Goal: Information Seeking & Learning: Check status

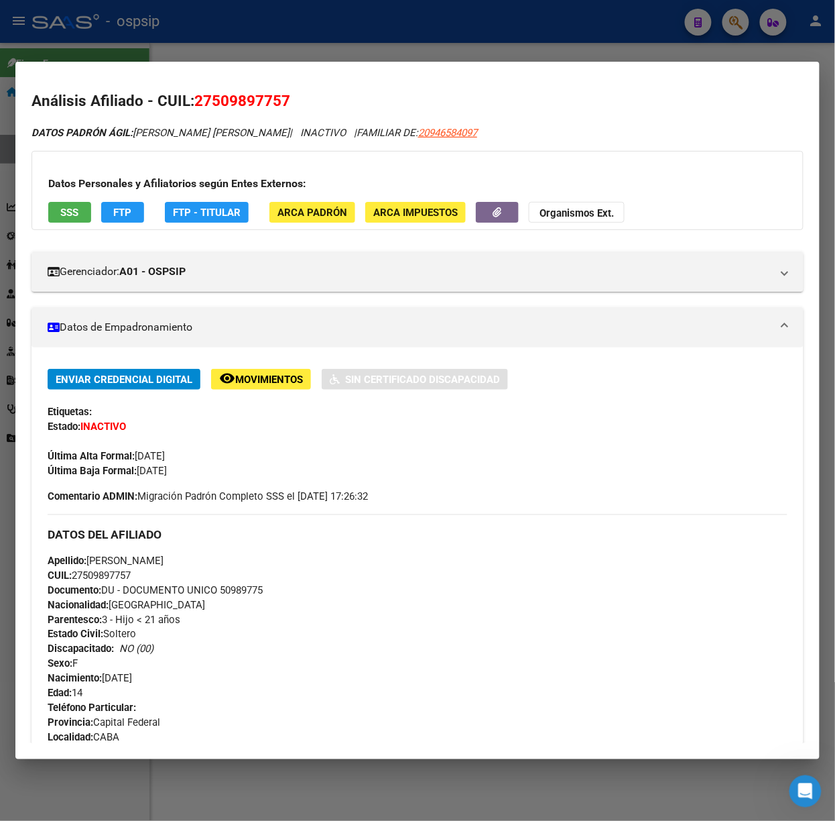
scroll to position [739, 0]
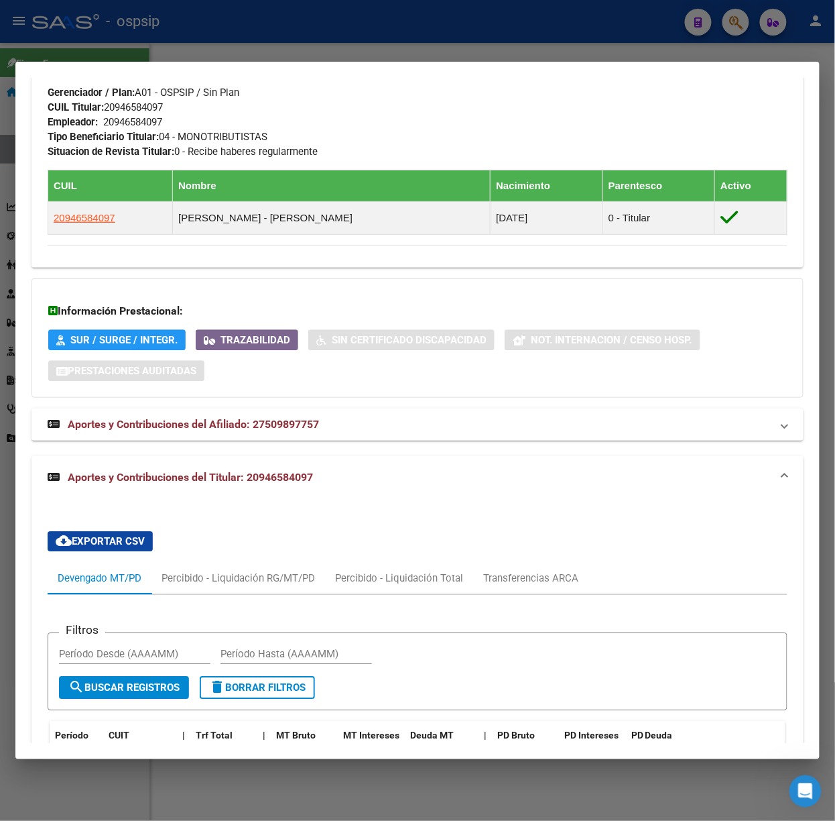
click at [497, 46] on div at bounding box center [417, 410] width 835 height 821
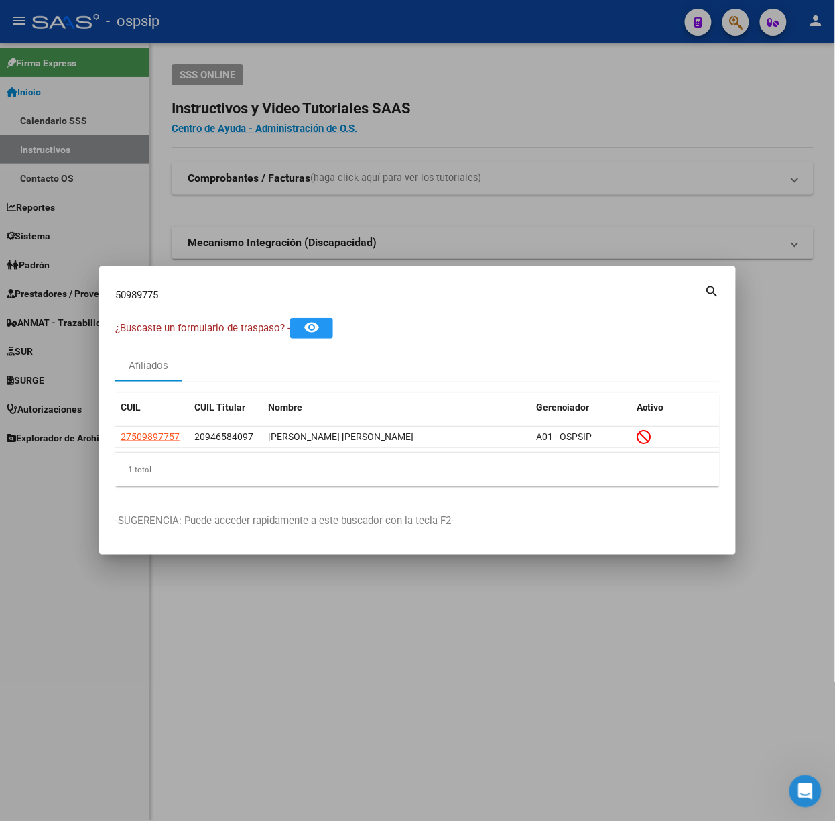
click at [186, 296] on input "50989775" at bounding box center [410, 295] width 590 height 12
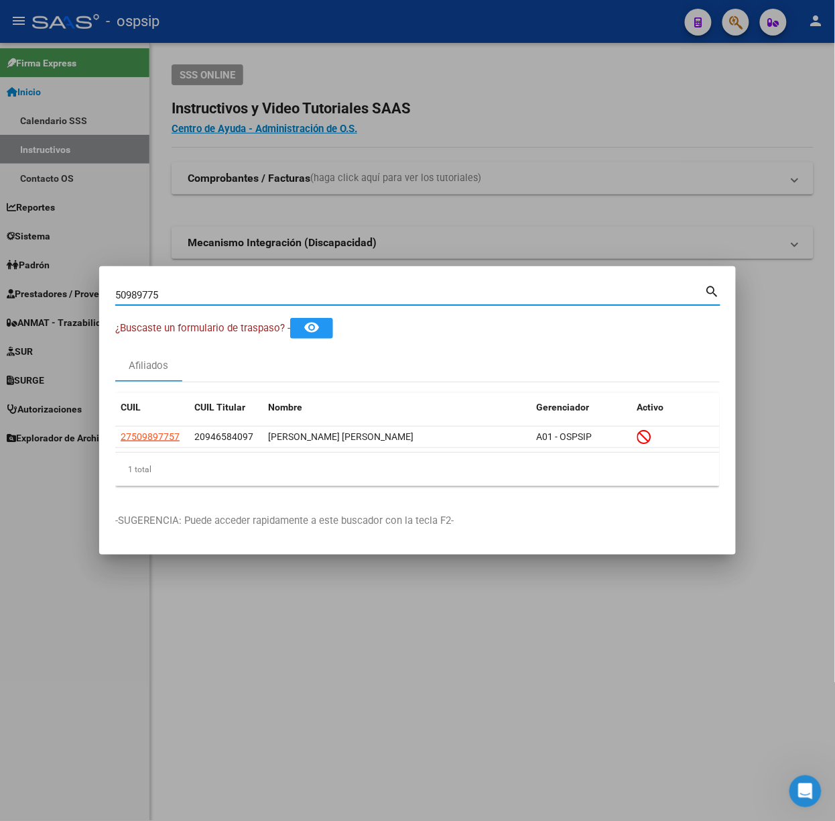
click at [186, 296] on input "50989775" at bounding box center [410, 295] width 590 height 12
type input "49968546"
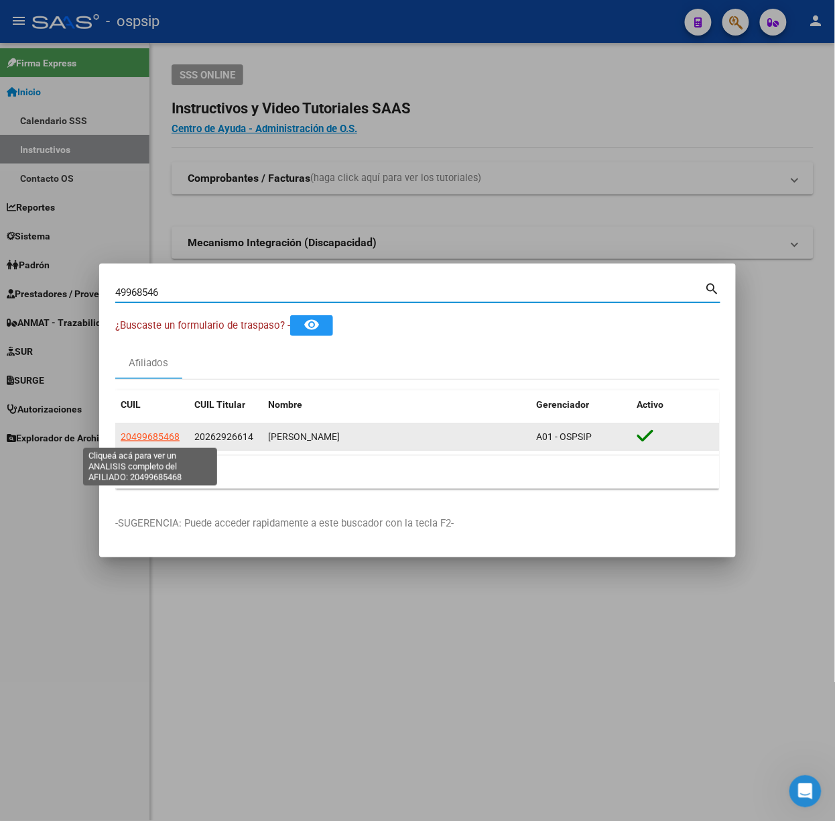
click at [156, 441] on span "20499685468" at bounding box center [150, 436] width 59 height 11
type textarea "20499685468"
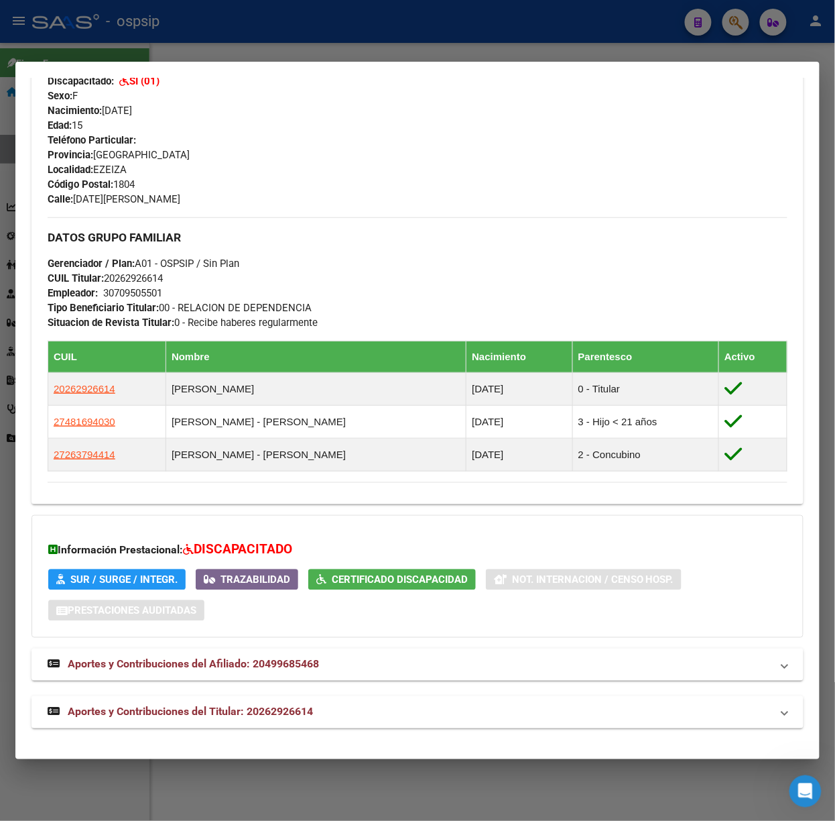
click at [208, 701] on mat-expansion-panel-header "Aportes y Contribuciones del Titular: 20262926614" at bounding box center [418, 712] width 772 height 32
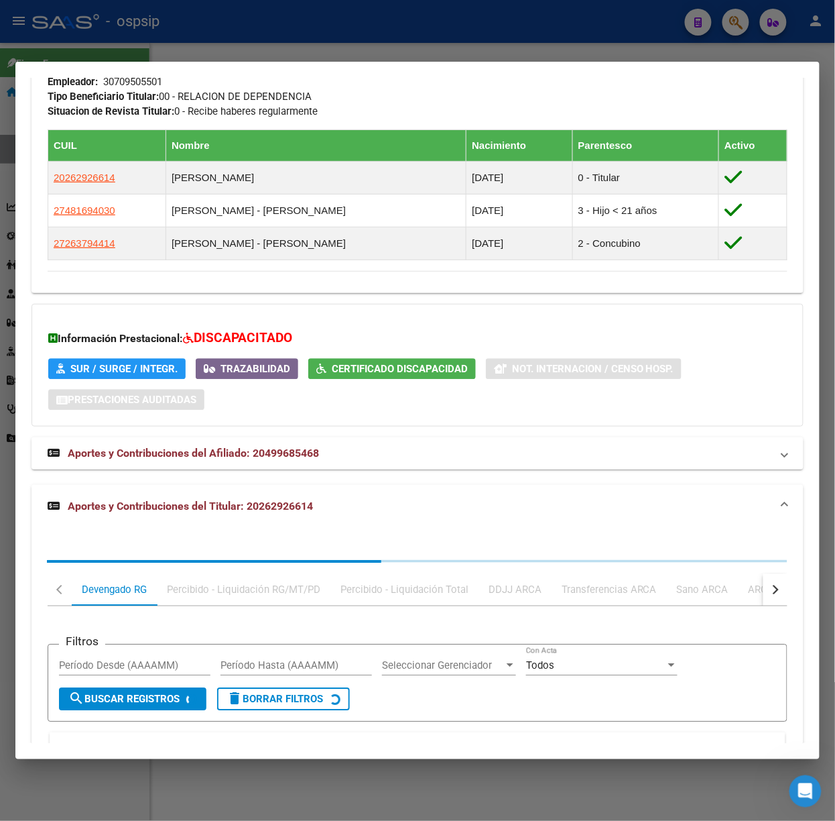
scroll to position [886, 0]
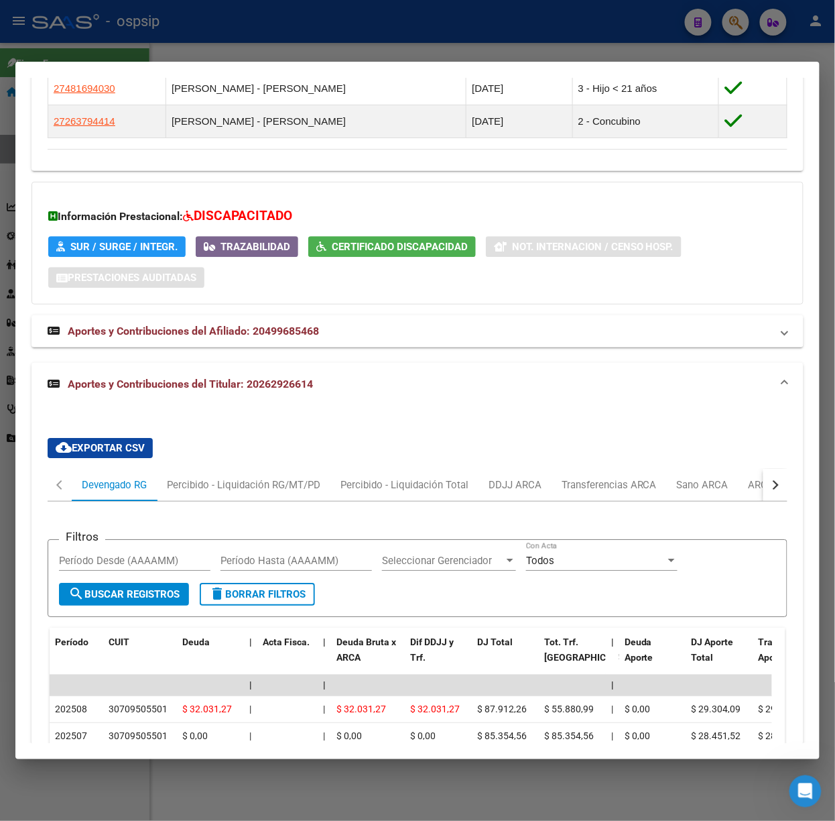
click at [216, 6] on div at bounding box center [417, 410] width 835 height 821
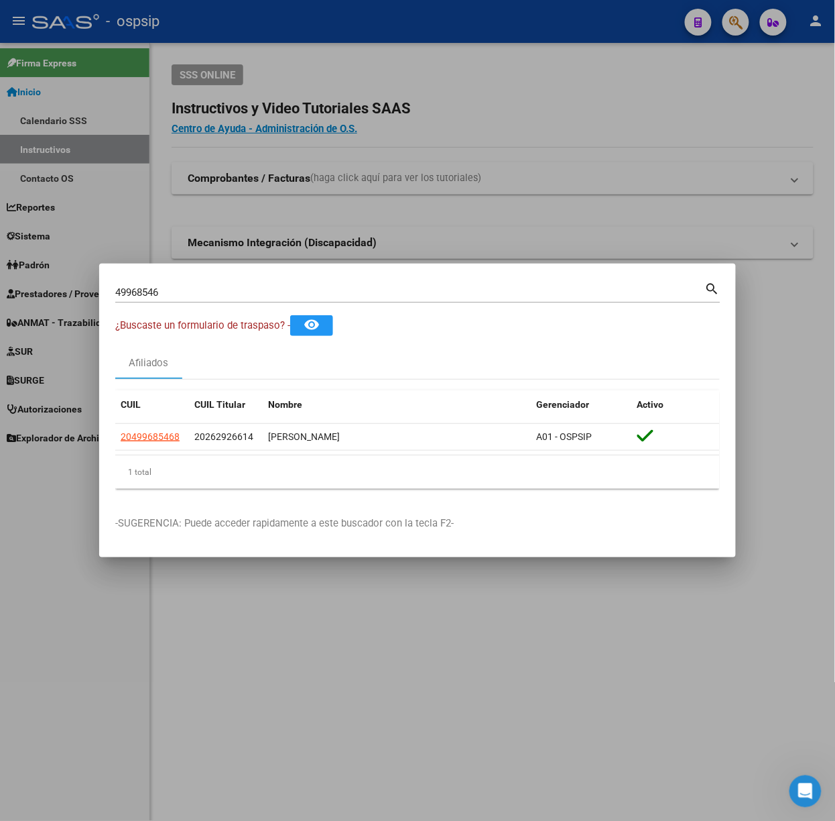
click at [196, 303] on div "49968546 Buscar (apellido, dni, cuil, nro traspaso, cuit, obra social) search" at bounding box center [417, 298] width 605 height 36
click at [196, 301] on div "49968546 Buscar (apellido, dni, cuil, nro traspaso, cuit, obra social)" at bounding box center [410, 292] width 590 height 20
click at [196, 293] on input "49968546" at bounding box center [410, 292] width 590 height 12
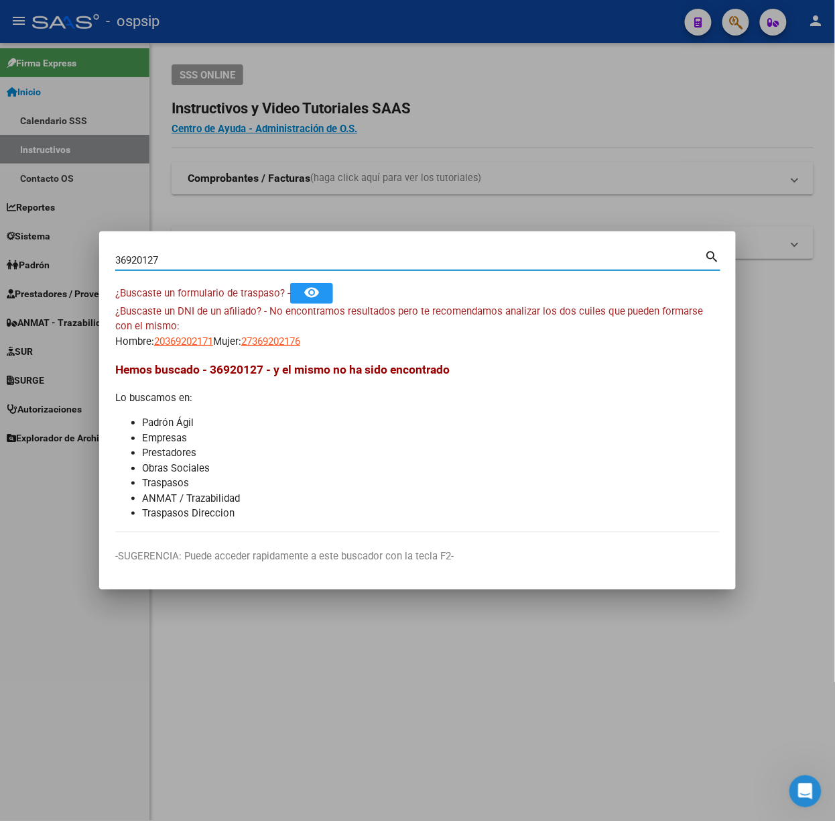
type input "36920127"
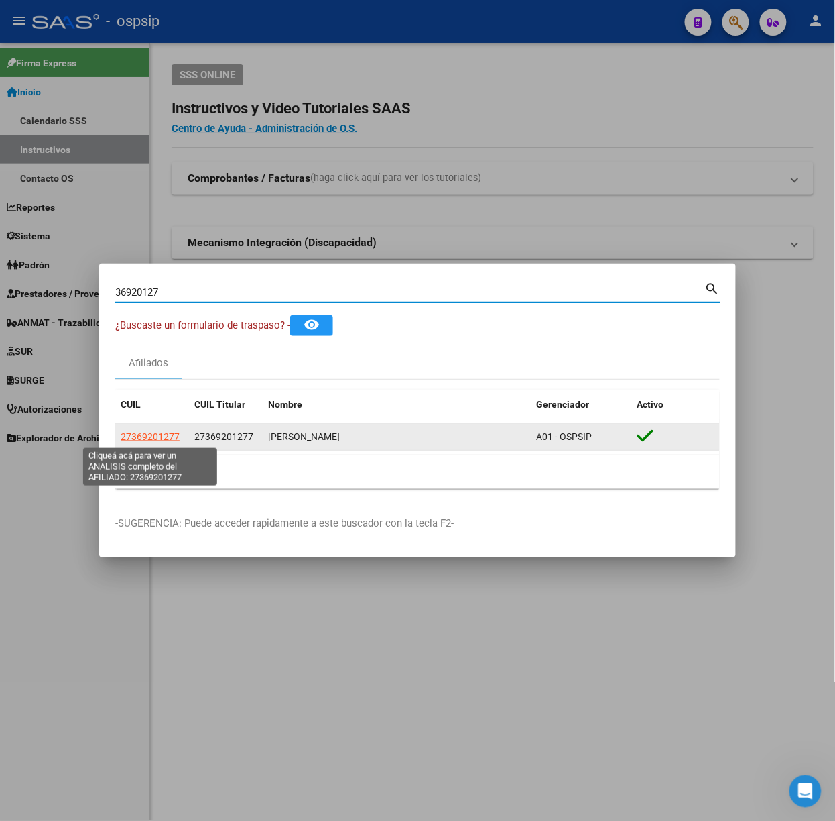
click at [152, 436] on span "27369201277" at bounding box center [150, 436] width 59 height 11
type textarea "27369201277"
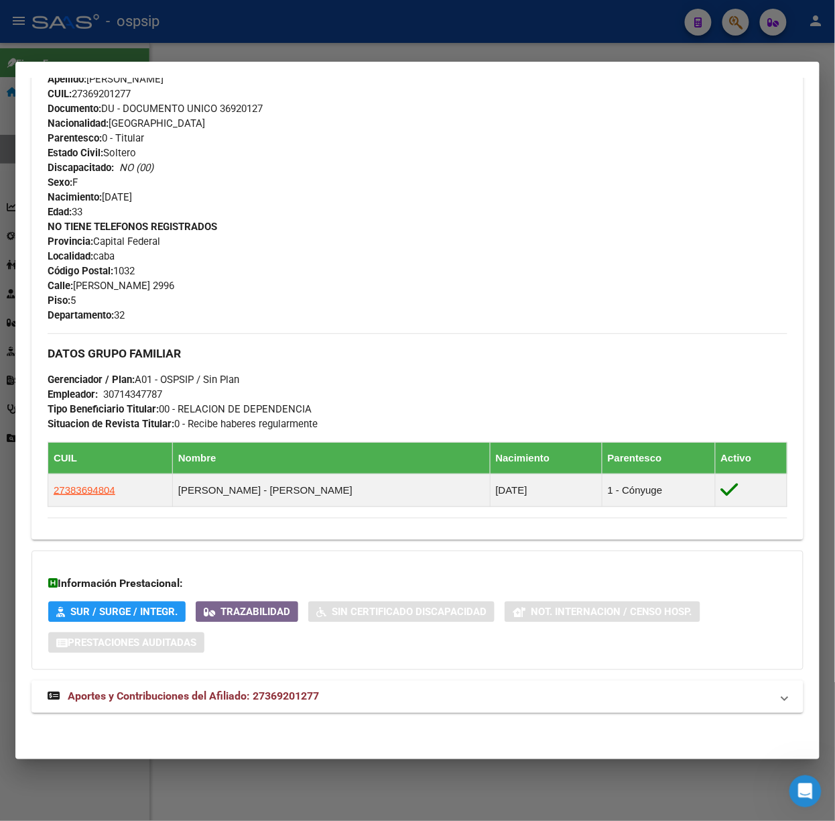
click at [320, 694] on mat-panel-title "Aportes y Contribuciones del Afiliado: 27369201277" at bounding box center [410, 696] width 724 height 16
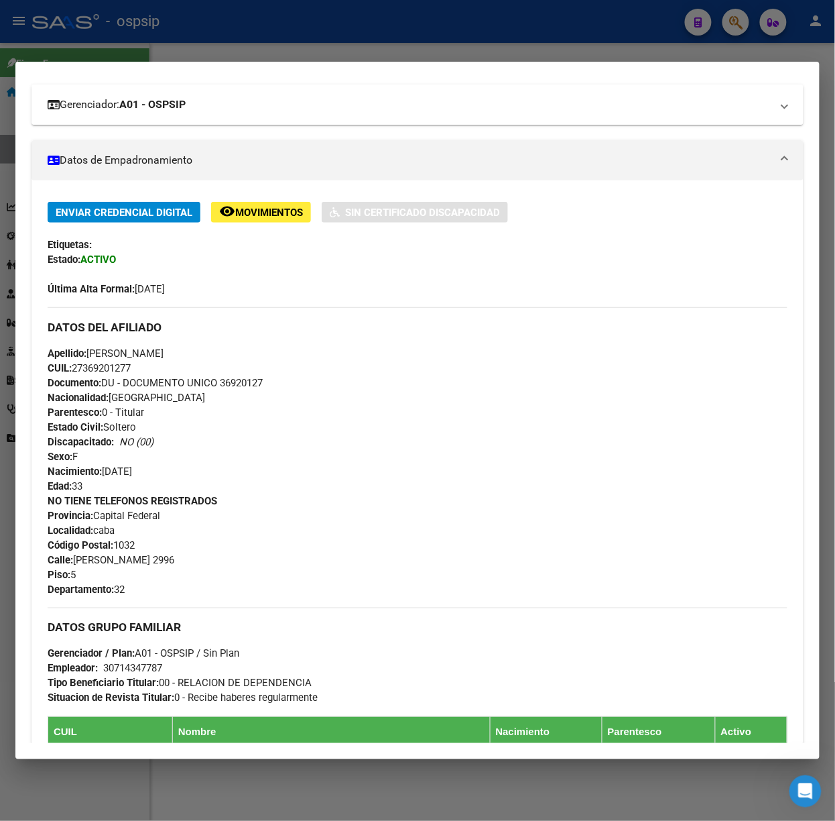
scroll to position [0, 0]
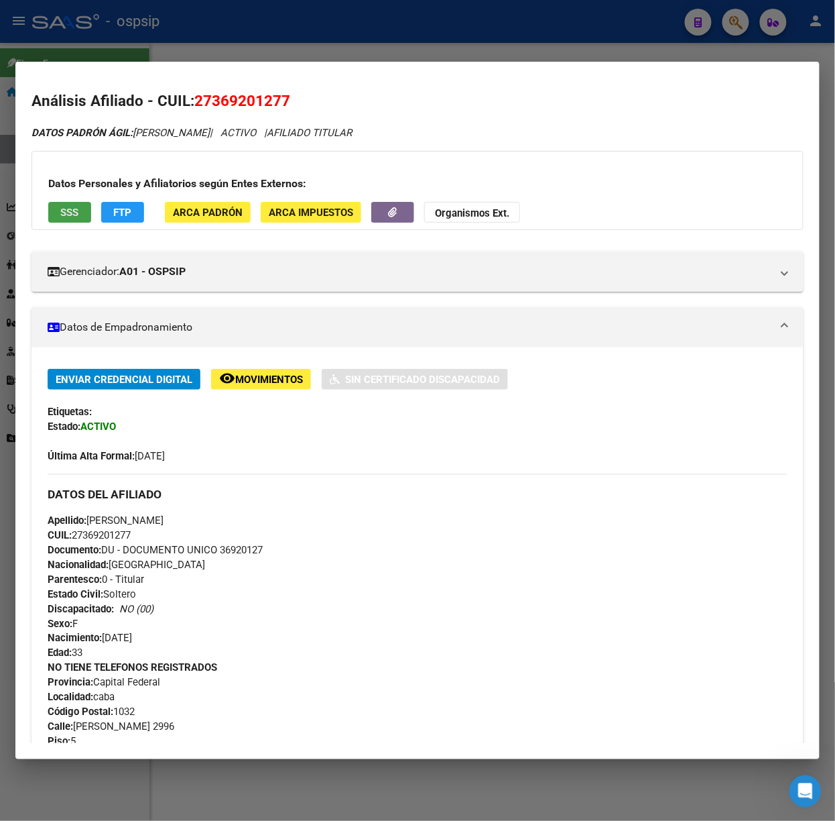
click at [88, 217] on button "SSS" at bounding box center [69, 212] width 43 height 21
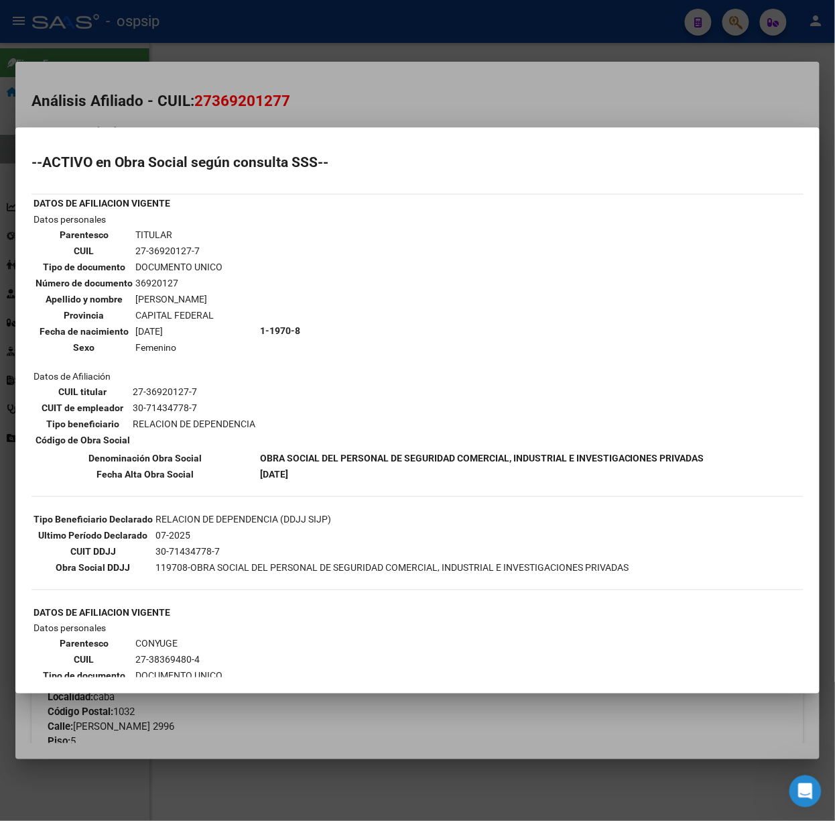
click at [188, 24] on div at bounding box center [417, 410] width 835 height 821
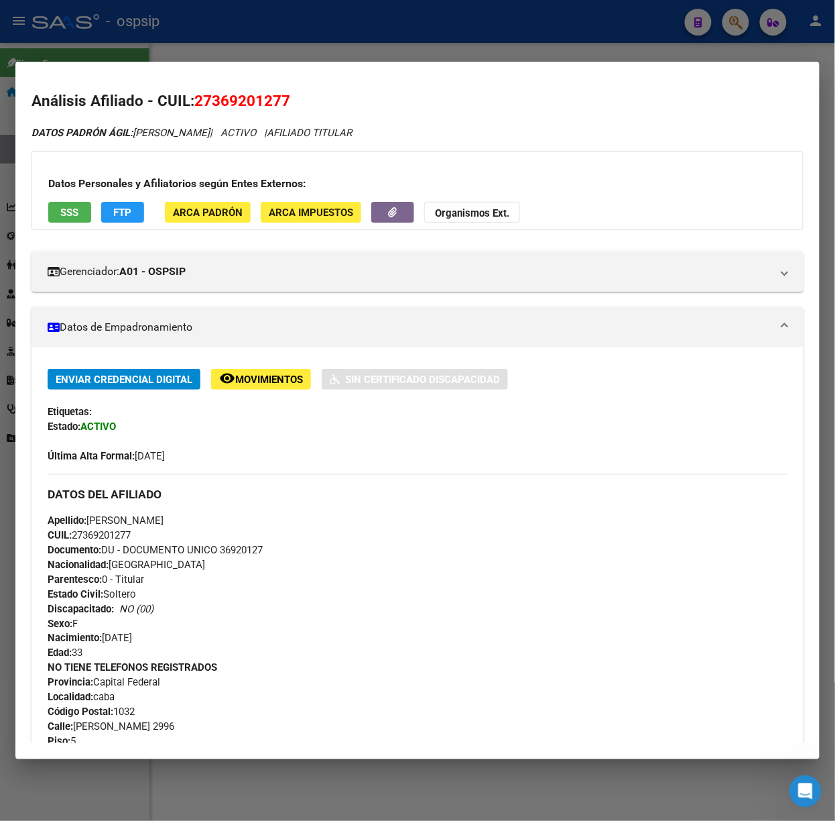
click at [176, 9] on div at bounding box center [417, 410] width 835 height 821
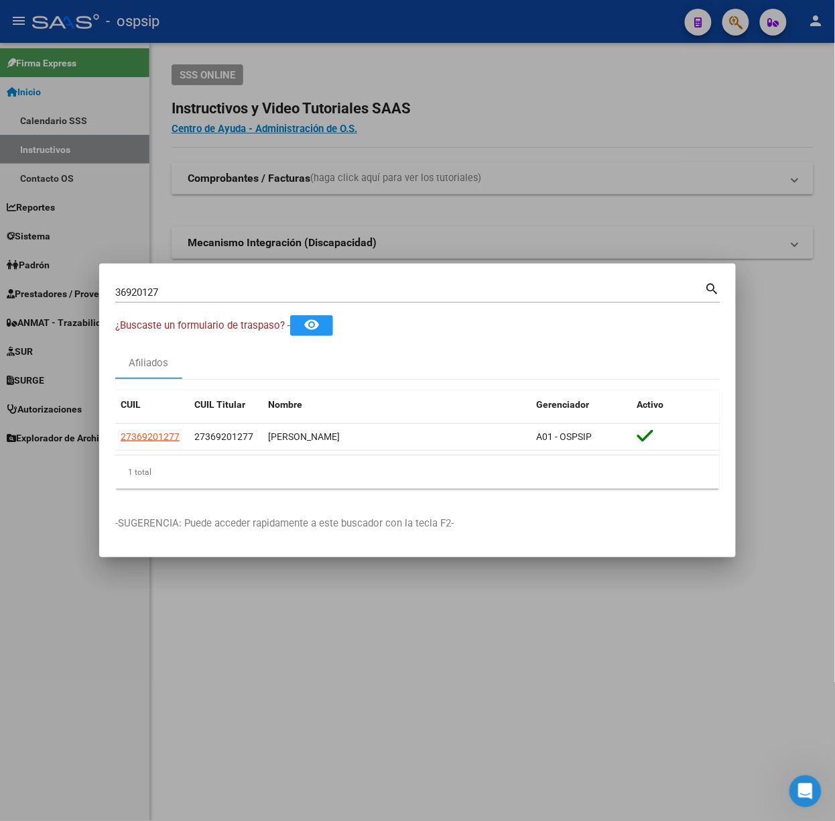
click at [188, 309] on div "36920127 Buscar (apellido, dni, cuil, nro traspaso, cuit, obra social) search" at bounding box center [417, 298] width 605 height 36
click at [182, 292] on input "36920127" at bounding box center [410, 292] width 590 height 12
type input "55995198"
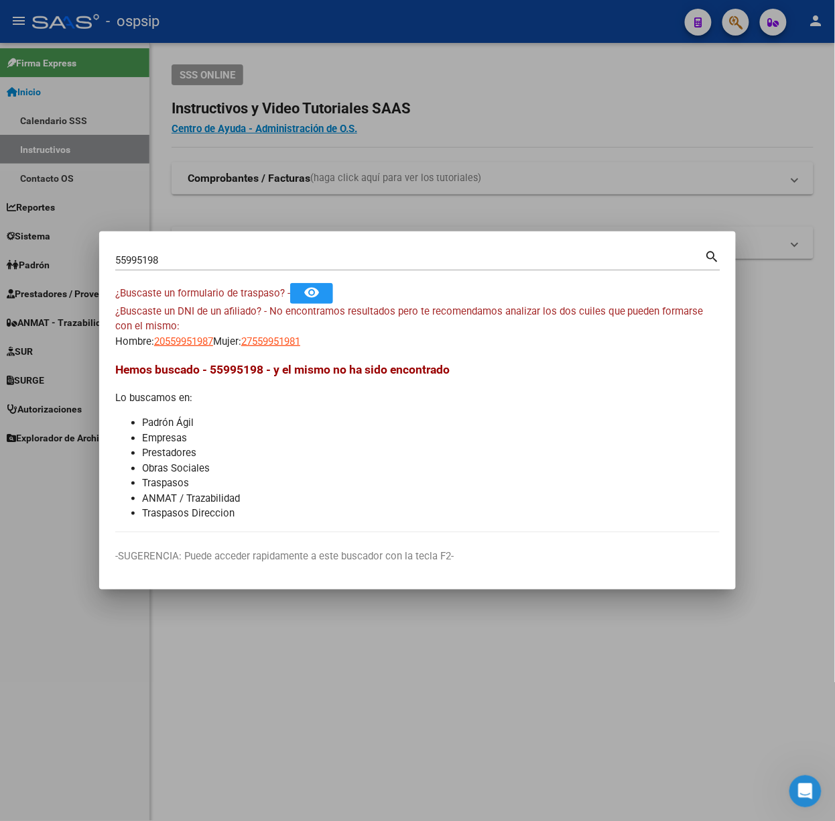
click at [166, 350] on mat-dialog-content "55995198 Buscar (apellido, dni, cuil, nro traspaso, cuit, obra social) search ¿…" at bounding box center [417, 389] width 637 height 285
click at [166, 345] on span "20559951987" at bounding box center [183, 341] width 59 height 12
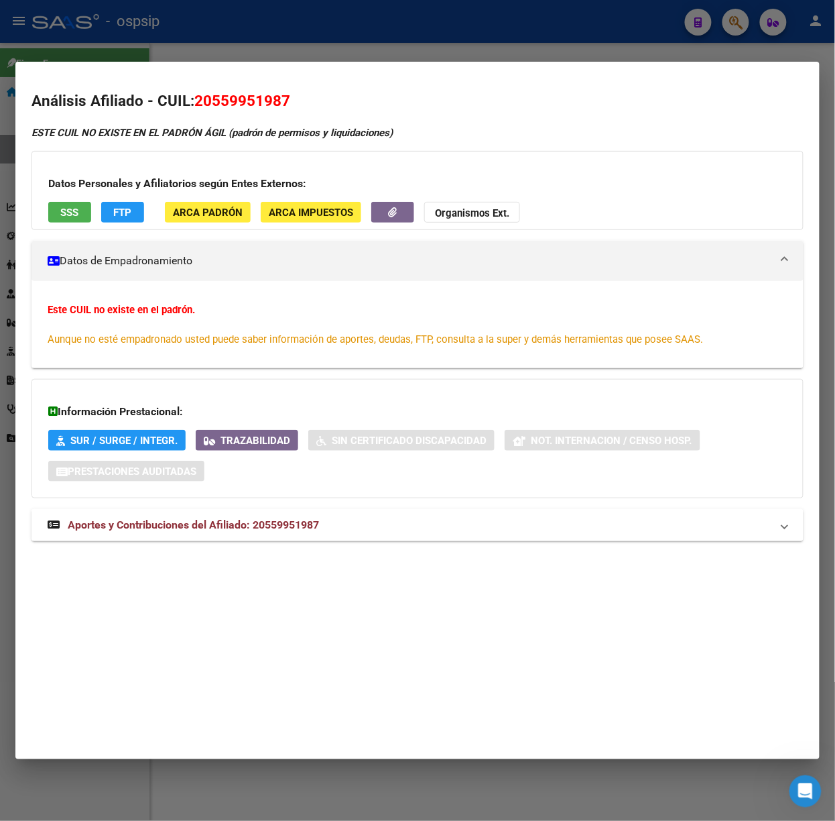
click at [188, 528] on span "Aportes y Contribuciones del Afiliado: 20559951987" at bounding box center [193, 524] width 251 height 13
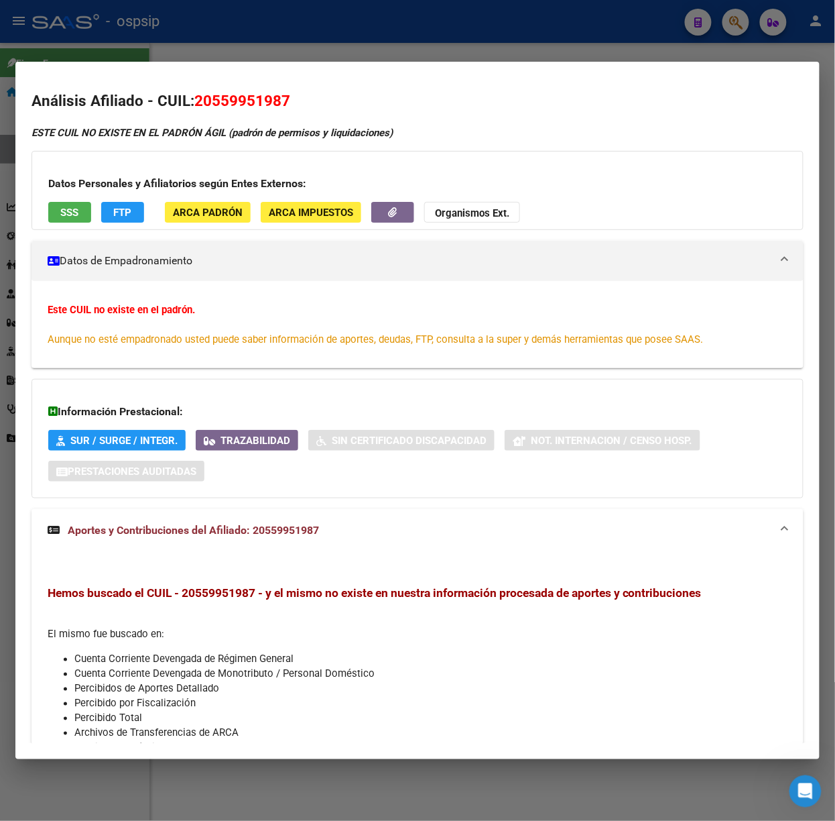
click at [74, 213] on span "SSS" at bounding box center [70, 212] width 18 height 12
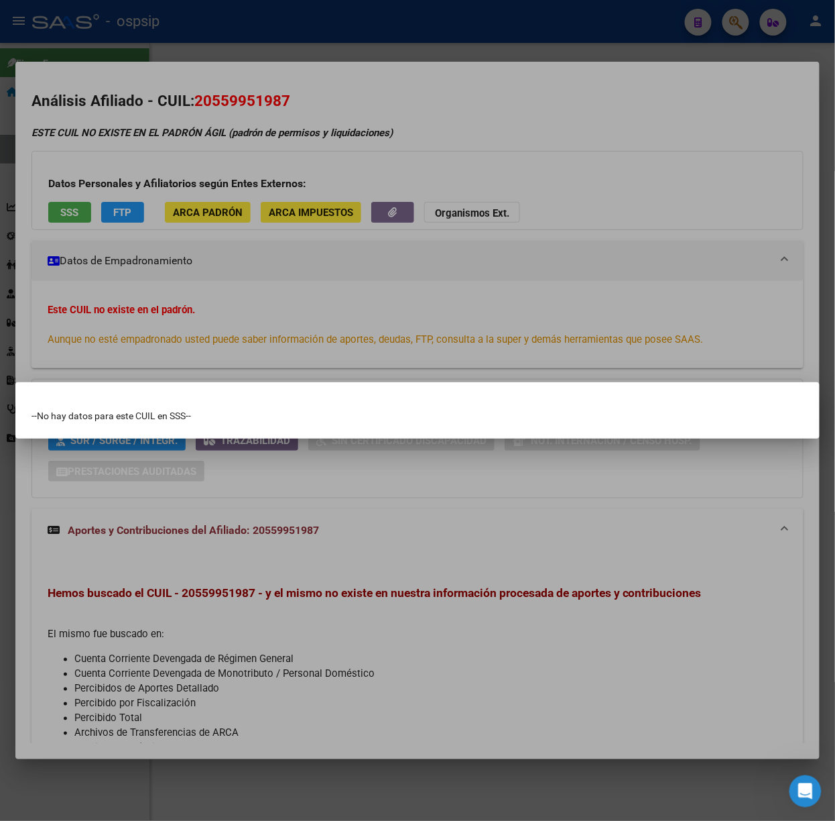
drag, startPoint x: 124, startPoint y: 162, endPoint x: 123, endPoint y: 154, distance: 7.4
click at [125, 161] on div at bounding box center [417, 410] width 835 height 821
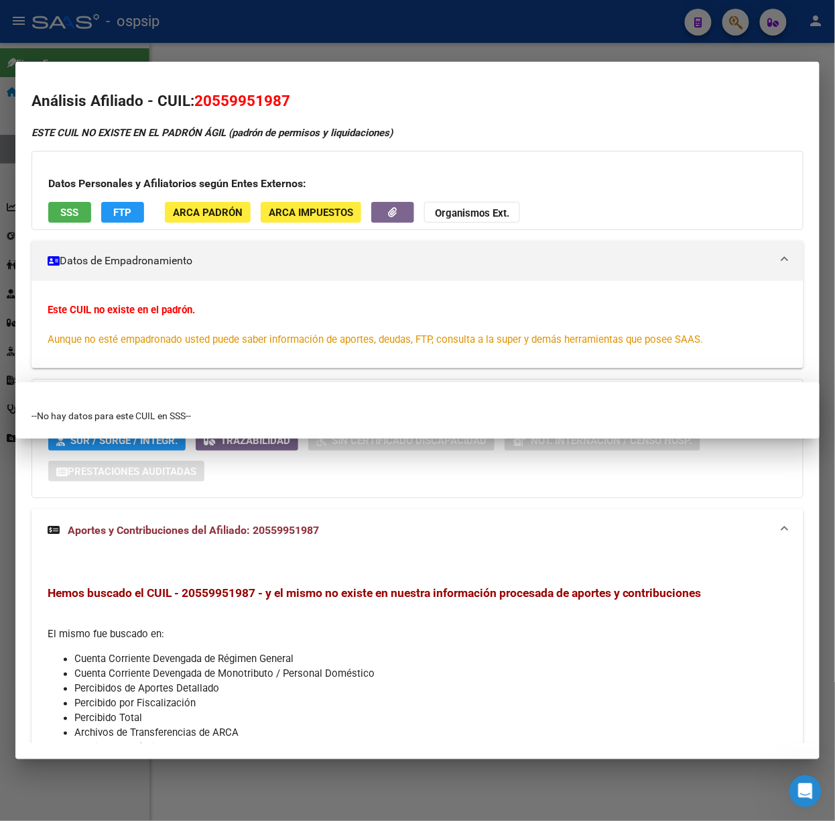
click at [129, 87] on mat-dialog-content "Análisis Afiliado - CUIL: 20559951987 ESTE CUIL NO EXISTE EN EL PADRÓN ÁGIL (pa…" at bounding box center [417, 410] width 804 height 665
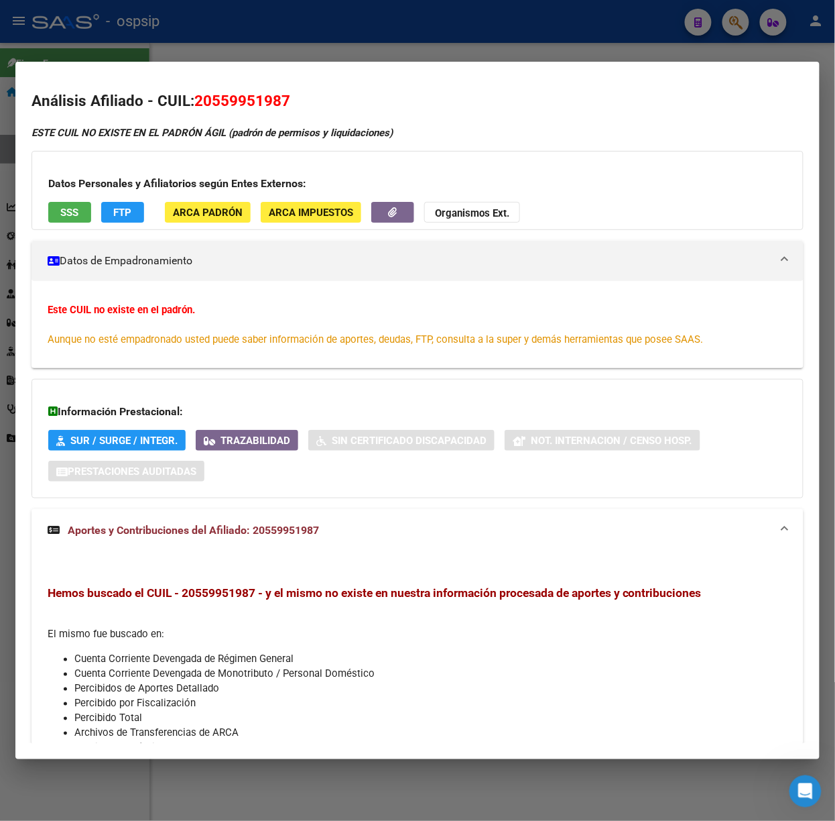
click at [123, 46] on div at bounding box center [417, 410] width 835 height 821
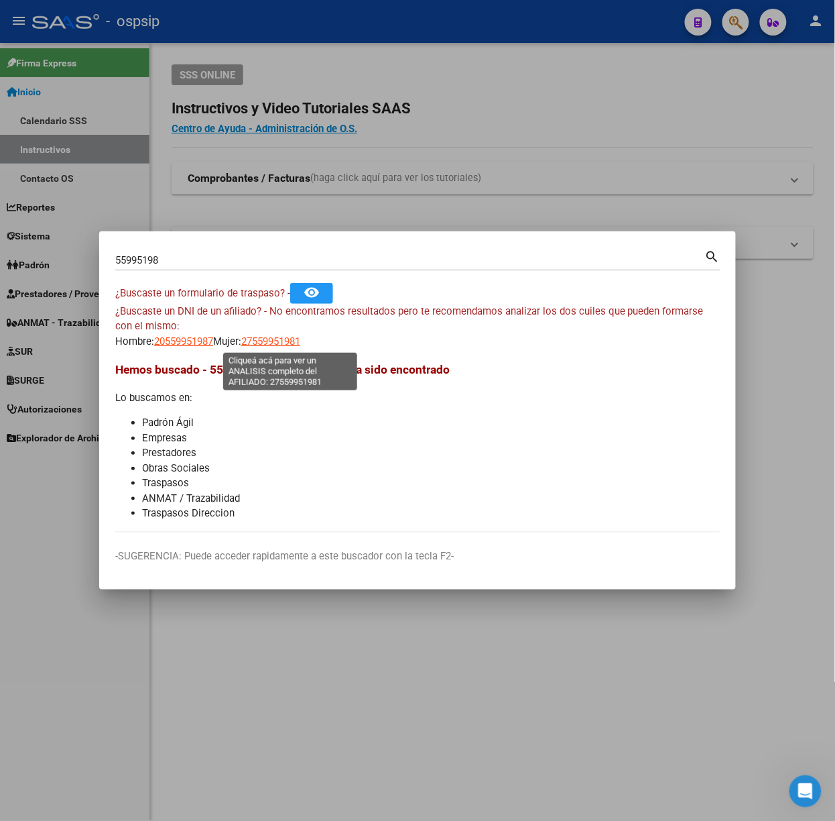
click at [269, 345] on span "27559951981" at bounding box center [270, 341] width 59 height 12
type textarea "27559951981"
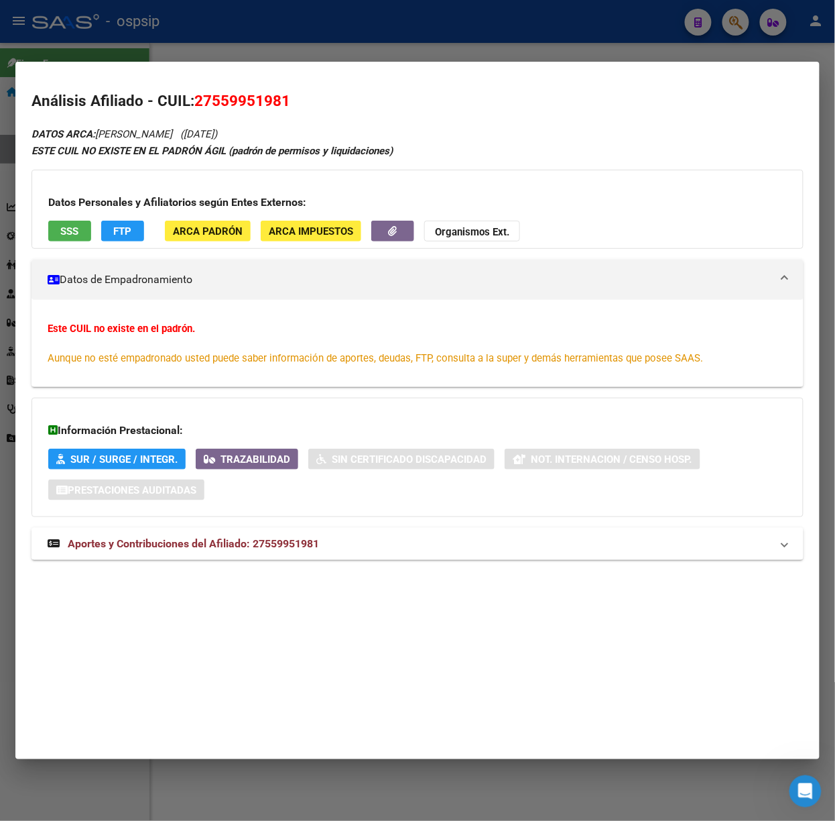
click at [290, 528] on mat-expansion-panel-header "Aportes y Contribuciones del Afiliado: 27559951981" at bounding box center [418, 544] width 772 height 32
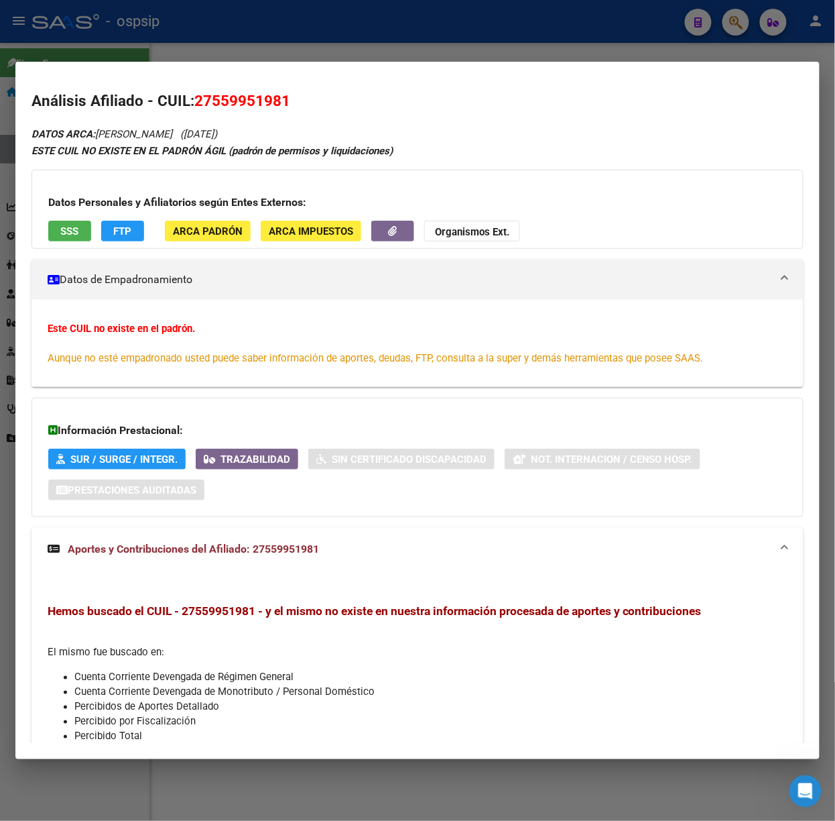
drag, startPoint x: 82, startPoint y: 223, endPoint x: 81, endPoint y: 232, distance: 9.4
click at [81, 231] on div "Datos Personales y Afiliatorios según Entes Externos: SSS FTP ARCA Padrón ARCA …" at bounding box center [418, 209] width 772 height 79
click at [81, 232] on button "SSS" at bounding box center [69, 231] width 43 height 21
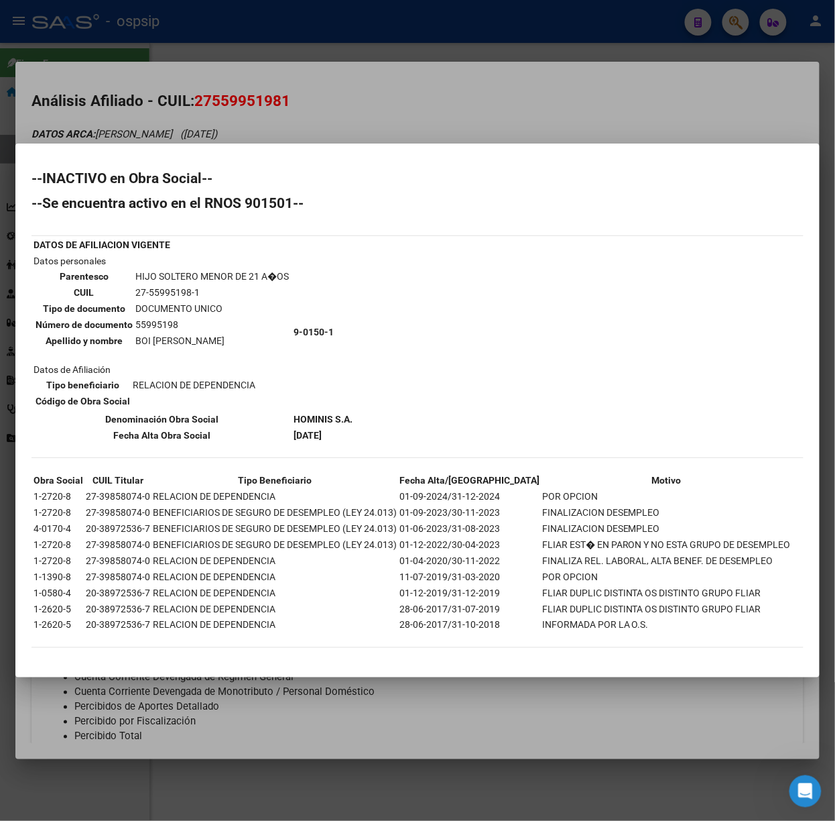
click at [196, 116] on div at bounding box center [417, 410] width 835 height 821
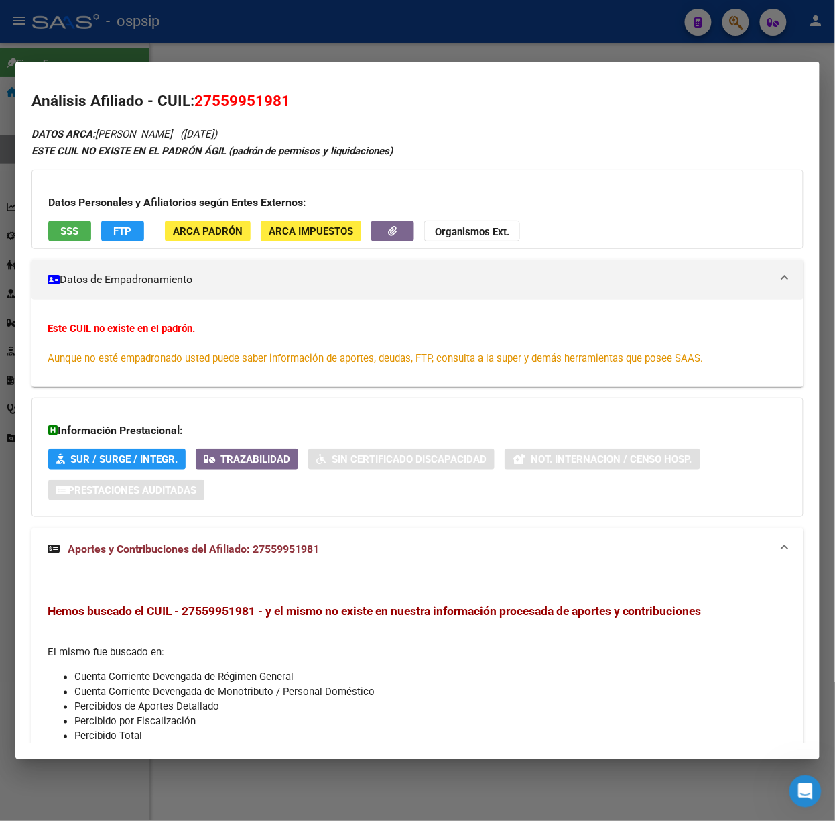
drag, startPoint x: 129, startPoint y: 36, endPoint x: 129, endPoint y: 44, distance: 8.1
click at [129, 36] on div at bounding box center [417, 410] width 835 height 821
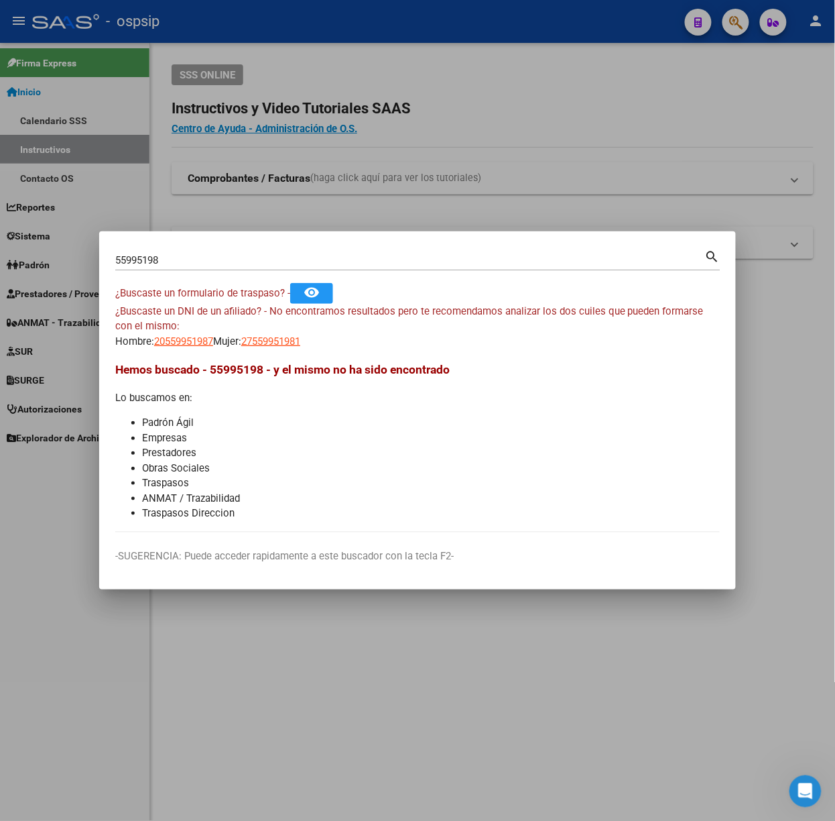
click at [198, 263] on input "55995198" at bounding box center [410, 260] width 590 height 12
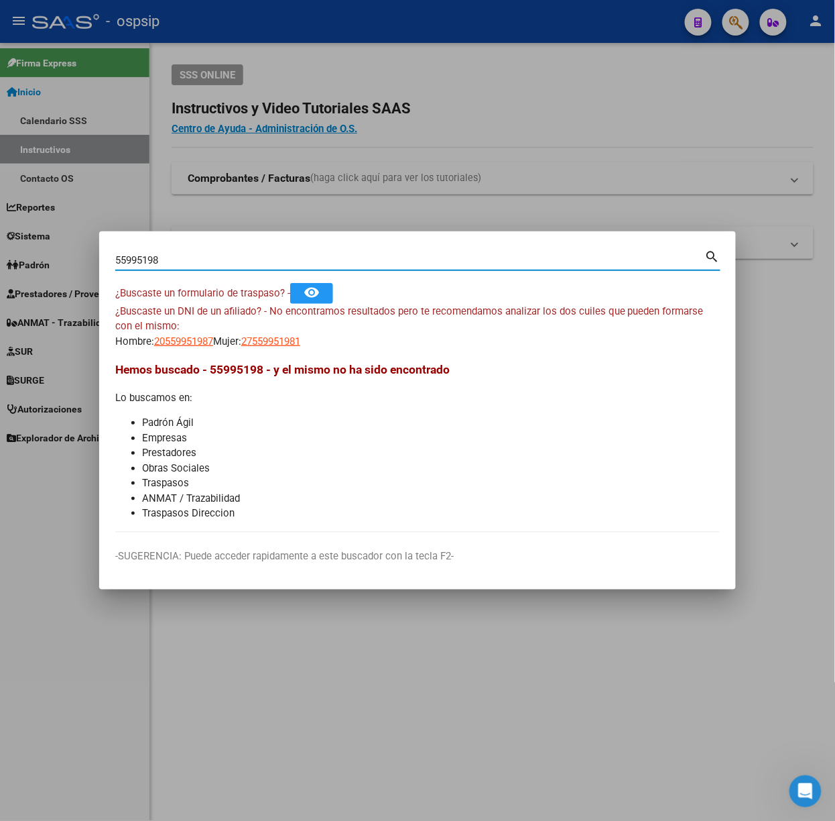
click at [198, 263] on input "55995198" at bounding box center [410, 260] width 590 height 12
type input "40936794"
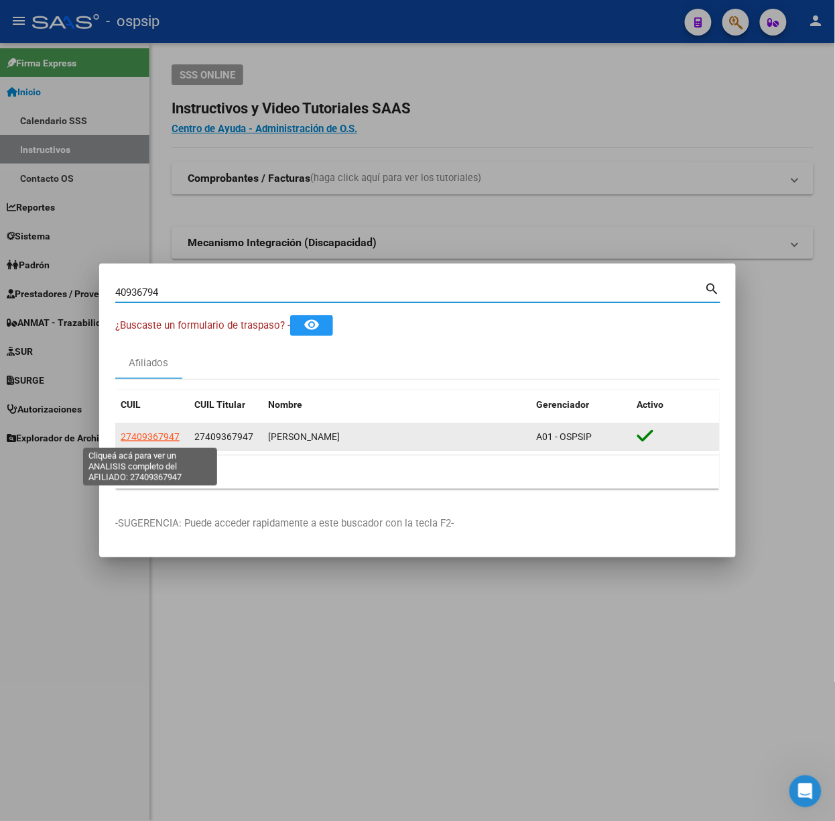
click at [151, 432] on span "27409367947" at bounding box center [150, 436] width 59 height 11
type textarea "27409367947"
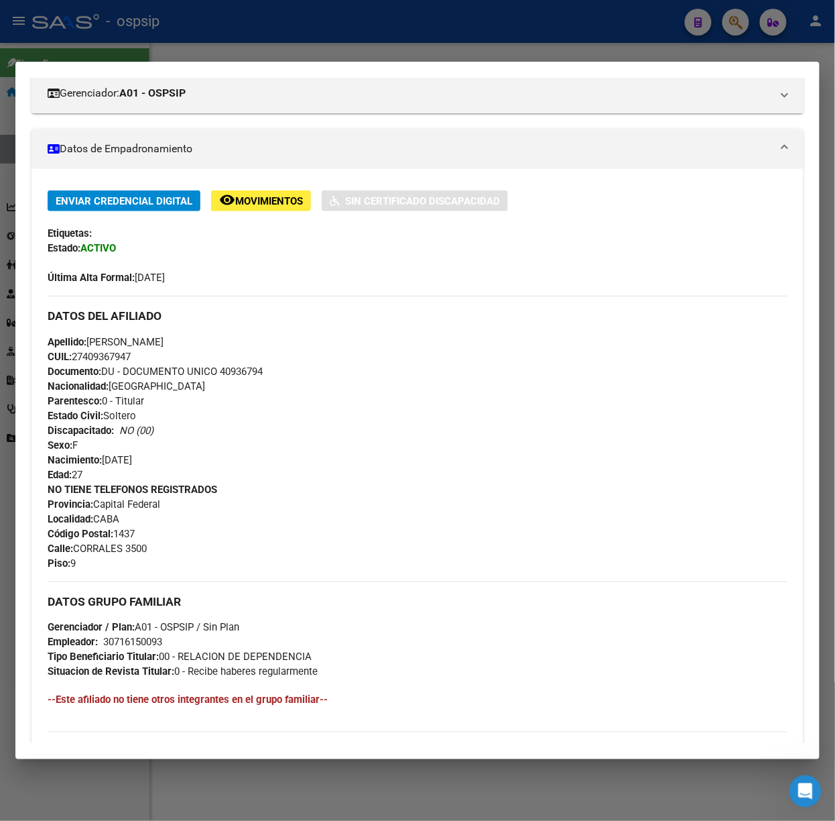
scroll to position [394, 0]
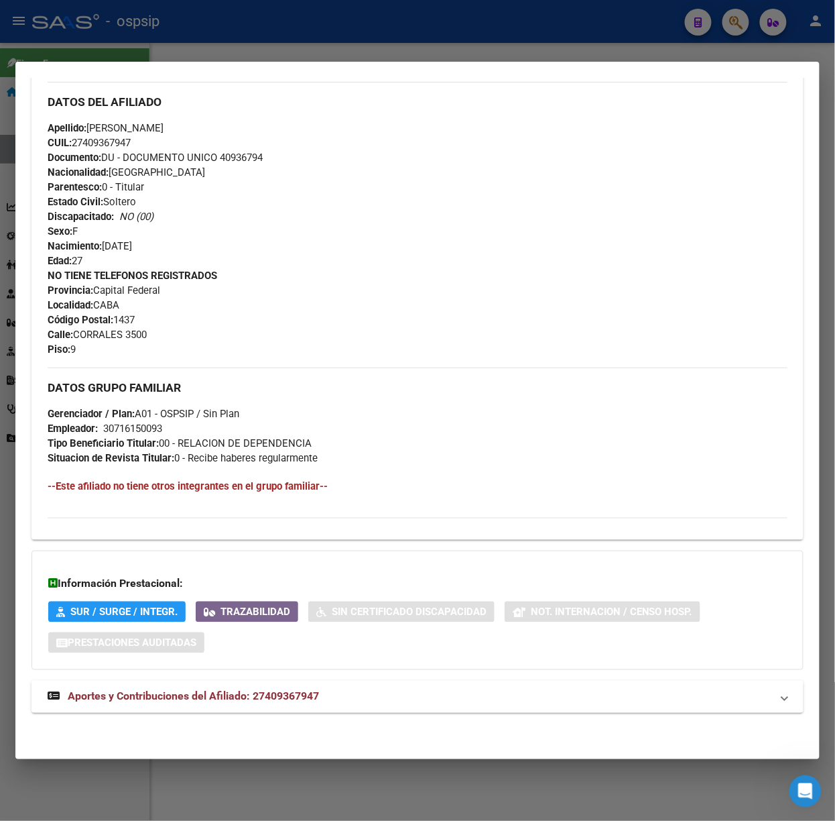
click at [188, 690] on span "Aportes y Contribuciones del Afiliado: 27409367947" at bounding box center [193, 696] width 251 height 13
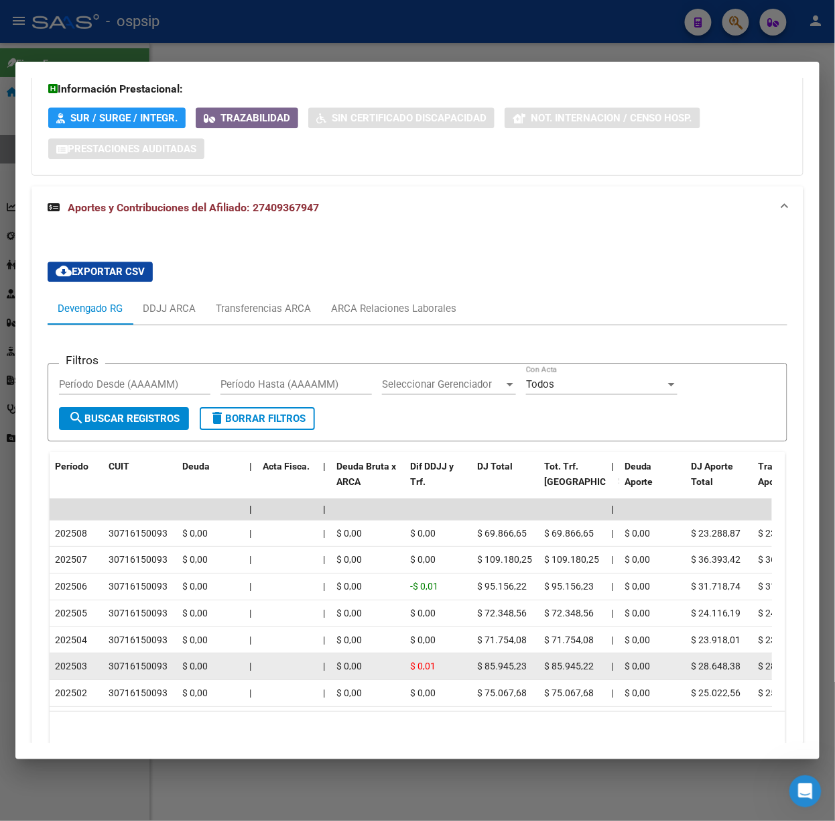
scroll to position [967, 0]
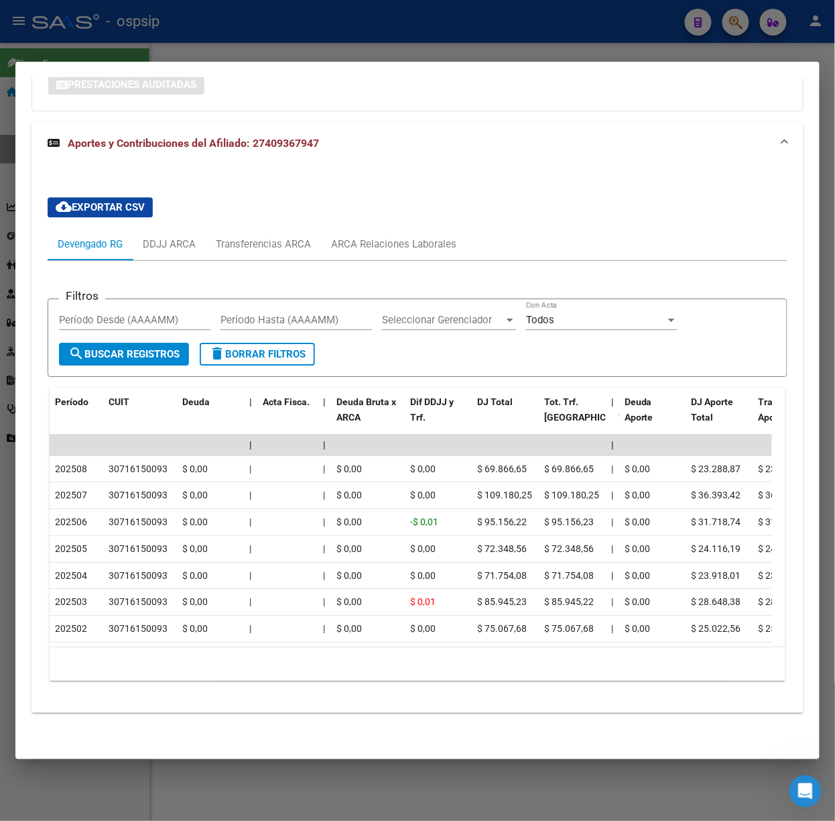
click at [218, 48] on div at bounding box center [417, 410] width 835 height 821
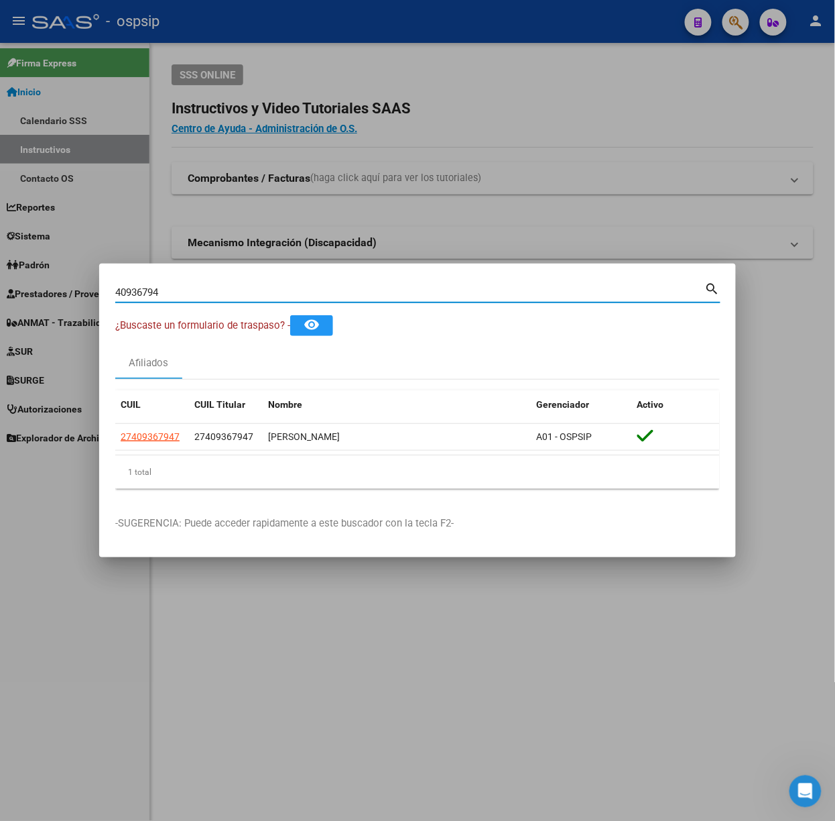
click at [206, 296] on input "40936794" at bounding box center [410, 292] width 590 height 12
click at [204, 296] on input "40936794" at bounding box center [410, 292] width 590 height 12
type input "44595366"
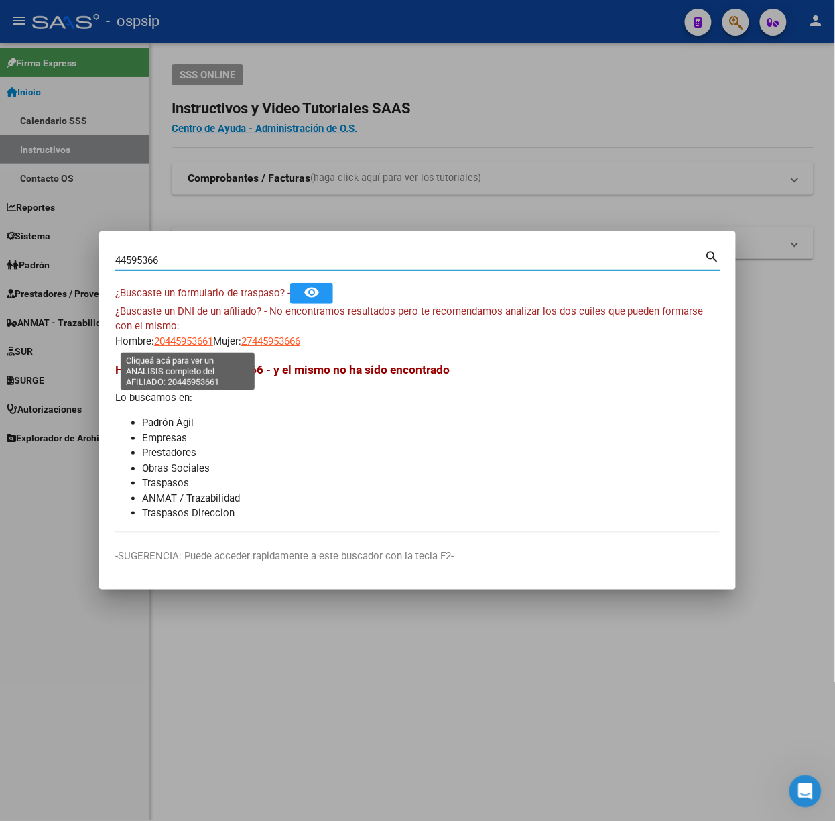
click at [180, 343] on span "20445953661" at bounding box center [183, 341] width 59 height 12
type textarea "20445953661"
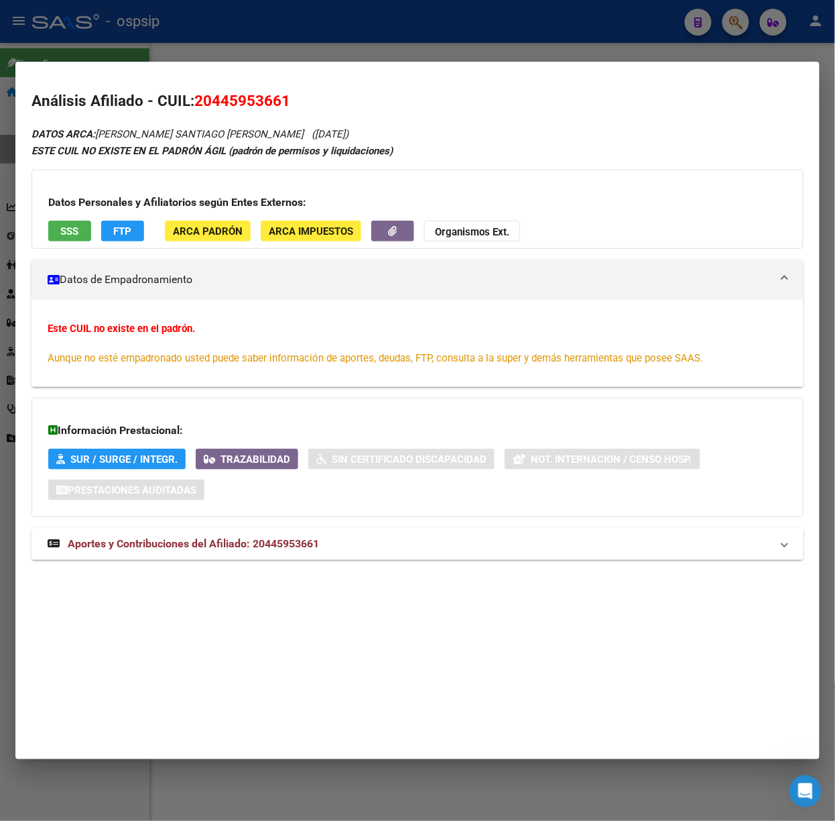
click at [223, 536] on strong "Aportes y Contribuciones del Afiliado: 20445953661" at bounding box center [183, 544] width 271 height 16
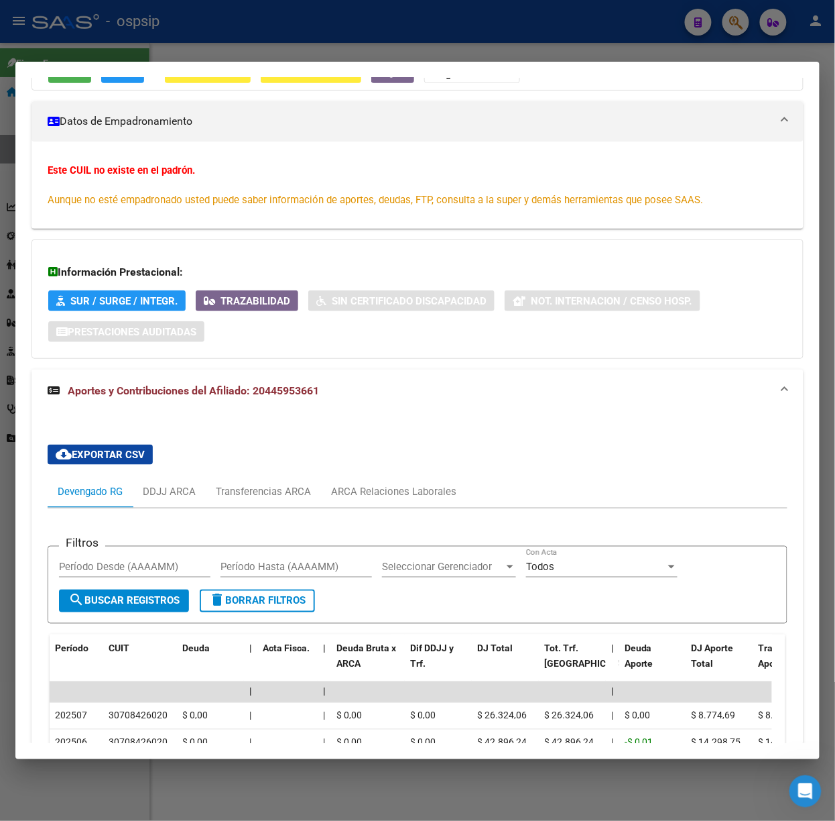
scroll to position [287, 0]
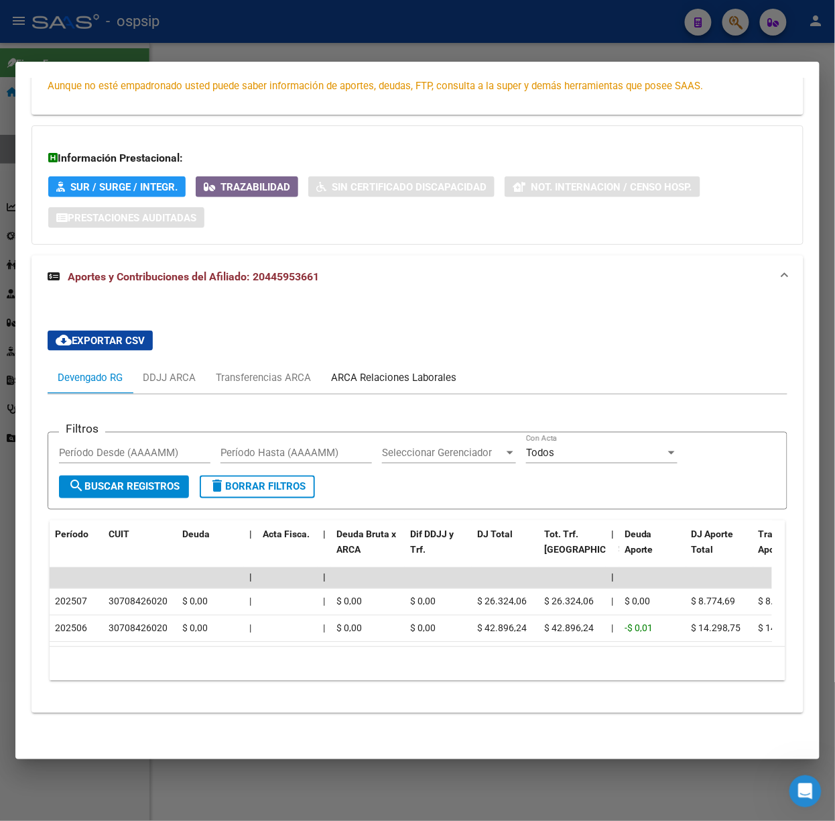
click at [432, 361] on div "ARCA Relaciones Laborales" at bounding box center [393, 377] width 145 height 32
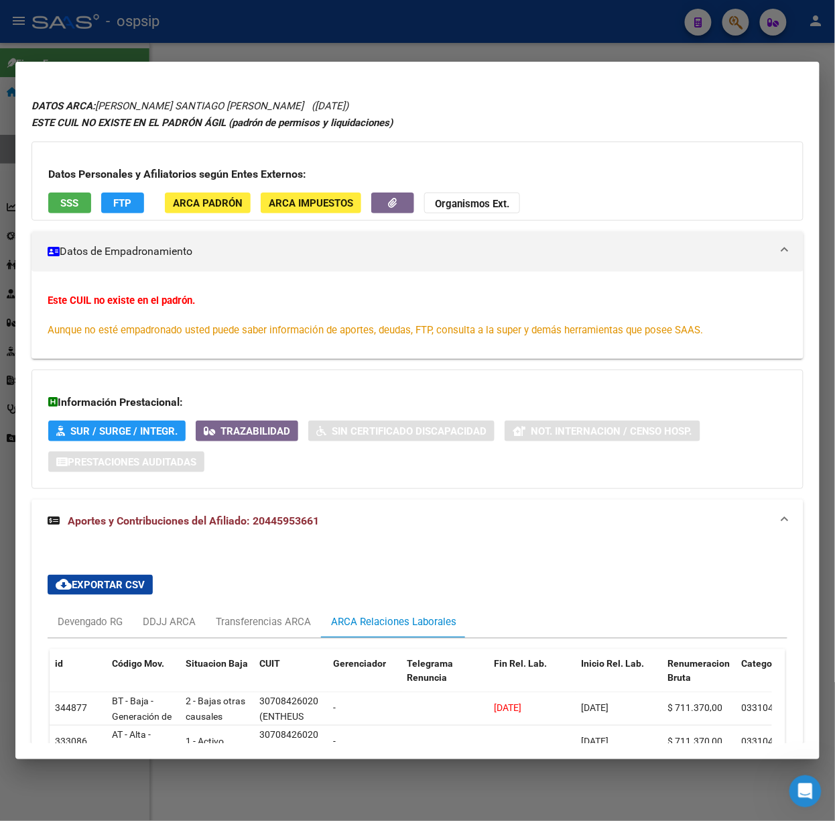
scroll to position [0, 0]
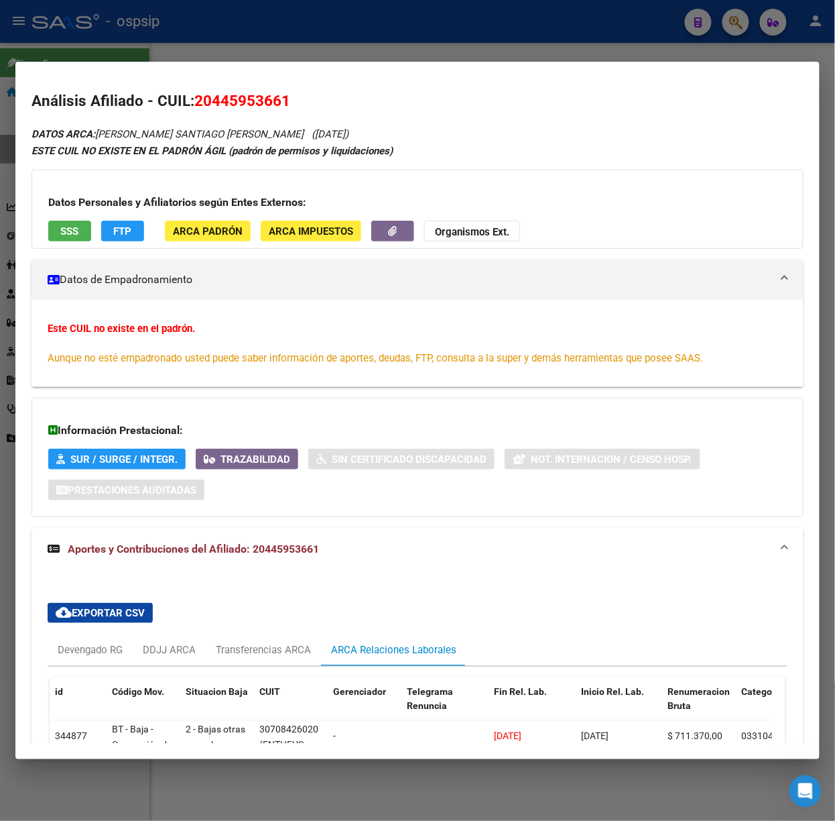
click at [73, 236] on span "SSS" at bounding box center [70, 231] width 18 height 12
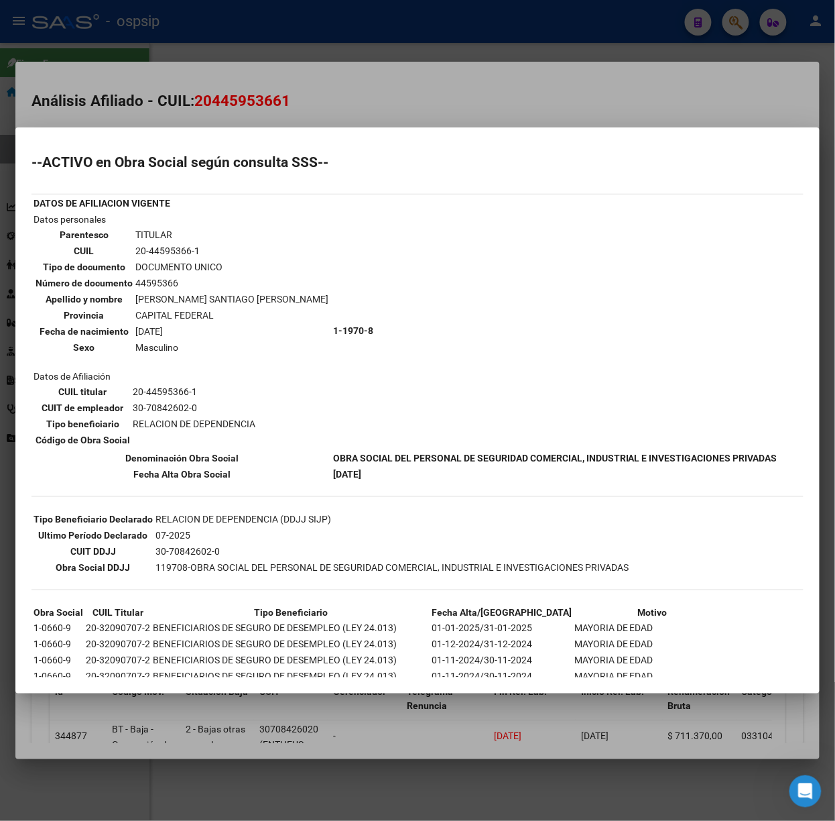
click at [212, 108] on div at bounding box center [417, 410] width 835 height 821
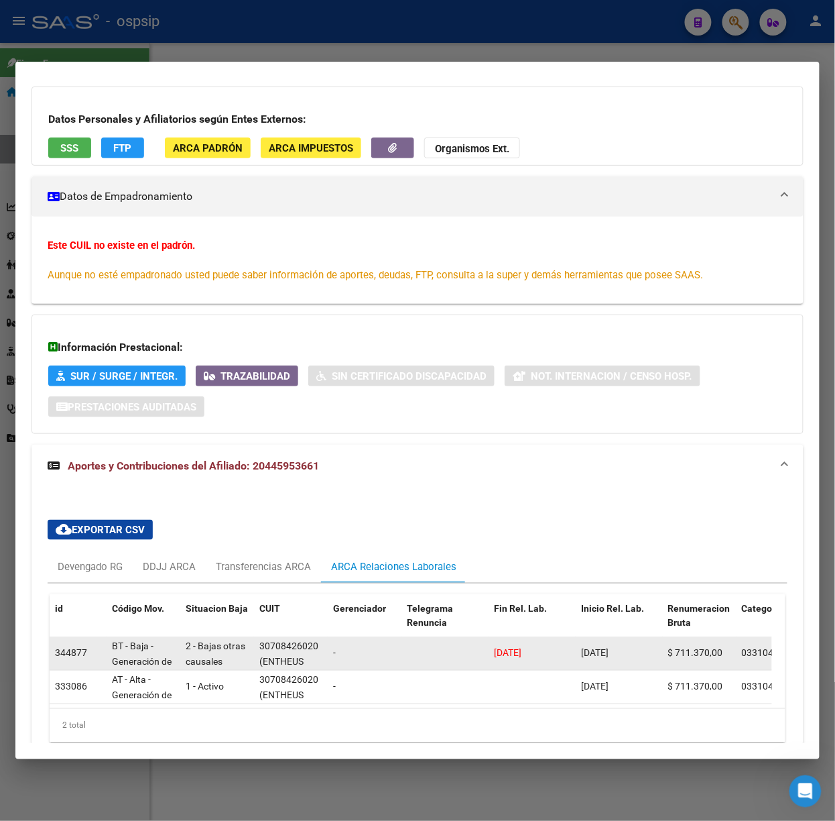
scroll to position [159, 0]
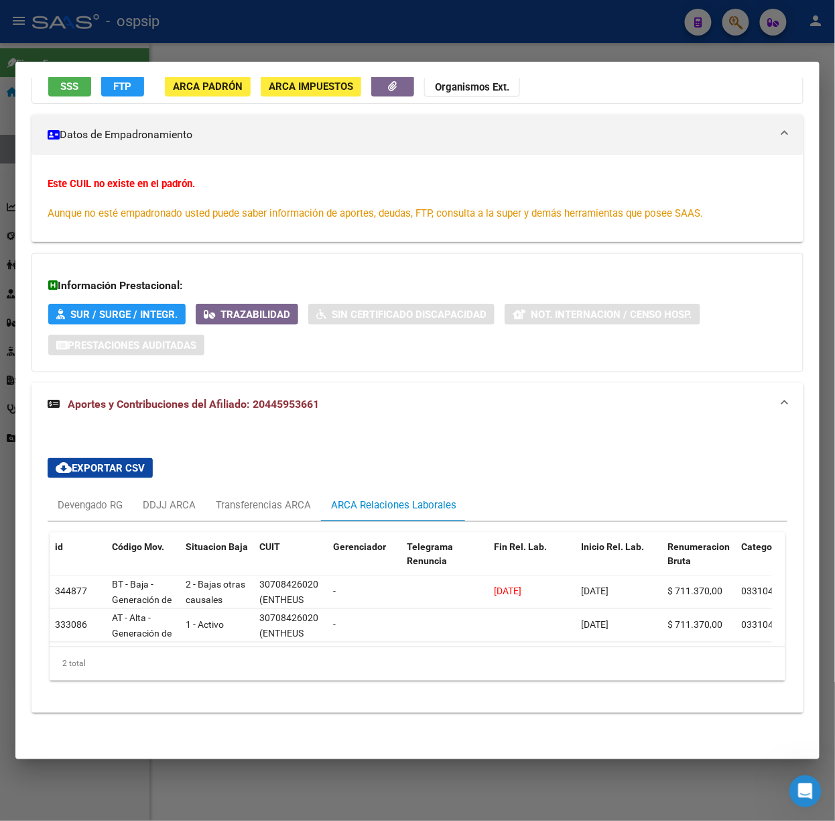
click at [220, 54] on div at bounding box center [417, 410] width 835 height 821
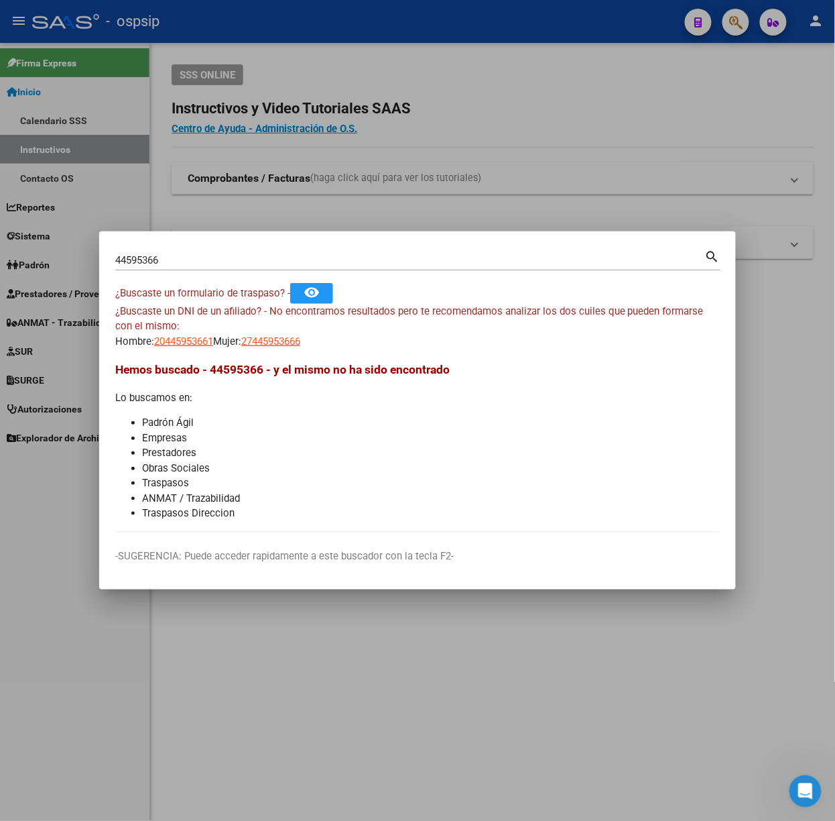
click at [166, 254] on input "44595366" at bounding box center [410, 260] width 590 height 12
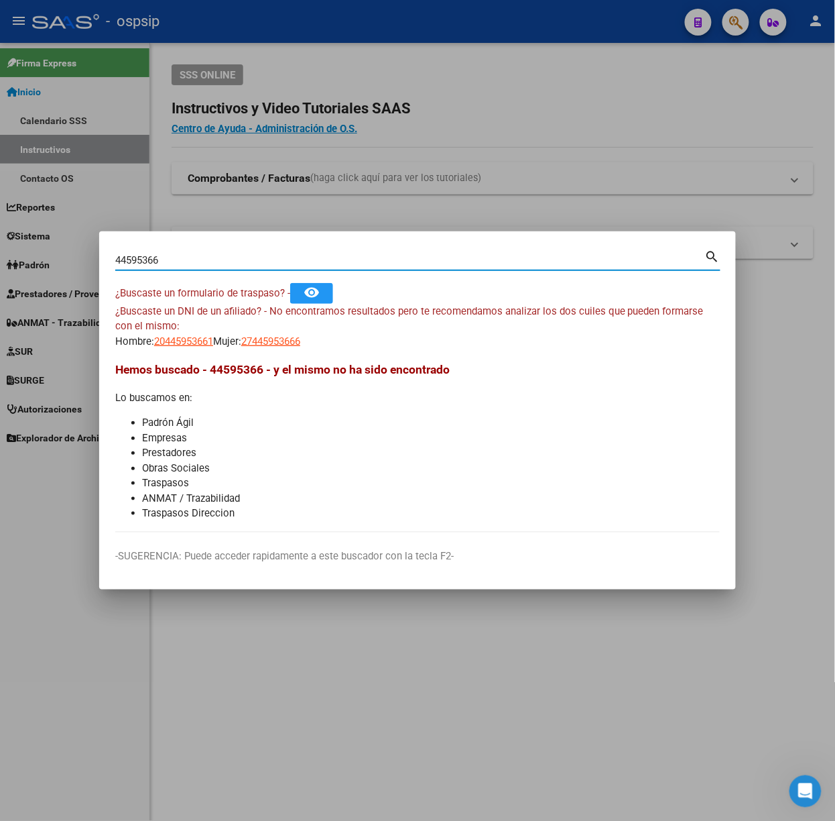
click at [166, 254] on input "44595366" at bounding box center [410, 260] width 590 height 12
type input "94248903"
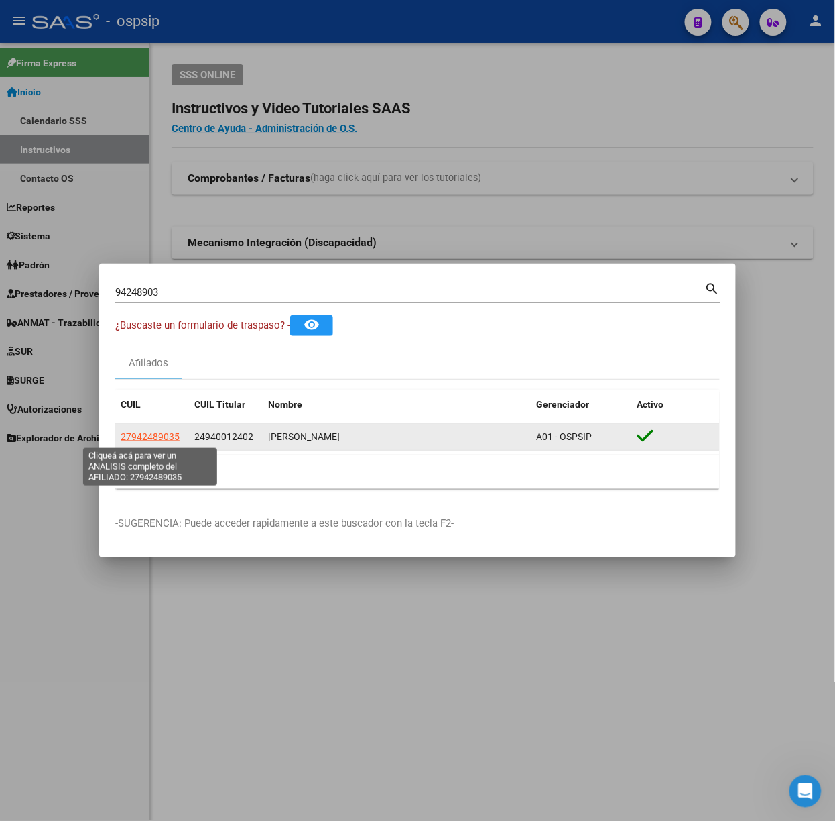
click at [148, 435] on span "27942489035" at bounding box center [150, 436] width 59 height 11
type textarea "27942489035"
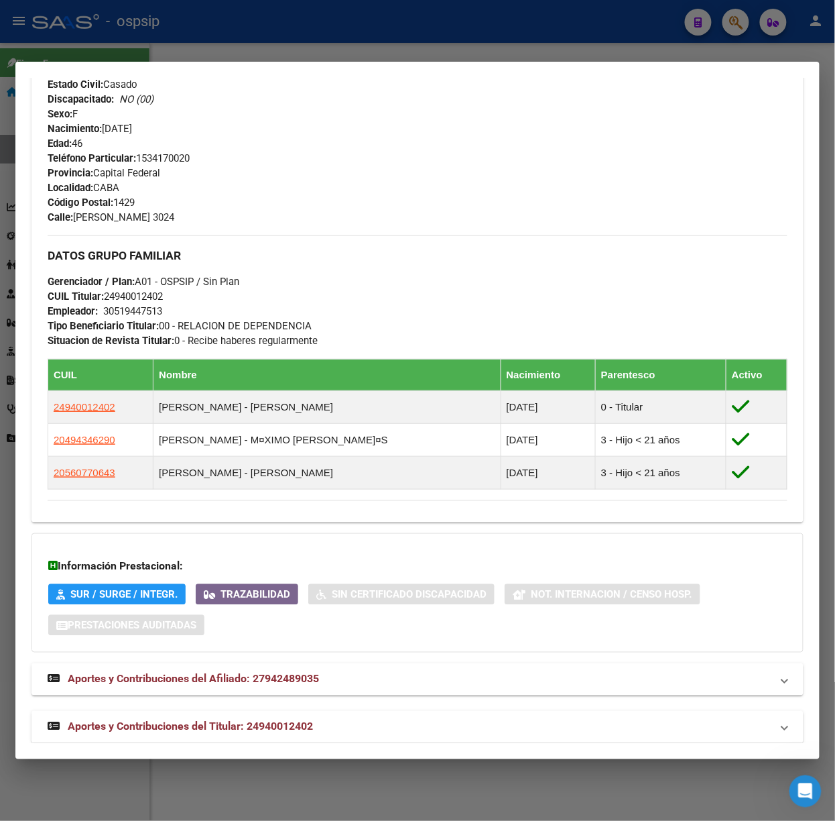
scroll to position [526, 0]
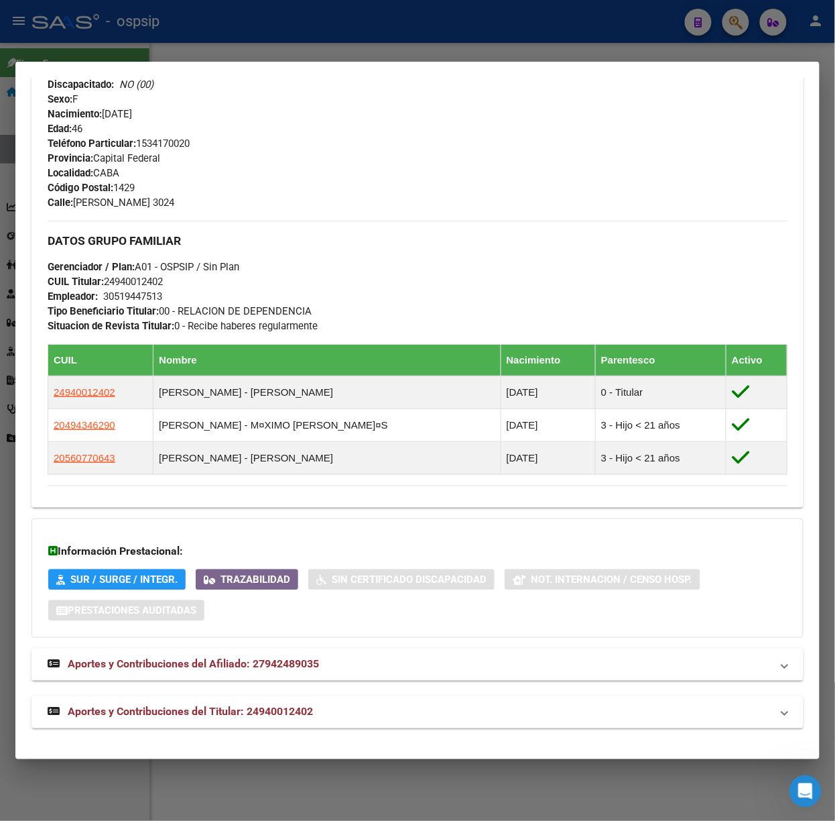
click at [274, 708] on strong "Aportes y Contribuciones del Titular: 24940012402" at bounding box center [180, 712] width 265 height 16
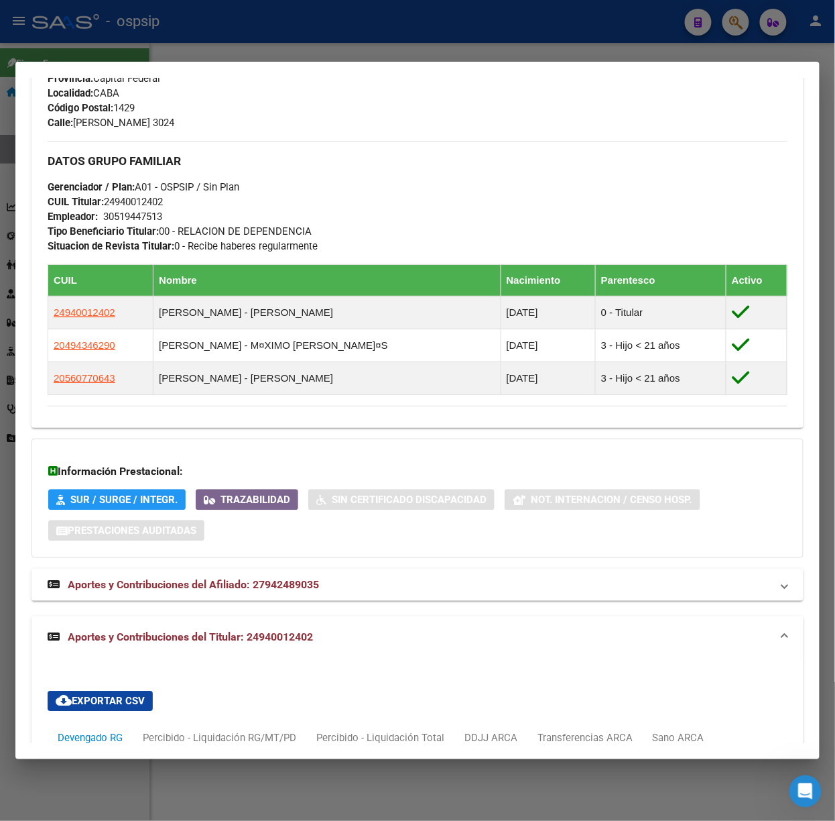
scroll to position [1180, 0]
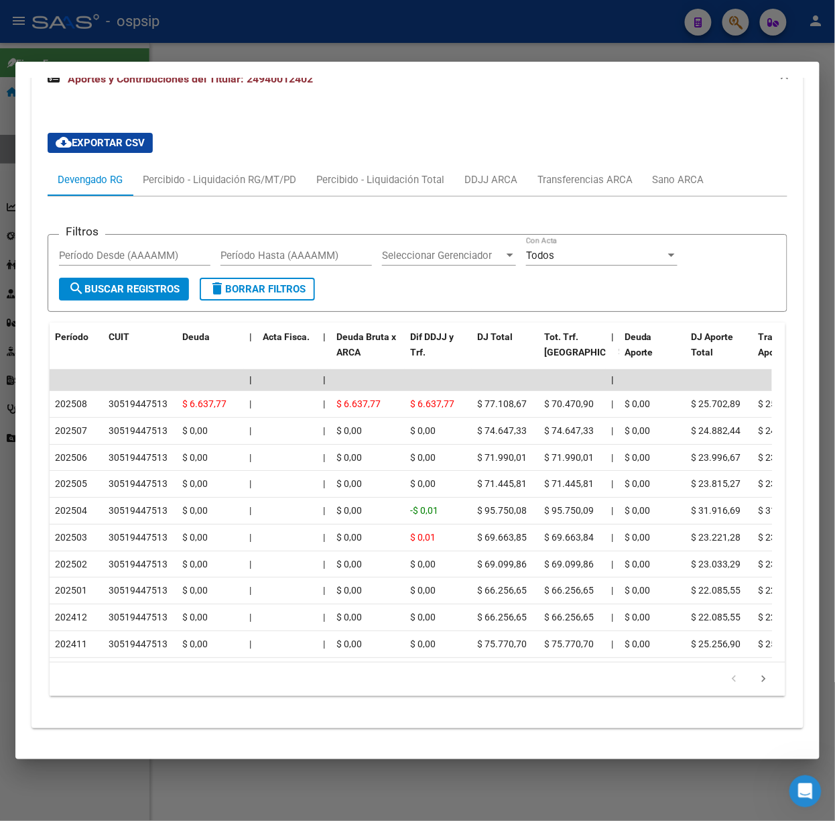
click at [215, 46] on div at bounding box center [417, 410] width 835 height 821
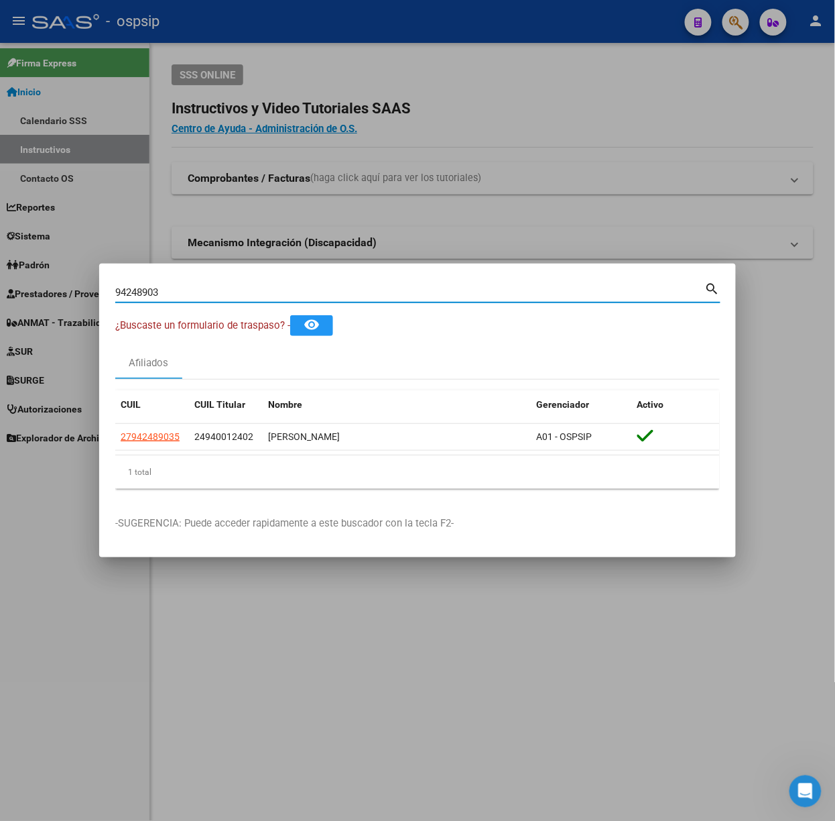
click at [213, 296] on input "94248903" at bounding box center [410, 292] width 590 height 12
click at [208, 284] on div "94248903 Buscar (apellido, dni, cuil, nro traspaso, cuit, obra social)" at bounding box center [410, 292] width 590 height 20
click at [213, 288] on input "94248903" at bounding box center [410, 292] width 590 height 12
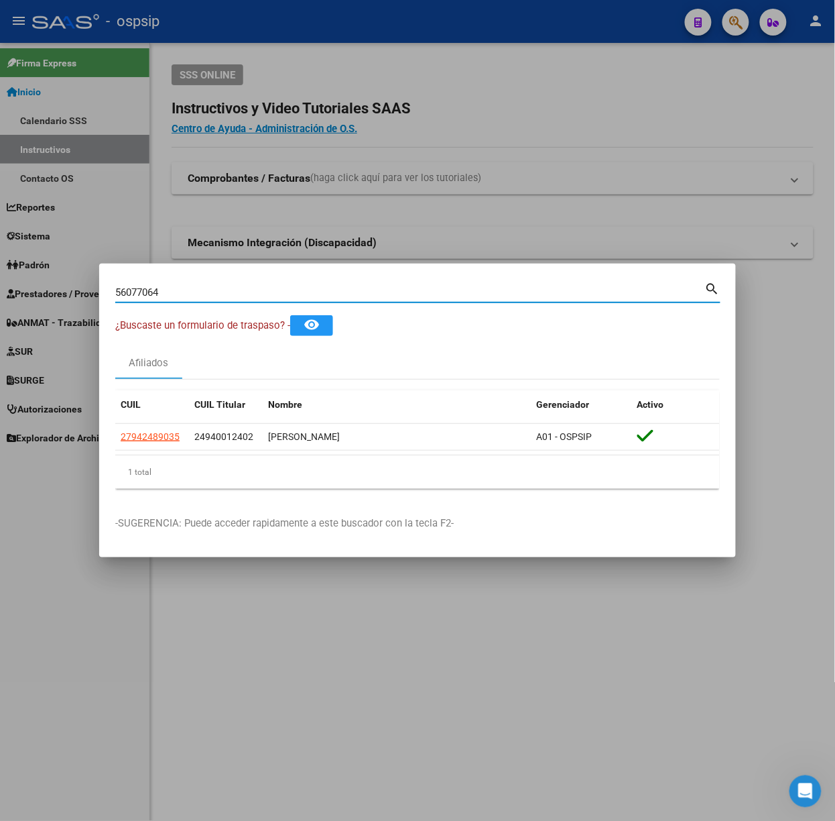
type input "56077064"
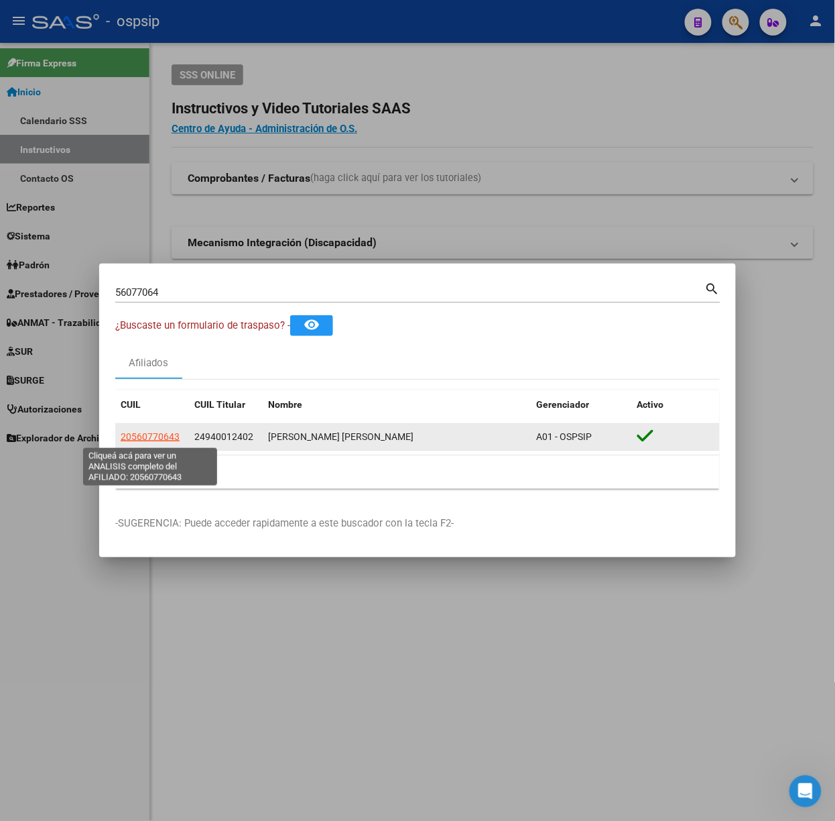
click at [148, 432] on span "20560770643" at bounding box center [150, 436] width 59 height 11
type textarea "20560770643"
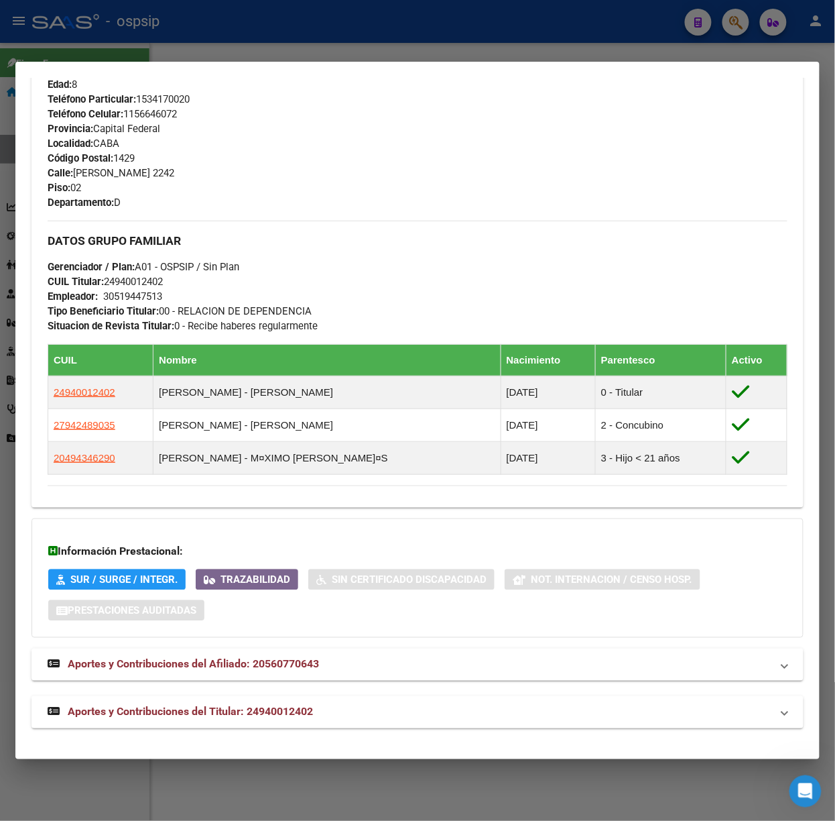
click at [336, 719] on mat-panel-title "Aportes y Contribuciones del Titular: 24940012402" at bounding box center [410, 712] width 724 height 16
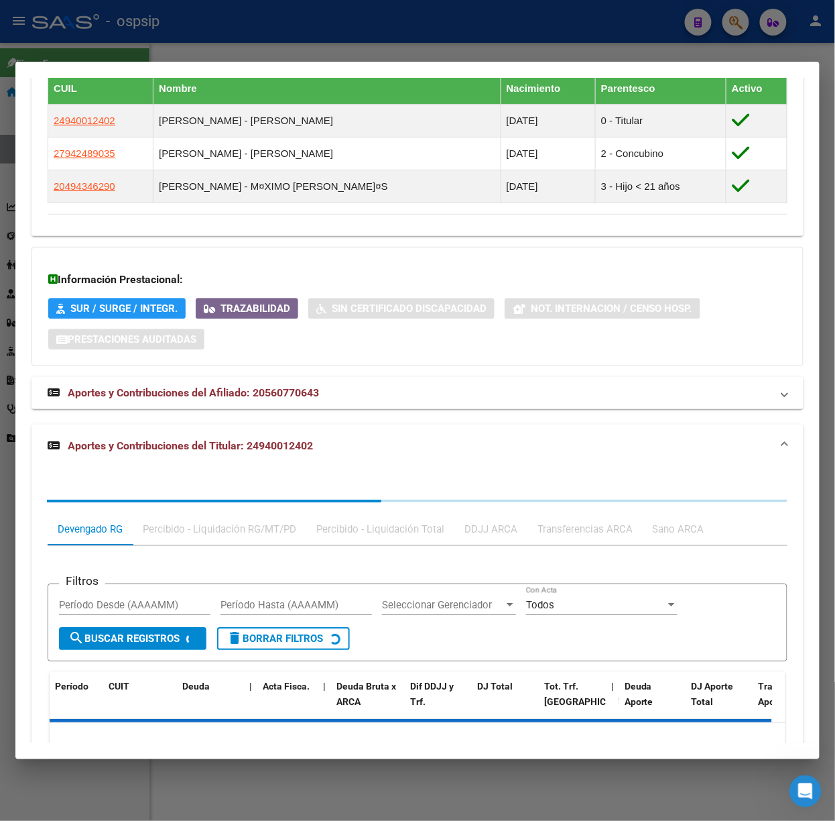
scroll to position [902, 0]
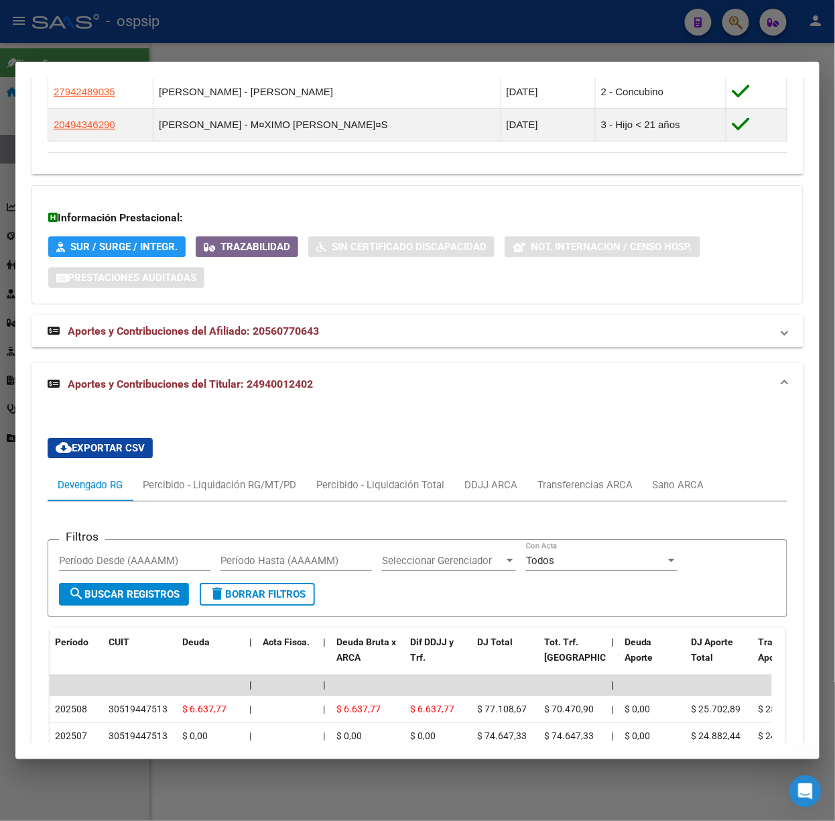
click at [315, 59] on div at bounding box center [417, 410] width 835 height 821
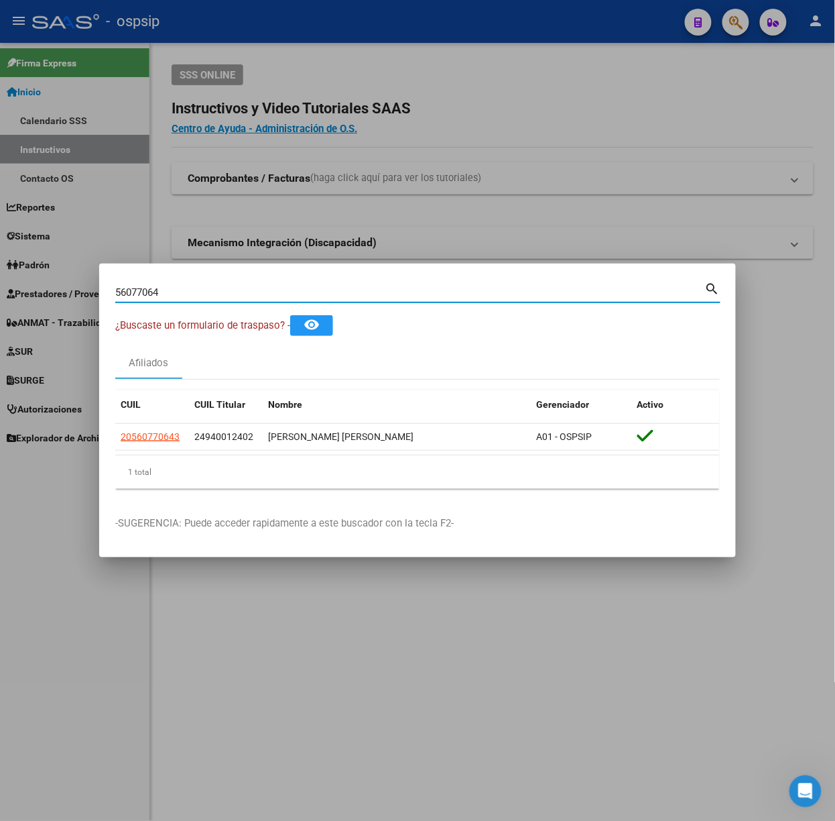
click at [208, 294] on input "56077064" at bounding box center [410, 292] width 590 height 12
type input "29781619"
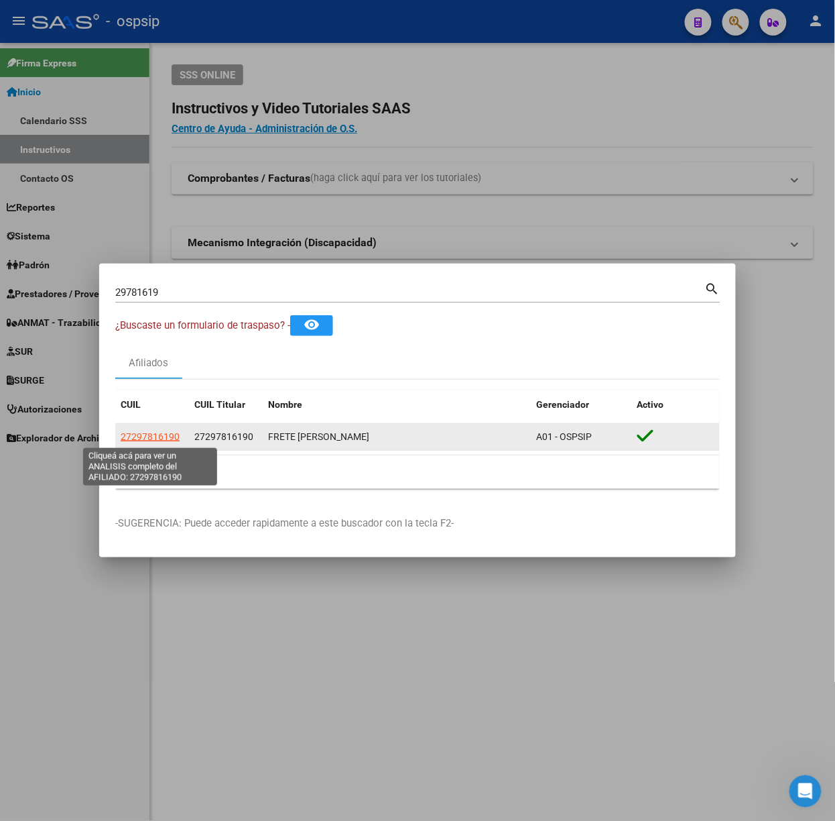
click at [148, 437] on span "27297816190" at bounding box center [150, 436] width 59 height 11
type textarea "27297816190"
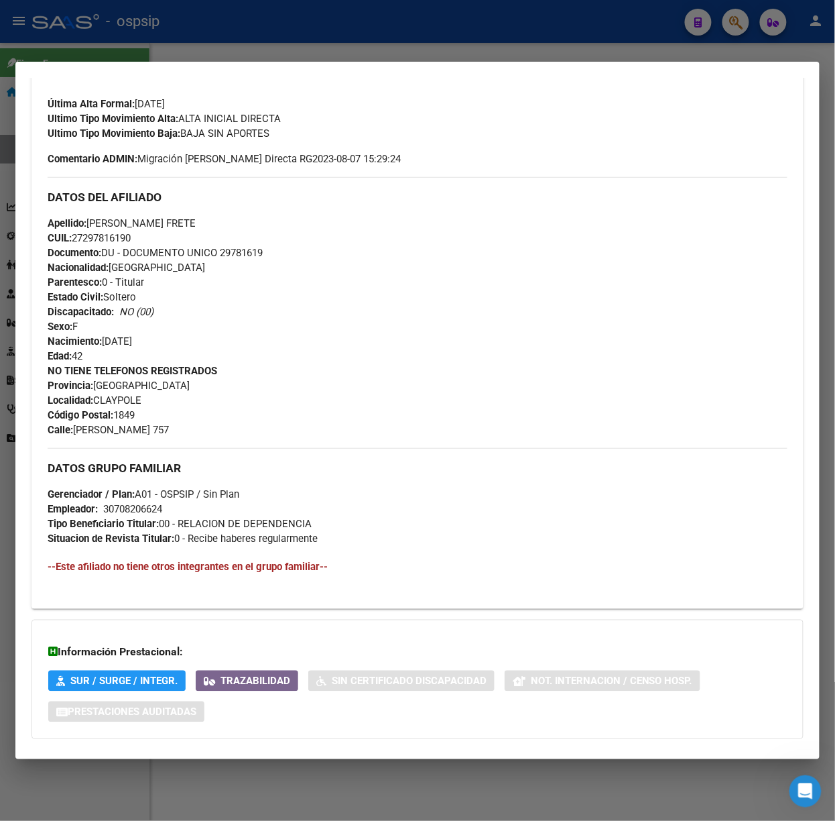
scroll to position [422, 0]
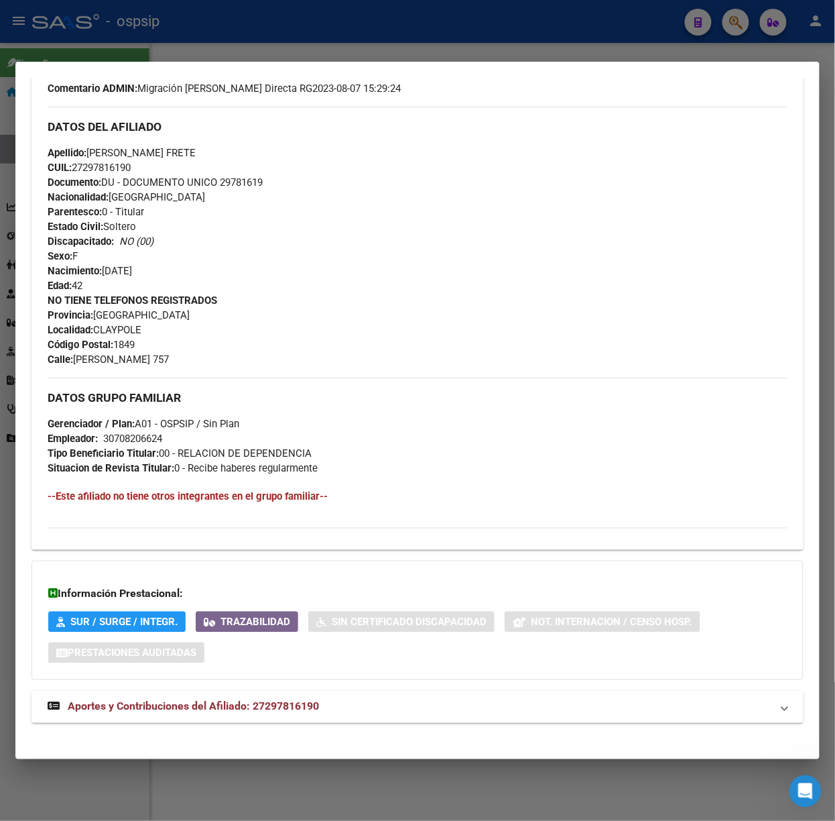
click at [269, 693] on mat-expansion-panel-header "Aportes y Contribuciones del Afiliado: 27297816190" at bounding box center [418, 706] width 772 height 32
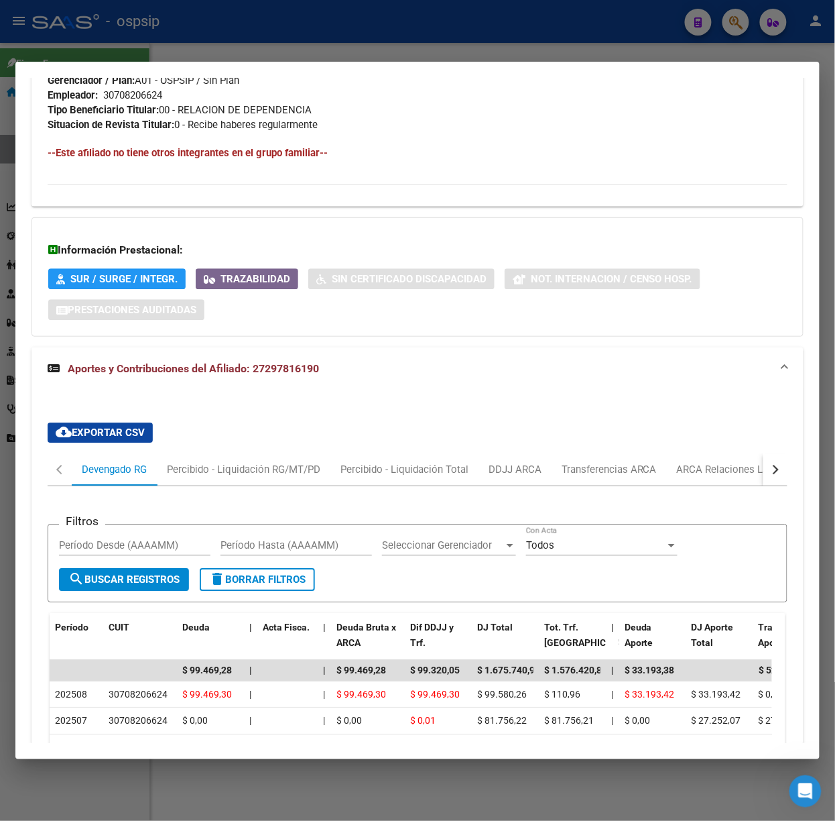
scroll to position [1087, 0]
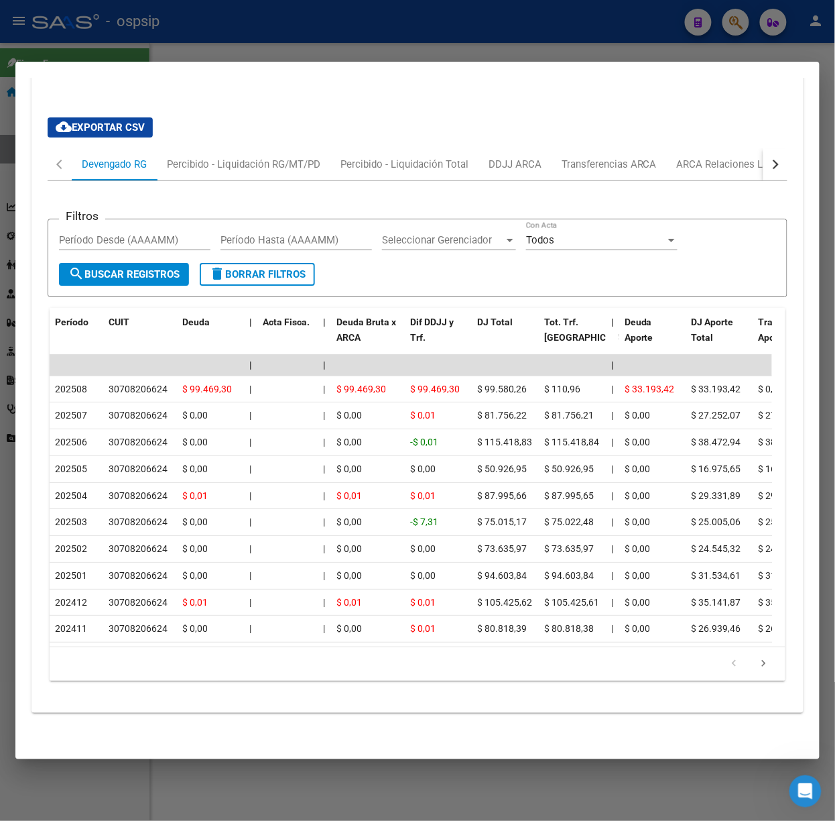
click at [147, 49] on div at bounding box center [417, 410] width 835 height 821
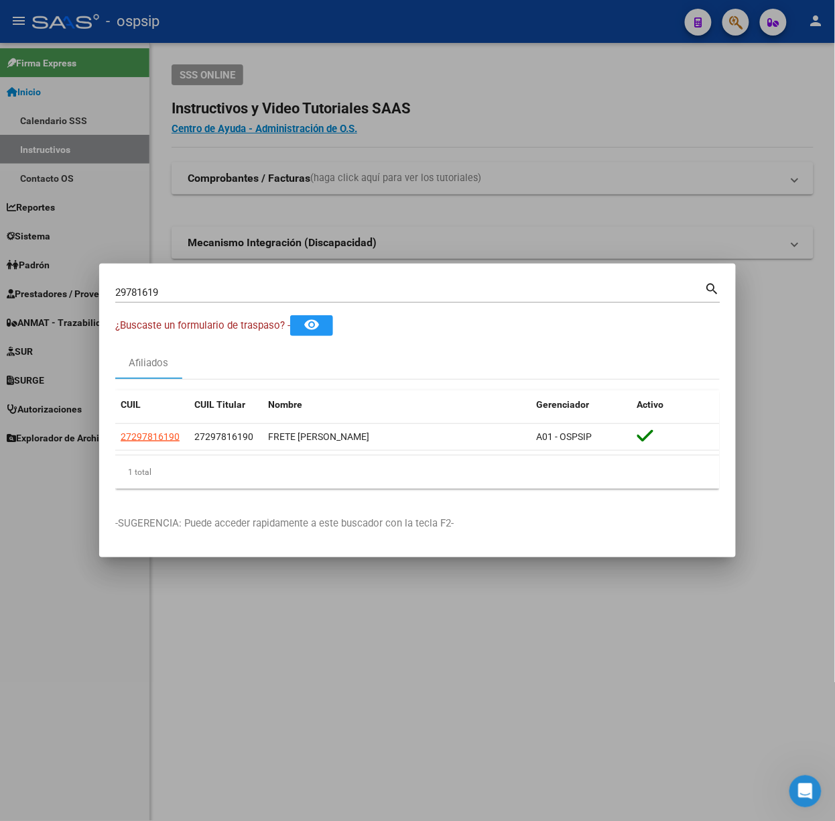
click at [165, 291] on input "29781619" at bounding box center [410, 292] width 590 height 12
type input "1"
type input "25374599"
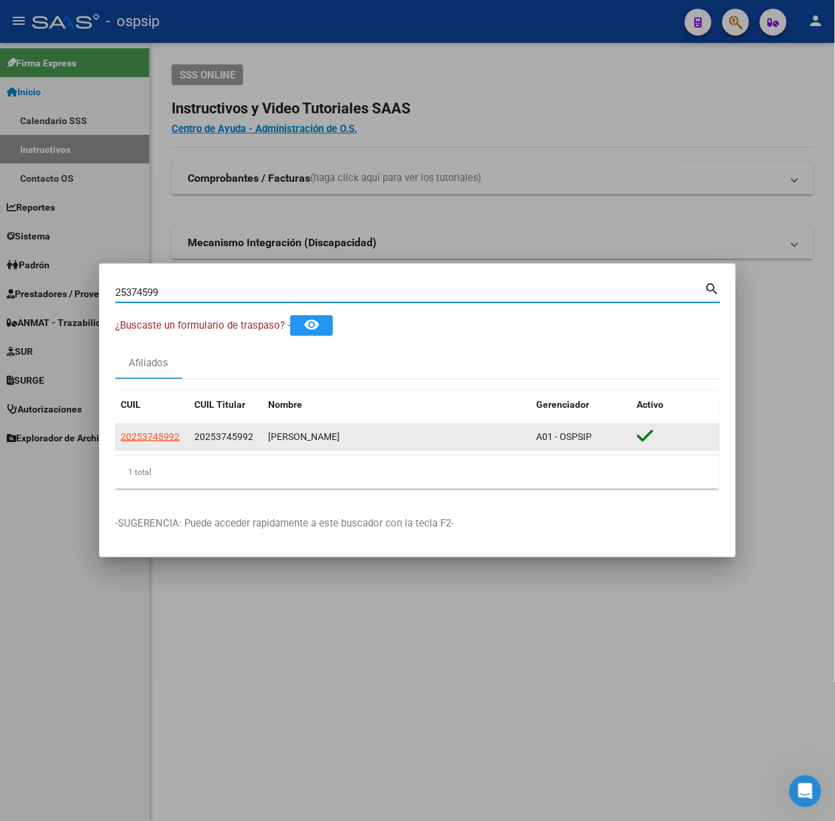
click at [152, 446] on datatable-body-cell "20253745992" at bounding box center [152, 437] width 74 height 26
click at [152, 444] on app-link-go-to "20253745992" at bounding box center [150, 436] width 59 height 15
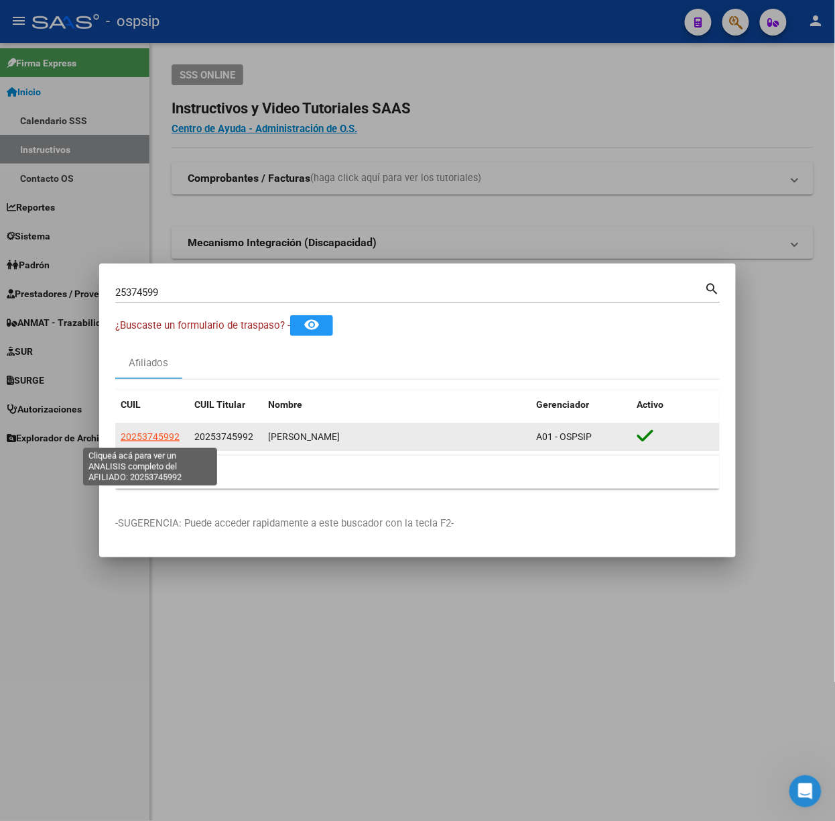
click at [152, 440] on span "20253745992" at bounding box center [150, 436] width 59 height 11
type textarea "20253745992"
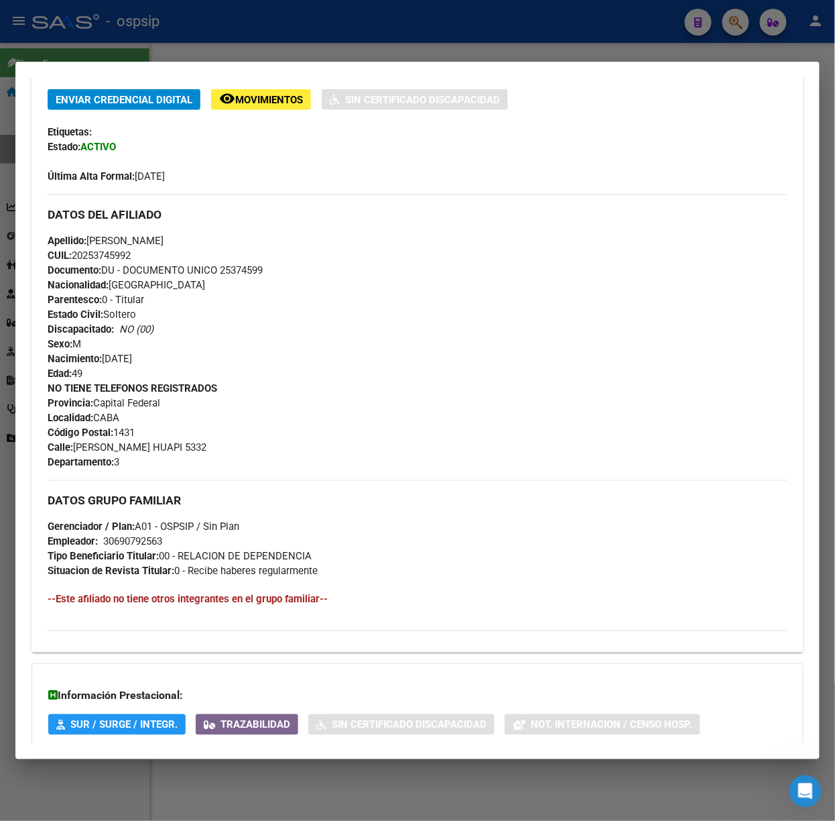
scroll to position [394, 0]
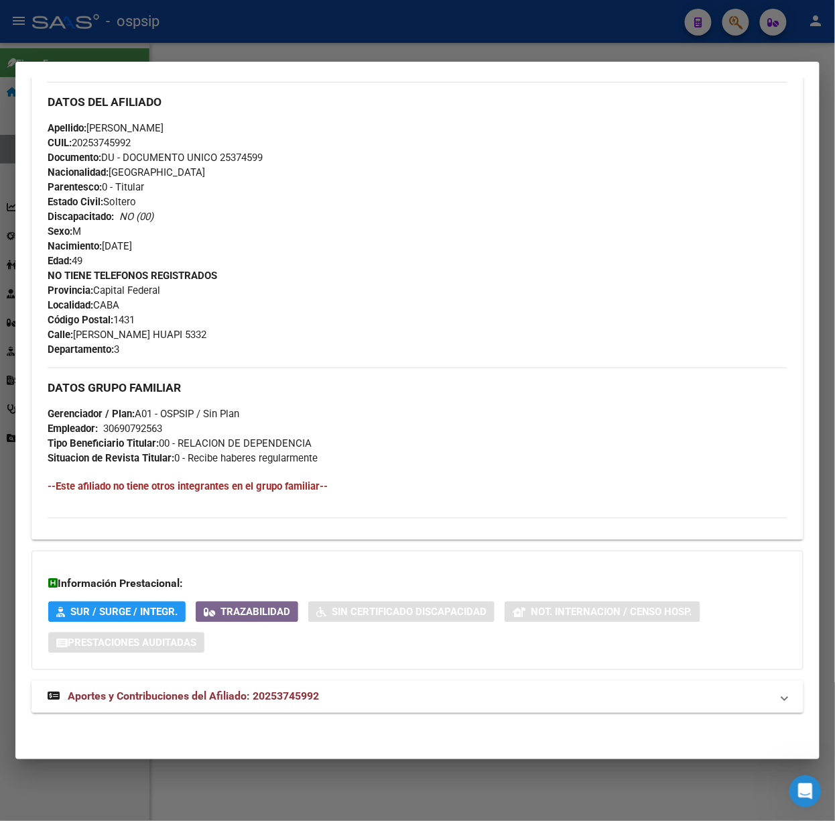
click at [296, 688] on strong "Aportes y Contribuciones del Afiliado: 20253745992" at bounding box center [183, 696] width 271 height 16
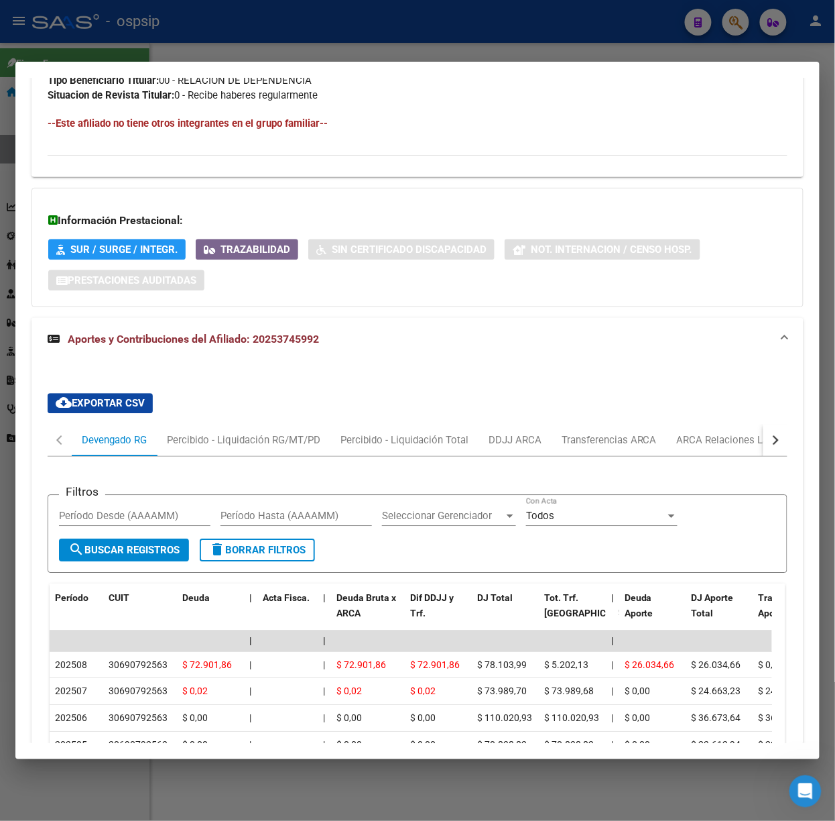
scroll to position [1047, 0]
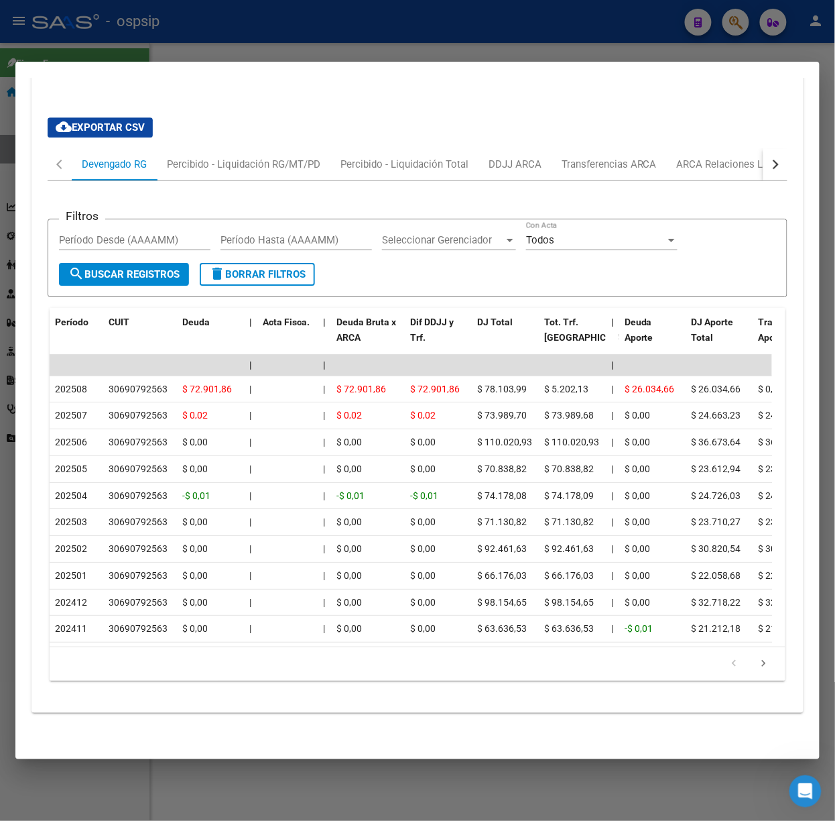
click at [341, 25] on div at bounding box center [417, 410] width 835 height 821
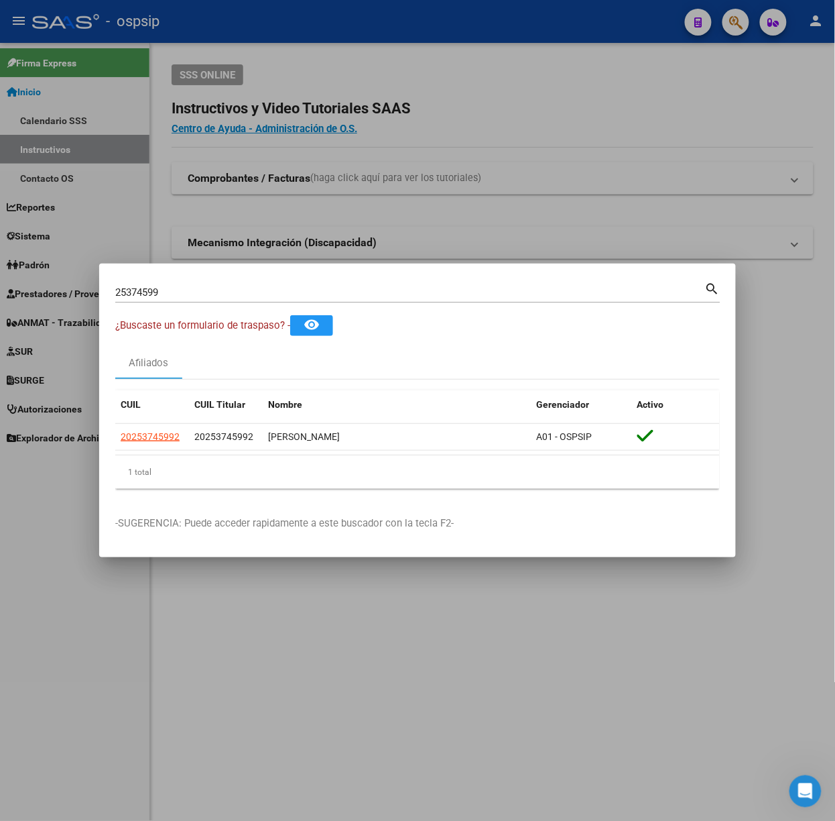
click at [245, 298] on input "25374599" at bounding box center [410, 292] width 590 height 12
type input "24030375"
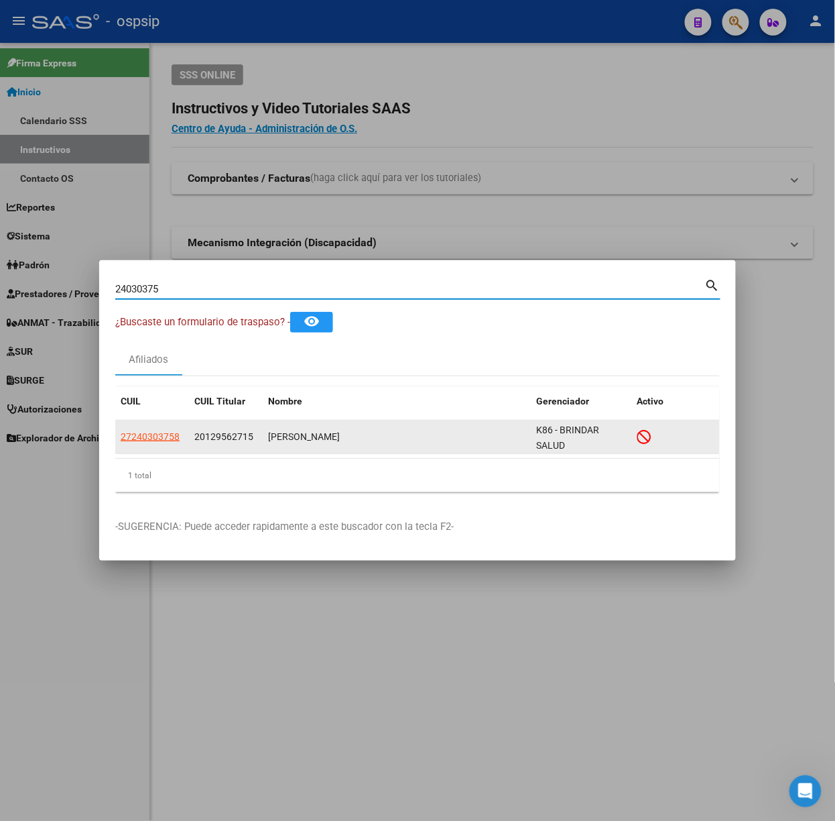
click at [150, 426] on datatable-body-cell "27240303758" at bounding box center [152, 436] width 74 height 33
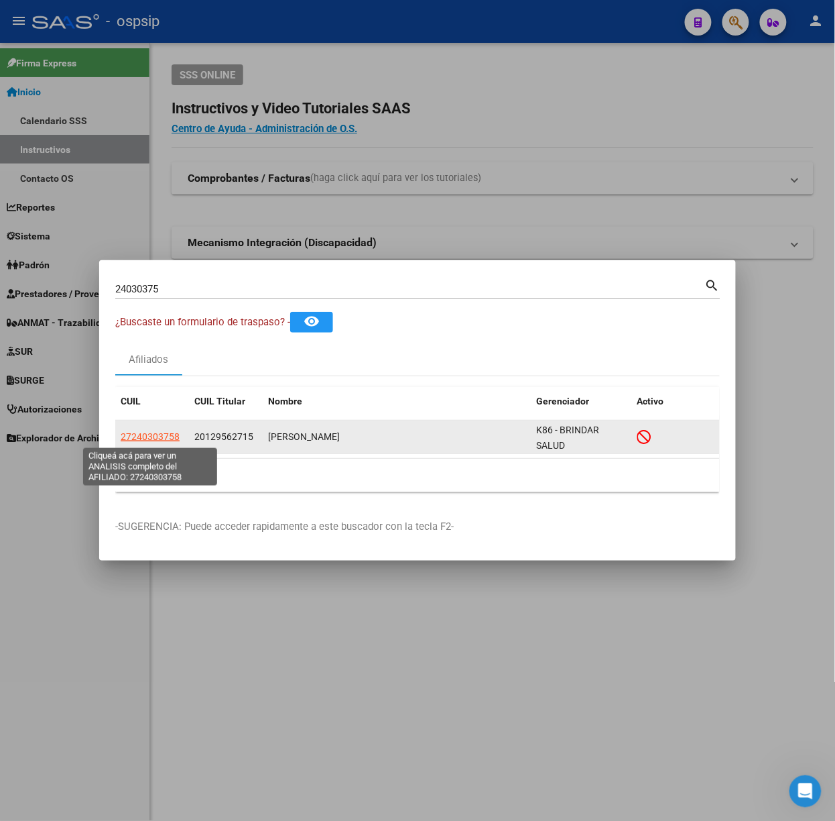
click at [154, 437] on span "27240303758" at bounding box center [150, 436] width 59 height 11
copy span "27240303758"
type textarea "27240303758"
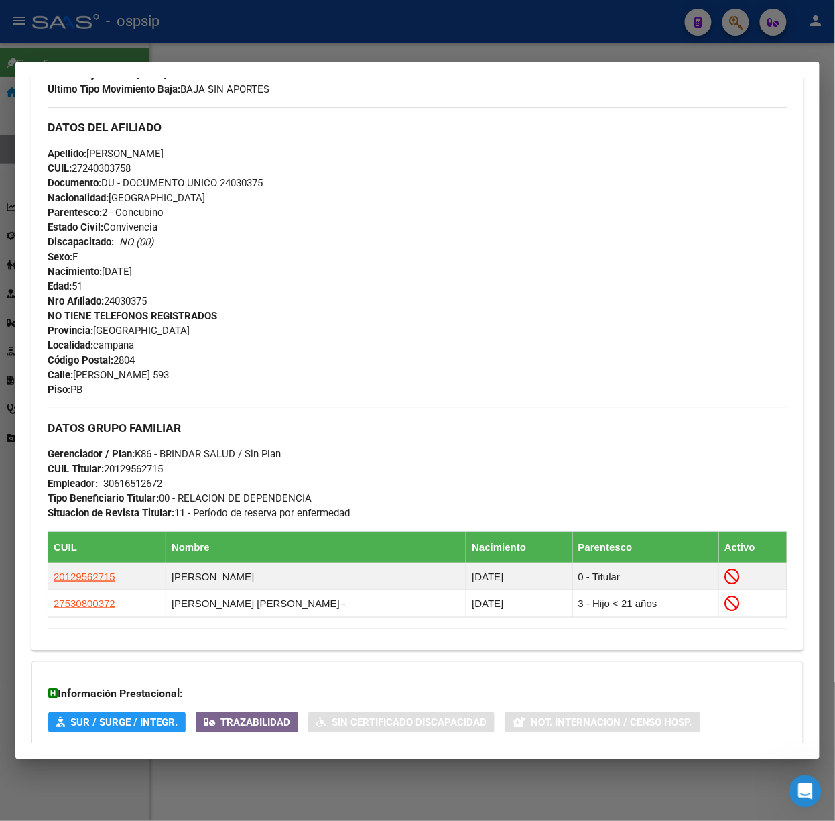
scroll to position [556, 0]
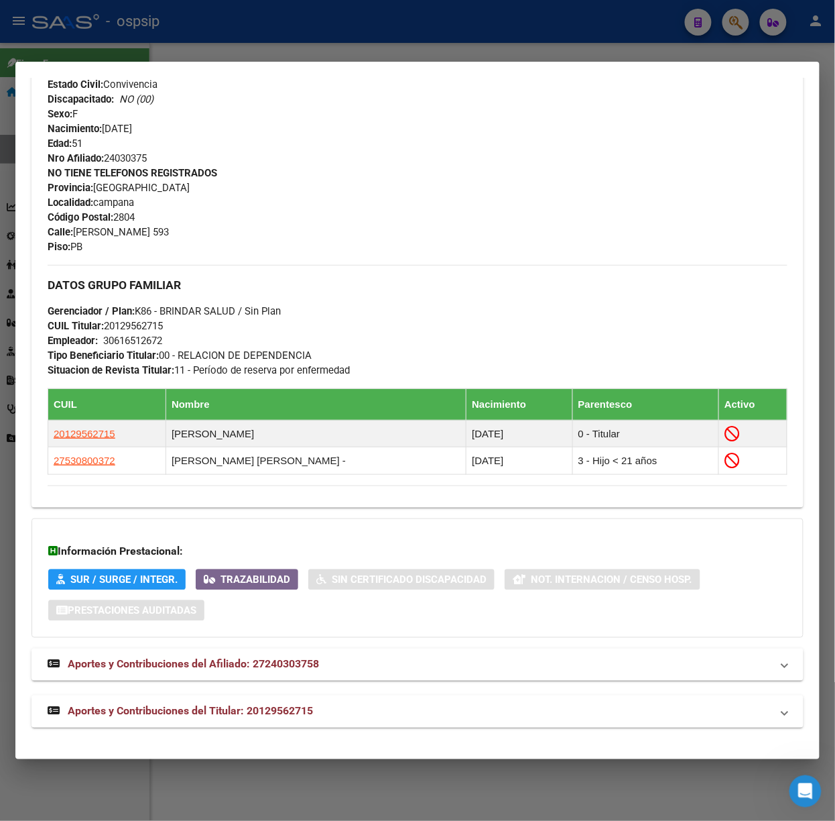
click at [302, 719] on strong "Aportes y Contribuciones del Titular: 20129562715" at bounding box center [180, 711] width 265 height 16
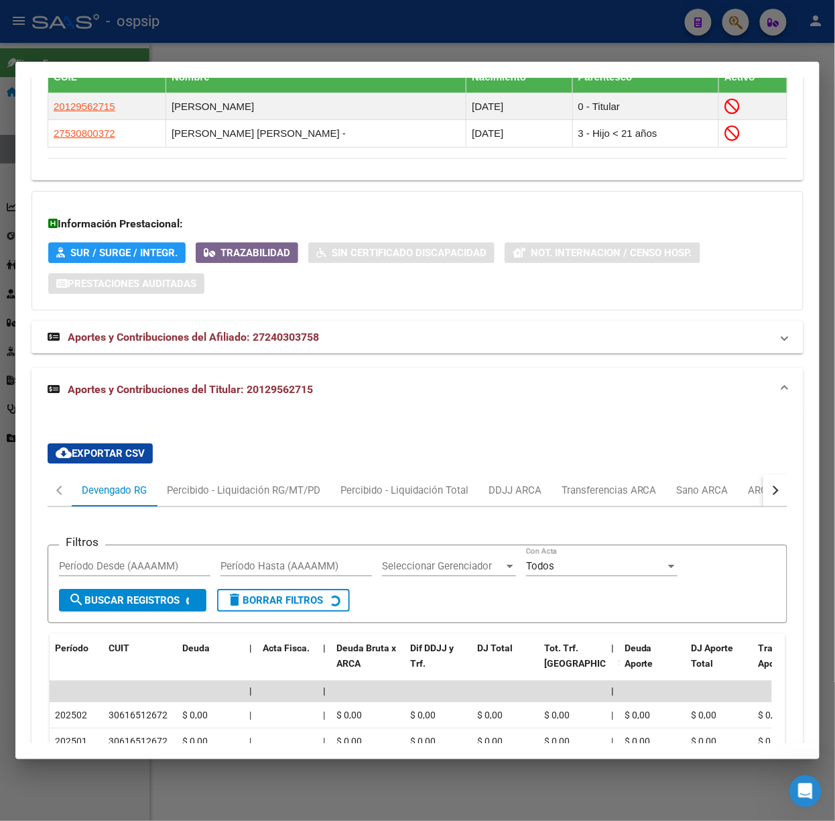
scroll to position [888, 0]
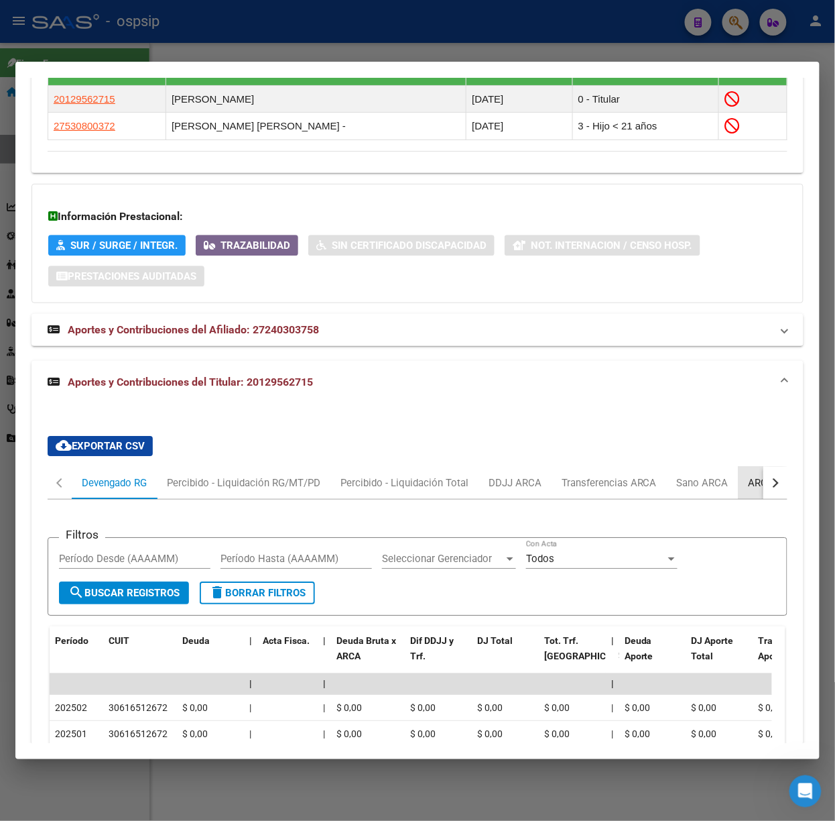
click at [743, 481] on div "ARCA Relaciones Laborales" at bounding box center [811, 483] width 145 height 32
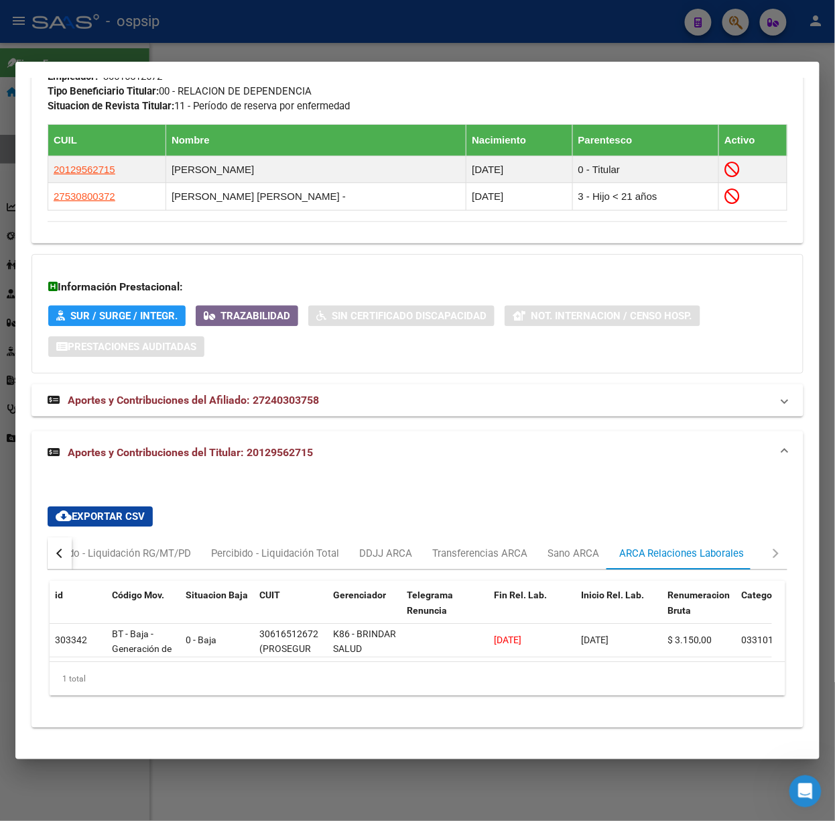
scroll to position [29, 0]
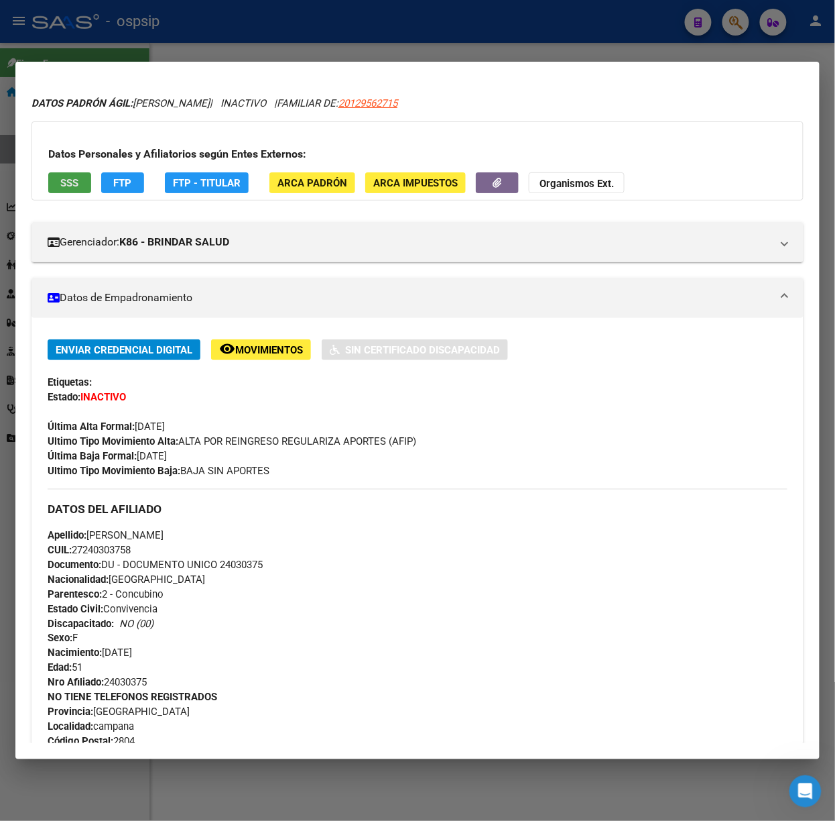
click at [80, 184] on button "SSS" at bounding box center [69, 182] width 43 height 21
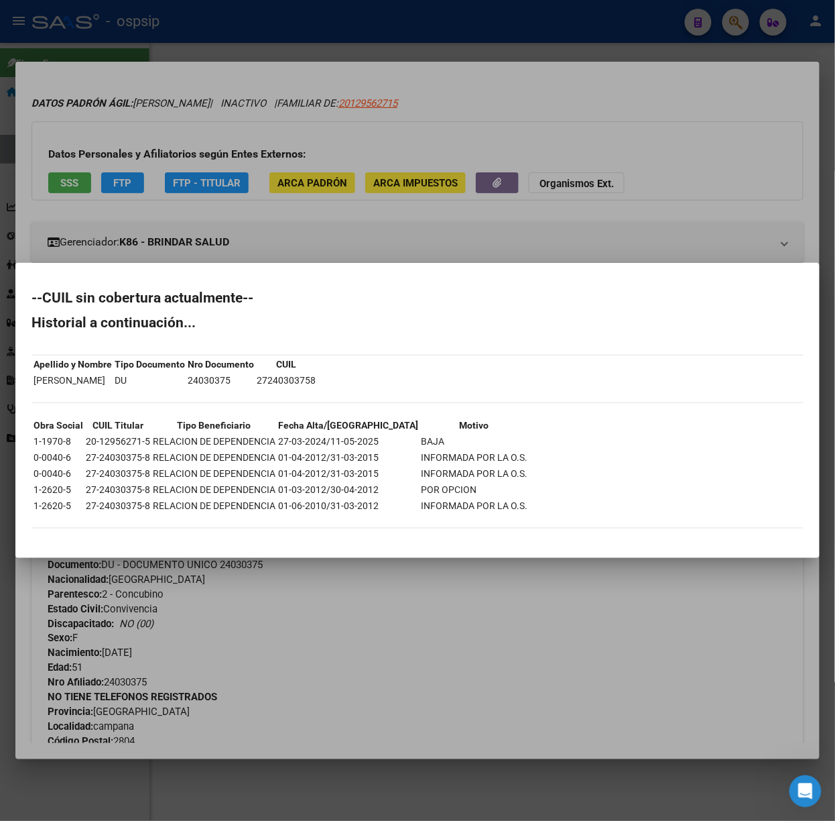
click at [186, 215] on div at bounding box center [417, 410] width 835 height 821
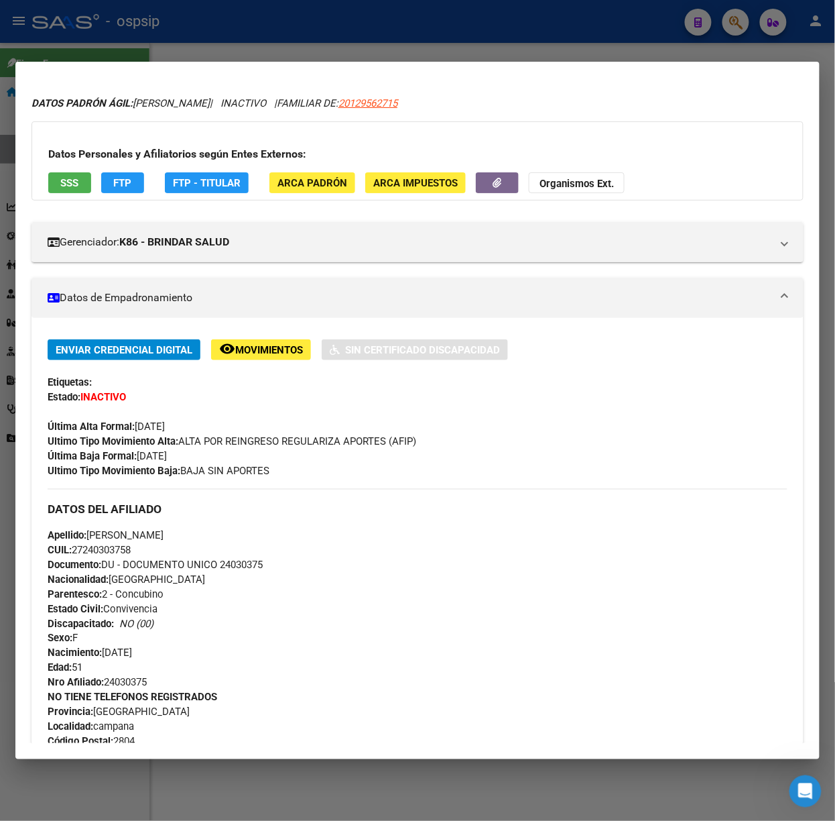
drag, startPoint x: 239, startPoint y: 44, endPoint x: 261, endPoint y: 142, distance: 101.0
click at [237, 44] on div at bounding box center [417, 410] width 835 height 821
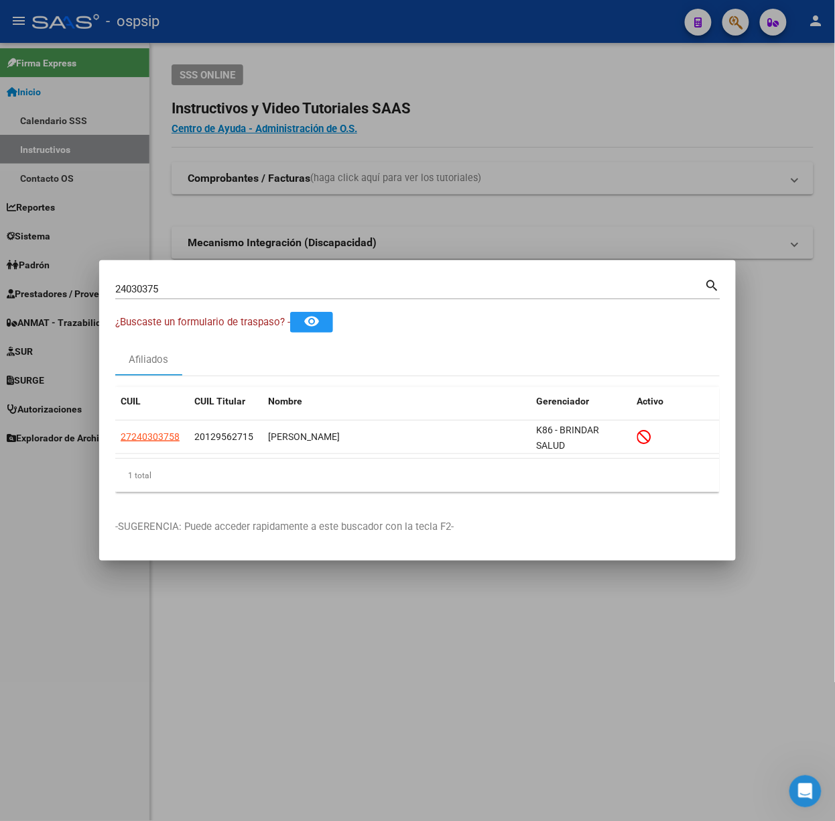
click at [224, 306] on div "24030375 Buscar (apellido, dni, cuil, nro traspaso, cuit, obra social) search" at bounding box center [417, 294] width 605 height 36
click at [216, 295] on input "24030375" at bounding box center [410, 289] width 590 height 12
type input "93996782"
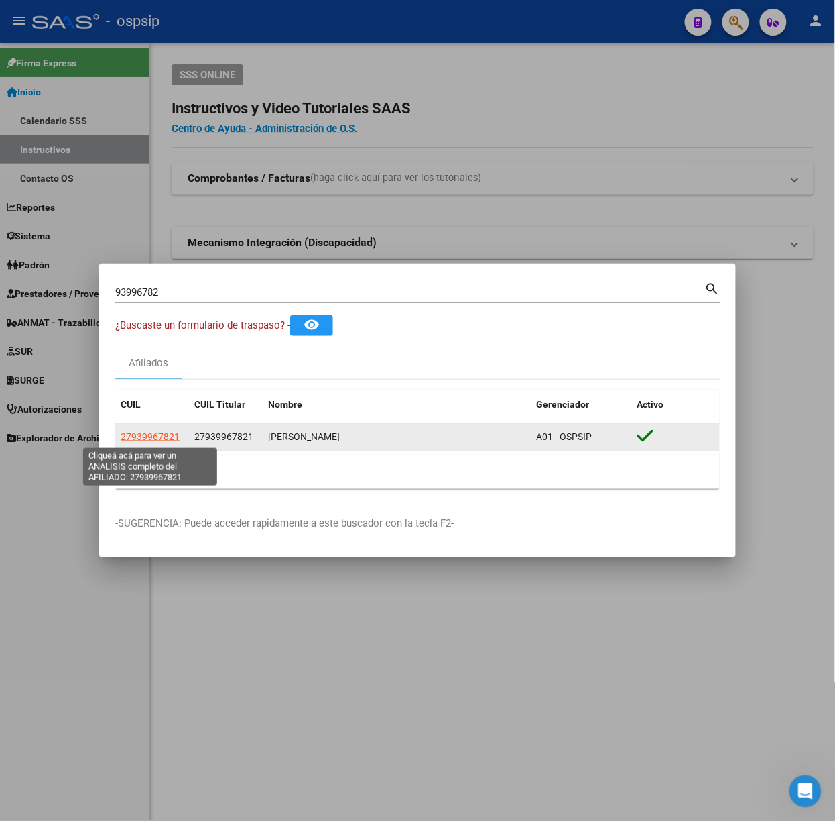
click at [167, 441] on span "27939967821" at bounding box center [150, 436] width 59 height 11
type textarea "27939967821"
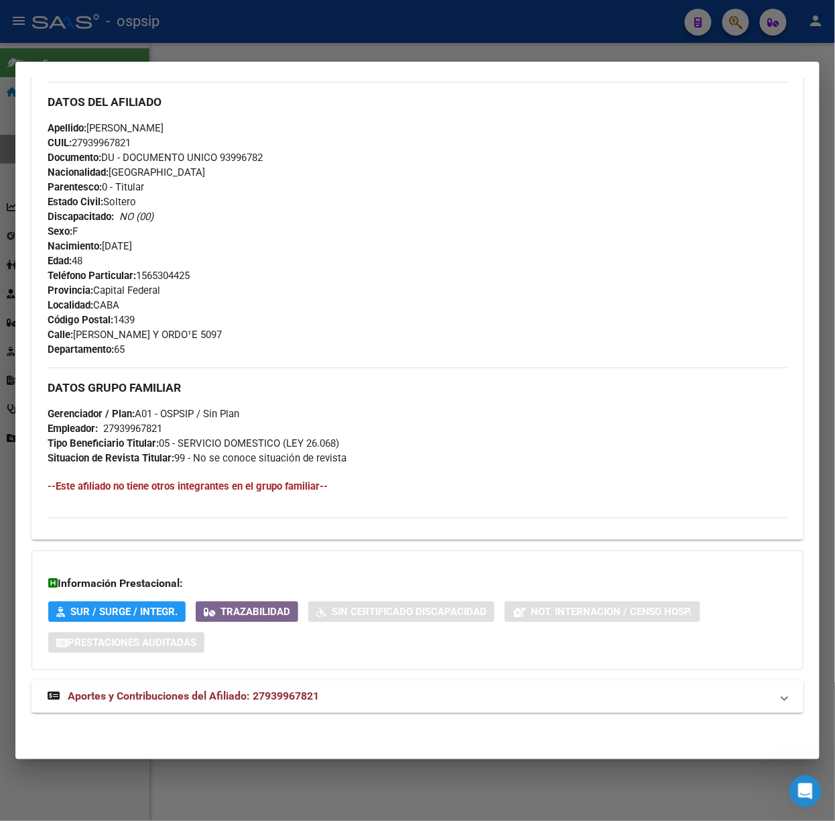
click at [280, 685] on mat-expansion-panel-header "Aportes y Contribuciones del Afiliado: 27939967821" at bounding box center [418, 696] width 772 height 32
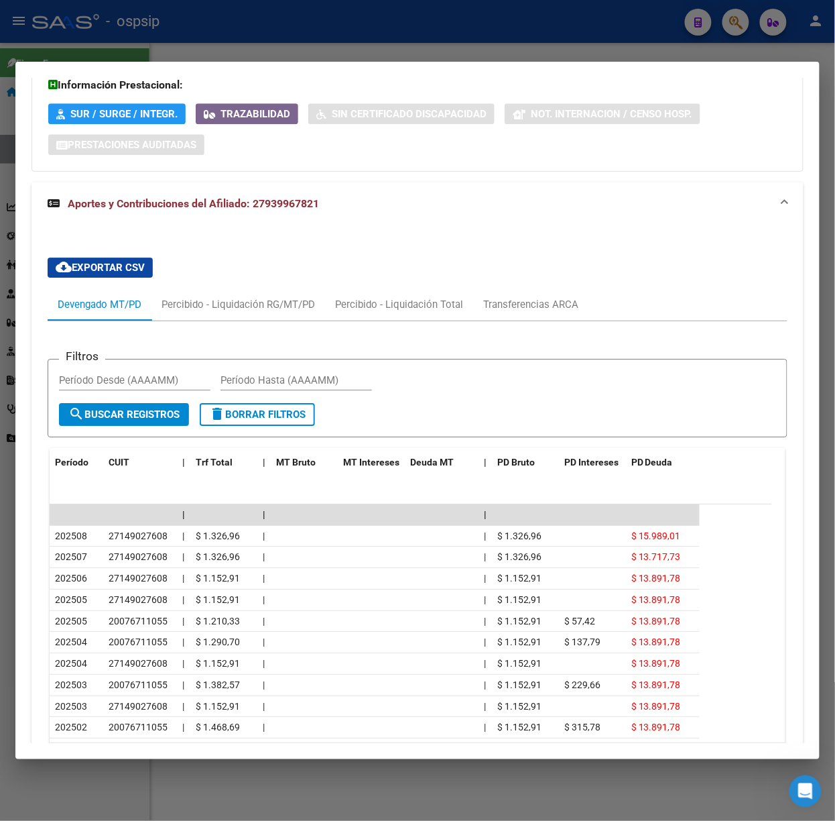
scroll to position [1020, 0]
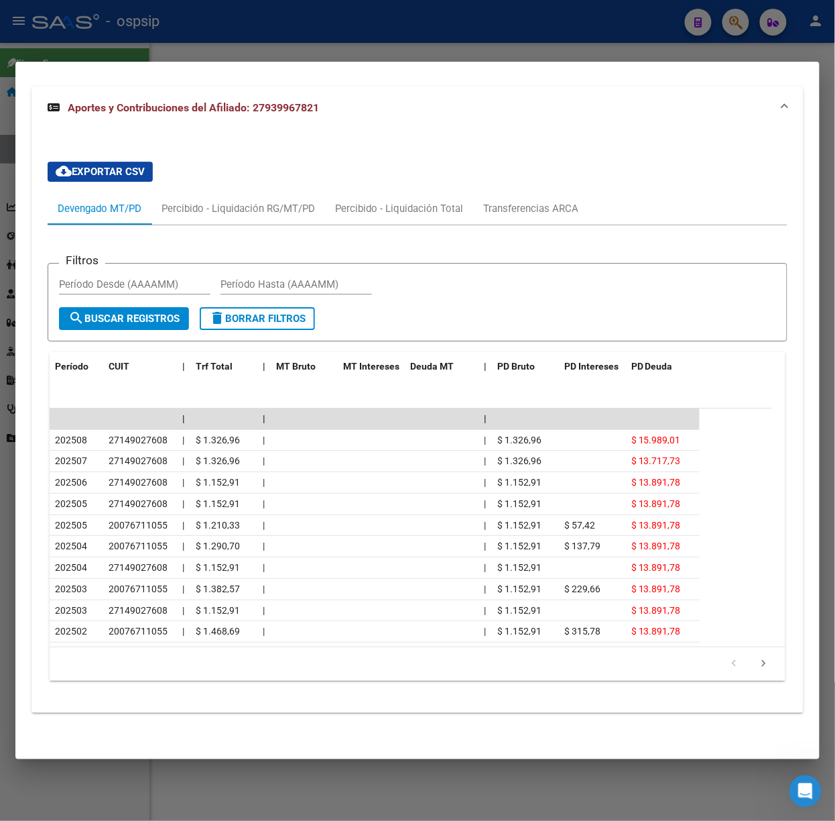
click at [279, 52] on div at bounding box center [417, 410] width 835 height 821
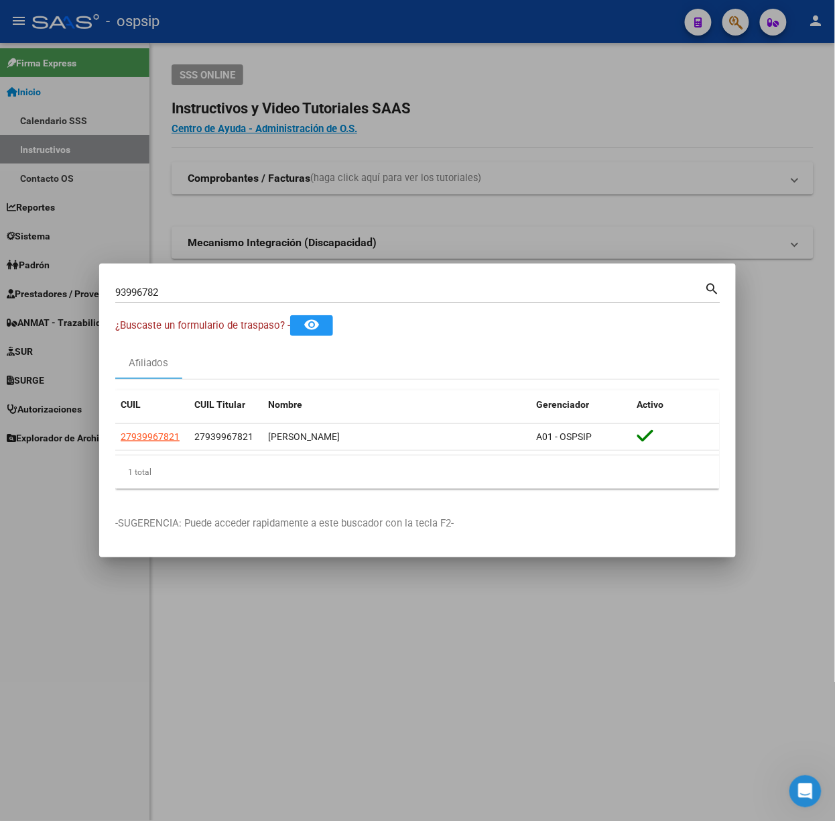
click at [226, 304] on div "93996782 Buscar (apellido, dni, cuil, nro traspaso, cuit, obra social) search" at bounding box center [417, 298] width 605 height 36
click at [215, 299] on div "93996782 Buscar (apellido, dni, cuil, nro traspaso, cuit, obra social)" at bounding box center [410, 292] width 590 height 20
click at [204, 295] on input "93996782" at bounding box center [410, 292] width 590 height 12
type input "39627282"
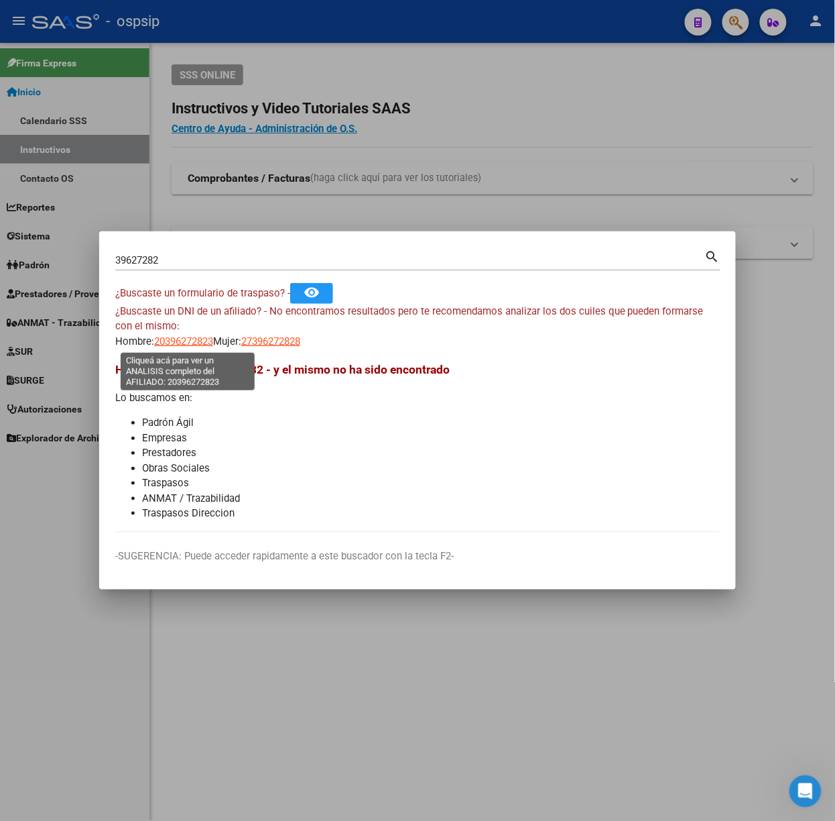
click at [177, 345] on span "20396272823" at bounding box center [183, 341] width 59 height 12
type textarea "20396272823"
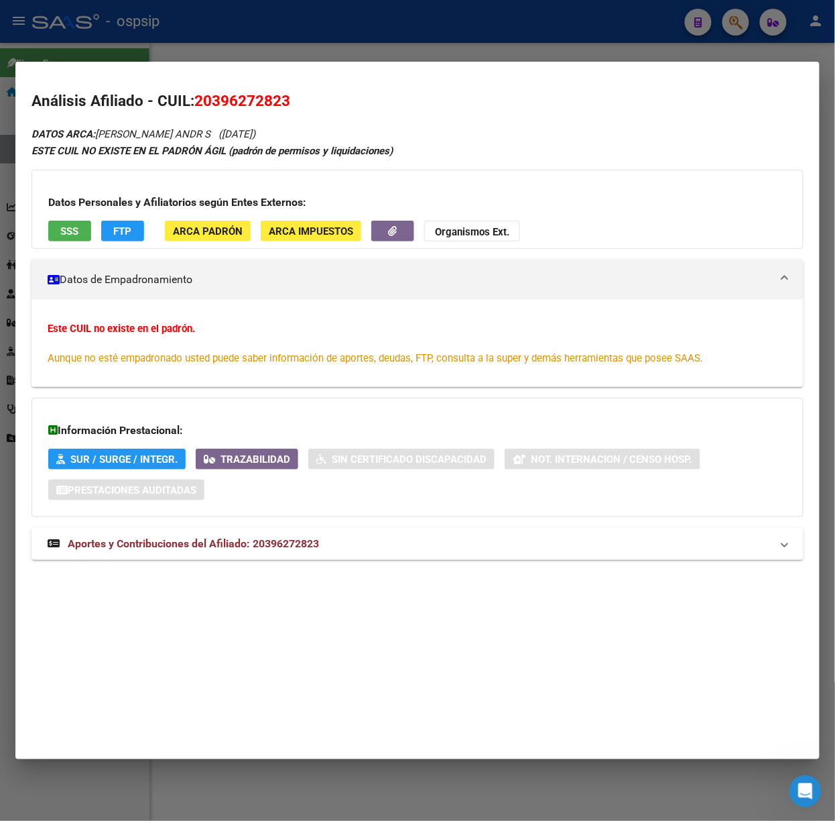
click at [185, 556] on mat-expansion-panel-header "Aportes y Contribuciones del Afiliado: 20396272823" at bounding box center [418, 544] width 772 height 32
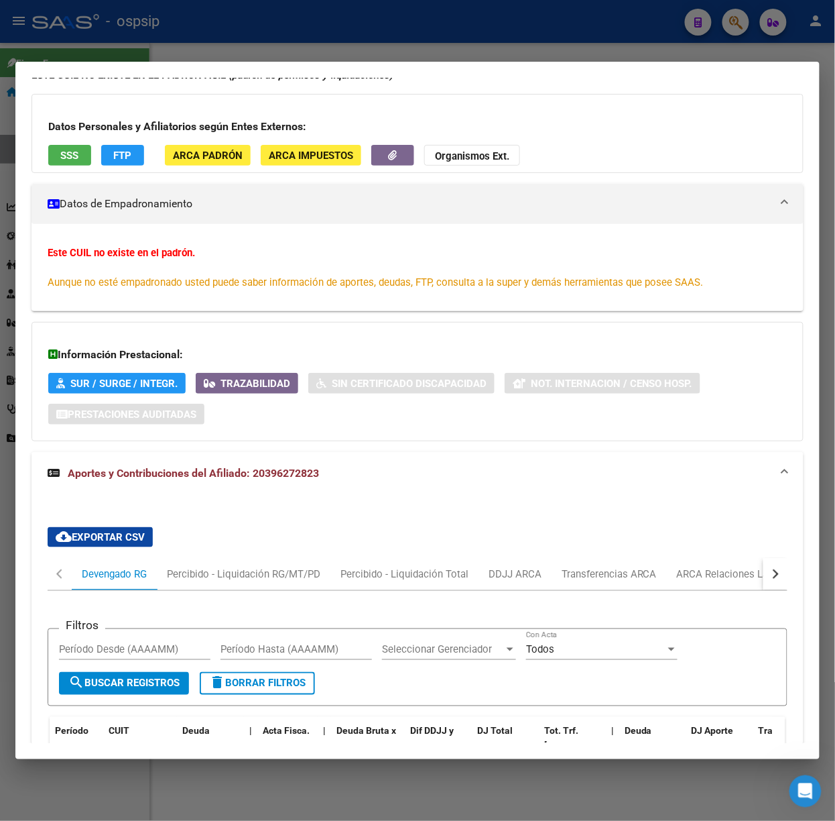
scroll to position [0, 0]
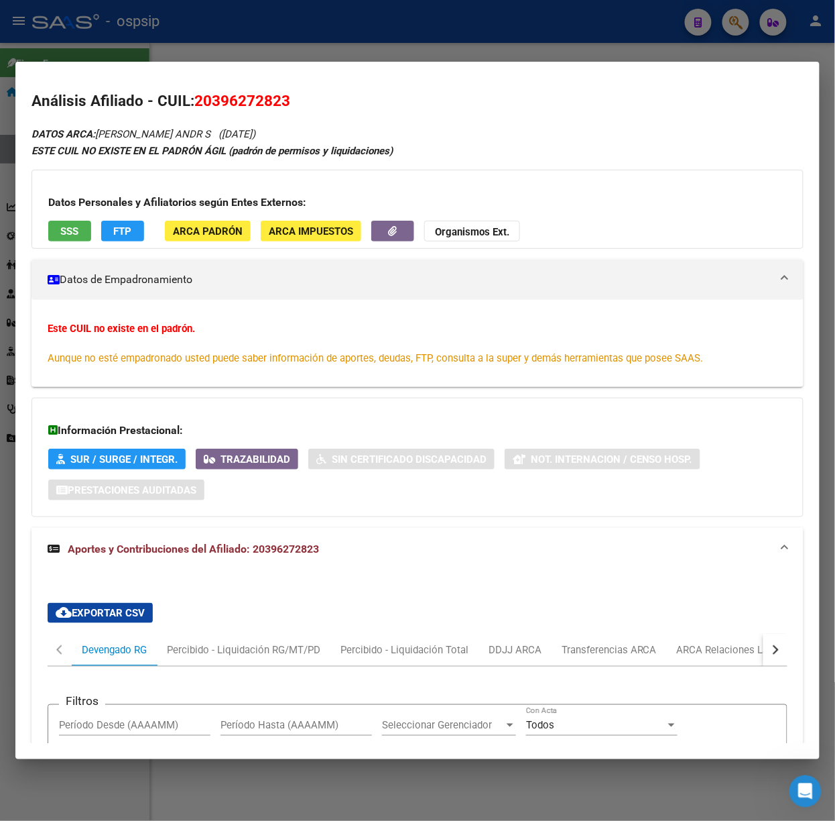
click at [160, 28] on div at bounding box center [417, 410] width 835 height 821
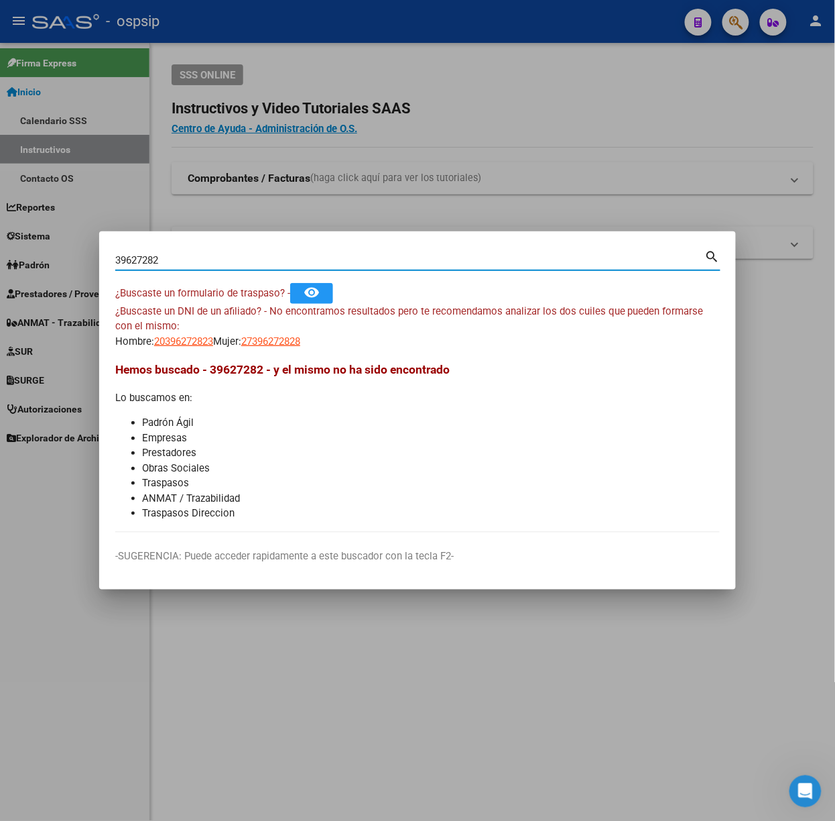
click at [172, 263] on input "39627282" at bounding box center [410, 260] width 590 height 12
type input "30999789"
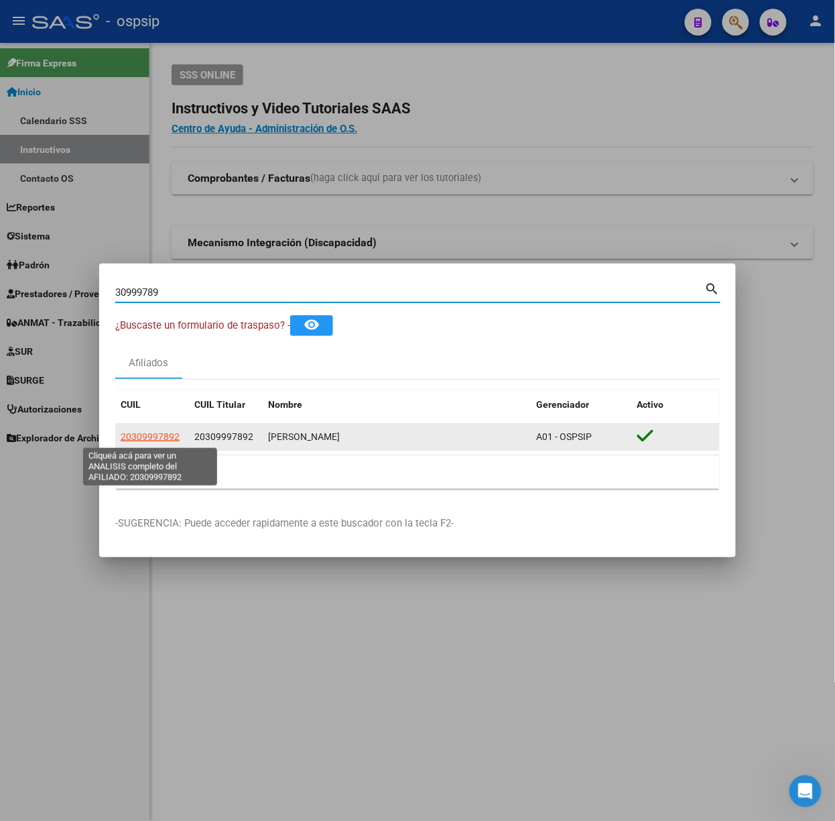
click at [165, 435] on span "20309997892" at bounding box center [150, 436] width 59 height 11
type textarea "20309997892"
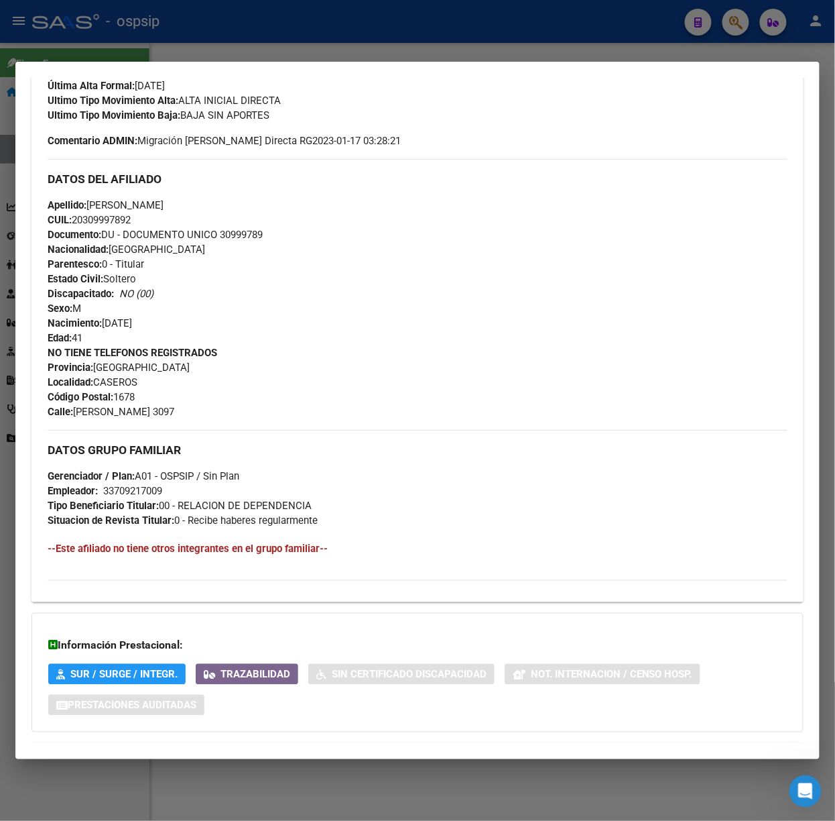
scroll to position [434, 0]
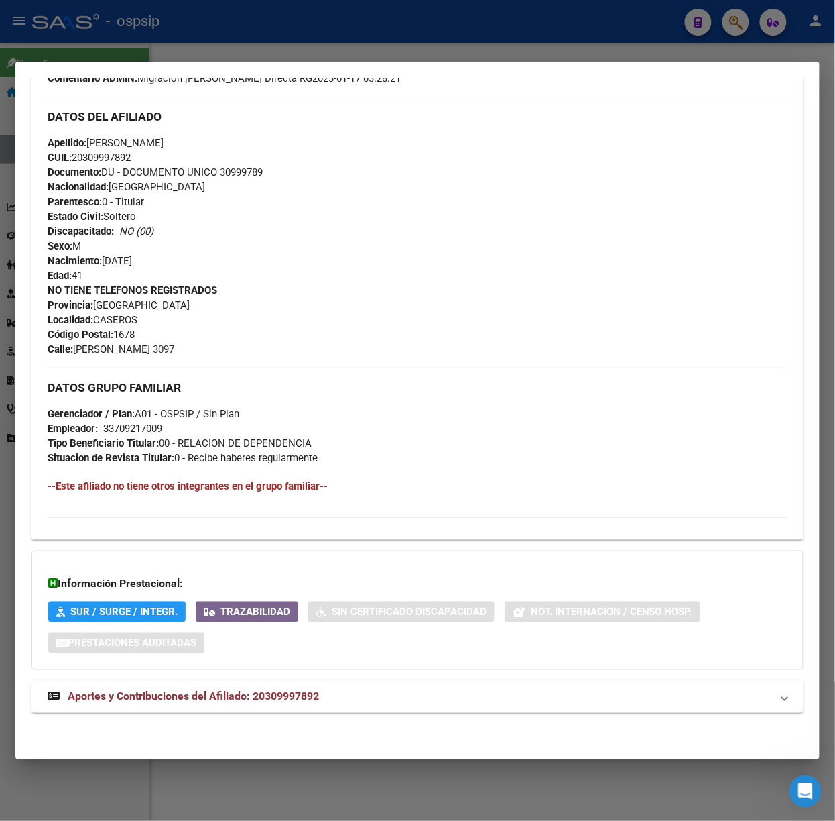
click at [303, 697] on span "Aportes y Contribuciones del Afiliado: 20309997892" at bounding box center [193, 696] width 251 height 13
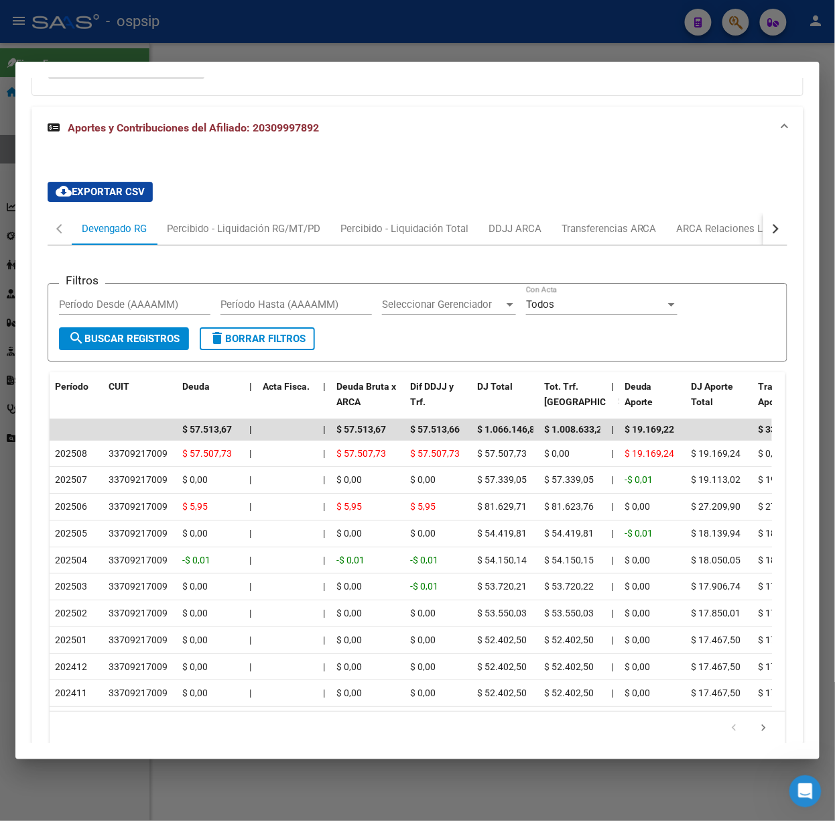
scroll to position [1087, 0]
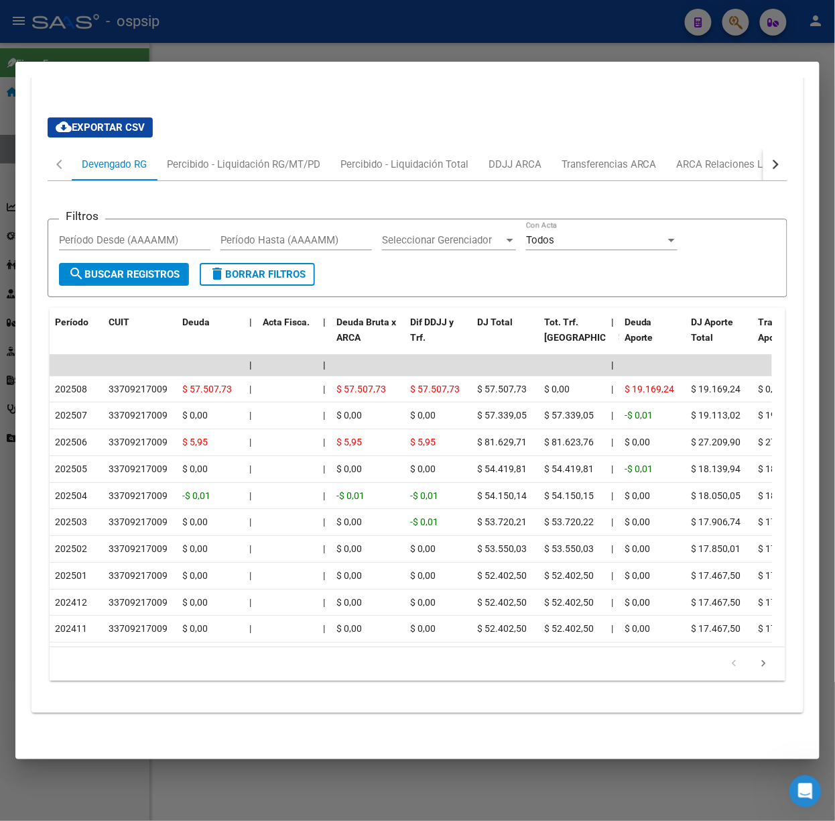
click at [290, 36] on div at bounding box center [417, 410] width 835 height 821
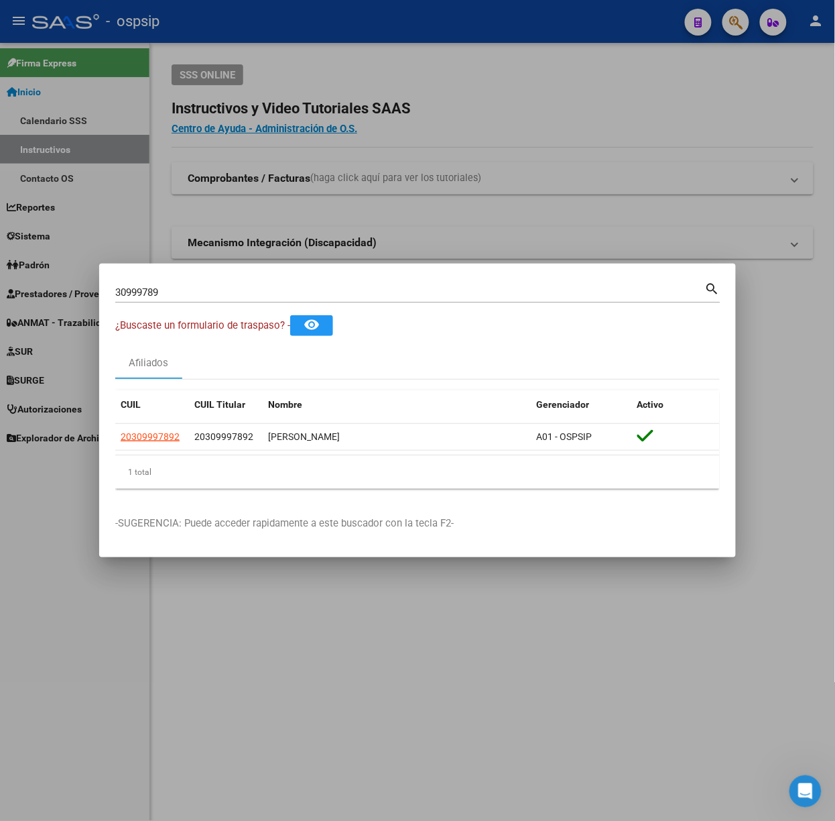
click at [267, 286] on input "30999789" at bounding box center [410, 292] width 590 height 12
type input "18867099"
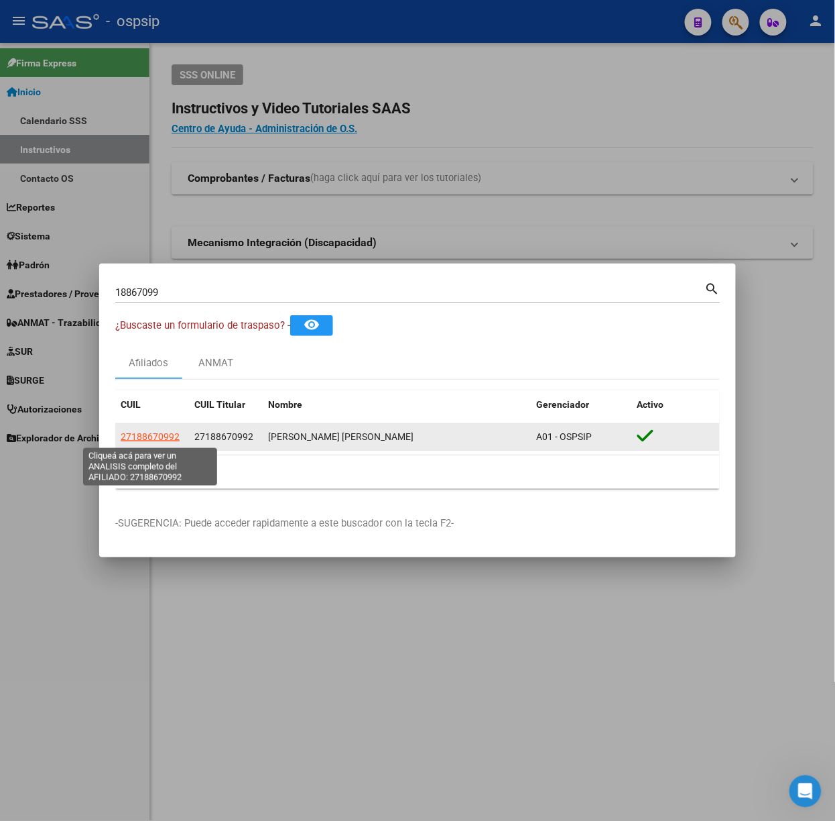
click at [135, 438] on span "27188670992" at bounding box center [150, 436] width 59 height 11
type textarea "27188670992"
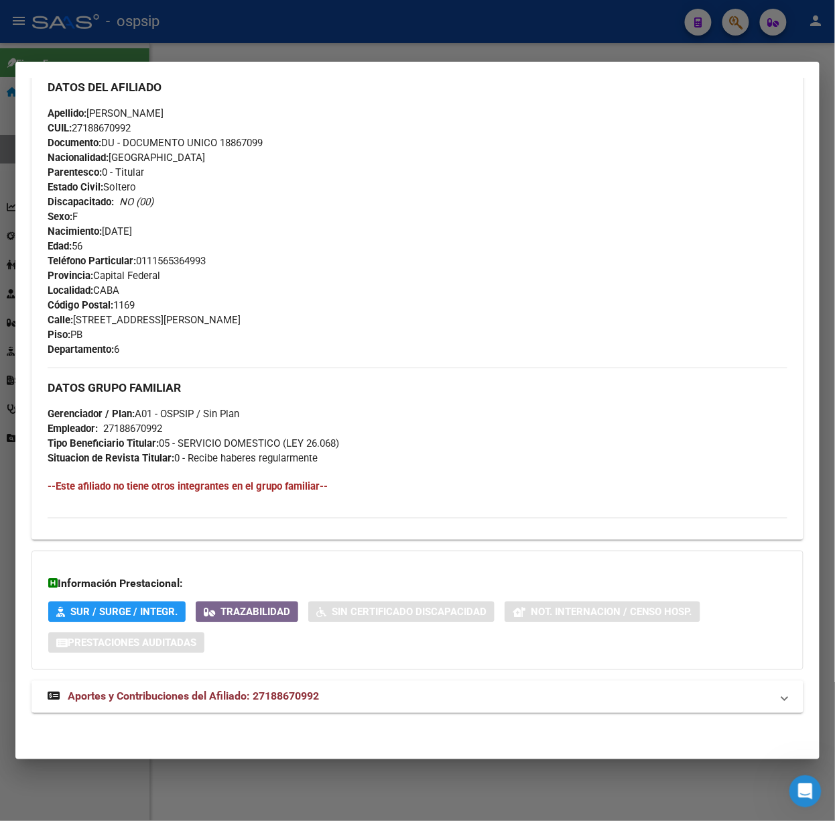
click at [192, 708] on mat-expansion-panel-header "Aportes y Contribuciones del Afiliado: 27188670992" at bounding box center [418, 696] width 772 height 32
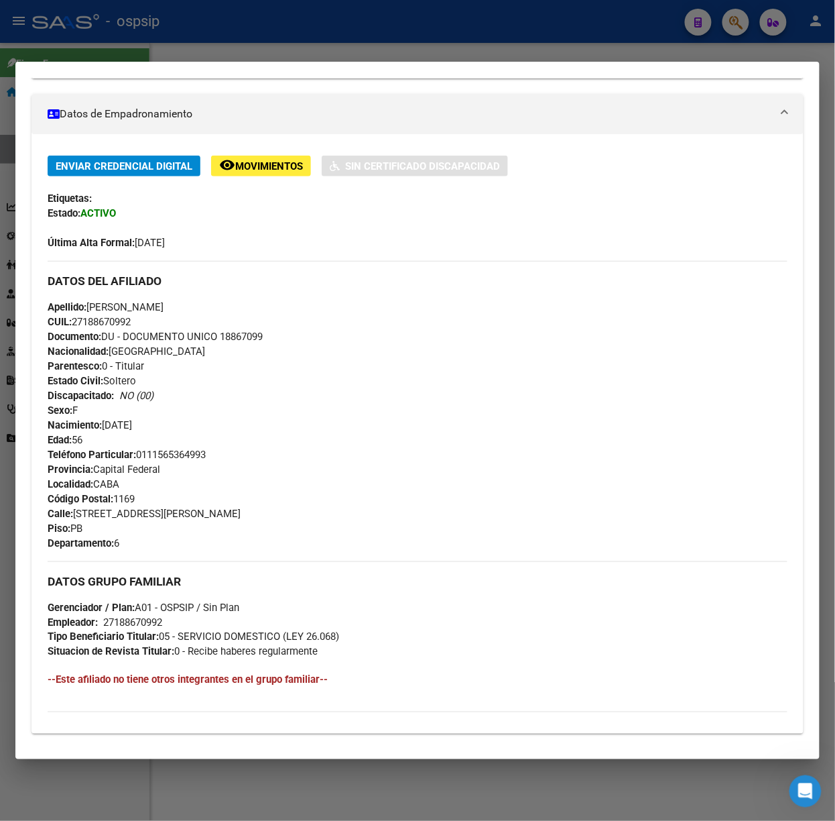
scroll to position [0, 0]
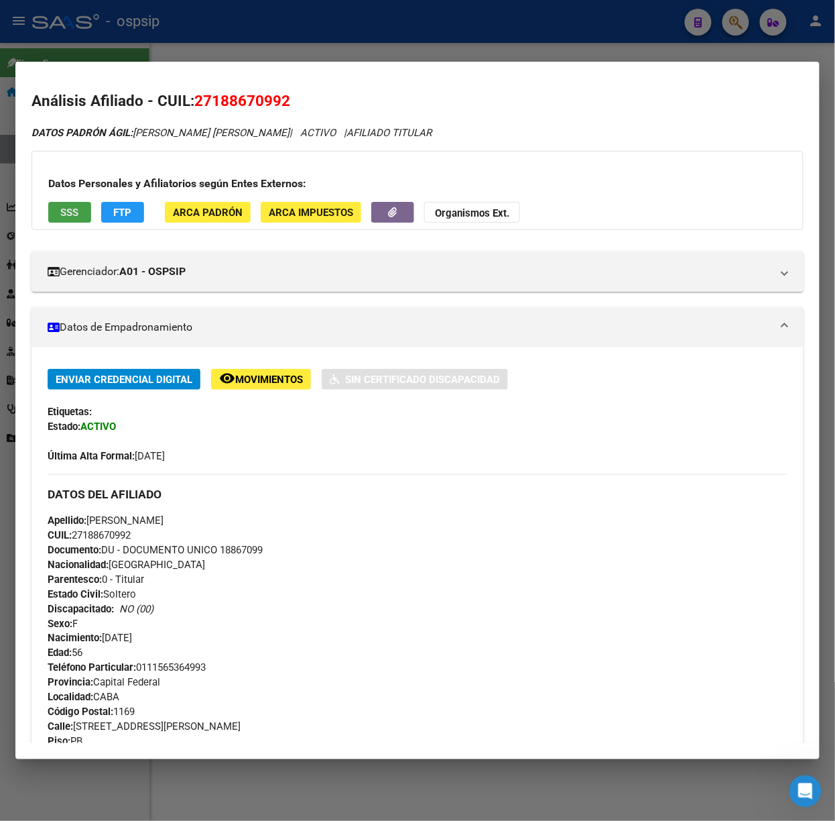
click at [76, 213] on span "SSS" at bounding box center [70, 212] width 18 height 12
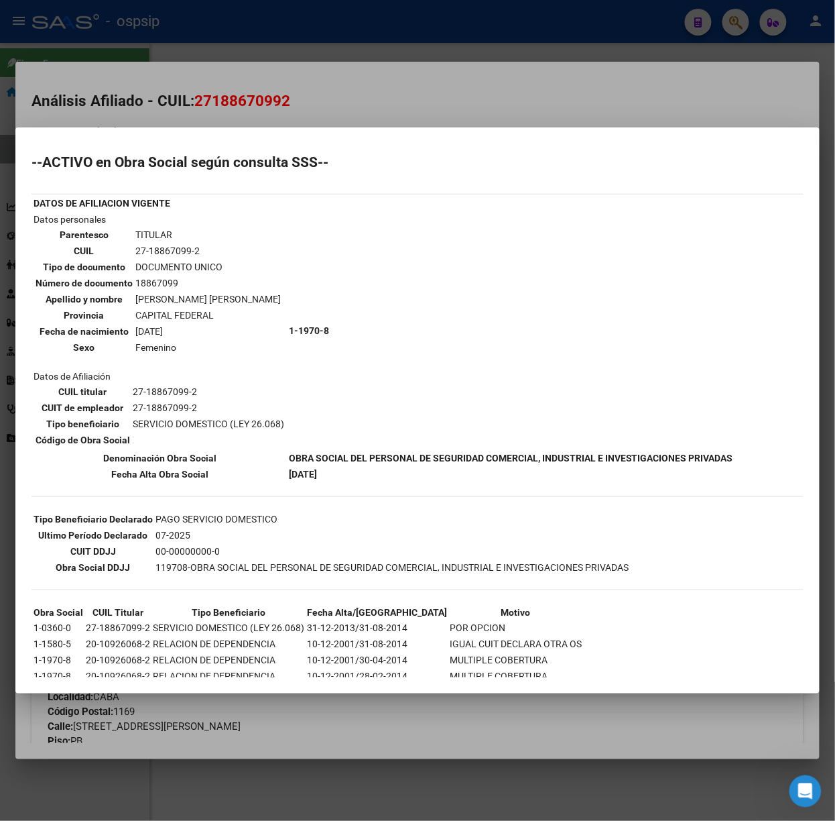
click at [196, 103] on div at bounding box center [417, 410] width 835 height 821
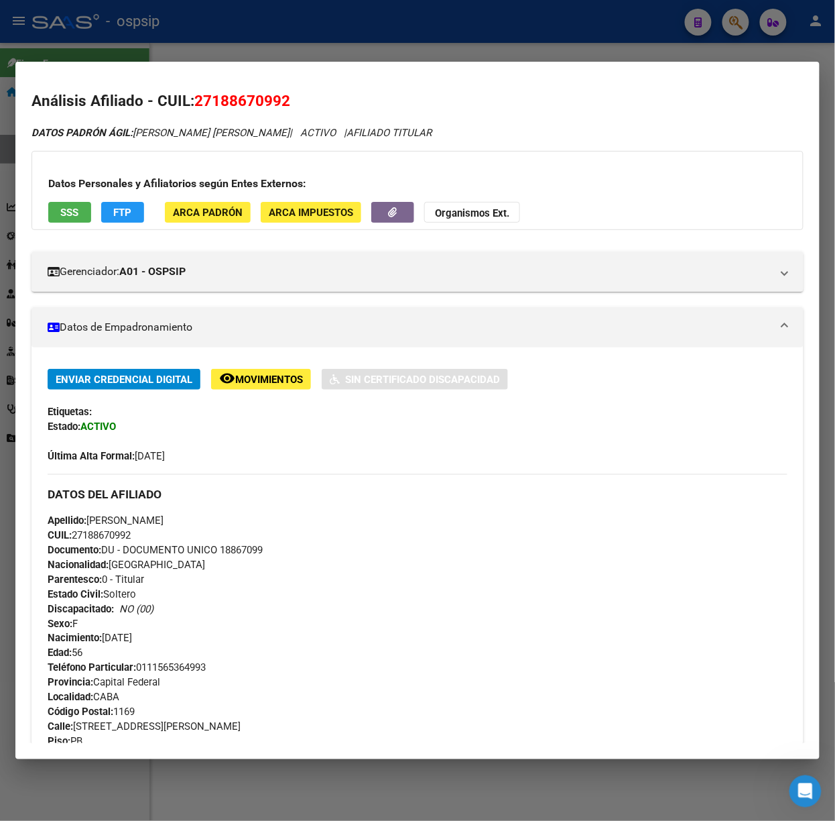
click at [245, 41] on div at bounding box center [417, 410] width 835 height 821
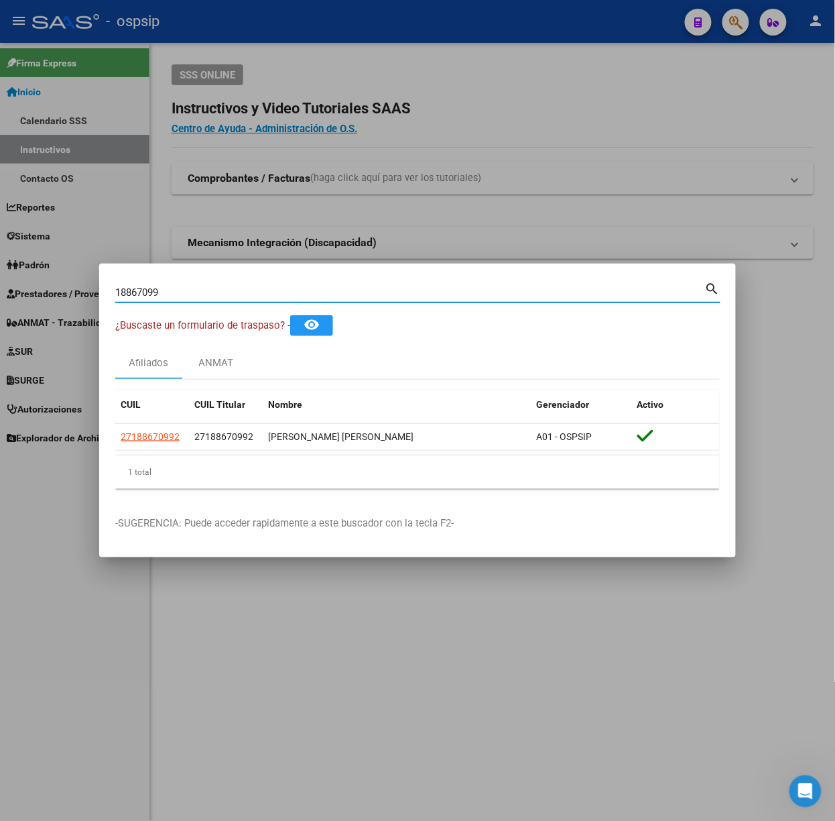
click at [234, 291] on input "18867099" at bounding box center [410, 292] width 590 height 12
type input "96098496"
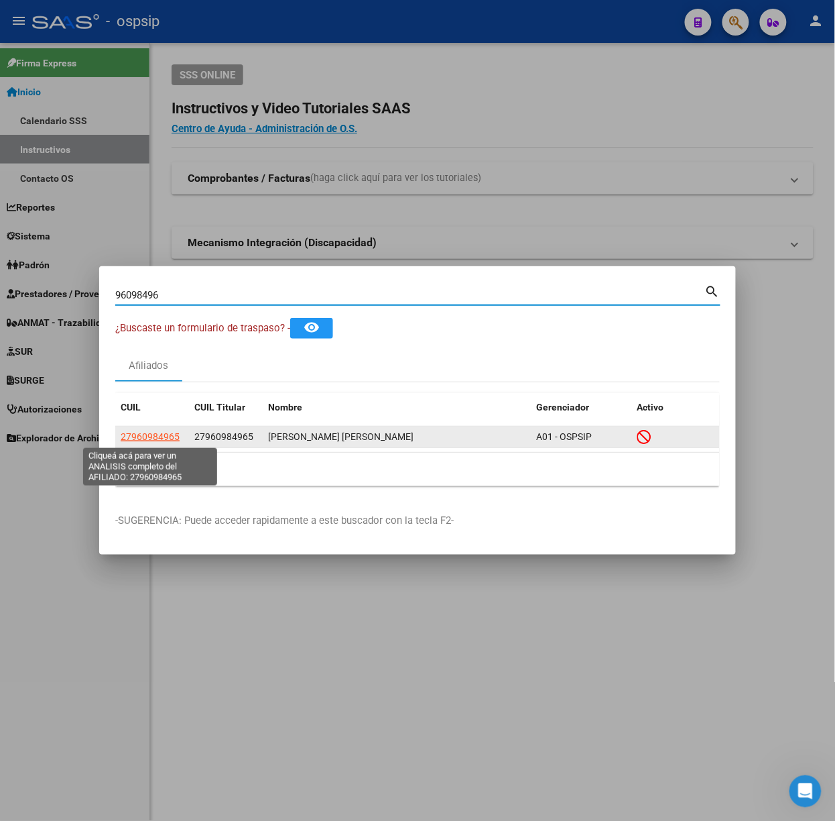
click at [146, 441] on span "27960984965" at bounding box center [150, 436] width 59 height 11
type textarea "27960984965"
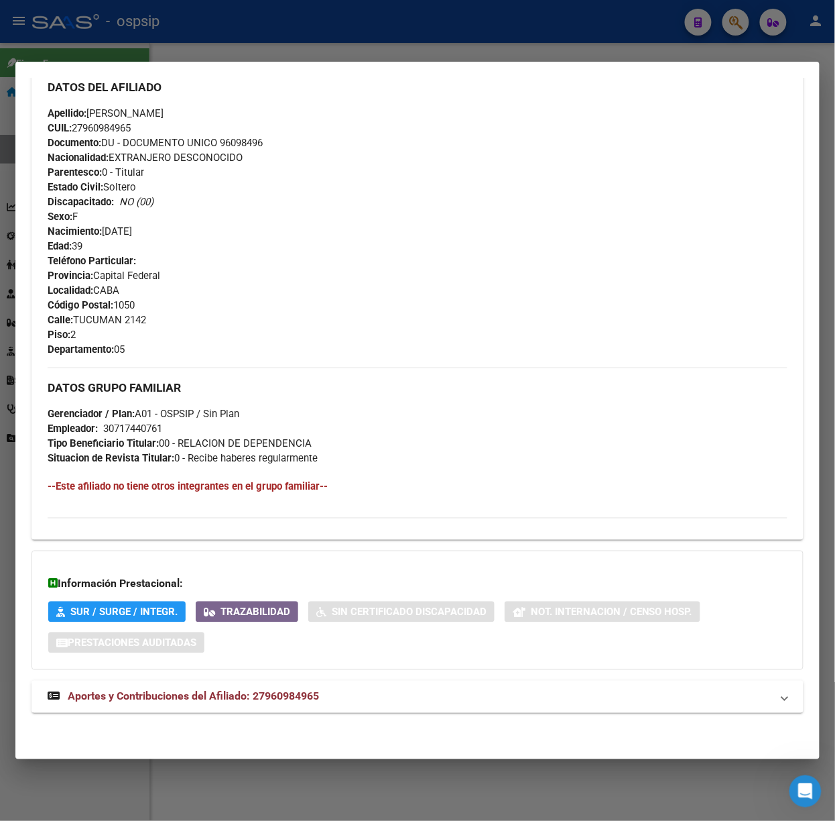
click at [310, 701] on span "Aportes y Contribuciones del Afiliado: 27960984965" at bounding box center [193, 696] width 251 height 13
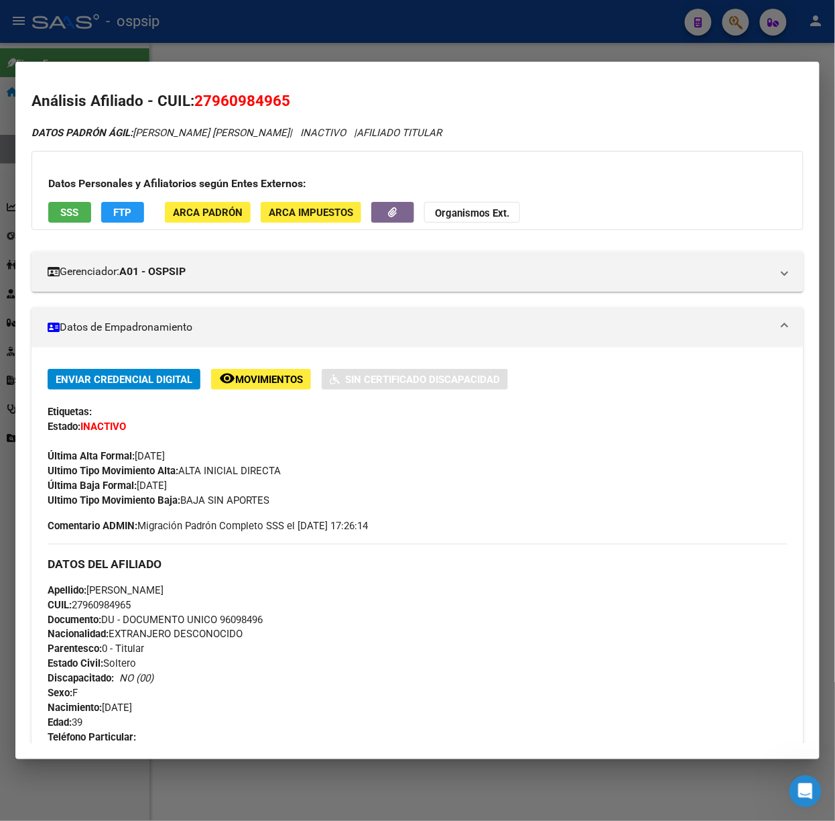
click at [71, 210] on span "SSS" at bounding box center [70, 212] width 18 height 12
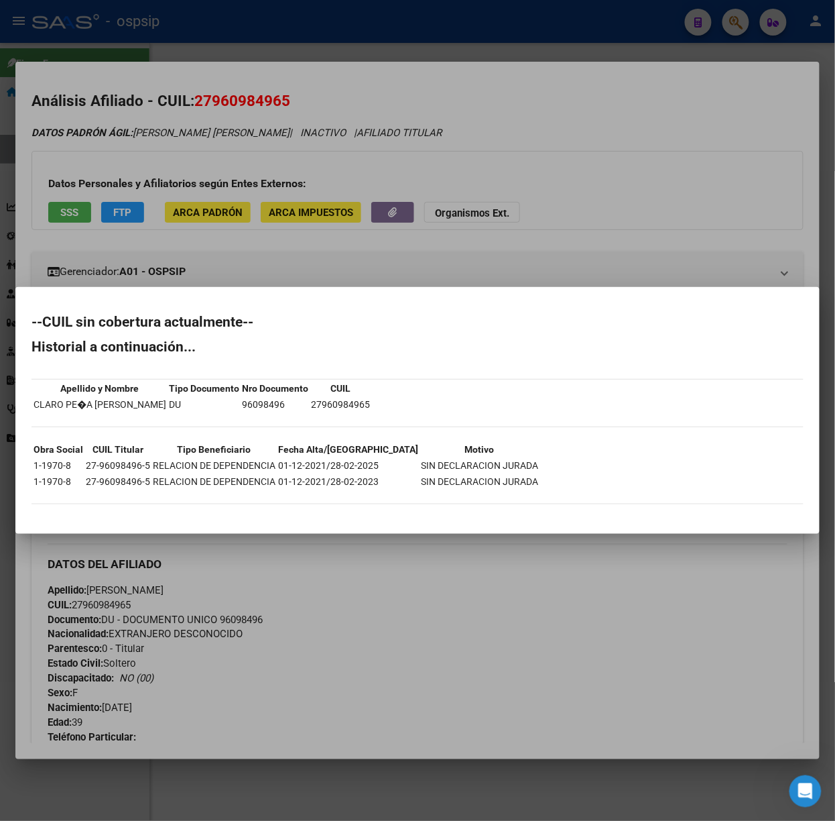
click at [125, 229] on div at bounding box center [417, 410] width 835 height 821
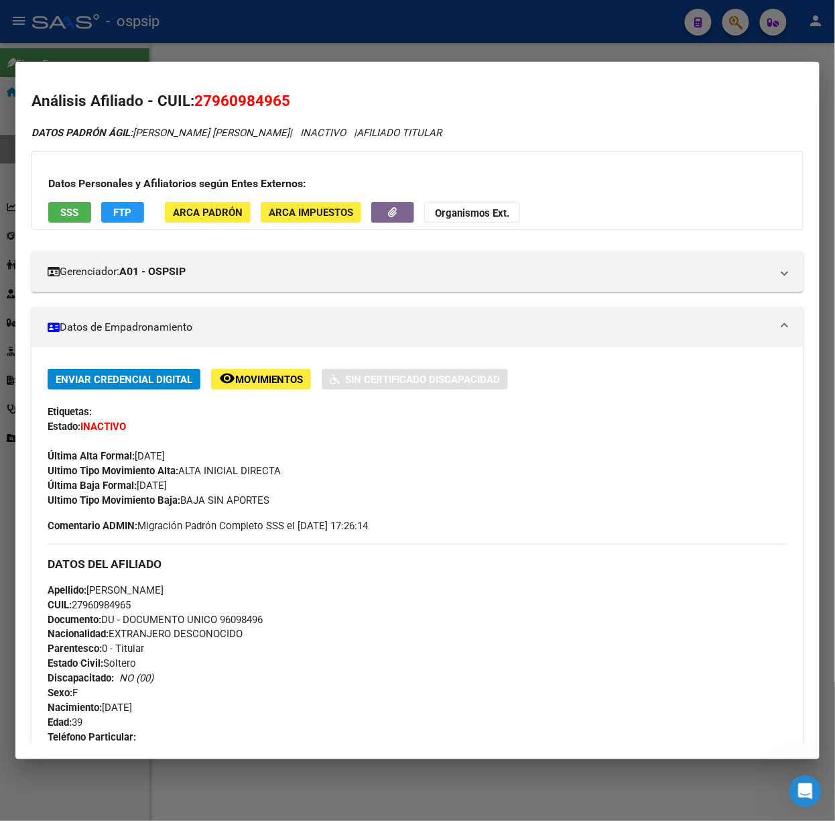
click at [103, 44] on div at bounding box center [417, 410] width 835 height 821
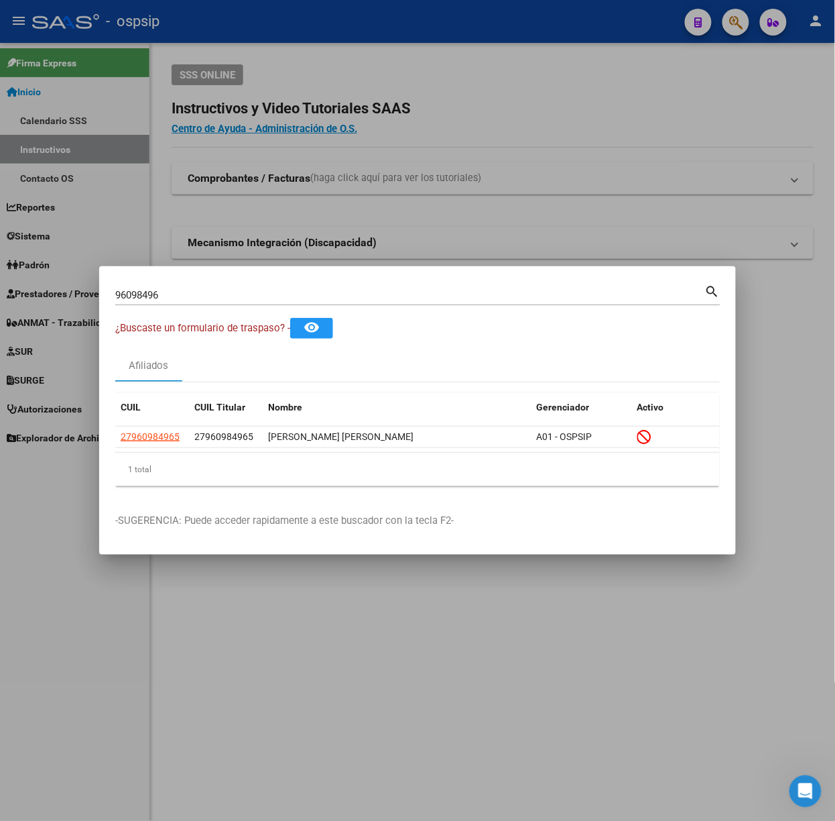
click at [159, 291] on input "96098496" at bounding box center [410, 295] width 590 height 12
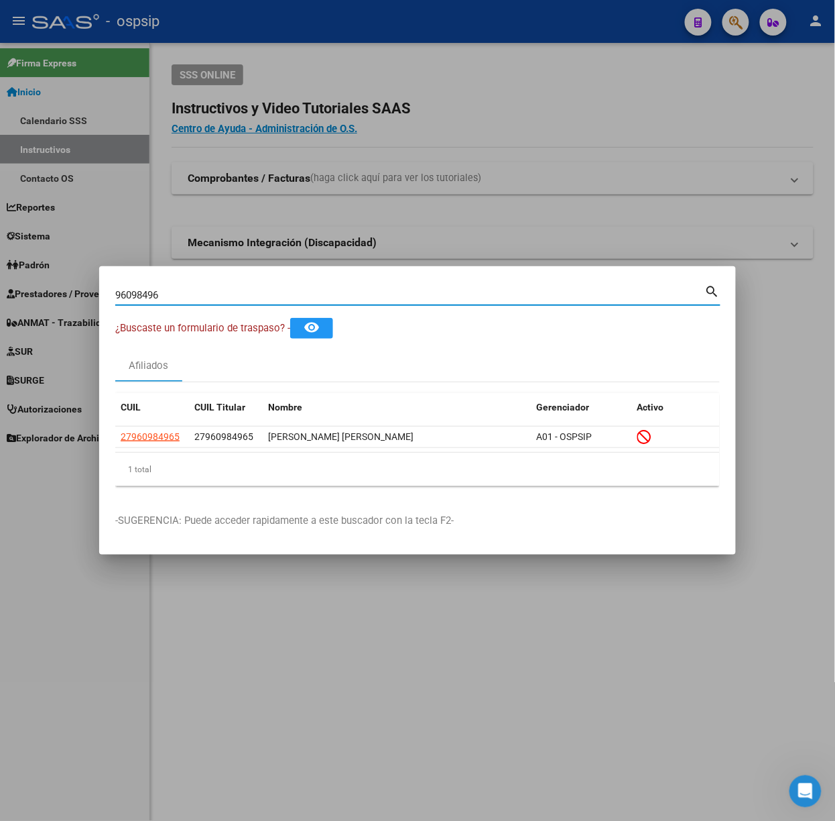
click at [159, 291] on input "96098496" at bounding box center [410, 295] width 590 height 12
type input "95413333"
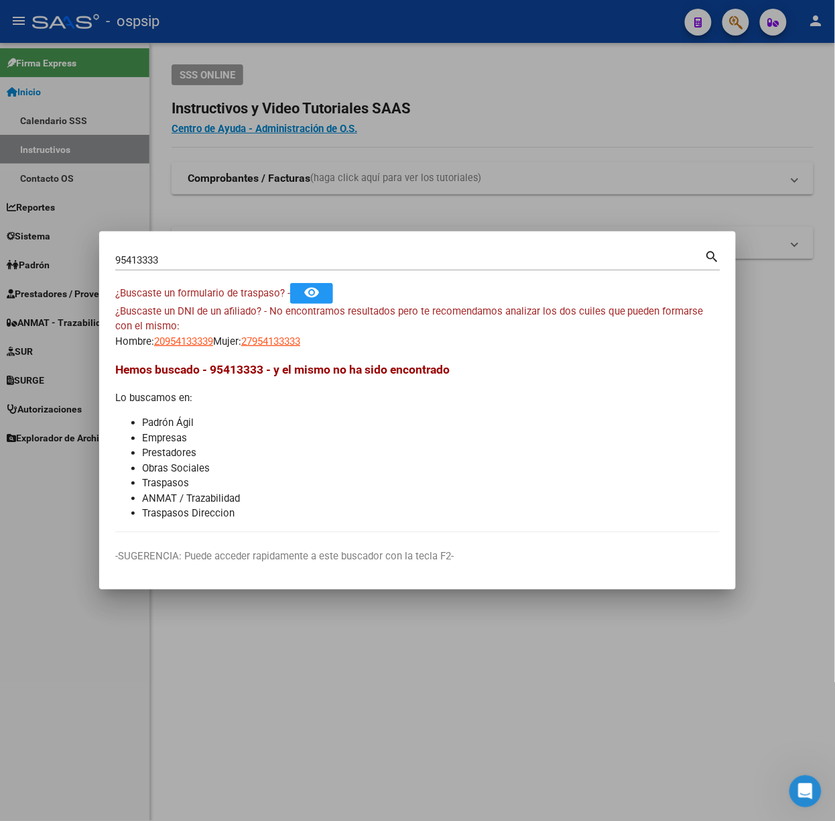
click at [223, 347] on div "¿Buscaste un DNI de un afiliado? - No encontramos resultados pero te recomendam…" at bounding box center [417, 327] width 605 height 46
click at [202, 341] on span "20954133339" at bounding box center [183, 341] width 59 height 12
copy span "3"
type textarea "20954133339"
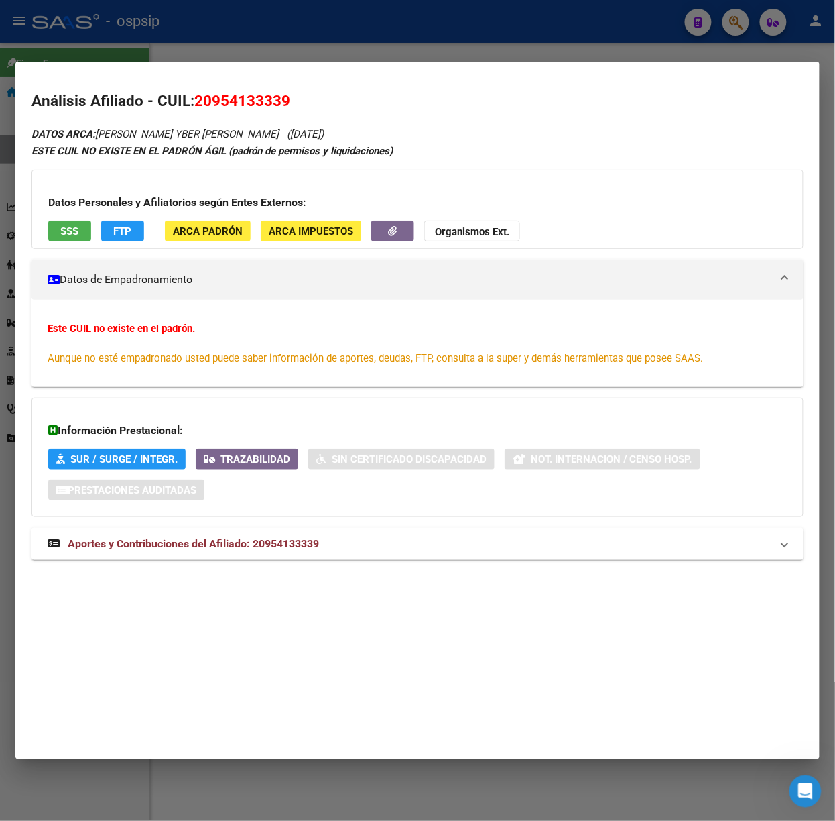
click at [280, 544] on span "Aportes y Contribuciones del Afiliado: 20954133339" at bounding box center [193, 543] width 251 height 13
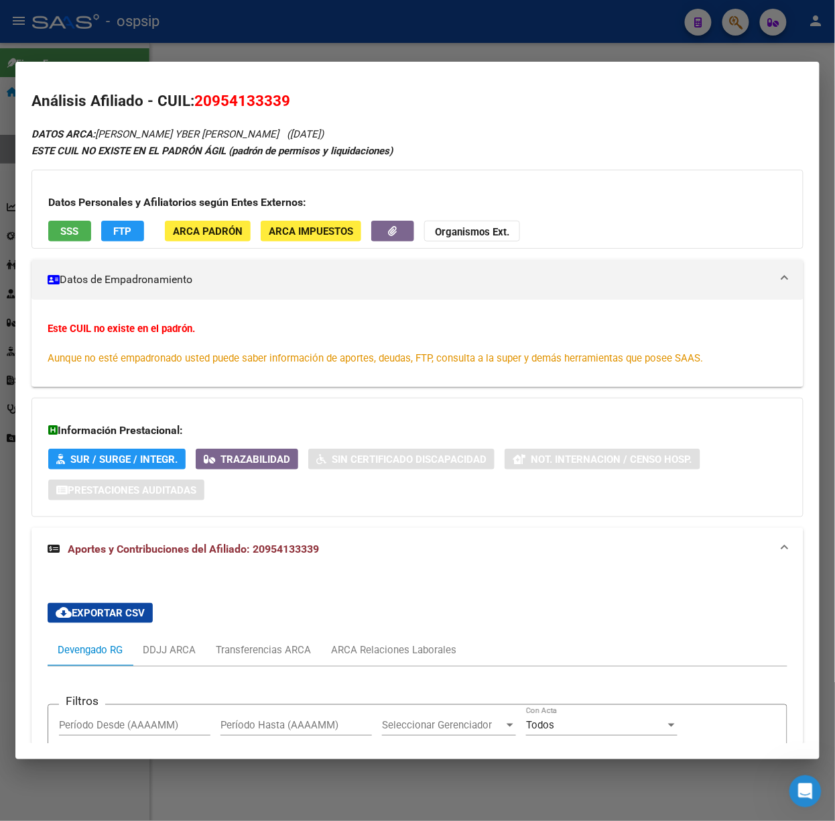
click at [84, 229] on button "SSS" at bounding box center [69, 231] width 43 height 21
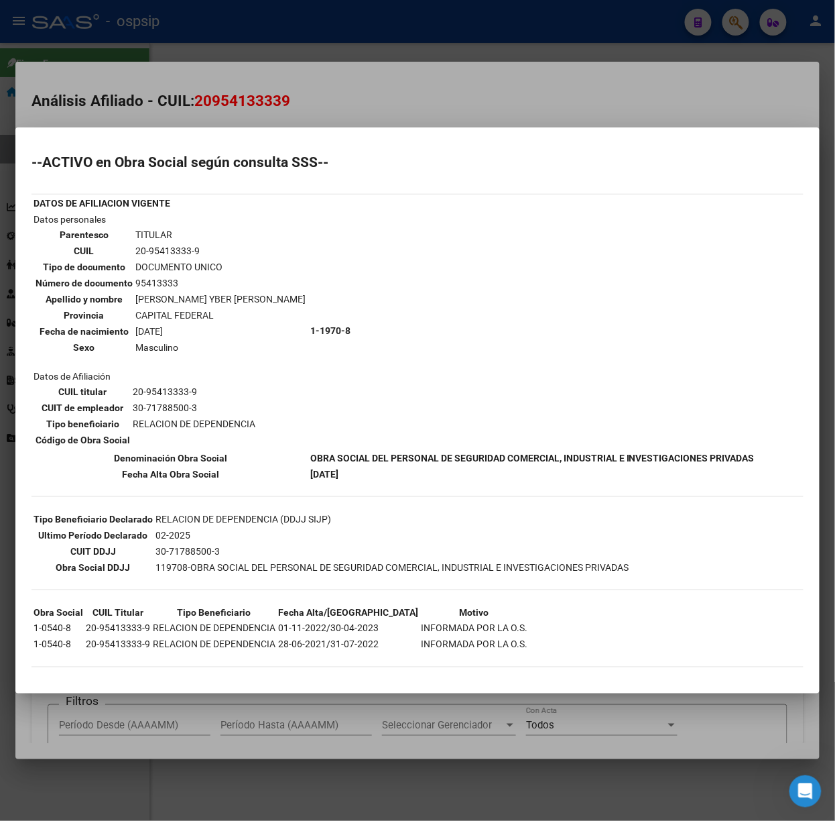
click at [194, 142] on mat-dialog-container "--ACTIVO en Obra Social según consulta SSS-- DATOS DE AFILIACION VIGENTE Datos …" at bounding box center [417, 410] width 804 height 566
click at [229, 9] on div at bounding box center [417, 410] width 835 height 821
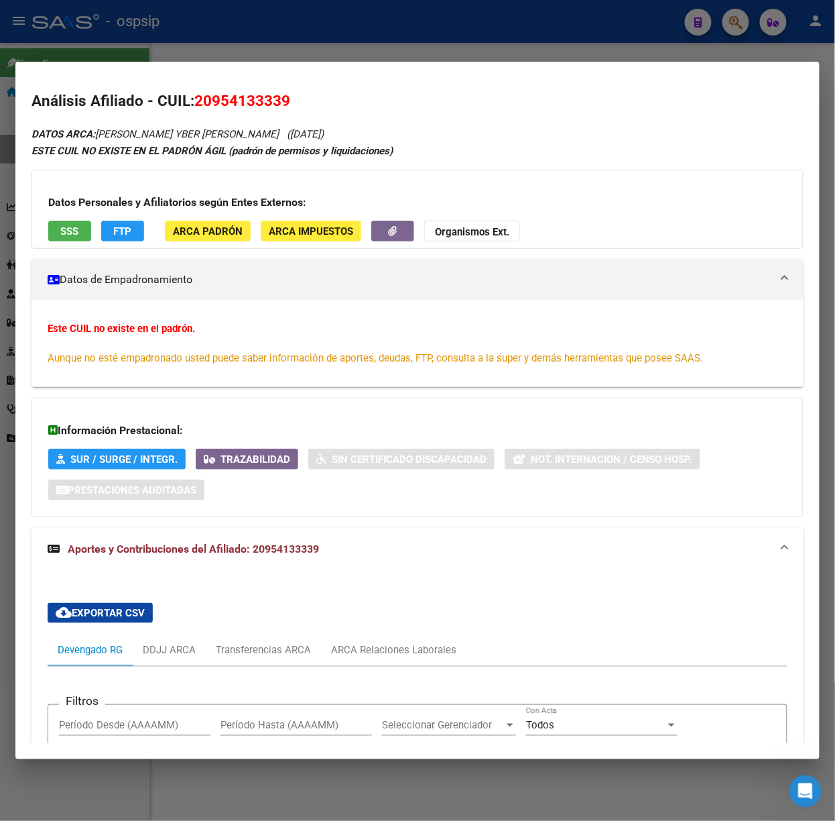
click at [223, 42] on div at bounding box center [417, 410] width 835 height 821
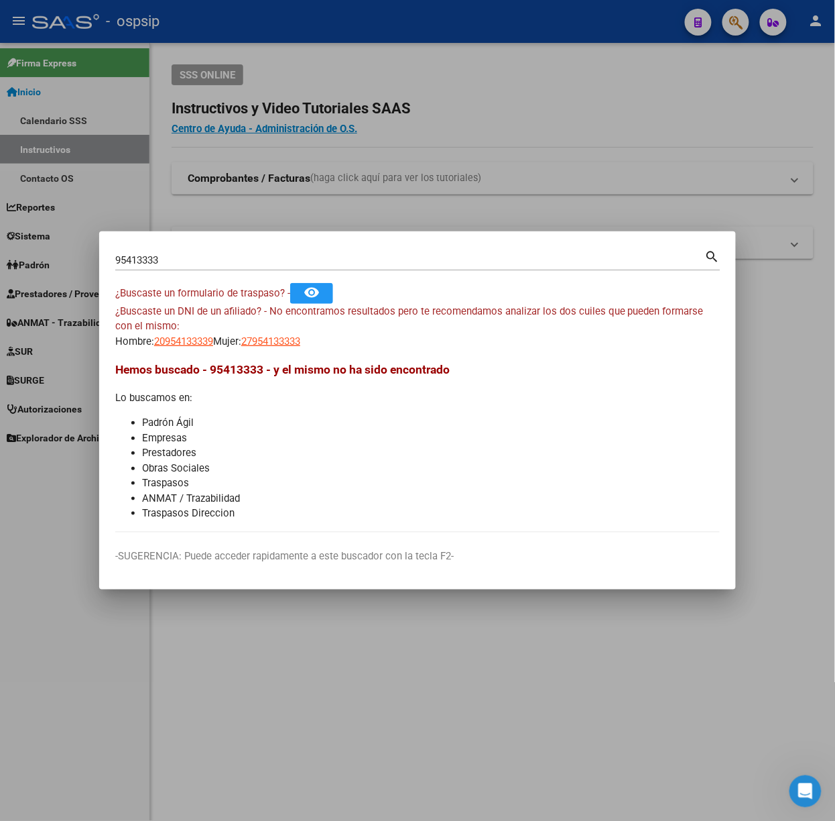
click at [182, 276] on div "95413333 Buscar (apellido, dni, cuil, nro traspaso, cuit, obra social) search" at bounding box center [417, 265] width 605 height 36
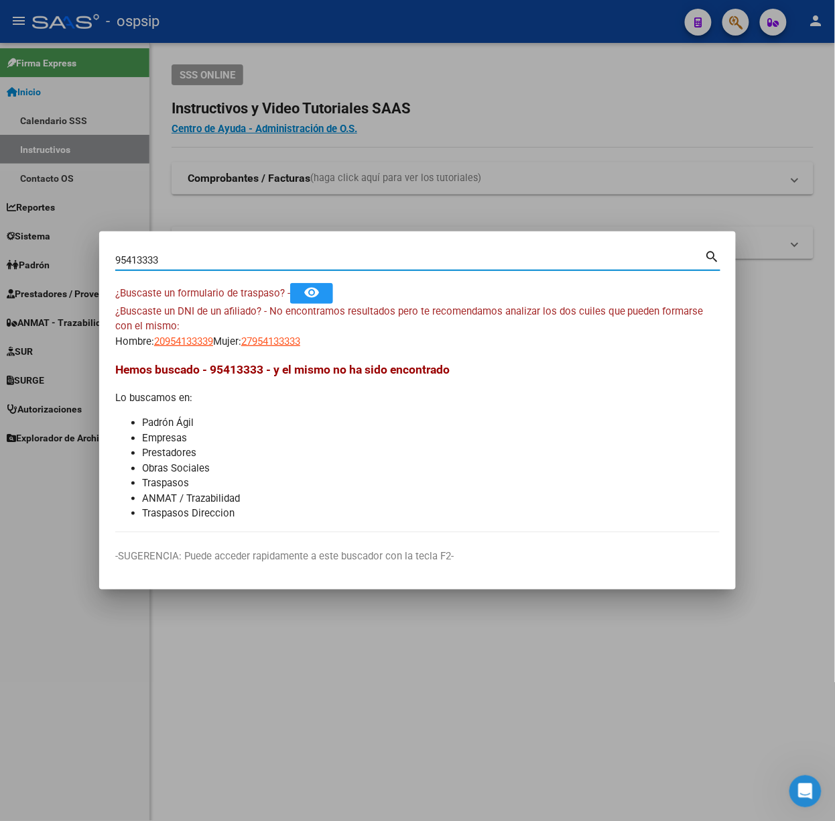
click at [180, 261] on input "95413333" at bounding box center [410, 260] width 590 height 12
type input "70574190"
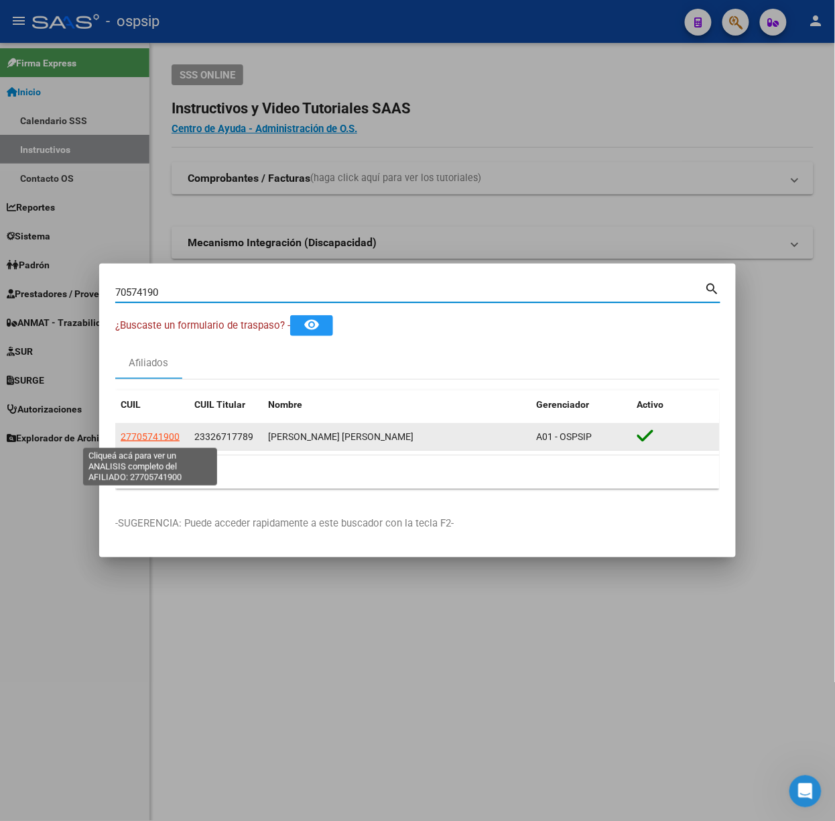
click at [152, 431] on span "27705741900" at bounding box center [150, 436] width 59 height 11
type textarea "27705741900"
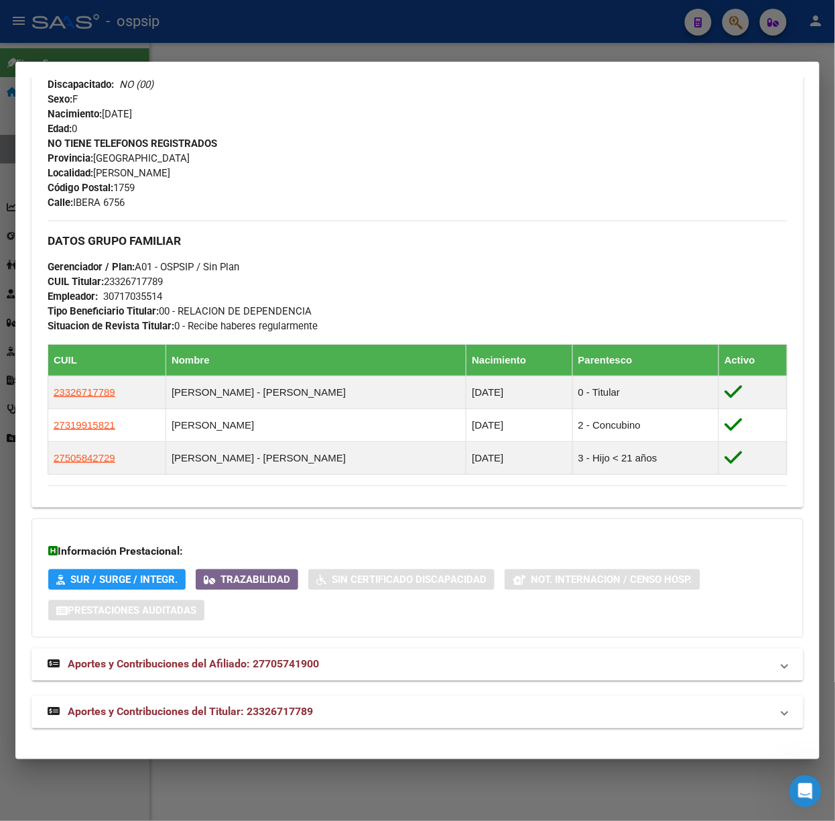
click at [349, 704] on mat-panel-title "Aportes y Contribuciones del Titular: 23326717789" at bounding box center [410, 712] width 724 height 16
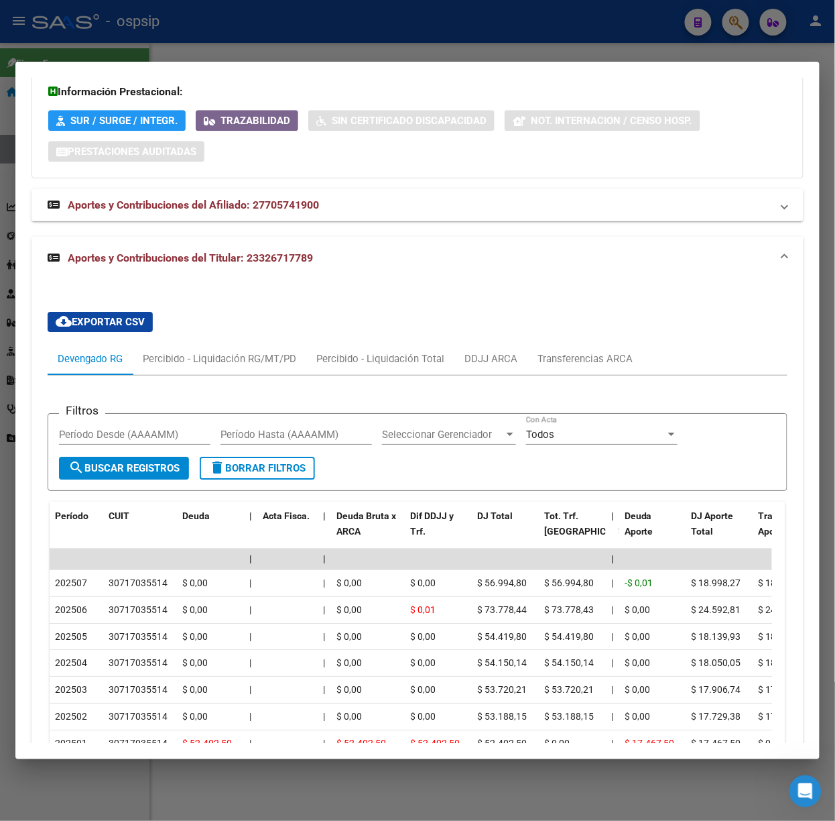
scroll to position [1162, 0]
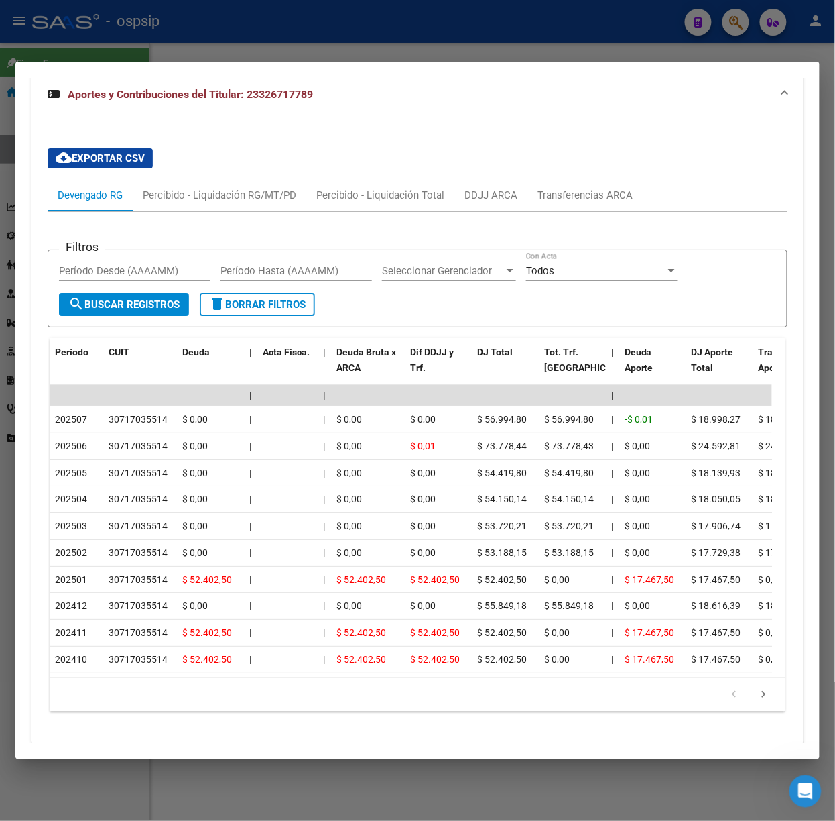
click at [219, 50] on div at bounding box center [417, 410] width 835 height 821
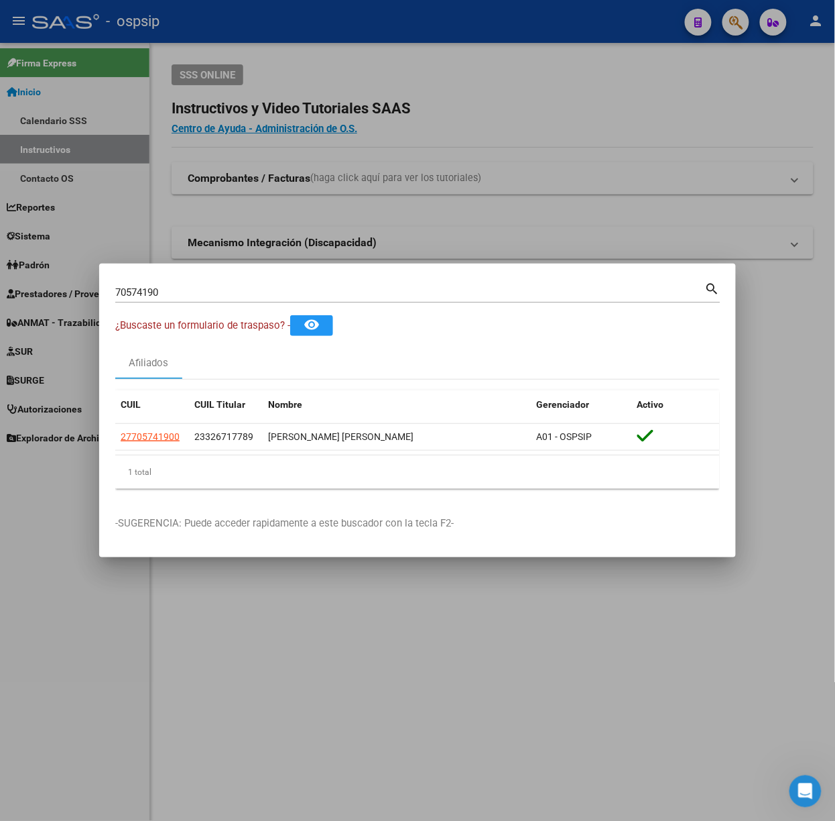
click at [192, 283] on div "70574190 Buscar (apellido, dni, cuil, nro traspaso, cuit, obra social)" at bounding box center [410, 292] width 590 height 20
click at [193, 288] on input "70574190" at bounding box center [410, 292] width 590 height 12
type input "55299491"
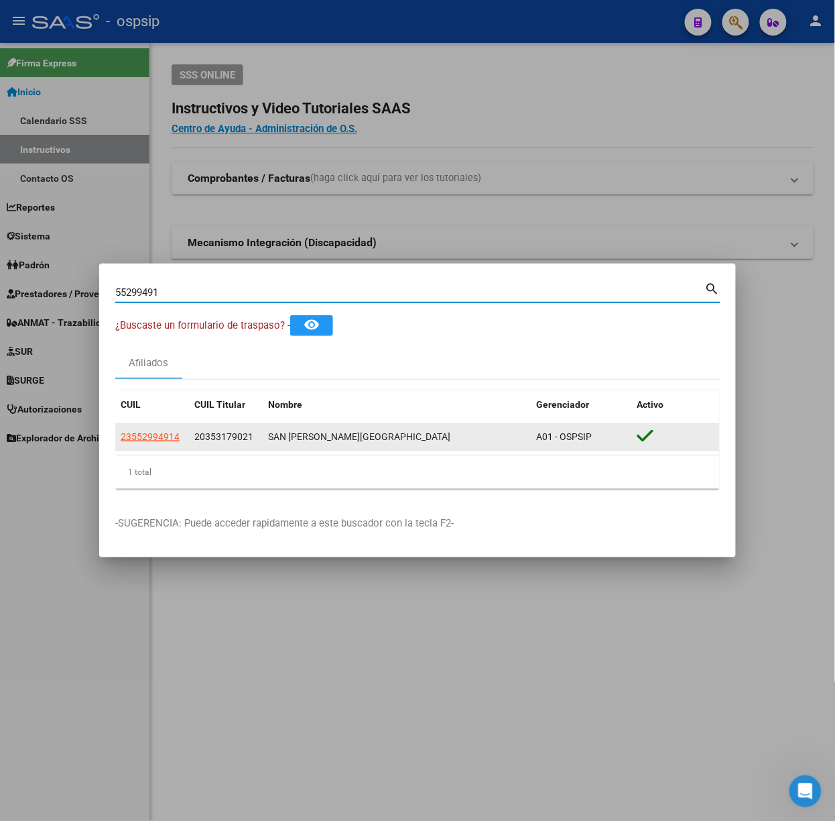
click at [153, 438] on span "23552994914" at bounding box center [150, 436] width 59 height 11
type textarea "23552994914"
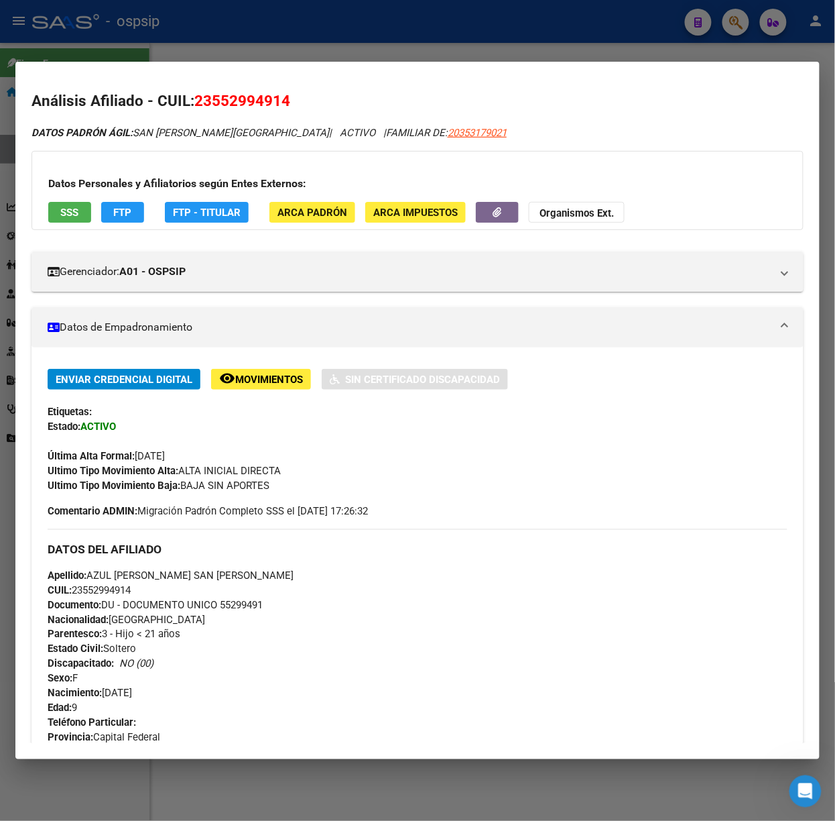
scroll to position [610, 0]
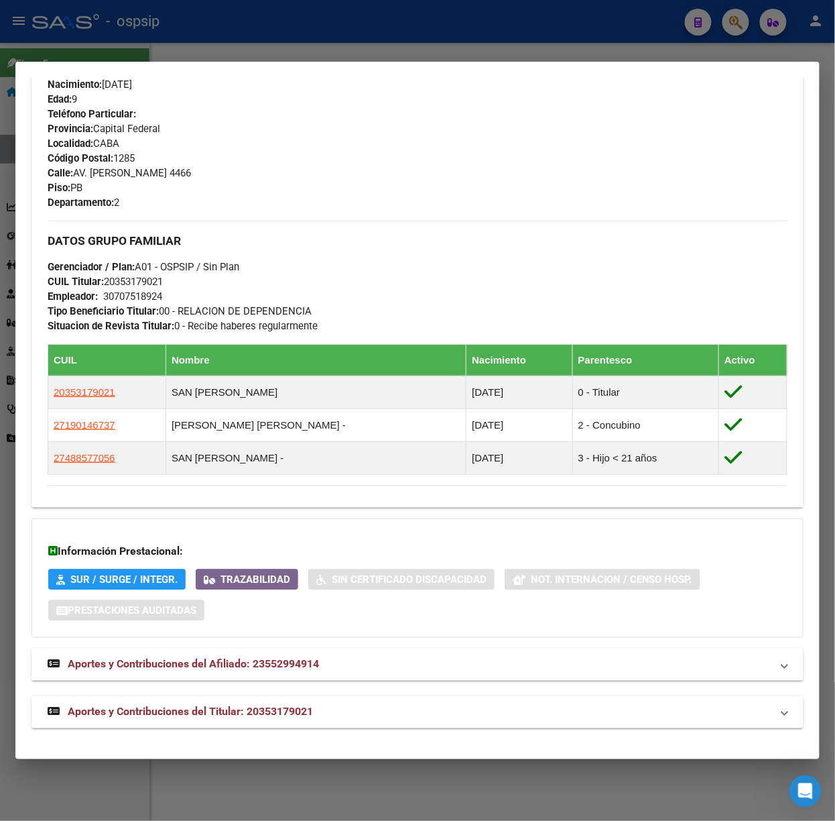
click at [263, 693] on div "DATOS PADRÓN ÁGIL: SAN MARTIN AZUL FLORENCIA | ACTIVO | FAMILIAR DE: 2035317902…" at bounding box center [418, 122] width 772 height 1211
click at [263, 706] on span "Aportes y Contribuciones del Titular: 20353179021" at bounding box center [190, 711] width 245 height 13
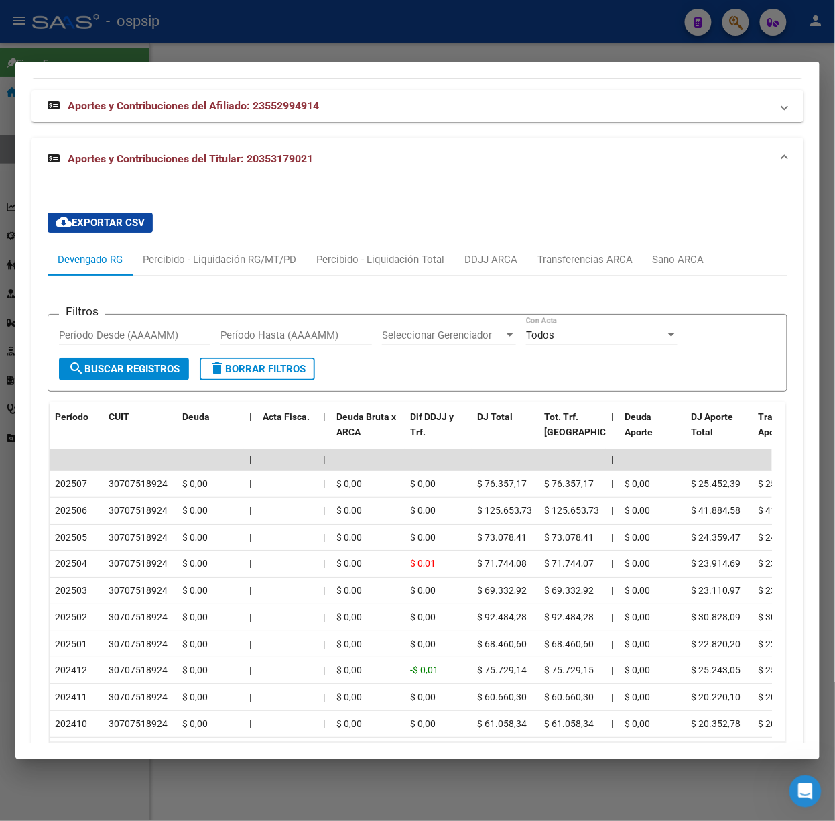
scroll to position [1264, 0]
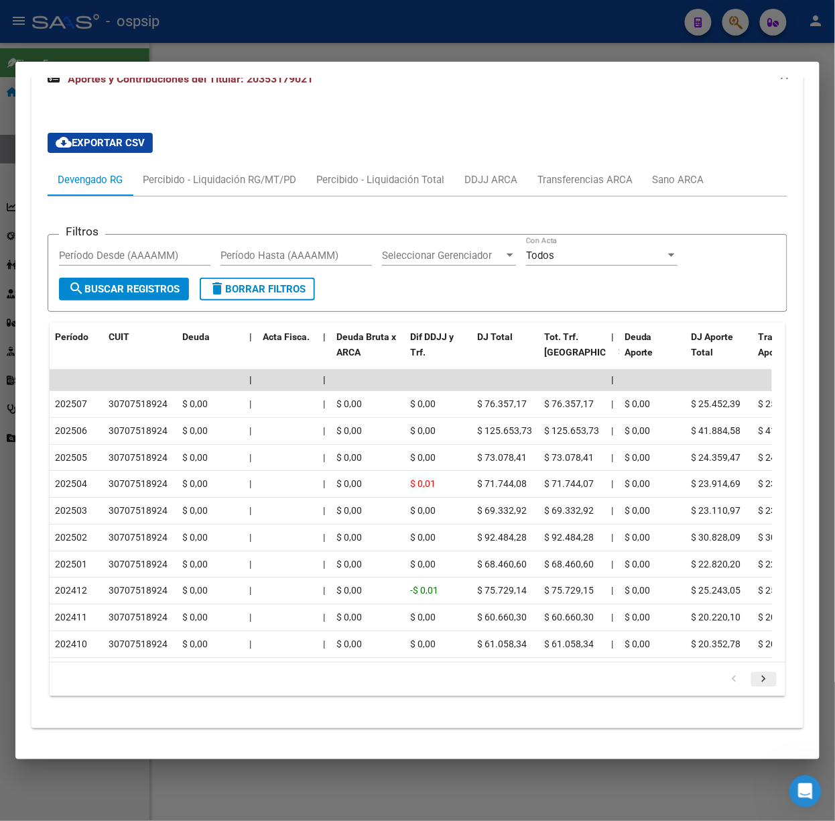
click at [756, 676] on icon "go to next page" at bounding box center [764, 680] width 17 height 16
click at [285, 38] on div at bounding box center [417, 410] width 835 height 821
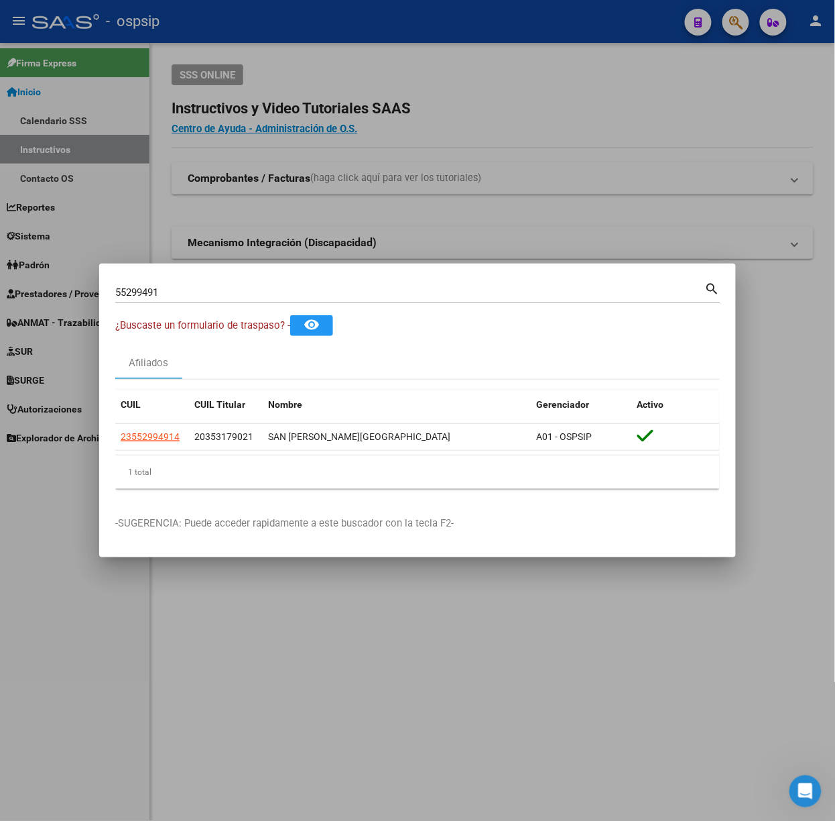
click at [168, 295] on input "55299491" at bounding box center [410, 292] width 590 height 12
type input "52188586"
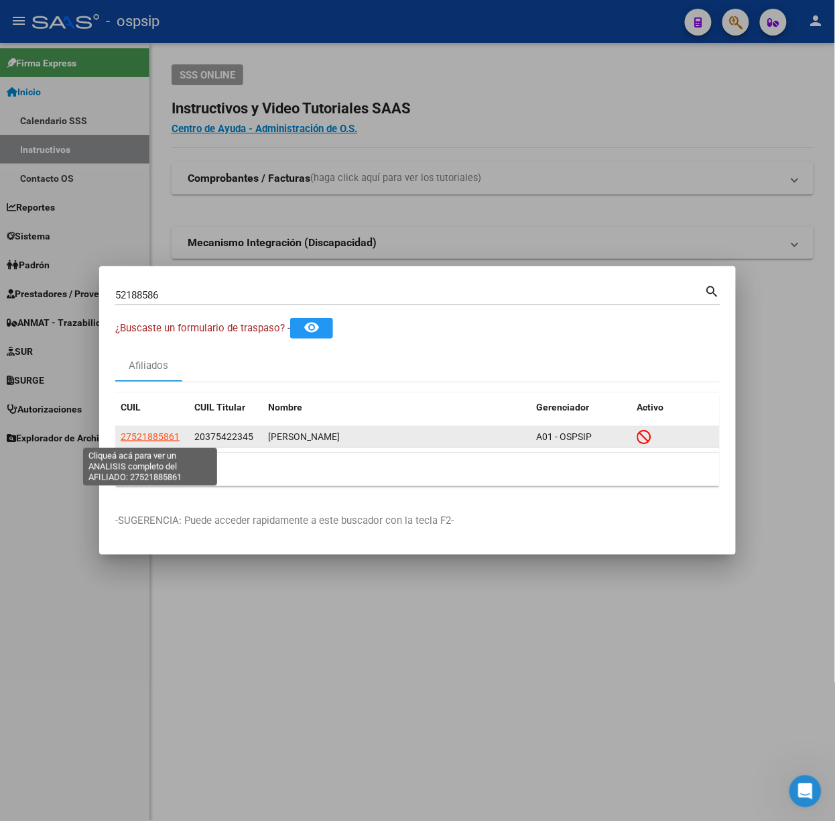
click at [168, 431] on span "27521885861" at bounding box center [150, 436] width 59 height 11
type textarea "27521885861"
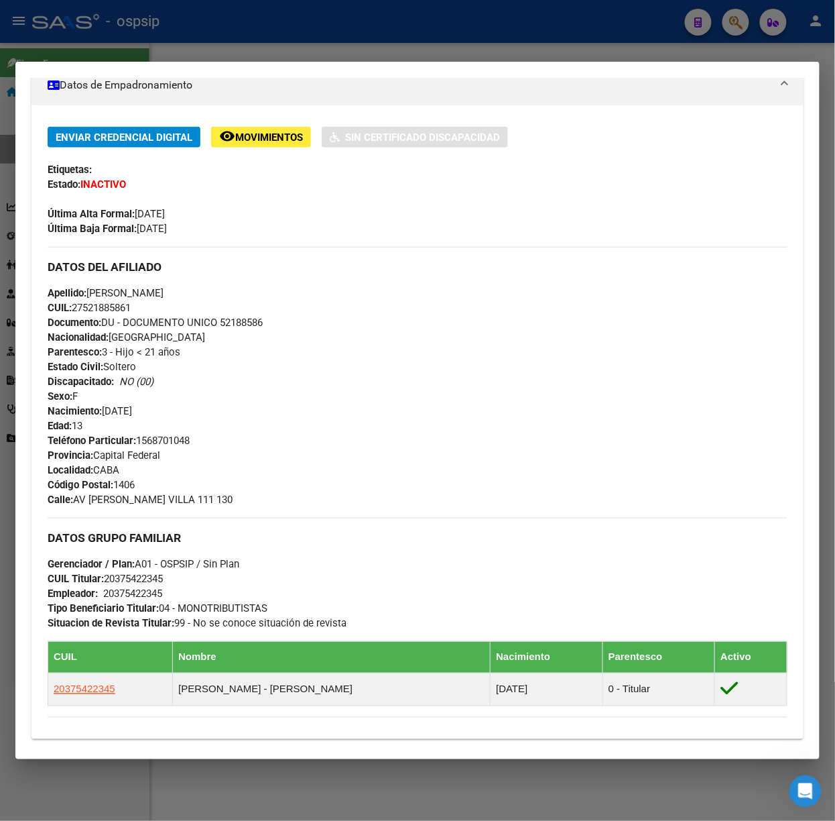
scroll to position [475, 0]
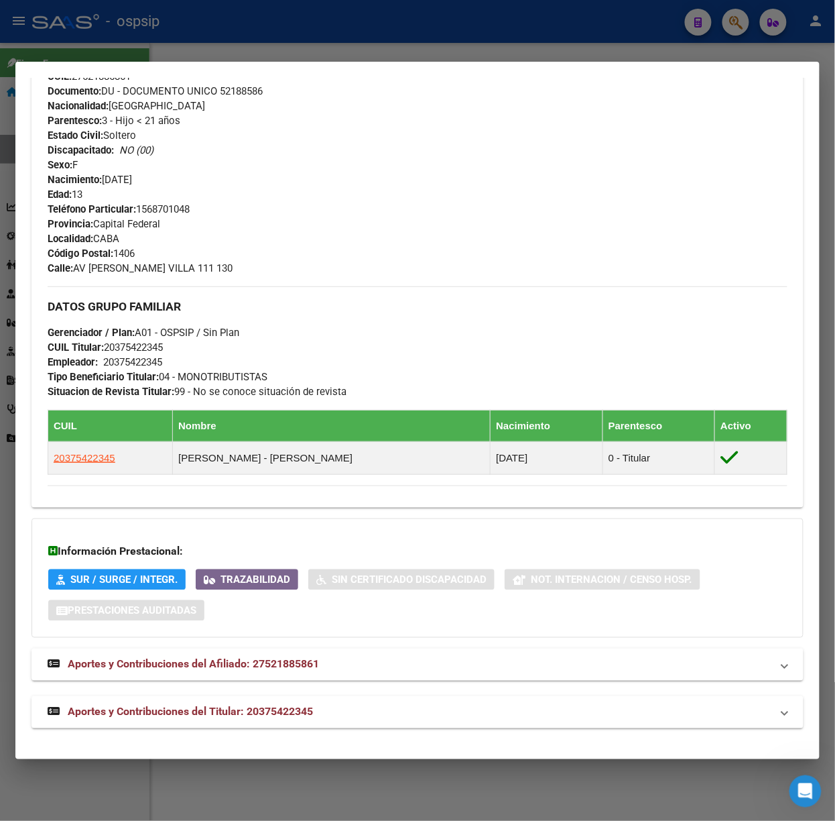
click at [199, 684] on div "DATOS PADRÓN ÁGIL: ACUÑA LAYLA LUDMILA | INACTIVO | FAMILIAR DE: 20375422345 Da…" at bounding box center [418, 190] width 772 height 1076
click at [207, 698] on mat-expansion-panel-header "Aportes y Contribuciones del Titular: 20375422345" at bounding box center [418, 712] width 772 height 32
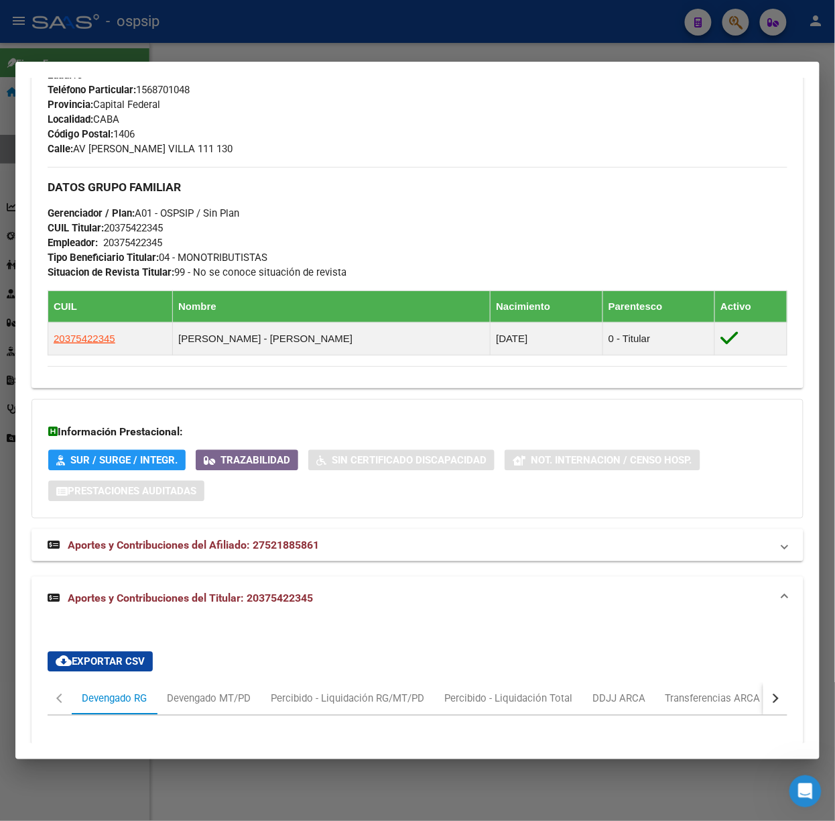
scroll to position [0, 0]
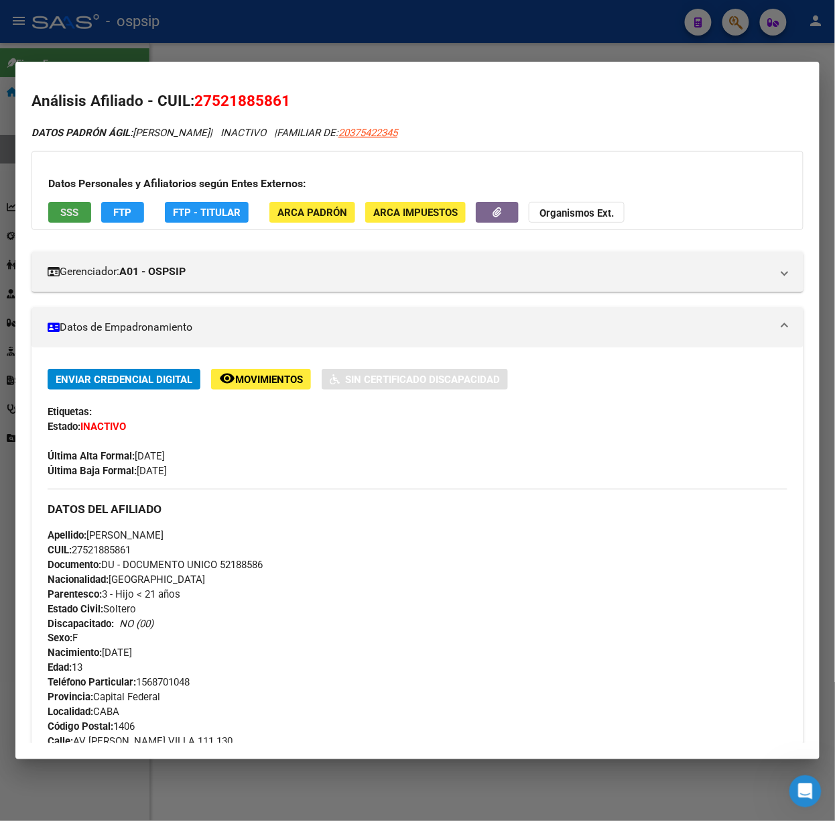
click at [65, 215] on span "SSS" at bounding box center [70, 212] width 18 height 12
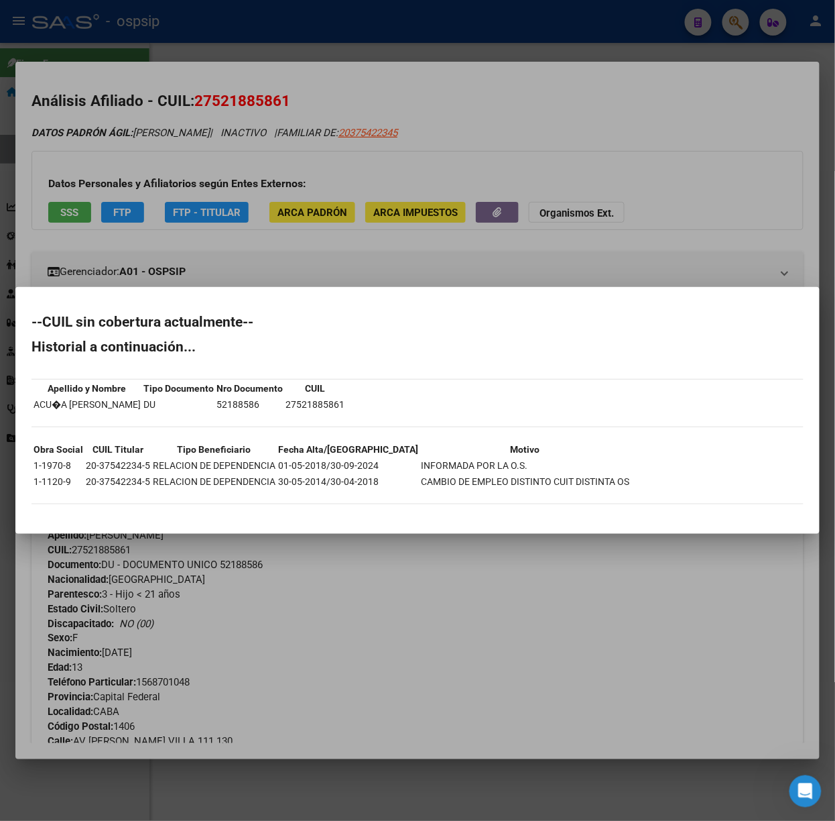
click at [251, 191] on div at bounding box center [417, 410] width 835 height 821
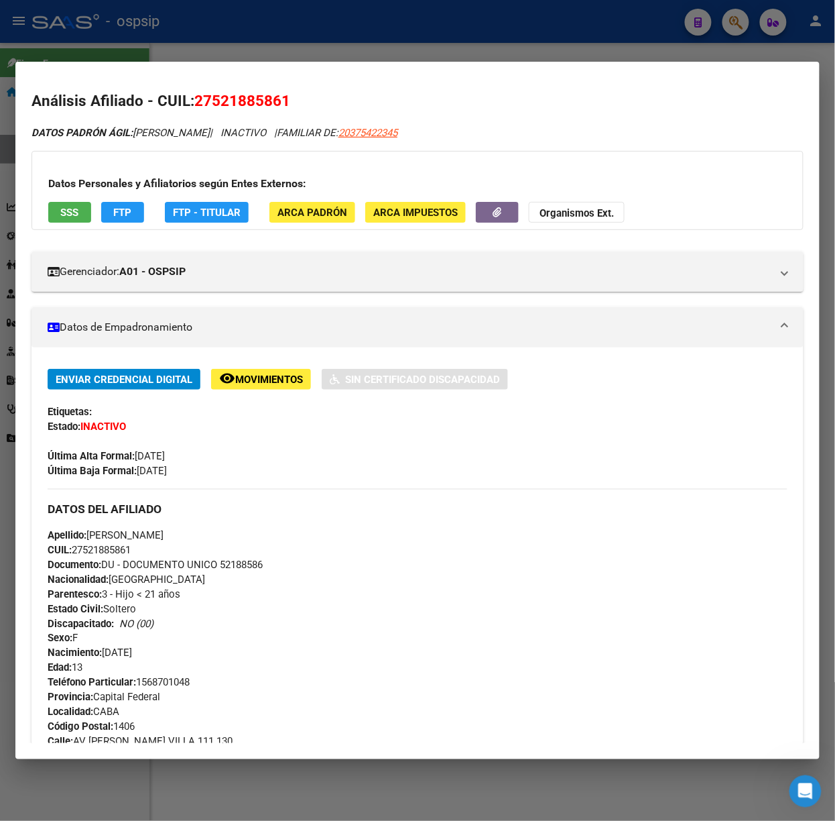
click at [217, 378] on button "remove_red_eye Movimientos" at bounding box center [261, 379] width 100 height 21
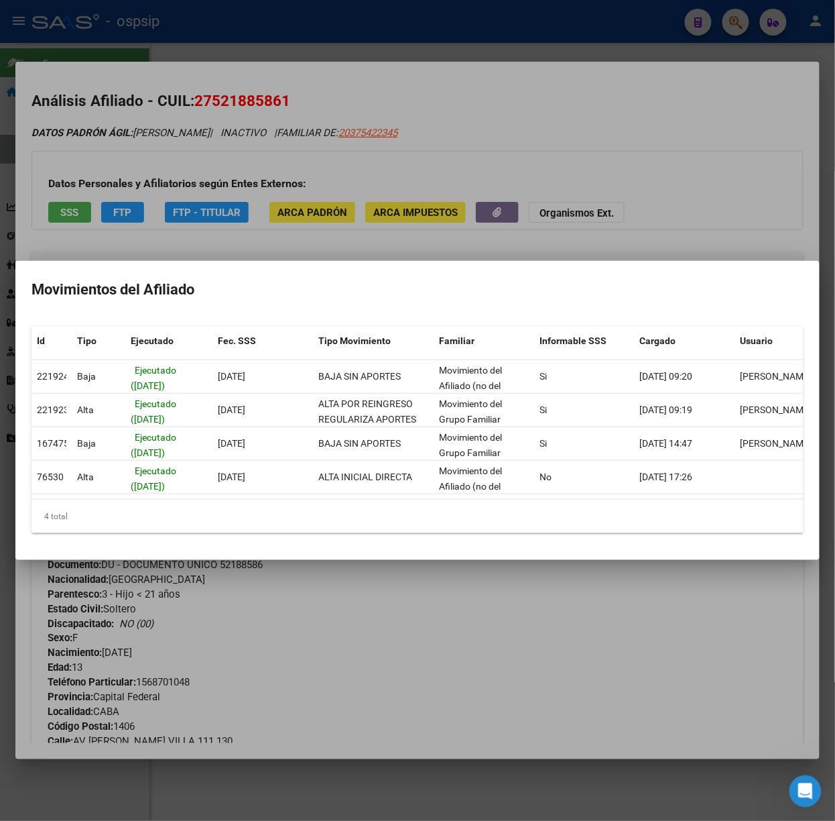
click at [260, 129] on div at bounding box center [417, 410] width 835 height 821
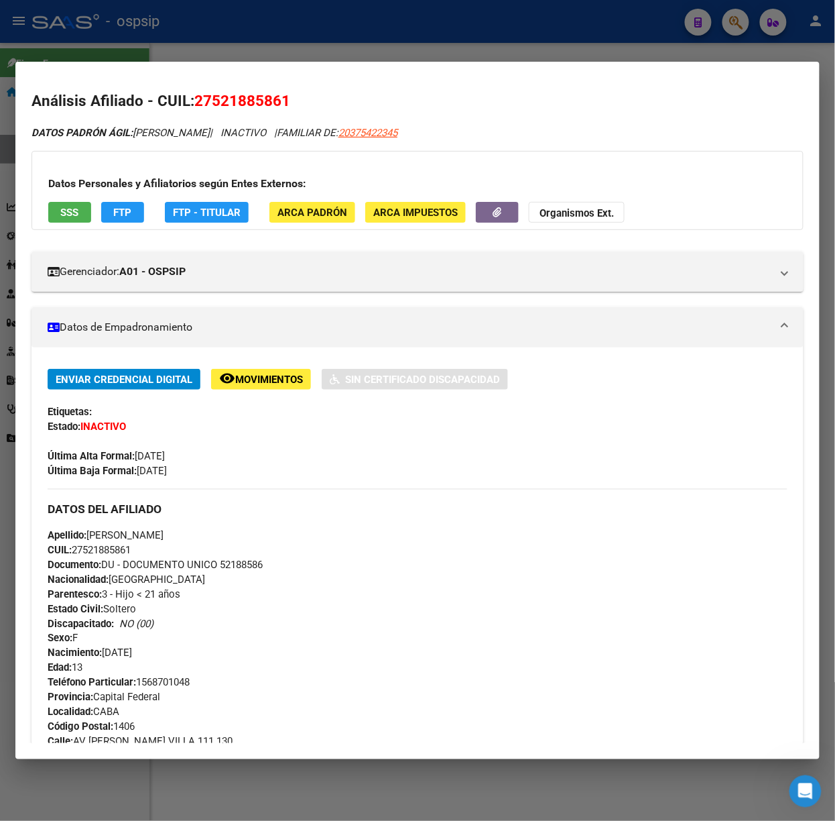
click at [199, 28] on div at bounding box center [417, 410] width 835 height 821
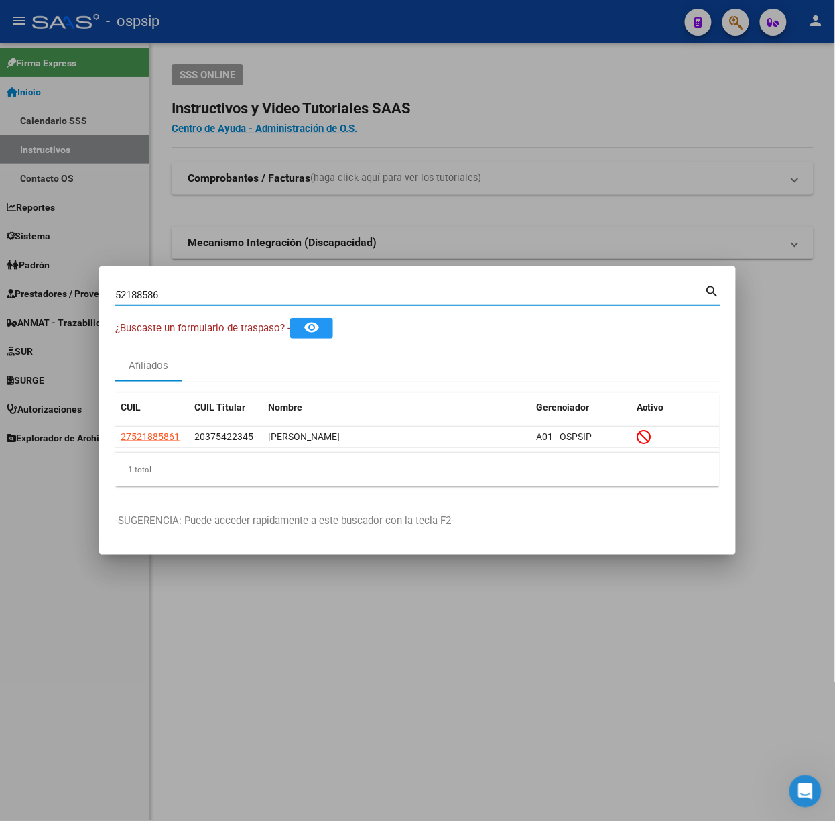
click at [218, 291] on input "52188586" at bounding box center [410, 295] width 590 height 12
type input "93596096"
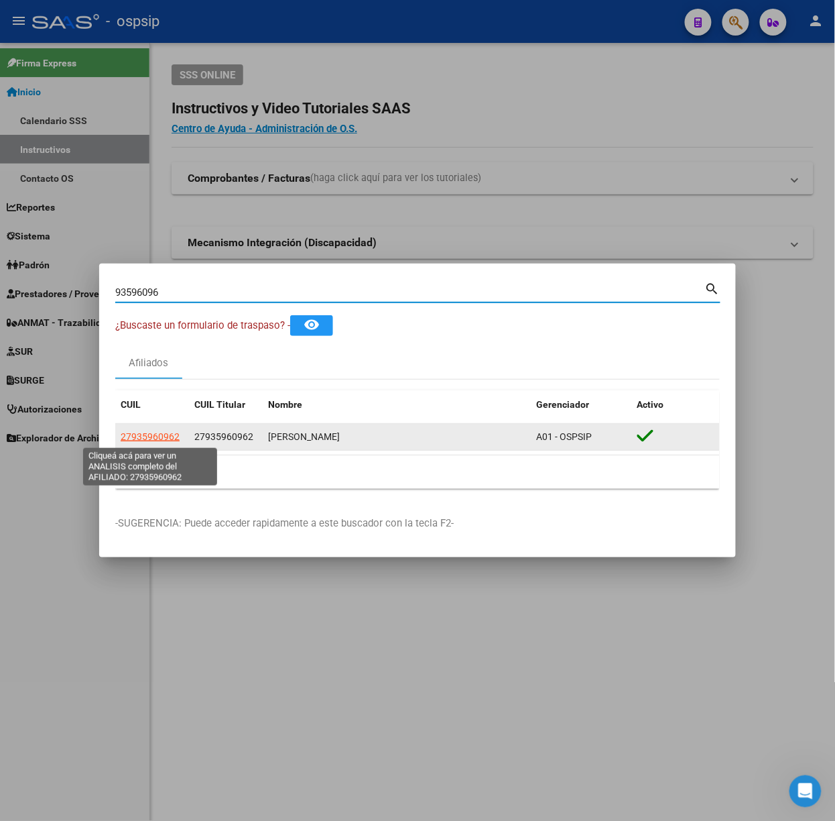
click at [172, 440] on span "27935960962" at bounding box center [150, 436] width 59 height 11
type textarea "27935960962"
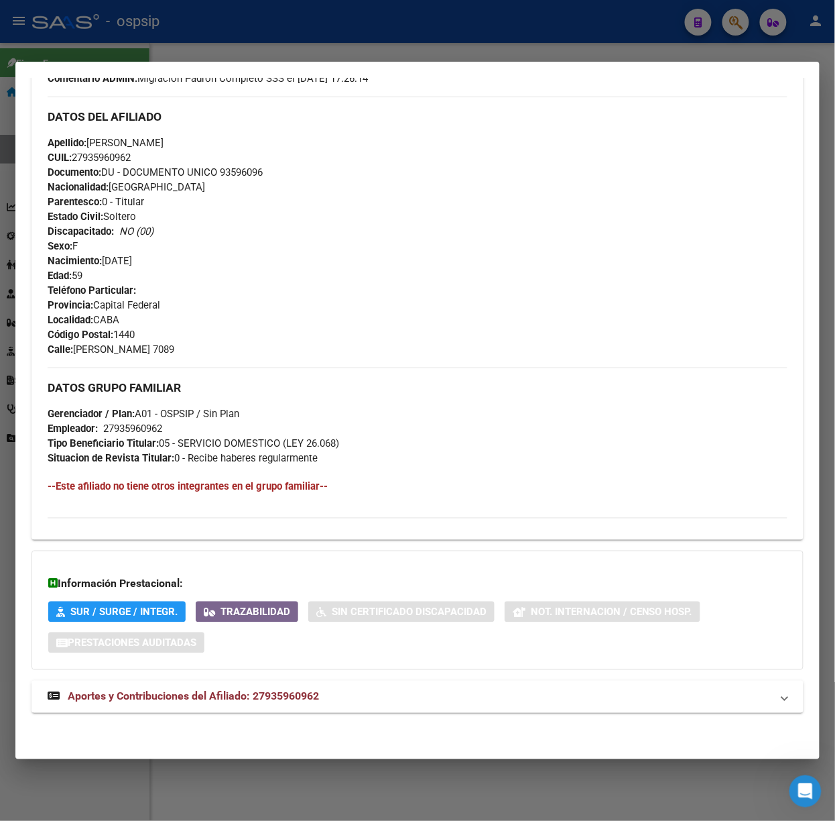
click at [248, 696] on span "Aportes y Contribuciones del Afiliado: 27935960962" at bounding box center [193, 696] width 251 height 13
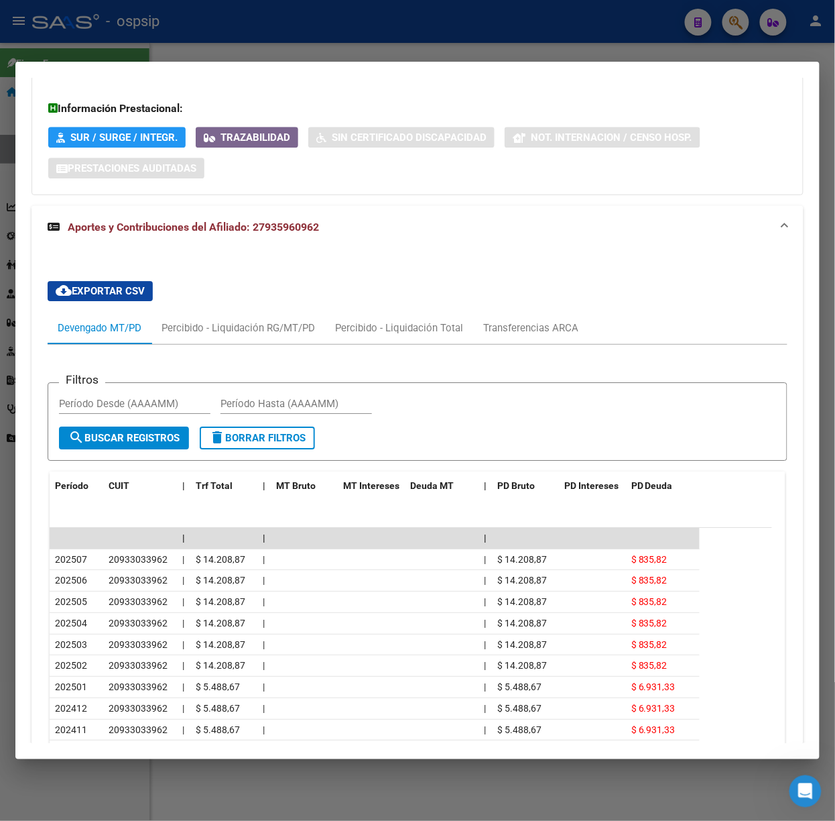
scroll to position [1030, 0]
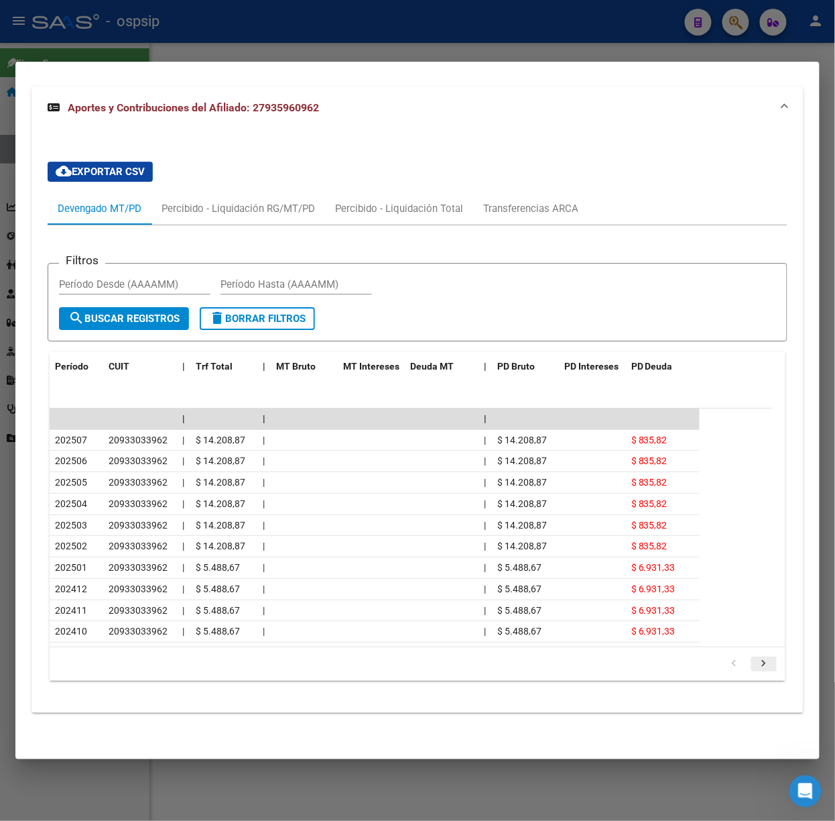
click at [756, 660] on icon "go to next page" at bounding box center [764, 665] width 17 height 16
click at [247, 29] on div at bounding box center [417, 410] width 835 height 821
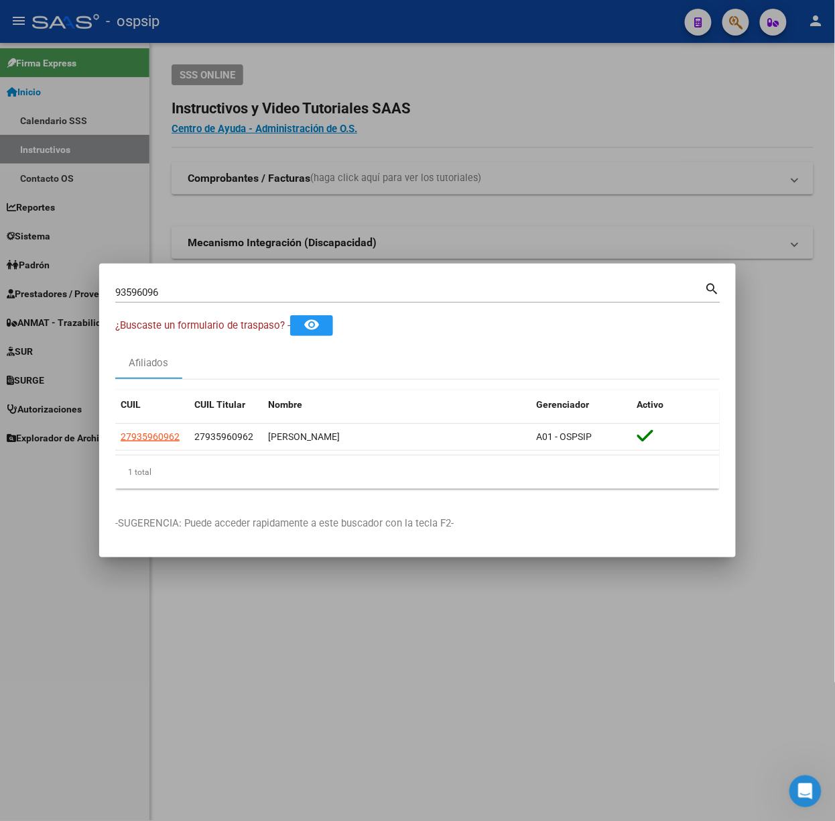
click at [175, 283] on div "93596096 Buscar (apellido, dni, cuil, nro traspaso, cuit, obra social)" at bounding box center [410, 292] width 590 height 20
click at [184, 293] on input "93596096" at bounding box center [410, 292] width 590 height 12
type input "94686130"
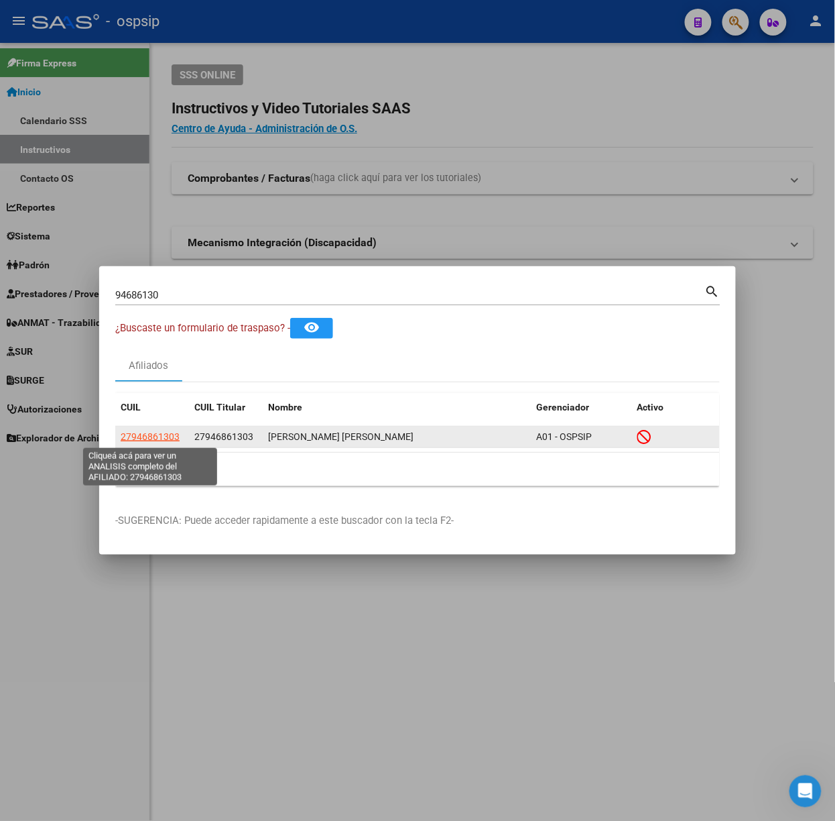
click at [146, 432] on span "27946861303" at bounding box center [150, 436] width 59 height 11
type textarea "27946861303"
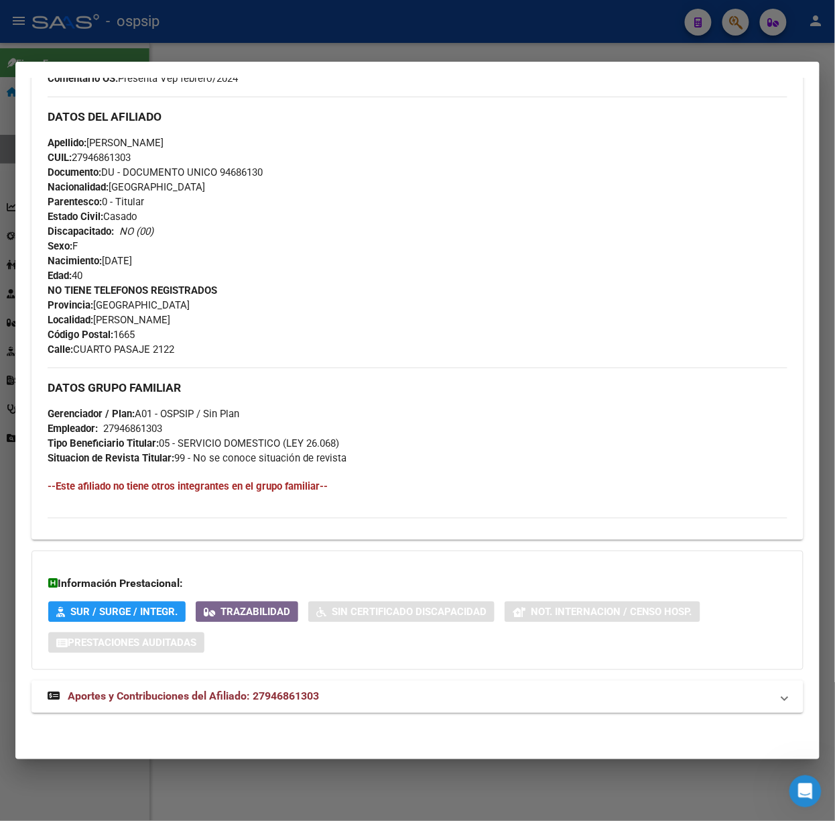
click at [292, 690] on span "Aportes y Contribuciones del Afiliado: 27946861303" at bounding box center [193, 696] width 251 height 13
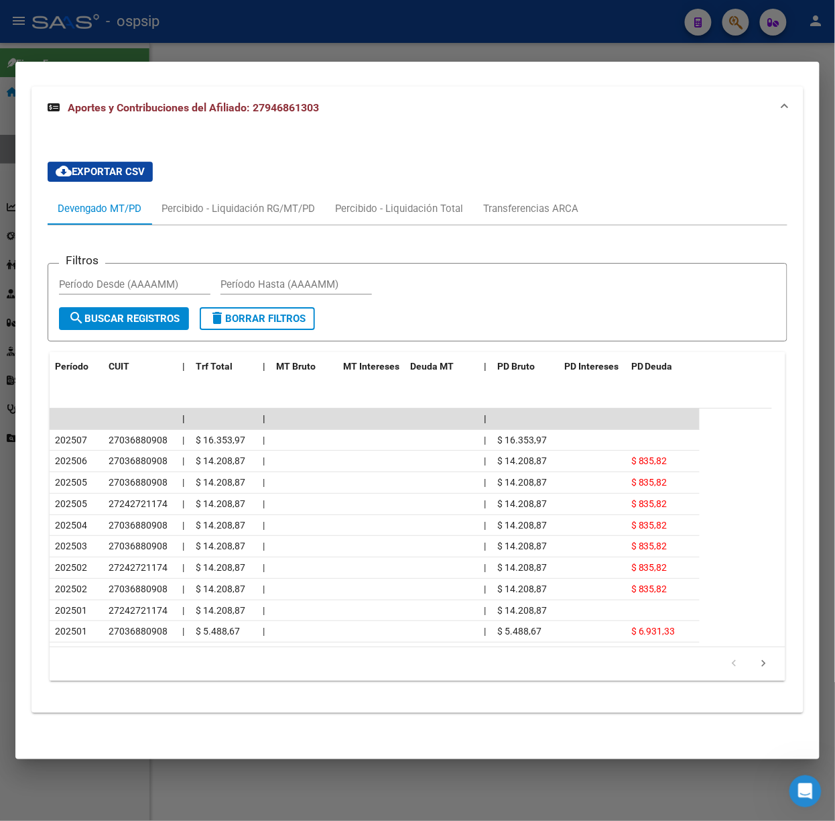
click at [293, 27] on div at bounding box center [417, 410] width 835 height 821
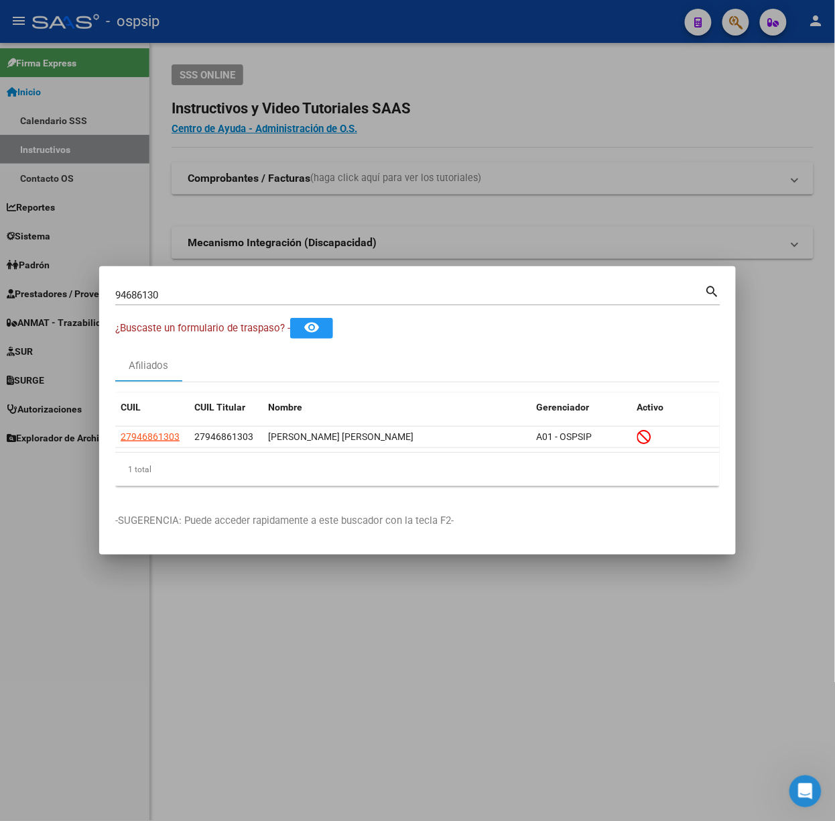
click at [277, 311] on div "94686130 Buscar (apellido, dni, cuil, nro traspaso, cuit, obra social) search" at bounding box center [417, 300] width 605 height 36
click at [269, 296] on input "94686130" at bounding box center [410, 295] width 590 height 12
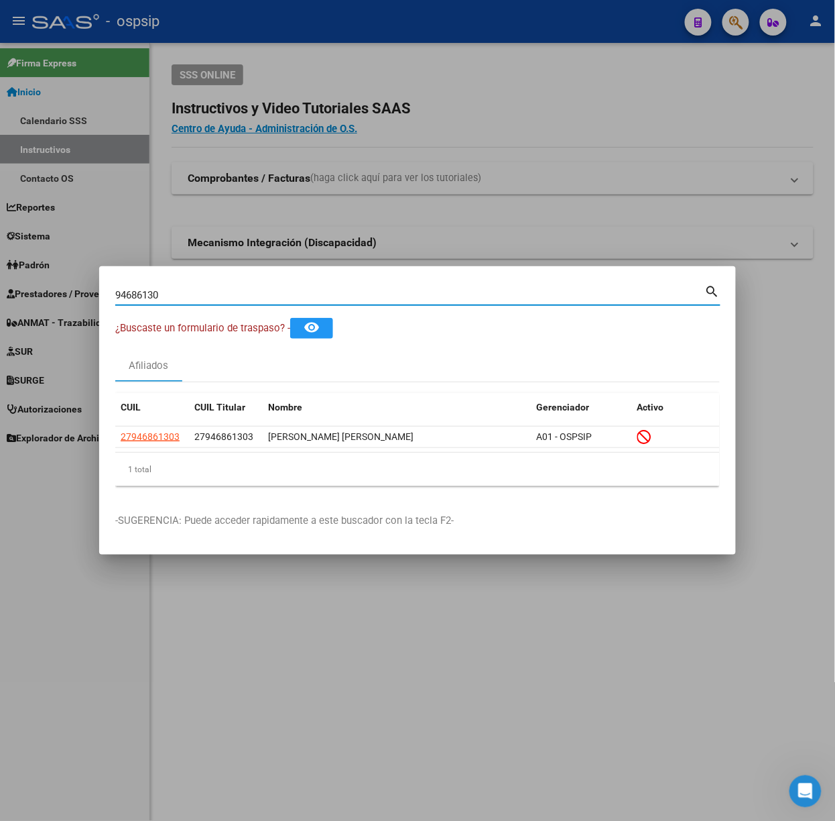
click at [269, 296] on input "94686130" at bounding box center [410, 295] width 590 height 12
type input "40512130"
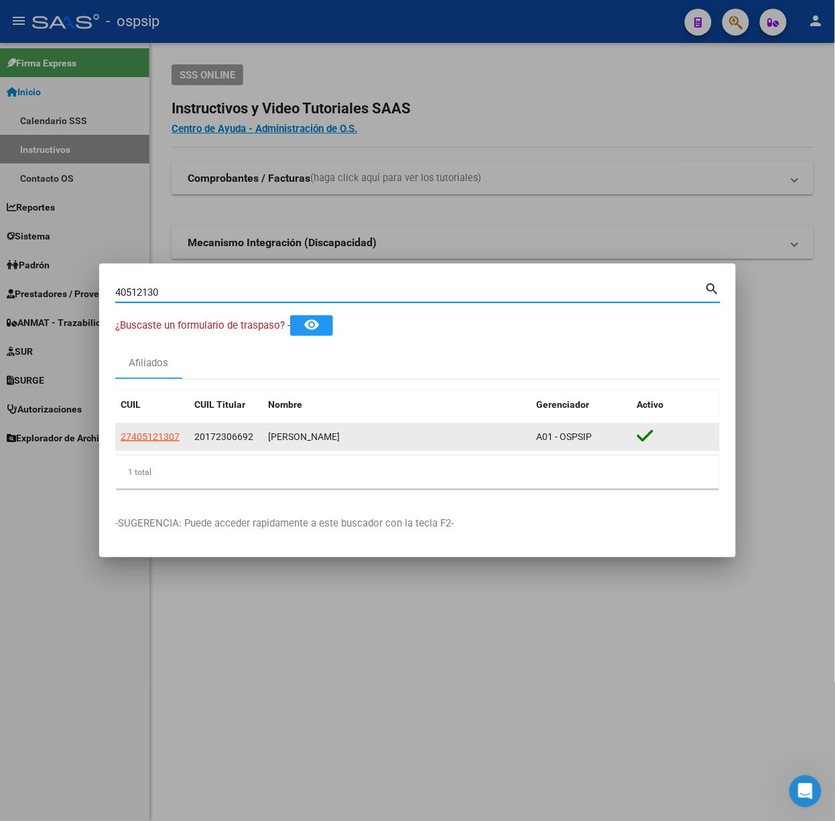
click at [180, 444] on div "27405121307" at bounding box center [152, 436] width 63 height 15
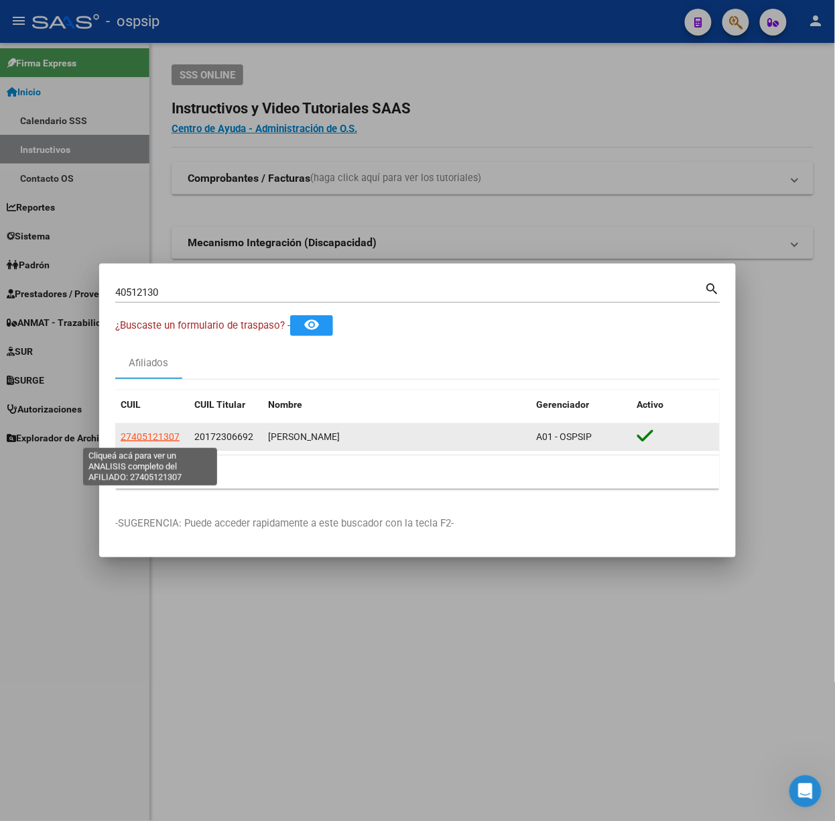
click at [172, 432] on span "27405121307" at bounding box center [150, 436] width 59 height 11
type textarea "27405121307"
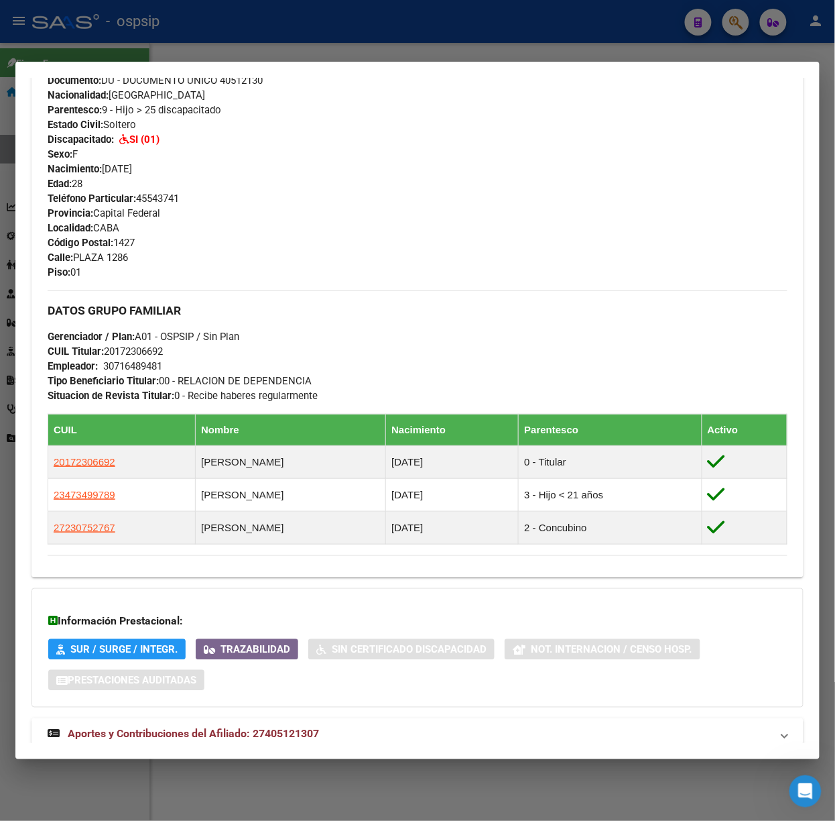
scroll to position [566, 0]
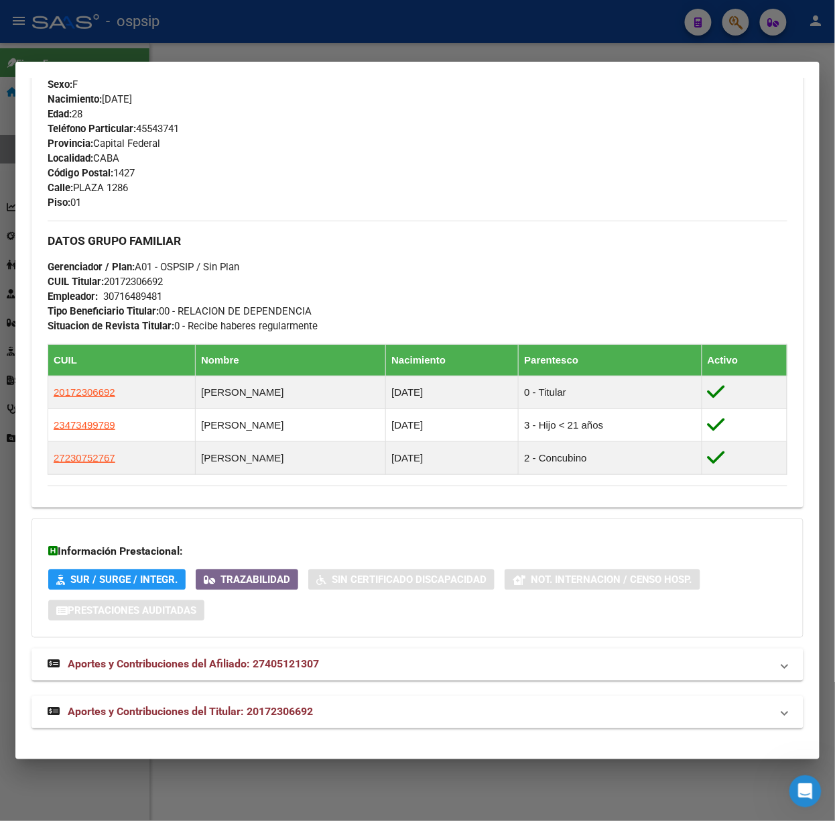
click at [320, 699] on mat-expansion-panel-header "Aportes y Contribuciones del Titular: 20172306692" at bounding box center [418, 712] width 772 height 32
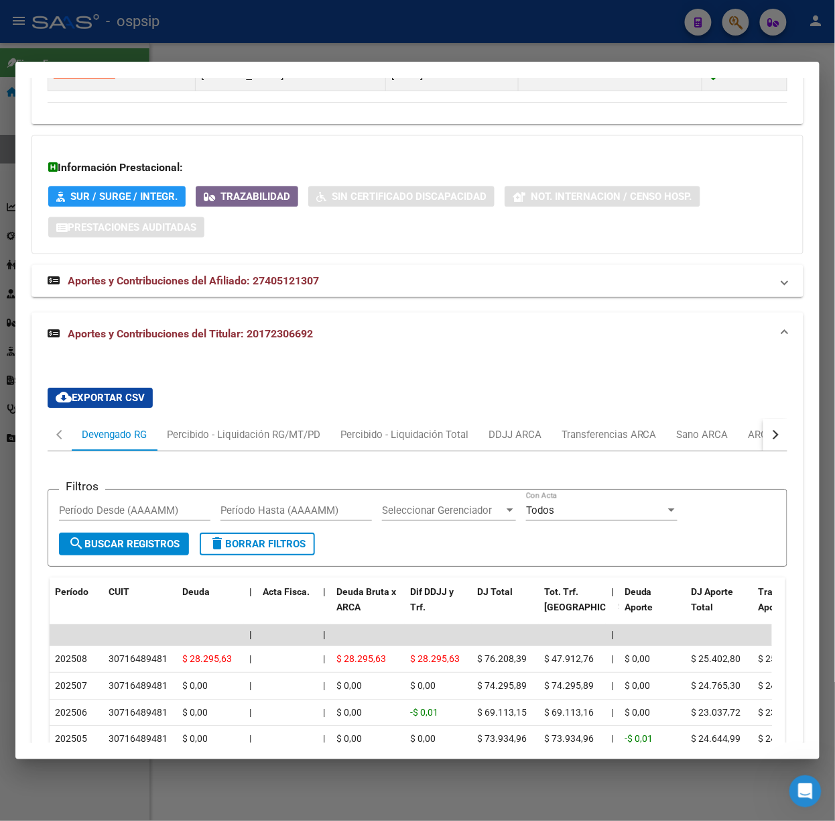
scroll to position [987, 0]
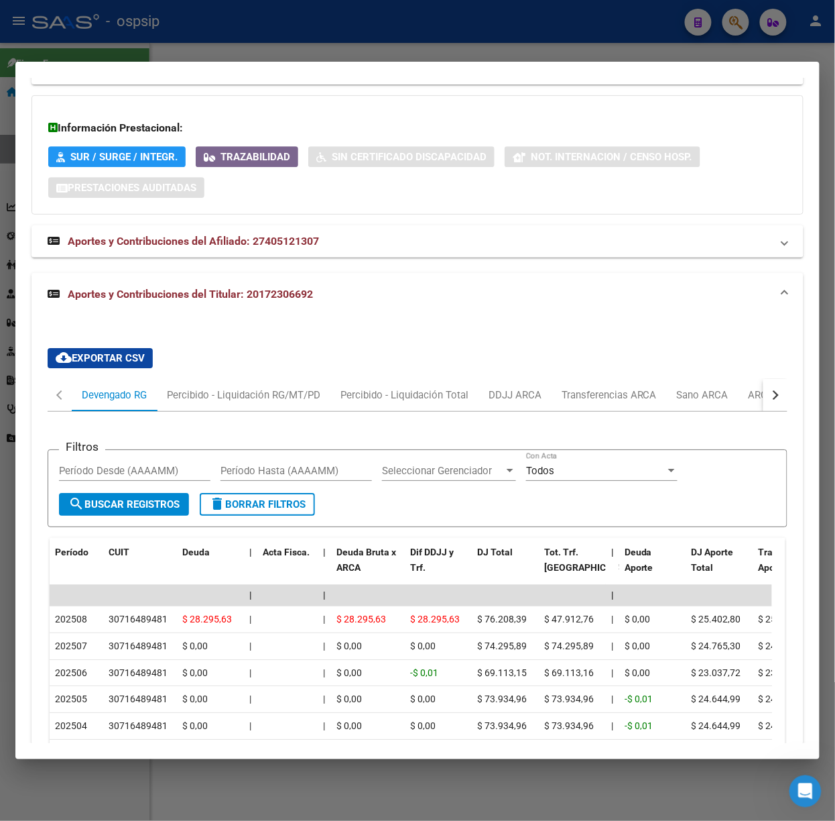
click at [84, 59] on div at bounding box center [417, 410] width 835 height 821
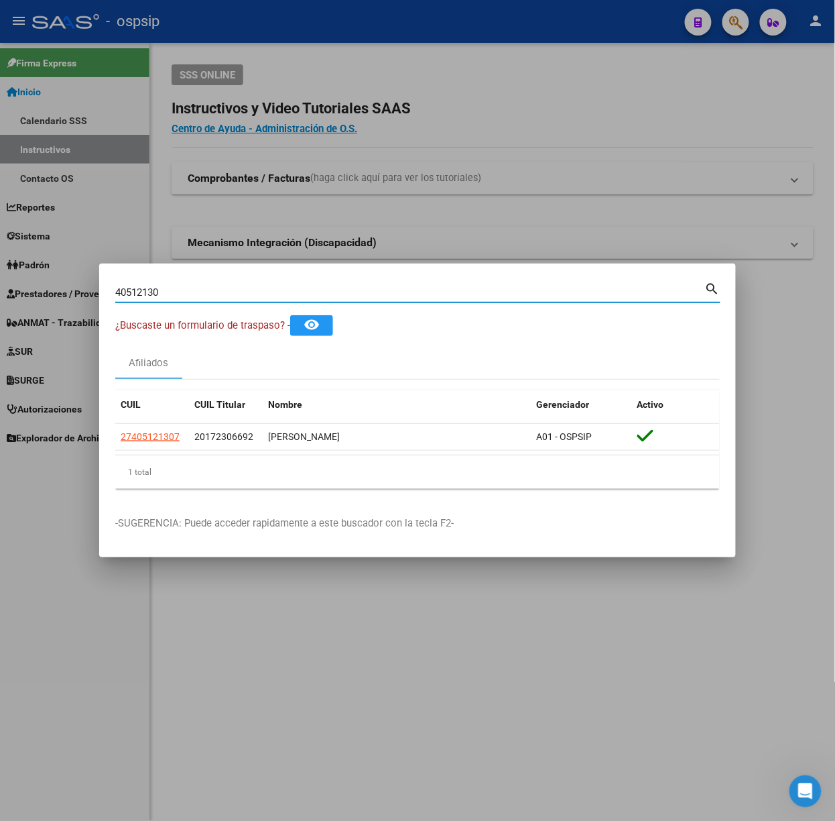
click at [164, 286] on input "40512130" at bounding box center [410, 292] width 590 height 12
type input "35245765"
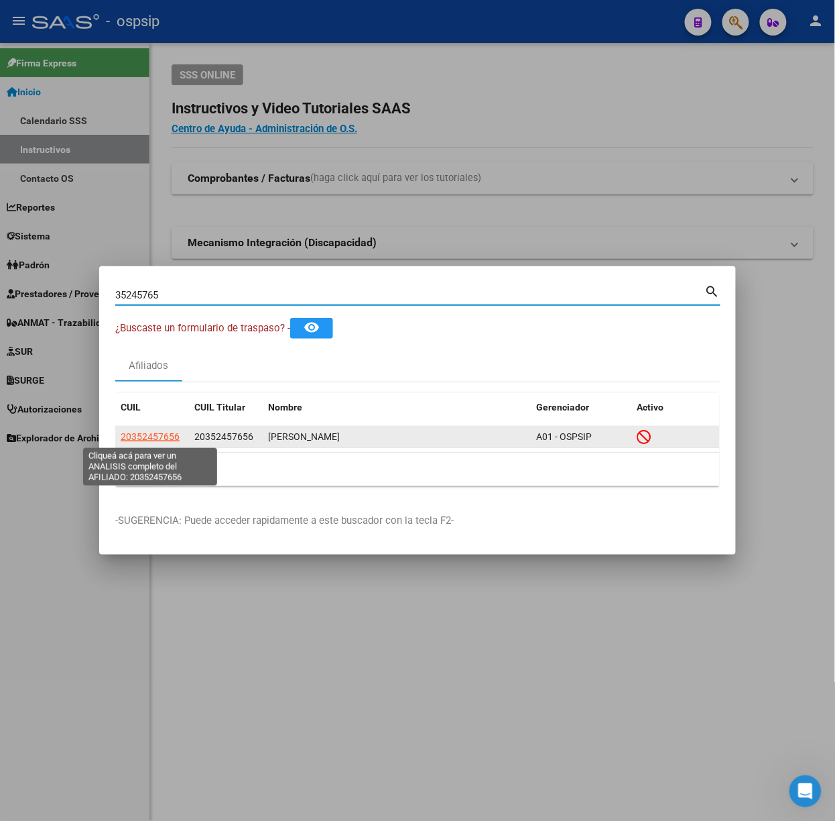
click at [151, 432] on span "20352457656" at bounding box center [150, 436] width 59 height 11
type textarea "20352457656"
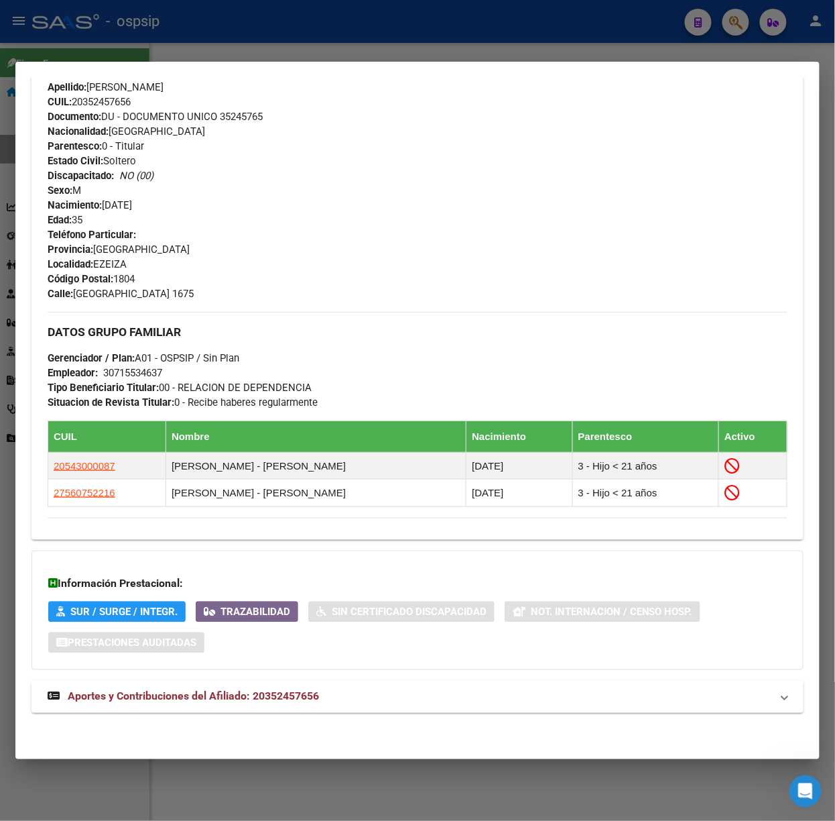
click at [287, 706] on mat-expansion-panel-header "Aportes y Contribuciones del Afiliado: 20352457656" at bounding box center [418, 696] width 772 height 32
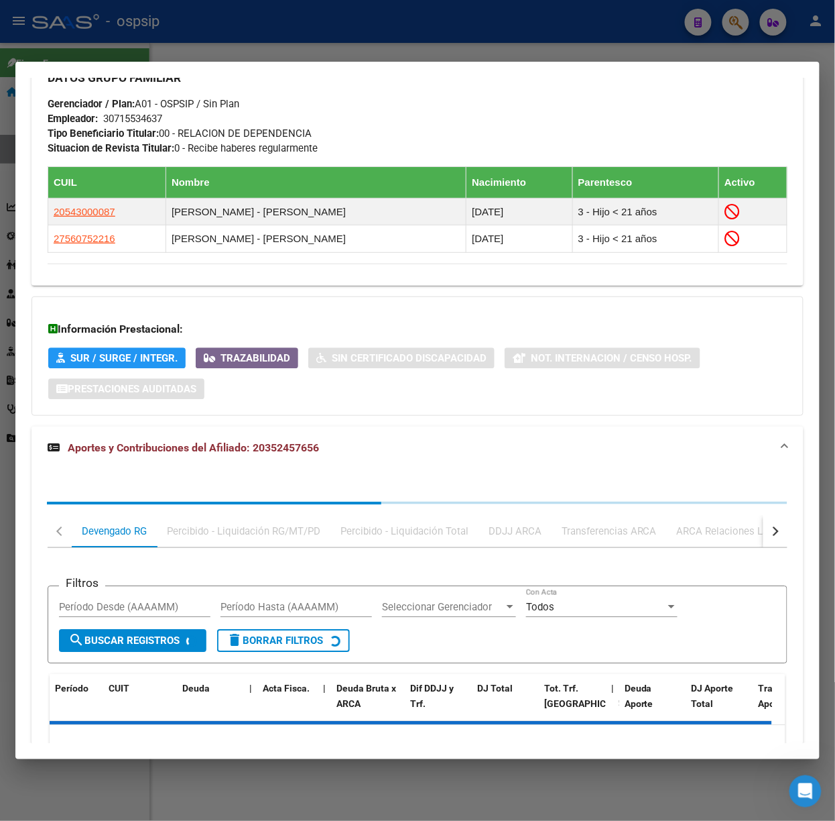
scroll to position [837, 0]
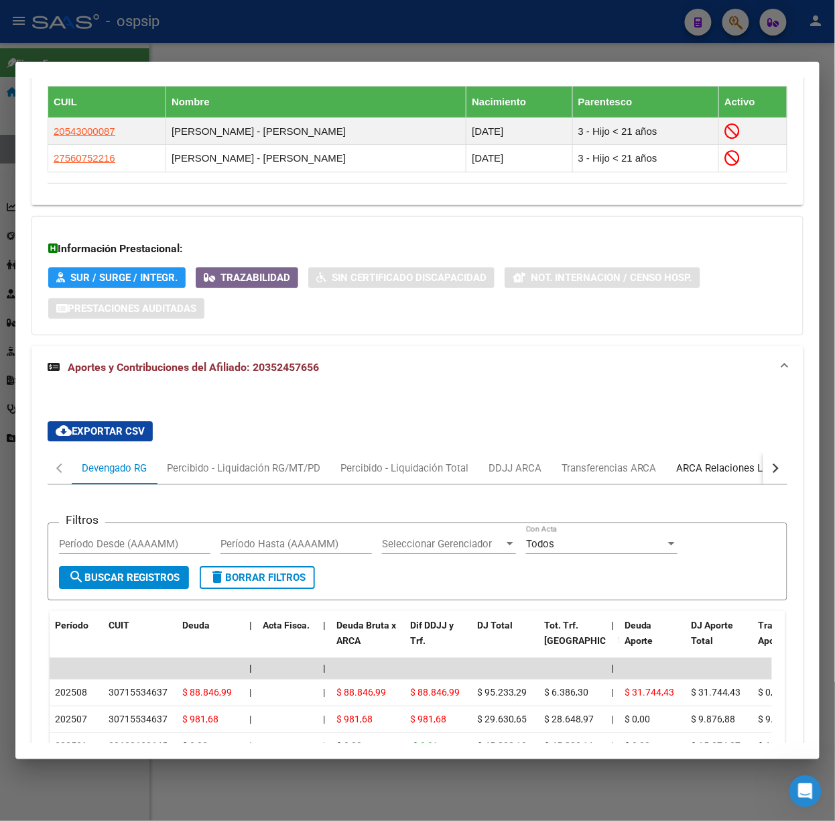
click at [745, 478] on div "ARCA Relaciones Laborales" at bounding box center [739, 468] width 145 height 32
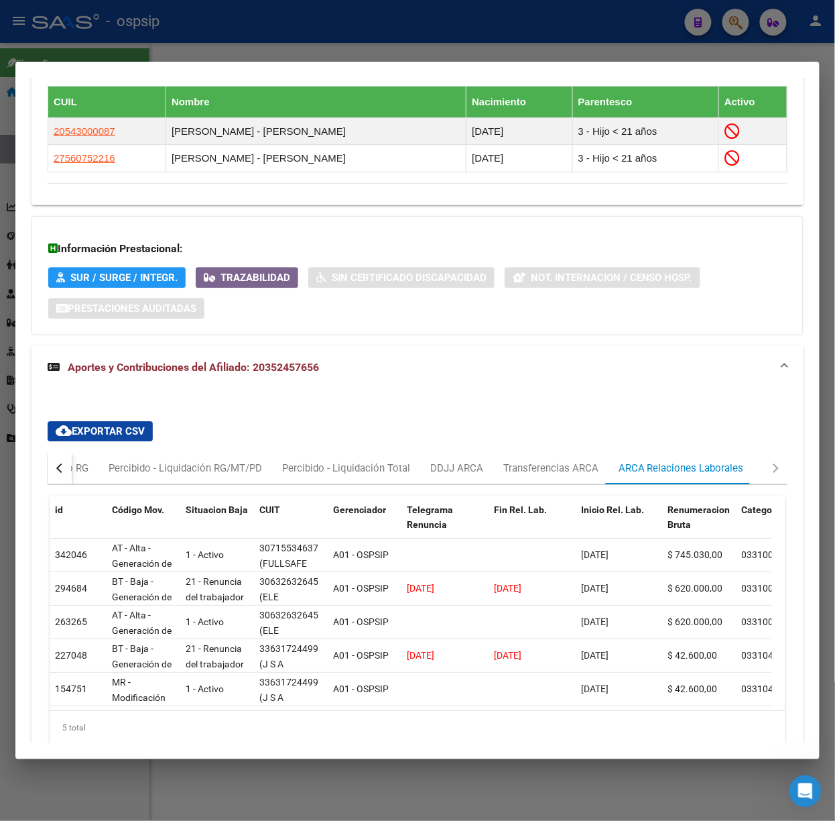
click at [170, 25] on div at bounding box center [417, 410] width 835 height 821
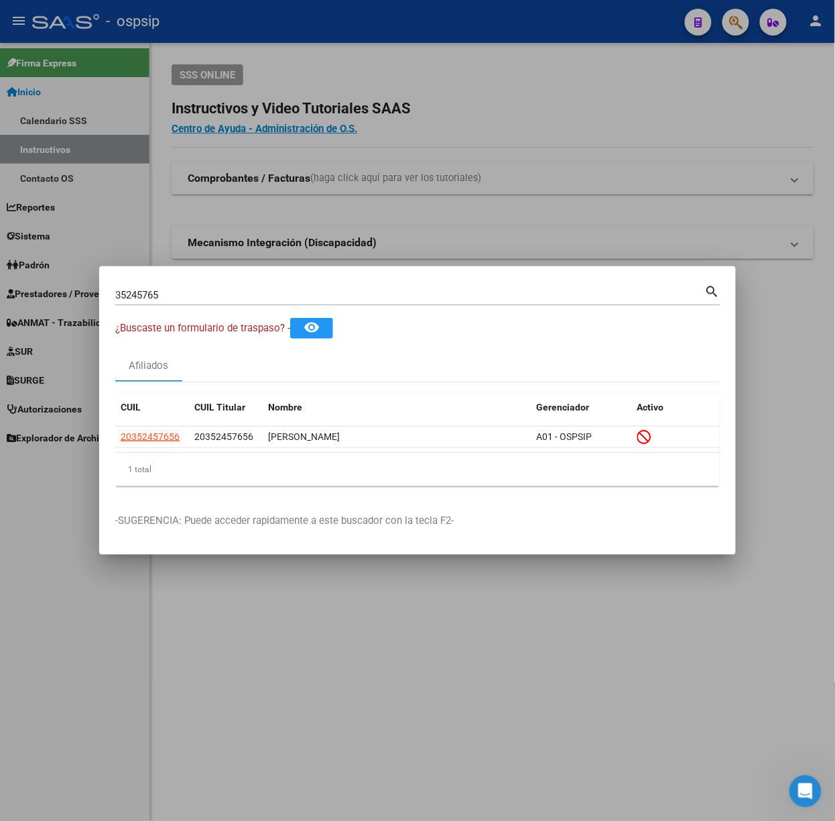
click at [217, 291] on input "35245765" at bounding box center [410, 295] width 590 height 12
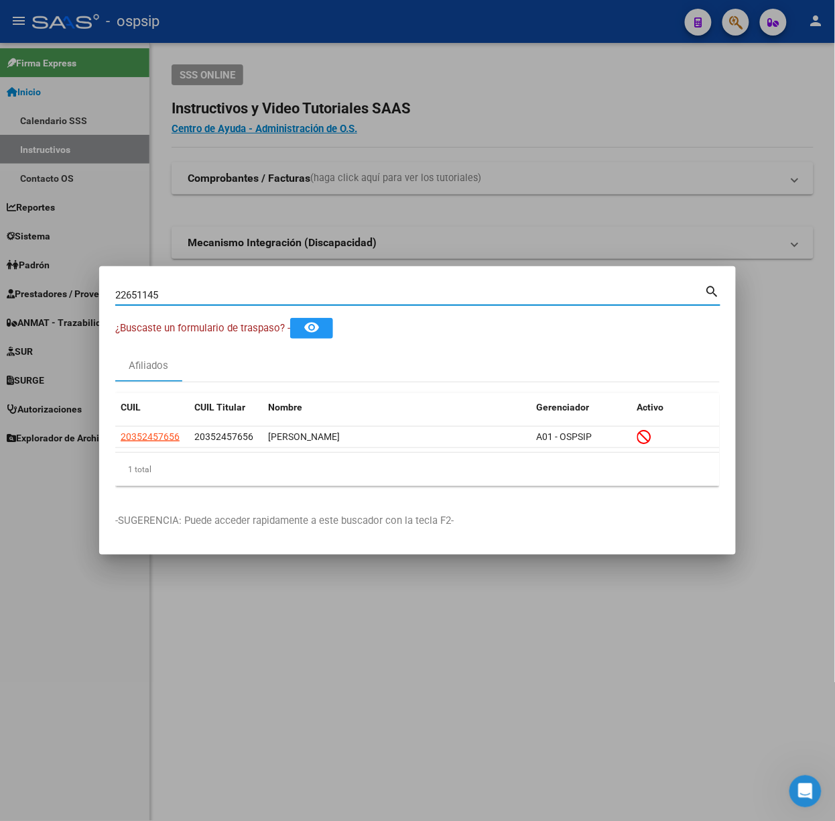
type input "22651145"
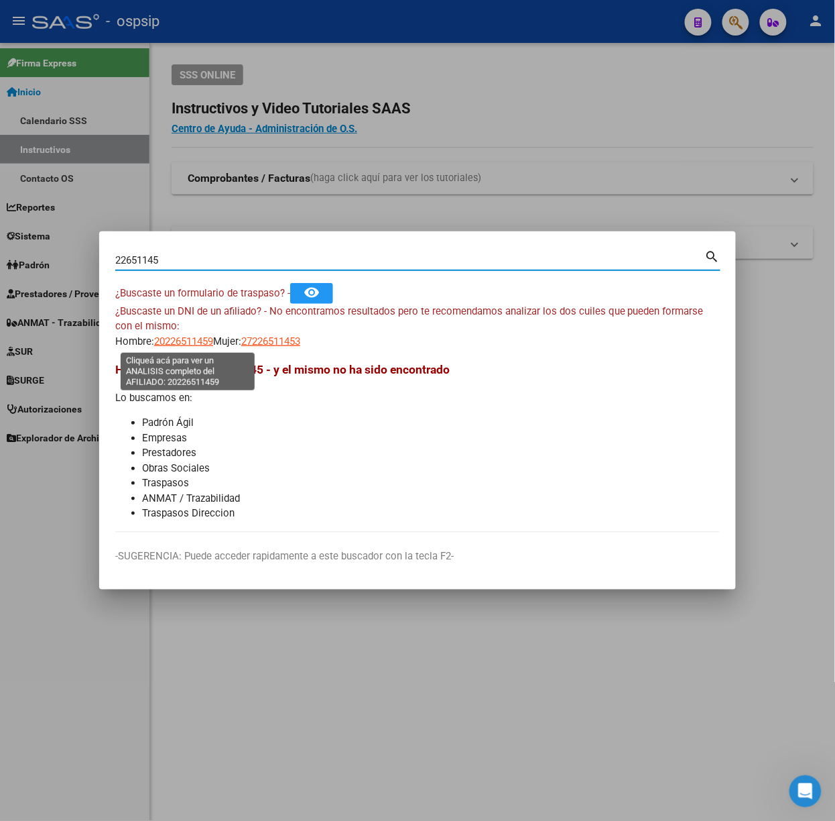
click at [164, 341] on span "20226511459" at bounding box center [183, 341] width 59 height 12
type textarea "20226511459"
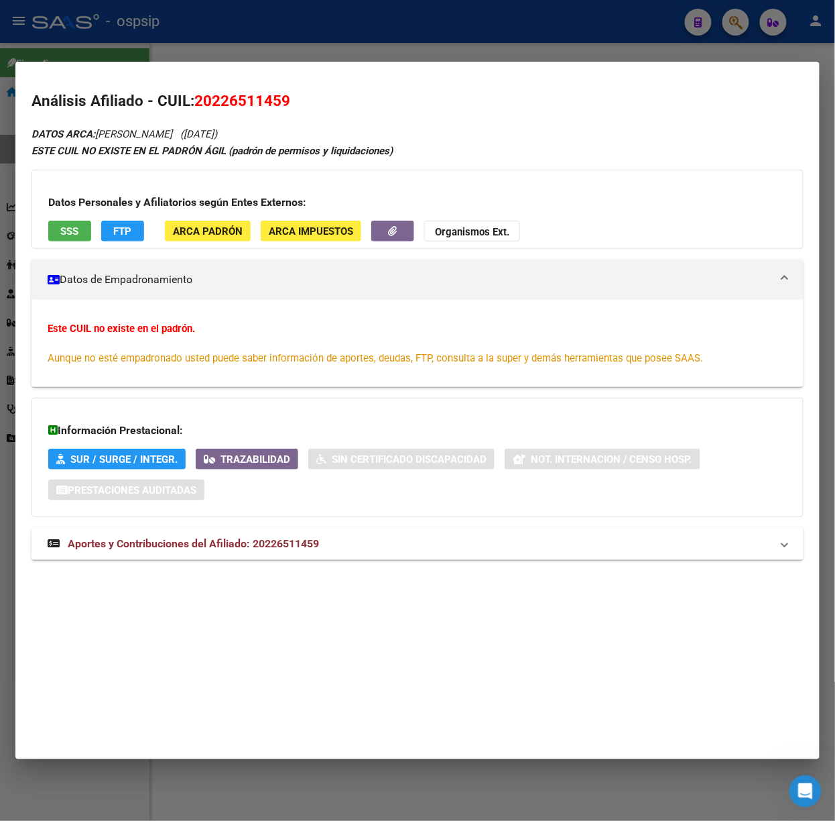
click at [257, 564] on div "DATOS ARCA: SUAREZ FERNANDO ADHEMAR (17/02/1972) ESTE CUIL NO EXISTE EN EL PADR…" at bounding box center [418, 349] width 772 height 449
click at [251, 560] on mat-expansion-panel-header "Aportes y Contribuciones del Afiliado: 20226511459" at bounding box center [418, 544] width 772 height 32
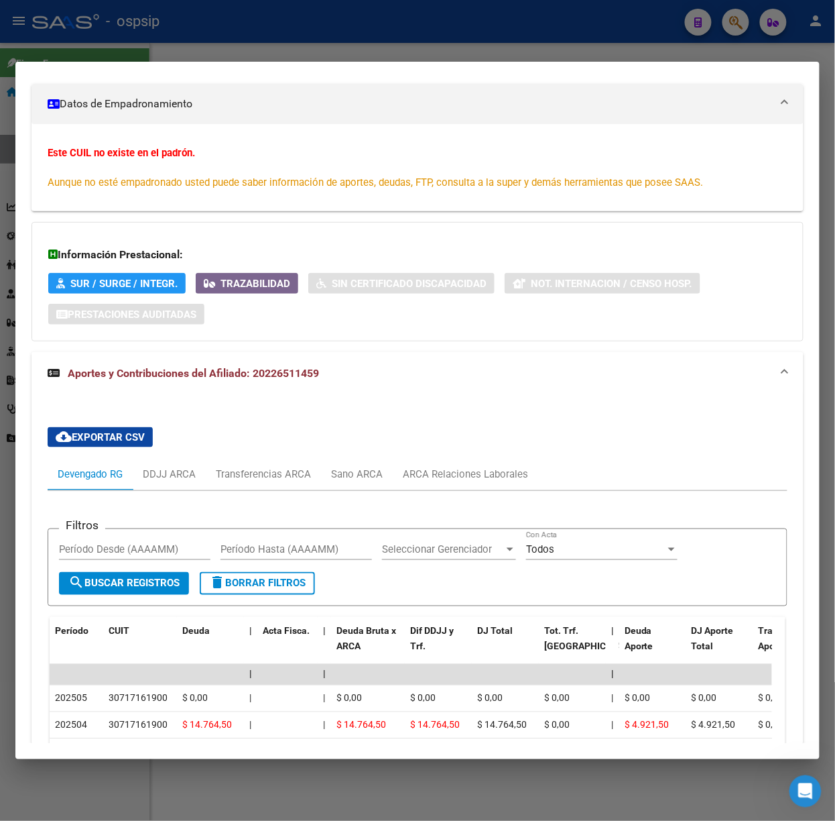
scroll to position [341, 0]
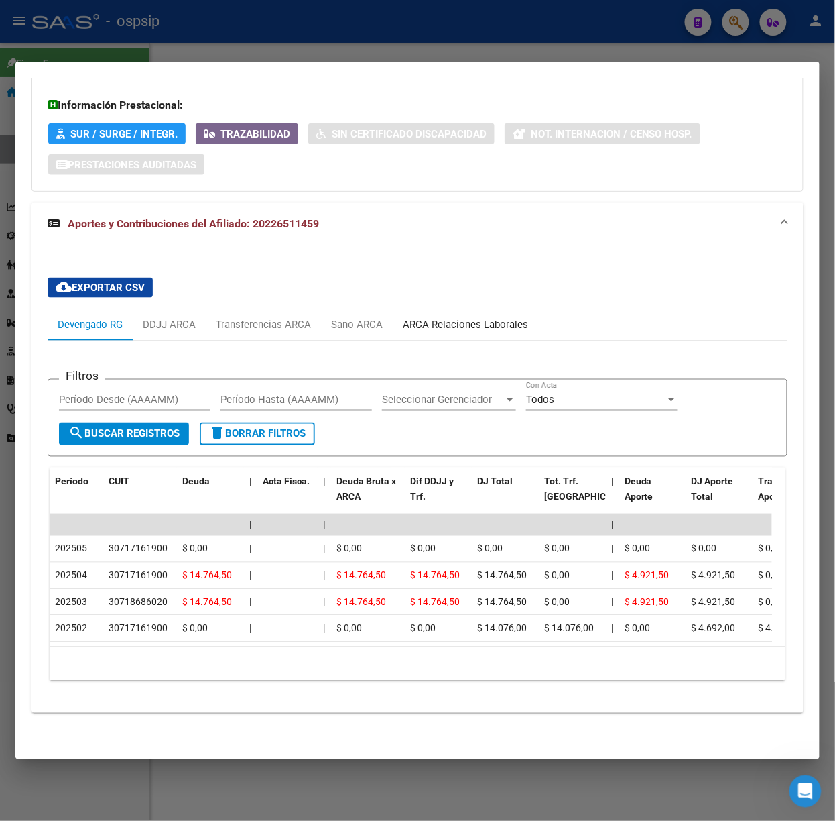
click at [468, 318] on div "ARCA Relaciones Laborales" at bounding box center [465, 324] width 145 height 32
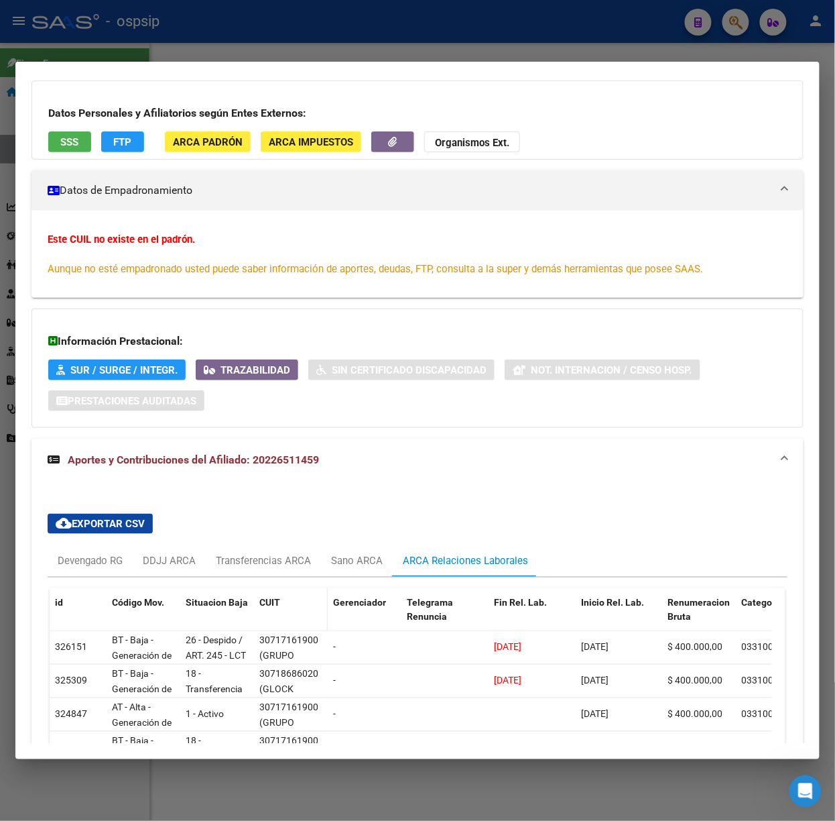
scroll to position [293, 0]
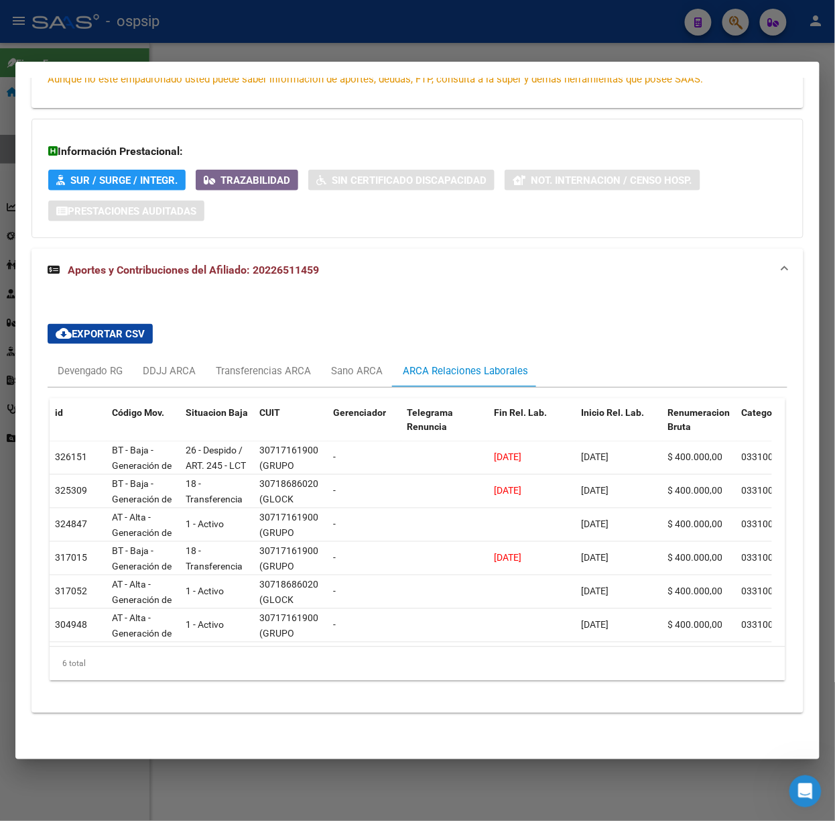
drag, startPoint x: 252, startPoint y: 41, endPoint x: 241, endPoint y: 108, distance: 67.9
click at [252, 41] on div at bounding box center [417, 410] width 835 height 821
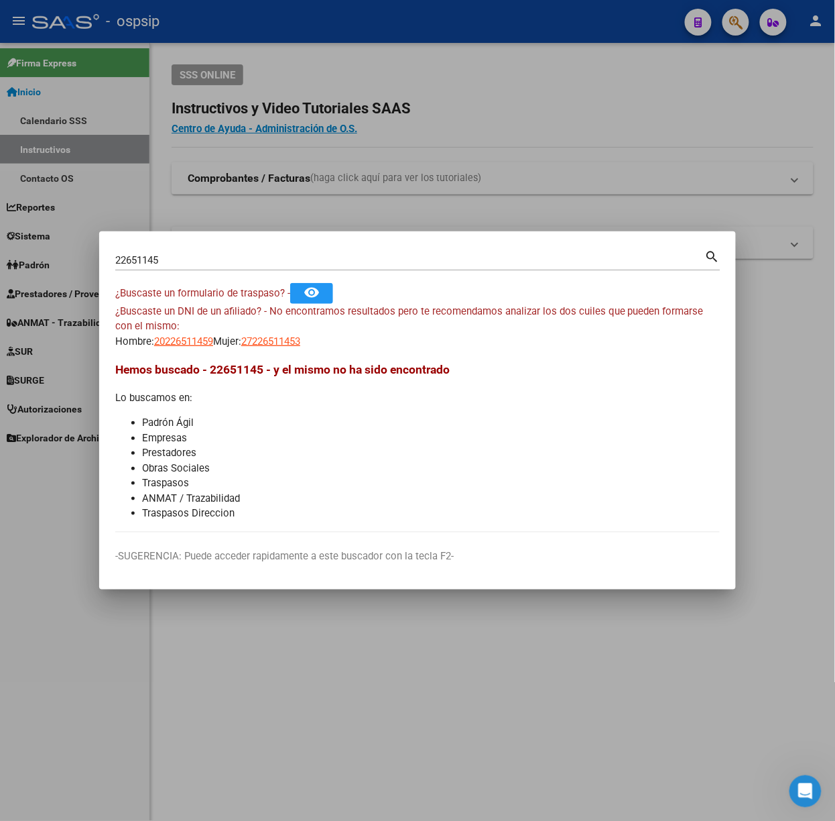
click at [185, 239] on mat-dialog-container "22651145 Buscar (apellido, dni, cuil, nro traspaso, cuit, obra social) search ¿…" at bounding box center [417, 410] width 637 height 358
click at [185, 263] on input "22651145" at bounding box center [410, 260] width 590 height 12
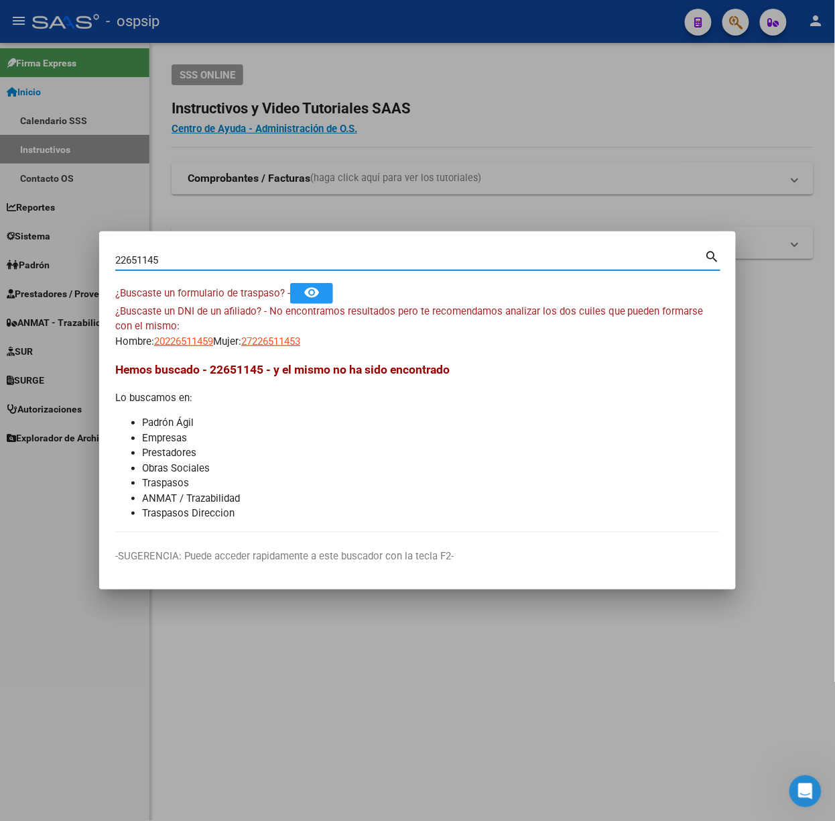
click at [185, 263] on input "22651145" at bounding box center [410, 260] width 590 height 12
type input "40011141"
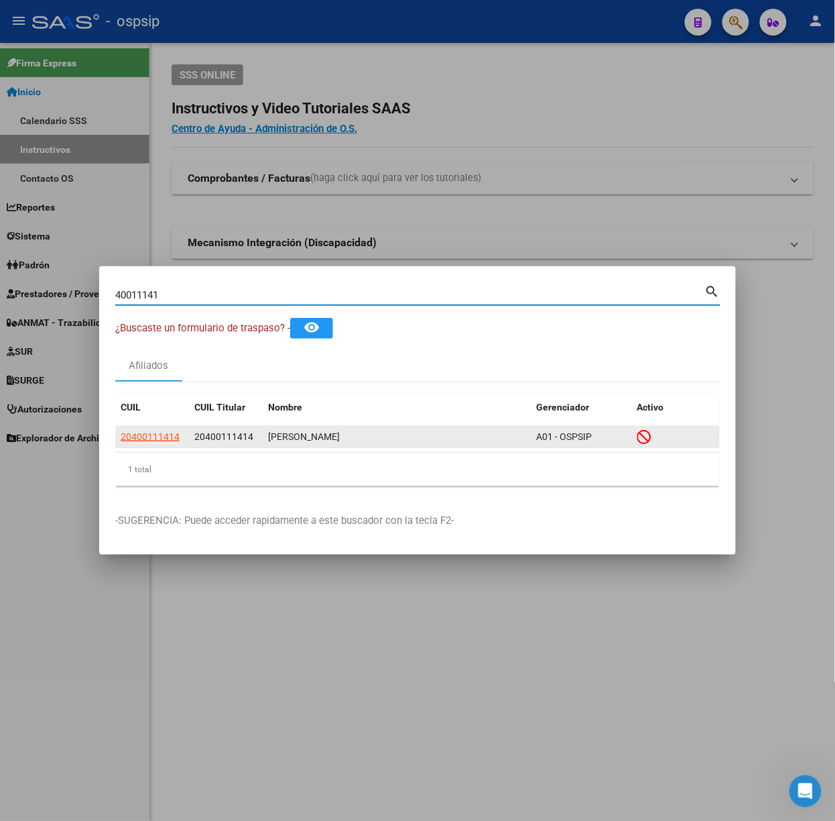
click at [145, 433] on span "20400111414" at bounding box center [150, 436] width 59 height 11
type textarea "20400111414"
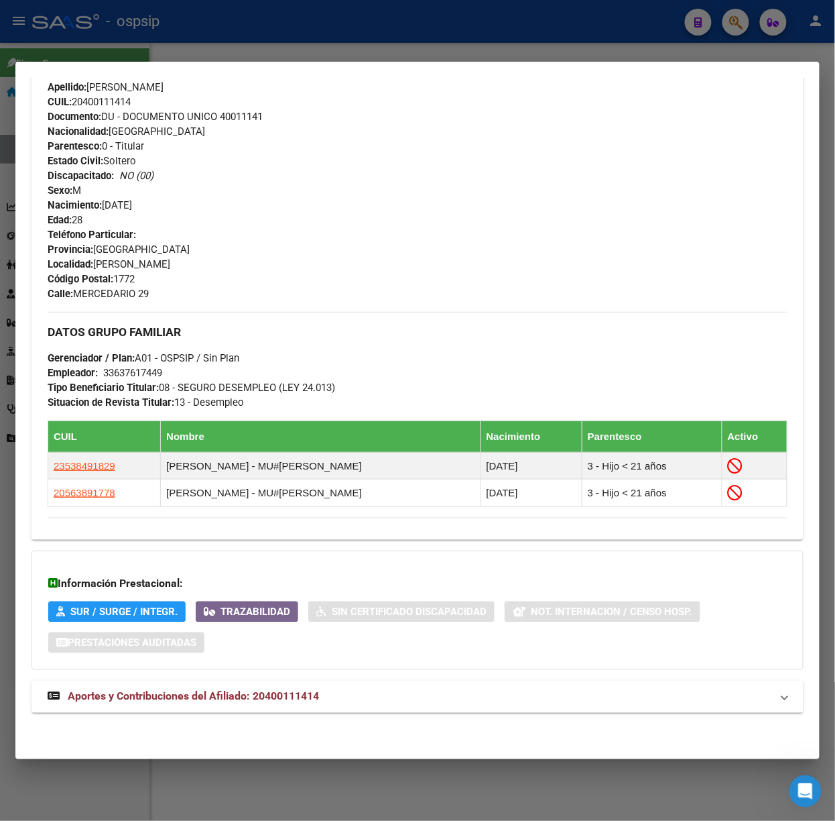
click at [263, 723] on div "DATOS PADRÓN ÁGIL: GARCIA RODRIGO ARIEL | INACTIVO | AFILIADO TITULAR Datos Per…" at bounding box center [418, 182] width 772 height 1090
click at [257, 703] on span "Aportes y Contribuciones del Afiliado: 20400111414" at bounding box center [193, 696] width 251 height 13
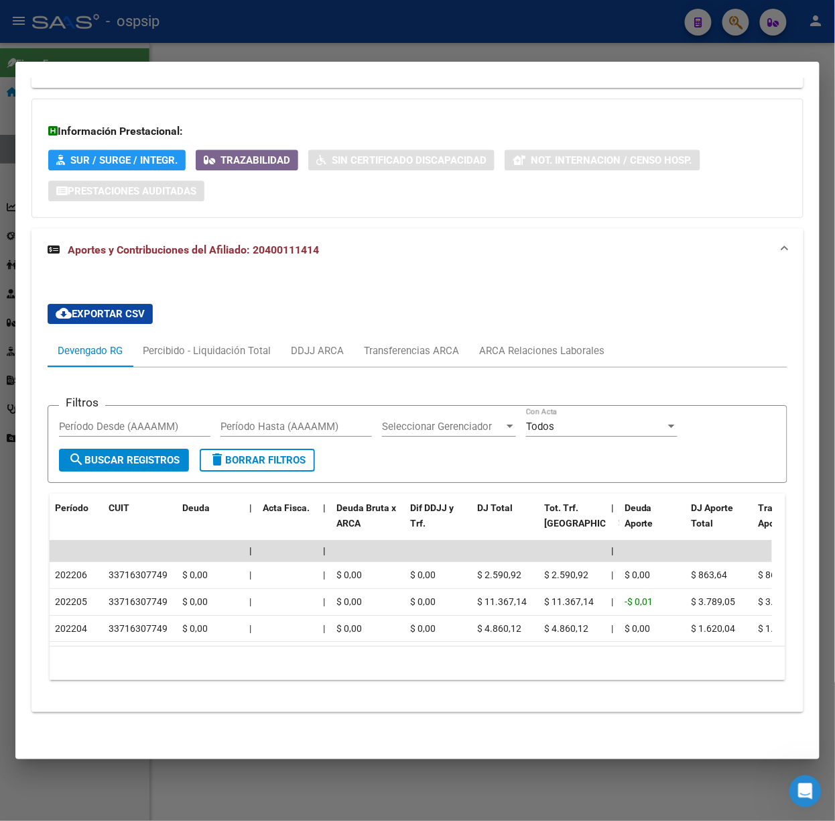
scroll to position [956, 0]
click at [225, 319] on div "cloud_download Exportar CSV Devengado RG Percibido - Liquidación Total DDJJ ARC…" at bounding box center [418, 492] width 740 height 398
click at [240, 343] on div "Percibido - Liquidación Total" at bounding box center [207, 350] width 128 height 15
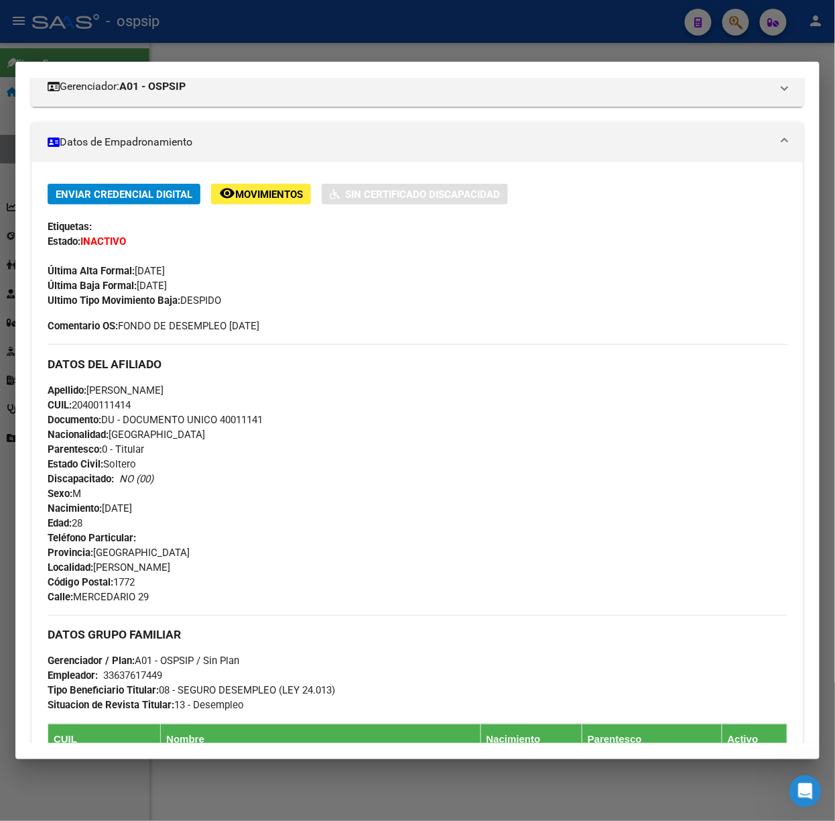
scroll to position [0, 0]
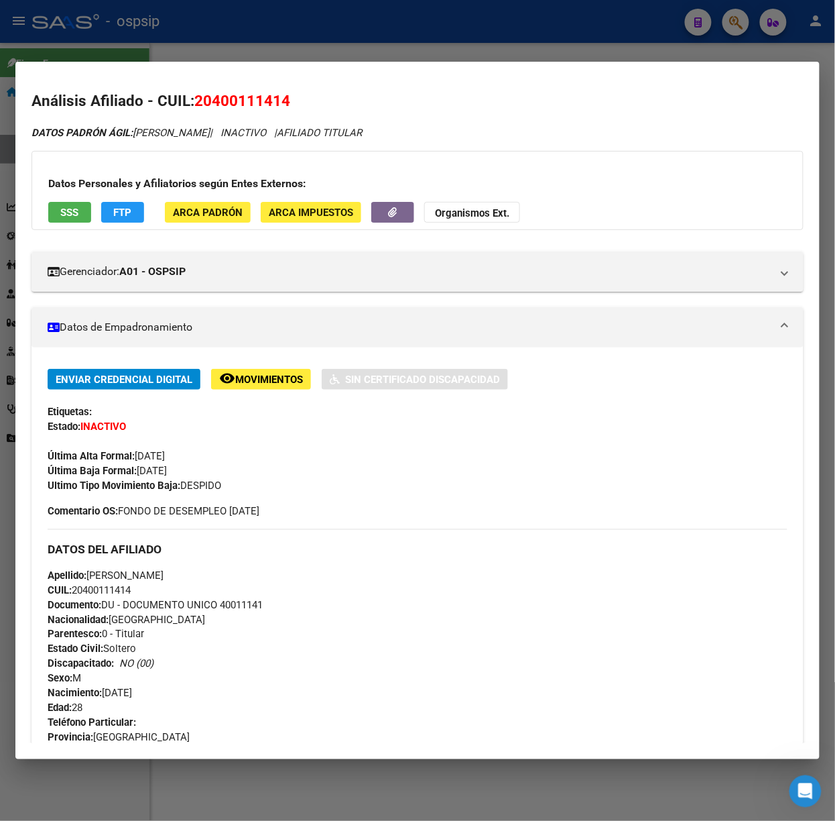
click at [55, 215] on button "SSS" at bounding box center [69, 212] width 43 height 21
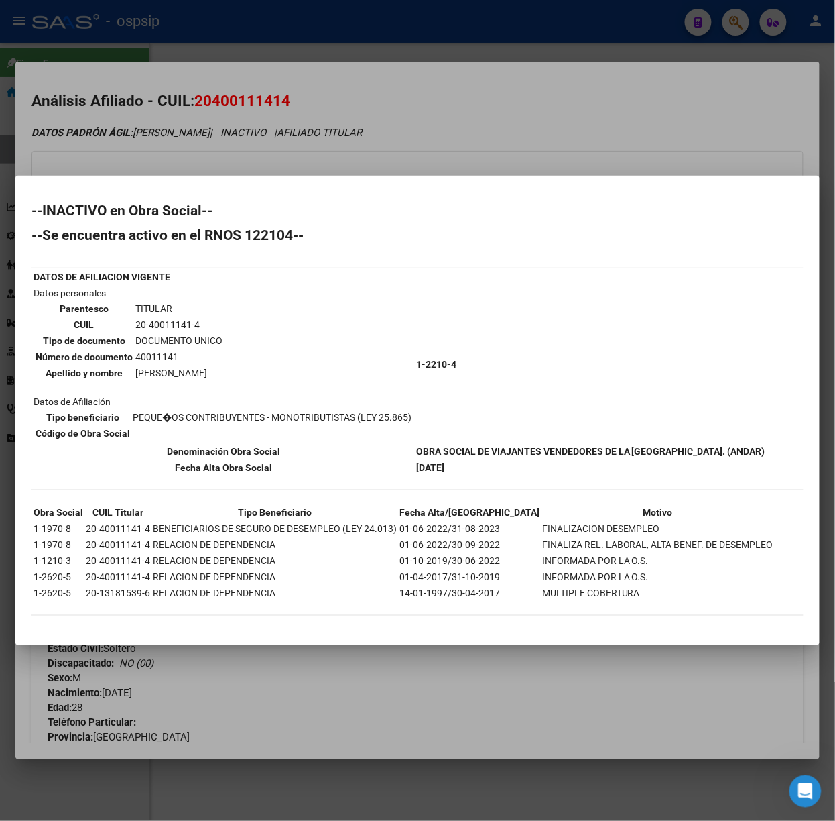
click at [167, 178] on div at bounding box center [417, 410] width 835 height 821
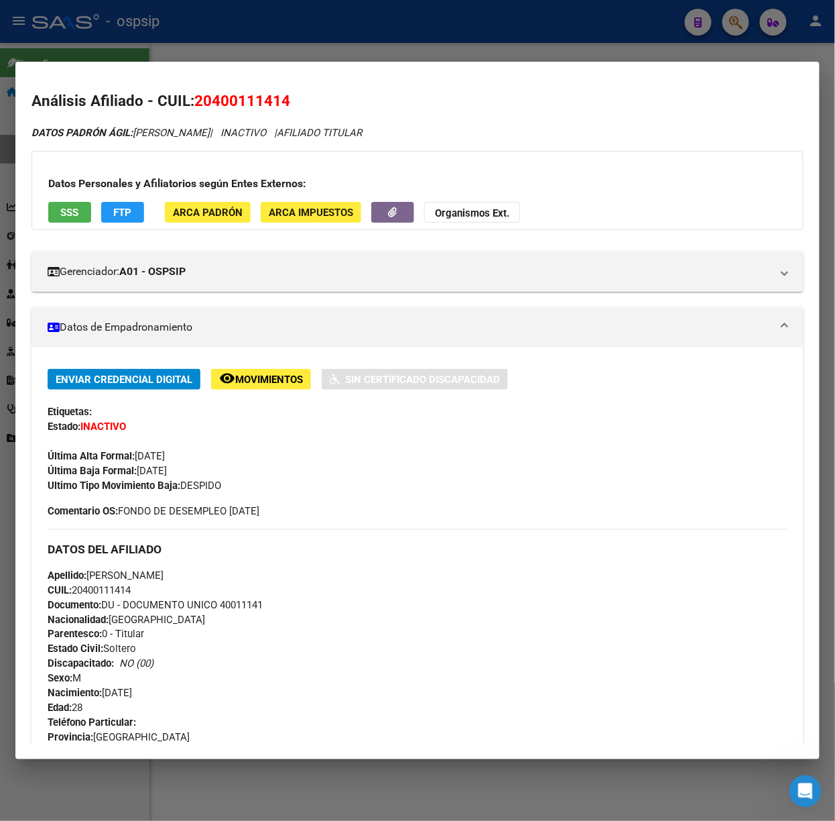
drag, startPoint x: 379, startPoint y: 32, endPoint x: 359, endPoint y: 198, distance: 167.5
click at [379, 32] on div at bounding box center [417, 410] width 835 height 821
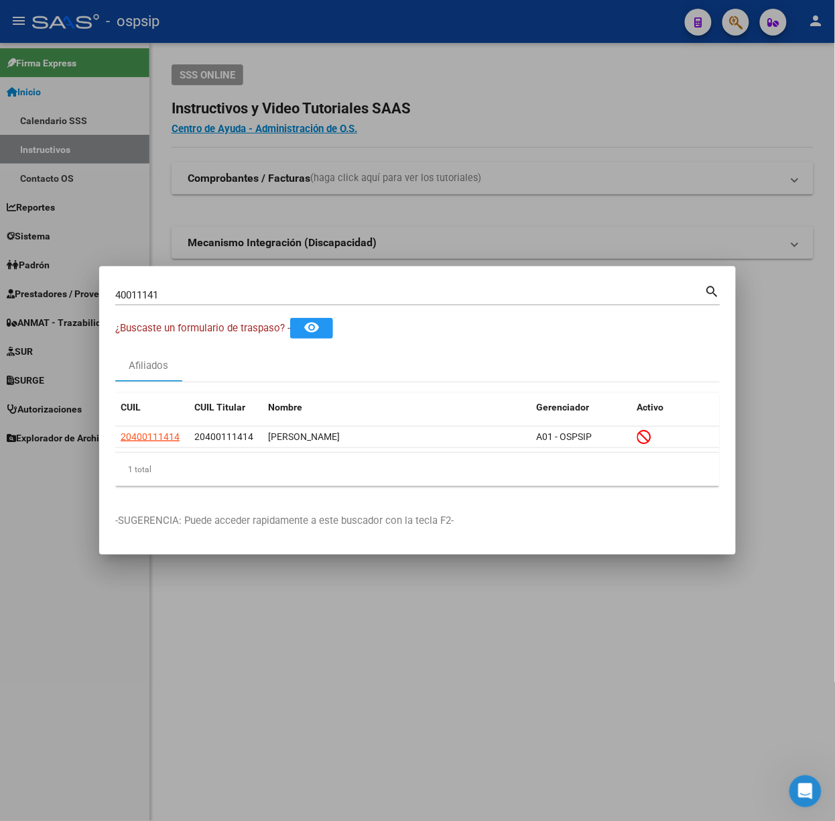
click at [243, 302] on div "40011141 Buscar (apellido, dni, cuil, nro traspaso, cuit, obra social)" at bounding box center [410, 295] width 590 height 20
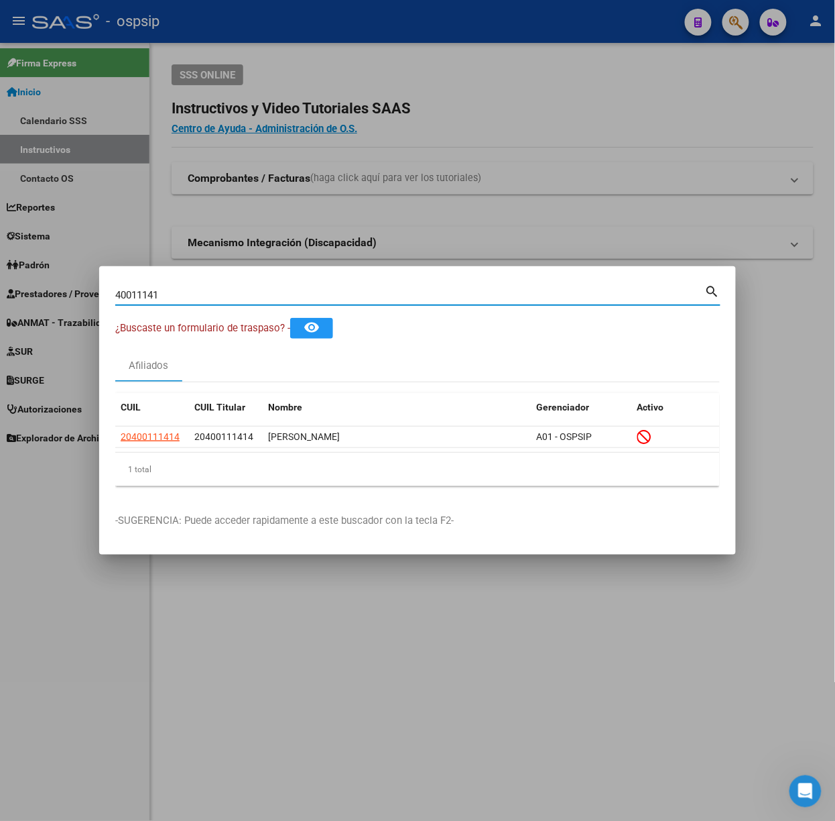
click at [239, 294] on input "40011141" at bounding box center [410, 295] width 590 height 12
type input "23771416"
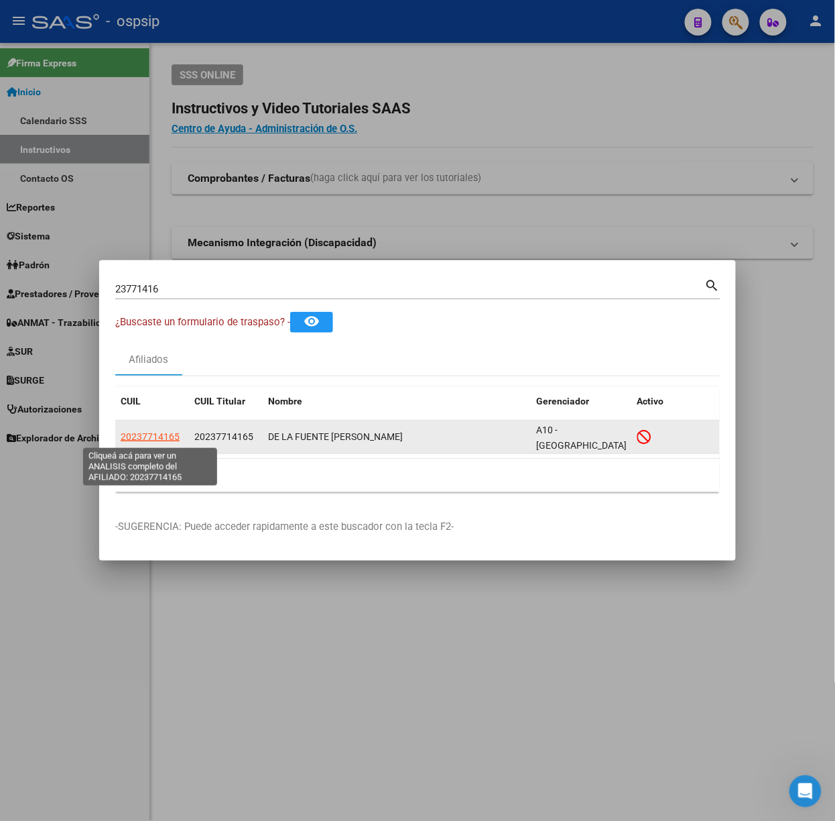
click at [167, 431] on span "20237714165" at bounding box center [150, 436] width 59 height 11
type textarea "20237714165"
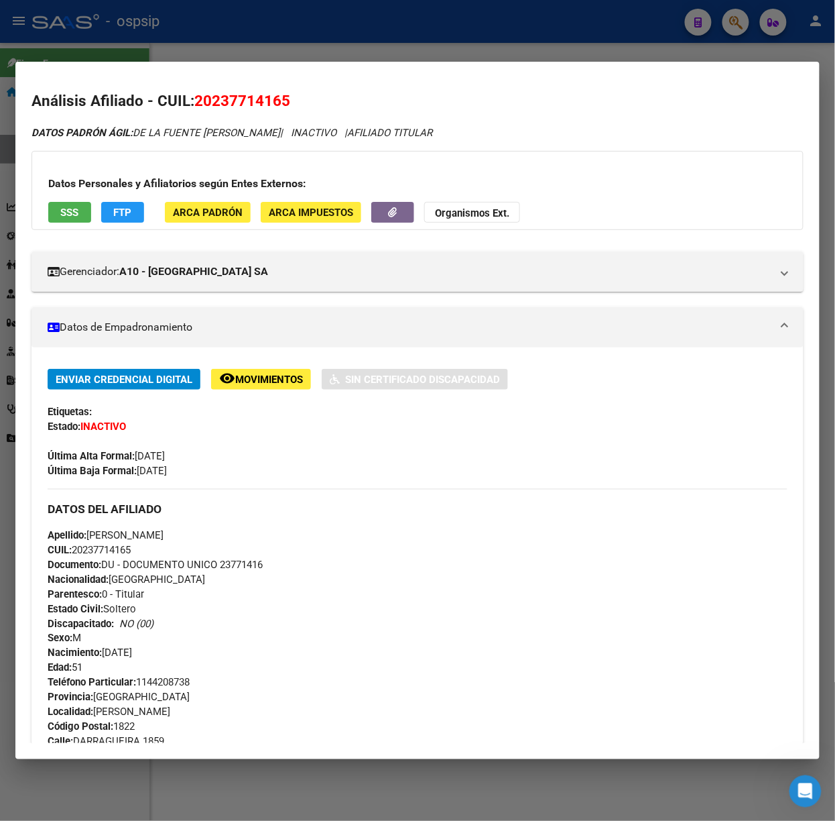
scroll to position [394, 0]
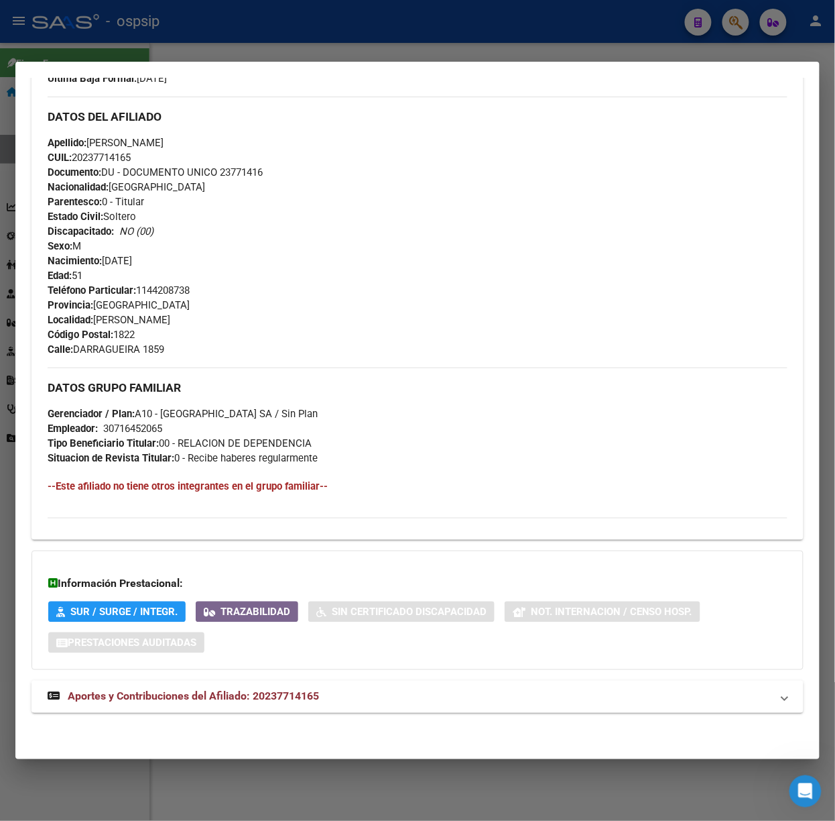
click at [245, 711] on mat-expansion-panel-header "Aportes y Contribuciones del Afiliado: 20237714165" at bounding box center [418, 696] width 772 height 32
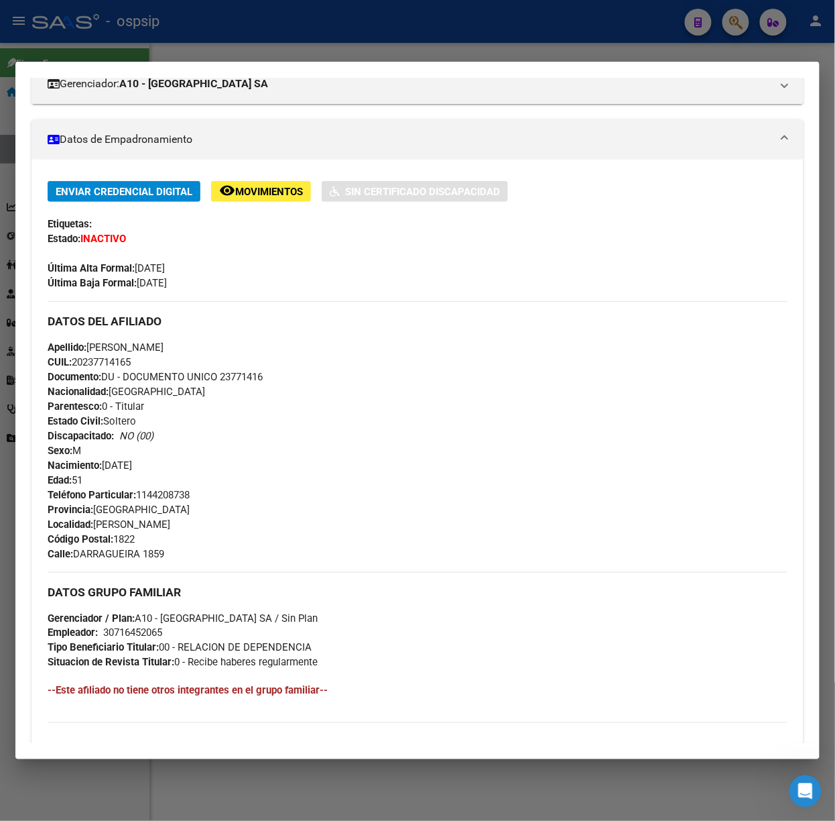
scroll to position [0, 0]
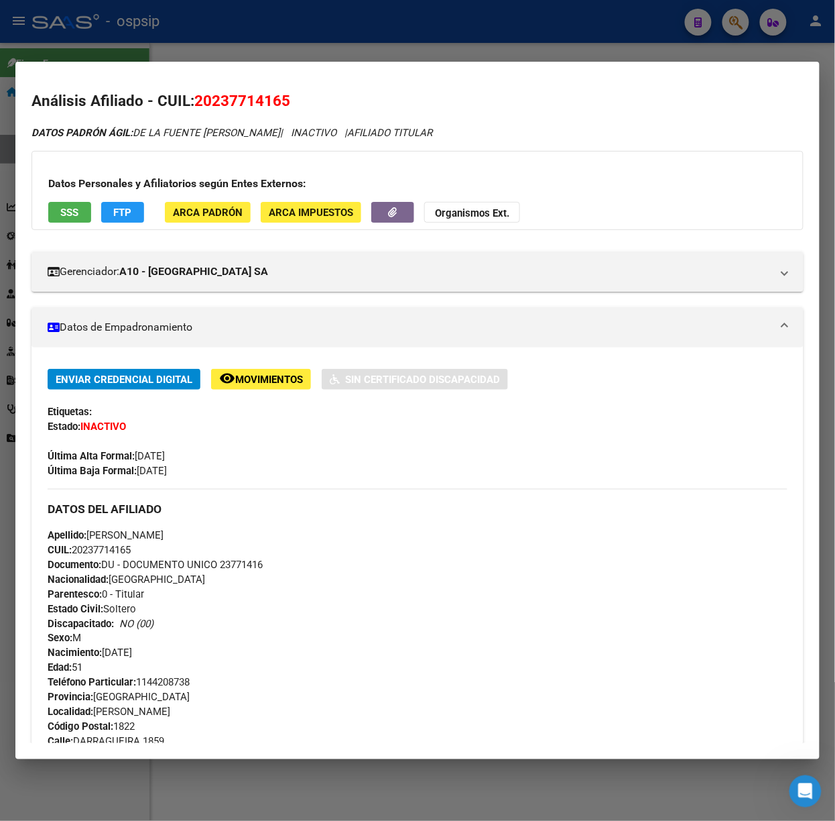
click at [86, 220] on button "SSS" at bounding box center [69, 212] width 43 height 21
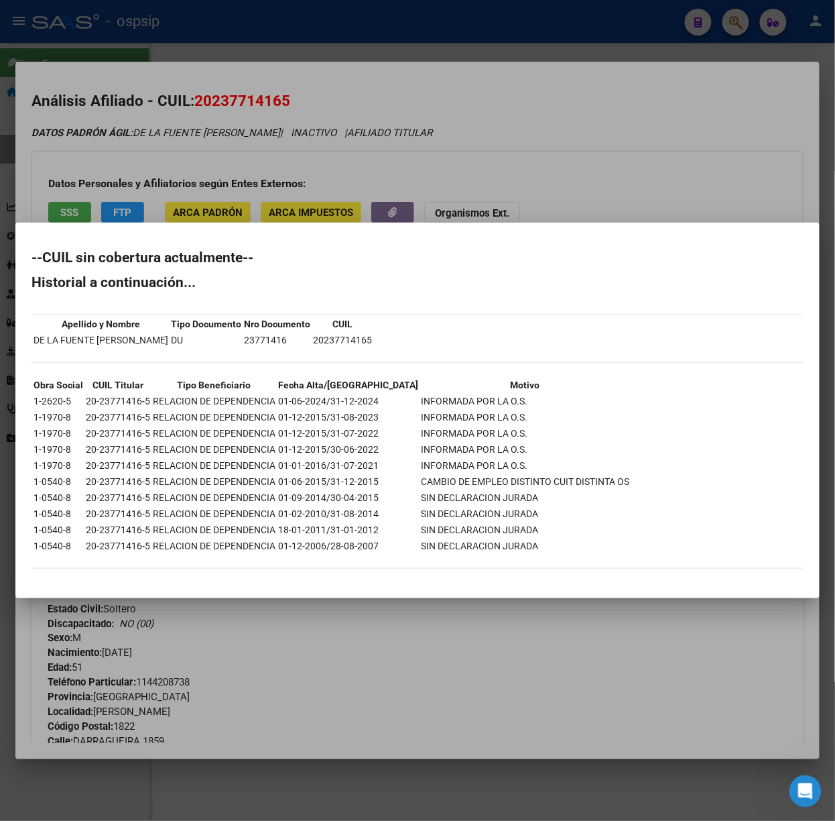
click at [188, 186] on div at bounding box center [417, 410] width 835 height 821
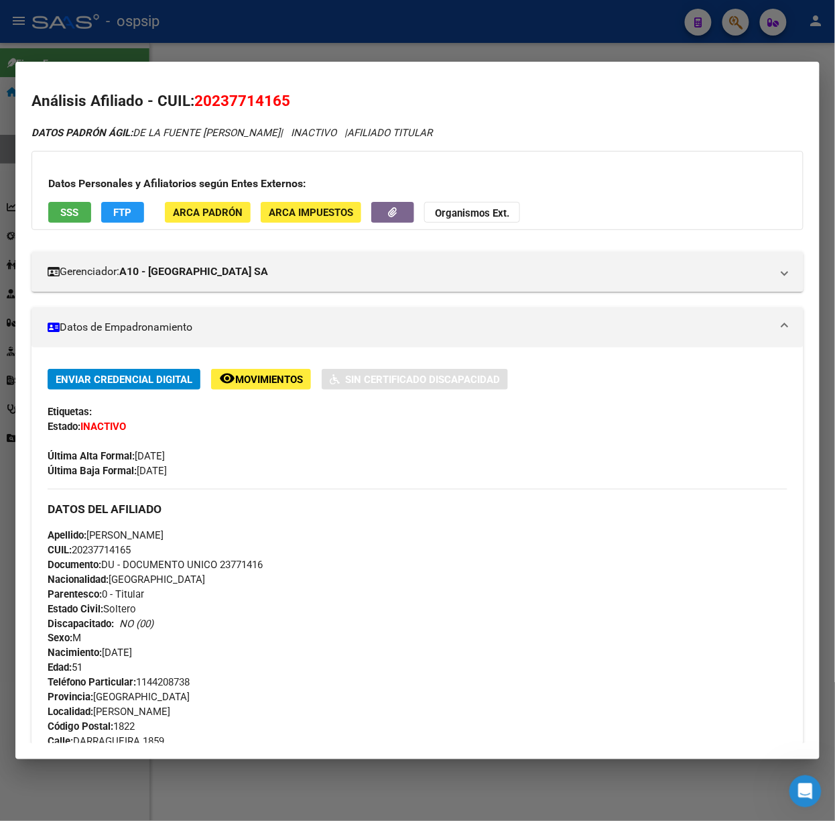
click at [125, 38] on div at bounding box center [417, 410] width 835 height 821
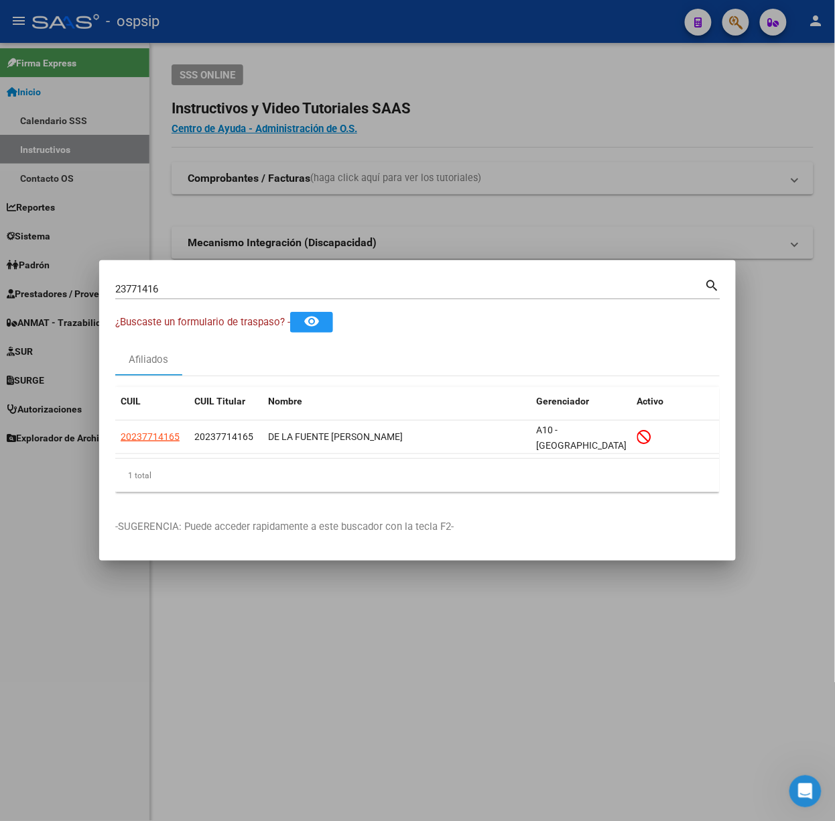
click at [189, 291] on input "23771416" at bounding box center [410, 289] width 590 height 12
type input "14744304"
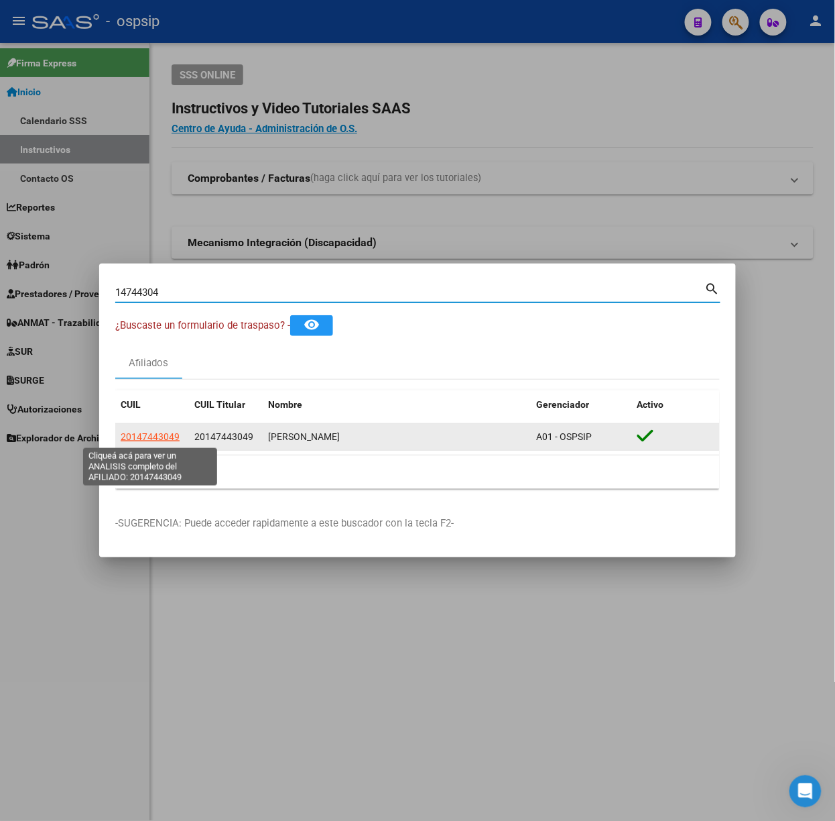
click at [173, 435] on span "20147443049" at bounding box center [150, 436] width 59 height 11
type textarea "20147443049"
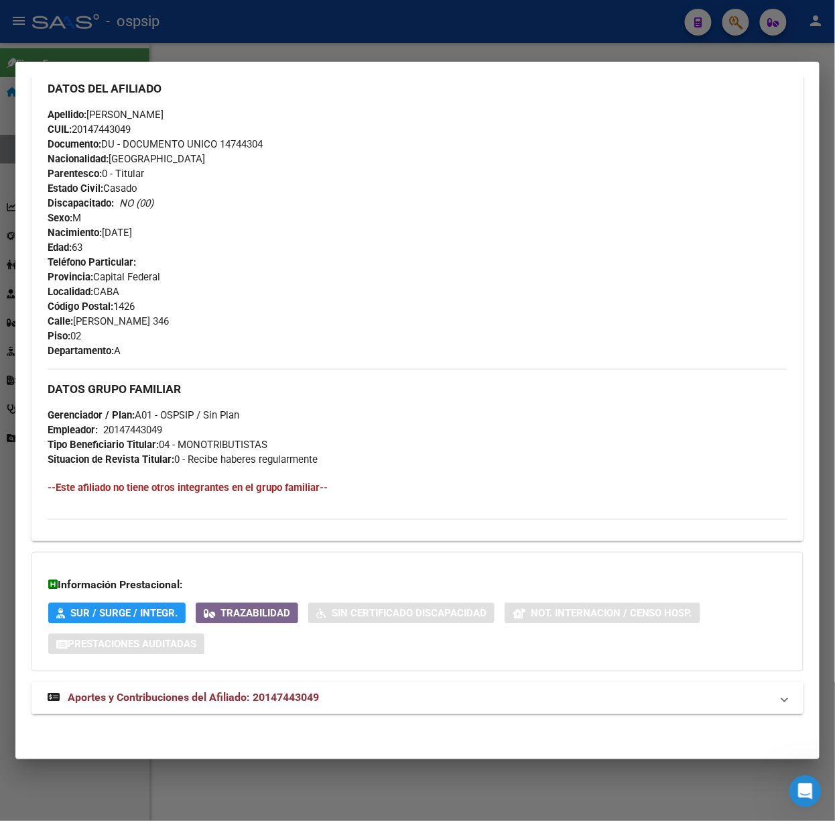
scroll to position [448, 0]
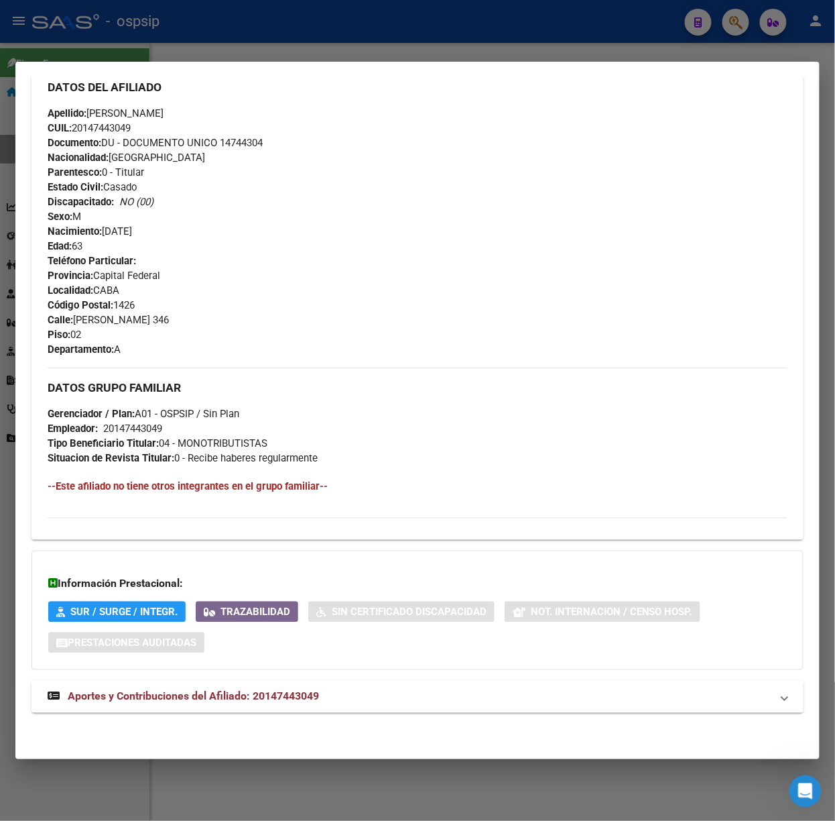
click at [261, 715] on div "DATOS PADRÓN ÁGIL: SUAREZ MIGUEL HUMBERTO | ACTIVO | AFILIADO TITULAR Datos Per…" at bounding box center [418, 203] width 772 height 1050
click at [263, 694] on span "Aportes y Contribuciones del Afiliado: 20147443049" at bounding box center [193, 696] width 251 height 13
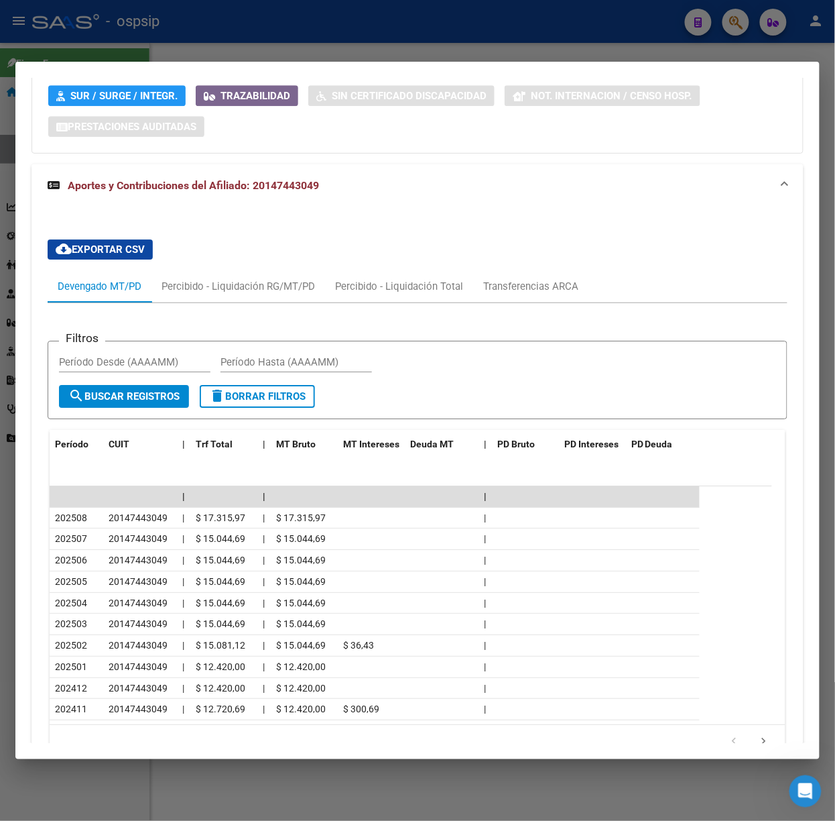
scroll to position [969, 0]
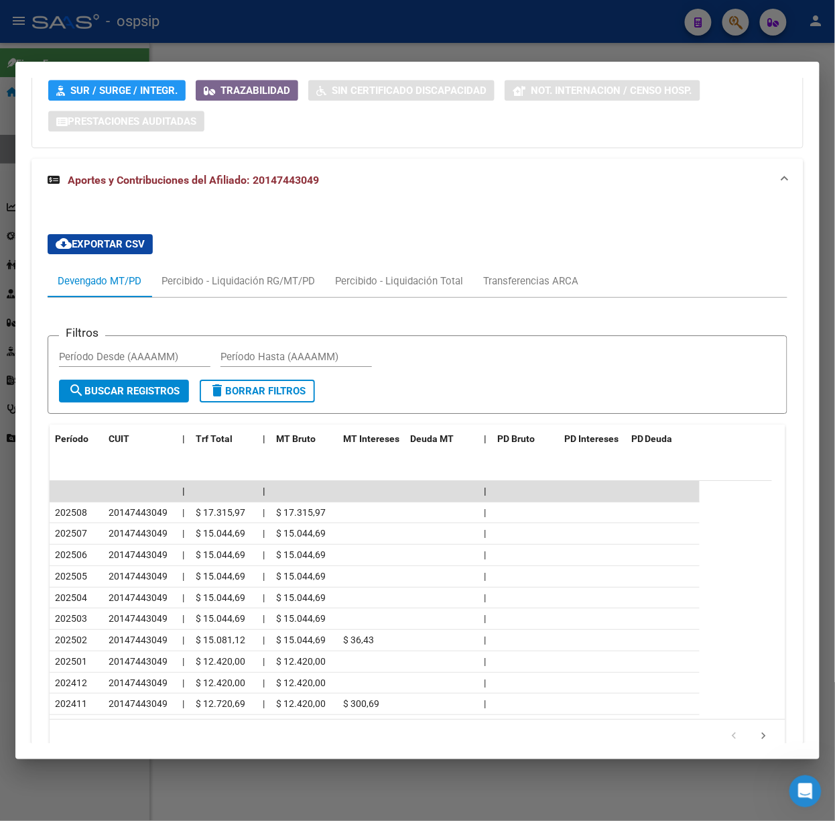
click at [300, 56] on div at bounding box center [417, 410] width 835 height 821
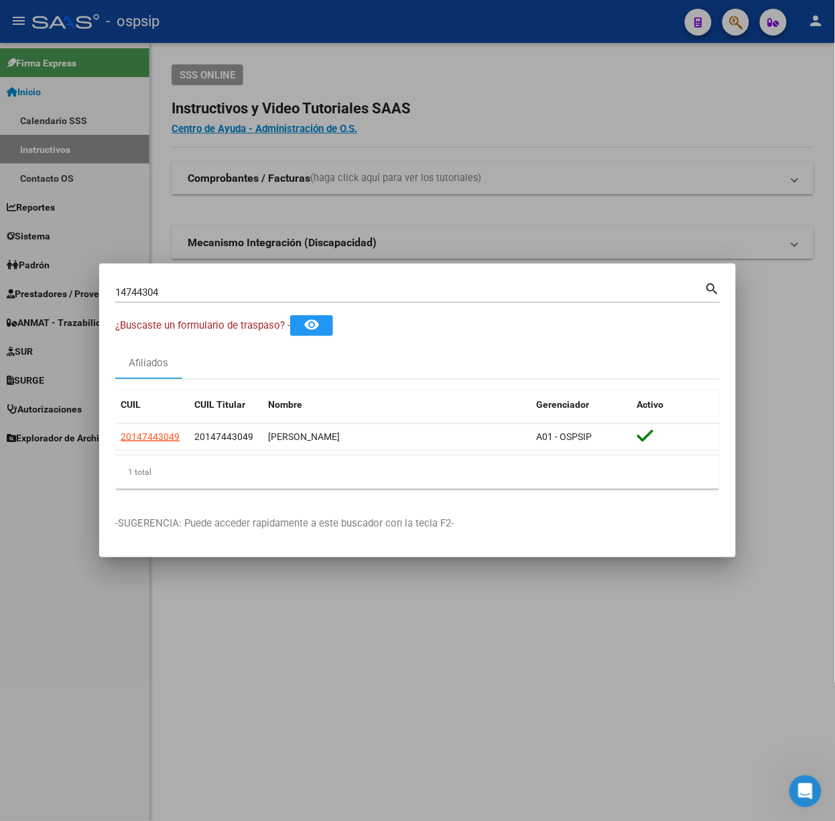
click at [218, 293] on input "14744304" at bounding box center [410, 292] width 590 height 12
type input "41556671"
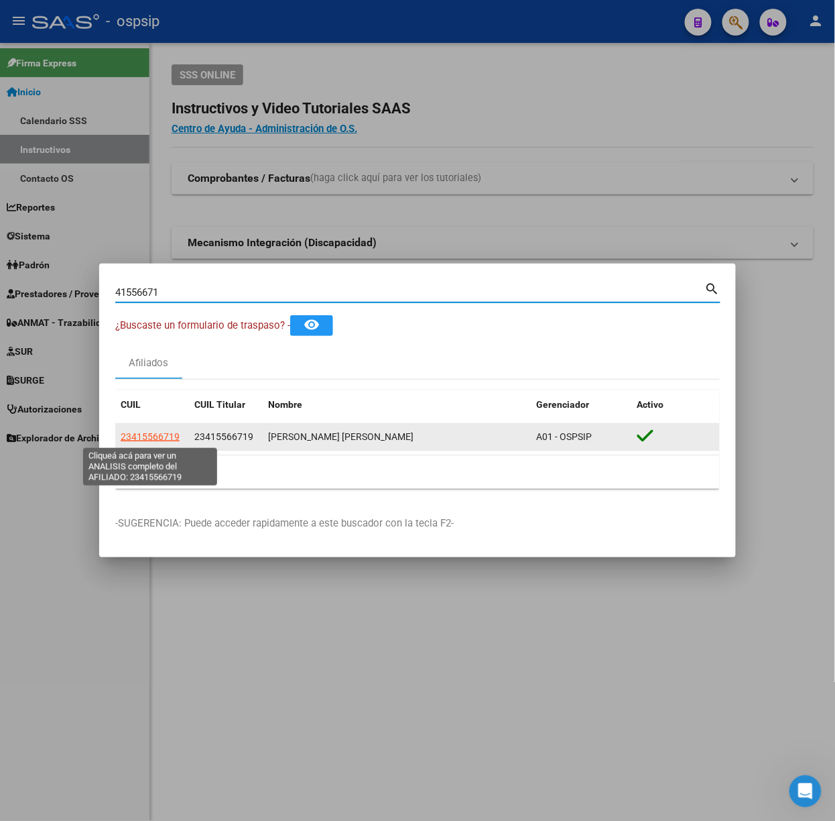
click at [146, 434] on span "23415566719" at bounding box center [150, 436] width 59 height 11
type textarea "23415566719"
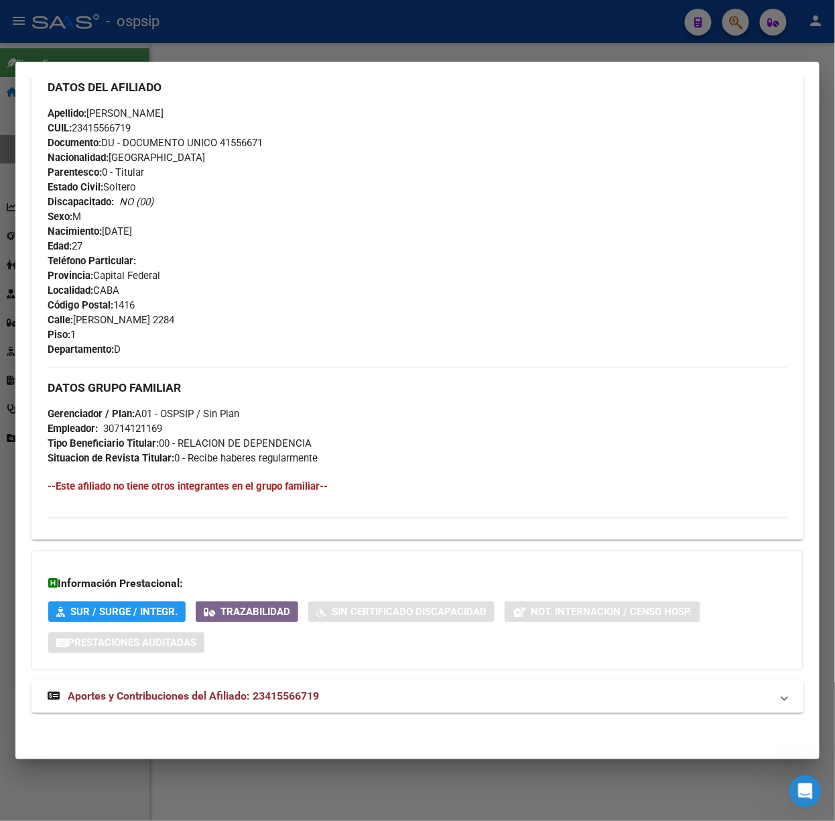
click at [234, 699] on span "Aportes y Contribuciones del Afiliado: 23415566719" at bounding box center [193, 696] width 251 height 13
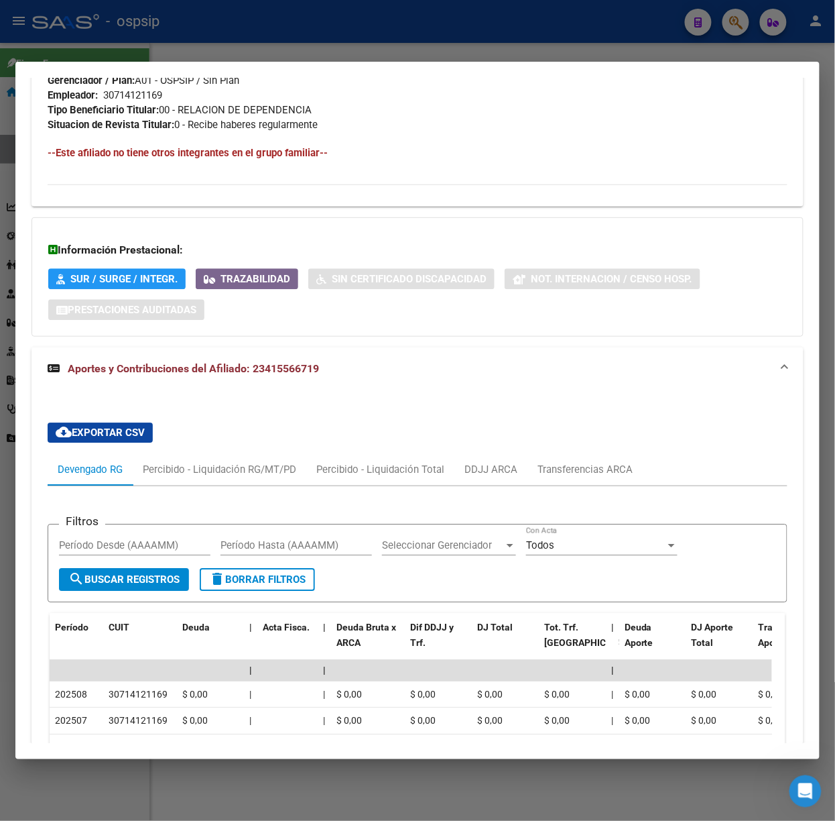
scroll to position [974, 0]
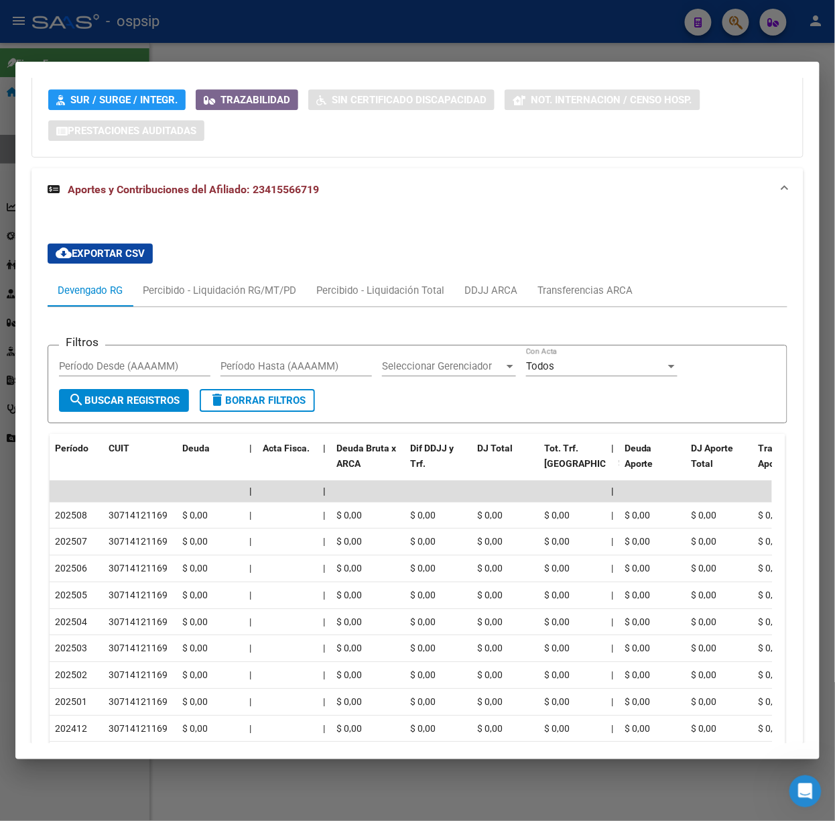
click at [129, 17] on div at bounding box center [417, 410] width 835 height 821
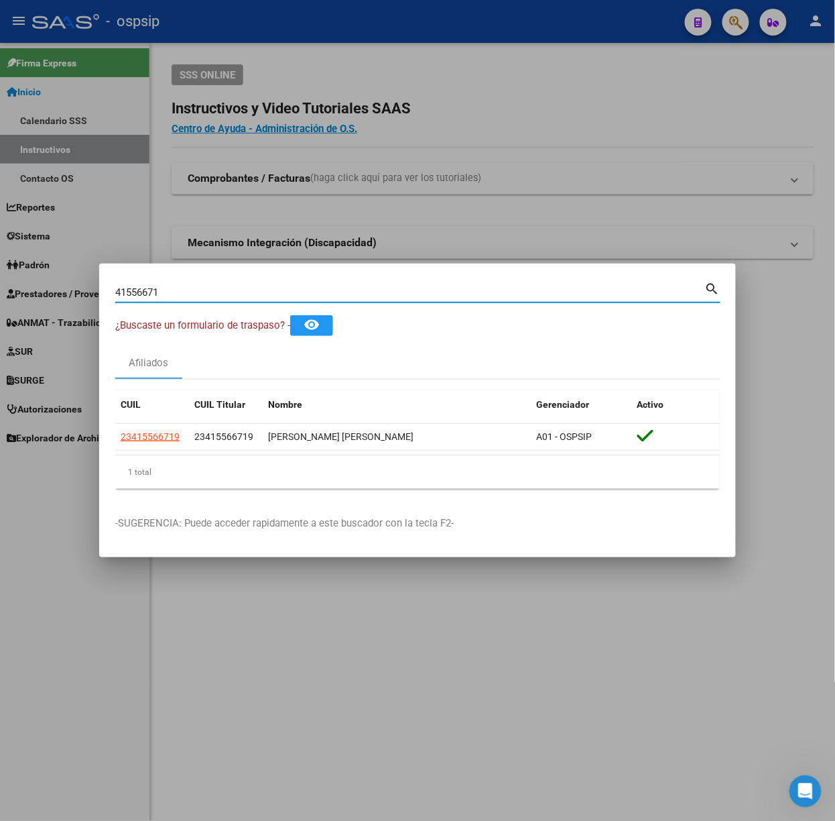
click at [209, 290] on input "41556671" at bounding box center [410, 292] width 590 height 12
type input "93085368"
click at [154, 437] on span "20930853683" at bounding box center [150, 436] width 59 height 11
type textarea "20930853683"
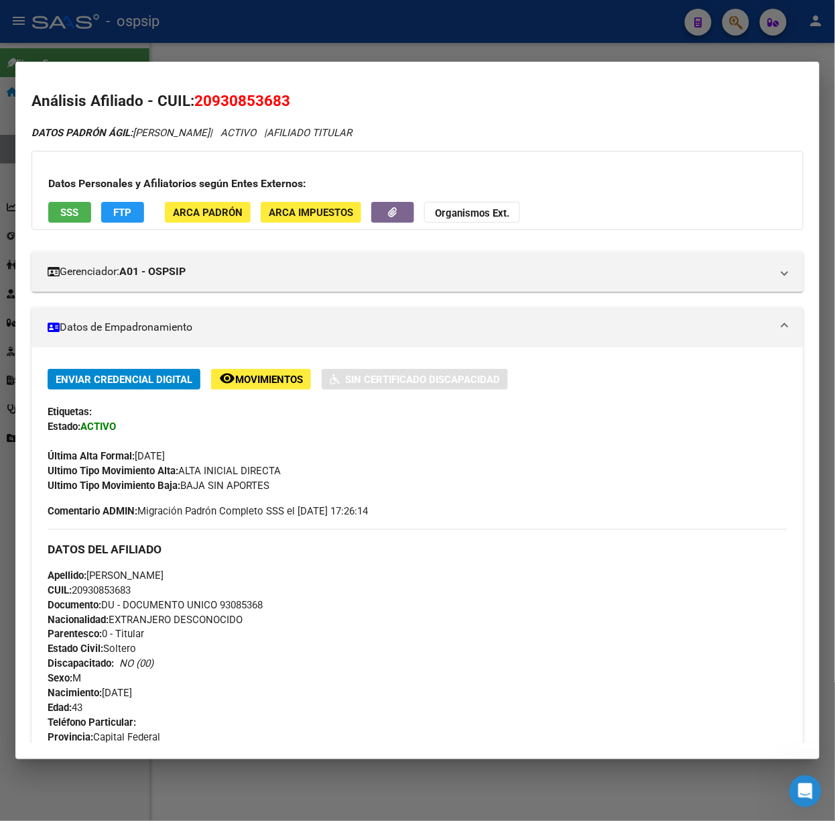
scroll to position [434, 0]
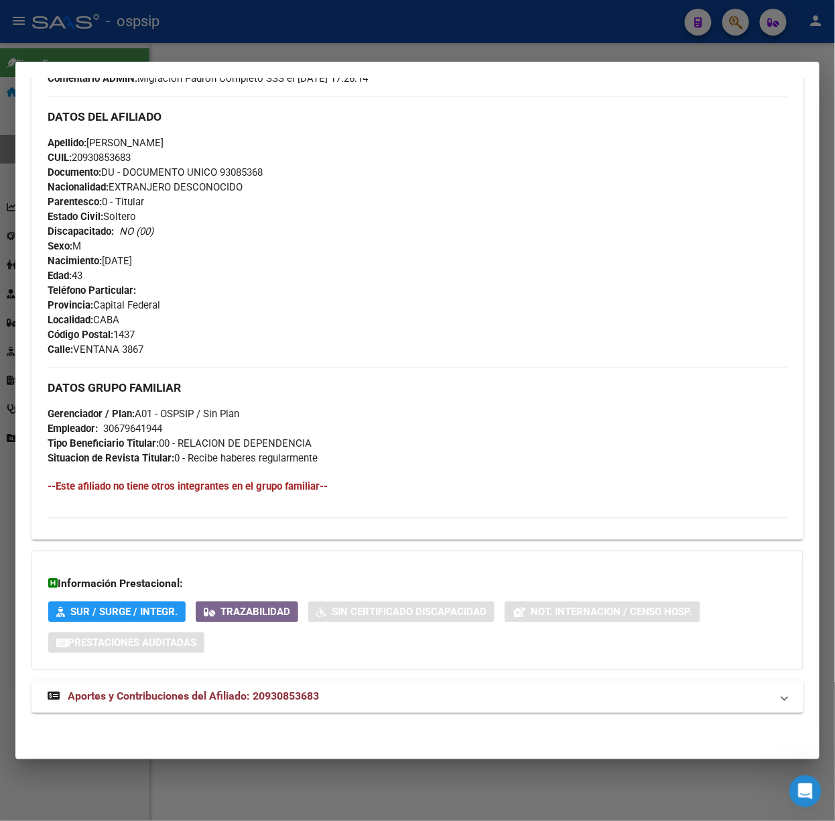
click at [303, 704] on mat-expansion-panel-header "Aportes y Contribuciones del Afiliado: 20930853683" at bounding box center [418, 696] width 772 height 32
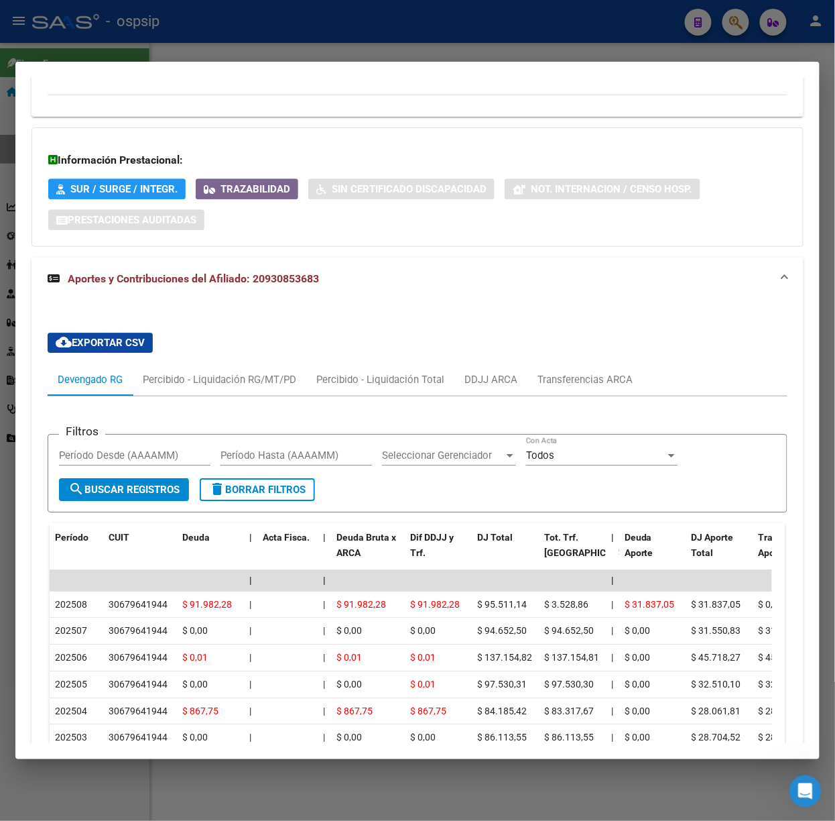
scroll to position [945, 0]
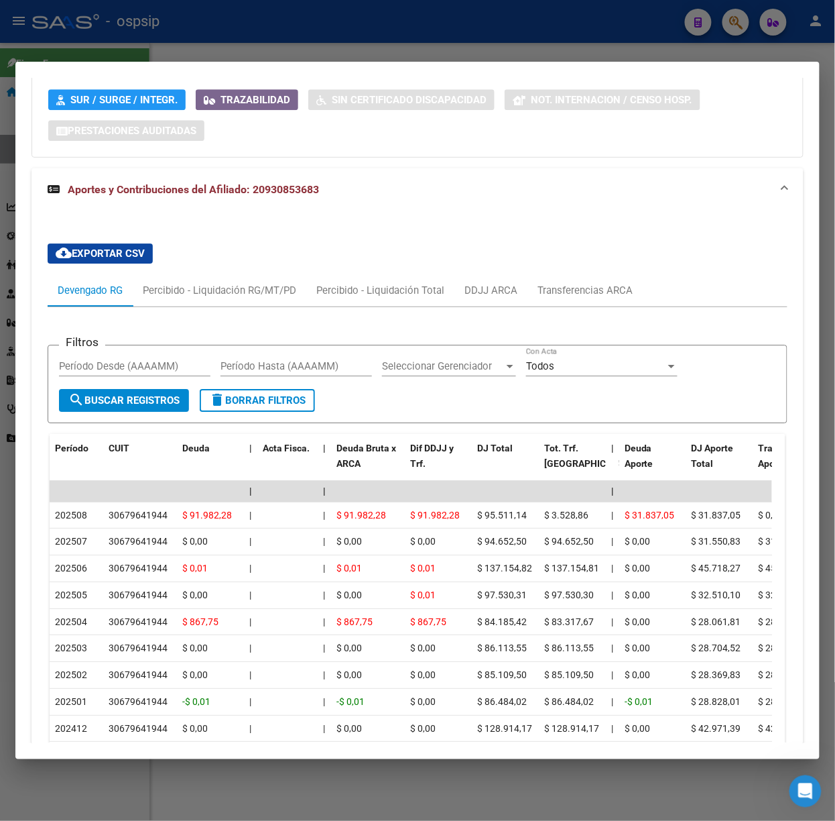
click at [146, 51] on div at bounding box center [417, 410] width 835 height 821
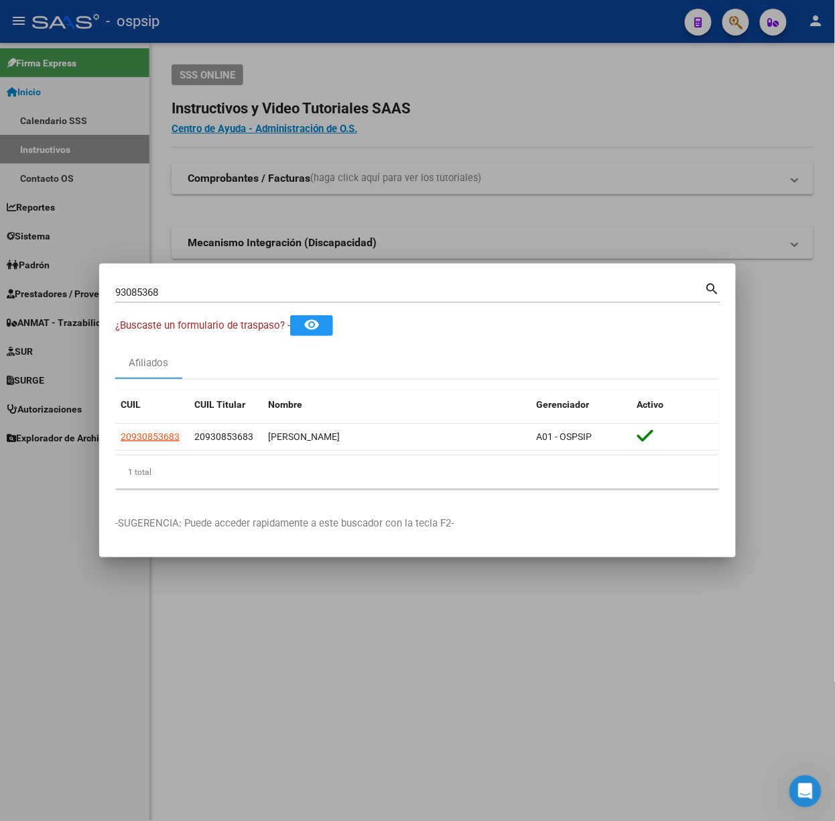
click at [206, 291] on input "93085368" at bounding box center [410, 292] width 590 height 12
type input "32465663"
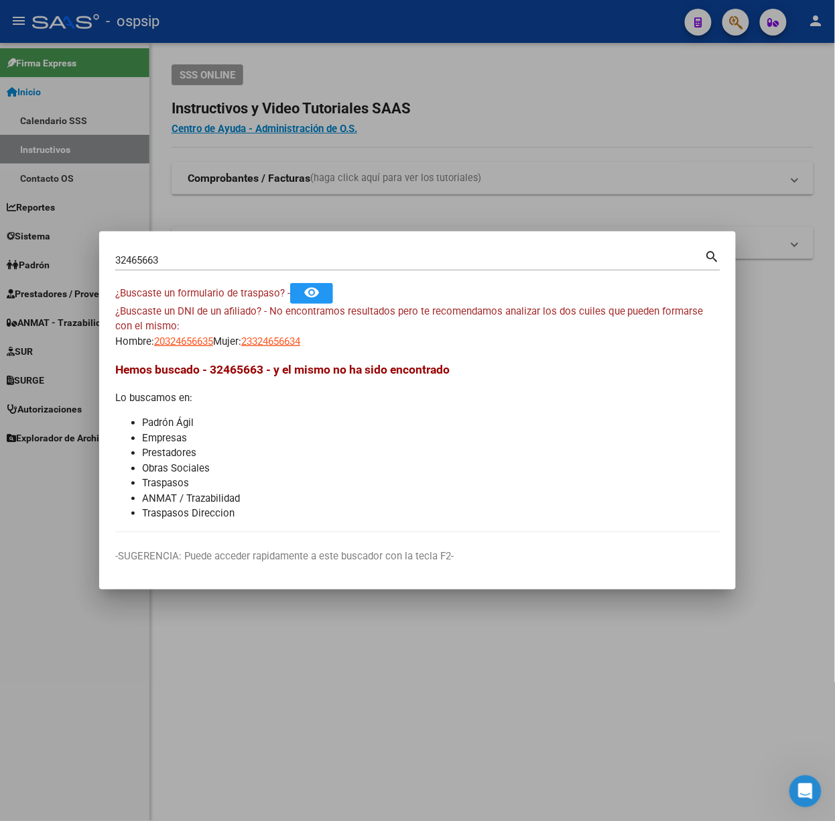
click at [271, 353] on mat-dialog-content "32465663 Buscar (apellido, dni, cuil, nro traspaso, cuit, obra social) search ¿…" at bounding box center [417, 389] width 637 height 285
click at [274, 341] on span "23324656634" at bounding box center [270, 341] width 59 height 12
type textarea "23324656634"
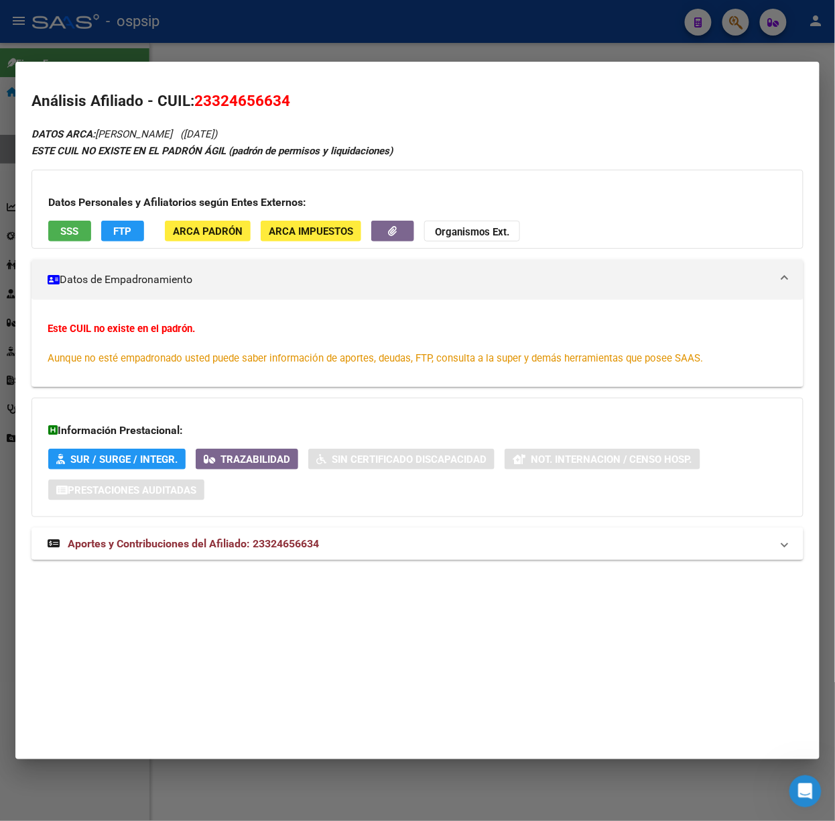
click at [304, 535] on mat-expansion-panel-header "Aportes y Contribuciones del Afiliado: 23324656634" at bounding box center [418, 544] width 772 height 32
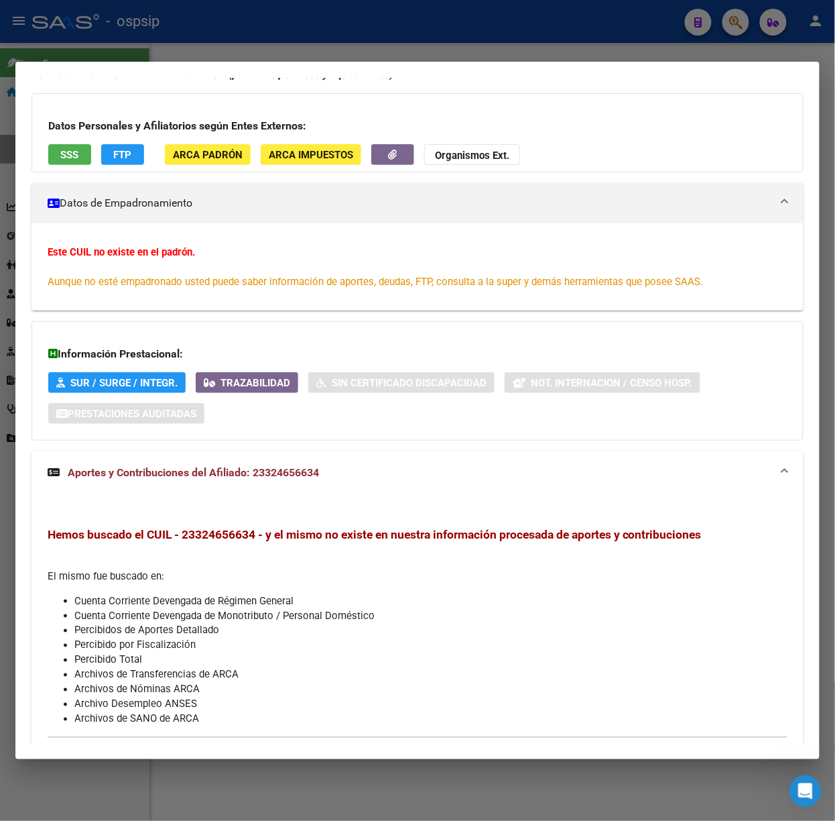
scroll to position [0, 0]
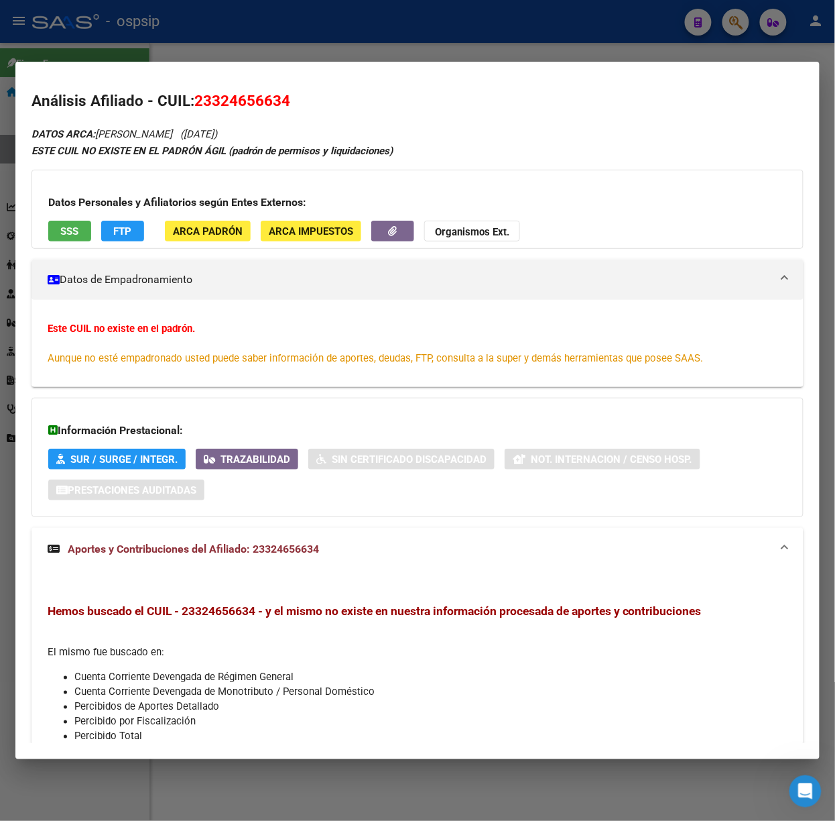
click at [64, 215] on div "Datos Personales y Afiliatorios según Entes Externos: SSS FTP ARCA Padrón ARCA …" at bounding box center [418, 209] width 772 height 79
click at [65, 208] on h3 "Datos Personales y Afiliatorios según Entes Externos:" at bounding box center [417, 202] width 739 height 16
click at [71, 229] on span "SSS" at bounding box center [70, 231] width 18 height 12
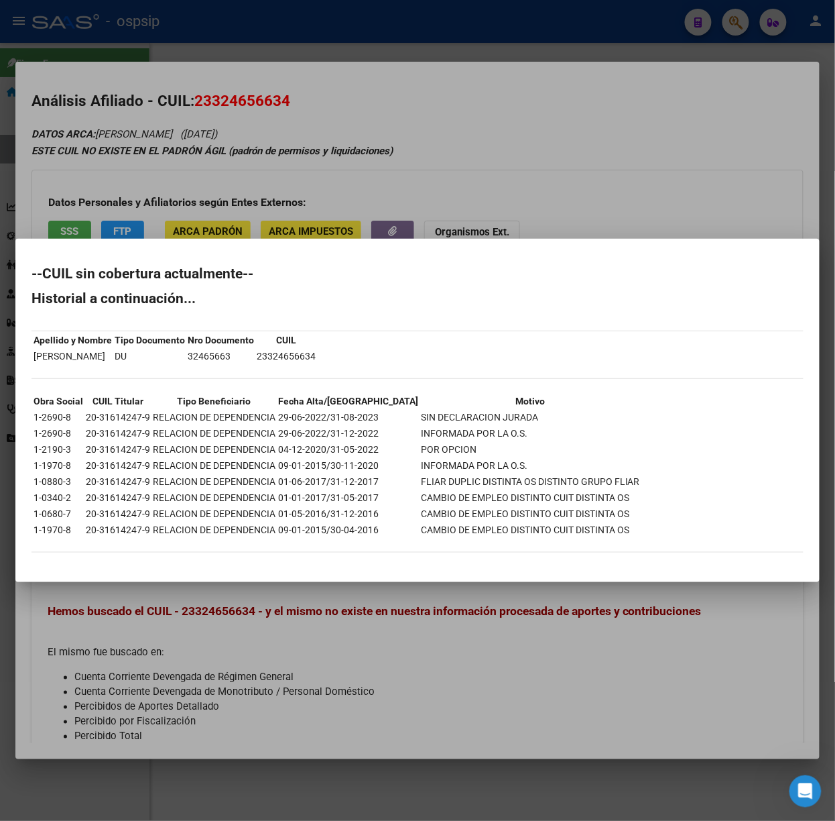
click at [99, 231] on div at bounding box center [417, 410] width 835 height 821
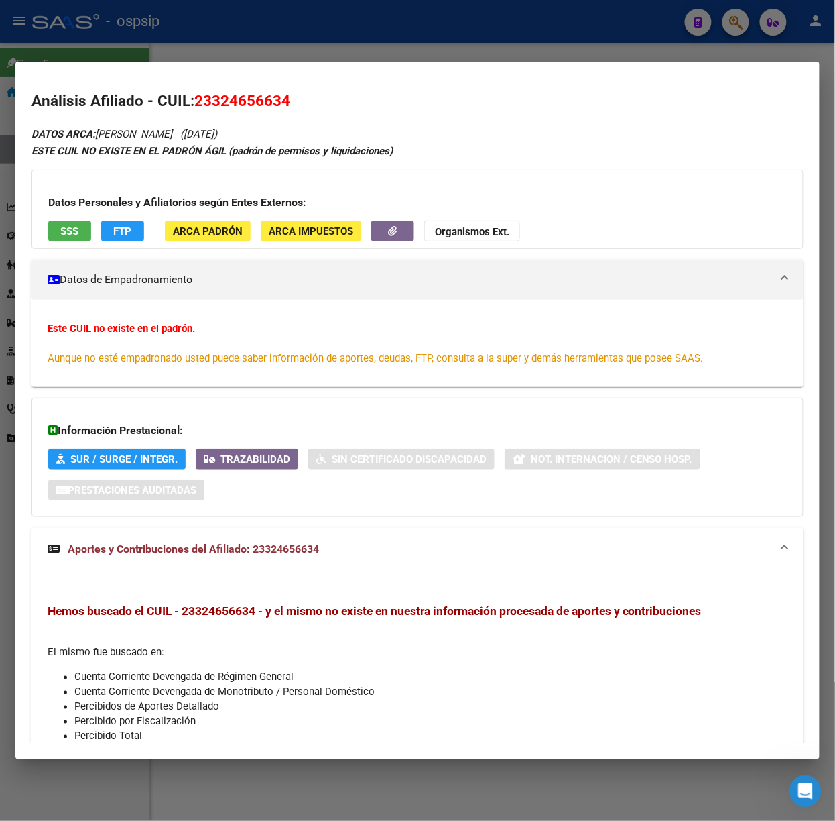
click at [221, 52] on div at bounding box center [417, 410] width 835 height 821
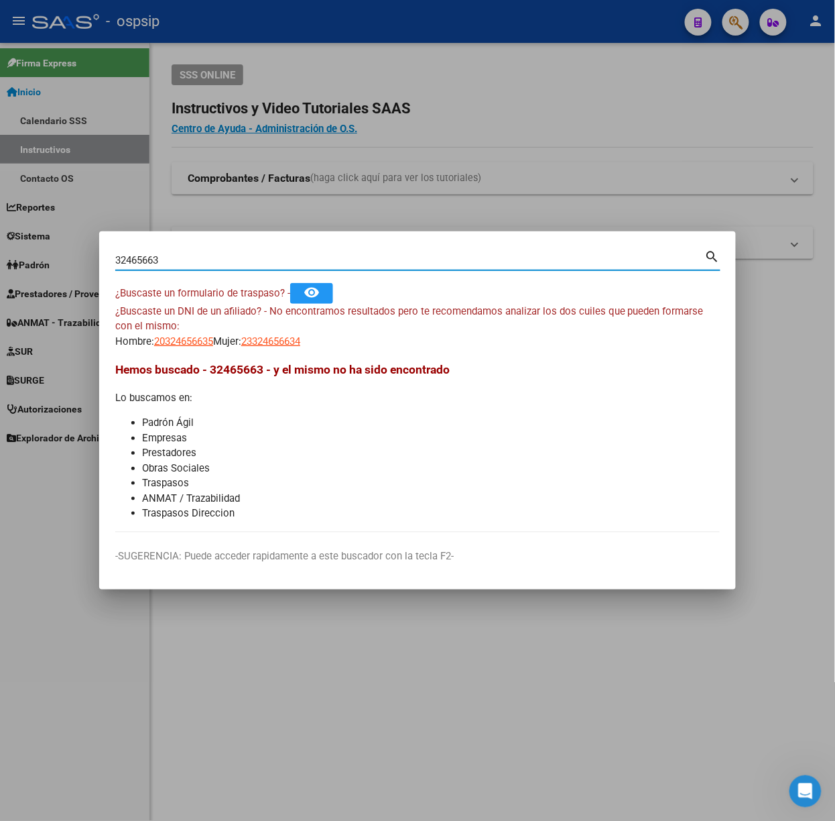
click at [207, 263] on input "32465663" at bounding box center [410, 260] width 590 height 12
type input "14744304"
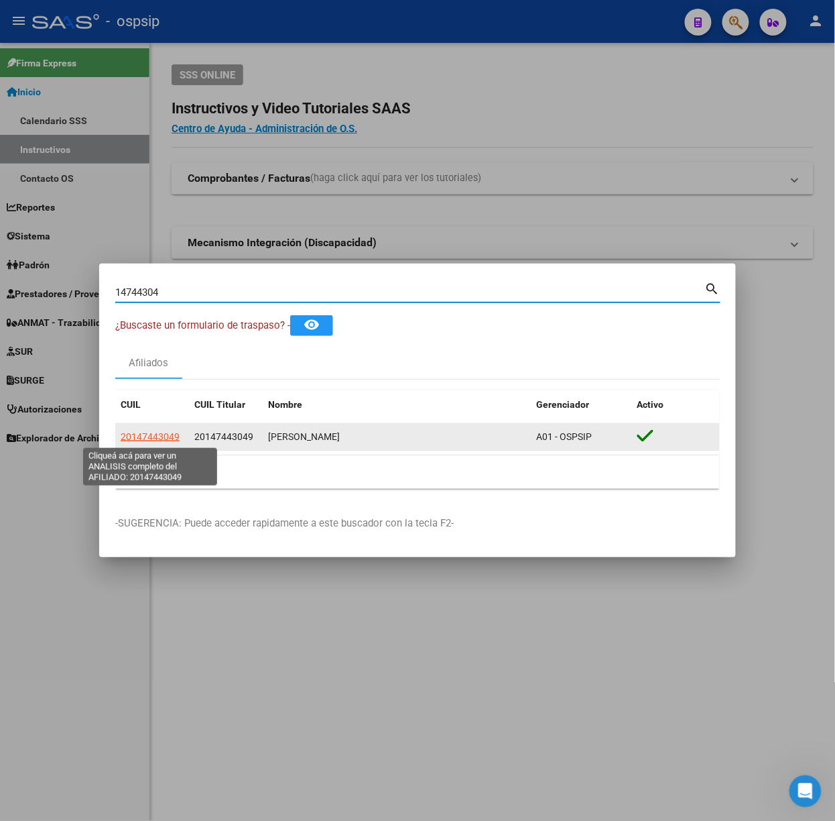
click at [164, 431] on span "20147443049" at bounding box center [150, 436] width 59 height 11
type textarea "20147443049"
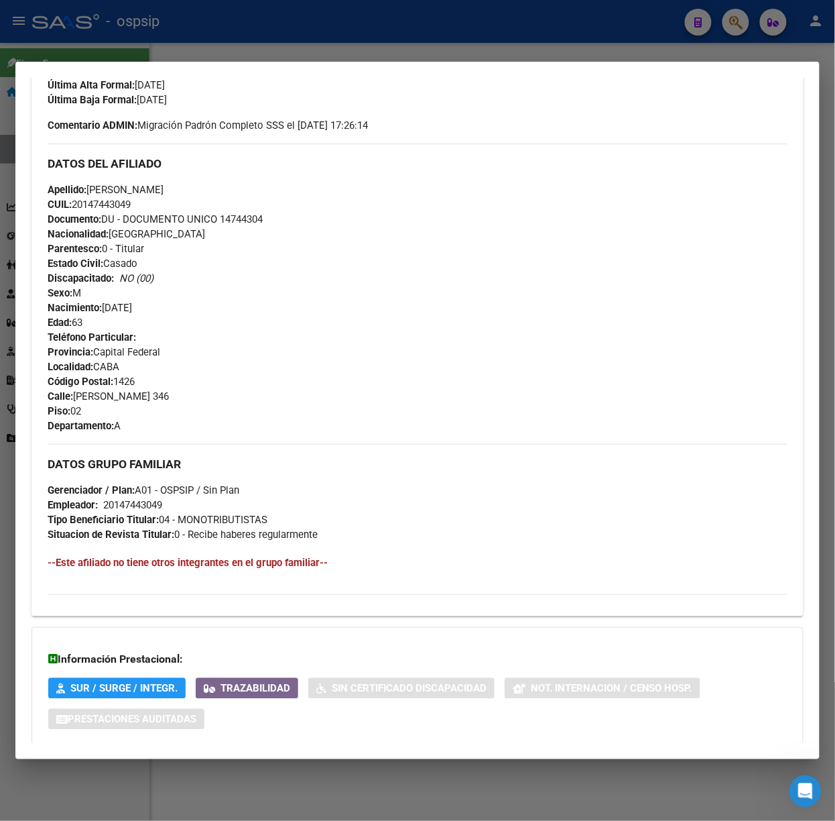
scroll to position [448, 0]
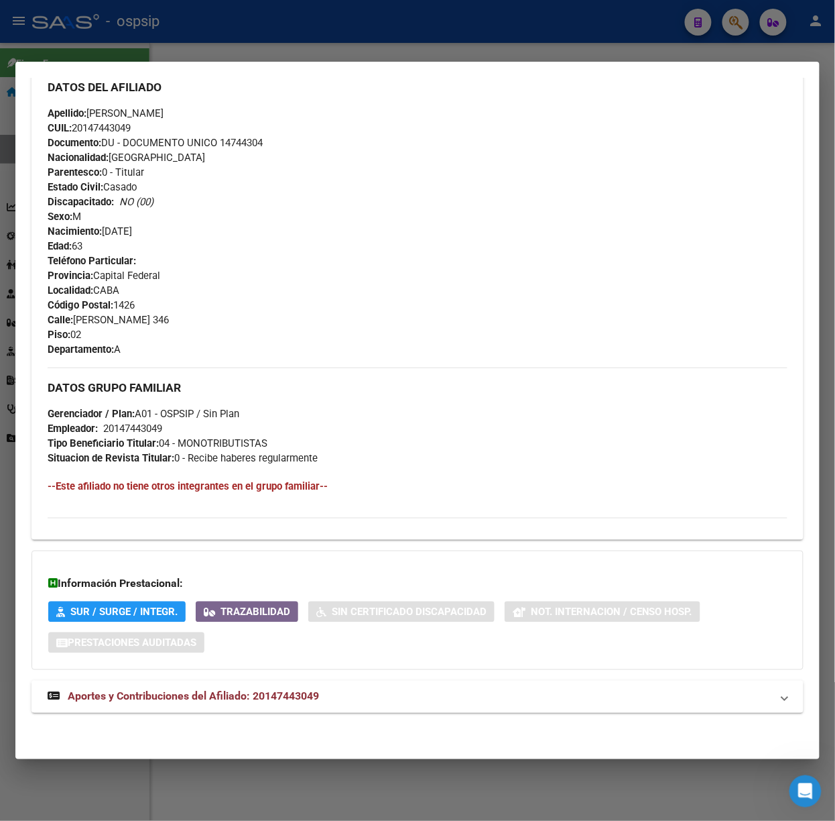
click at [282, 709] on mat-expansion-panel-header "Aportes y Contribuciones del Afiliado: 20147443049" at bounding box center [418, 696] width 772 height 32
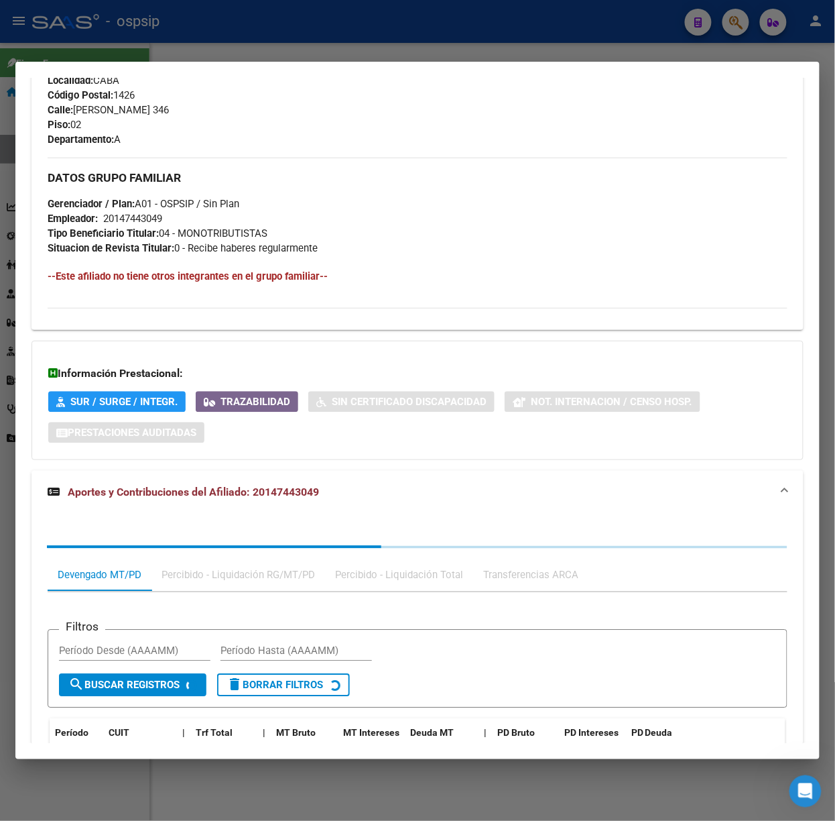
scroll to position [790, 0]
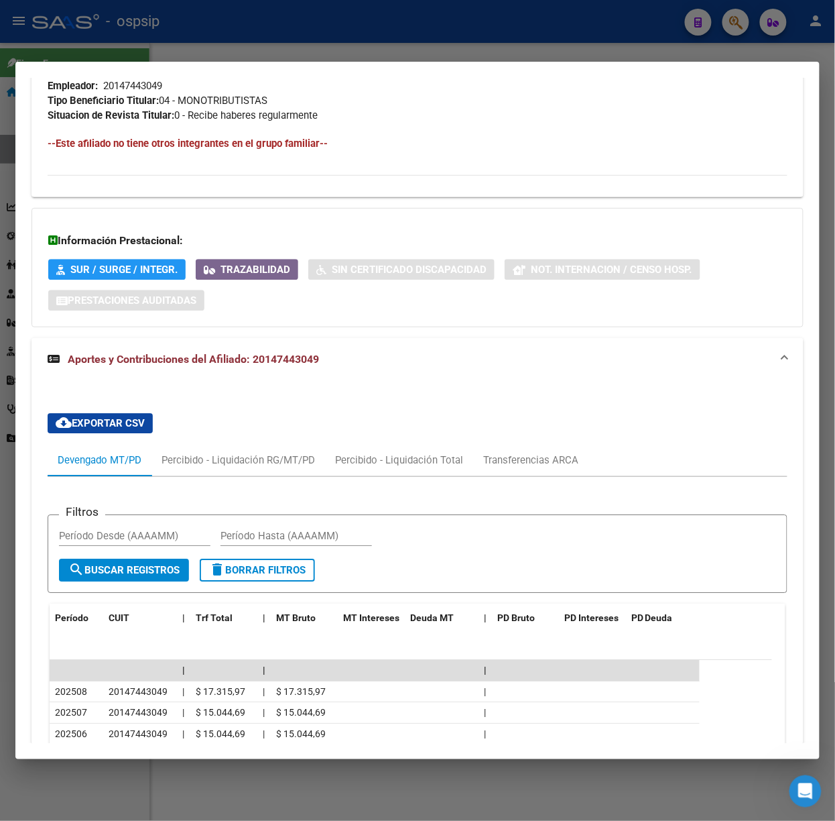
click at [156, 56] on div at bounding box center [417, 410] width 835 height 821
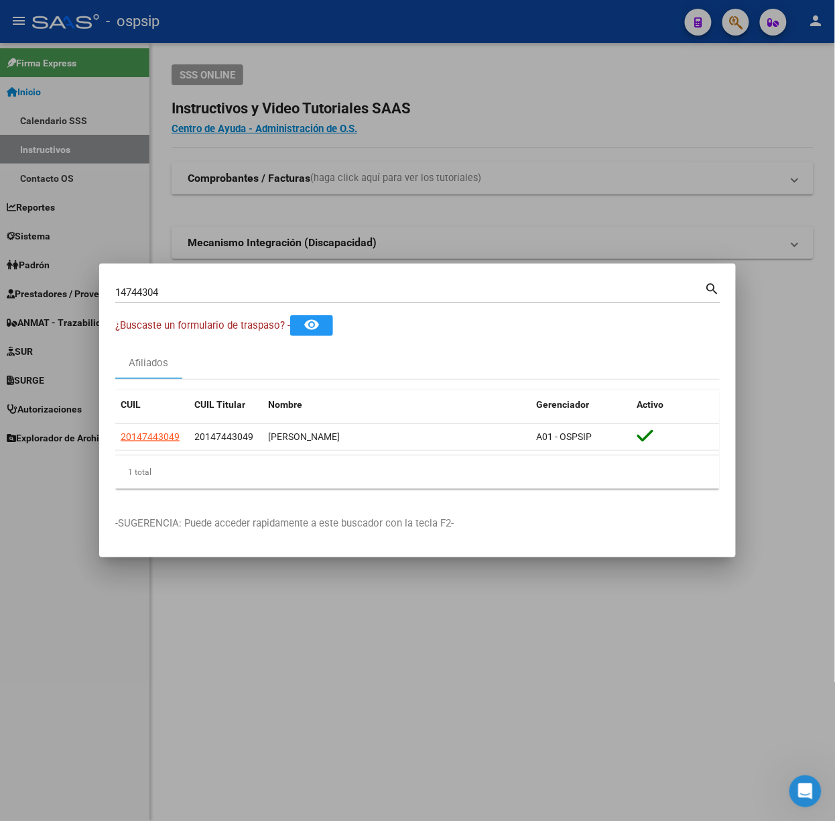
click at [219, 286] on input "14744304" at bounding box center [410, 292] width 590 height 12
type input "21888013"
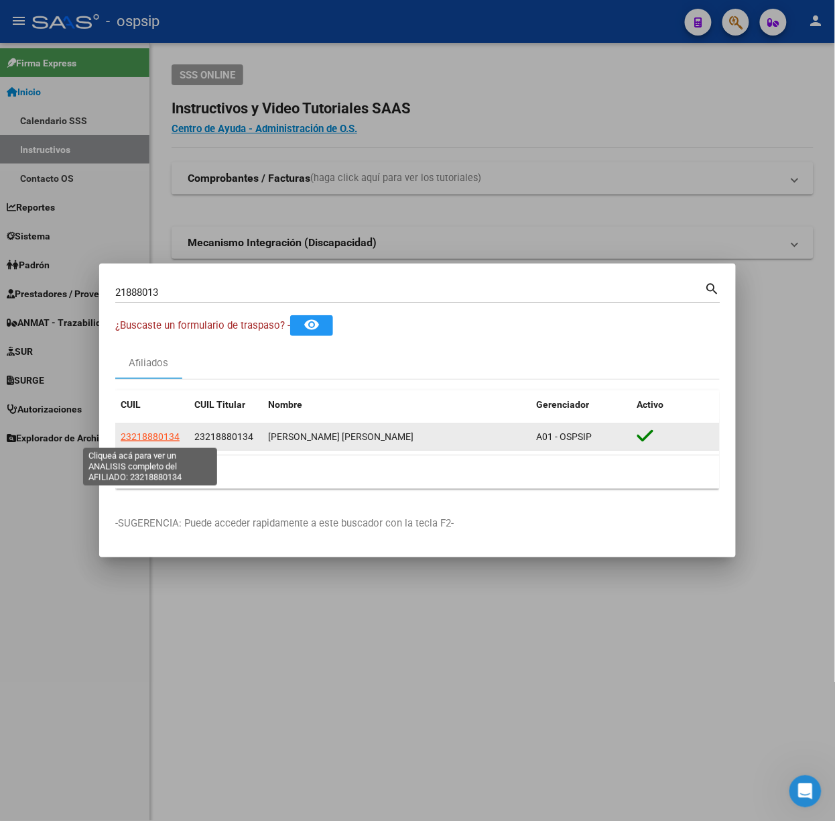
click at [143, 431] on span "23218880134" at bounding box center [150, 436] width 59 height 11
type textarea "23218880134"
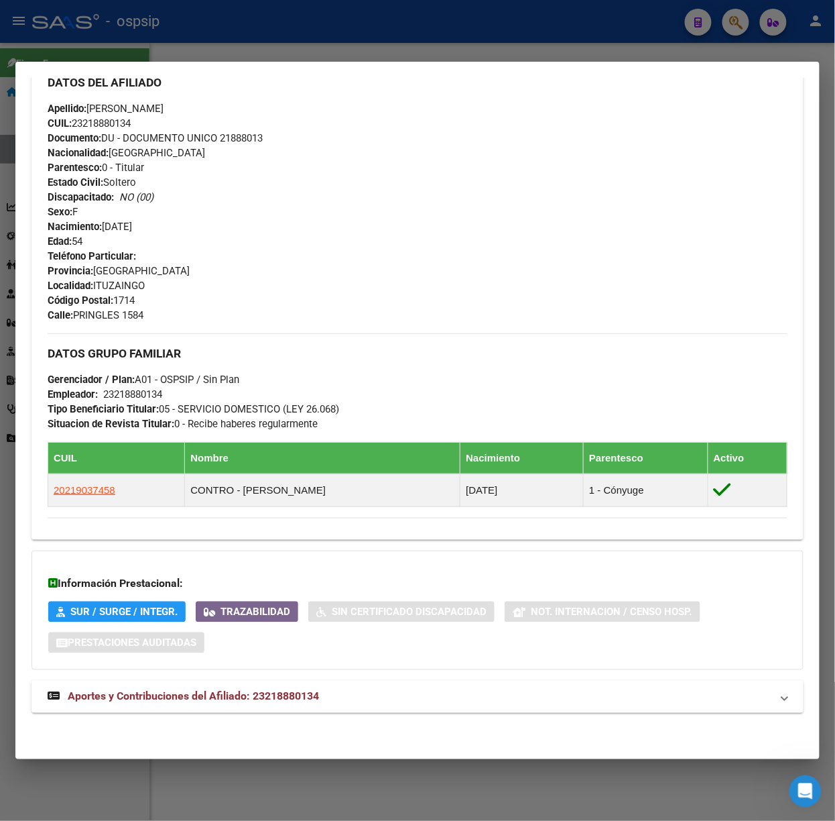
click at [319, 703] on span "Aportes y Contribuciones del Afiliado: 23218880134" at bounding box center [193, 696] width 251 height 13
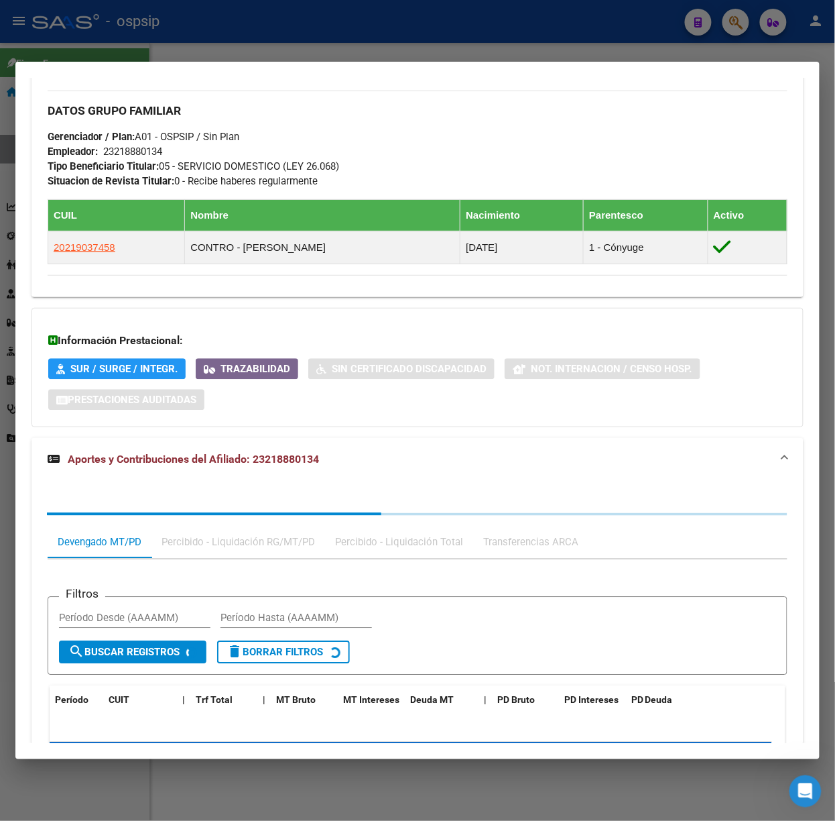
scroll to position [770, 0]
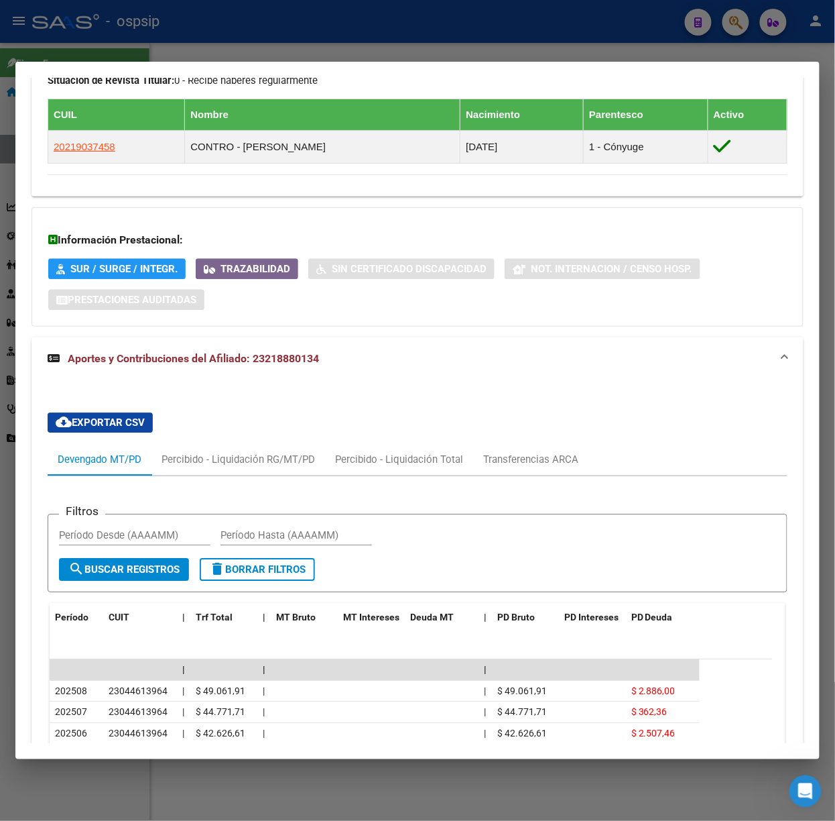
click at [138, 44] on div at bounding box center [417, 410] width 835 height 821
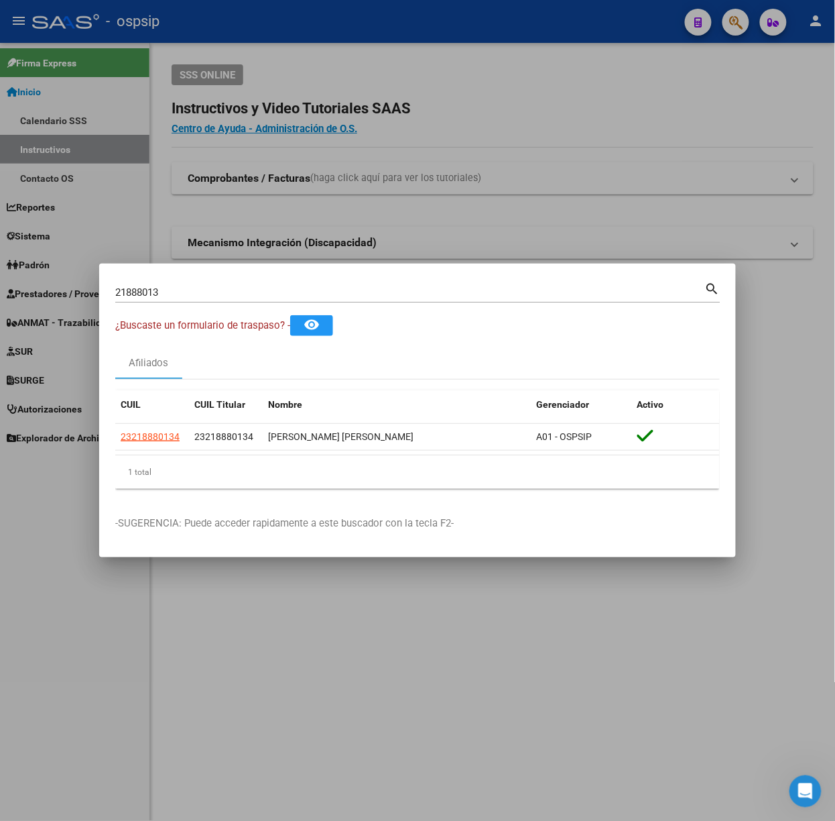
click at [206, 292] on input "21888013" at bounding box center [410, 292] width 590 height 12
type input "2"
type input "20469487"
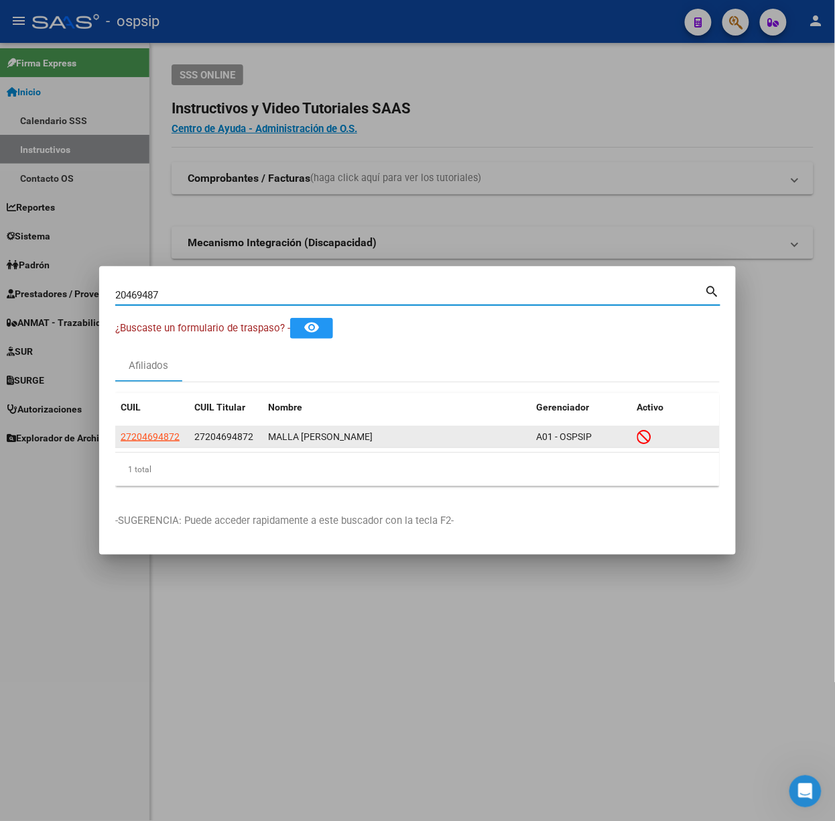
click at [147, 440] on span "27204694872" at bounding box center [150, 436] width 59 height 11
type textarea "27204694872"
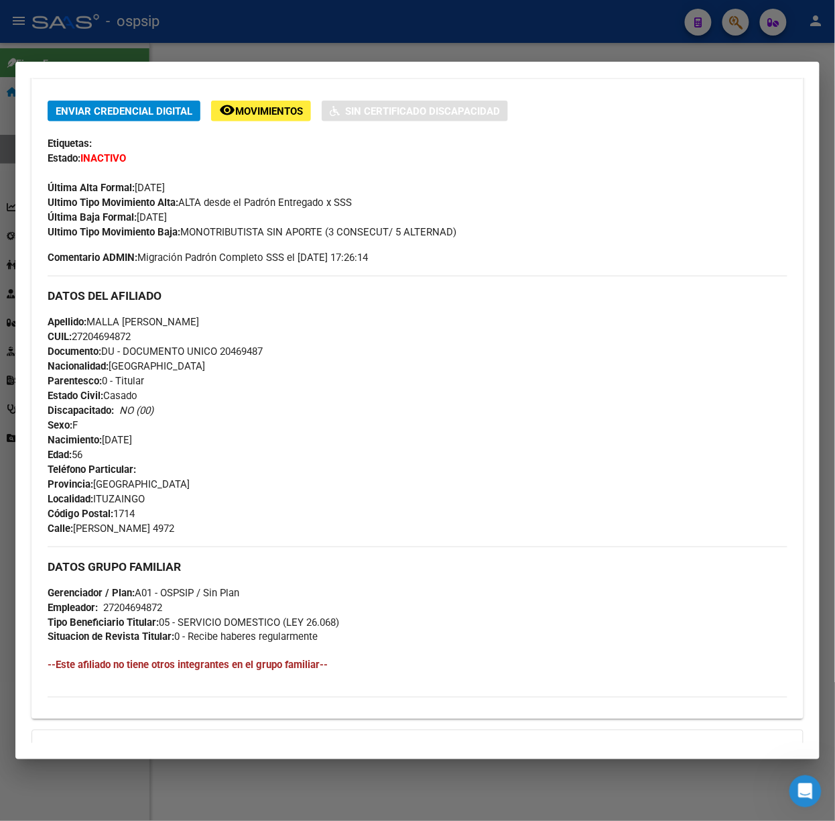
scroll to position [448, 0]
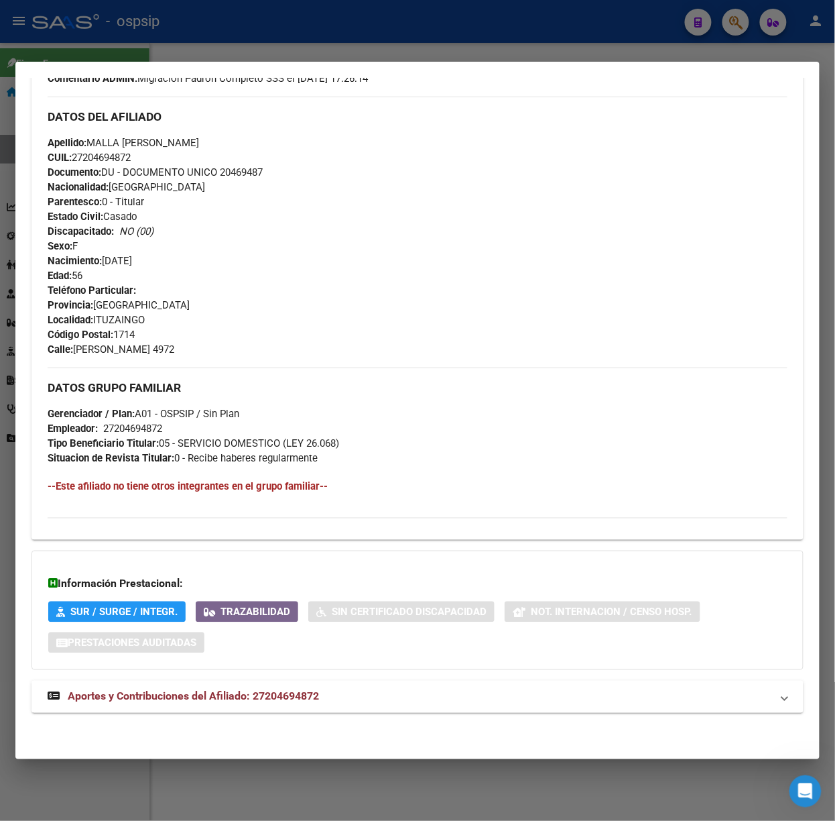
click at [285, 684] on mat-expansion-panel-header "Aportes y Contribuciones del Afiliado: 27204694872" at bounding box center [418, 696] width 772 height 32
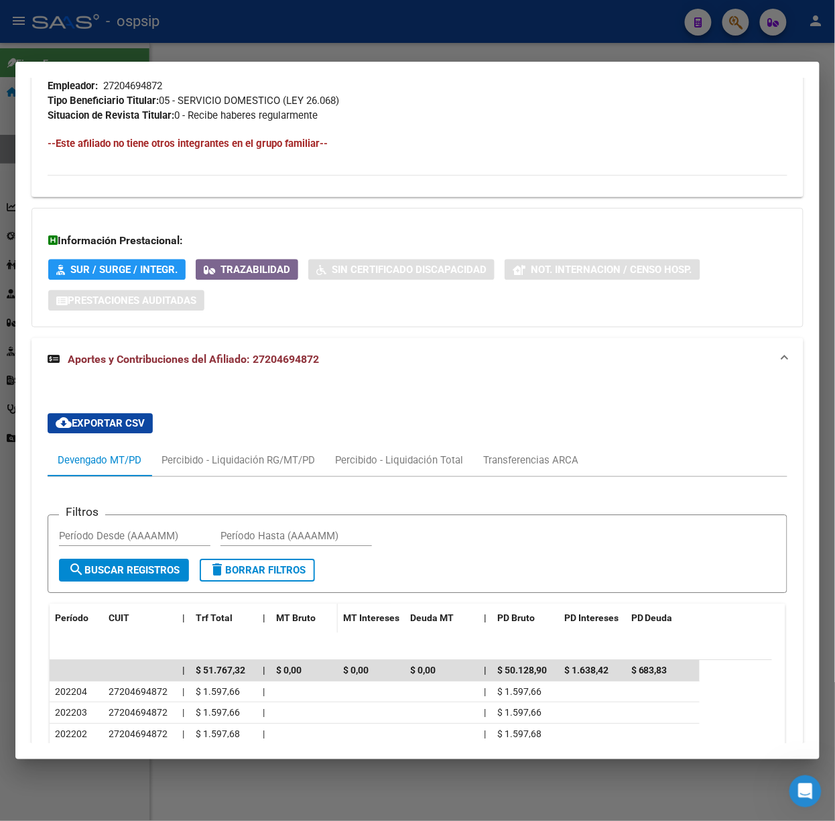
scroll to position [1044, 0]
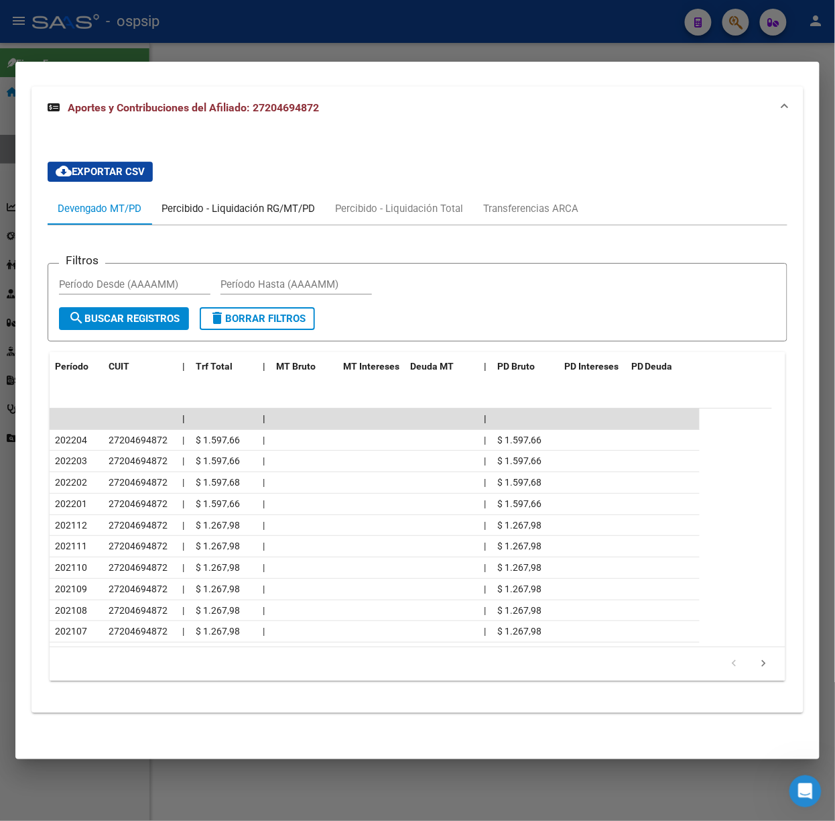
click at [209, 210] on div "Percibido - Liquidación RG/MT/PD" at bounding box center [239, 208] width 154 height 15
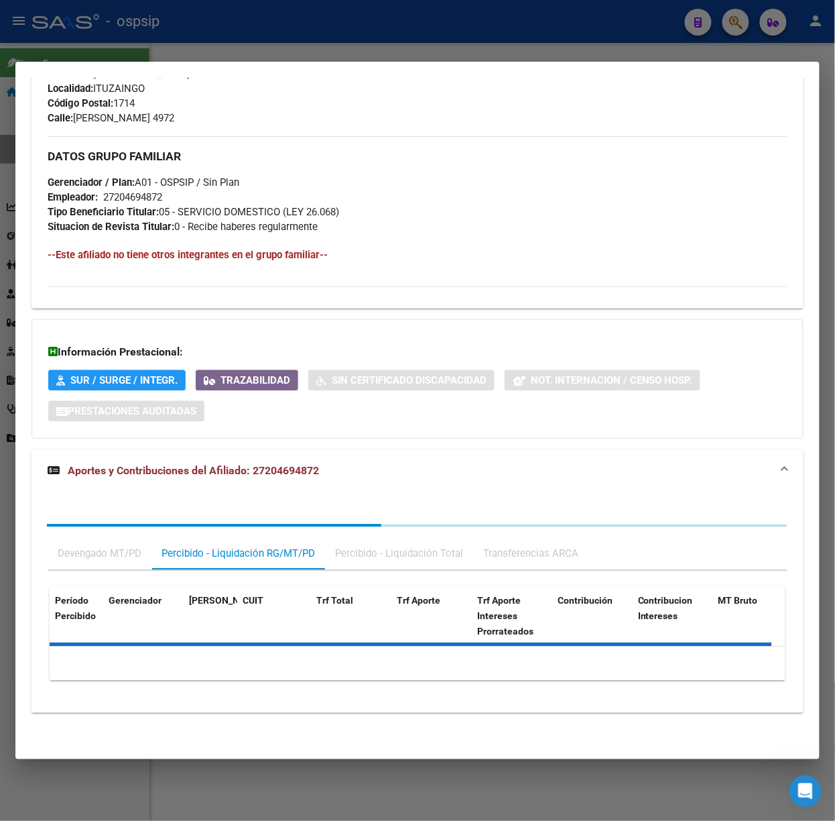
scroll to position [745, 0]
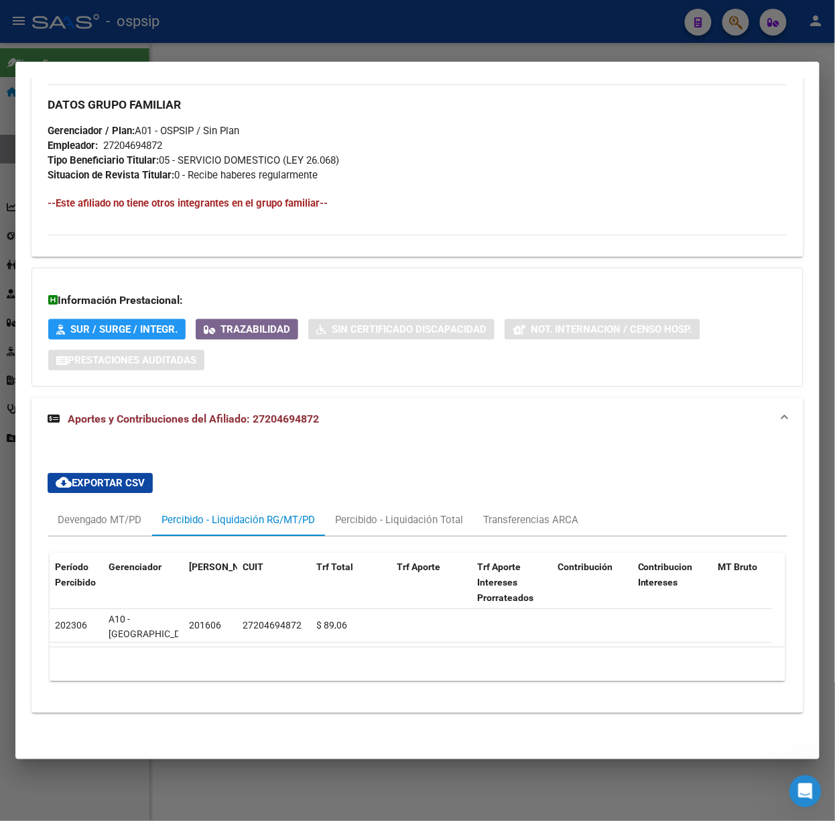
click at [503, 484] on div "cloud_download Exportar CSV Devengado MT/PD Percibido - Liquidación RG/MT/PD Pe…" at bounding box center [418, 576] width 740 height 229
click at [511, 512] on div "Transferencias ARCA" at bounding box center [530, 519] width 95 height 15
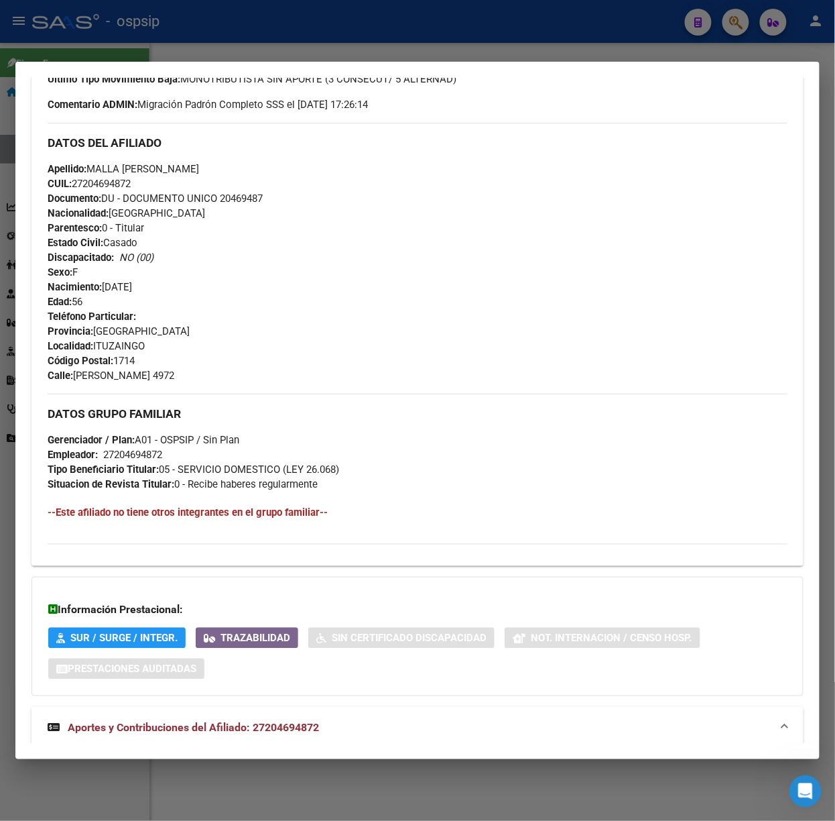
scroll to position [0, 0]
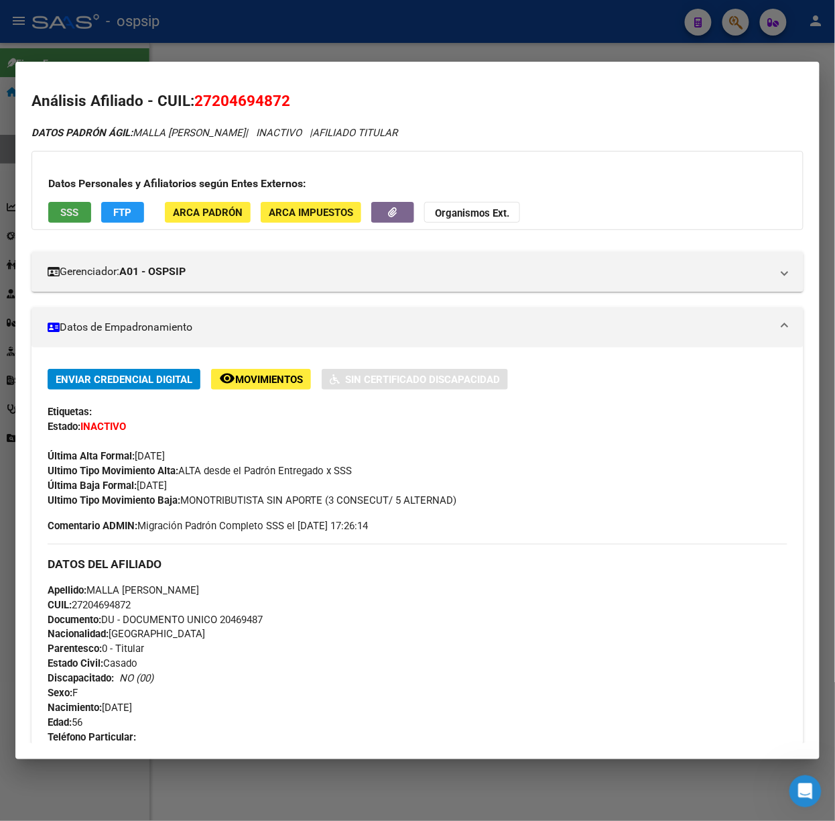
click at [68, 217] on span "SSS" at bounding box center [70, 212] width 18 height 12
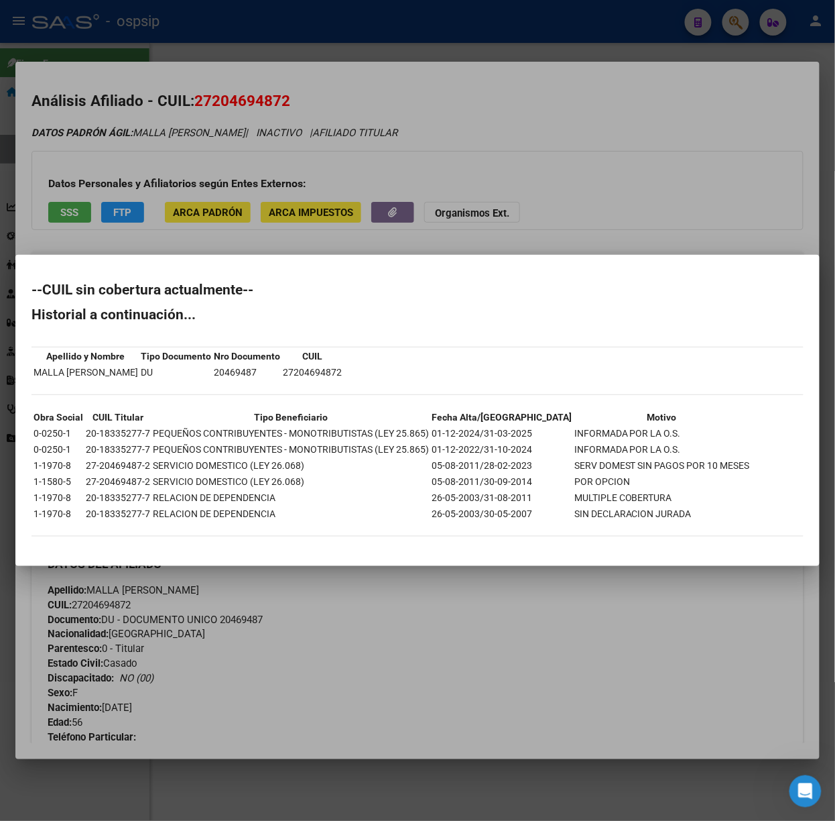
drag, startPoint x: 184, startPoint y: 89, endPoint x: 193, endPoint y: 56, distance: 34.2
click at [184, 89] on div at bounding box center [417, 410] width 835 height 821
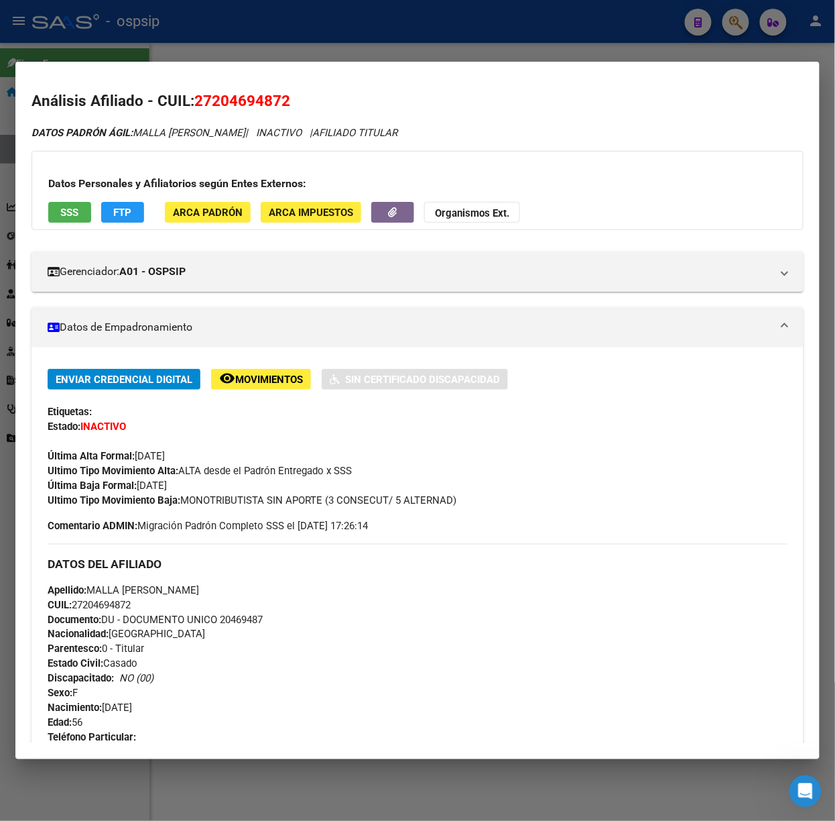
click at [193, 52] on div at bounding box center [417, 410] width 835 height 821
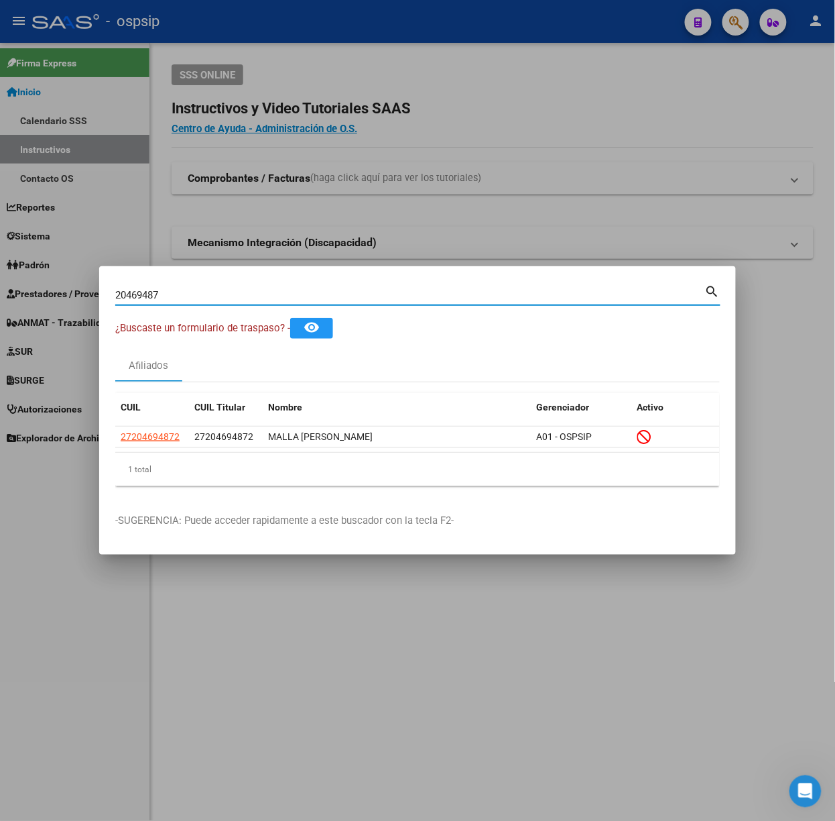
click at [209, 289] on input "20469487" at bounding box center [410, 295] width 590 height 12
type input "57248797"
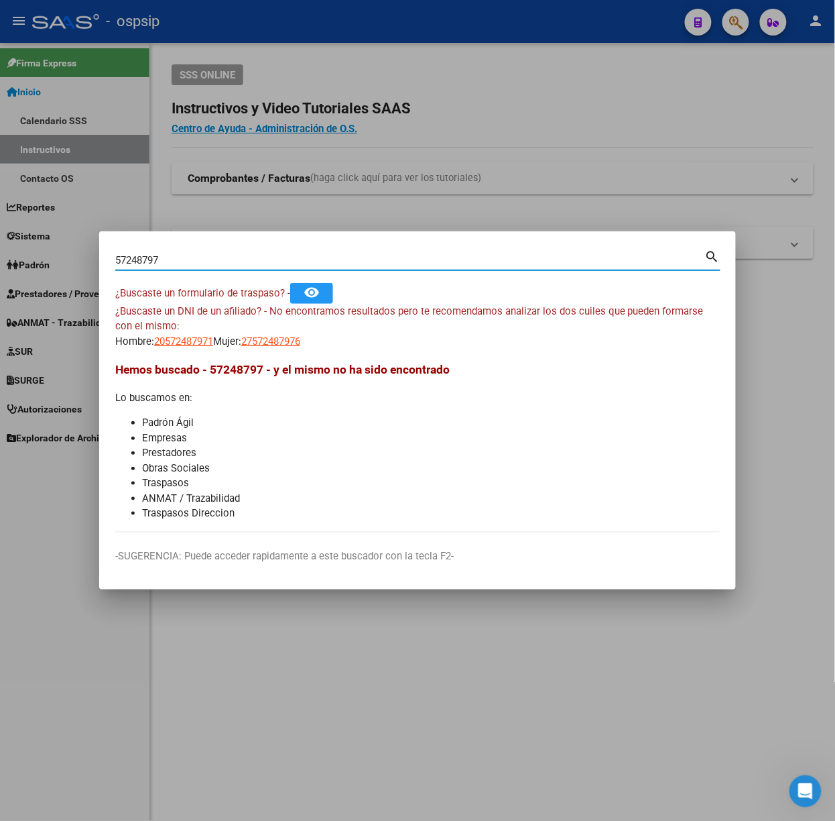
click at [188, 352] on mat-dialog-content "57248797 Buscar (apellido, dni, cuil, nro traspaso, cuit, obra social) search ¿…" at bounding box center [417, 389] width 637 height 285
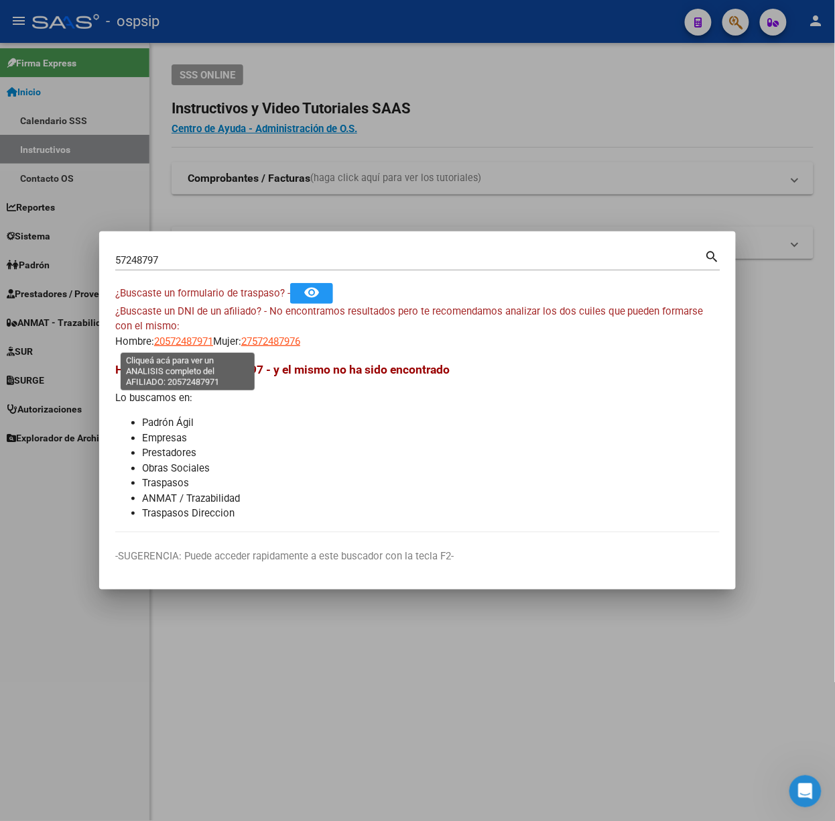
click at [186, 346] on span "20572487971" at bounding box center [183, 341] width 59 height 12
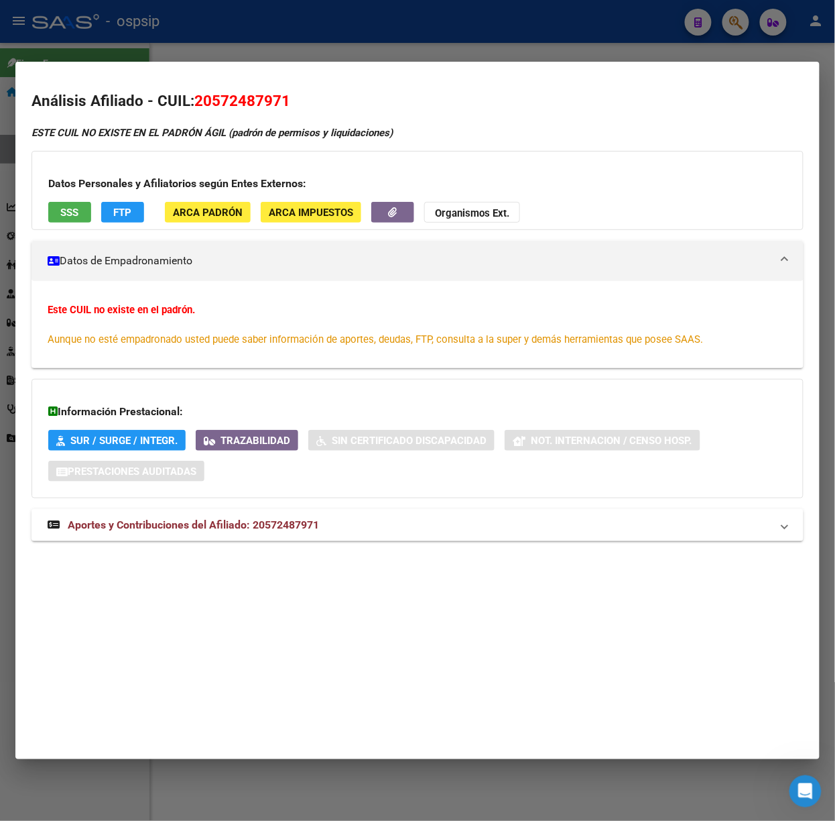
click at [186, 56] on div at bounding box center [417, 410] width 835 height 821
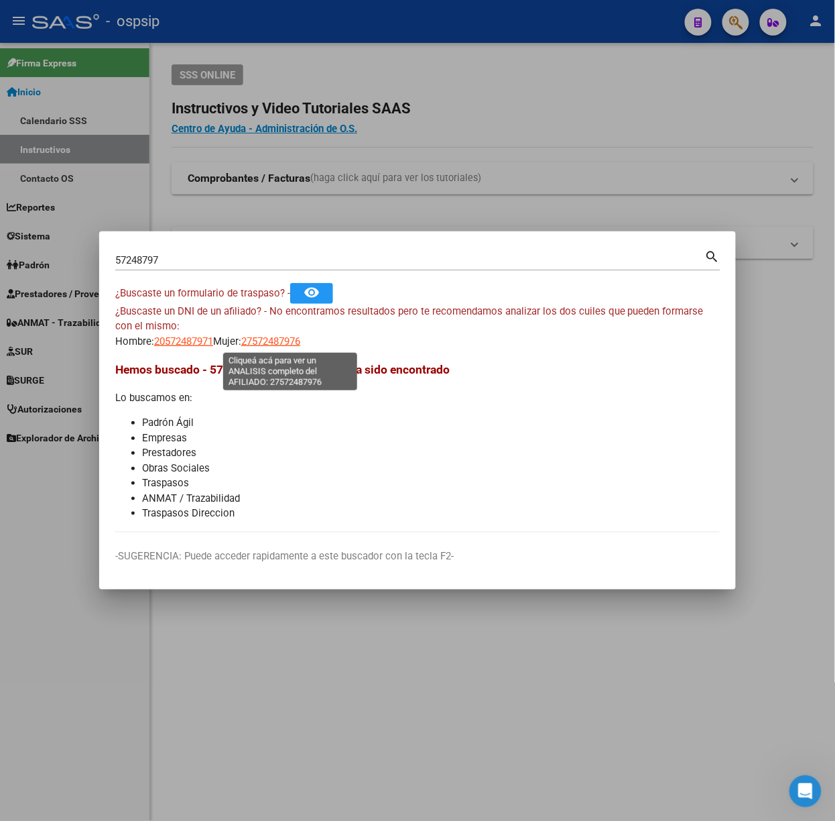
click at [296, 335] on span "27572487976" at bounding box center [270, 341] width 59 height 12
type textarea "27572487976"
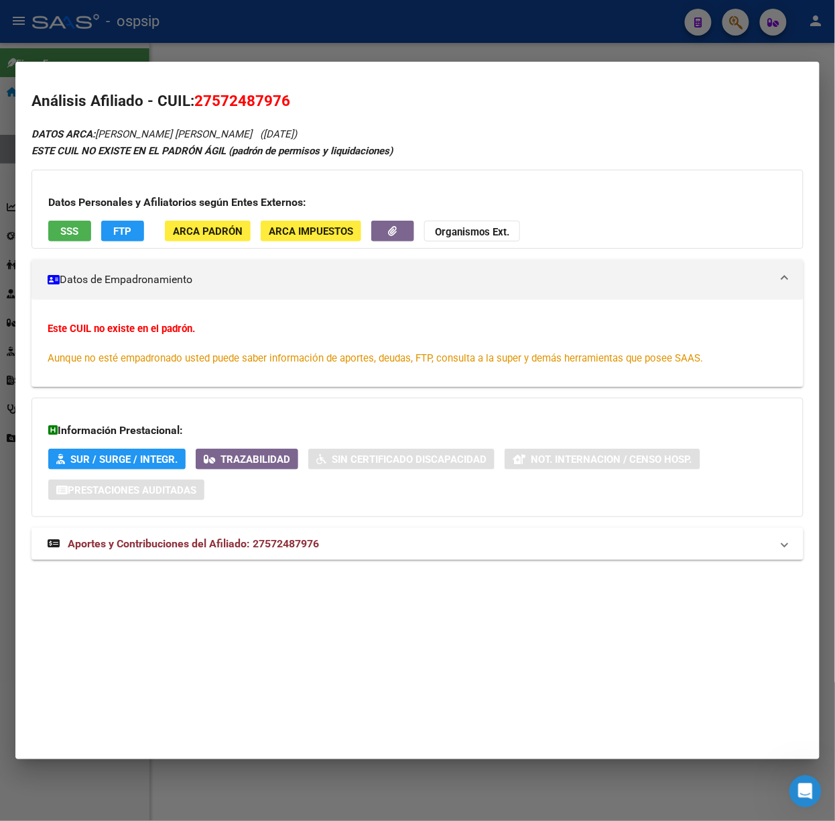
click at [301, 562] on div "DATOS ARCA: ORELLANO LOLA NIDIA (28/08/2018) ESTE CUIL NO EXISTE EN EL PADRÓN Á…" at bounding box center [418, 349] width 772 height 449
click at [296, 555] on mat-expansion-panel-header "Aportes y Contribuciones del Afiliado: 27572487976" at bounding box center [418, 544] width 772 height 32
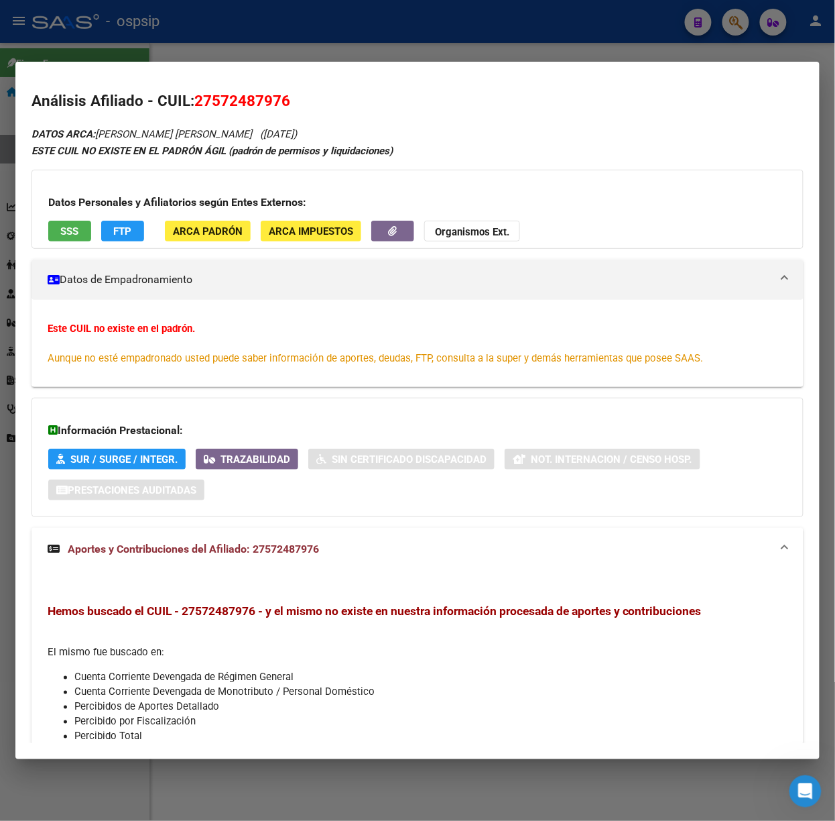
click at [180, 84] on mat-dialog-content "Análisis Afiliado - CUIL: 27572487976 DATOS ARCA: ORELLANO LOLA NIDIA (28/08/20…" at bounding box center [417, 410] width 804 height 665
click at [170, 66] on mat-dialog-container "Análisis Afiliado - CUIL: 27572487976 DATOS ARCA: ORELLANO LOLA NIDIA (28/08/20…" at bounding box center [417, 410] width 804 height 697
click at [191, 65] on mat-dialog-container "Análisis Afiliado - CUIL: 27572487976 DATOS ARCA: ORELLANO LOLA NIDIA (28/08/20…" at bounding box center [417, 410] width 804 height 697
click at [91, 54] on div at bounding box center [417, 410] width 835 height 821
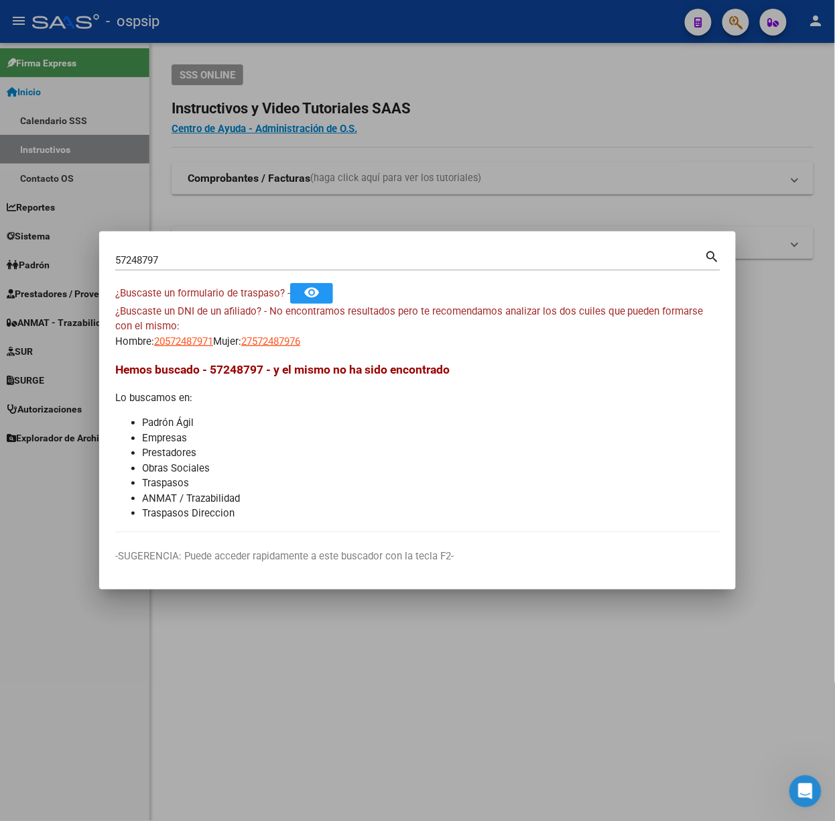
click at [189, 256] on input "57248797" at bounding box center [410, 260] width 590 height 12
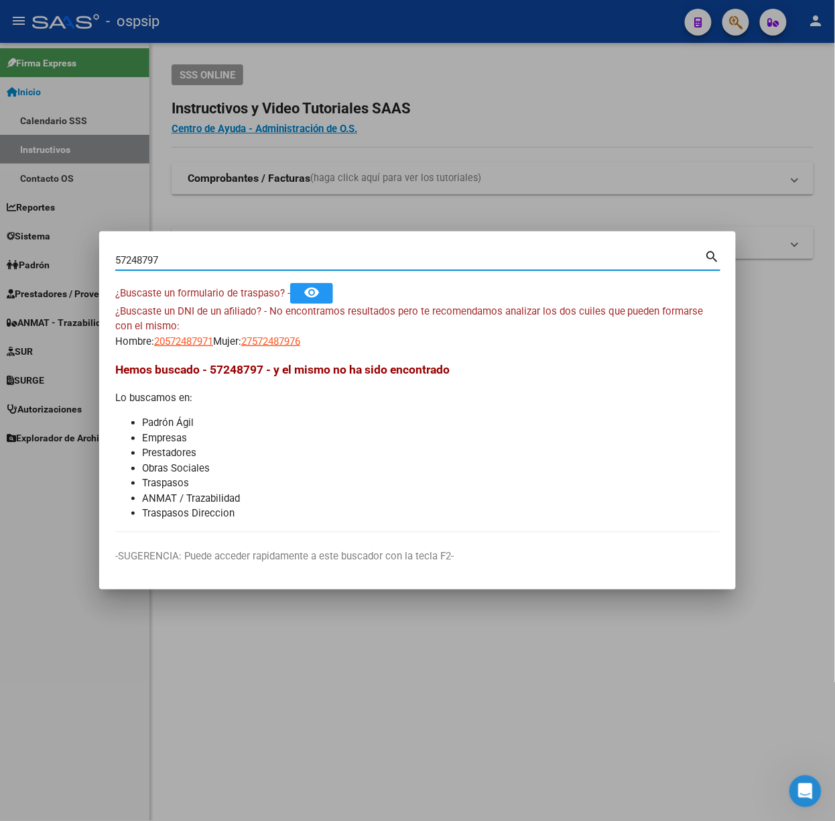
click at [189, 256] on input "57248797" at bounding box center [410, 260] width 590 height 12
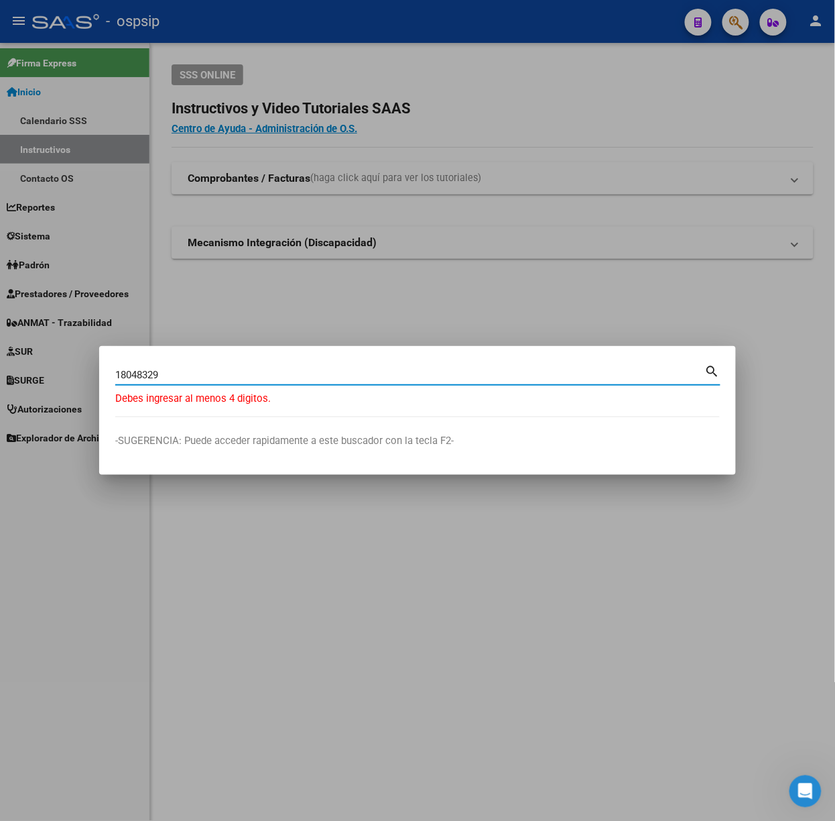
type input "18048329"
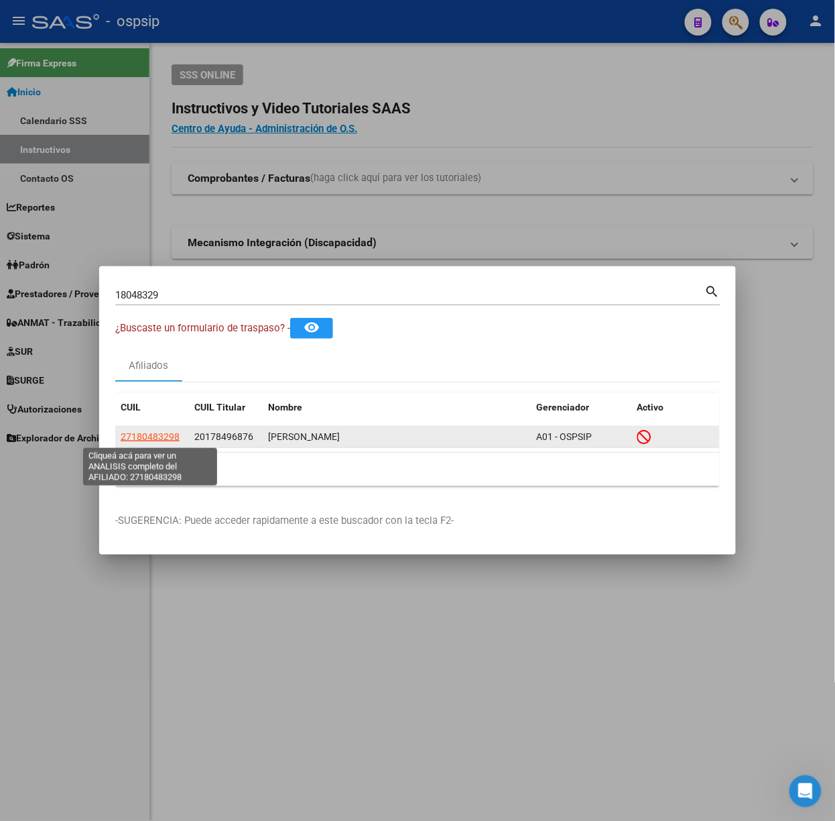
click at [166, 438] on span "27180483298" at bounding box center [150, 436] width 59 height 11
type textarea "27180483298"
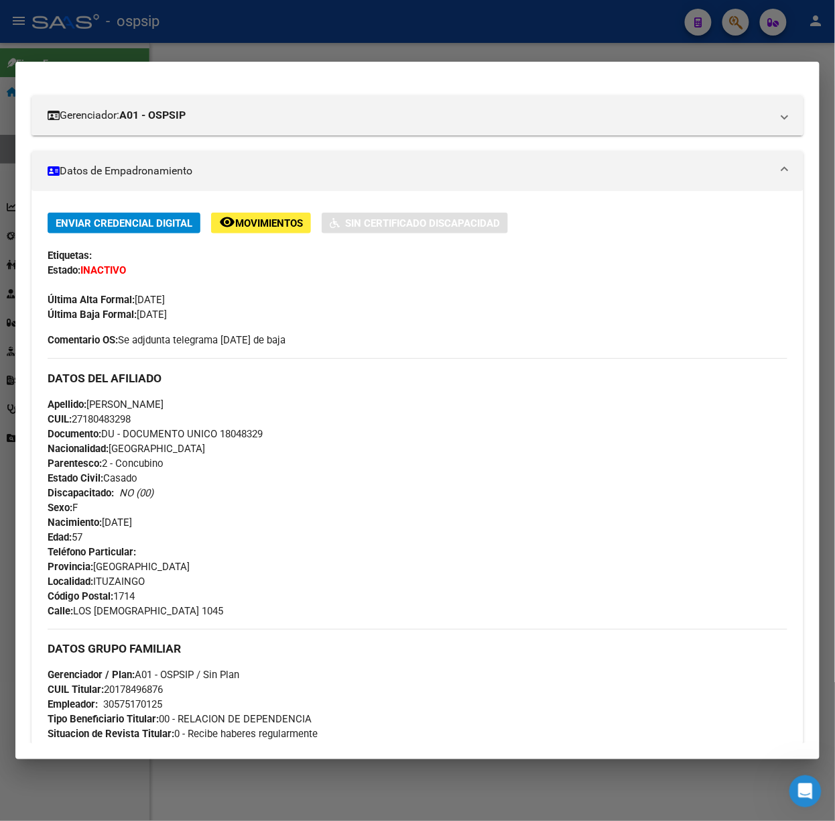
scroll to position [500, 0]
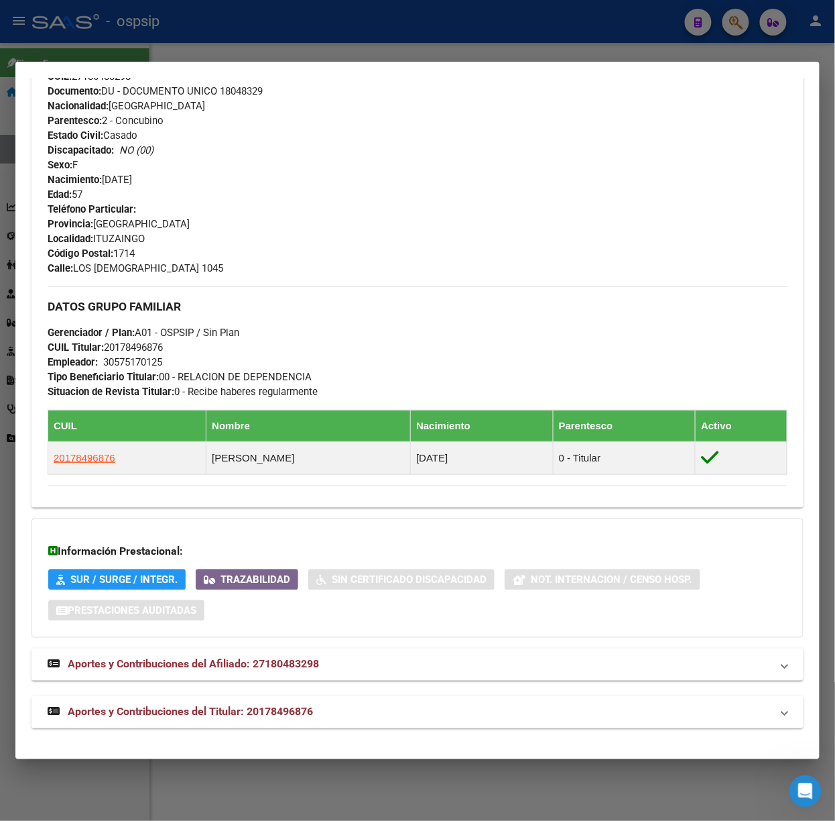
click at [337, 708] on mat-panel-title "Aportes y Contribuciones del Titular: 20178496876" at bounding box center [410, 712] width 724 height 16
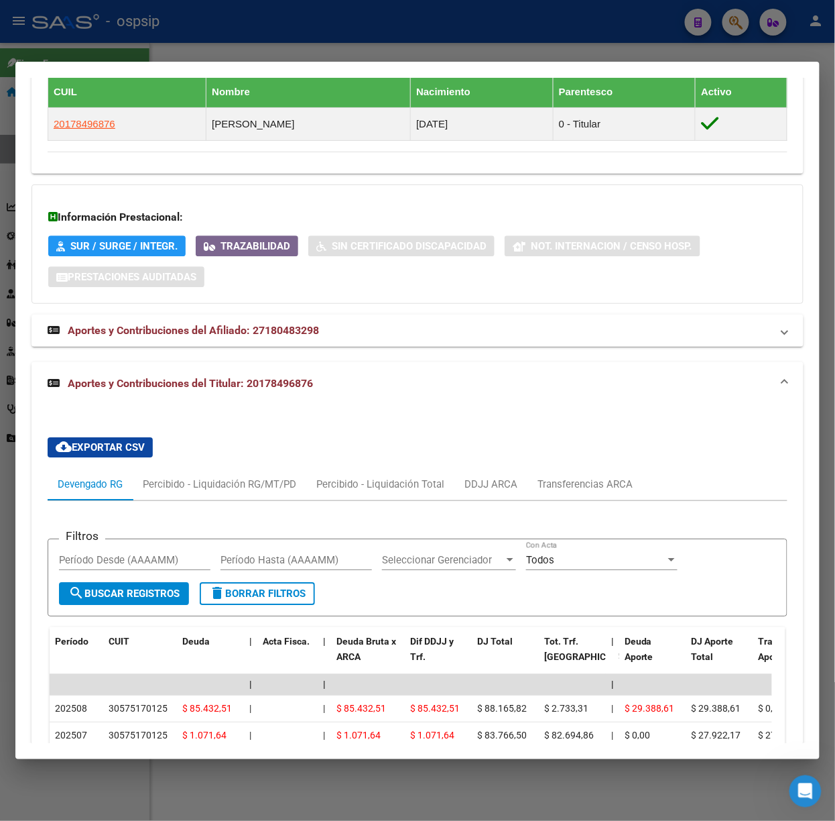
scroll to position [922, 0]
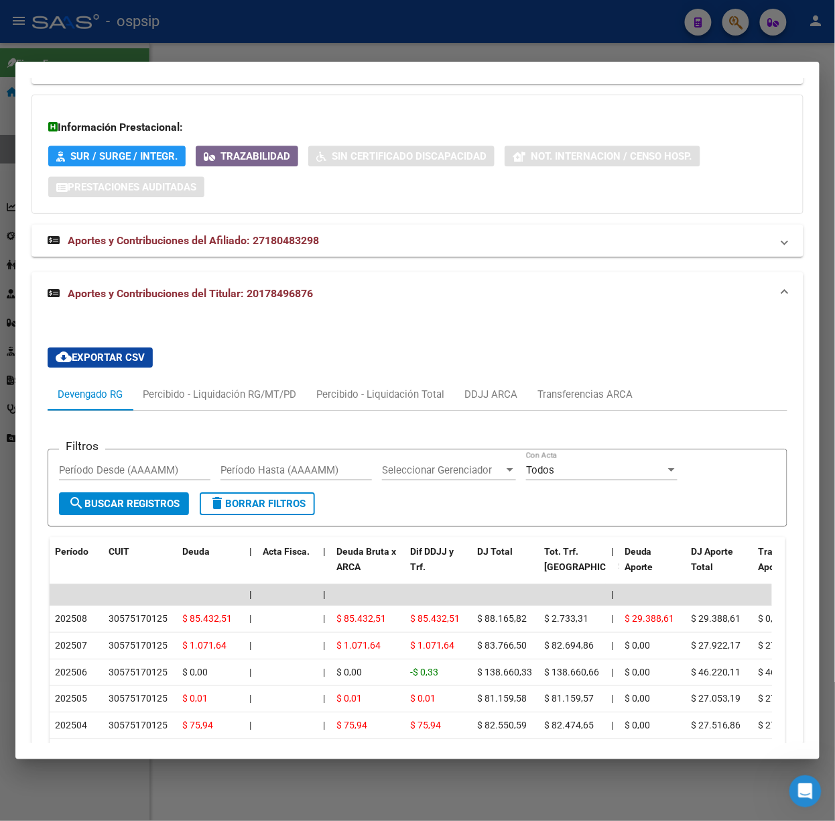
click at [178, 46] on div at bounding box center [417, 410] width 835 height 821
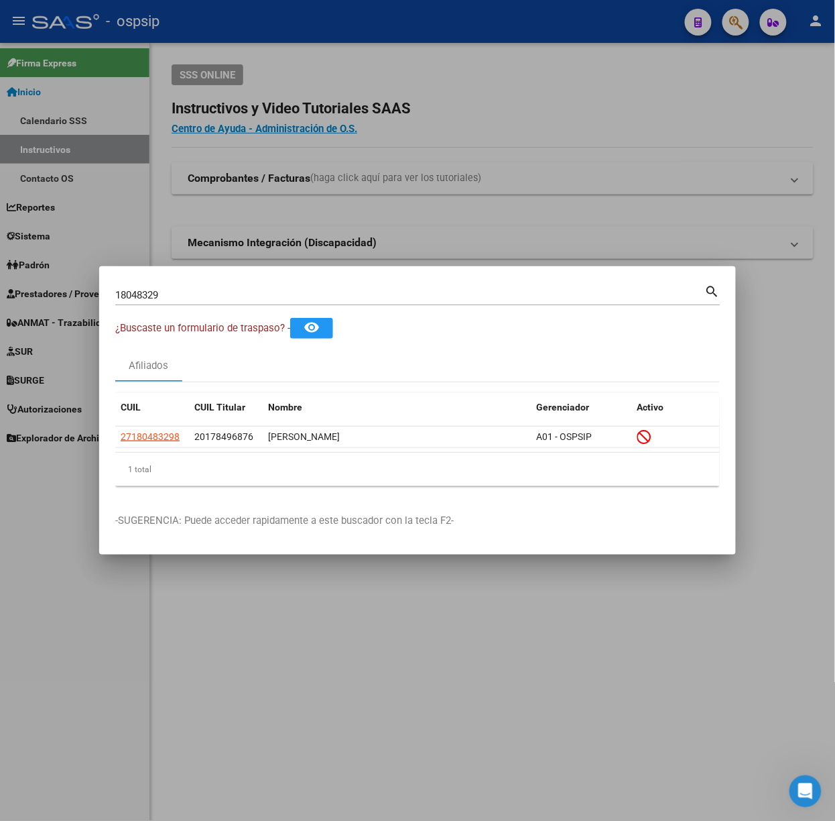
click at [220, 290] on input "18048329" at bounding box center [410, 295] width 590 height 12
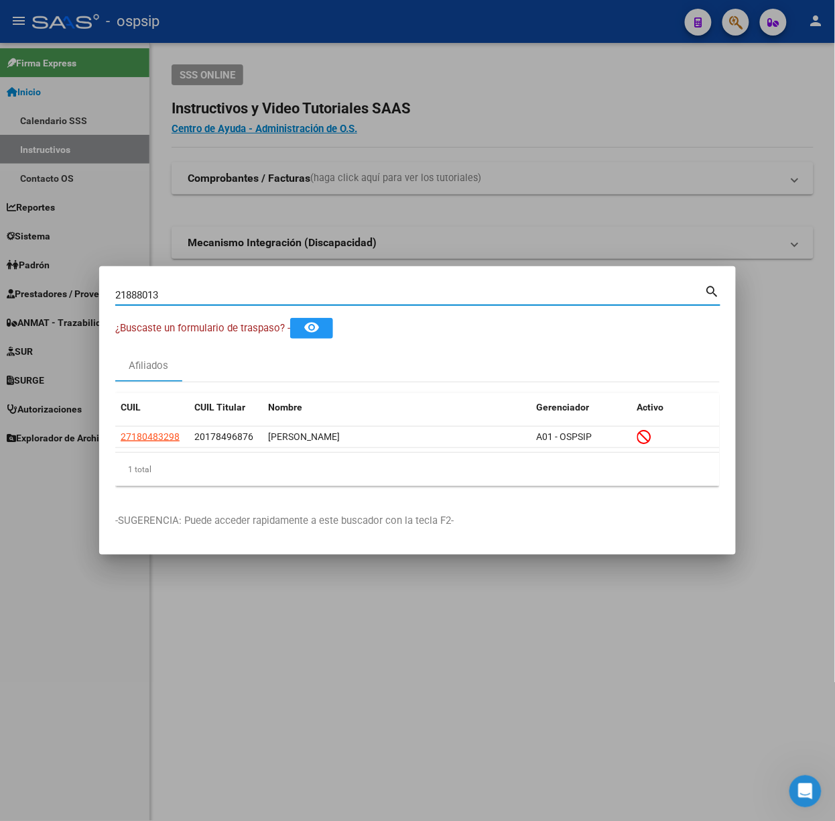
type input "21888013"
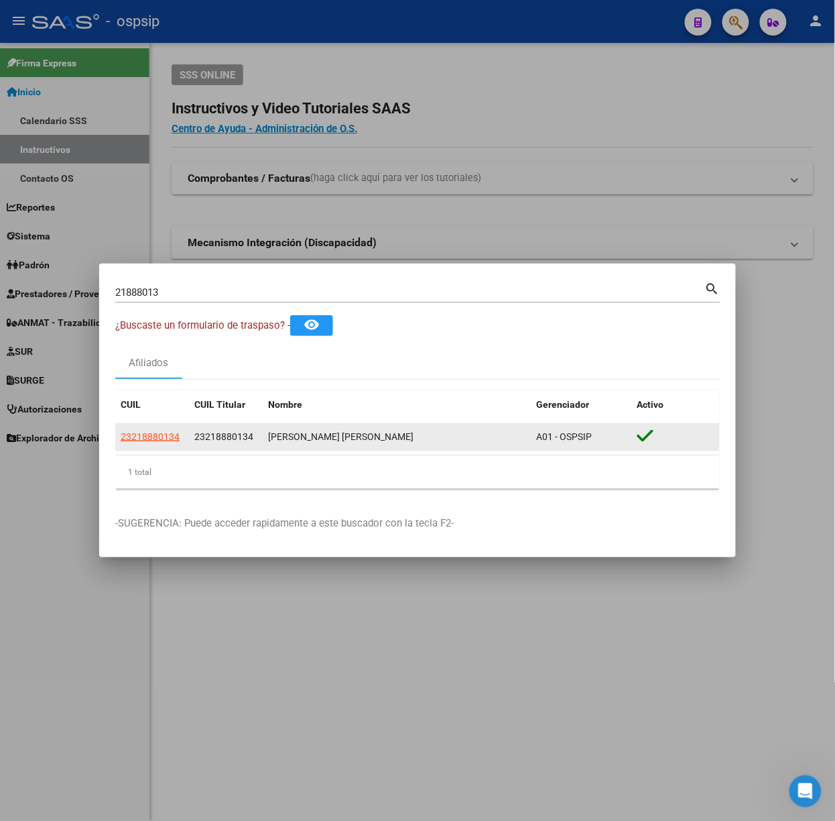
click at [158, 426] on datatable-body-cell "23218880134" at bounding box center [152, 437] width 74 height 26
click at [156, 434] on span "23218880134" at bounding box center [150, 436] width 59 height 11
type textarea "23218880134"
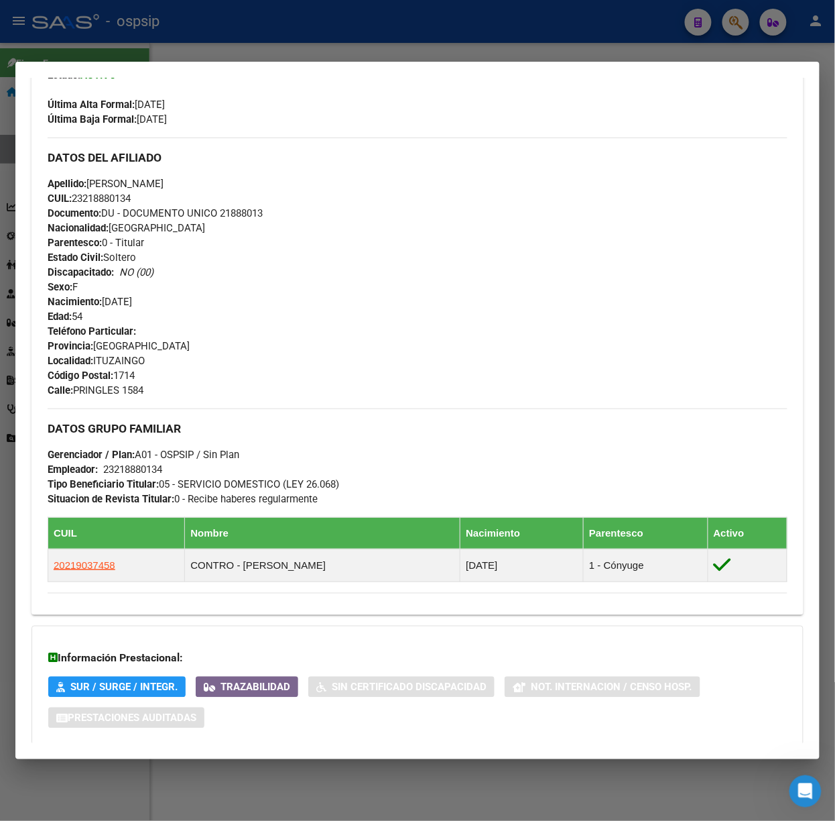
scroll to position [428, 0]
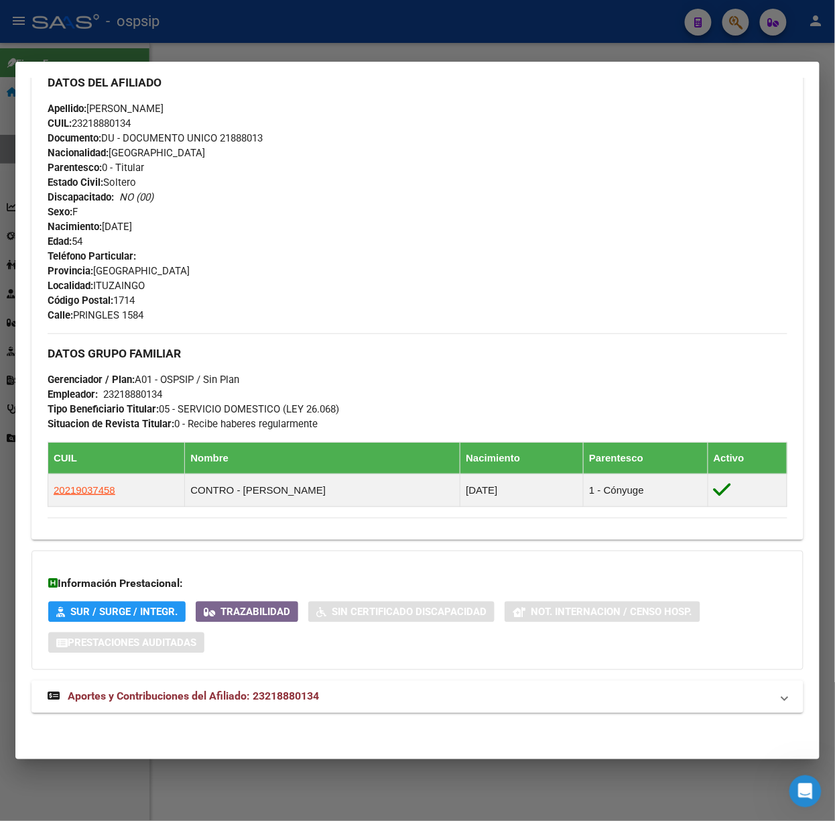
click at [282, 689] on strong "Aportes y Contribuciones del Afiliado: 23218880134" at bounding box center [183, 696] width 271 height 16
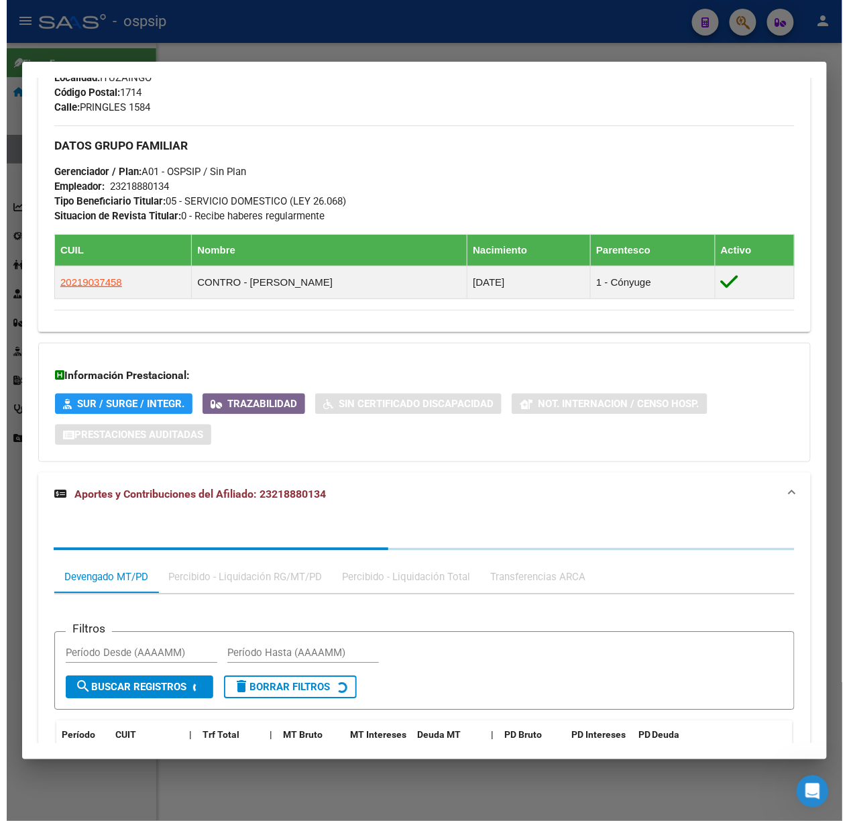
scroll to position [770, 0]
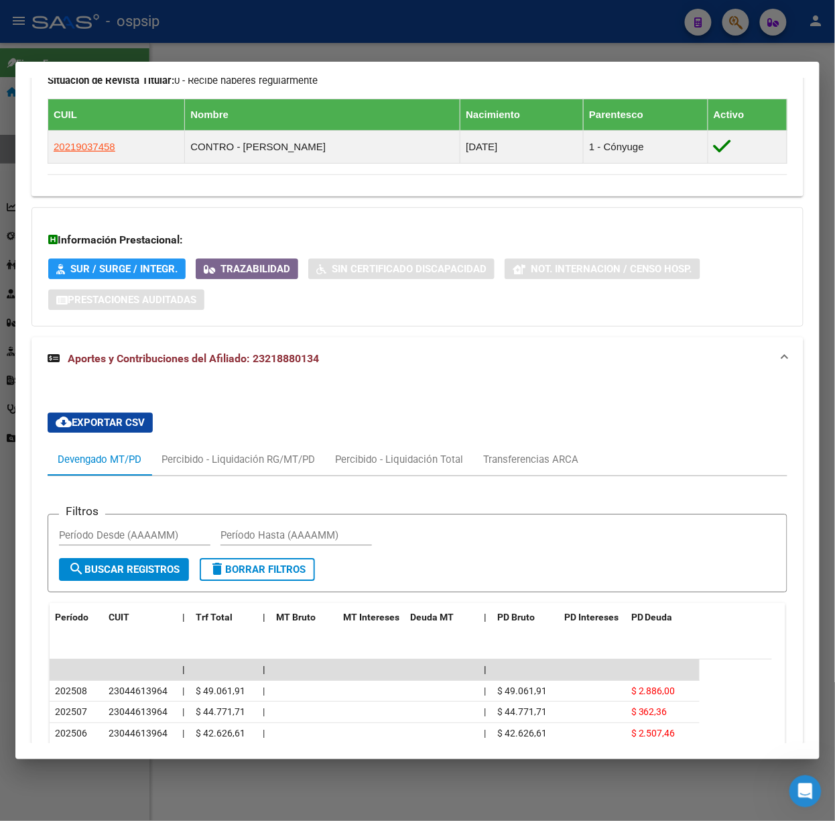
click at [232, 38] on div at bounding box center [417, 410] width 835 height 821
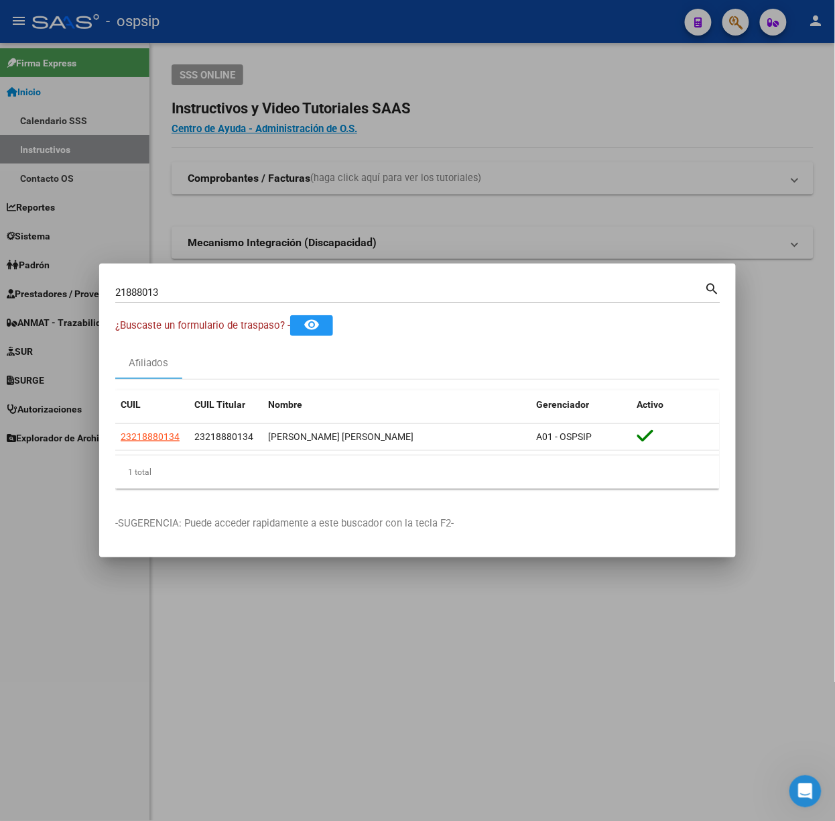
click at [137, 1] on div at bounding box center [417, 410] width 835 height 821
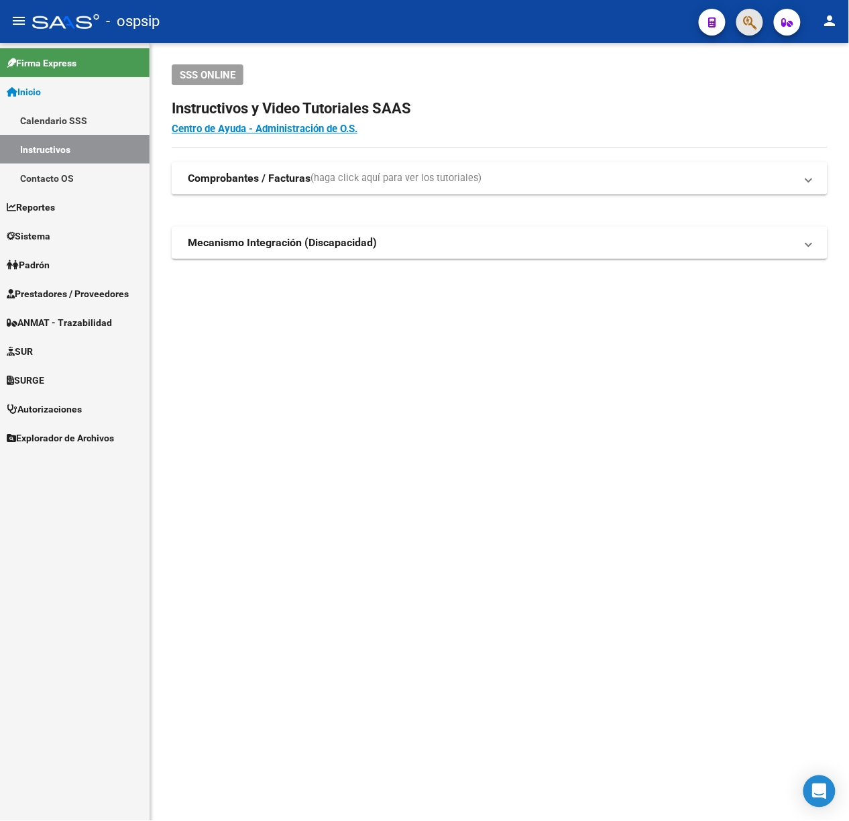
click at [746, 12] on span "button" at bounding box center [749, 22] width 13 height 27
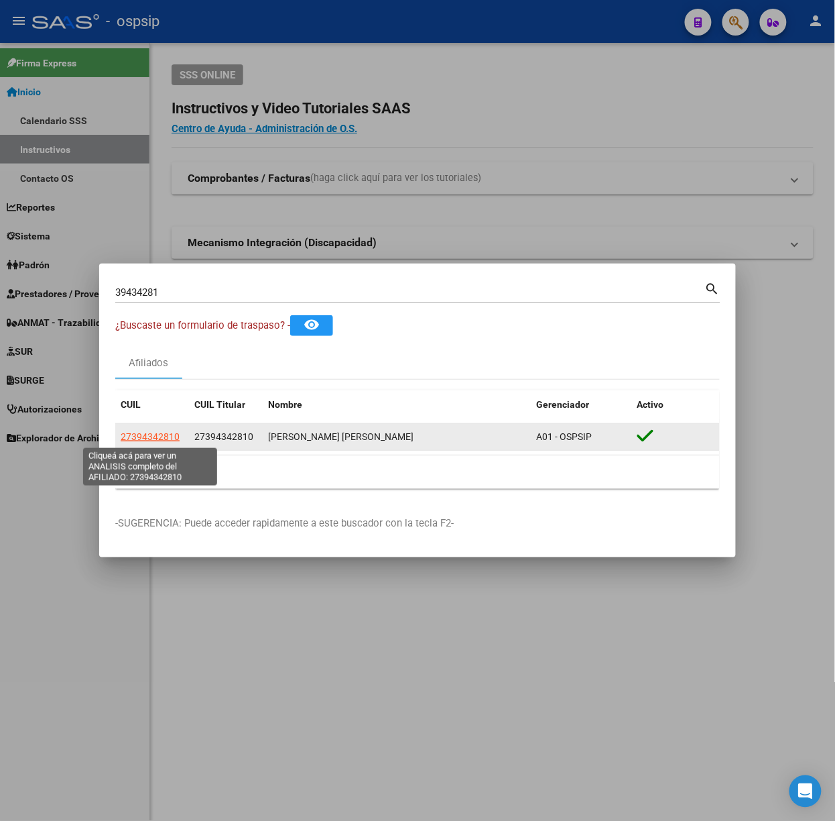
click at [121, 434] on span "27394342810" at bounding box center [150, 436] width 59 height 11
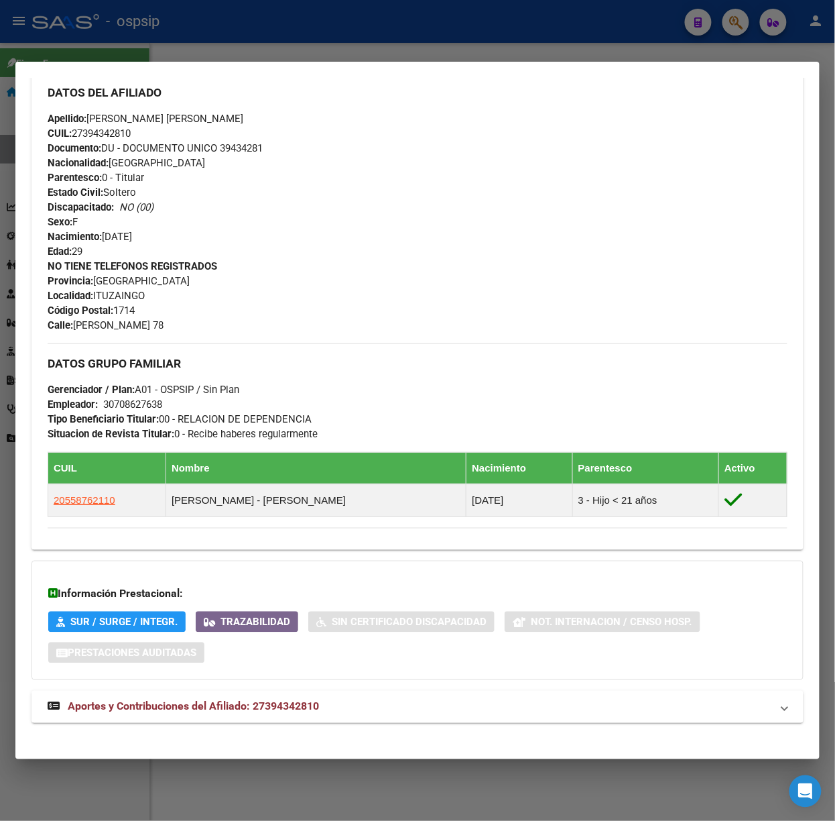
click at [288, 693] on mat-expansion-panel-header "Aportes y Contribuciones del Afiliado: 27394342810" at bounding box center [418, 706] width 772 height 32
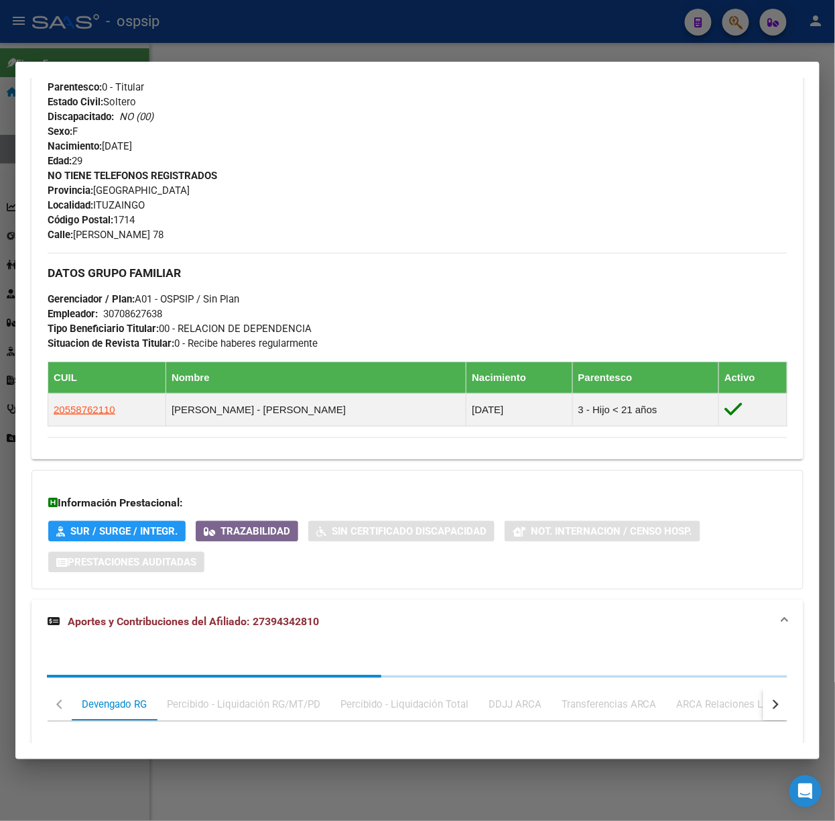
scroll to position [760, 0]
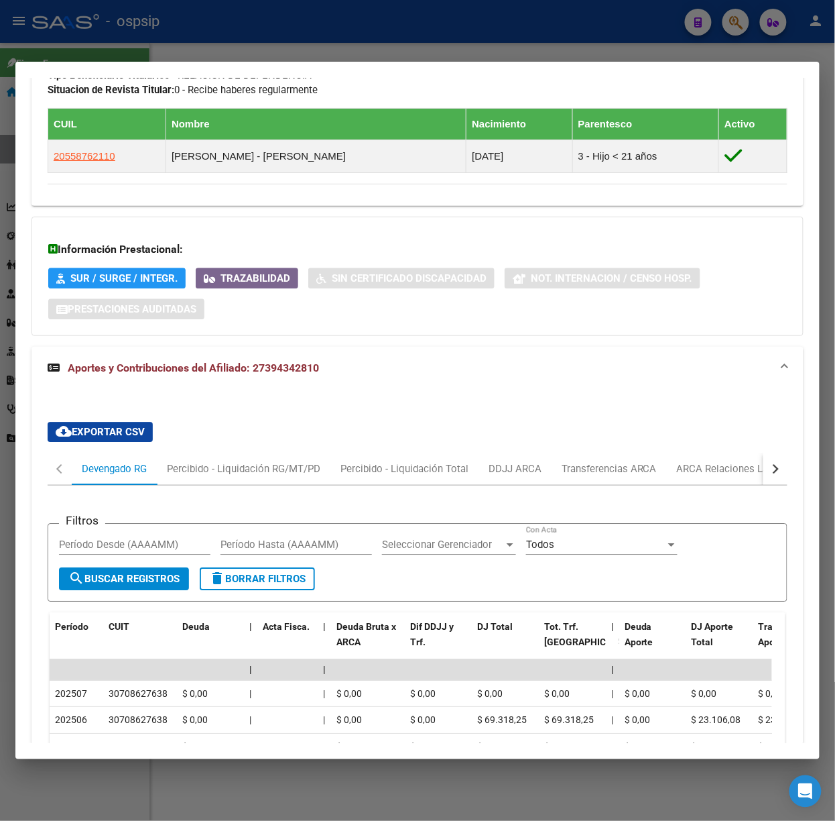
click at [266, 62] on mat-dialog-container "Análisis Afiliado - CUIL: 27394342810 DATOS PADRÓN ÁGIL: [PERSON_NAME] [PERSON_…" at bounding box center [417, 410] width 804 height 697
click at [239, 36] on div at bounding box center [417, 410] width 835 height 821
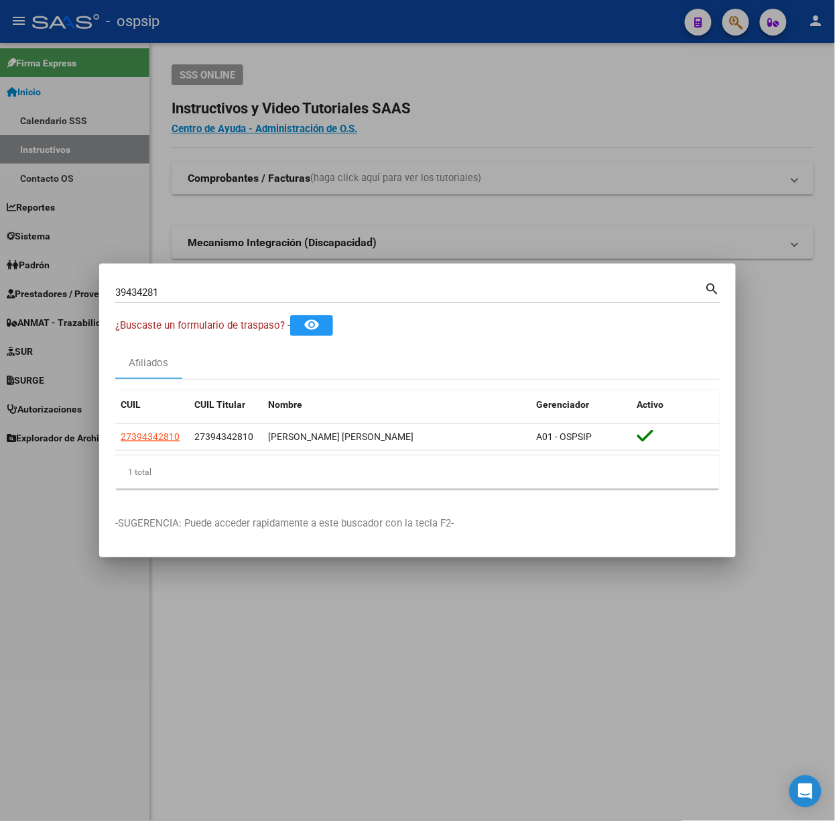
click at [175, 290] on input "39434281" at bounding box center [410, 292] width 590 height 12
type input "42119310"
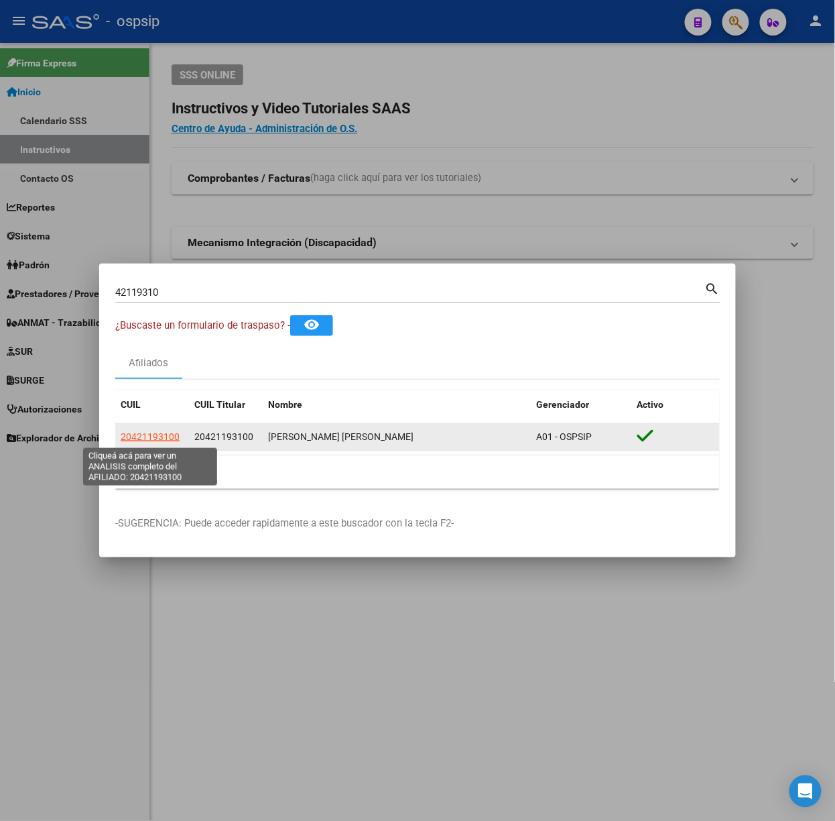
click at [145, 437] on span "20421193100" at bounding box center [150, 436] width 59 height 11
type textarea "20421193100"
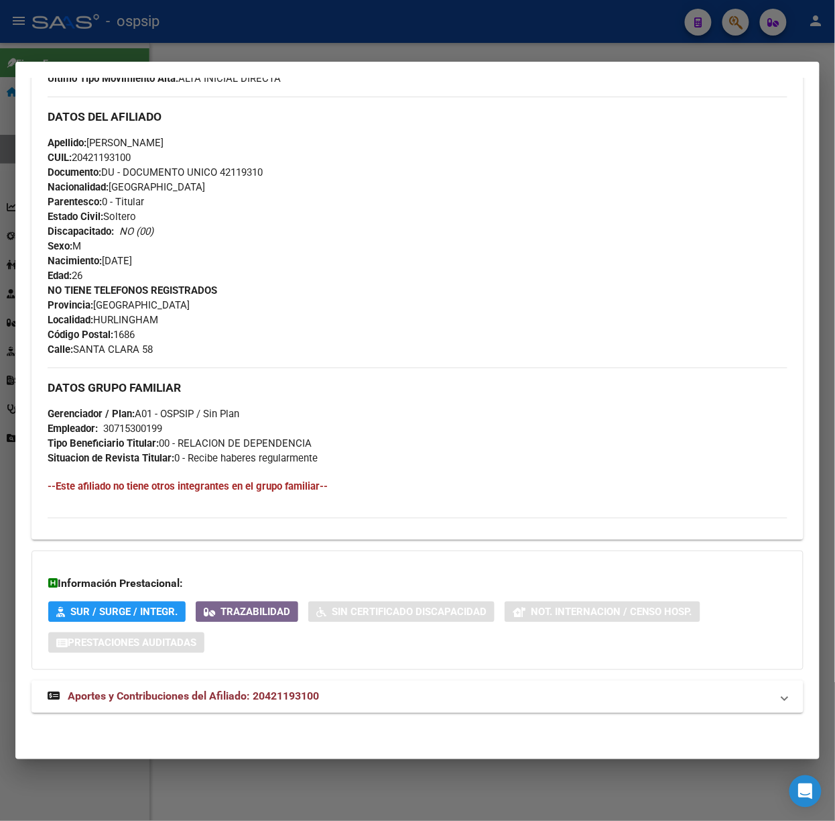
click at [290, 700] on span "Aportes y Contribuciones del Afiliado: 20421193100" at bounding box center [193, 696] width 251 height 13
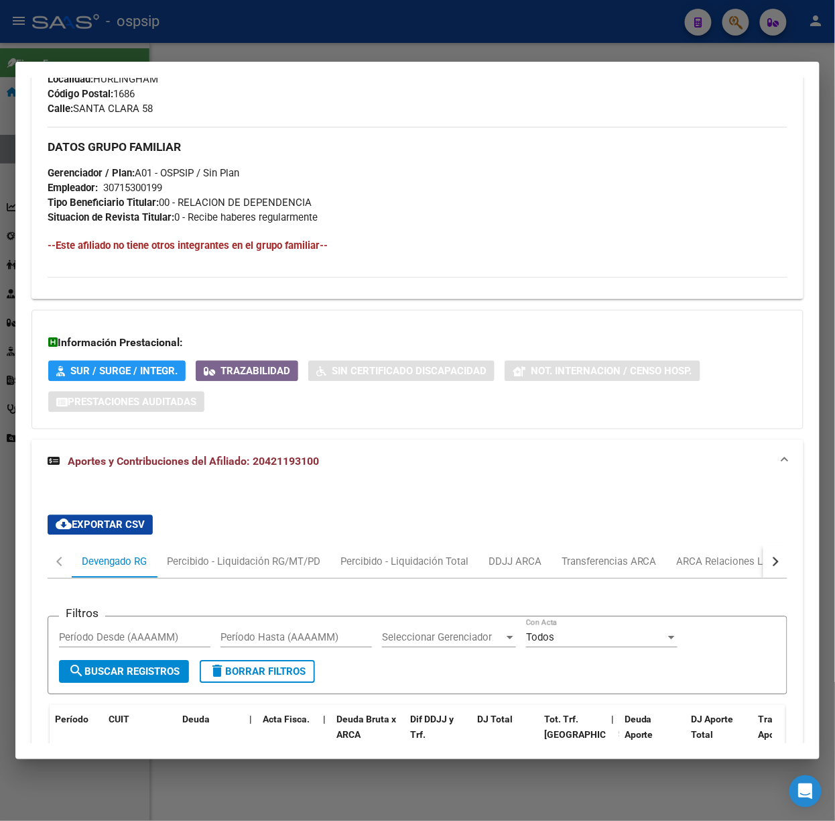
scroll to position [725, 0]
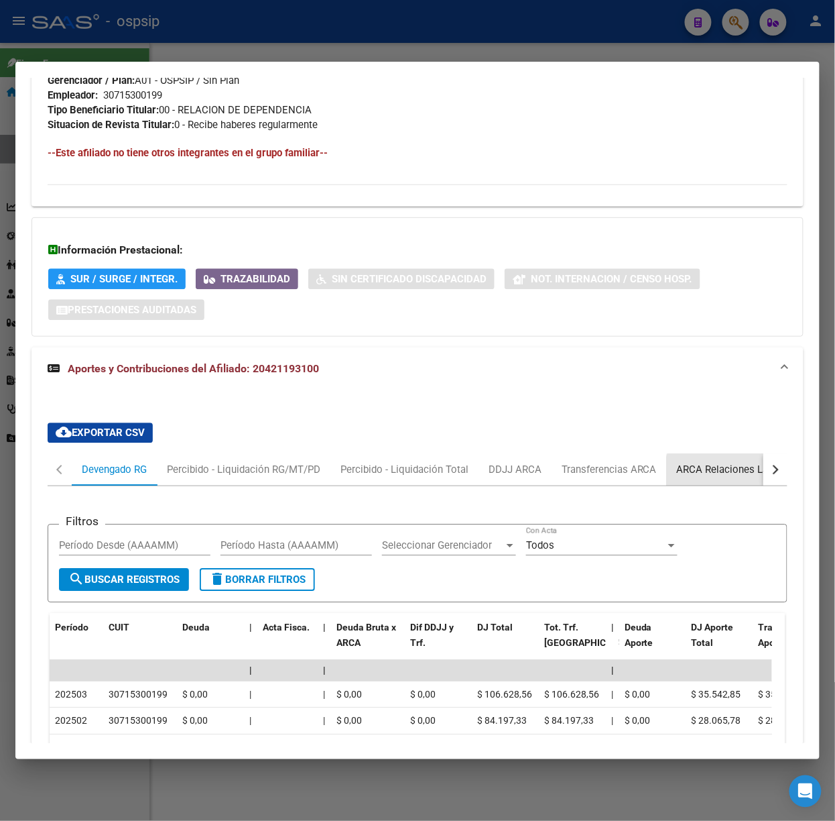
click at [744, 483] on div "ARCA Relaciones Laborales" at bounding box center [739, 469] width 145 height 32
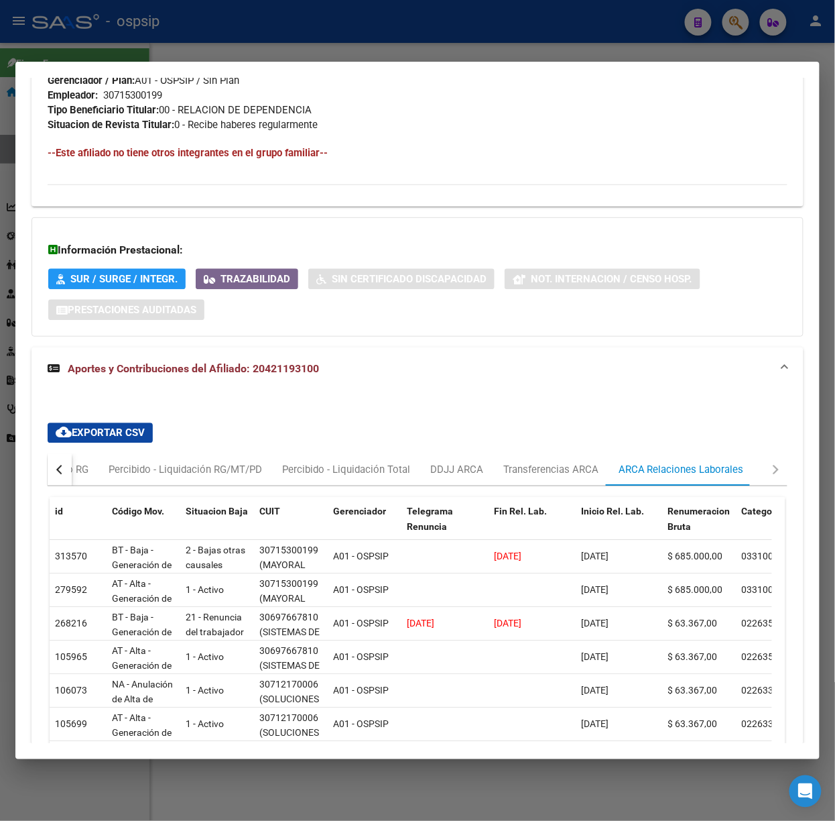
click at [491, 65] on mat-dialog-container "Análisis Afiliado - CUIL: 20421193100 DATOS PADRÓN ÁGIL: [PERSON_NAME] [PERSON_…" at bounding box center [417, 410] width 804 height 697
click at [446, 38] on div at bounding box center [417, 410] width 835 height 821
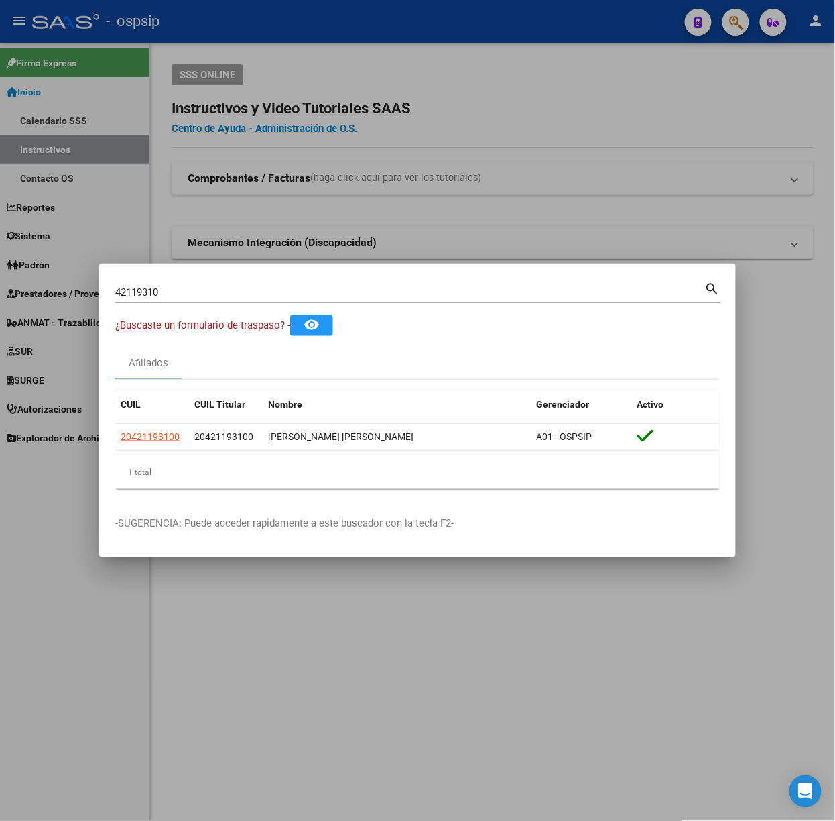
click at [326, 301] on div "42119310 Buscar (apellido, dni, cuil, nro traspaso, cuit, obra social)" at bounding box center [410, 292] width 590 height 20
click at [319, 290] on input "42119310" at bounding box center [410, 292] width 590 height 12
type input "41920653"
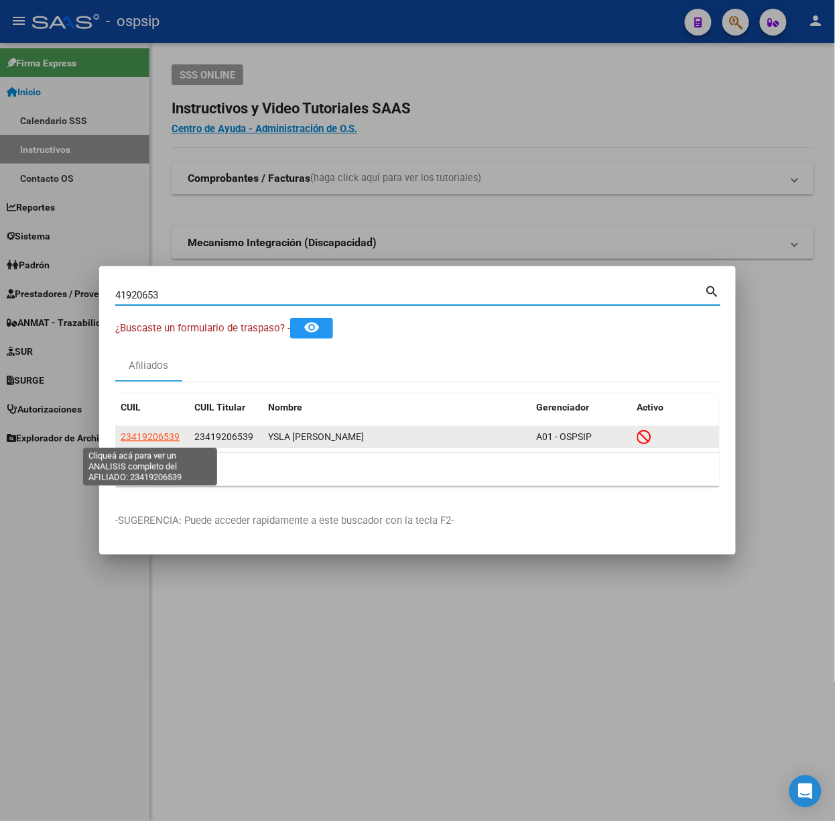
click at [164, 432] on span "23419206539" at bounding box center [150, 436] width 59 height 11
type textarea "23419206539"
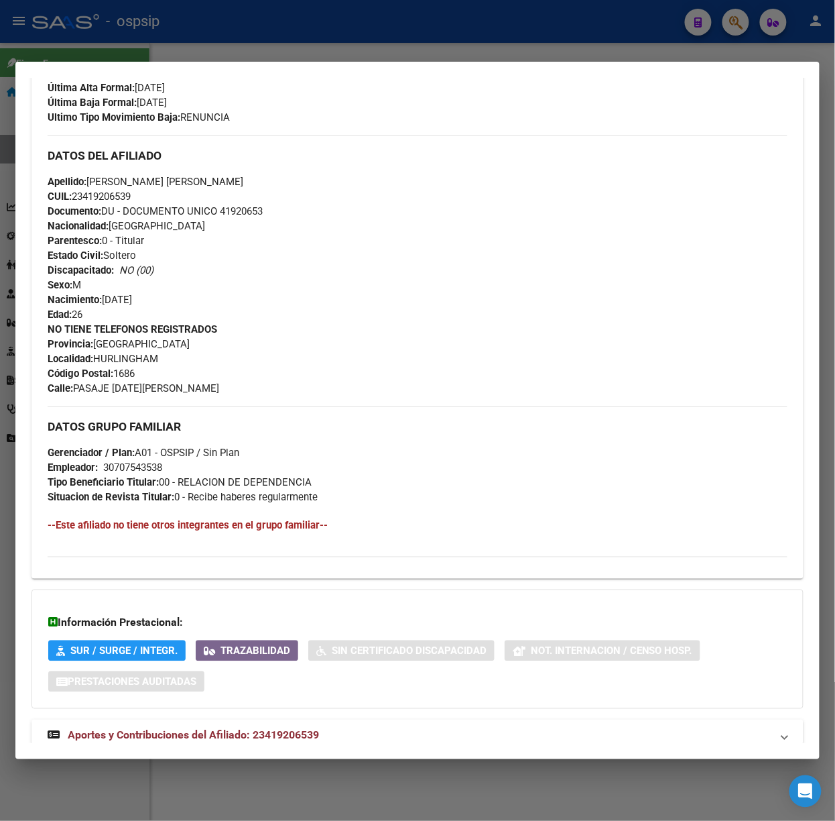
scroll to position [408, 0]
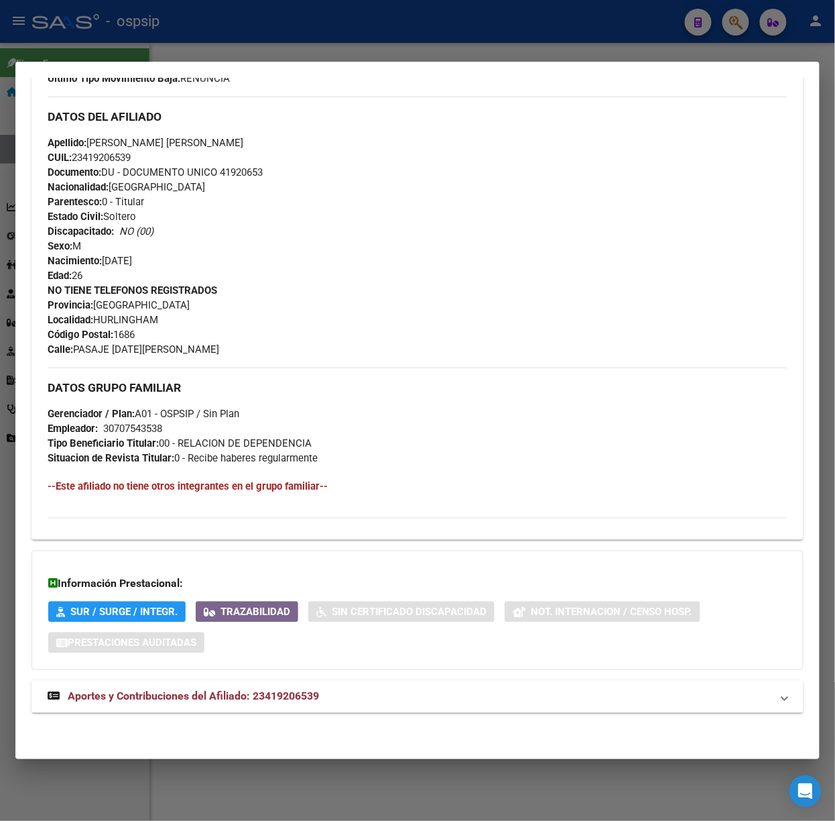
click at [330, 676] on div "DATOS PADRÓN ÁGIL: YSLA [PERSON_NAME] | INACTIVO | AFILIADO TITULAR Datos Perso…" at bounding box center [418, 223] width 772 height 1010
click at [330, 688] on mat-panel-title "Aportes y Contribuciones del Afiliado: 23419206539" at bounding box center [410, 696] width 724 height 16
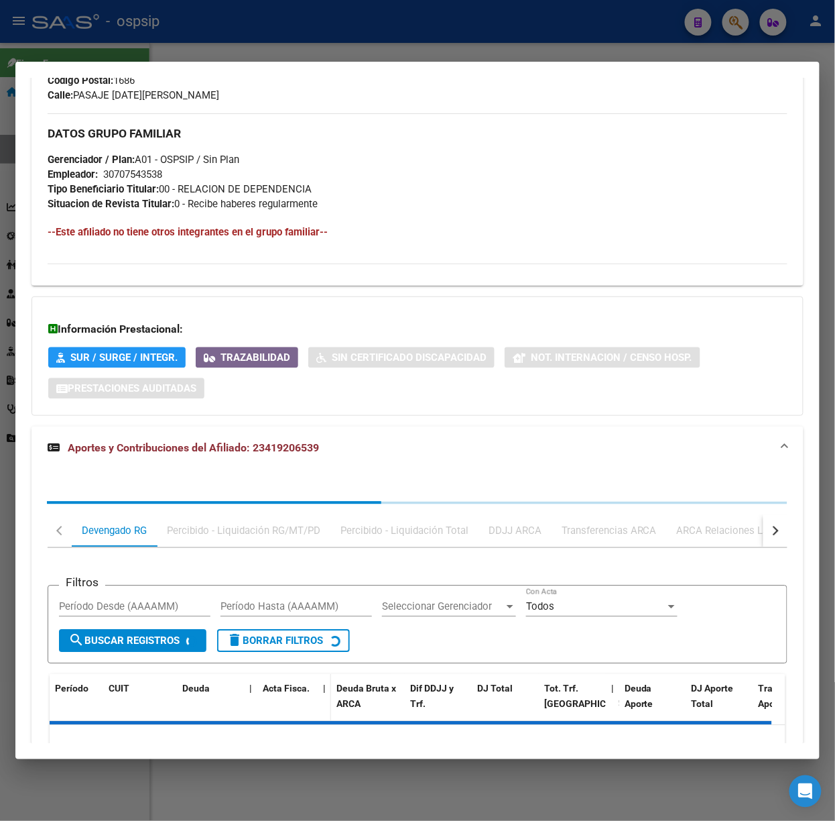
scroll to position [741, 0]
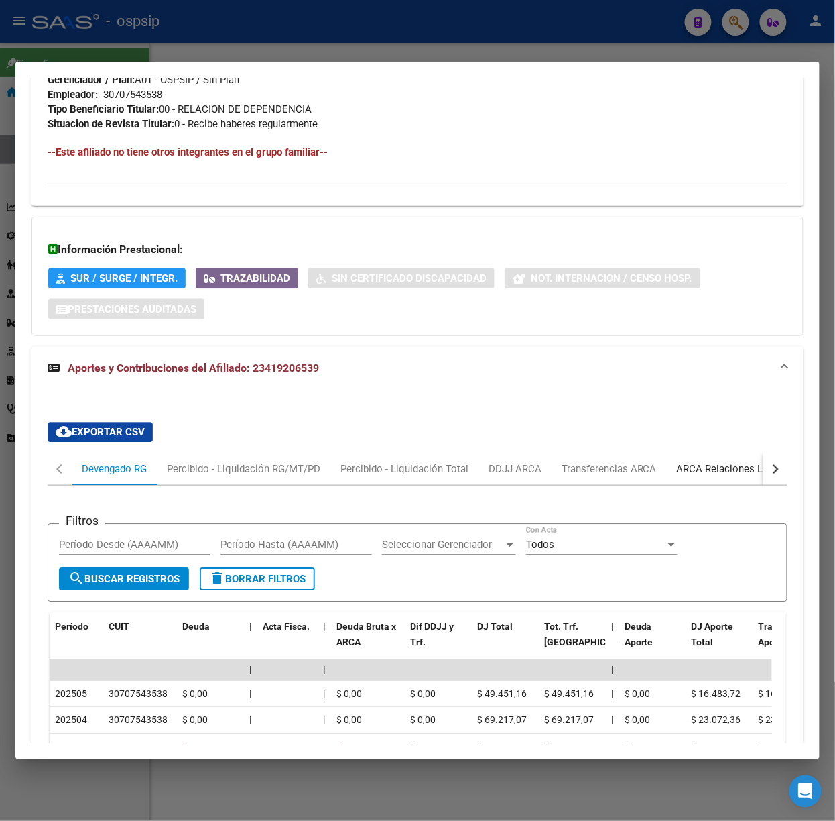
click at [719, 475] on div "ARCA Relaciones Laborales" at bounding box center [739, 468] width 125 height 15
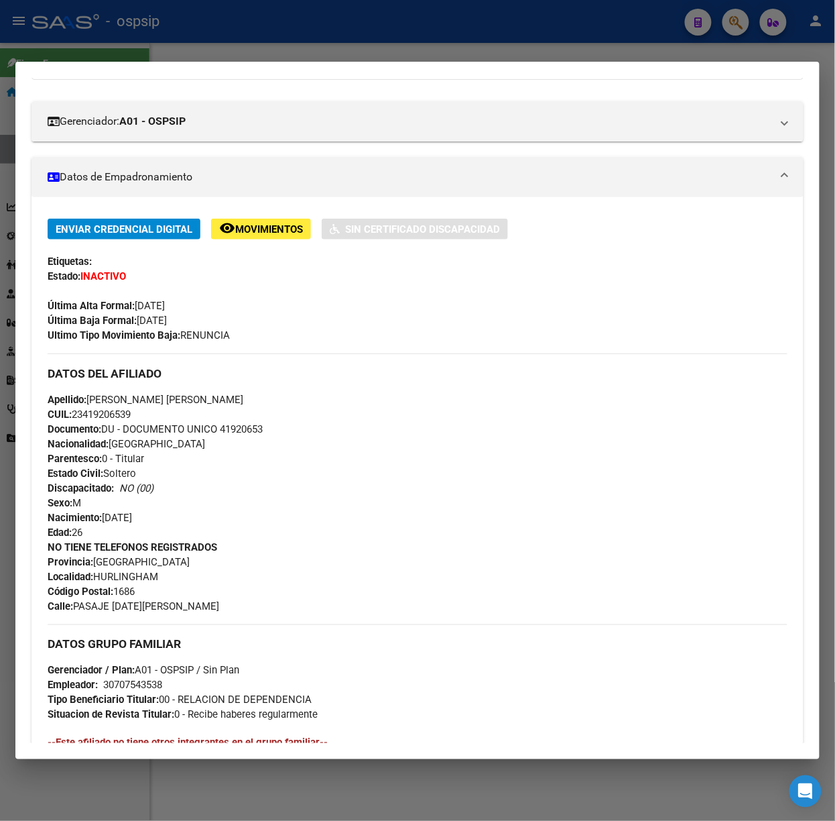
scroll to position [0, 0]
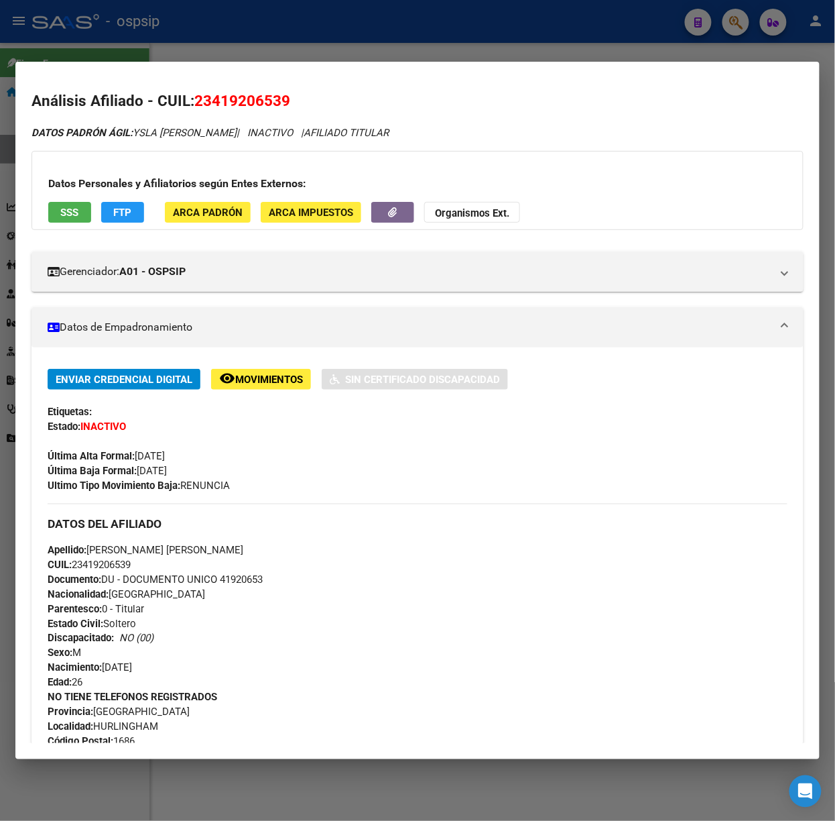
click at [75, 227] on div "Datos Personales y Afiliatorios según Entes Externos: SSS FTP ARCA Padrón ARCA …" at bounding box center [418, 190] width 772 height 79
click at [68, 217] on span "SSS" at bounding box center [70, 212] width 18 height 12
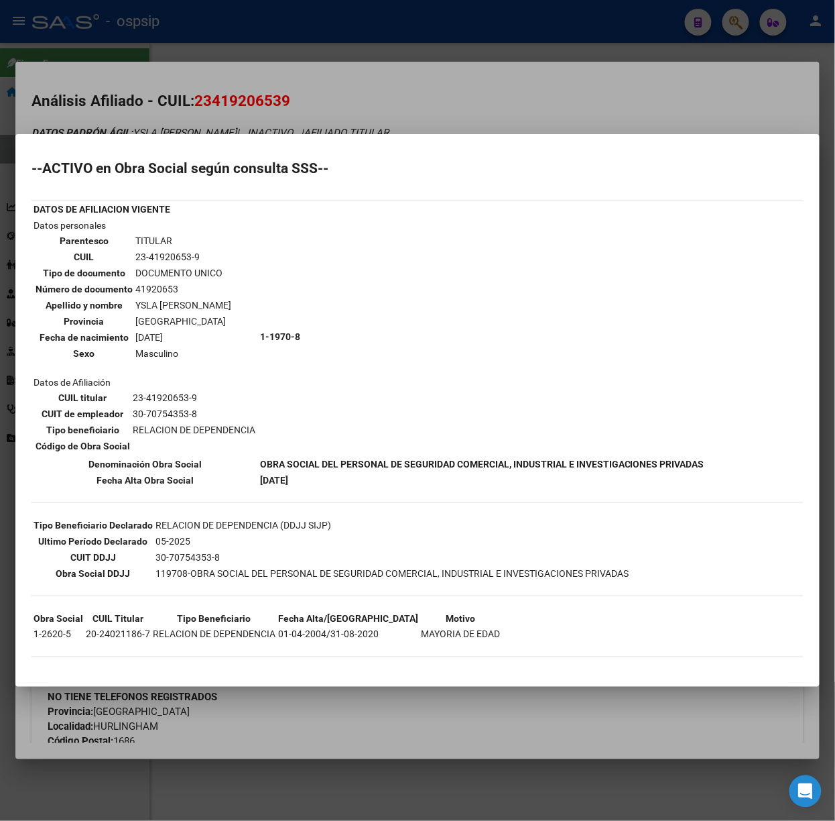
click at [263, 122] on div at bounding box center [417, 410] width 835 height 821
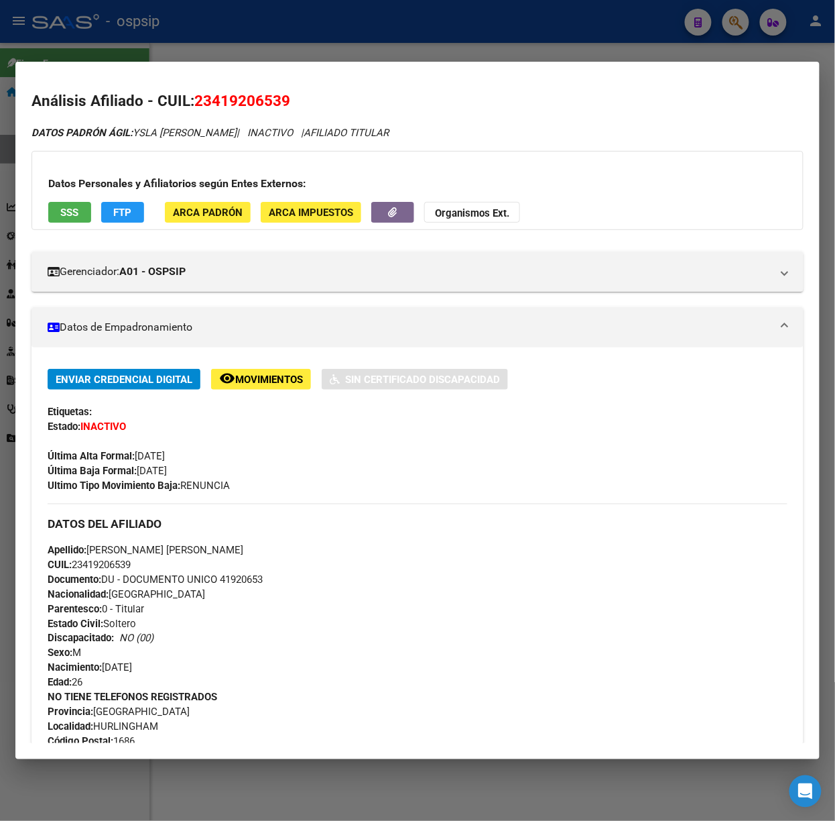
click at [194, 22] on div at bounding box center [417, 410] width 835 height 821
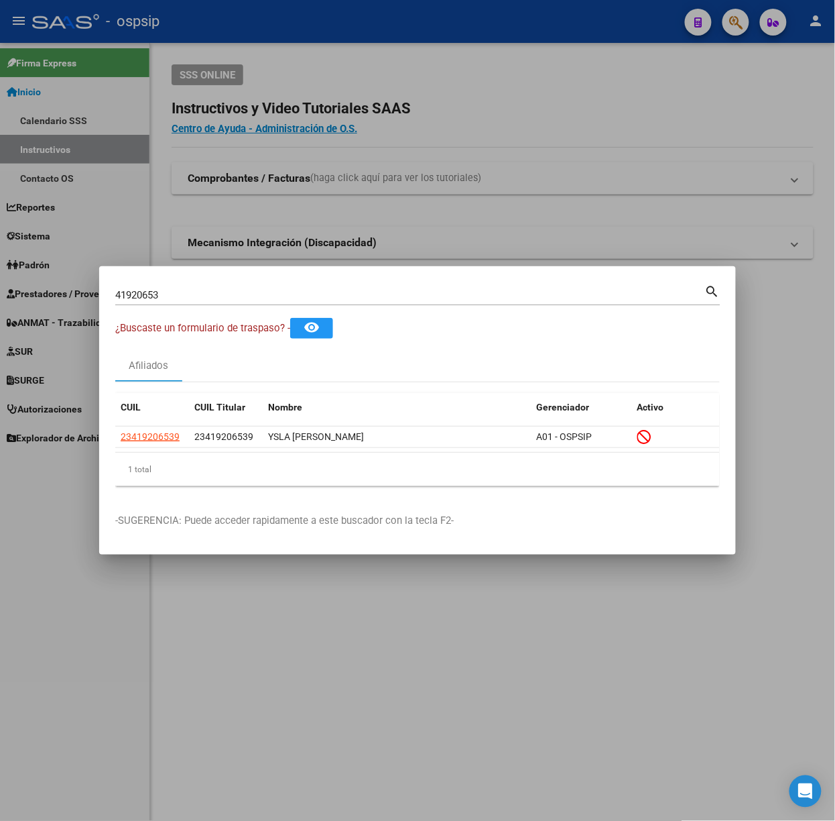
click at [221, 300] on input "41920653" at bounding box center [410, 295] width 590 height 12
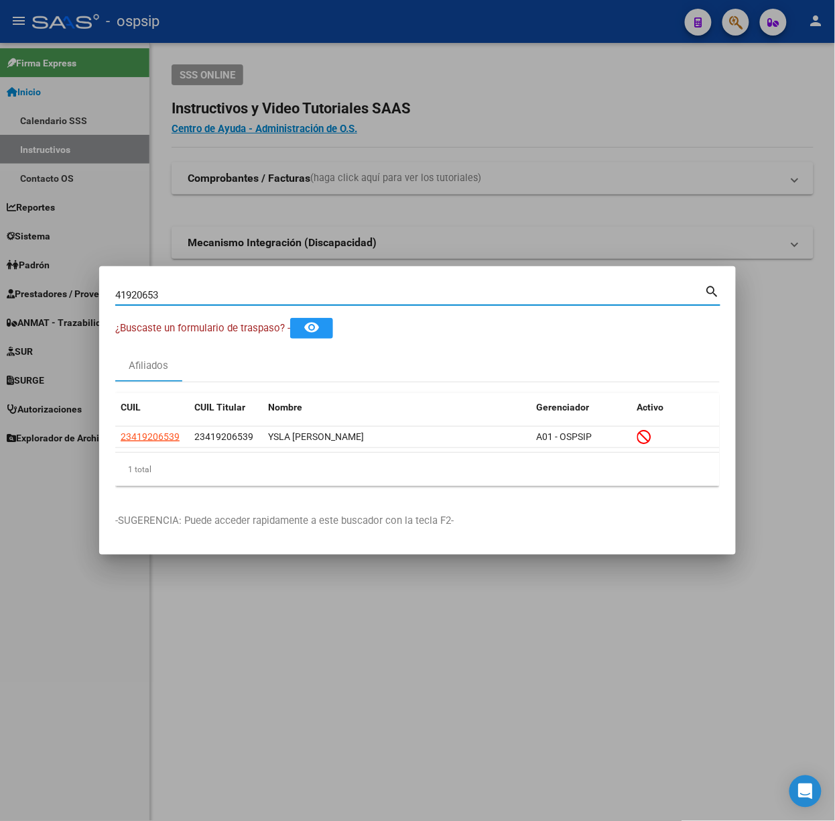
click at [221, 300] on input "41920653" at bounding box center [410, 295] width 590 height 12
type input "52014616"
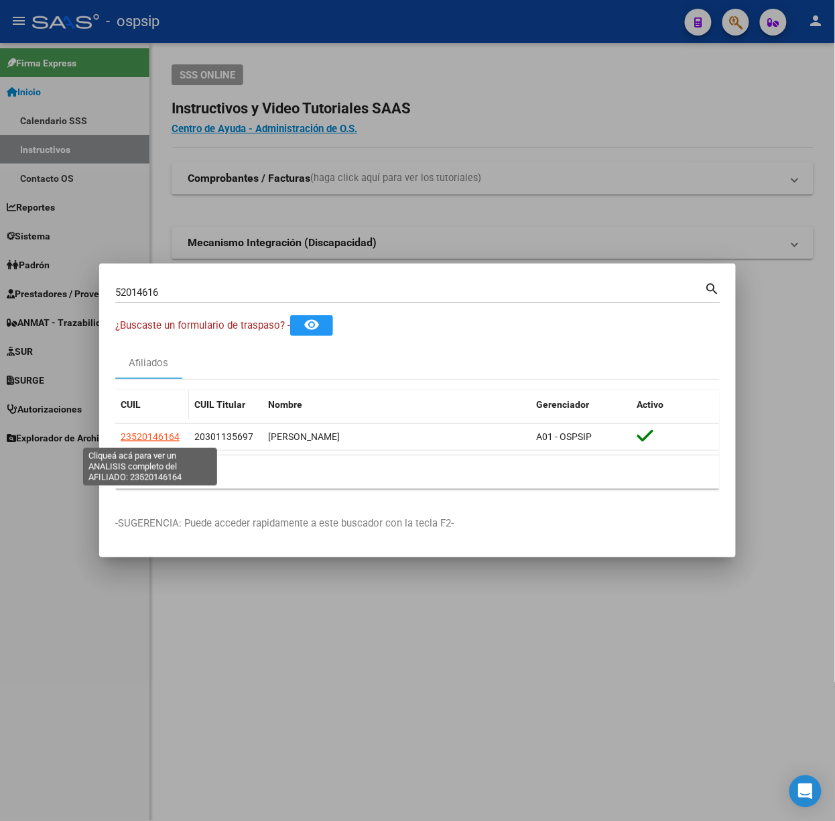
click at [138, 434] on span "23520146164" at bounding box center [150, 436] width 59 height 11
type textarea "23520146164"
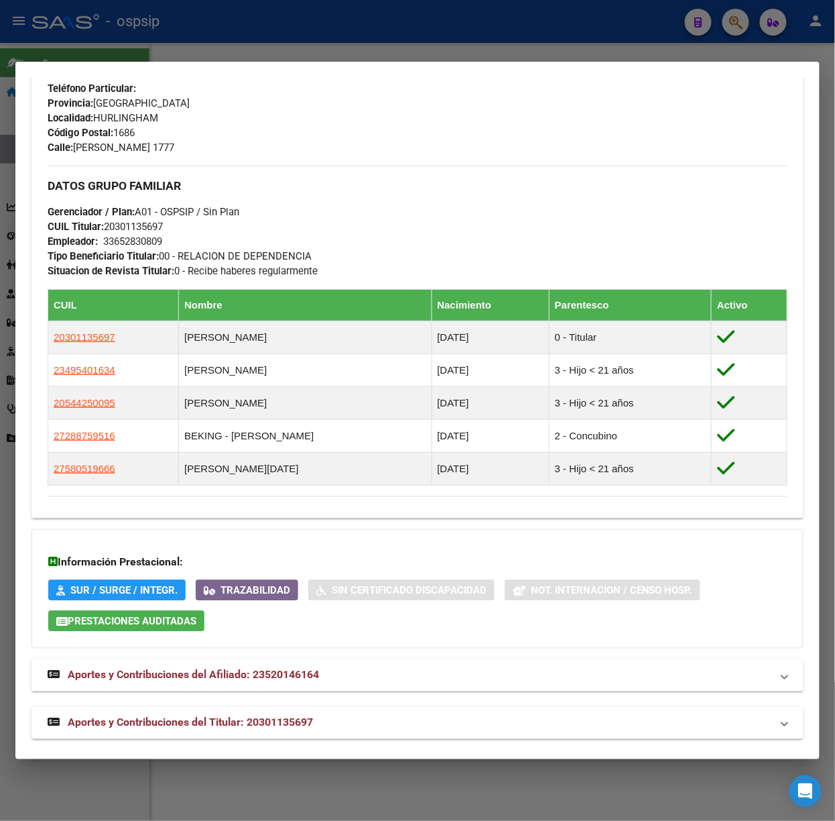
scroll to position [617, 0]
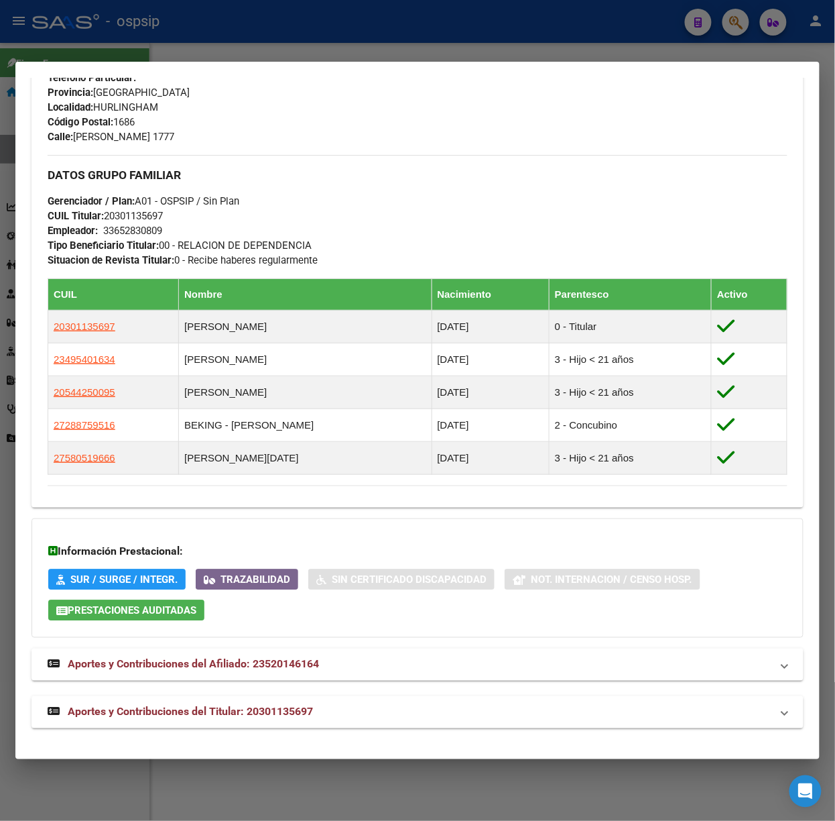
click at [251, 682] on div "DATOS PADRÓN ÁGIL: [PERSON_NAME] | ACTIVO | FAMILIAR DE: 20301135697 Datos Pers…" at bounding box center [418, 119] width 772 height 1218
click at [259, 696] on mat-expansion-panel-header "Aportes y Contribuciones del Titular: 20301135697" at bounding box center [418, 712] width 772 height 32
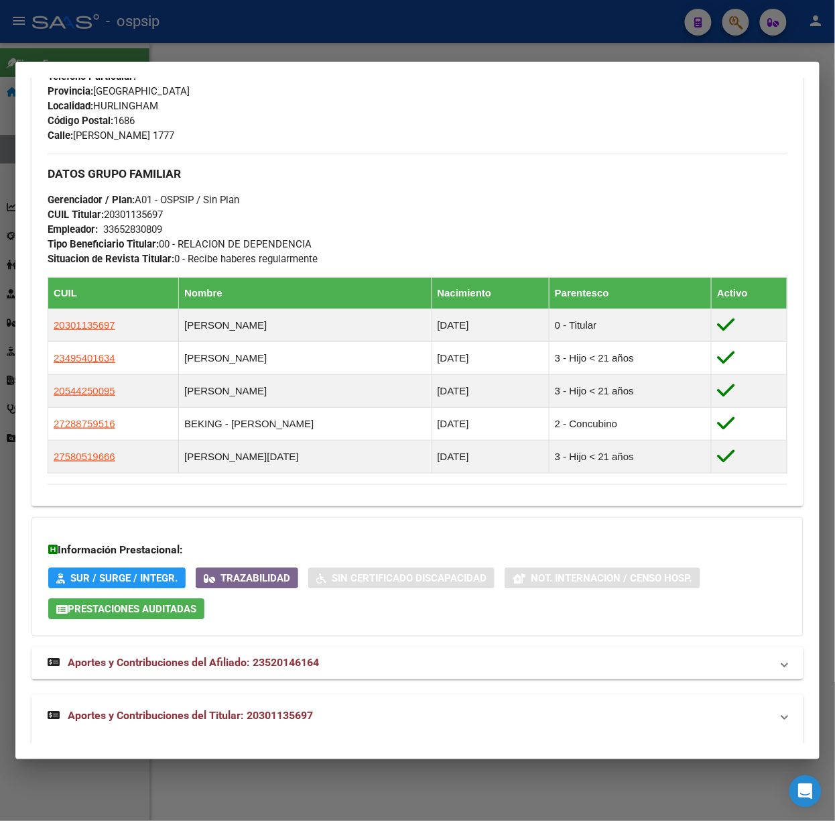
click at [267, 705] on mat-expansion-panel-header "Aportes y Contribuciones del Titular: 20301135697" at bounding box center [418, 715] width 772 height 43
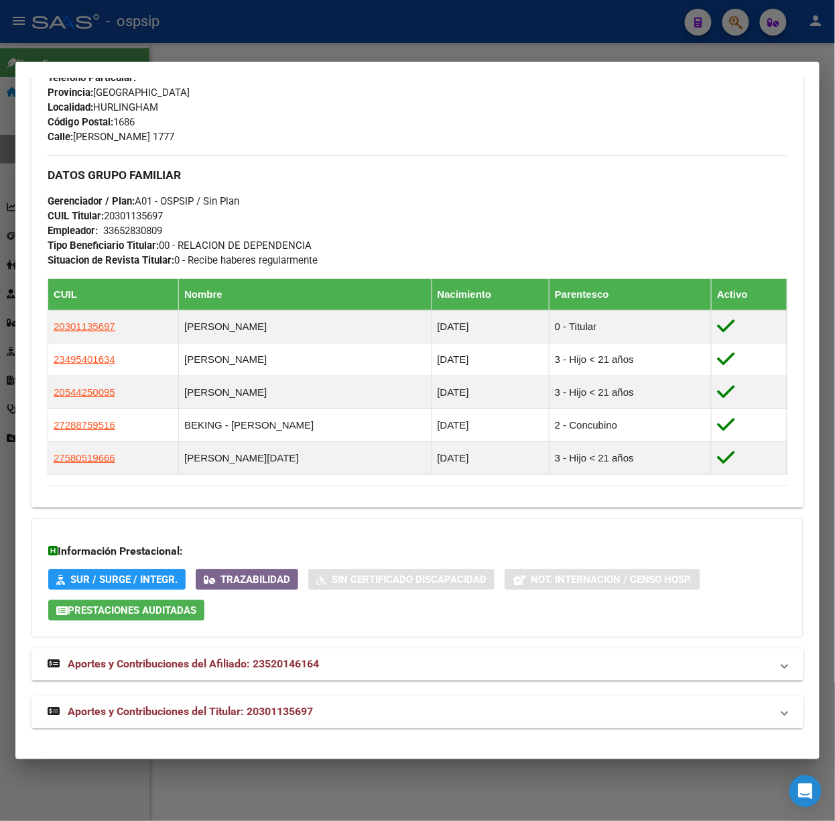
click at [253, 705] on span "Aportes y Contribuciones del Titular: 20301135697" at bounding box center [190, 711] width 245 height 13
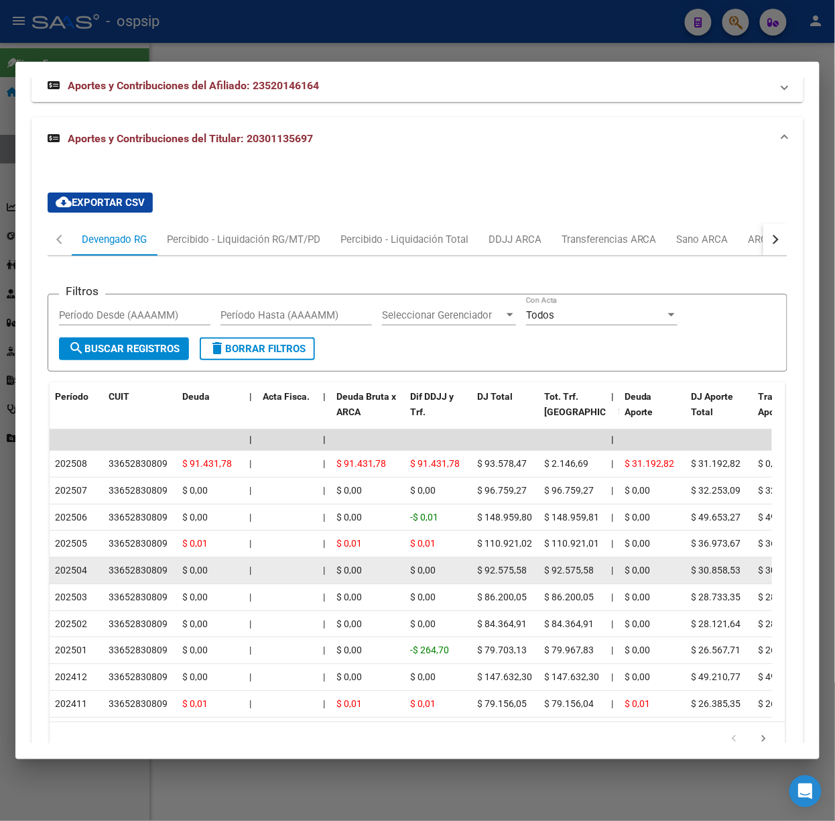
scroll to position [1270, 0]
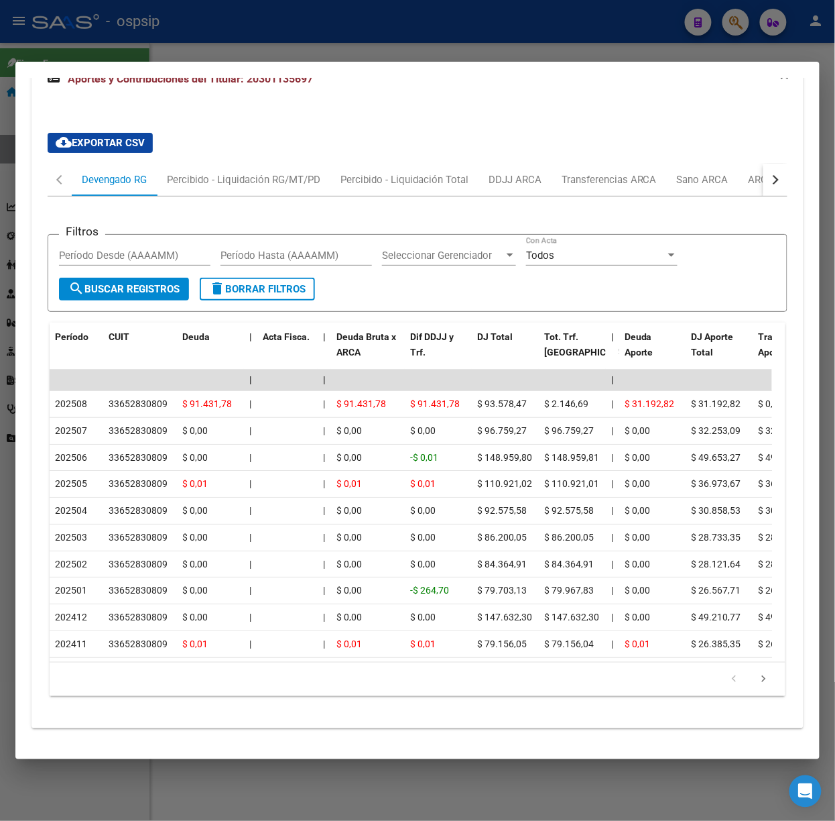
click at [280, 44] on div at bounding box center [417, 410] width 835 height 821
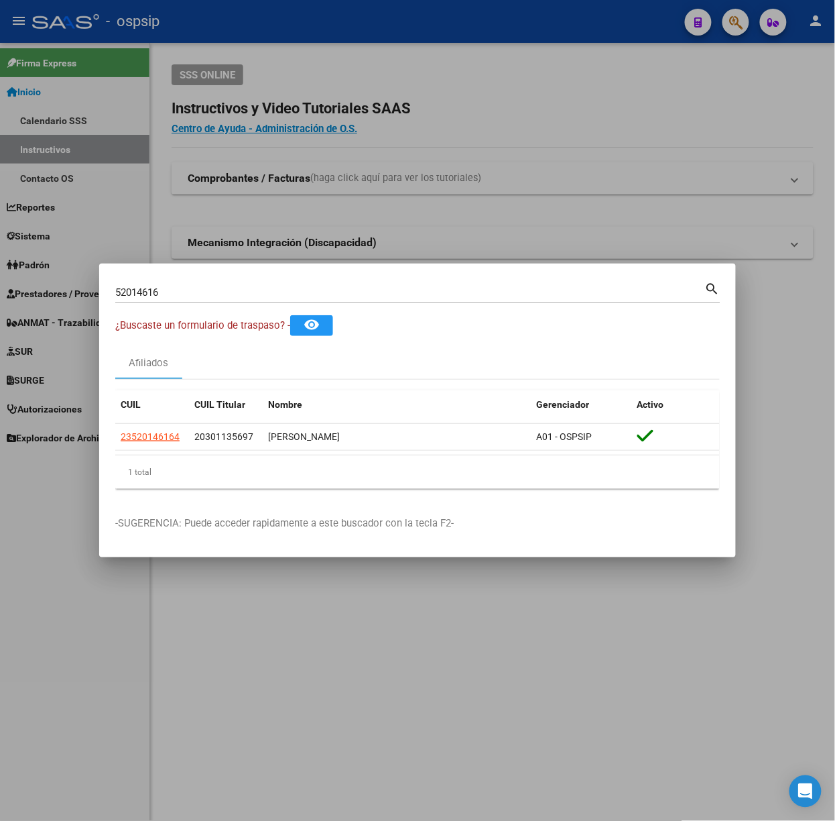
click at [298, 278] on mat-dialog-container "52014616 Buscar (apellido, dni, cuil, nro traspaso, cuit, obra social) search ¿…" at bounding box center [417, 410] width 637 height 294
click at [299, 292] on input "52014616" at bounding box center [410, 292] width 590 height 12
type input "42615048"
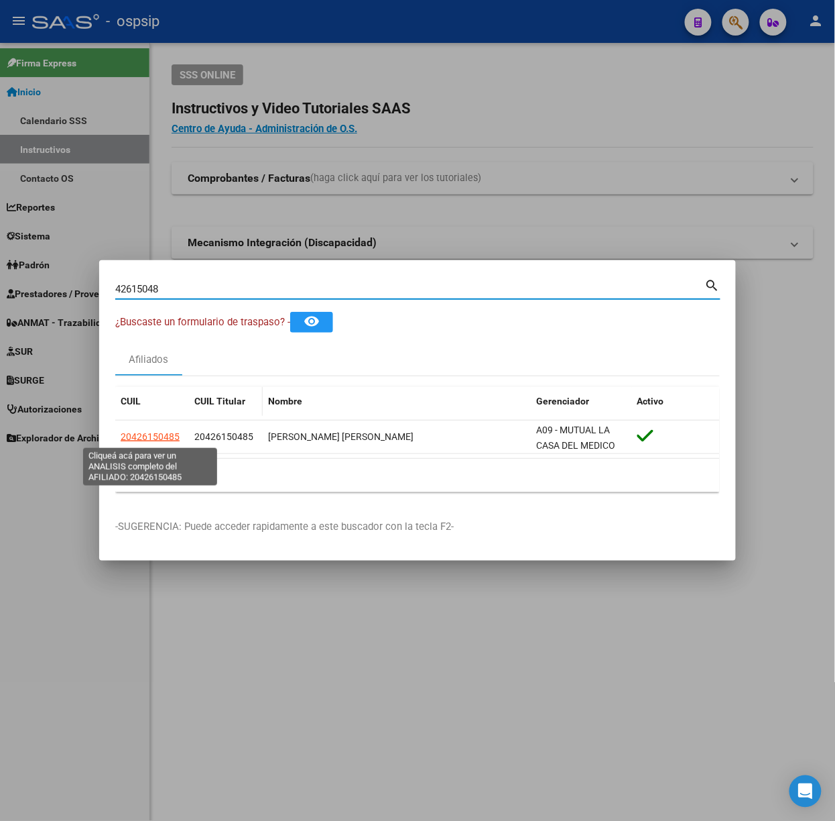
click at [154, 437] on span "20426150485" at bounding box center [150, 436] width 59 height 11
type textarea "20426150485"
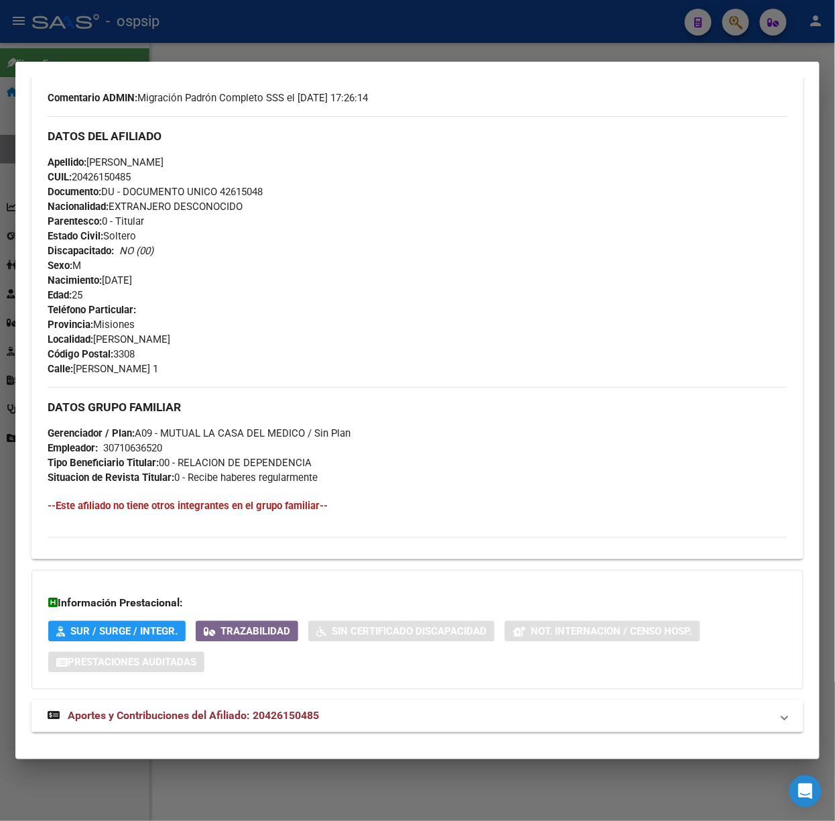
scroll to position [434, 0]
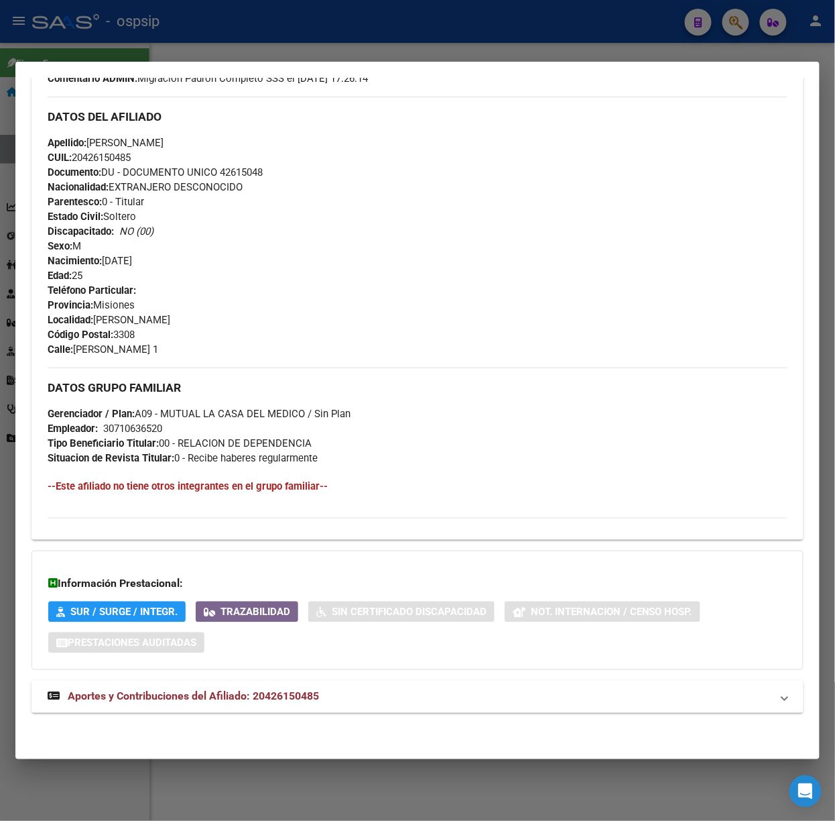
click at [302, 692] on span "Aportes y Contribuciones del Afiliado: 20426150485" at bounding box center [193, 696] width 251 height 13
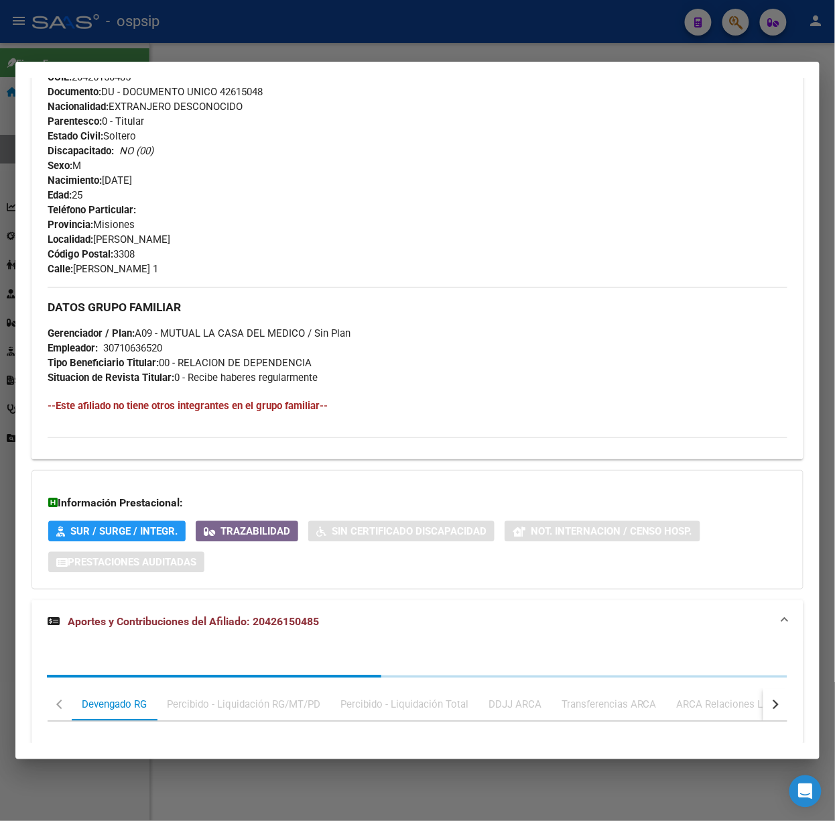
scroll to position [766, 0]
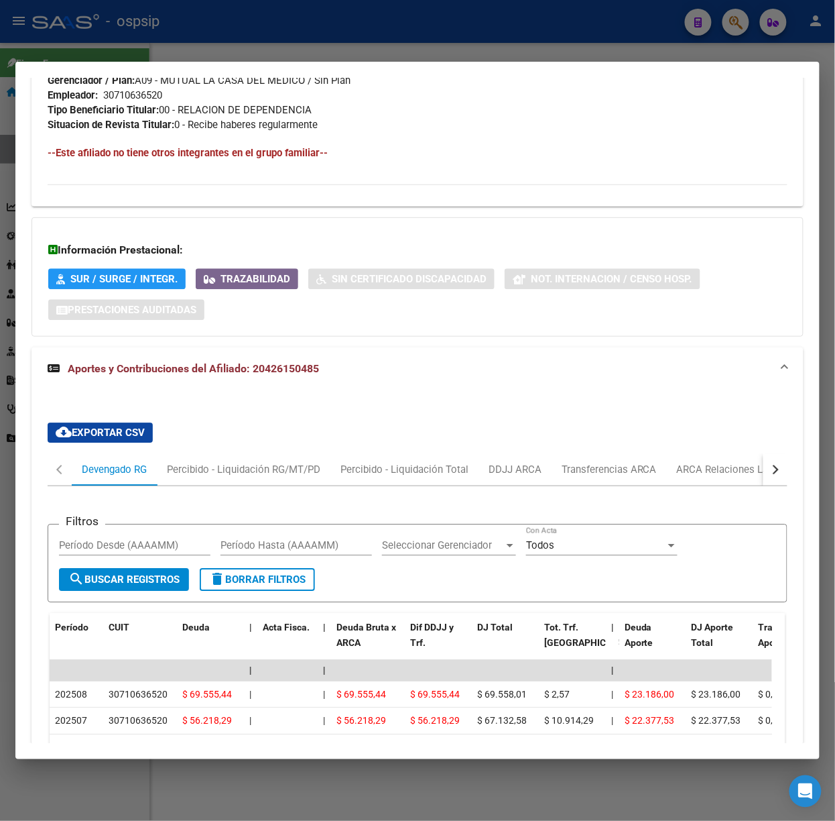
click at [139, 41] on div at bounding box center [417, 410] width 835 height 821
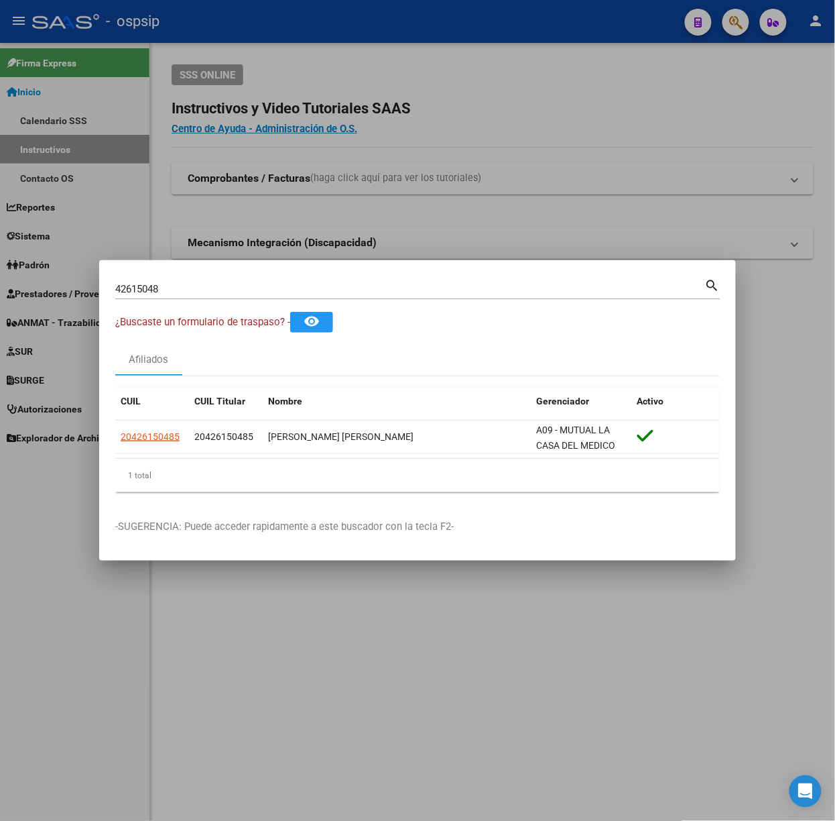
click at [213, 292] on input "42615048" at bounding box center [410, 289] width 590 height 12
type input "52450147"
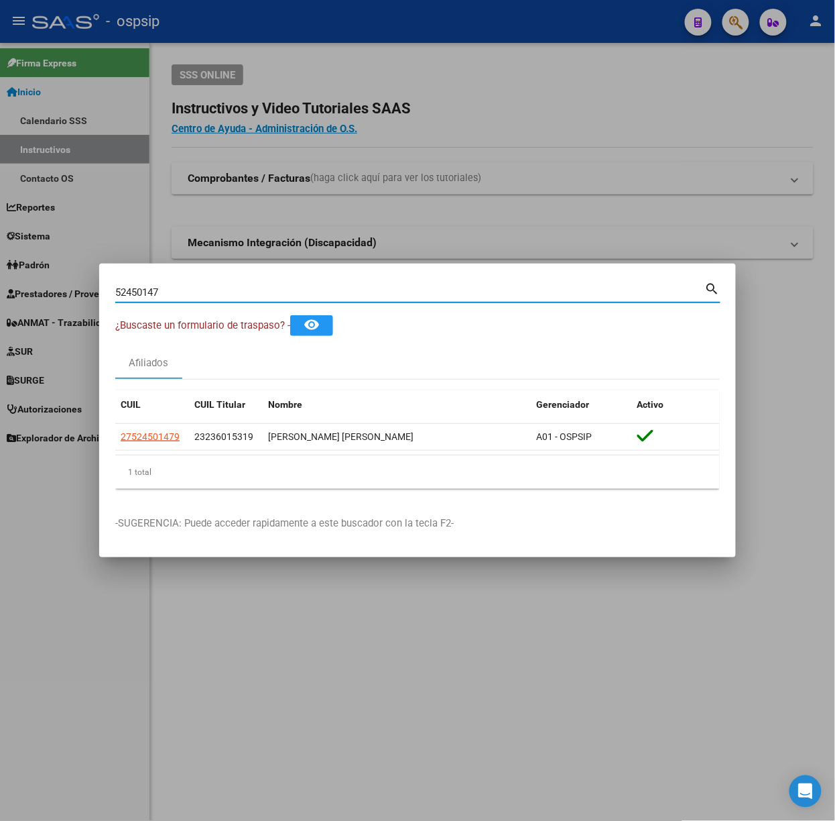
click at [162, 422] on datatable-header "CUIL CUIL Titular Nombre Gerenciador Activo" at bounding box center [417, 407] width 605 height 34
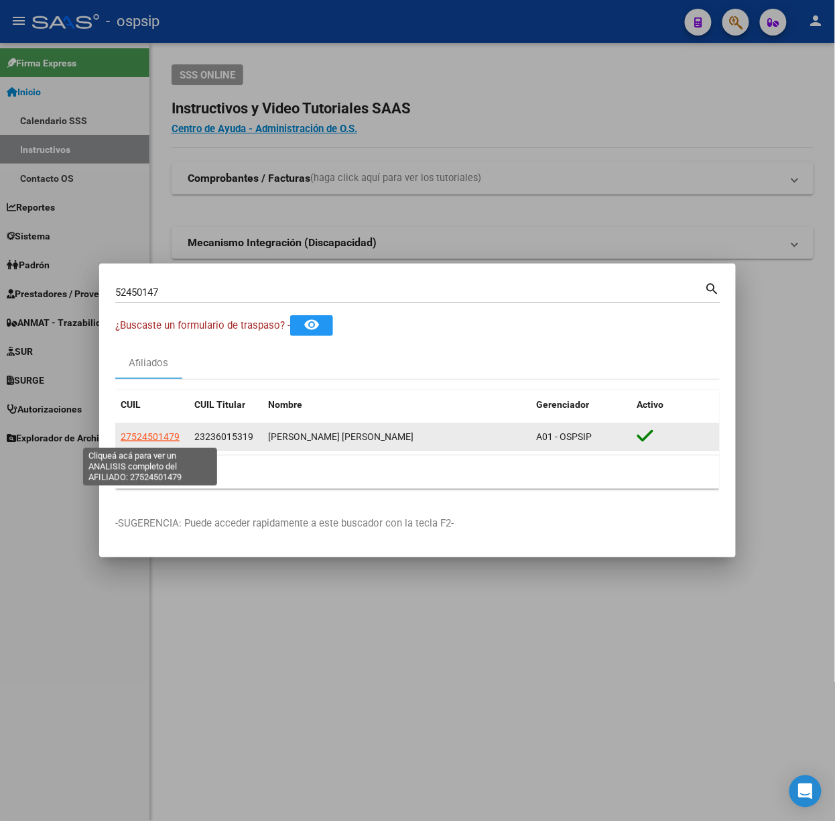
click at [164, 440] on span "27524501479" at bounding box center [150, 436] width 59 height 11
type textarea "27524501479"
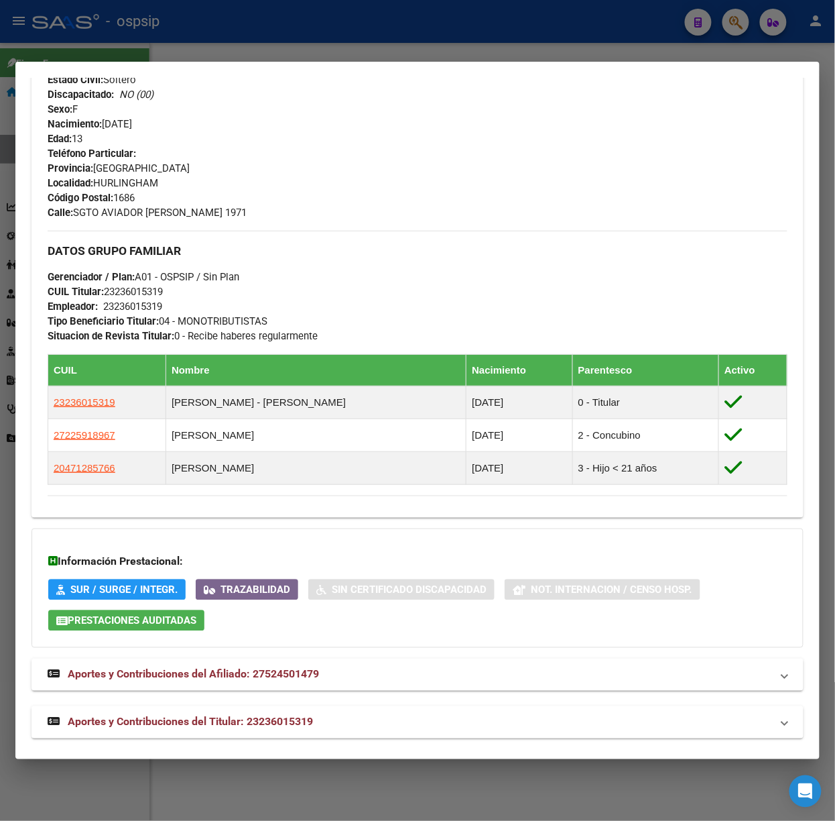
click at [282, 706] on mat-expansion-panel-header "Aportes y Contribuciones del Titular: 23236015319" at bounding box center [418, 722] width 772 height 32
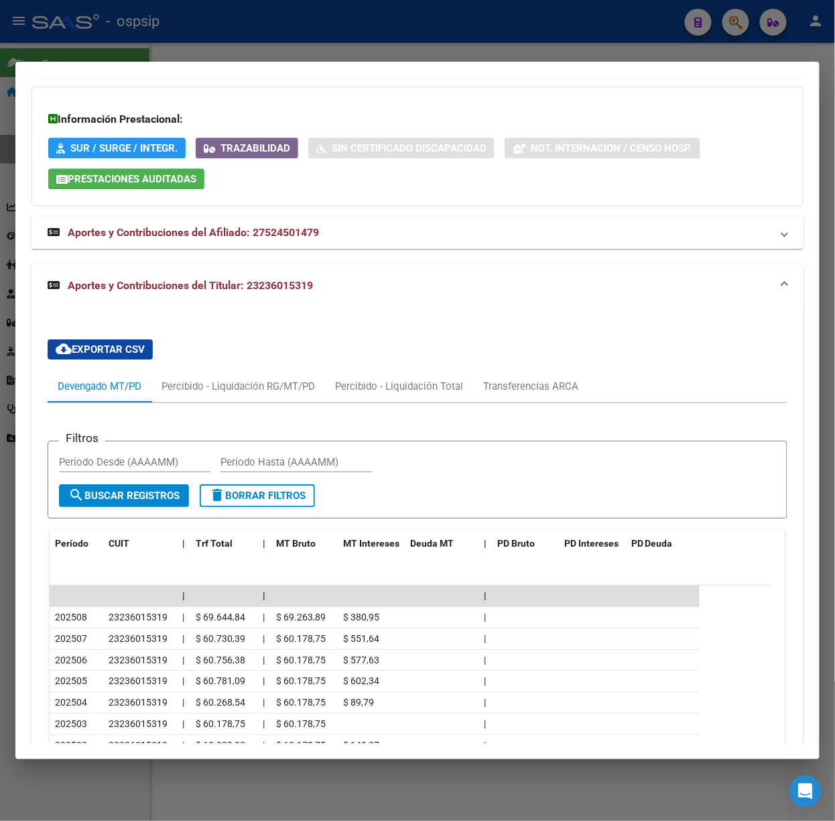
scroll to position [982, 0]
click at [156, 47] on div at bounding box center [417, 410] width 835 height 821
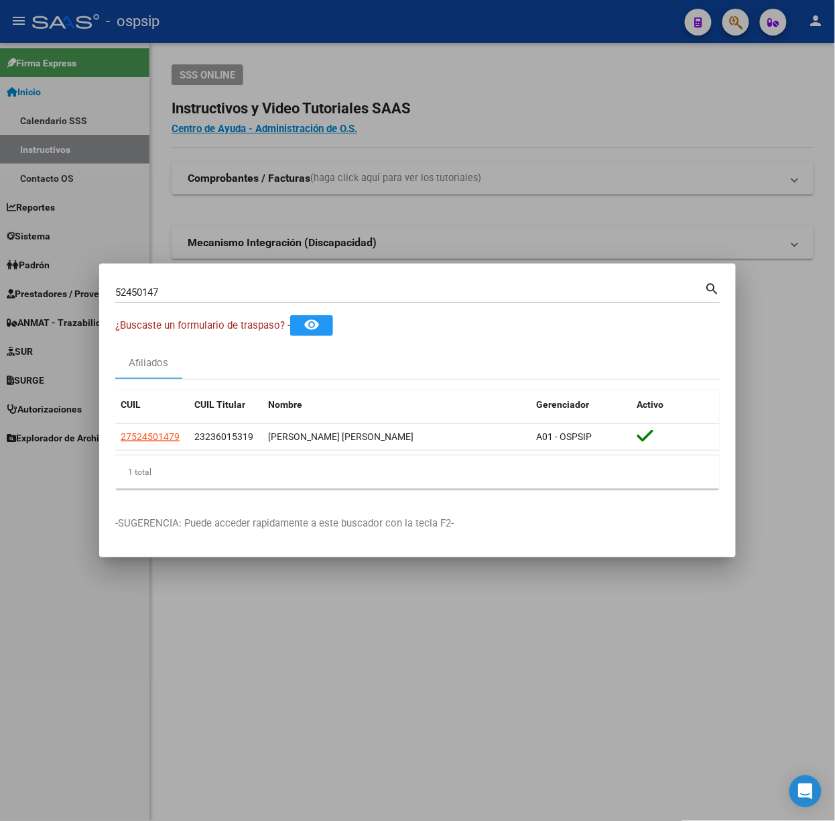
click at [192, 287] on input "52450147" at bounding box center [410, 292] width 590 height 12
type input "46911590"
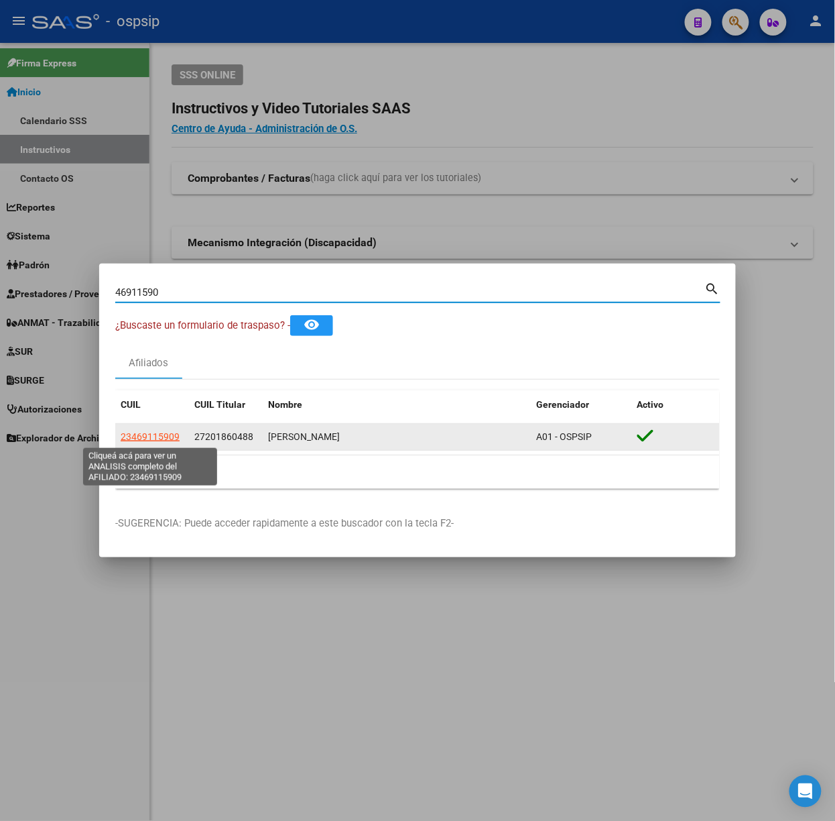
click at [140, 438] on span "23469115909" at bounding box center [150, 436] width 59 height 11
type textarea "23469115909"
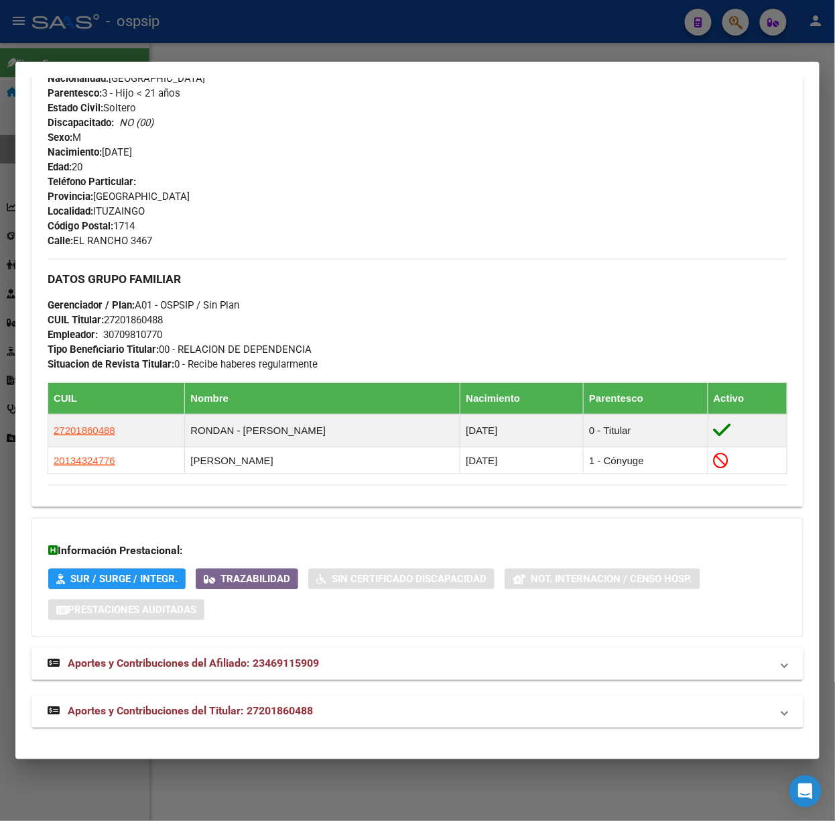
click at [349, 713] on mat-panel-title "Aportes y Contribuciones del Titular: 27201860488" at bounding box center [410, 711] width 724 height 16
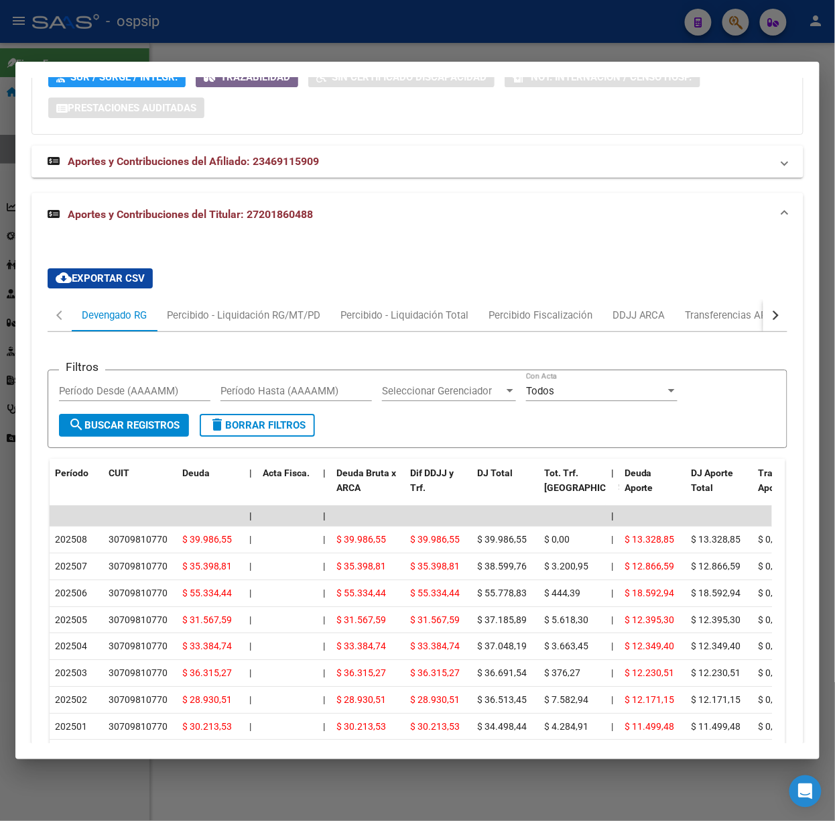
scroll to position [1141, 0]
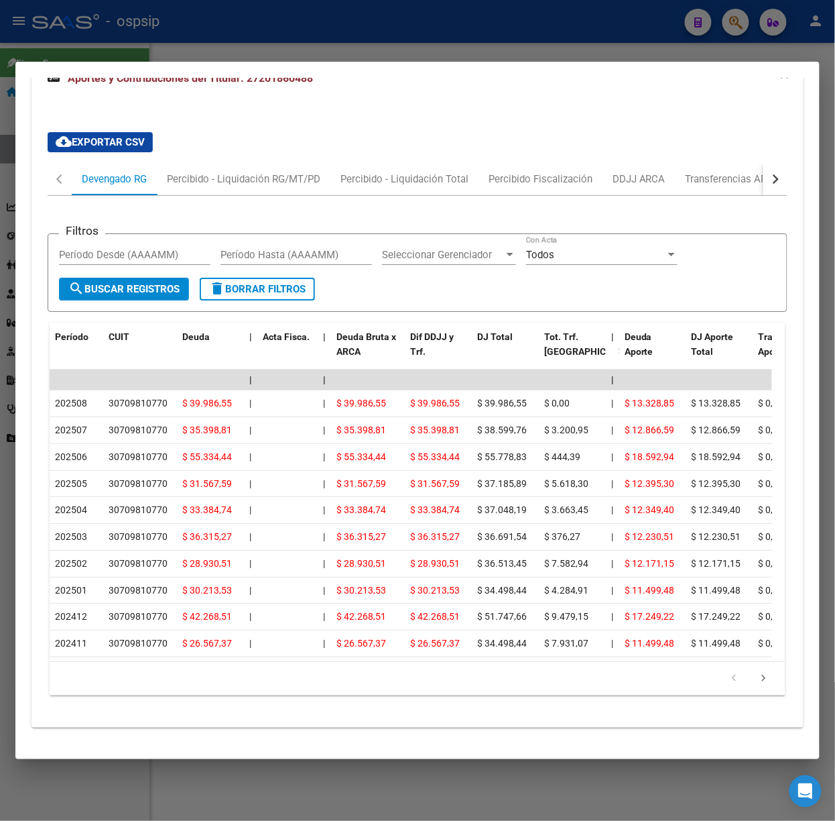
click at [314, 36] on div at bounding box center [417, 410] width 835 height 821
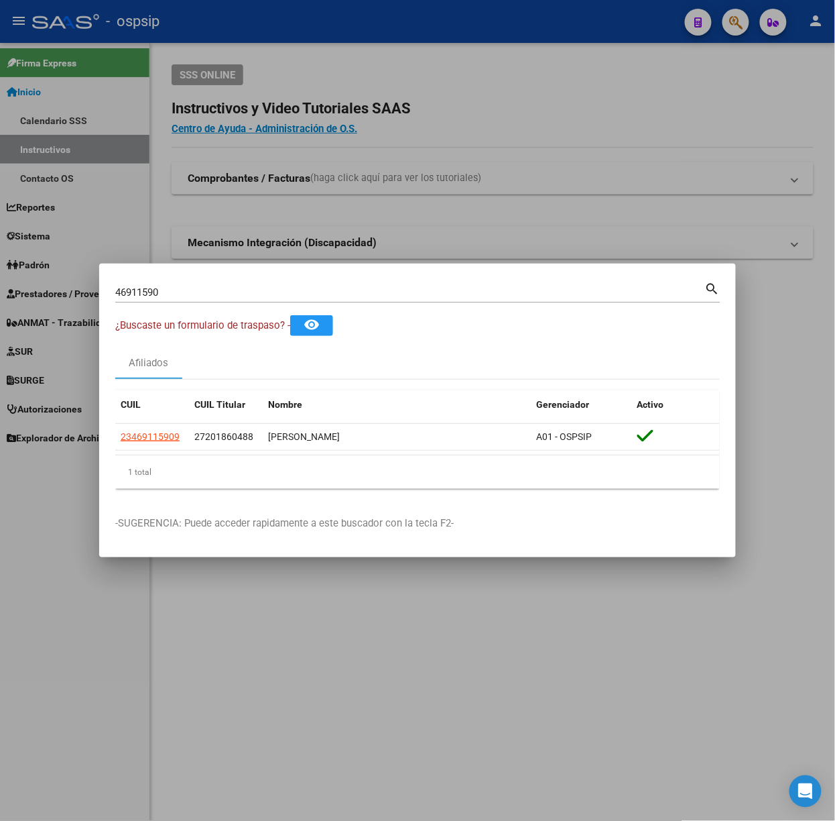
click at [283, 280] on div "46911590 Buscar (apellido, dni, [PERSON_NAME], nro traspaso, cuit, obra social)…" at bounding box center [417, 291] width 605 height 23
click at [283, 284] on div "46911590 Buscar (apellido, dni, cuil, nro traspaso, cuit, obra social)" at bounding box center [410, 292] width 590 height 20
click at [284, 288] on input "46911590" at bounding box center [410, 292] width 590 height 12
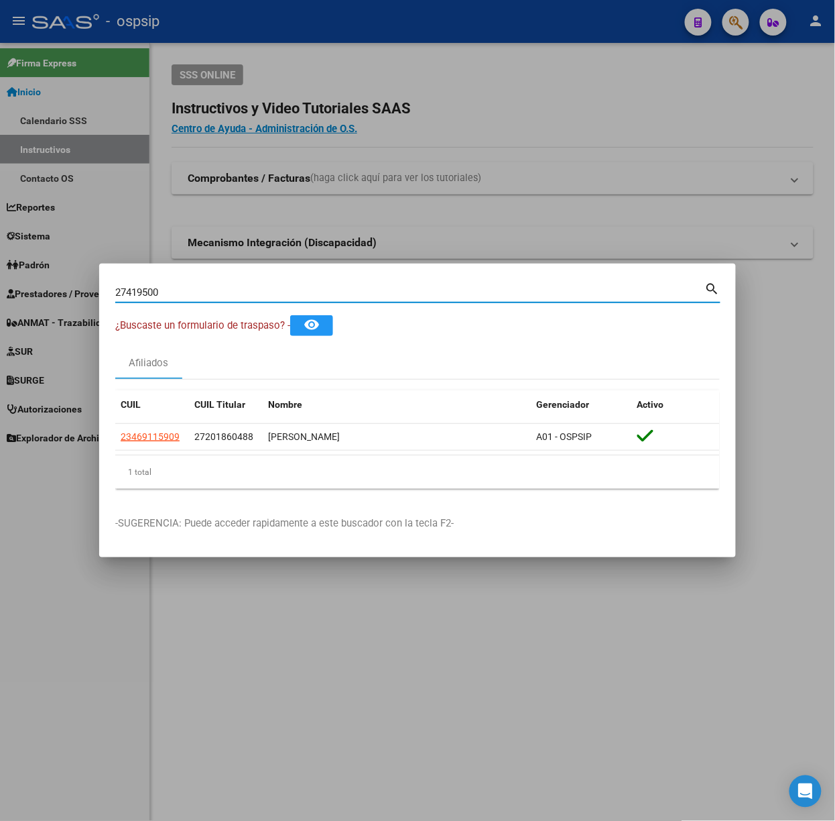
type input "27419500"
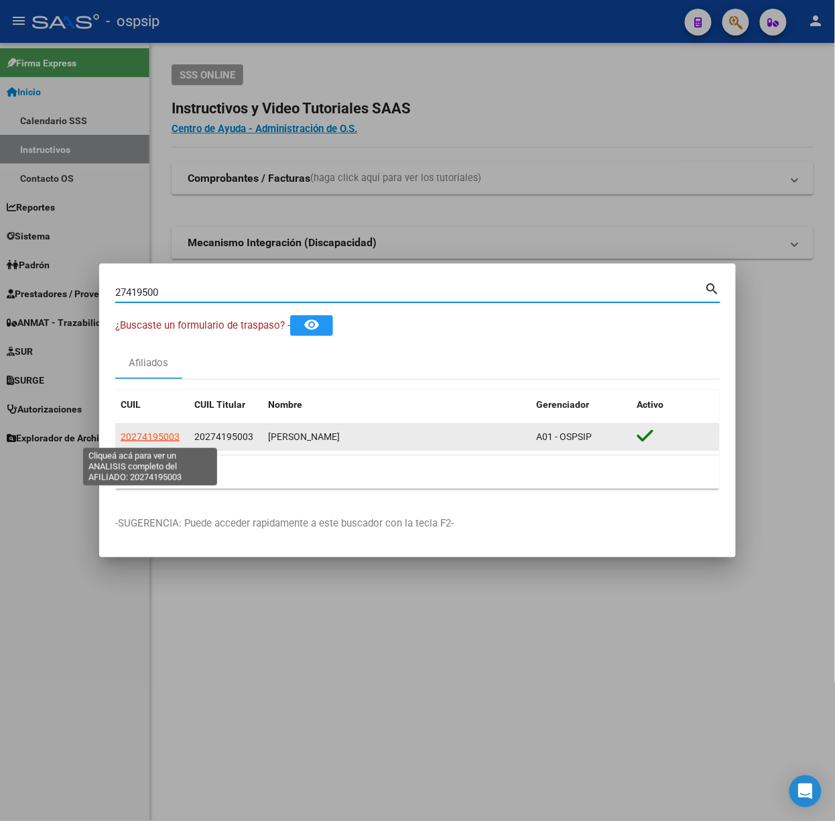
click at [153, 438] on span "20274195003" at bounding box center [150, 436] width 59 height 11
type textarea "20274195003"
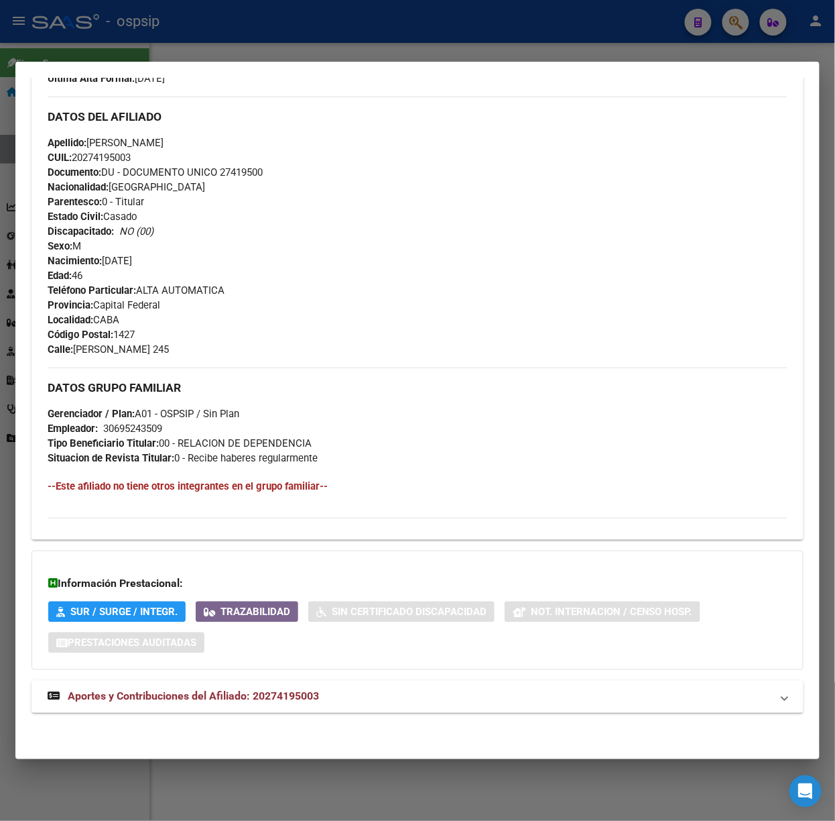
click at [290, 709] on mat-expansion-panel-header "Aportes y Contribuciones del Afiliado: 20274195003" at bounding box center [418, 696] width 772 height 32
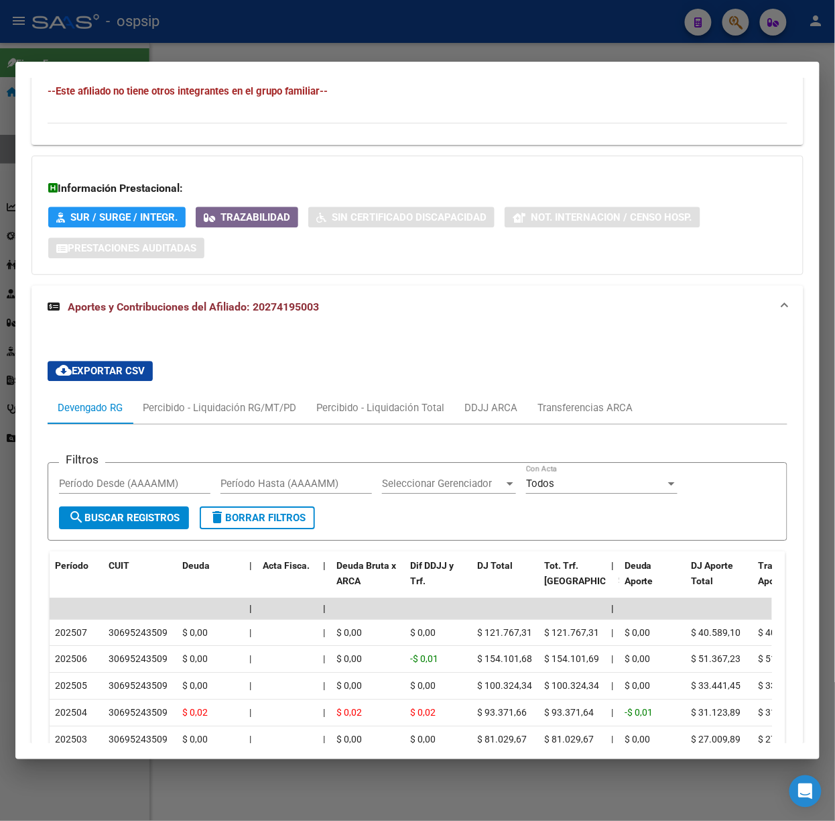
scroll to position [800, 0]
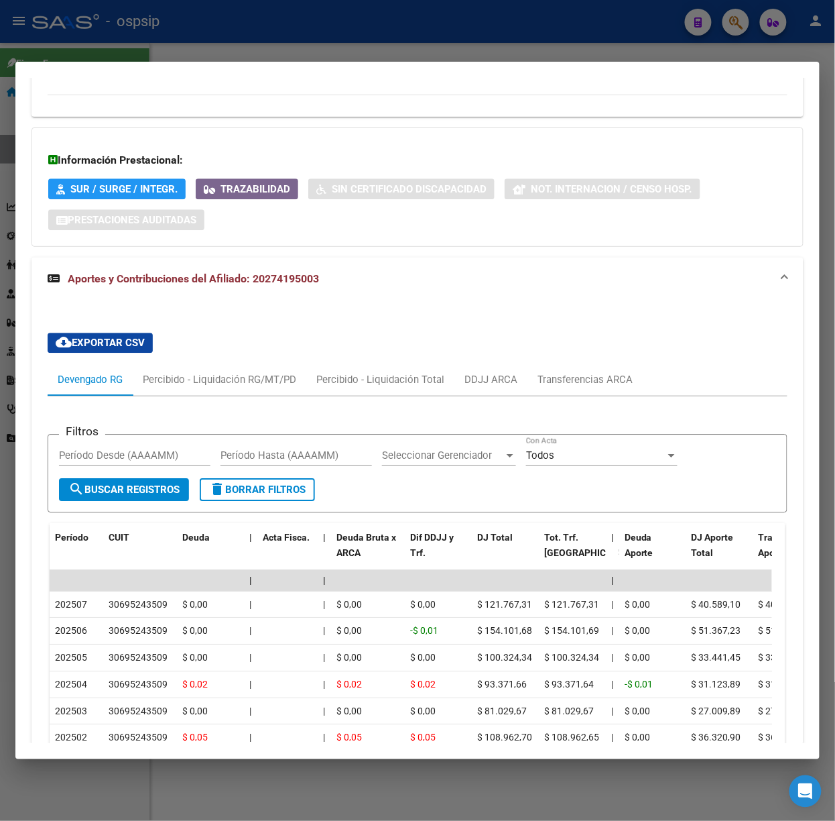
click at [328, 24] on div at bounding box center [417, 410] width 835 height 821
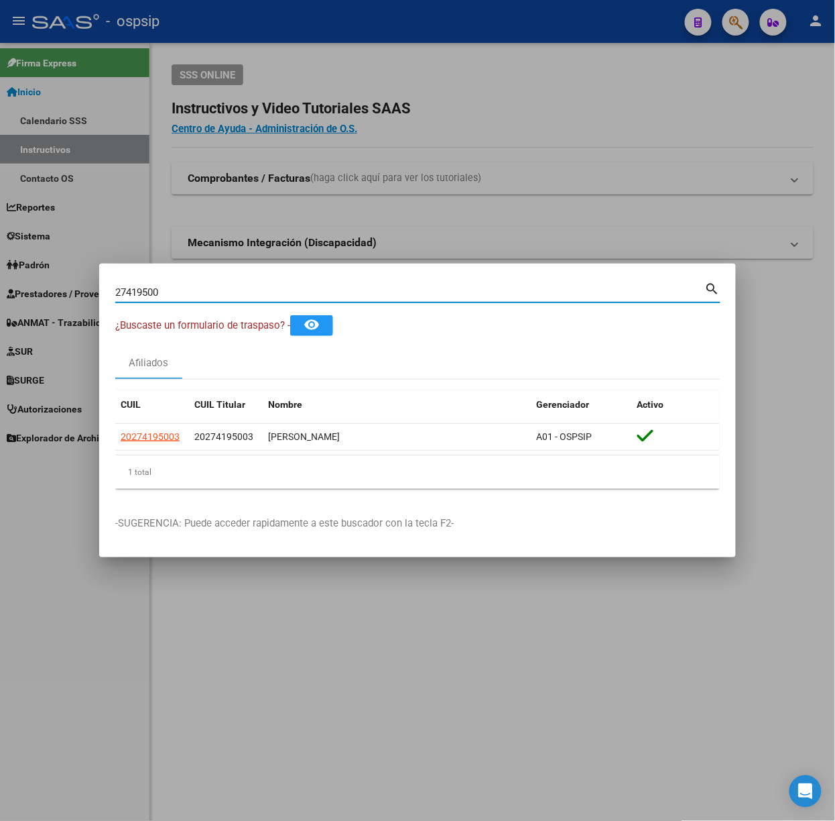
click at [207, 288] on input "27419500" at bounding box center [410, 292] width 590 height 12
type input "42683097"
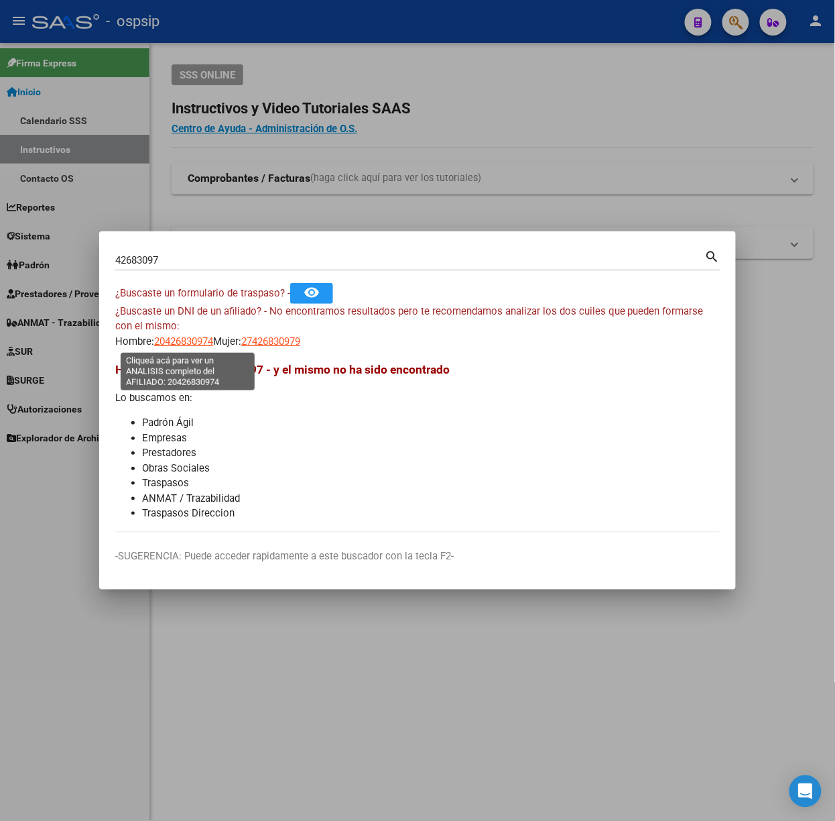
click at [188, 342] on span "20426830974" at bounding box center [183, 341] width 59 height 12
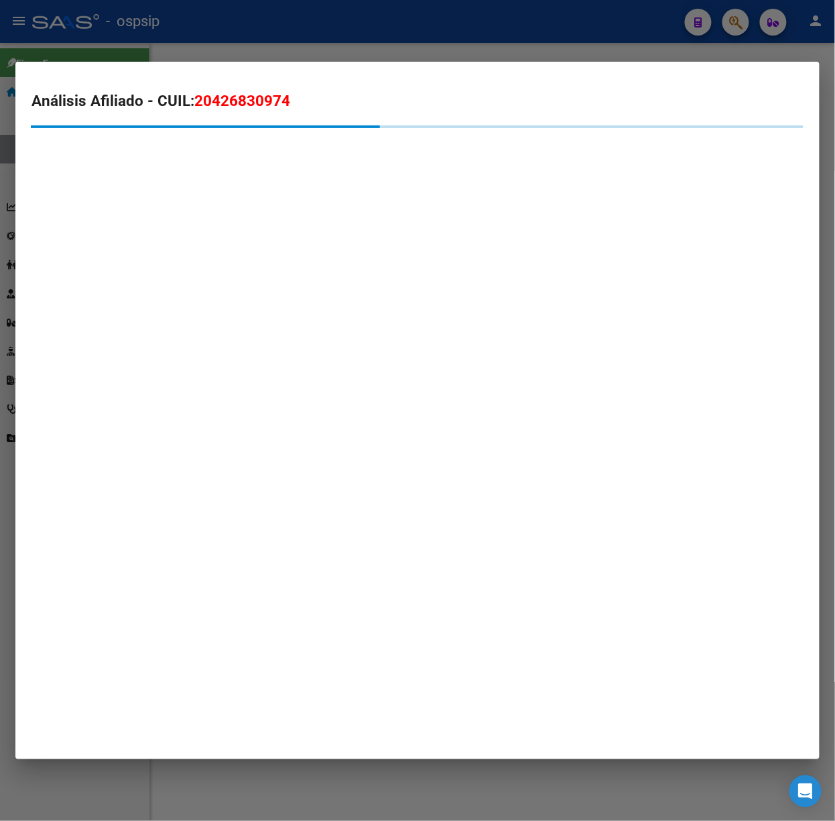
click at [237, 25] on div at bounding box center [417, 410] width 835 height 821
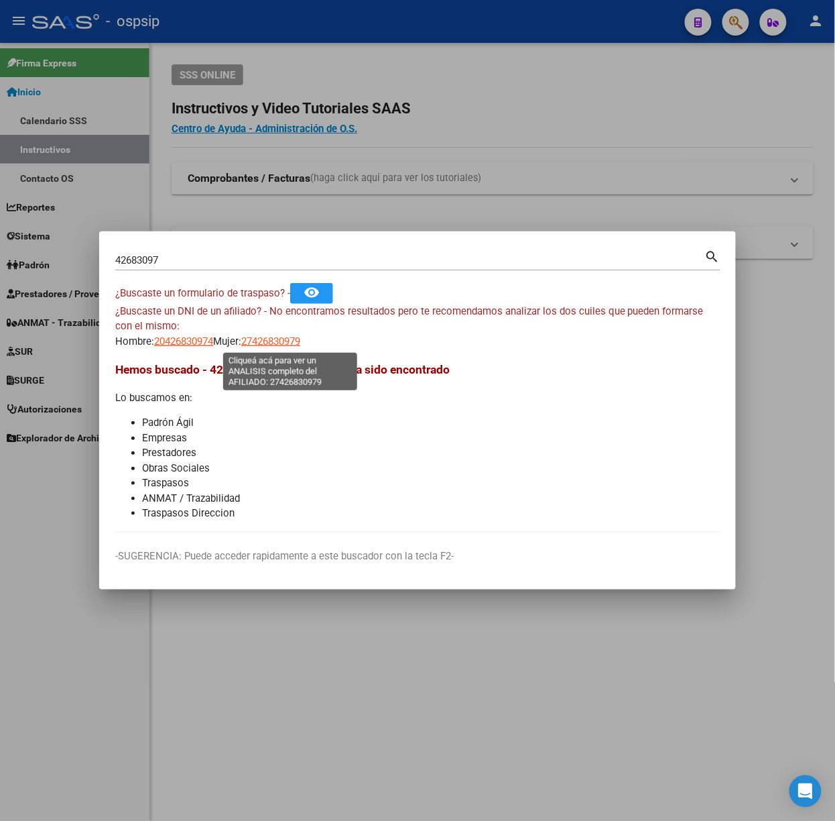
click at [293, 342] on span "27426830979" at bounding box center [270, 341] width 59 height 12
type textarea "27426830979"
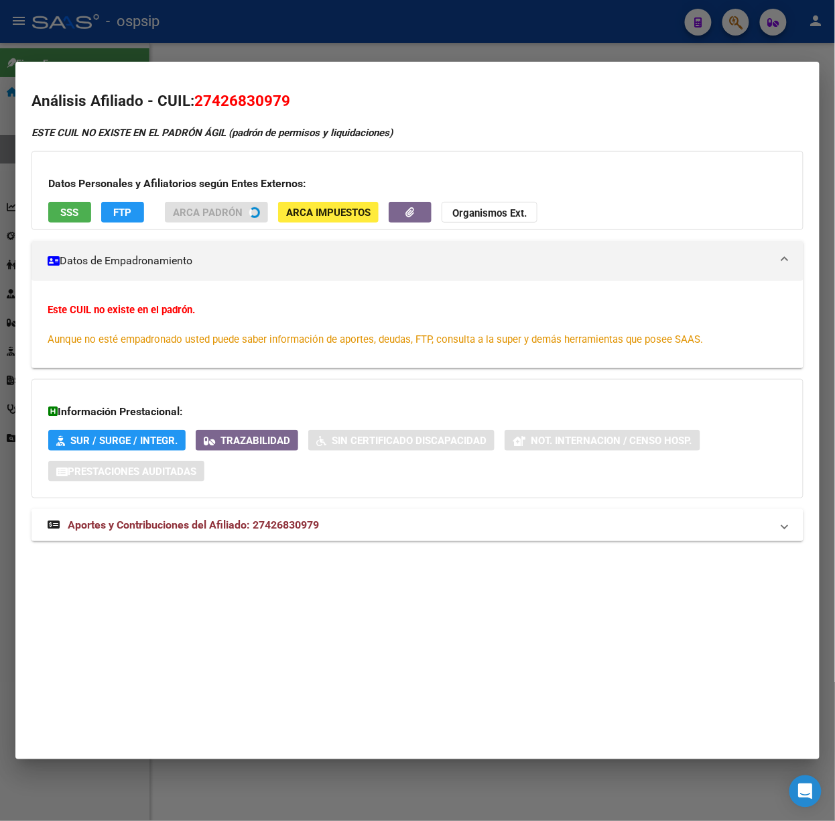
click at [307, 528] on span "Aportes y Contribuciones del Afiliado: 27426830979" at bounding box center [193, 524] width 251 height 13
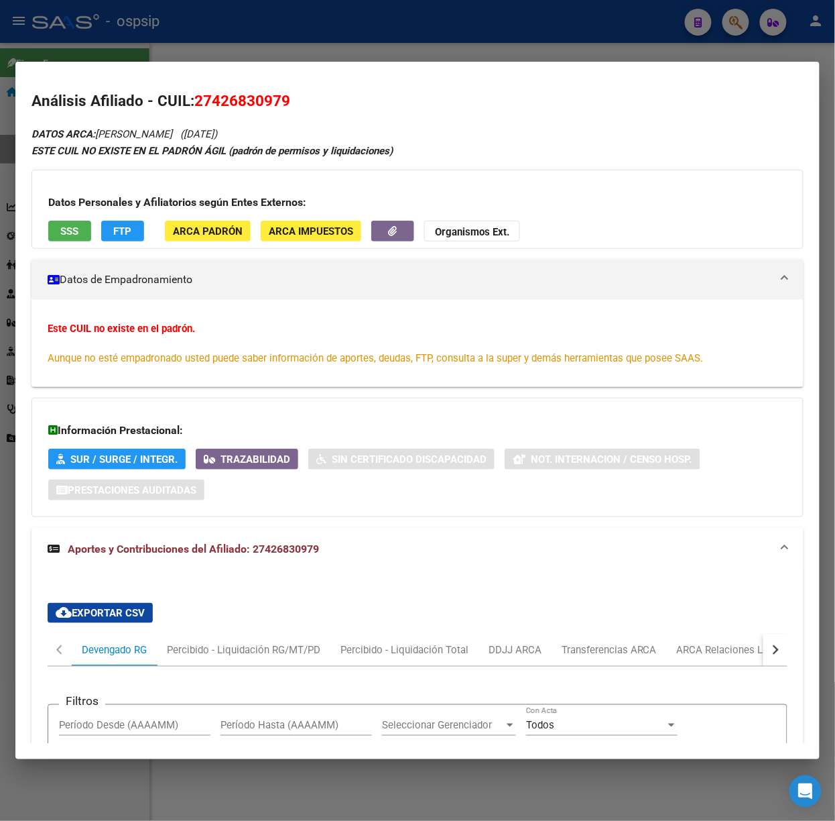
scroll to position [502, 0]
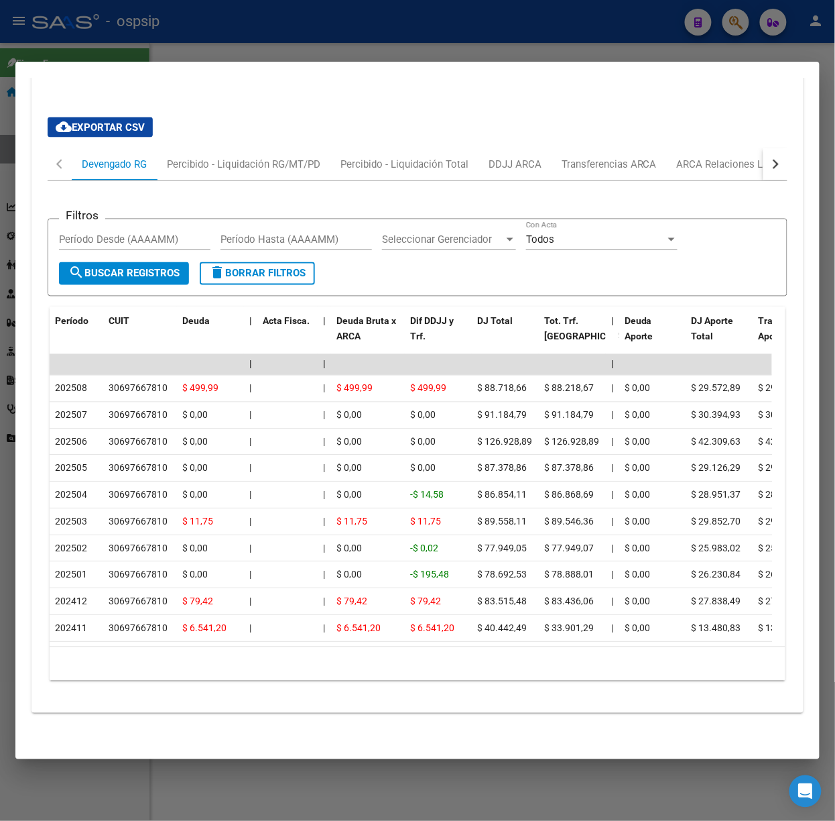
drag, startPoint x: 182, startPoint y: 57, endPoint x: 185, endPoint y: 177, distance: 120.0
click at [178, 57] on div at bounding box center [417, 410] width 835 height 821
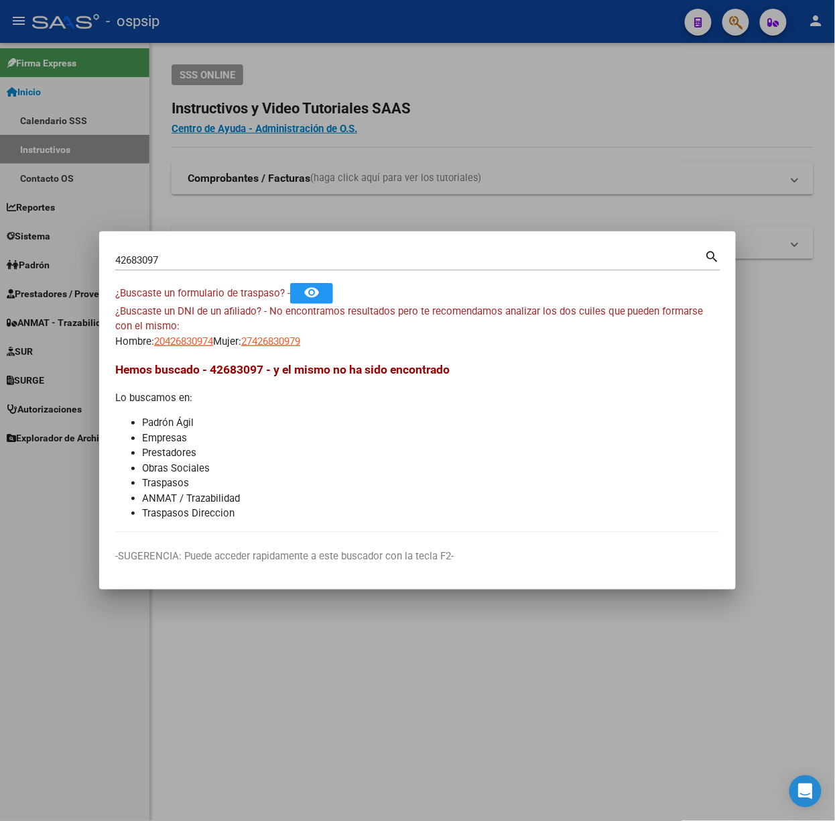
click at [164, 257] on input "42683097" at bounding box center [410, 260] width 590 height 12
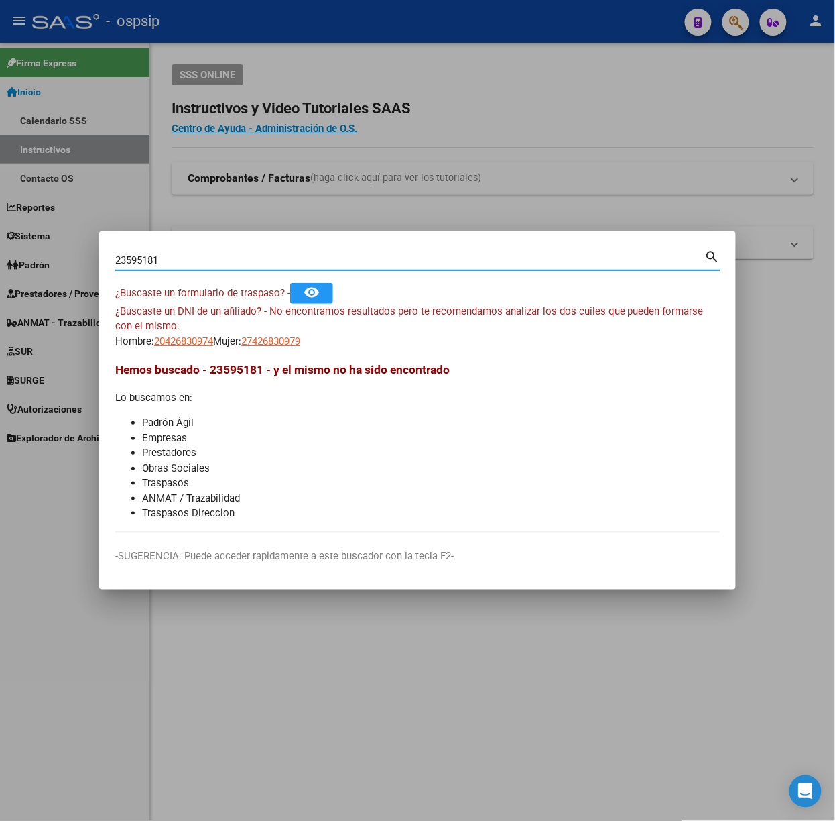
type input "23595181"
click at [166, 344] on span "23235951819" at bounding box center [183, 341] width 59 height 12
type textarea "23235951819"
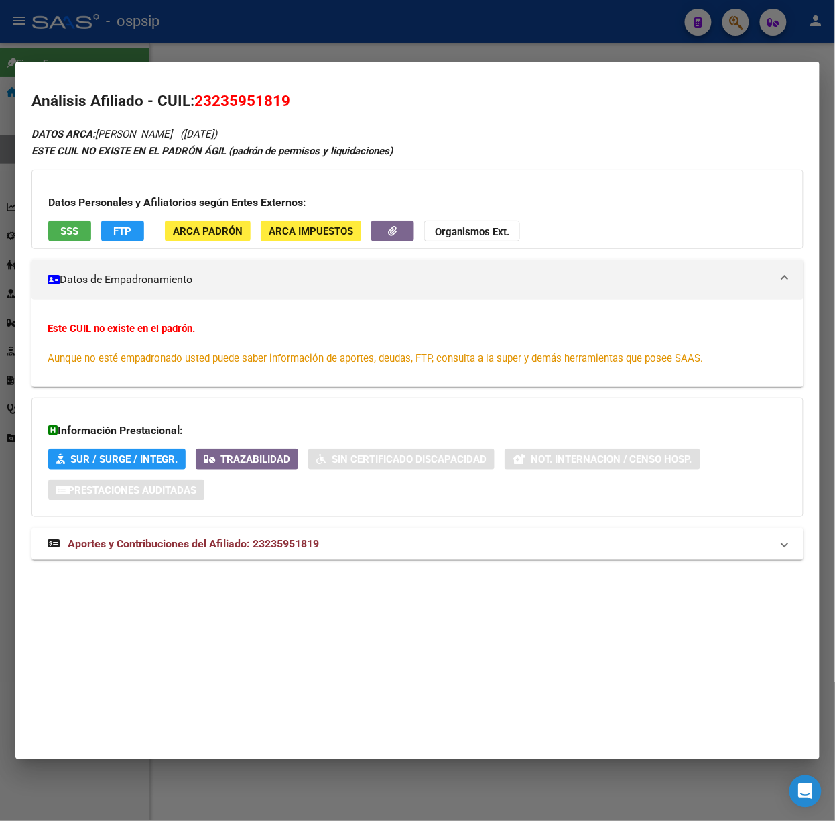
click at [242, 566] on div "DATOS ARCA: [PERSON_NAME] ([DATE]) ESTE CUIL NO EXISTE EN EL PADRÓN ÁGIL (padró…" at bounding box center [418, 349] width 772 height 449
click at [242, 561] on div "DATOS ARCA: [PERSON_NAME] ([DATE]) ESTE CUIL NO EXISTE EN EL PADRÓN ÁGIL (padró…" at bounding box center [418, 349] width 772 height 449
click at [242, 538] on span "Aportes y Contribuciones del Afiliado: 23235951819" at bounding box center [193, 543] width 251 height 13
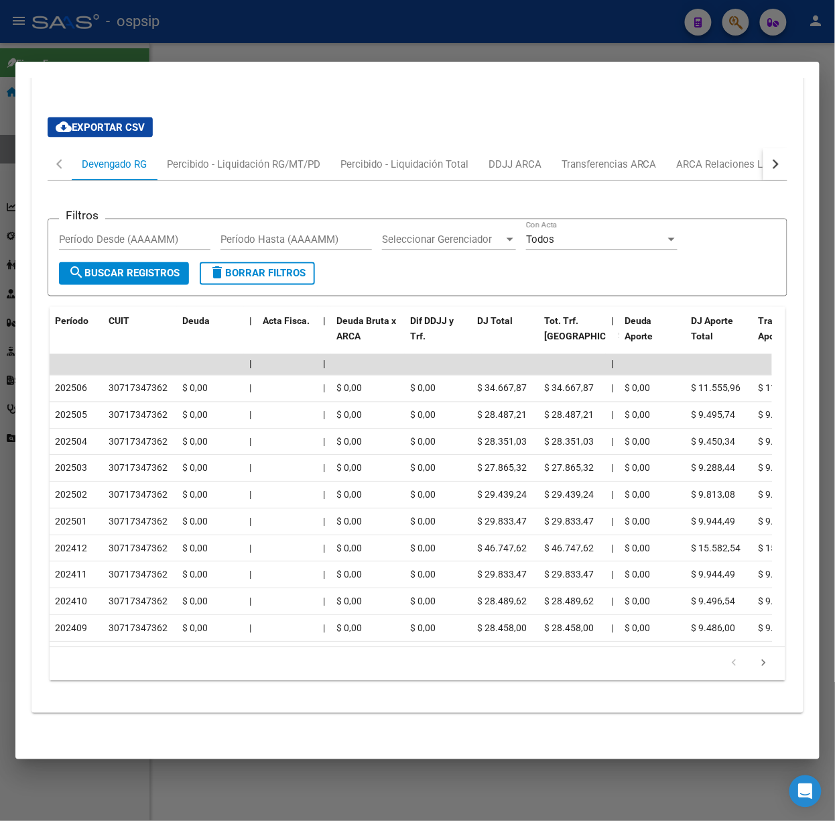
click at [213, 30] on div at bounding box center [417, 410] width 835 height 821
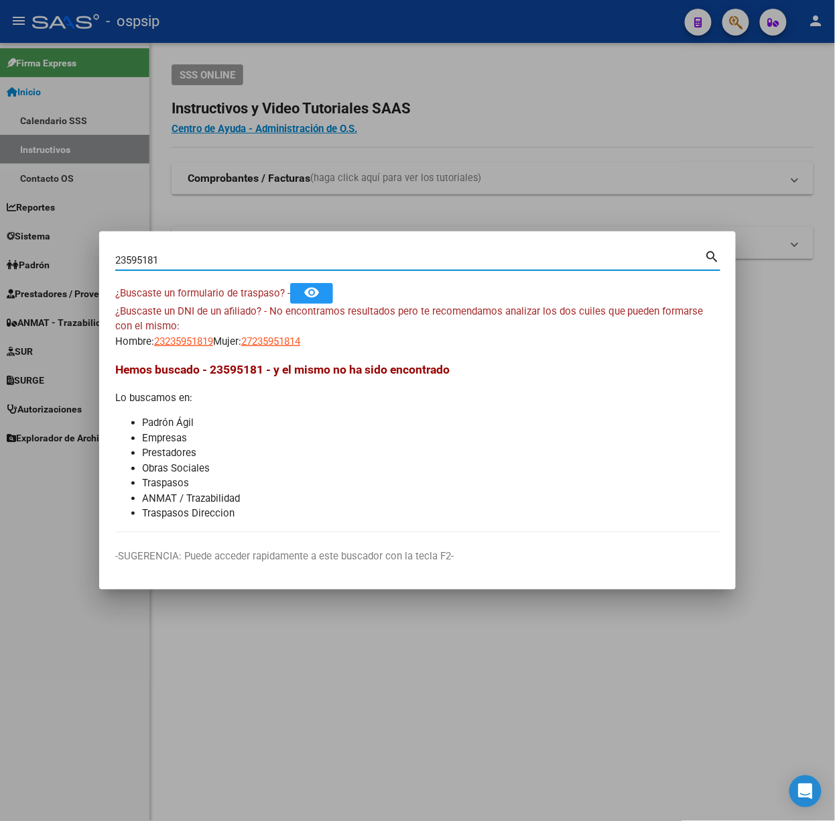
click at [221, 257] on input "23595181" at bounding box center [410, 260] width 590 height 12
type input "36852960"
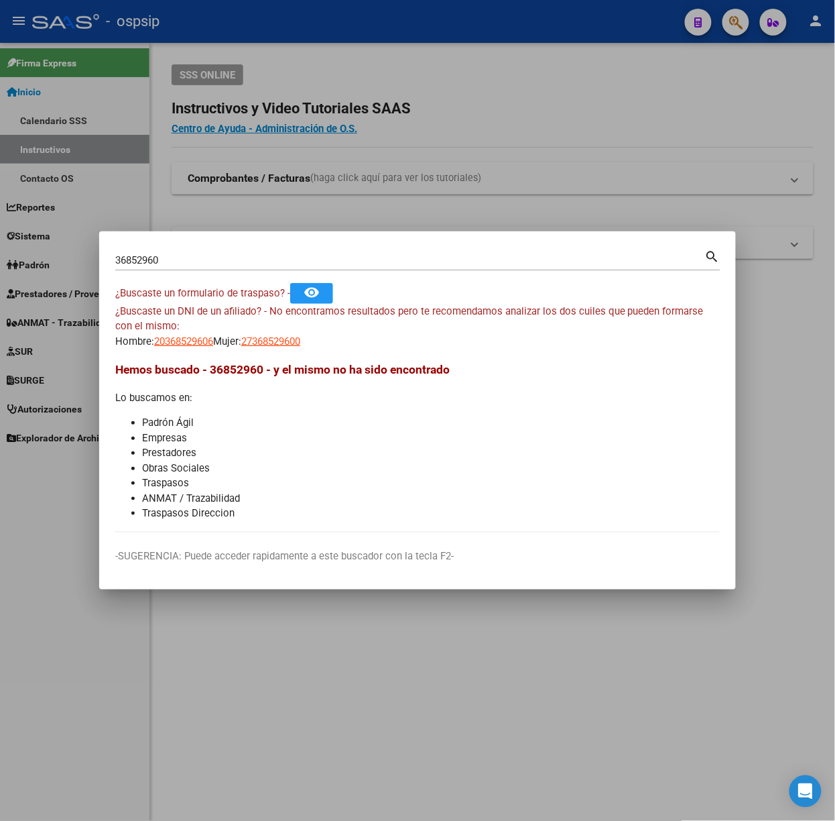
click at [180, 328] on div "¿Buscaste un DNI de un afiliado? - No encontramos resultados pero te recomendam…" at bounding box center [417, 327] width 605 height 46
click at [192, 355] on mat-dialog-content "36852960 Buscar (apellido, dni, cuil, nro traspaso, cuit, obra social) search ¿…" at bounding box center [417, 389] width 637 height 285
click at [192, 350] on mat-dialog-content "36852960 Buscar (apellido, dni, cuil, nro traspaso, cuit, obra social) search ¿…" at bounding box center [417, 389] width 637 height 285
click at [192, 347] on app-link-go-to "20368529606" at bounding box center [183, 341] width 59 height 15
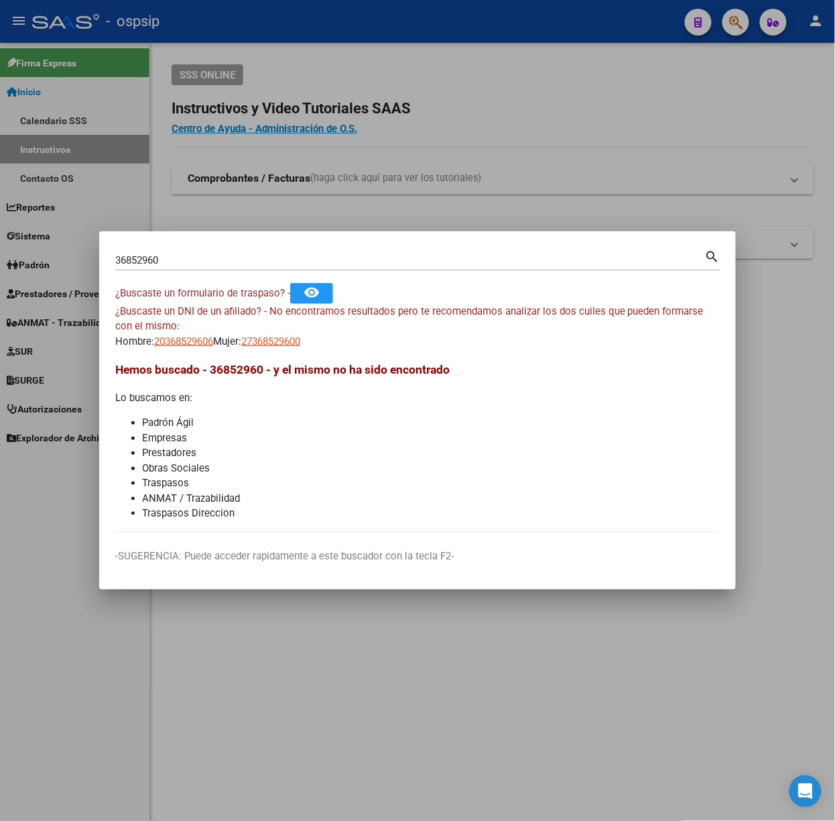
click at [192, 347] on app-link-go-to "20368529606" at bounding box center [183, 341] width 59 height 15
click at [192, 342] on span "20368529606" at bounding box center [183, 341] width 59 height 12
copy span "20368529606"
type textarea "20368529606"
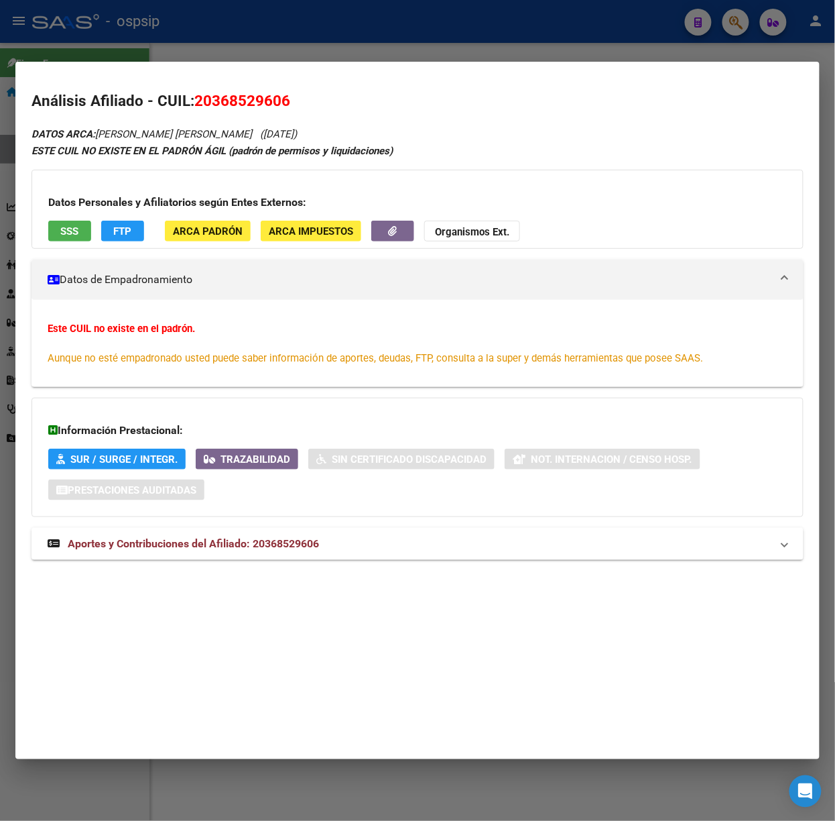
click at [249, 579] on div "Análisis Afiliado - CUIL: 20368529606 DATOS ARCA: [PERSON_NAME] [PERSON_NAME] (…" at bounding box center [418, 339] width 772 height 499
click at [247, 575] on div "DATOS ARCA: [PERSON_NAME] [PERSON_NAME] ([DATE]) ESTE CUIL NO EXISTE EN EL PADR…" at bounding box center [418, 349] width 772 height 449
click at [228, 535] on mat-expansion-panel-header "Aportes y Contribuciones del Afiliado: 20368529606" at bounding box center [418, 544] width 772 height 32
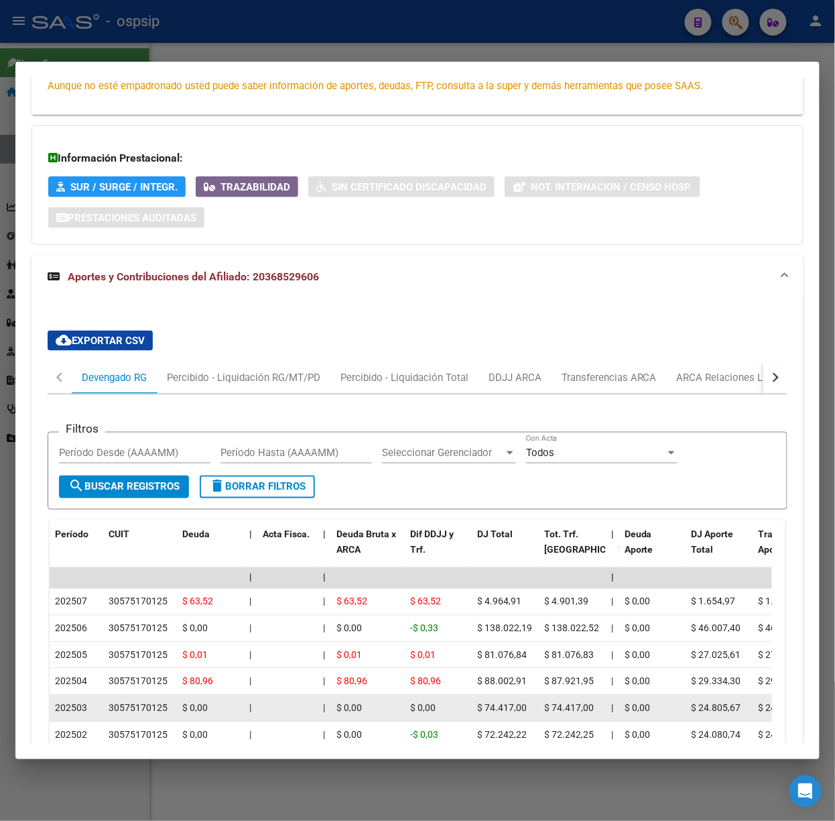
scroll to position [0, 0]
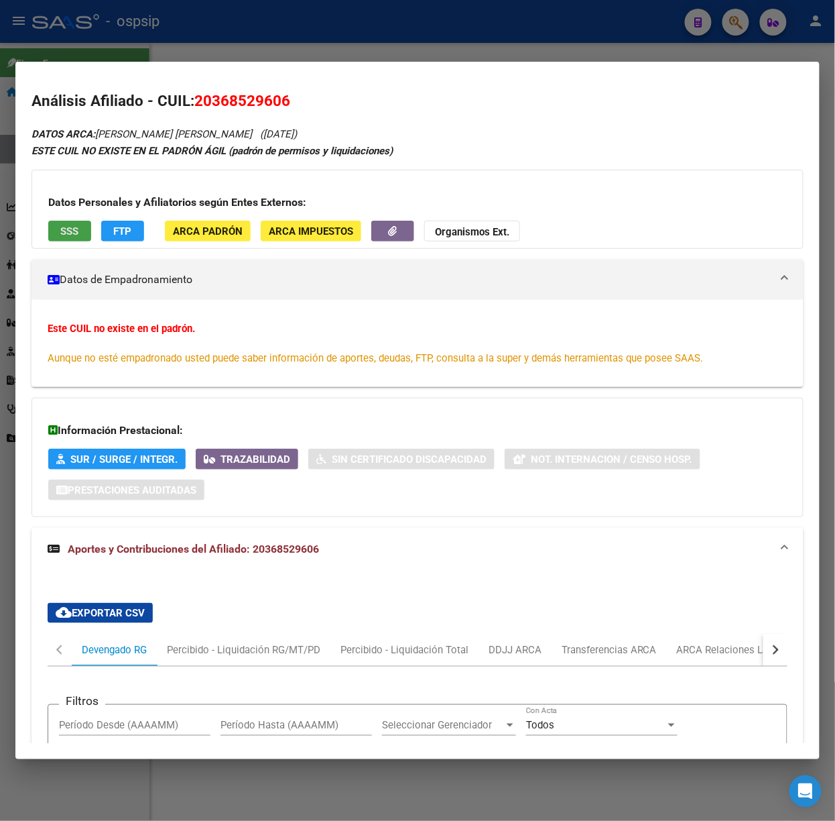
click at [65, 224] on button "SSS" at bounding box center [69, 231] width 43 height 21
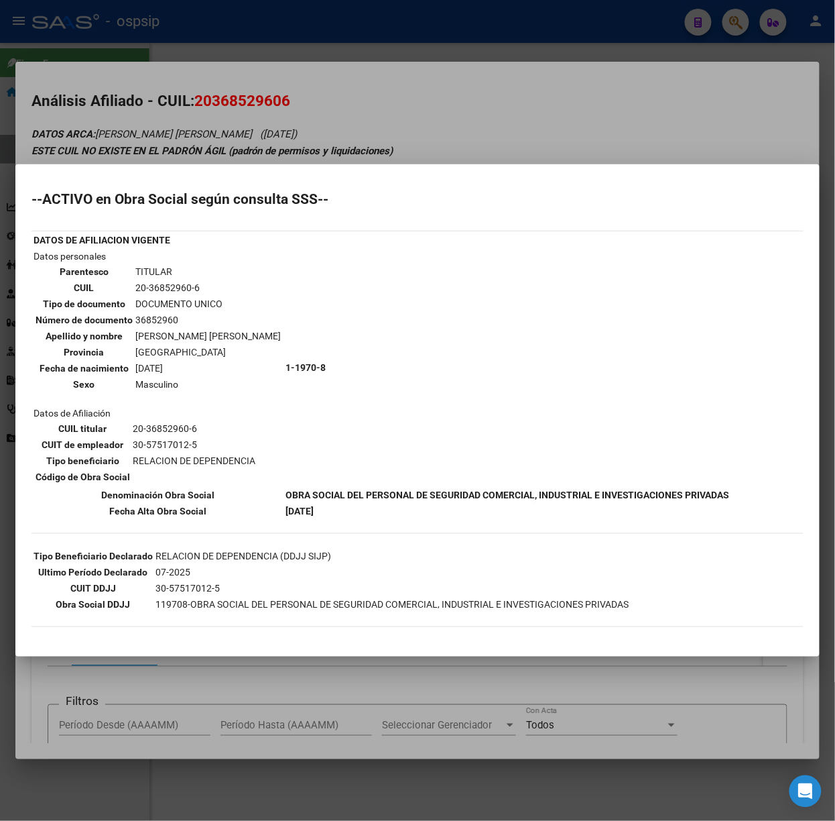
click at [272, 129] on div at bounding box center [417, 410] width 835 height 821
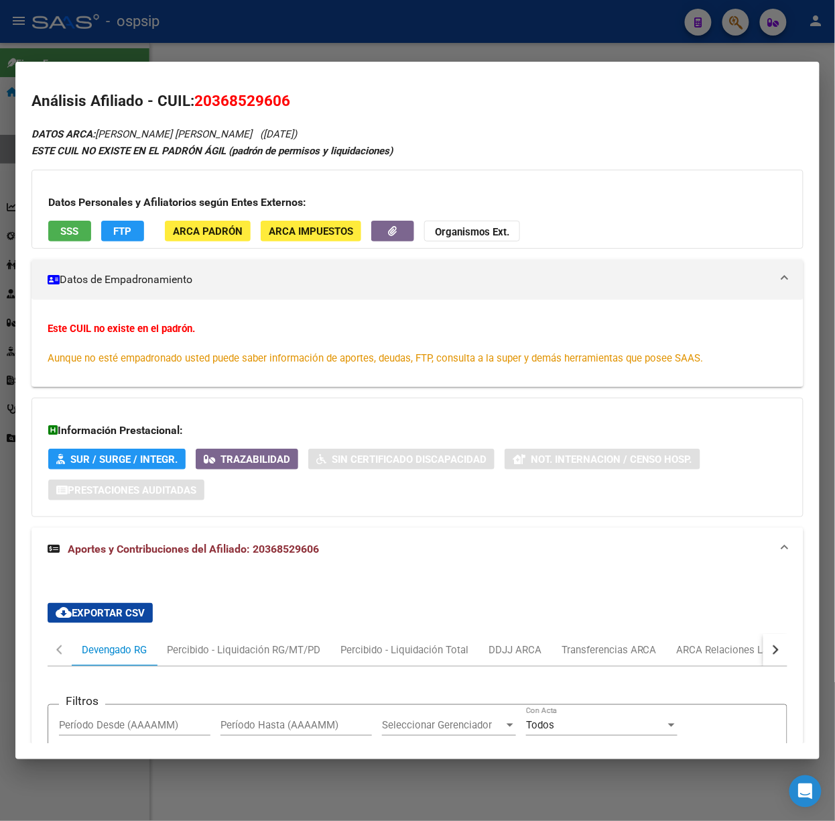
click at [307, 31] on div at bounding box center [417, 410] width 835 height 821
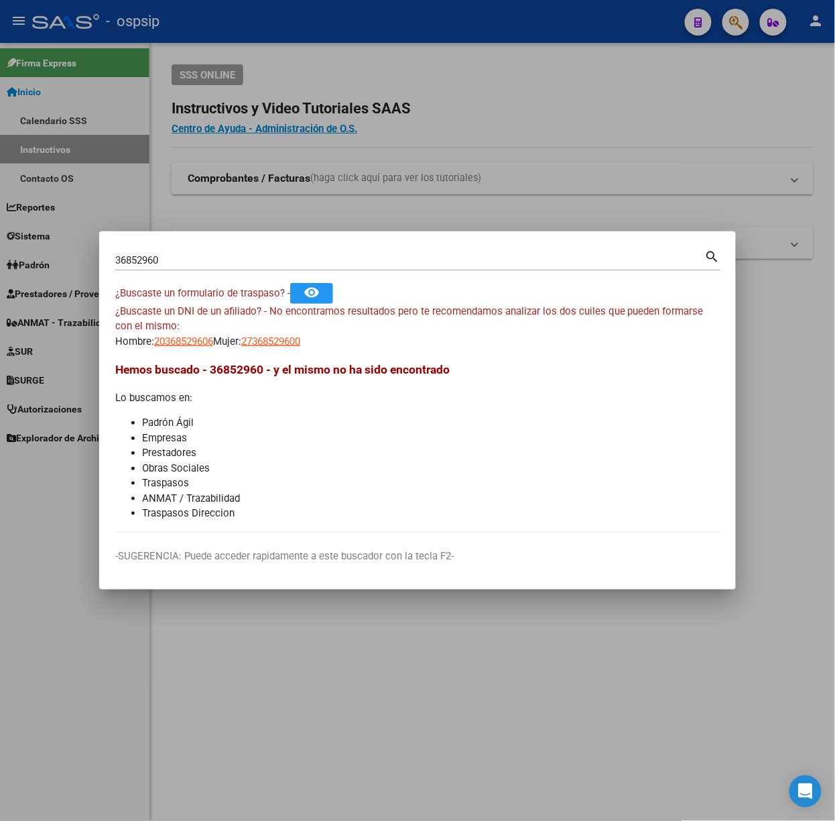
click at [276, 261] on input "36852960" at bounding box center [410, 260] width 590 height 12
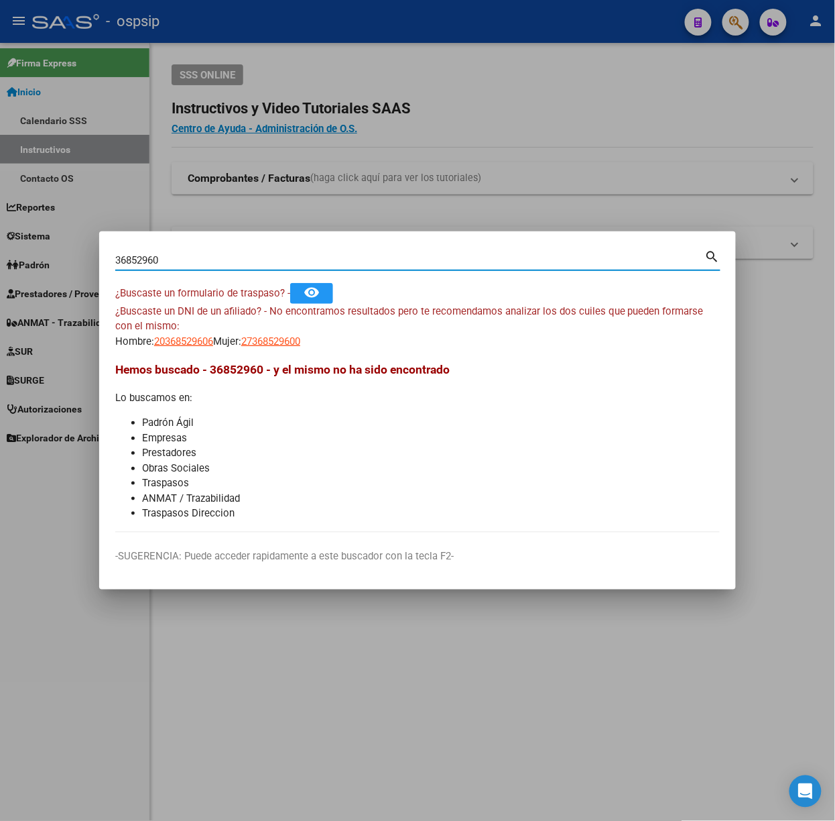
click at [276, 261] on input "36852960" at bounding box center [410, 260] width 590 height 12
type input "24243417"
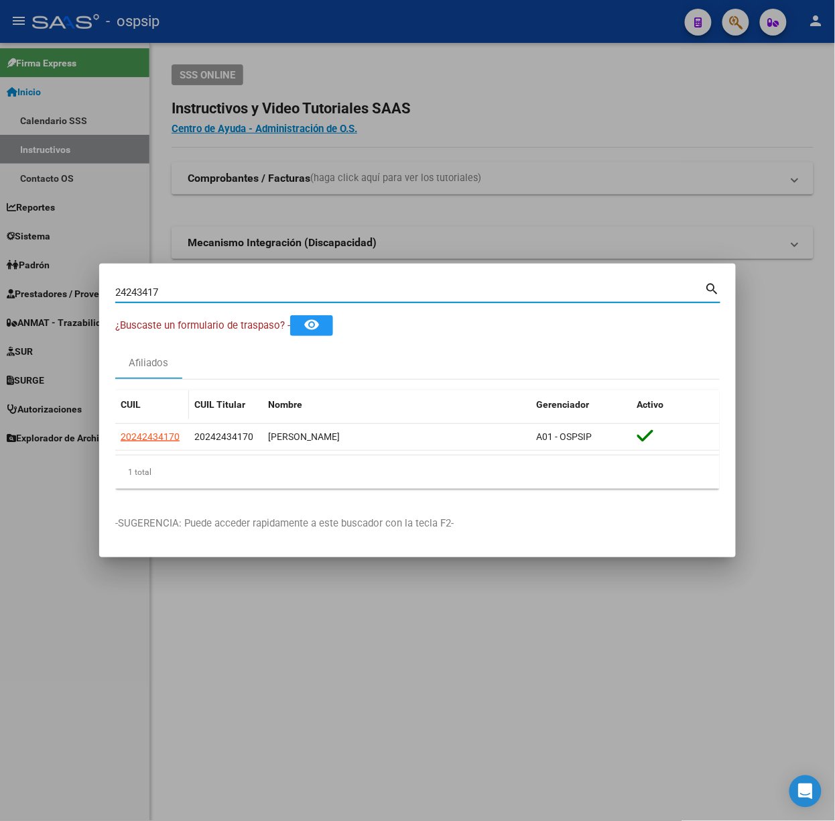
click at [149, 444] on app-link-go-to "20242434170" at bounding box center [150, 436] width 59 height 15
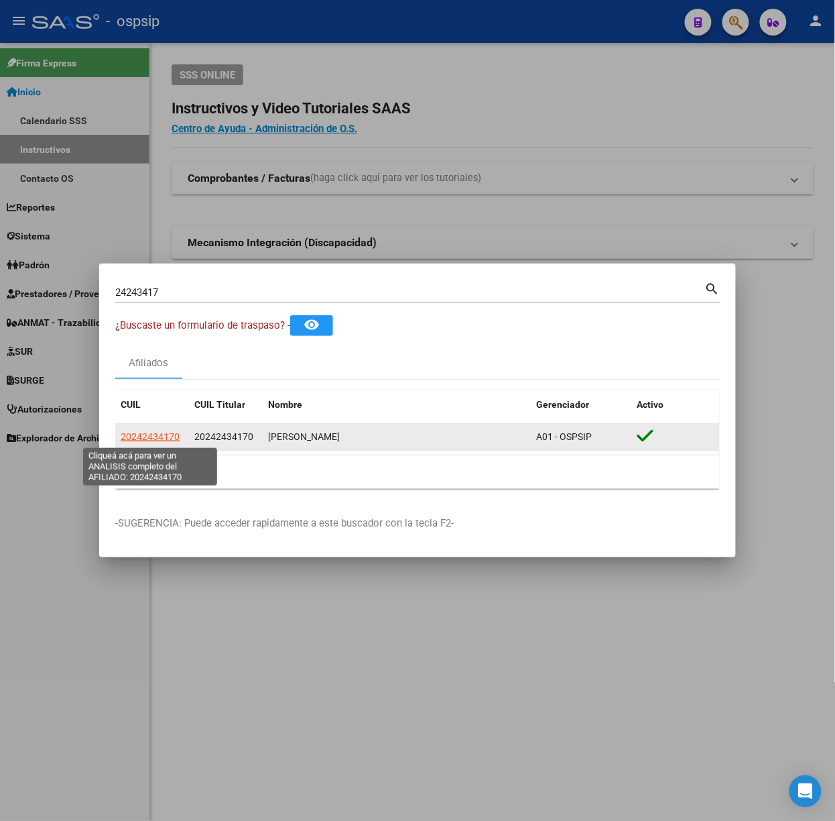
click at [143, 431] on span "20242434170" at bounding box center [150, 436] width 59 height 11
type textarea "20242434170"
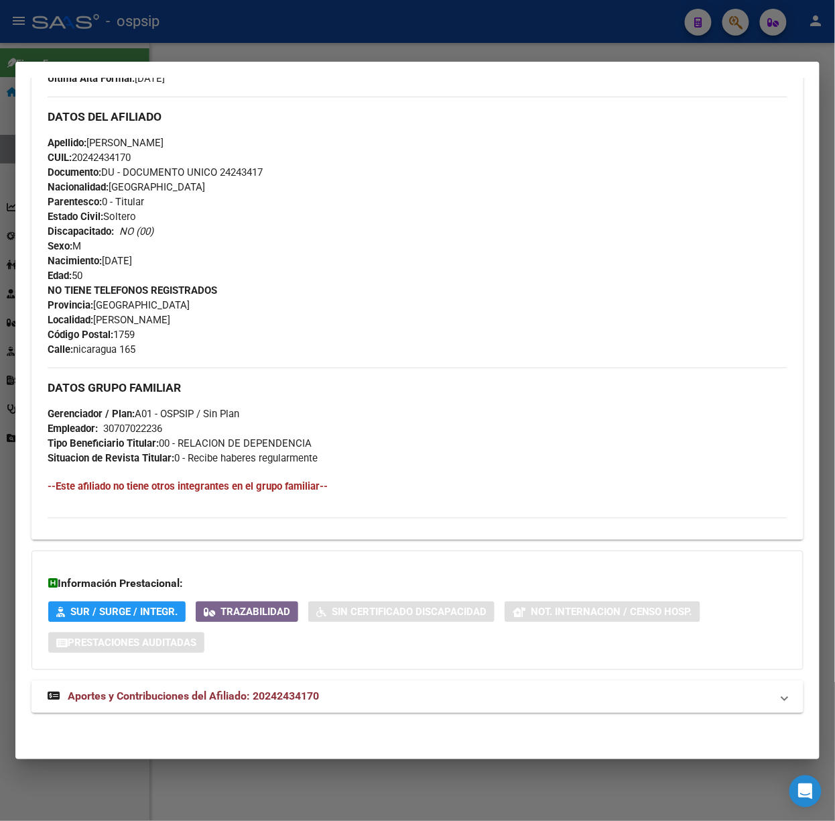
click at [292, 693] on span "Aportes y Contribuciones del Afiliado: 20242434170" at bounding box center [193, 696] width 251 height 13
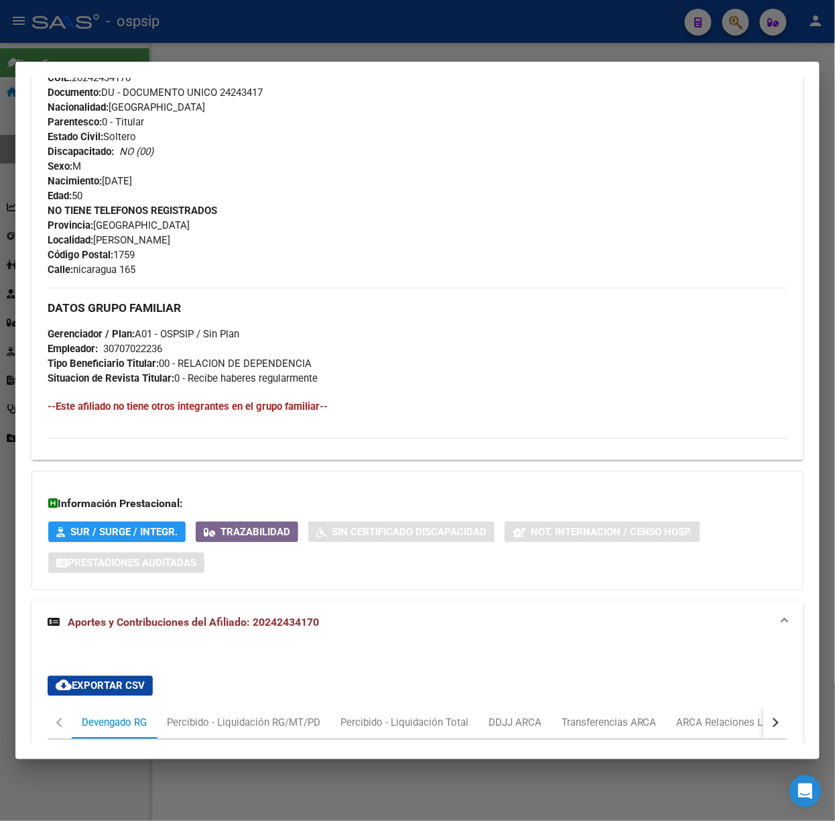
scroll to position [904, 0]
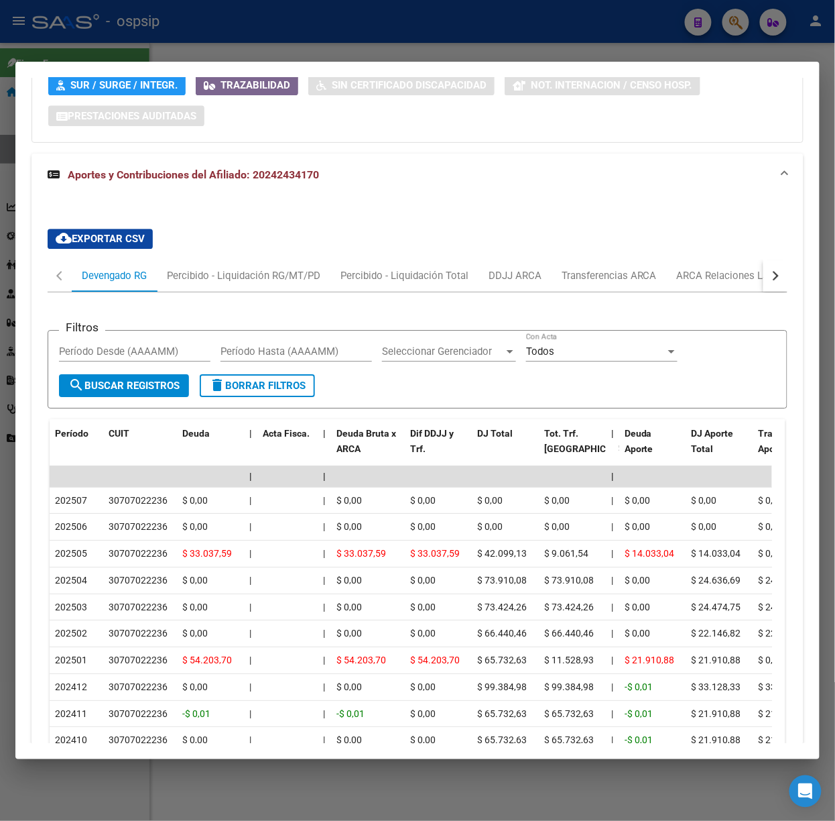
click at [397, 43] on div at bounding box center [417, 410] width 835 height 821
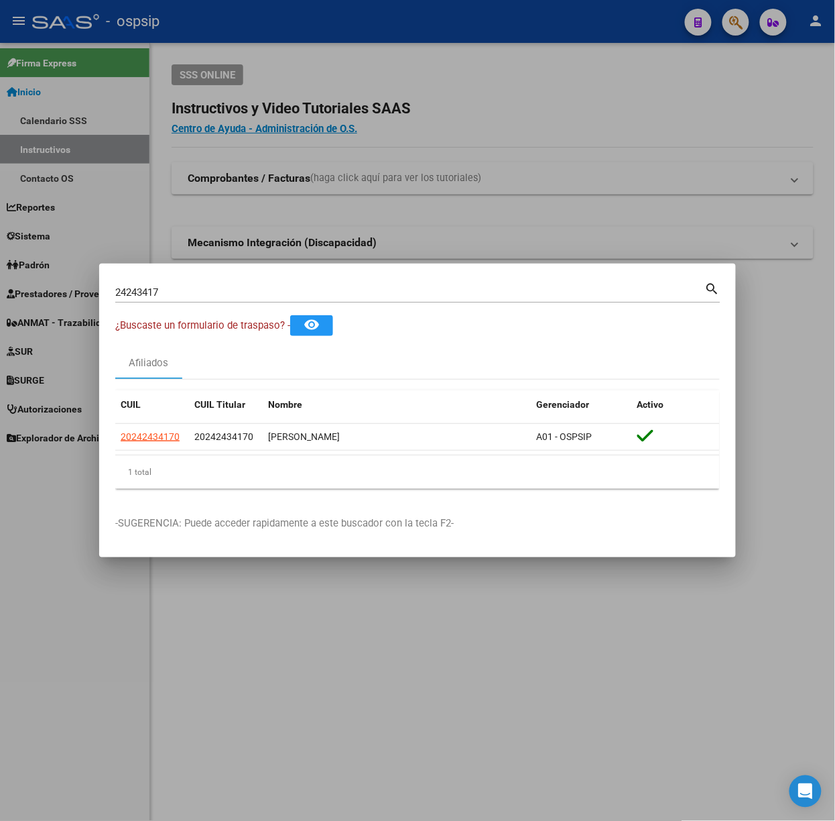
click at [326, 293] on input "24243417" at bounding box center [410, 292] width 590 height 12
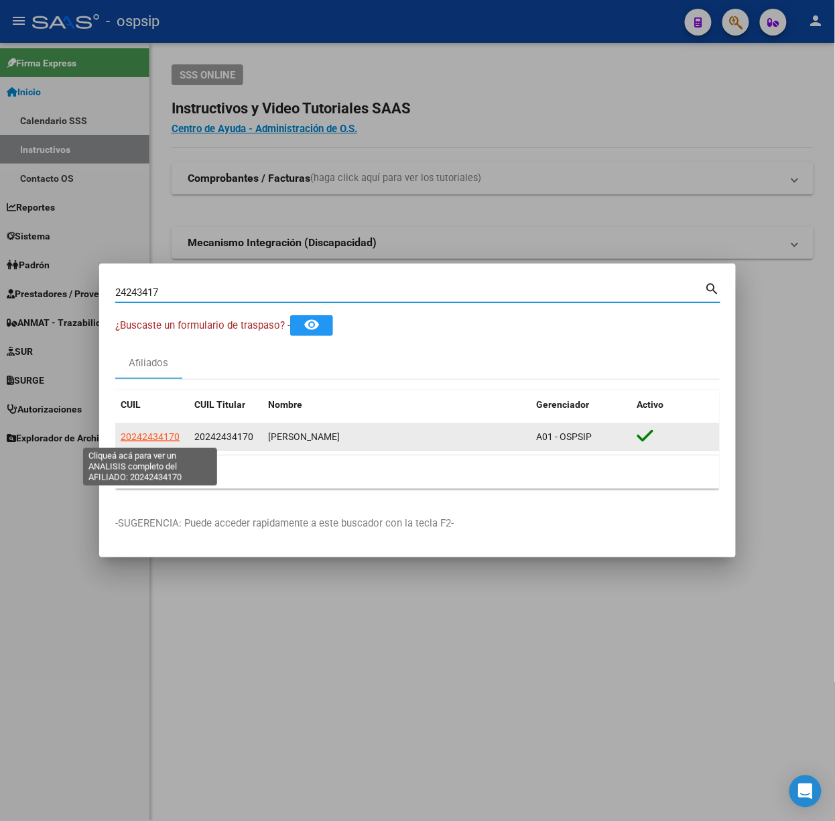
click at [127, 433] on span "20242434170" at bounding box center [150, 436] width 59 height 11
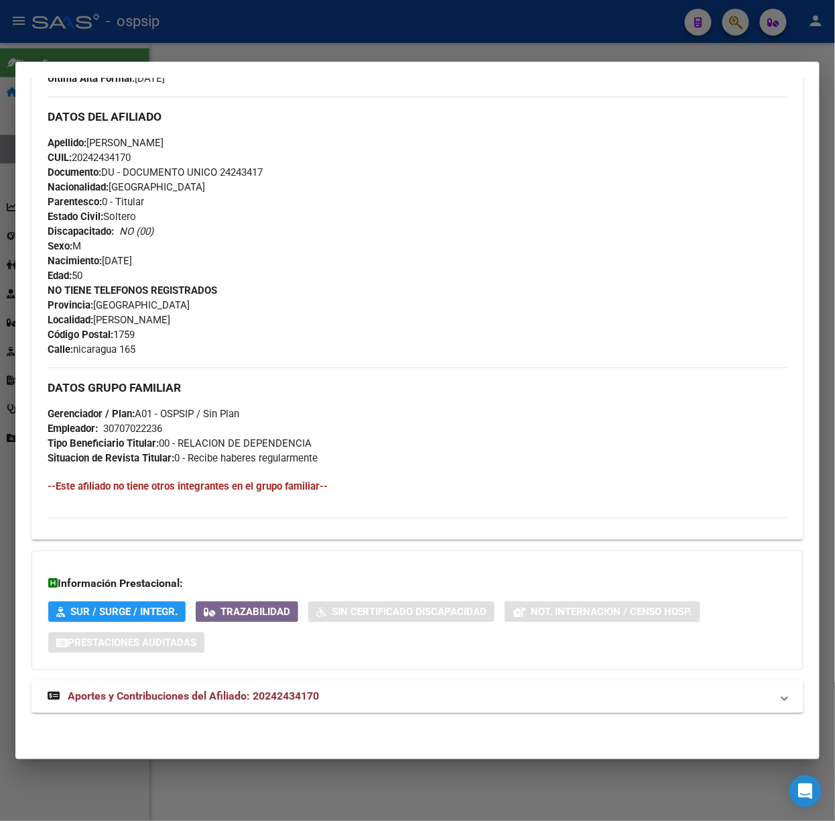
click at [379, 701] on mat-panel-title "Aportes y Contribuciones del Afiliado: 20242434170" at bounding box center [410, 696] width 724 height 16
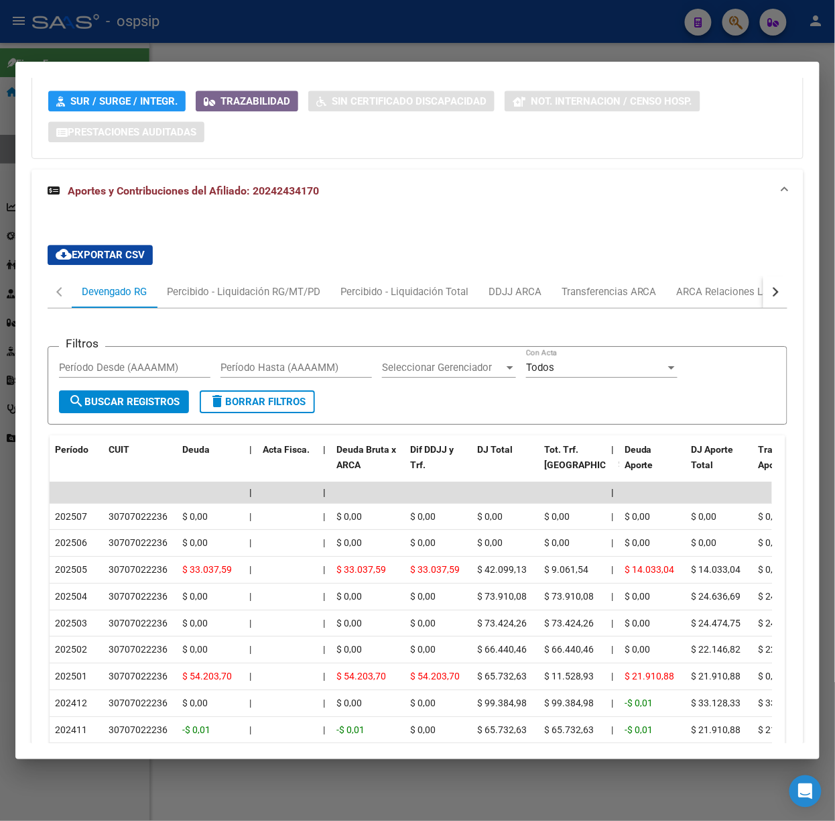
scroll to position [890, 0]
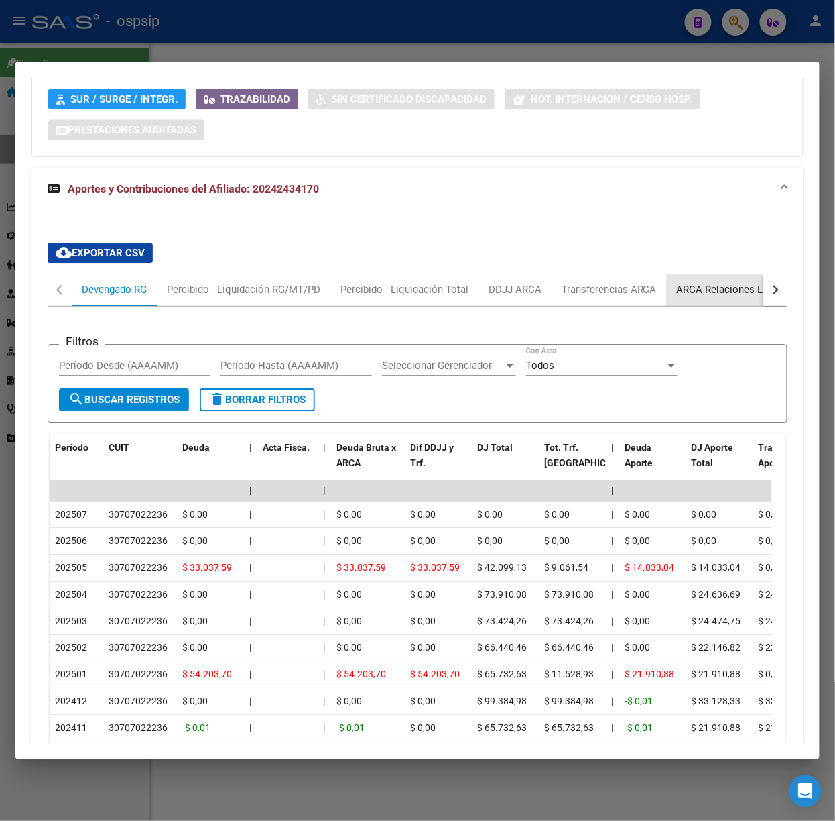
click at [738, 295] on div "ARCA Relaciones Laborales" at bounding box center [739, 289] width 125 height 15
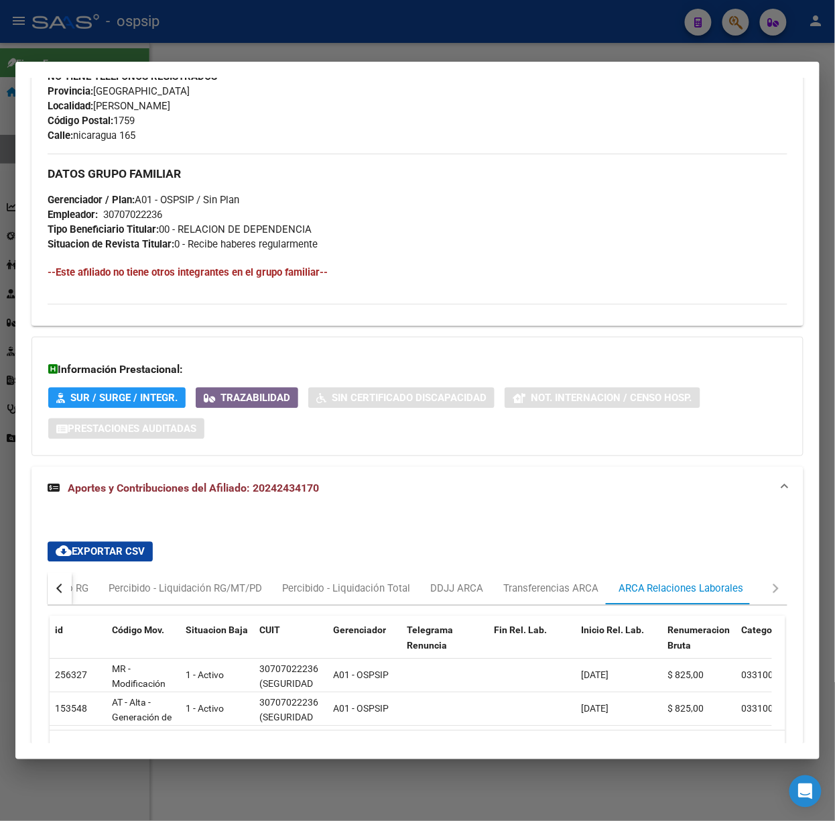
scroll to position [690, 0]
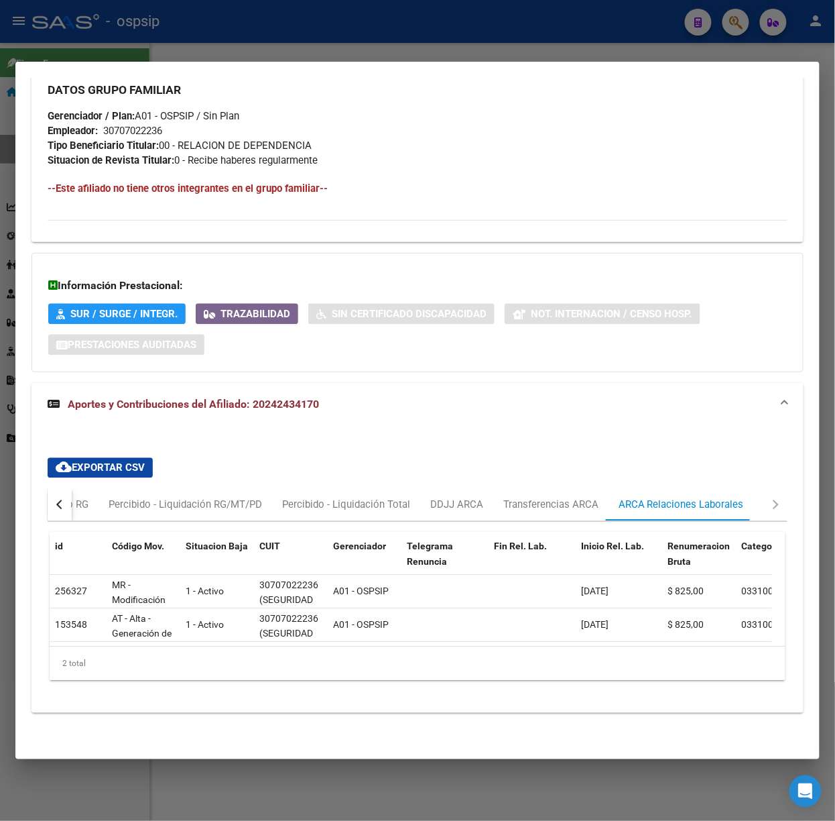
click at [375, 33] on div at bounding box center [417, 410] width 835 height 821
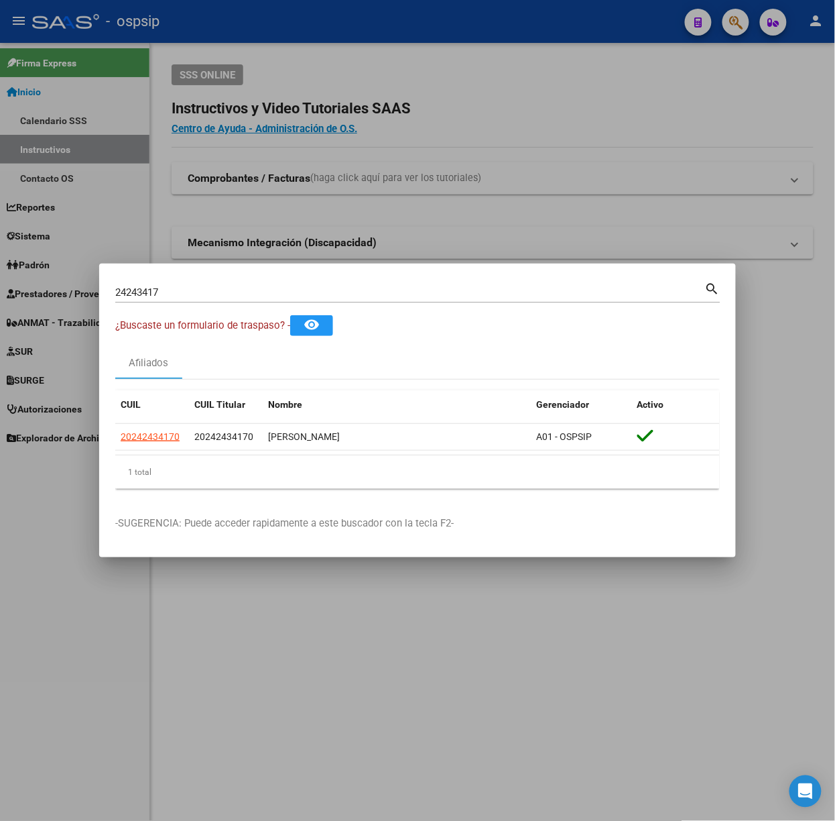
click at [275, 296] on input "24243417" at bounding box center [410, 292] width 590 height 12
type input "33713072"
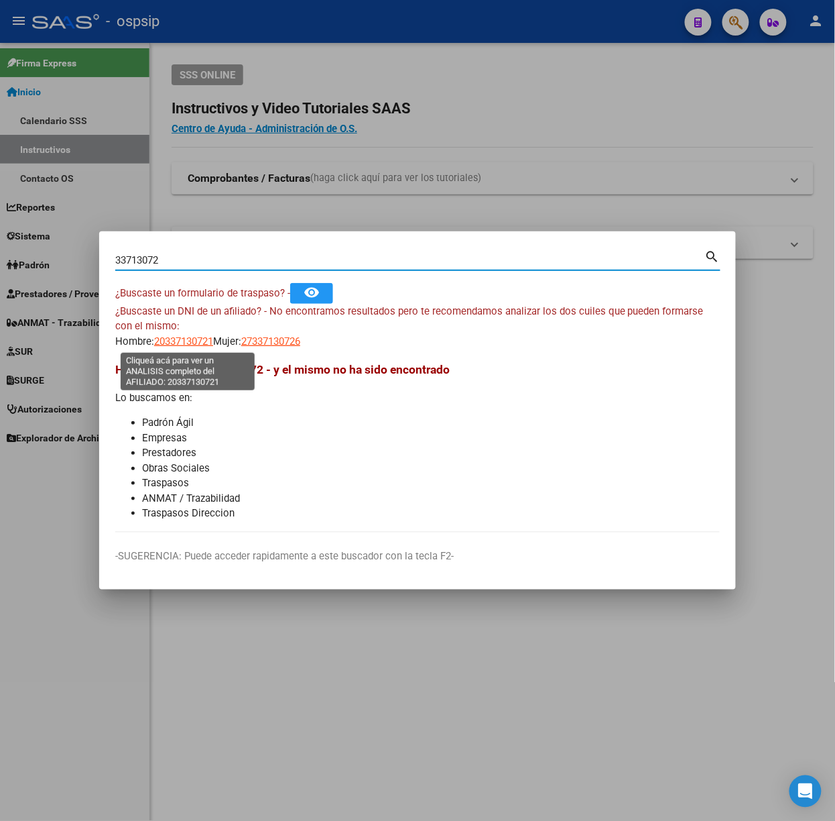
click at [196, 344] on span "20337130721" at bounding box center [183, 341] width 59 height 12
type textarea "20337130721"
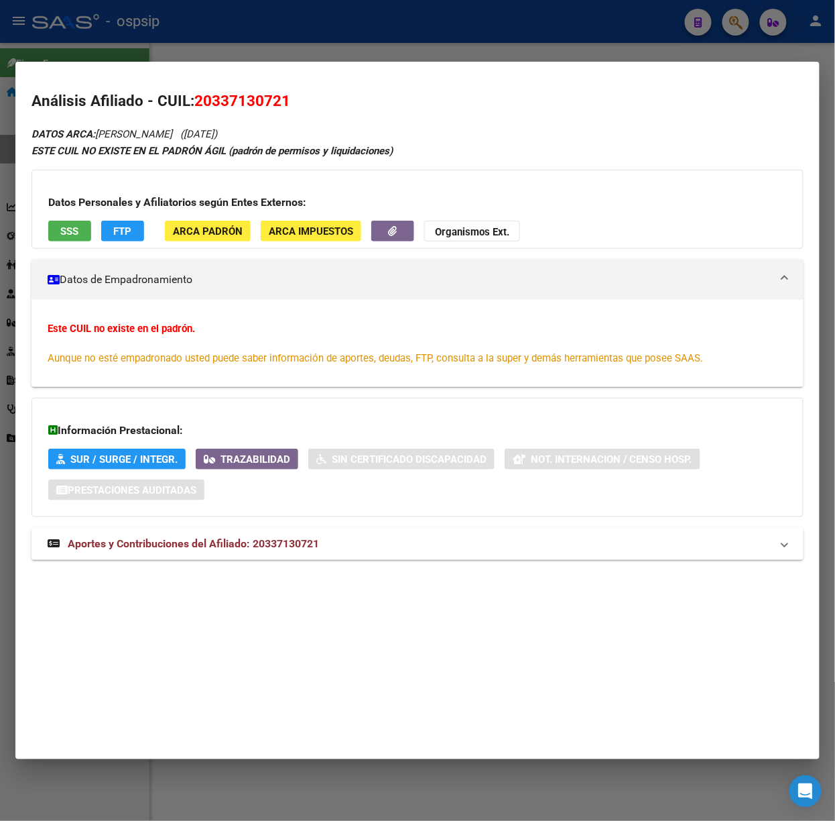
click at [269, 542] on span "Aportes y Contribuciones del Afiliado: 20337130721" at bounding box center [193, 543] width 251 height 13
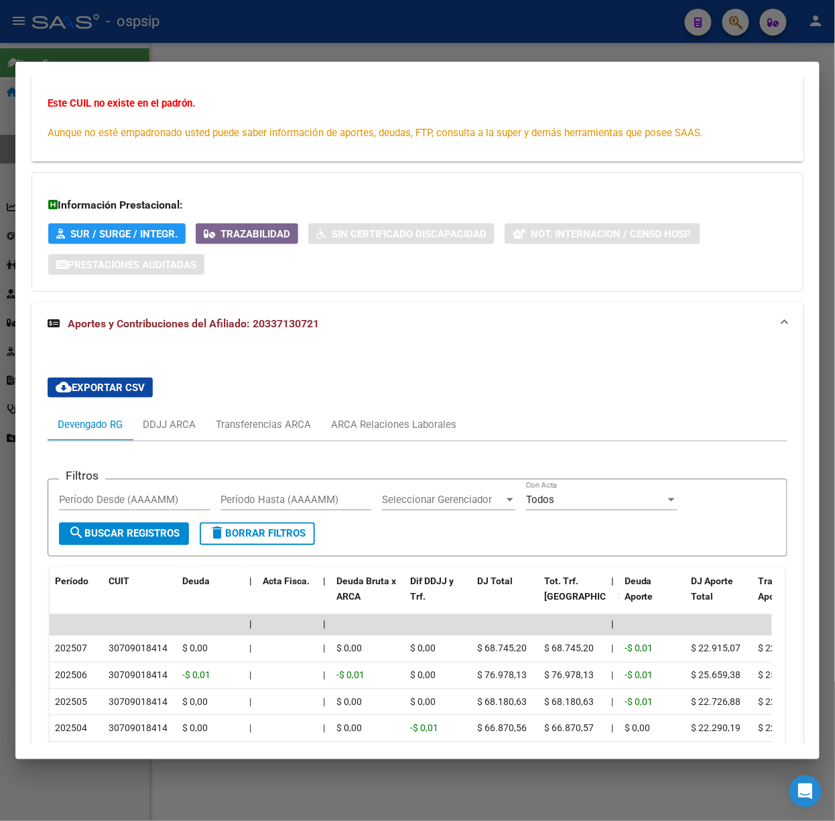
scroll to position [341, 0]
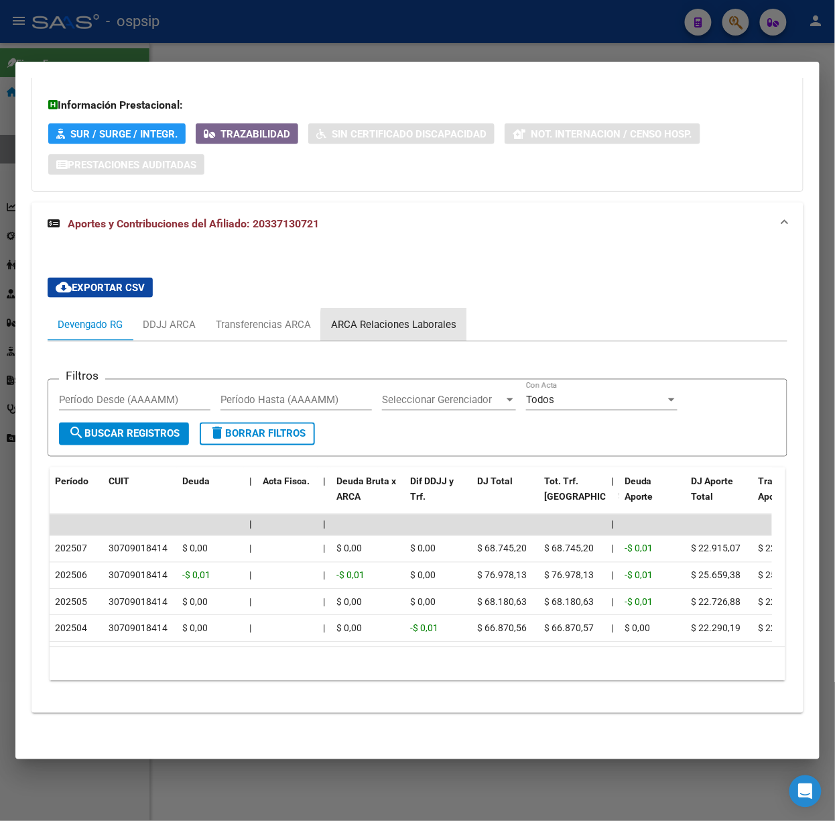
click at [432, 317] on div "ARCA Relaciones Laborales" at bounding box center [393, 324] width 125 height 15
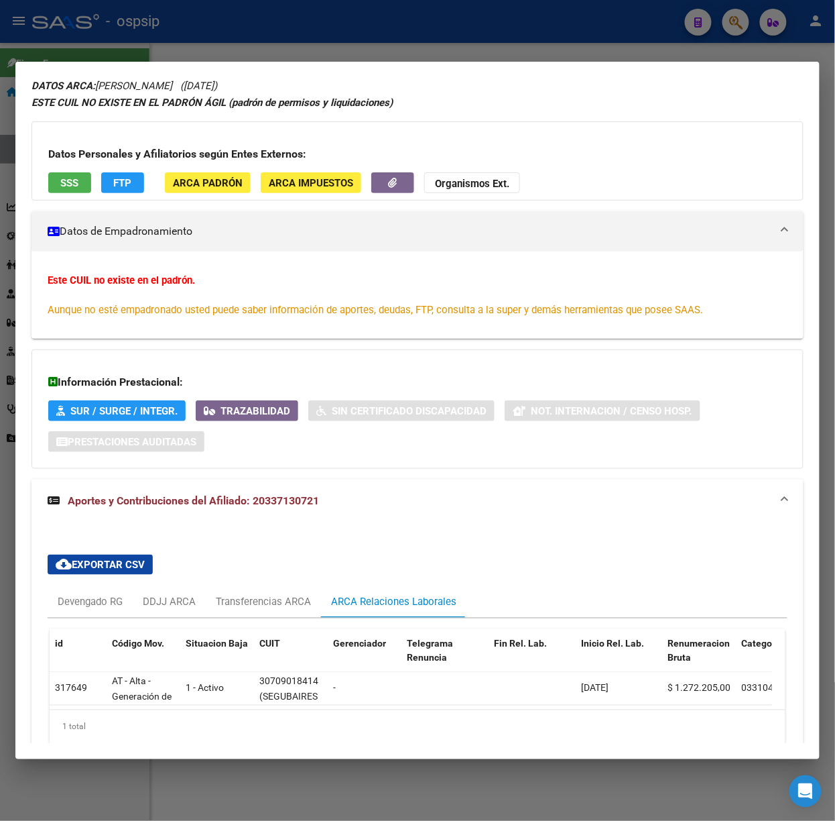
scroll to position [0, 0]
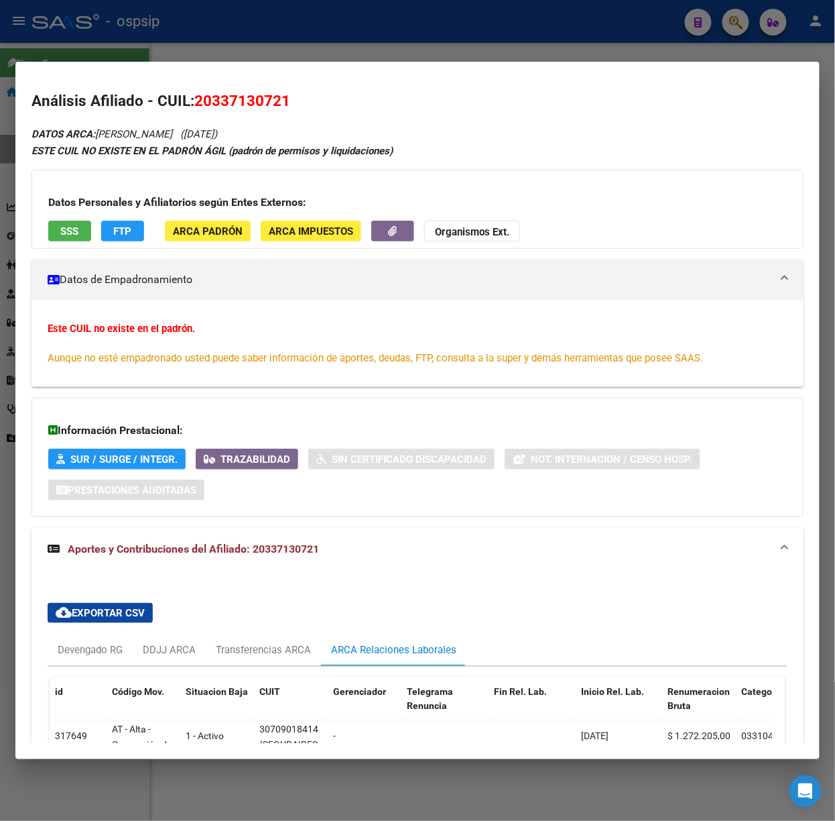
click at [54, 232] on button "SSS" at bounding box center [69, 231] width 43 height 21
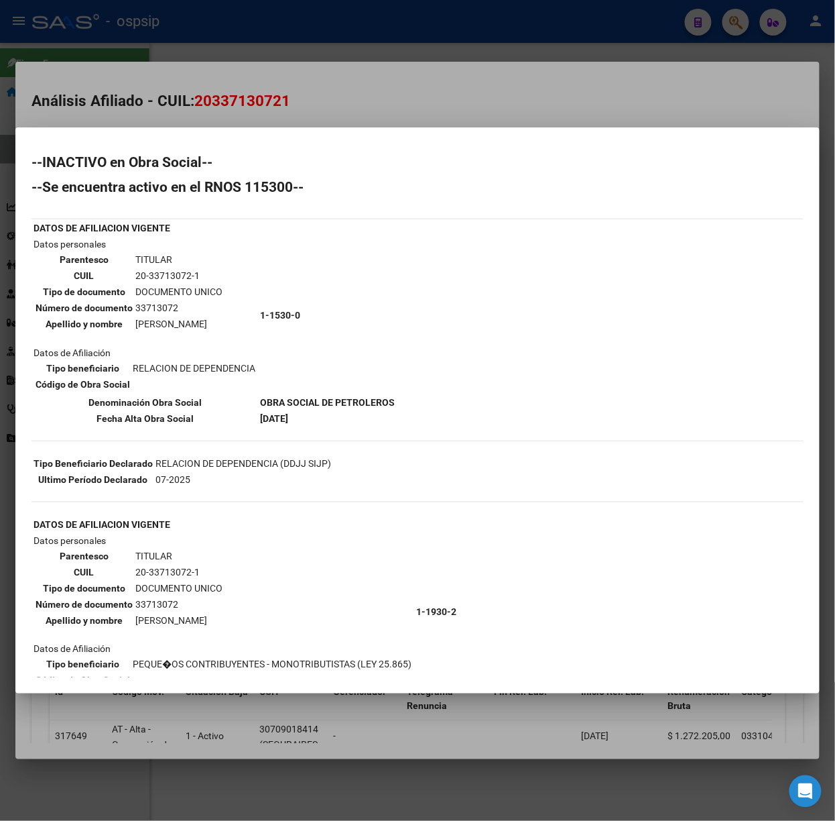
scroll to position [121, 0]
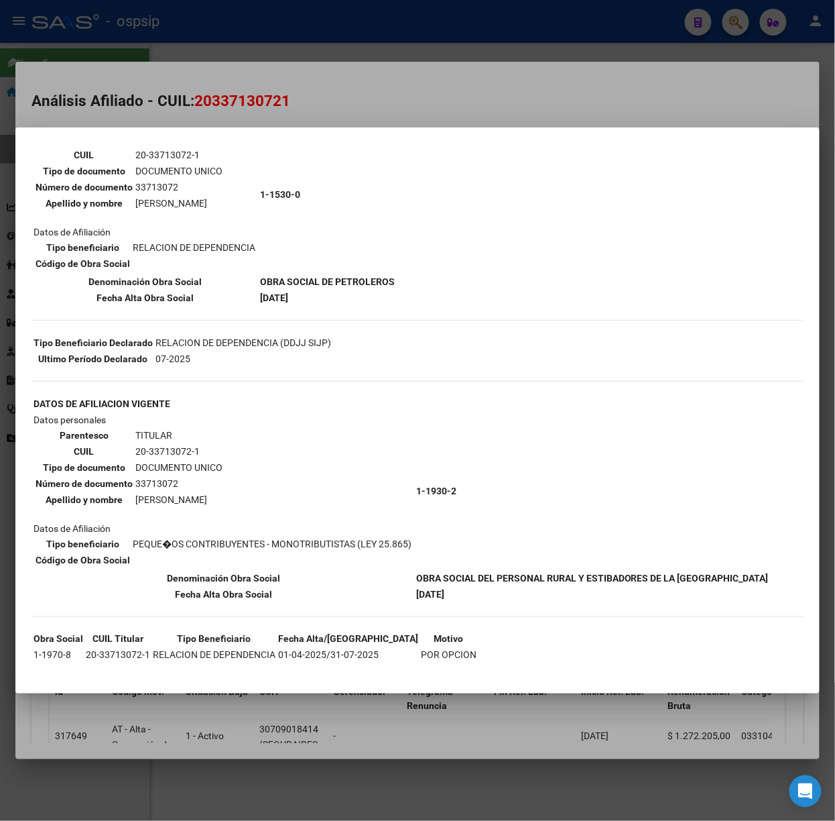
click at [242, 52] on div at bounding box center [417, 410] width 835 height 821
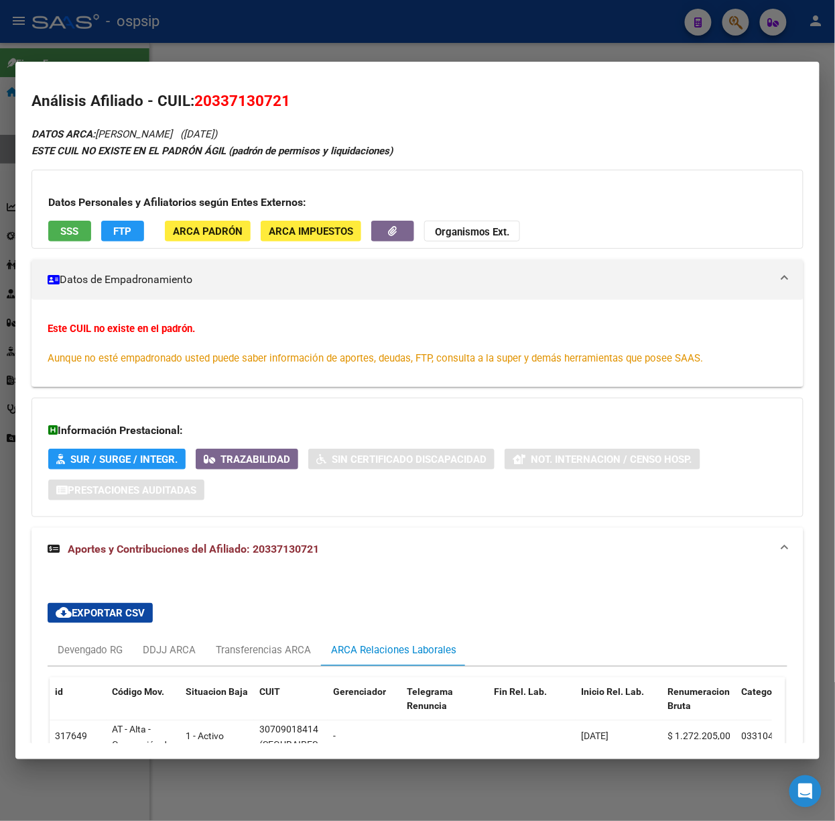
click at [242, 52] on div at bounding box center [417, 410] width 835 height 821
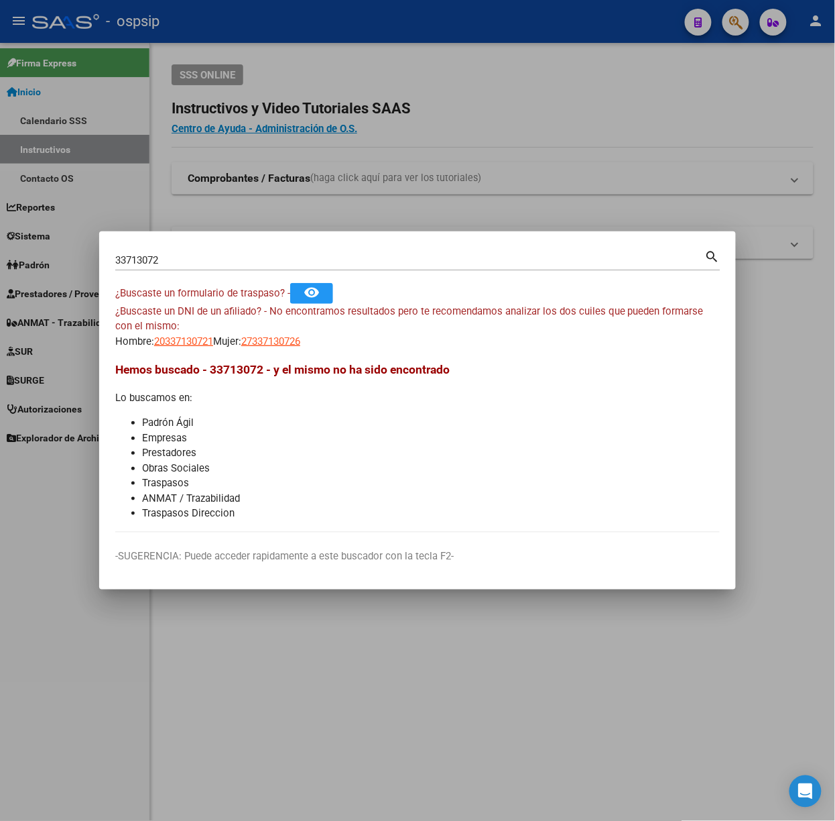
click at [225, 253] on div "33713072 Buscar (apellido, dni, [PERSON_NAME], [PERSON_NAME], cuit, obra social)" at bounding box center [410, 260] width 590 height 20
click at [215, 272] on div "33713072 Buscar (apellido, dni, [PERSON_NAME], [PERSON_NAME], cuit, obra social…" at bounding box center [417, 265] width 605 height 36
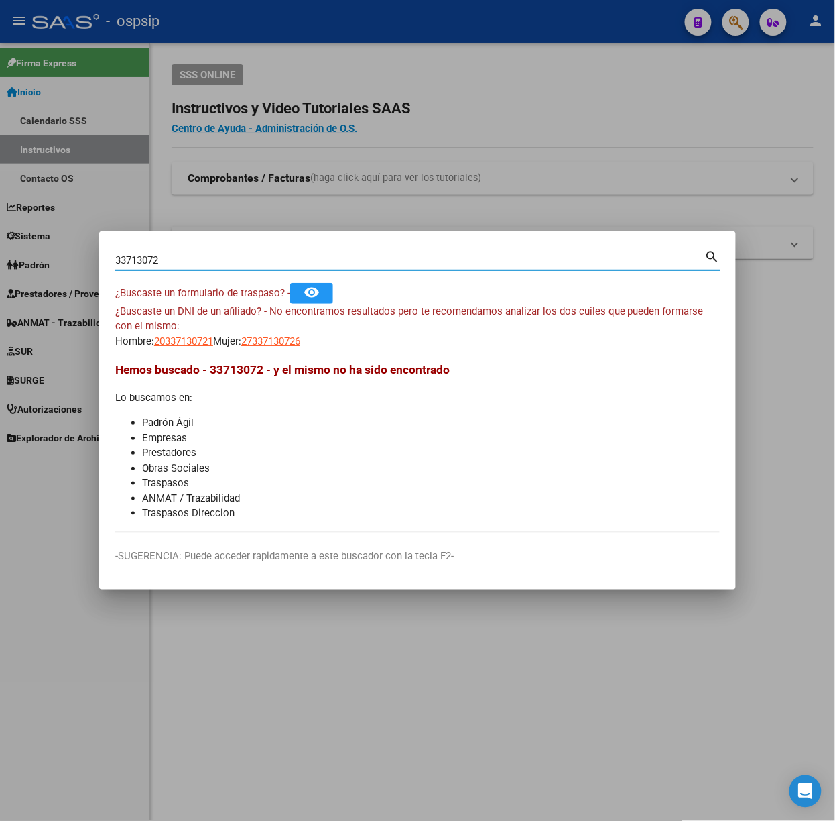
click at [215, 263] on input "33713072" at bounding box center [410, 260] width 590 height 12
type input "59971056"
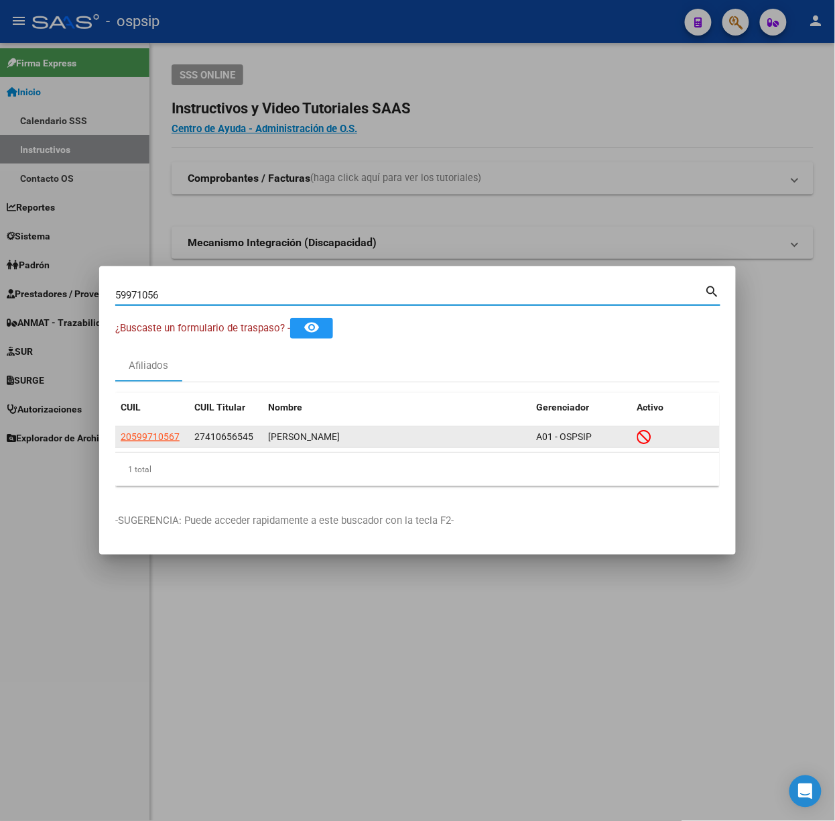
click at [143, 430] on app-link-go-to "20599710567" at bounding box center [150, 436] width 59 height 15
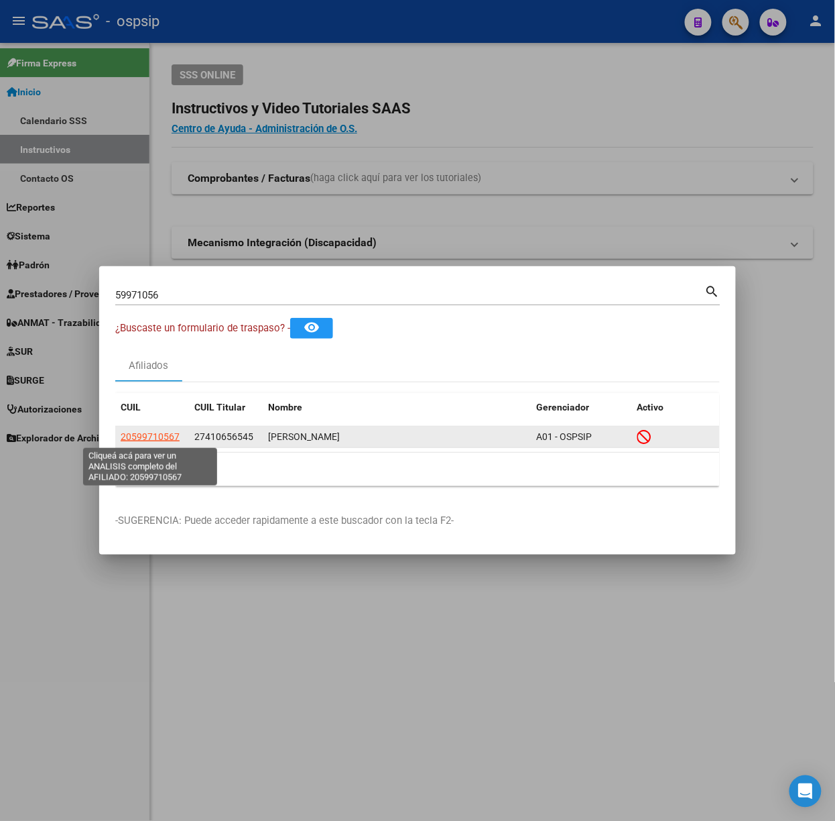
click at [135, 437] on span "20599710567" at bounding box center [150, 436] width 59 height 11
type textarea "20599710567"
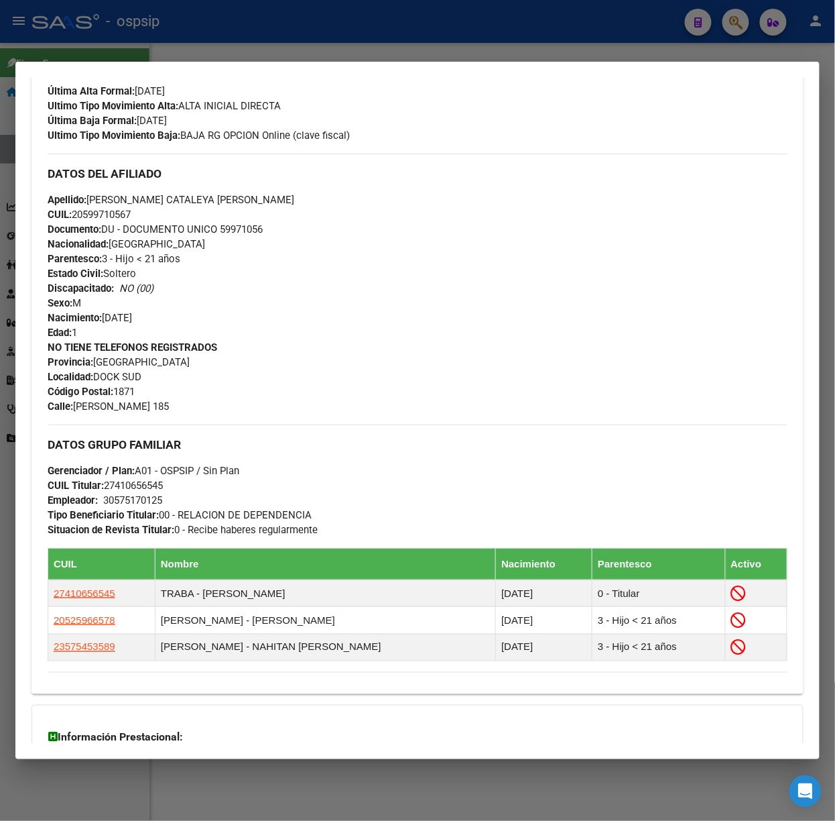
scroll to position [553, 0]
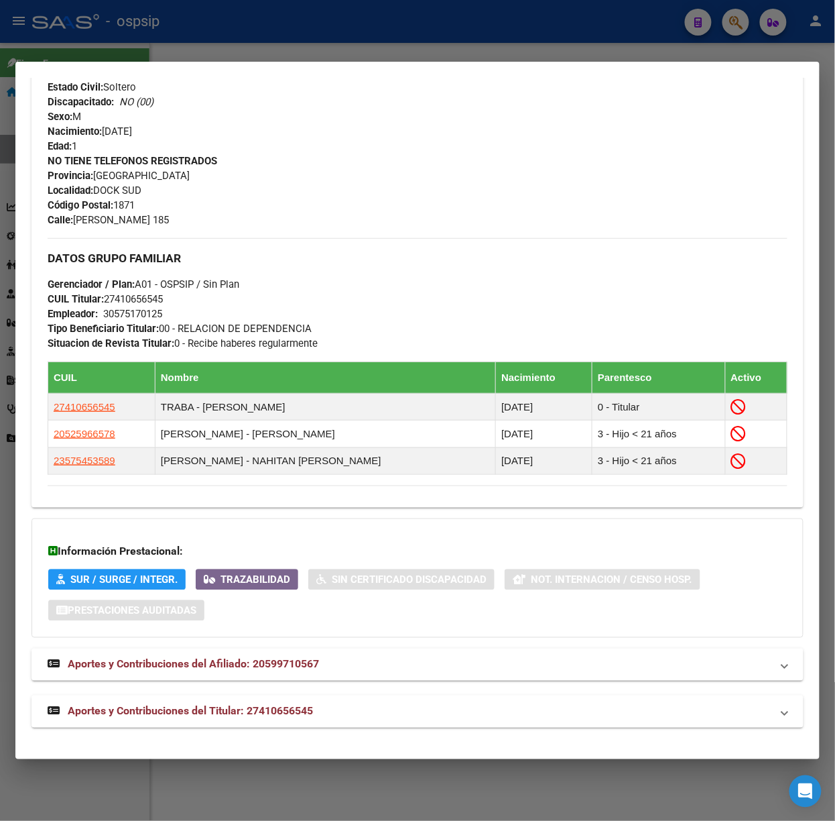
click at [245, 704] on strong "Aportes y Contribuciones del Titular: 27410656545" at bounding box center [180, 711] width 265 height 16
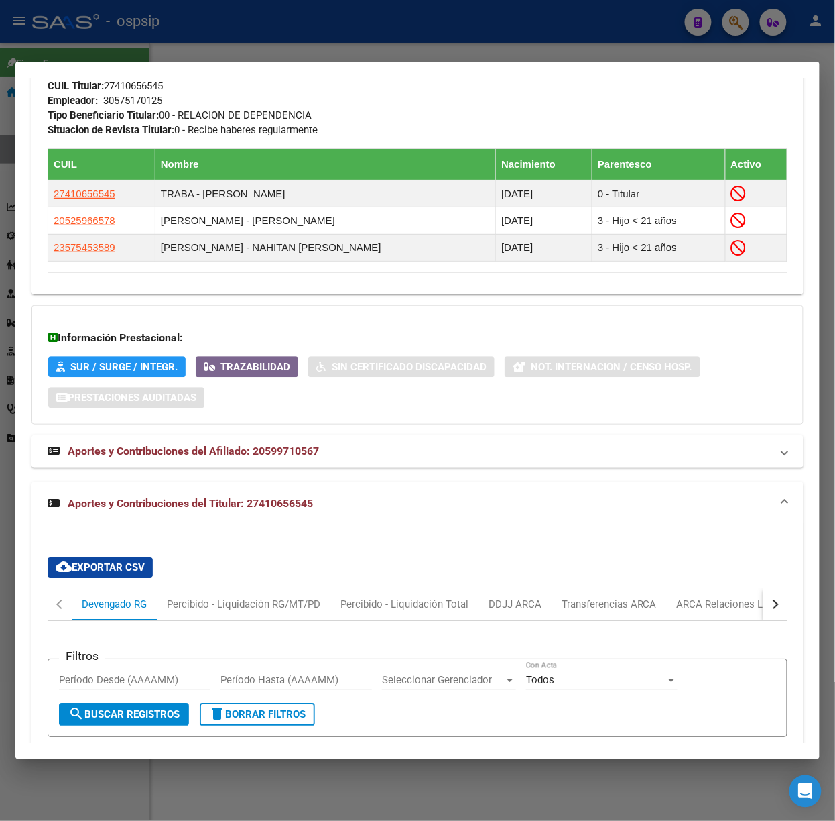
scroll to position [886, 0]
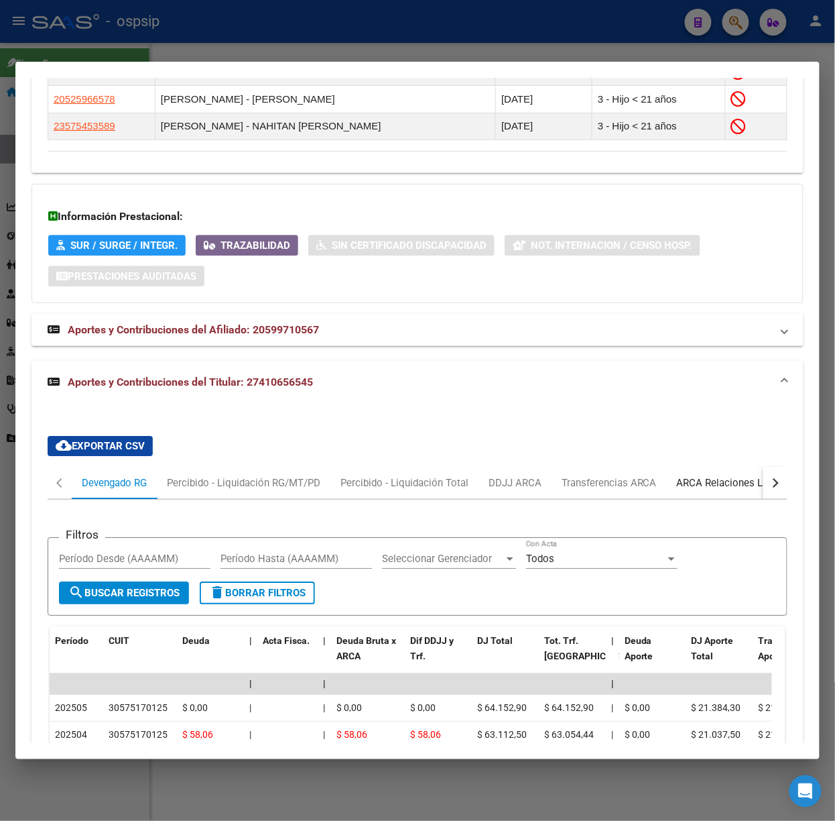
click at [741, 479] on div "ARCA Relaciones Laborales" at bounding box center [739, 482] width 125 height 15
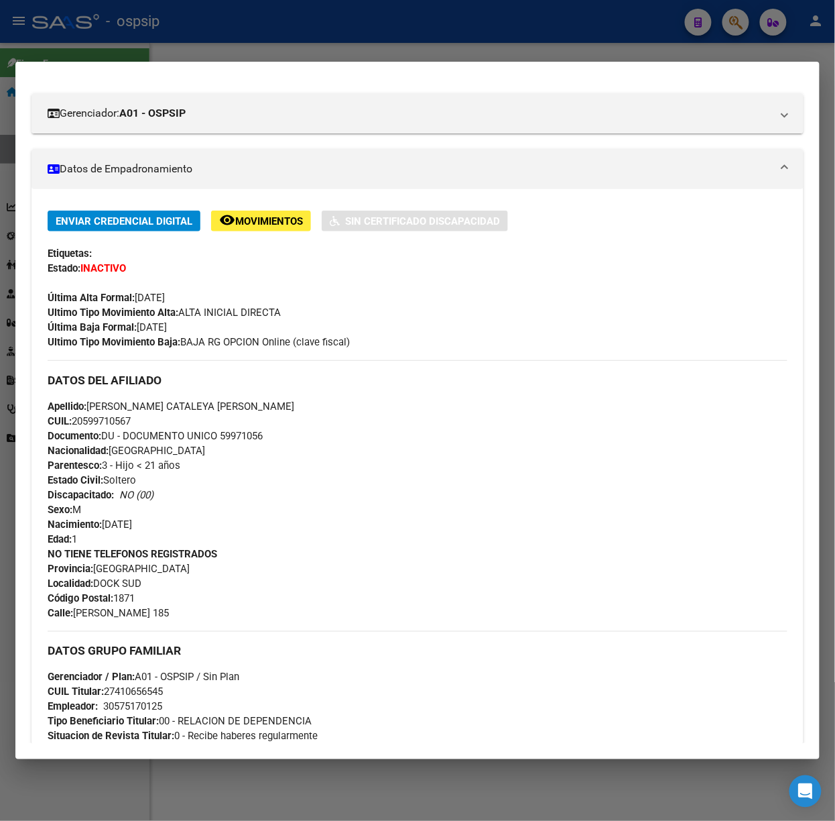
scroll to position [27, 0]
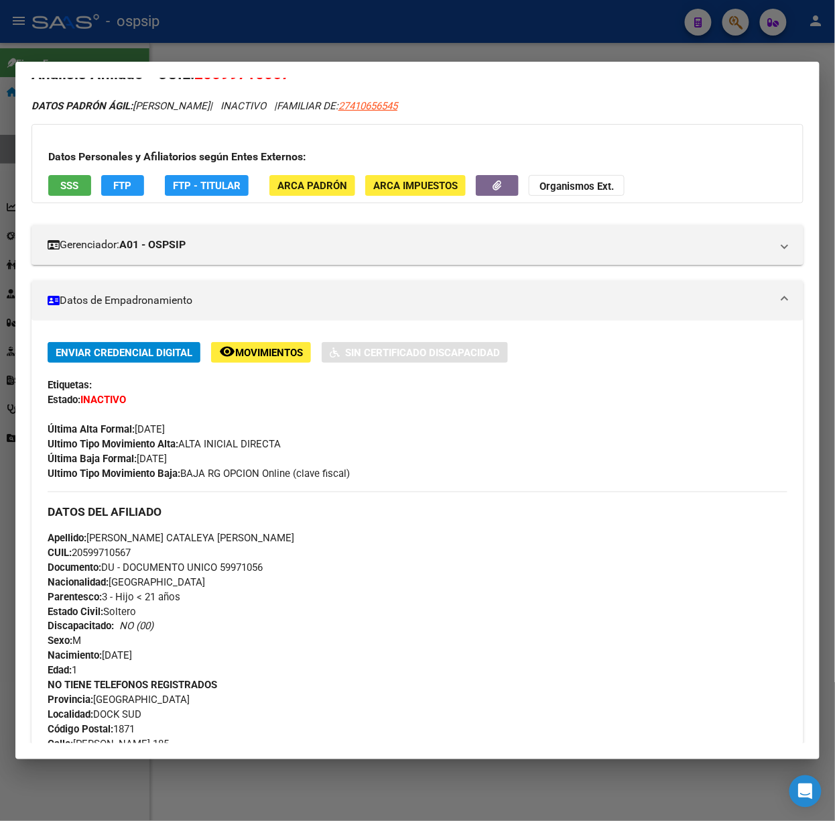
click at [68, 191] on span "SSS" at bounding box center [70, 186] width 18 height 12
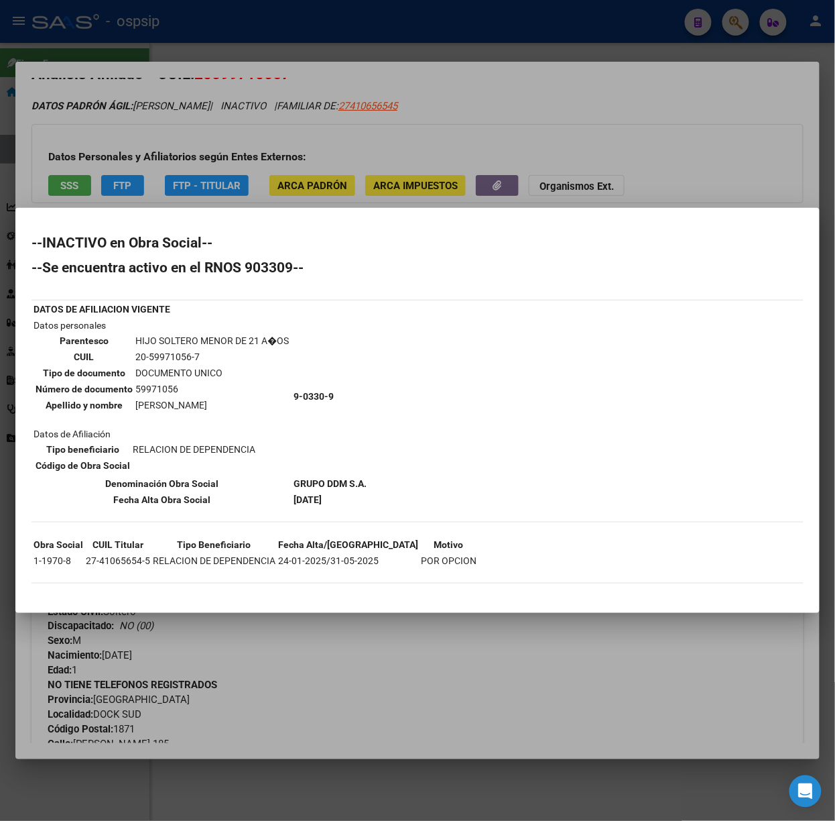
click at [206, 180] on div at bounding box center [417, 410] width 835 height 821
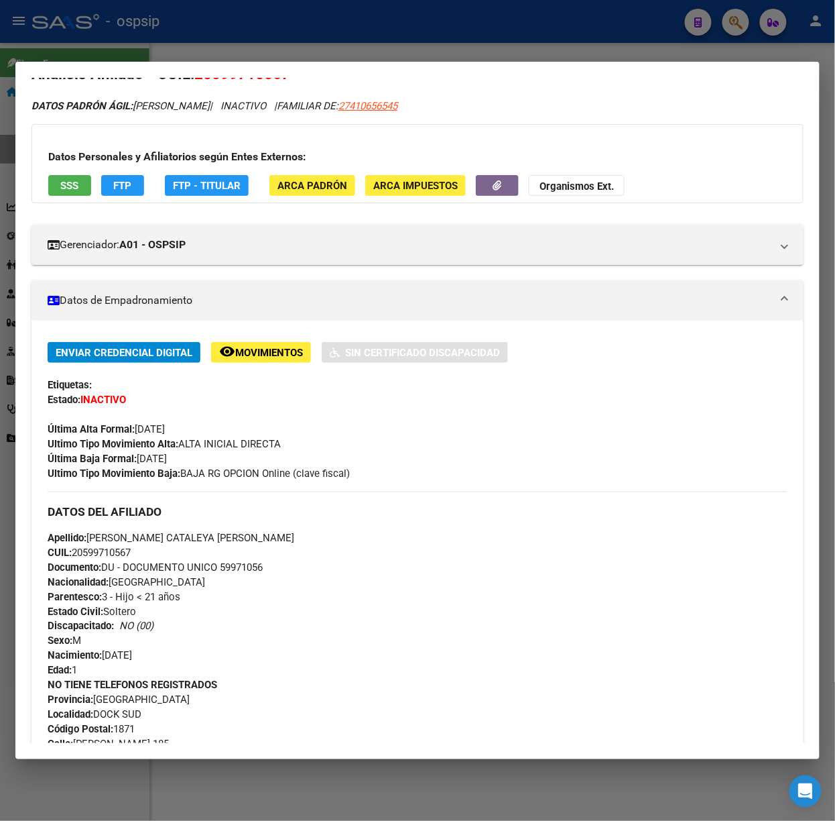
click at [239, 34] on div at bounding box center [417, 410] width 835 height 821
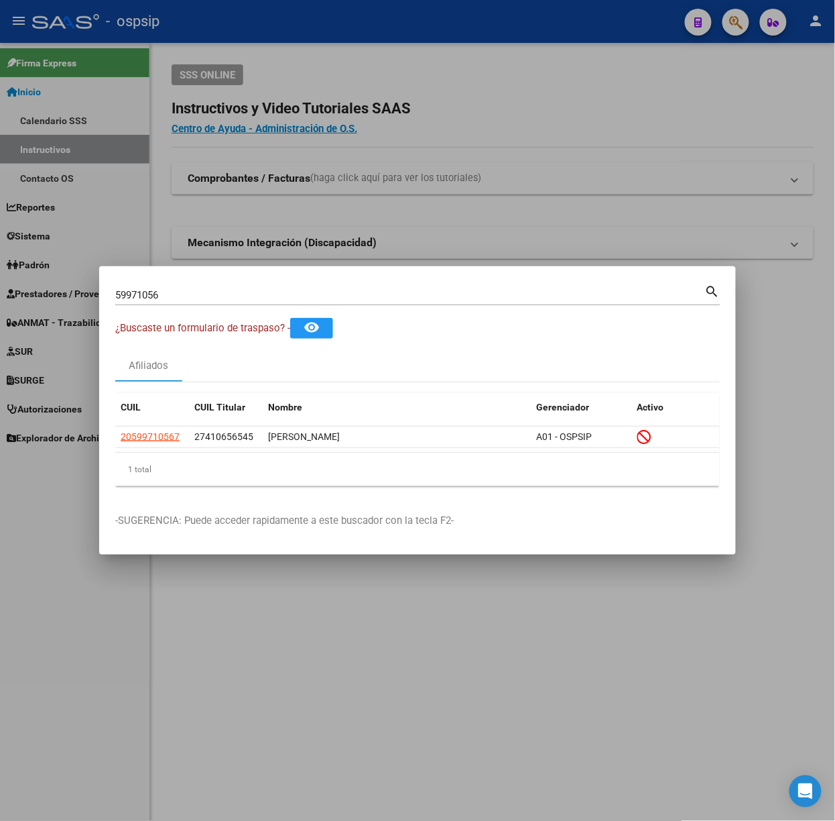
click at [193, 307] on div "59971056 Buscar (apellido, dni, [PERSON_NAME], nro traspaso, cuit, obra social)…" at bounding box center [417, 300] width 605 height 36
click at [196, 291] on input "59971056" at bounding box center [410, 295] width 590 height 12
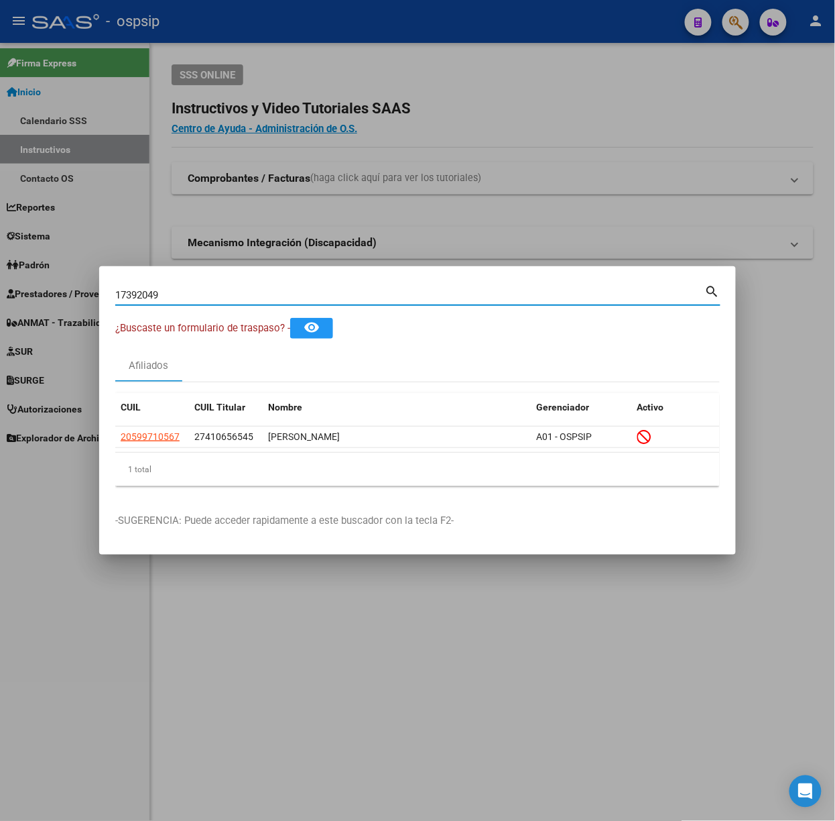
type input "17392049"
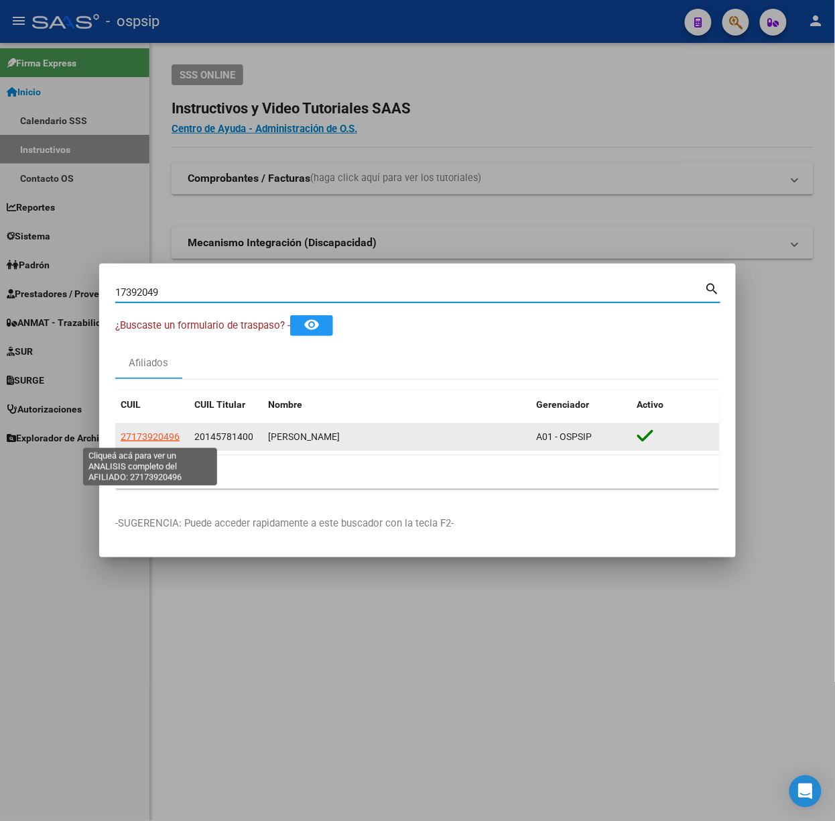
click at [164, 433] on span "27173920496" at bounding box center [150, 436] width 59 height 11
type textarea "27173920496"
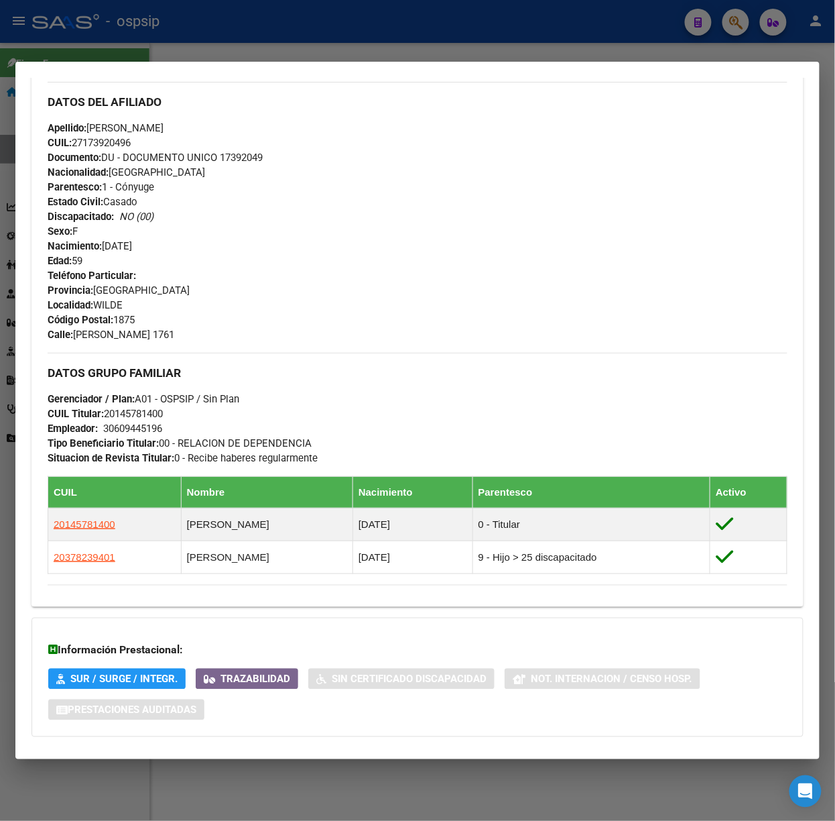
scroll to position [493, 0]
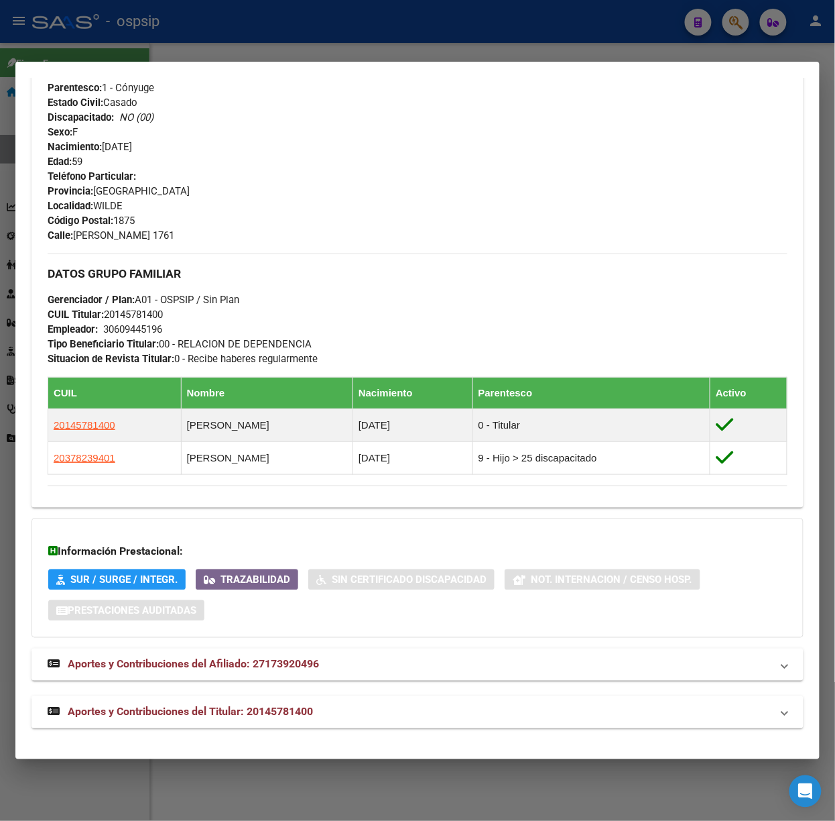
click at [223, 709] on span "Aportes y Contribuciones del Titular: 20145781400" at bounding box center [190, 711] width 245 height 13
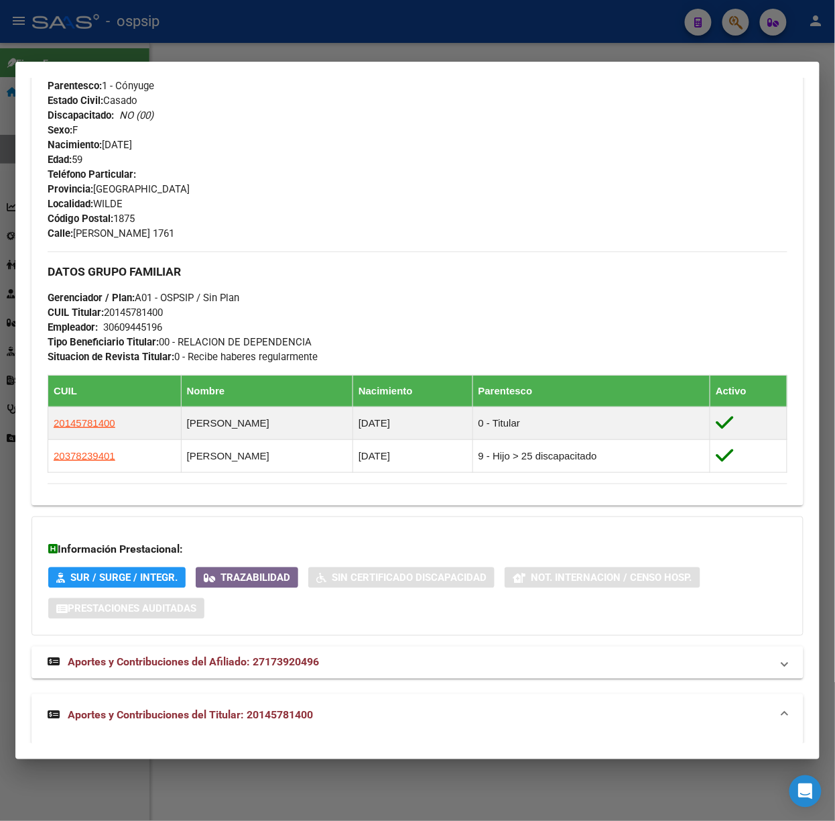
scroll to position [1146, 0]
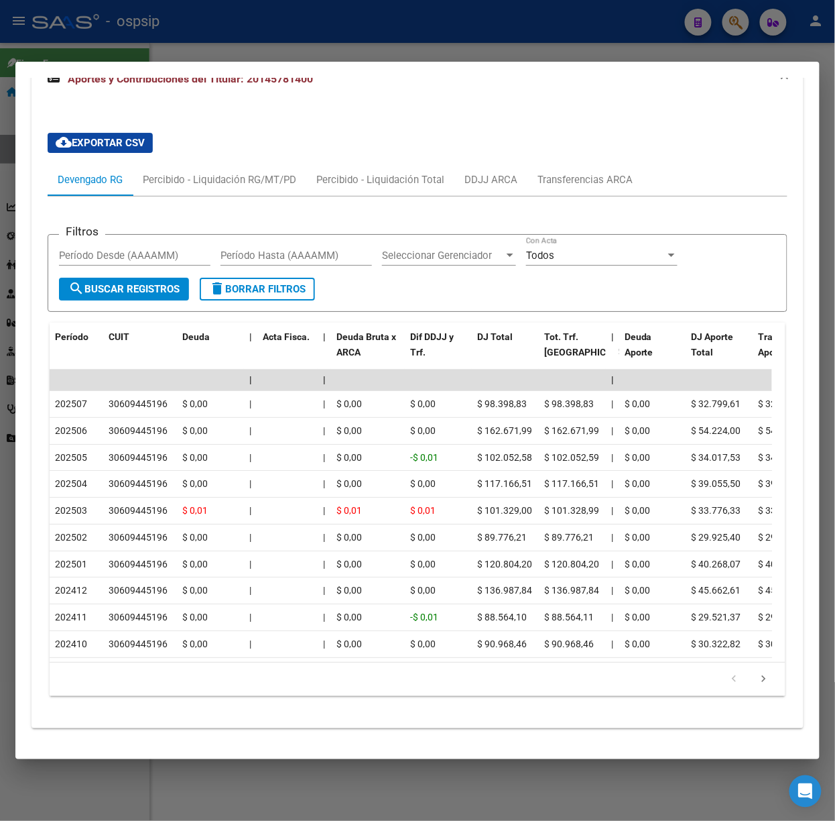
click at [197, 38] on div at bounding box center [417, 410] width 835 height 821
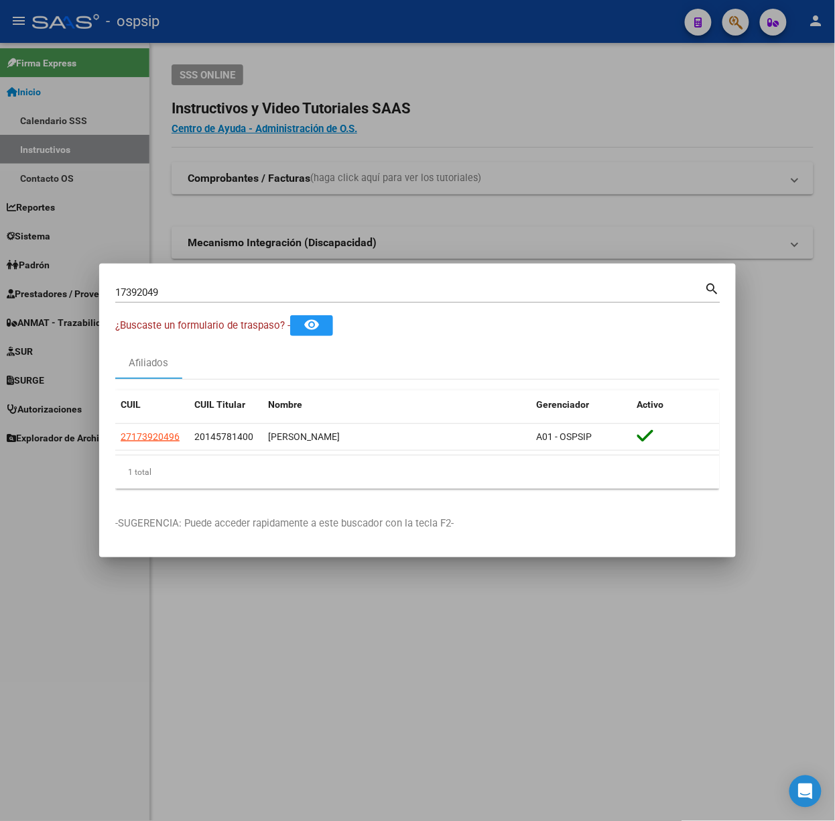
click at [243, 298] on div "17392049 Buscar (apellido, dni, cuil, nro traspaso, cuit, obra social)" at bounding box center [410, 292] width 590 height 20
click at [242, 295] on input "17392049" at bounding box center [410, 292] width 590 height 12
type input "51709146"
click at [176, 430] on app-link-go-to "23517091464" at bounding box center [150, 436] width 59 height 15
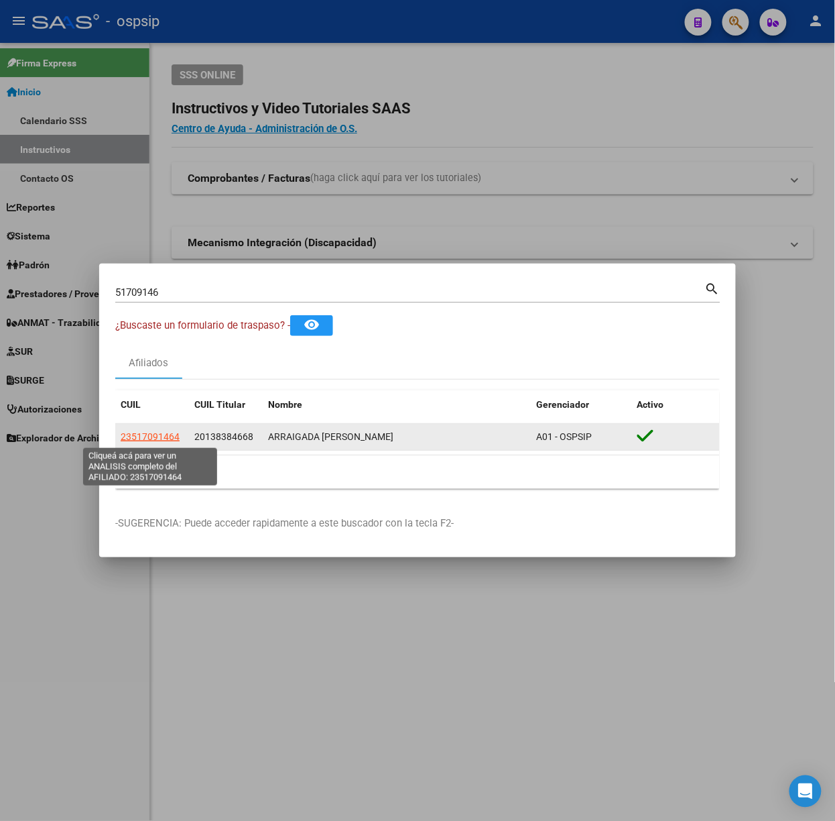
click at [167, 433] on span "23517091464" at bounding box center [150, 436] width 59 height 11
type textarea "23517091464"
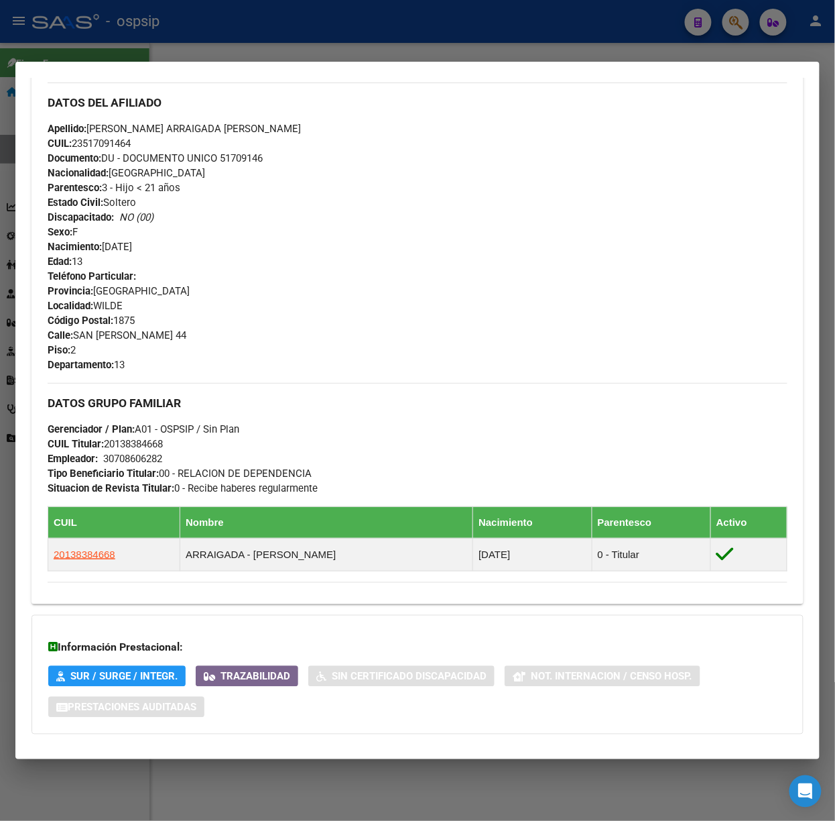
scroll to position [504, 0]
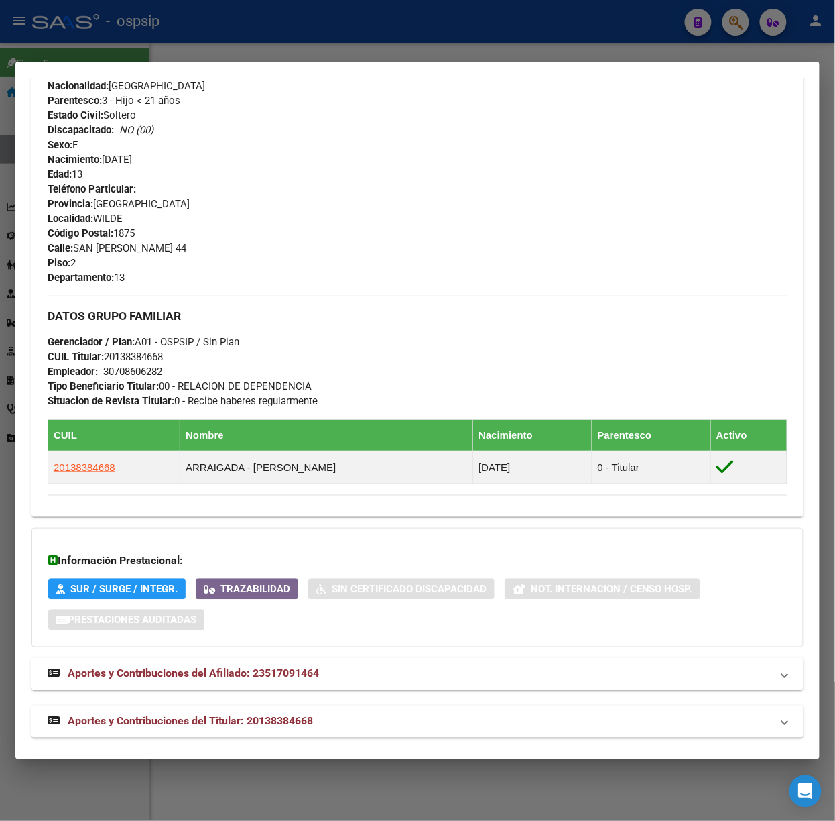
click at [235, 703] on div "DATOS PADRÓN ÁGIL: [PERSON_NAME] | ACTIVO | FAMILIAR DE: 20138384668 Datos Pers…" at bounding box center [418, 179] width 772 height 1116
click at [244, 712] on mat-expansion-panel-header "Aportes y Contribuciones del Titular: 20138384668" at bounding box center [418, 721] width 772 height 32
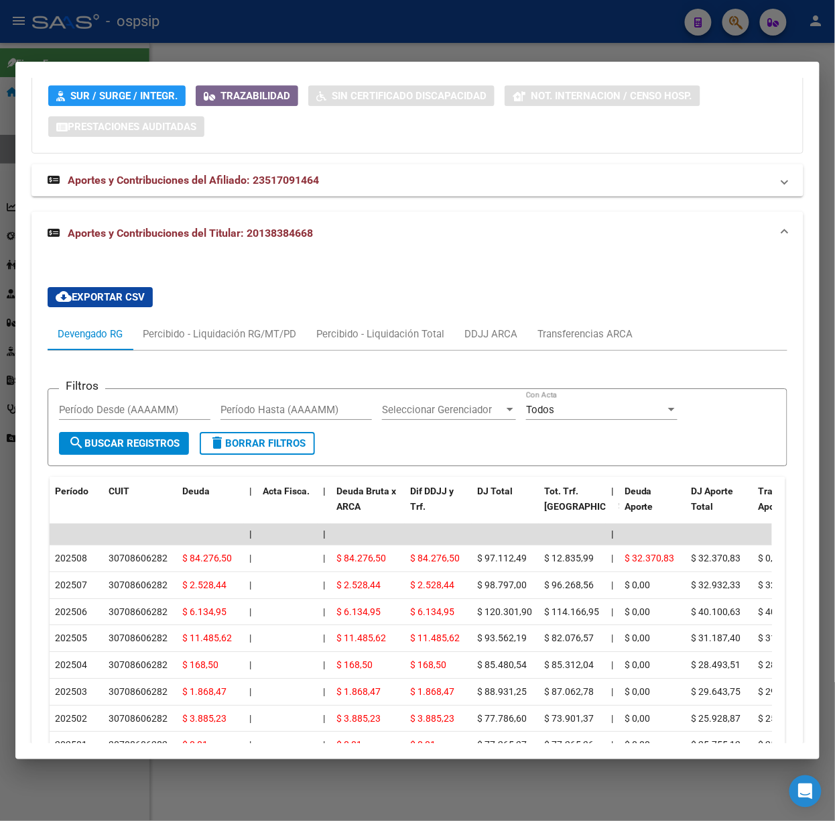
scroll to position [1026, 0]
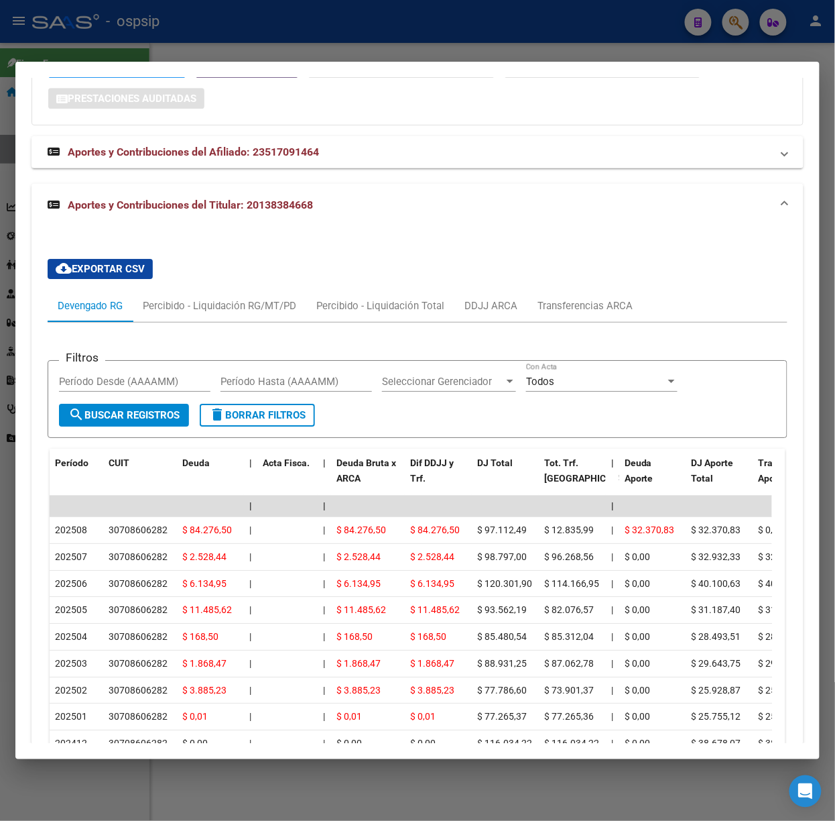
click at [282, 16] on div at bounding box center [417, 410] width 835 height 821
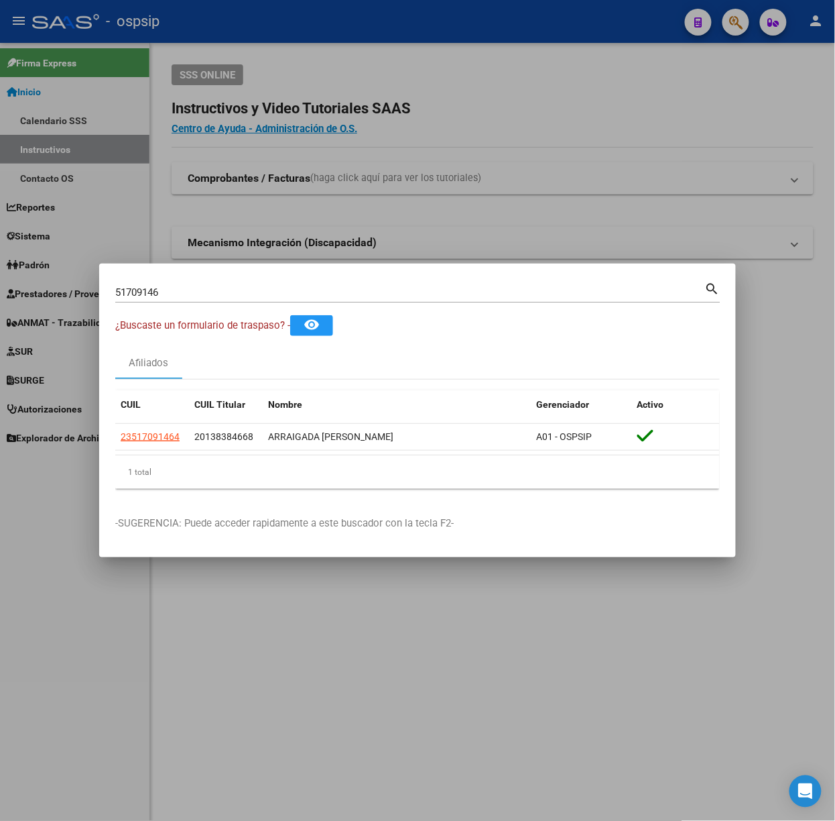
click at [234, 294] on input "51709146" at bounding box center [410, 292] width 590 height 12
type input "27950663"
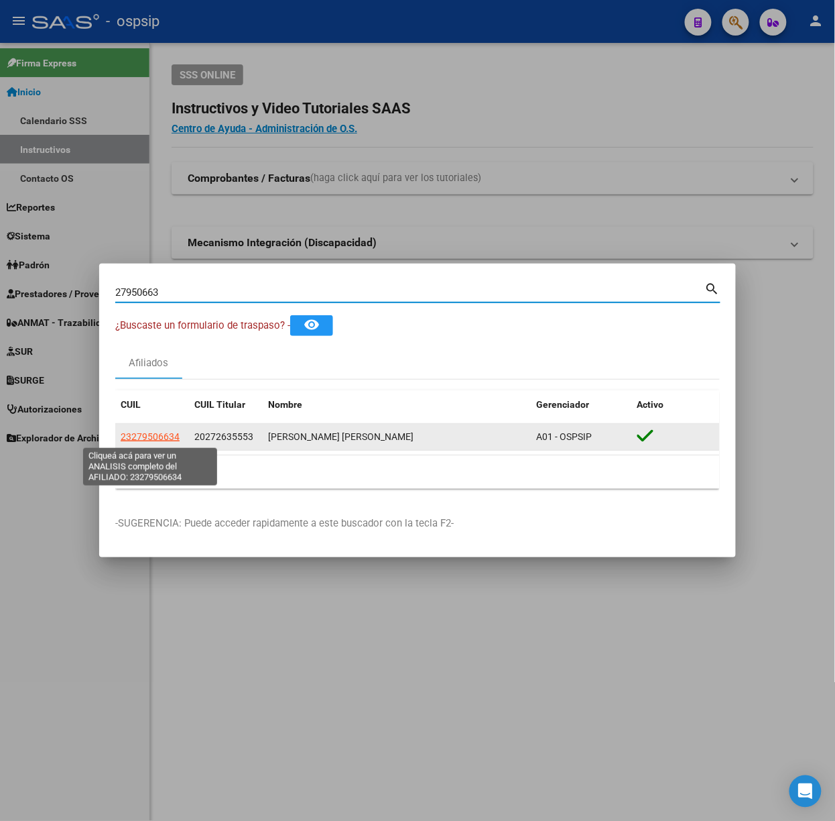
click at [154, 437] on span "23279506634" at bounding box center [150, 436] width 59 height 11
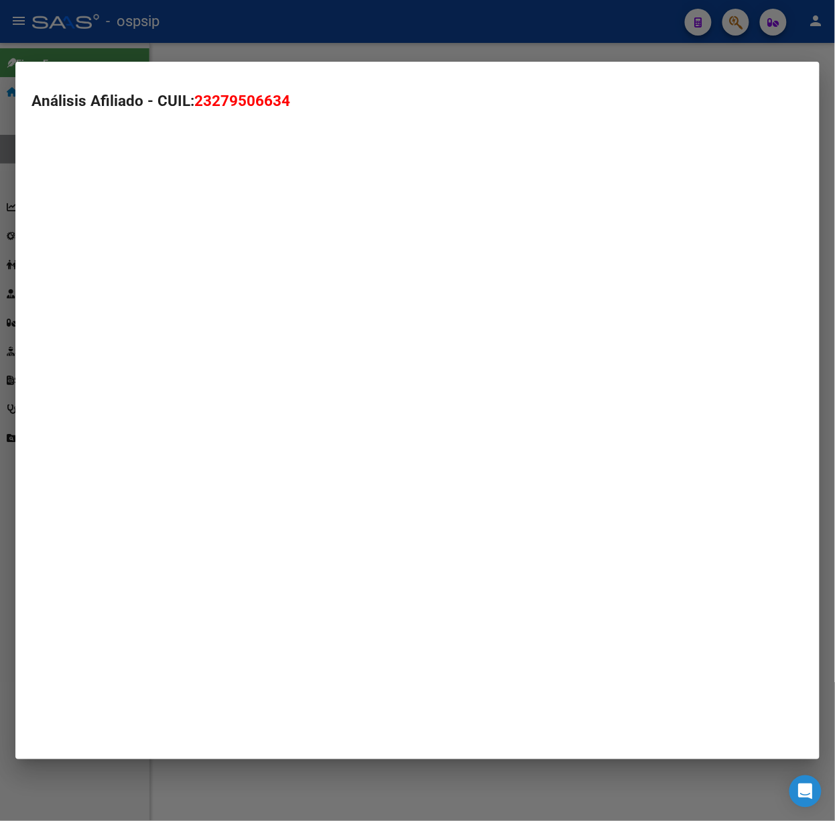
type textarea "23279506634"
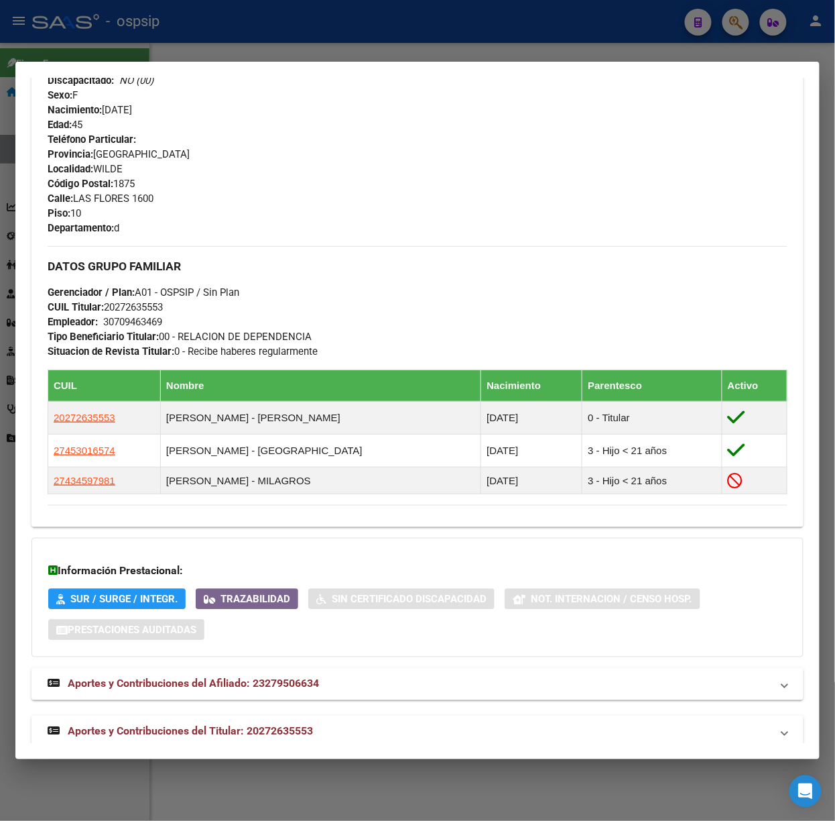
scroll to position [605, 0]
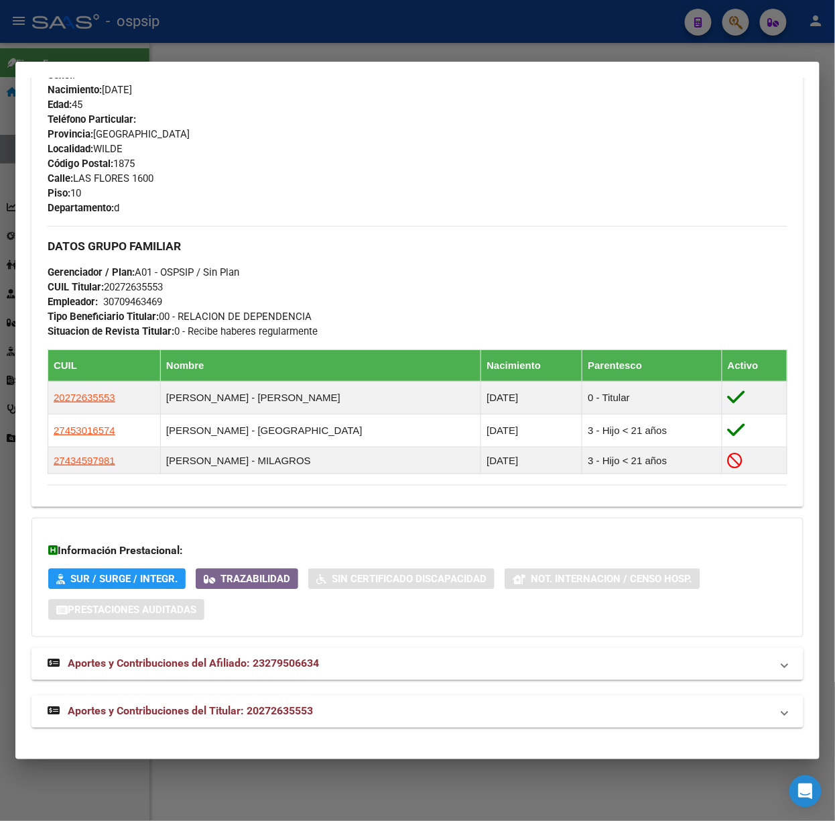
click at [220, 701] on mat-expansion-panel-header "Aportes y Contribuciones del Titular: 20272635553" at bounding box center [418, 711] width 772 height 32
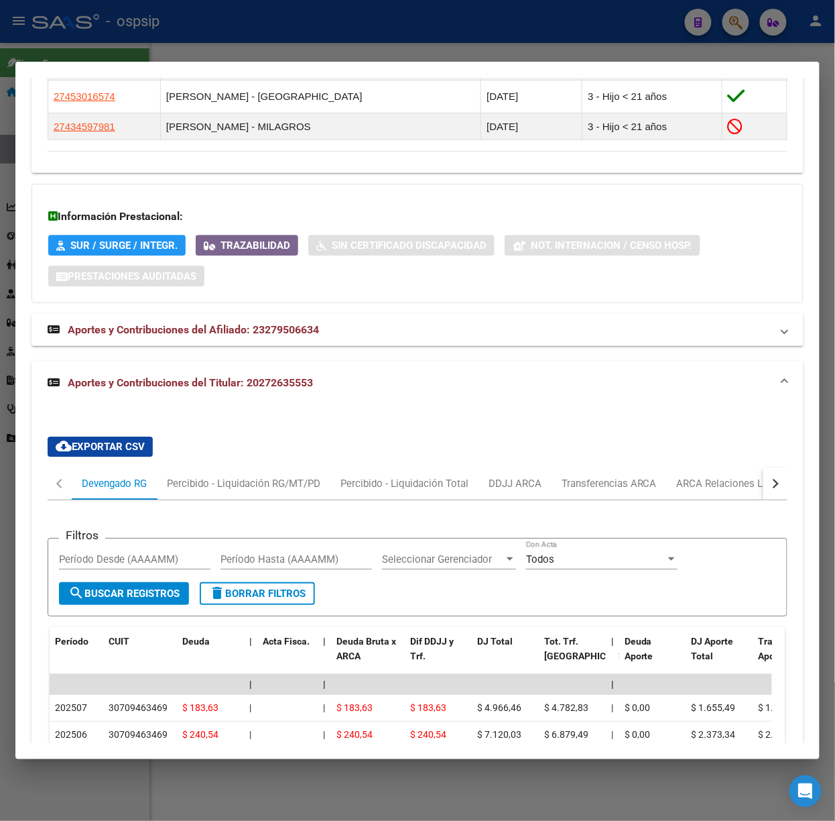
scroll to position [1258, 0]
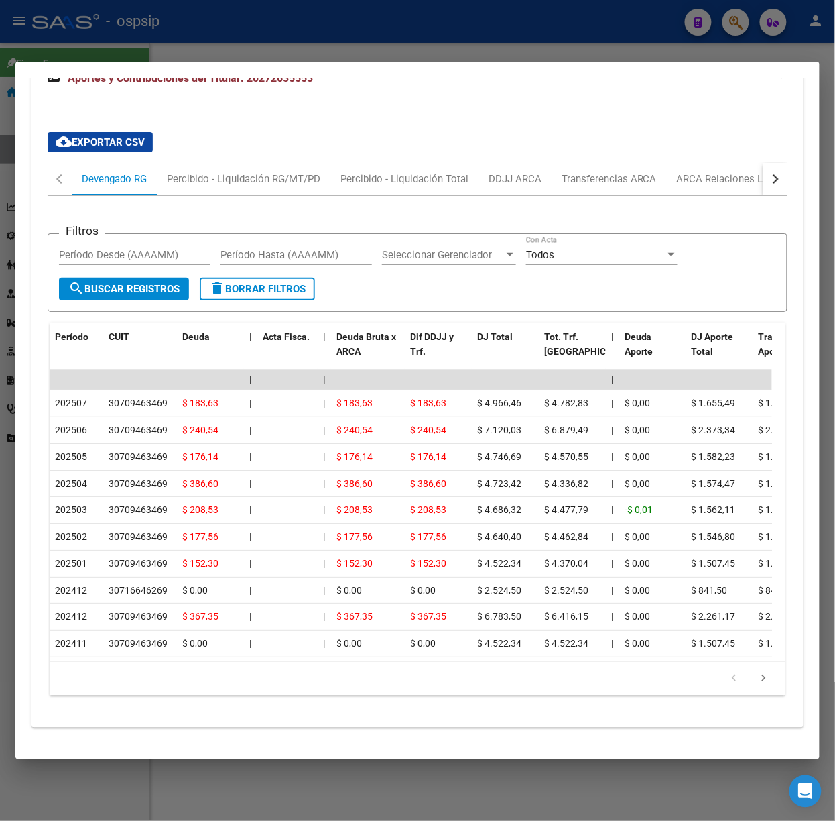
click at [88, 60] on div at bounding box center [417, 410] width 835 height 821
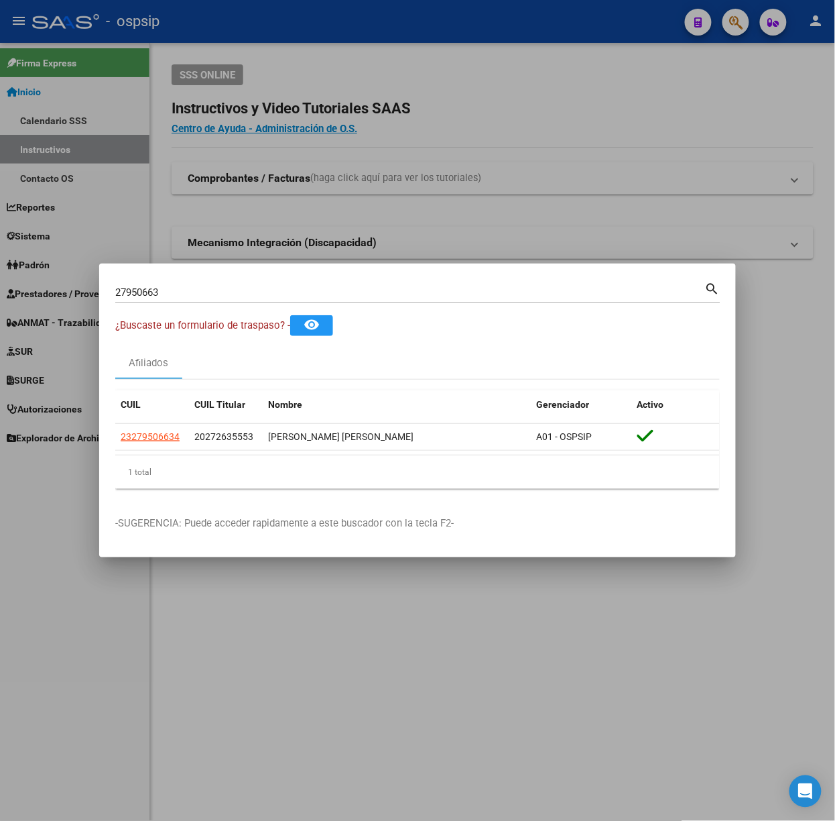
click at [200, 291] on input "27950663" at bounding box center [410, 292] width 590 height 12
type input "43978800"
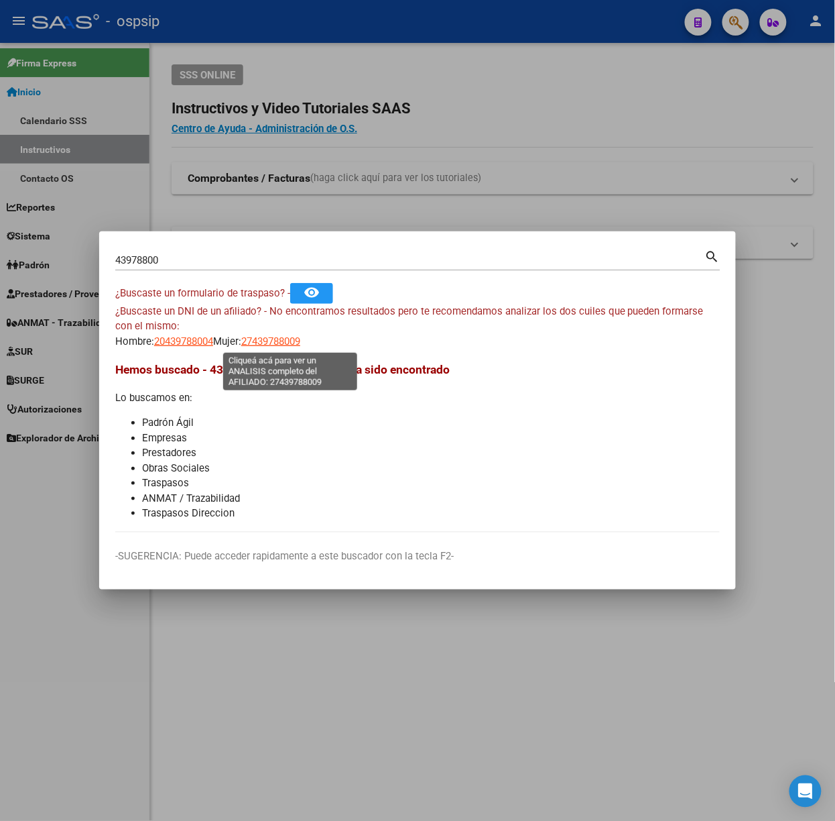
click at [274, 339] on span "27439788009" at bounding box center [270, 341] width 59 height 12
type textarea "27439788009"
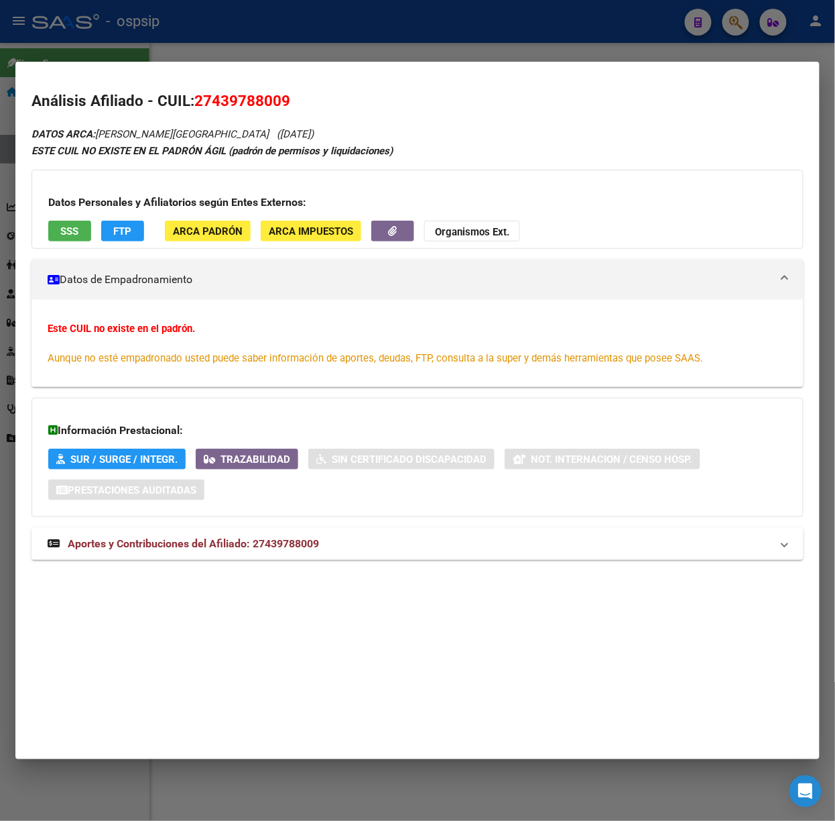
click at [414, 535] on mat-expansion-panel-header "Aportes y Contribuciones del Afiliado: 27439788009" at bounding box center [418, 544] width 772 height 32
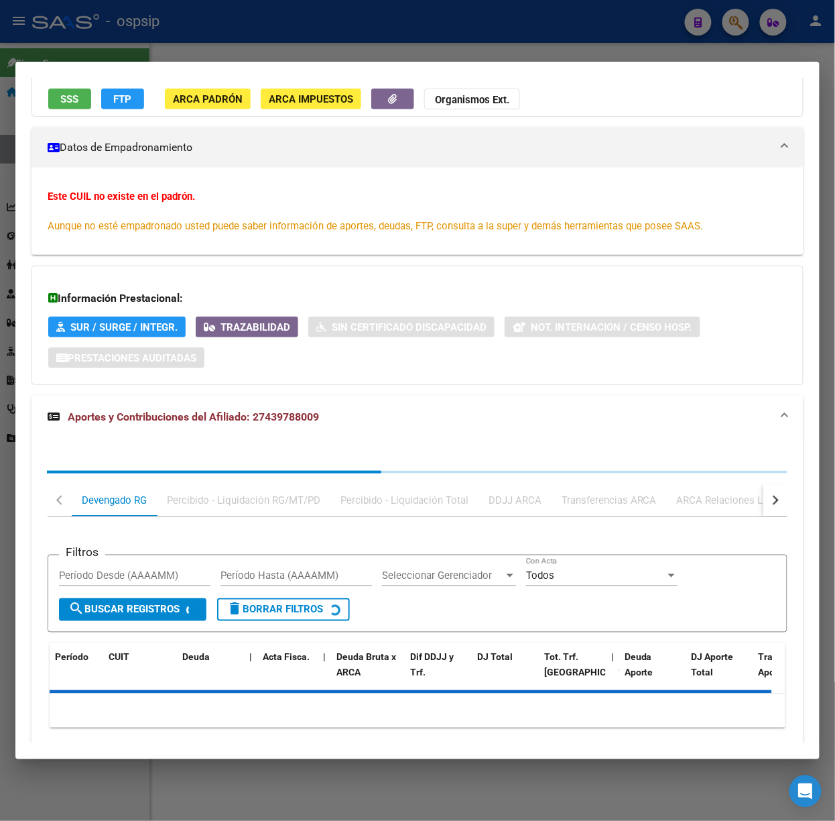
scroll to position [180, 0]
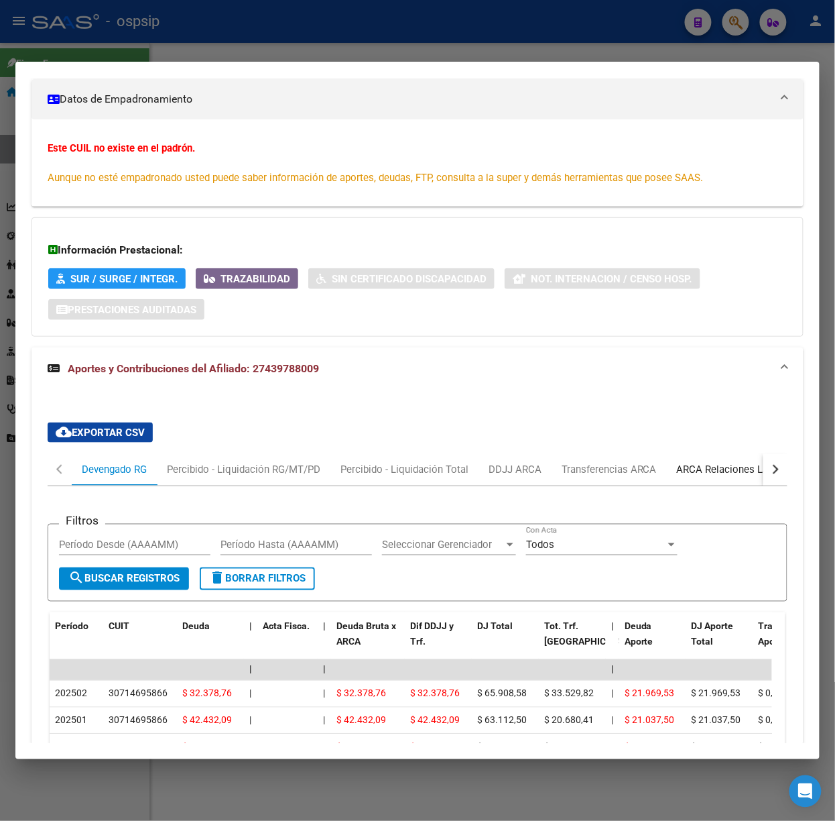
click at [700, 472] on div "ARCA Relaciones Laborales" at bounding box center [739, 469] width 125 height 15
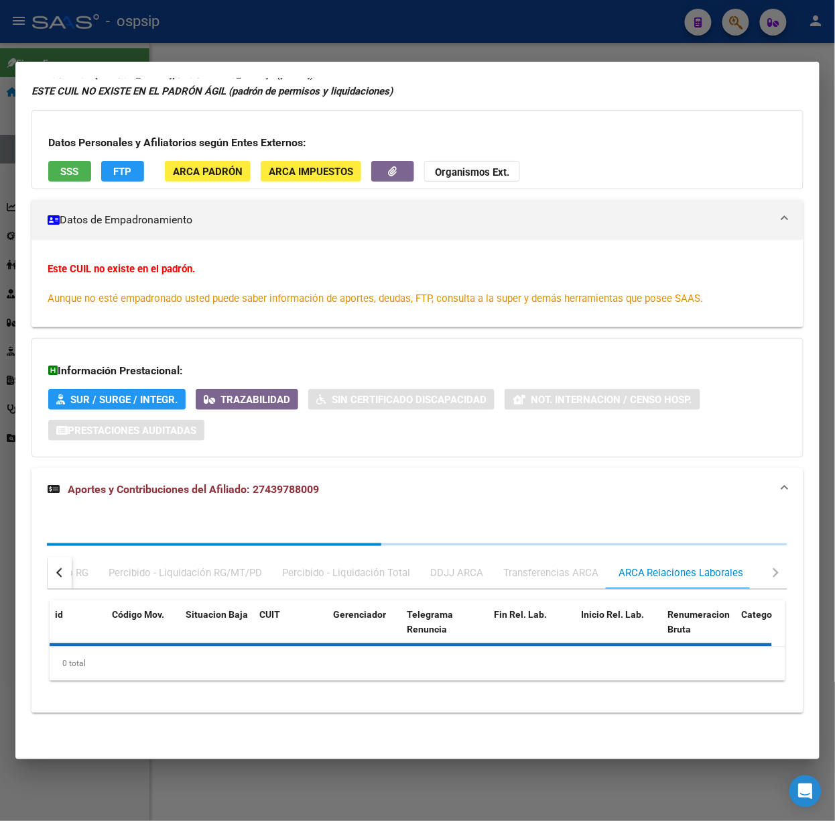
scroll to position [0, 0]
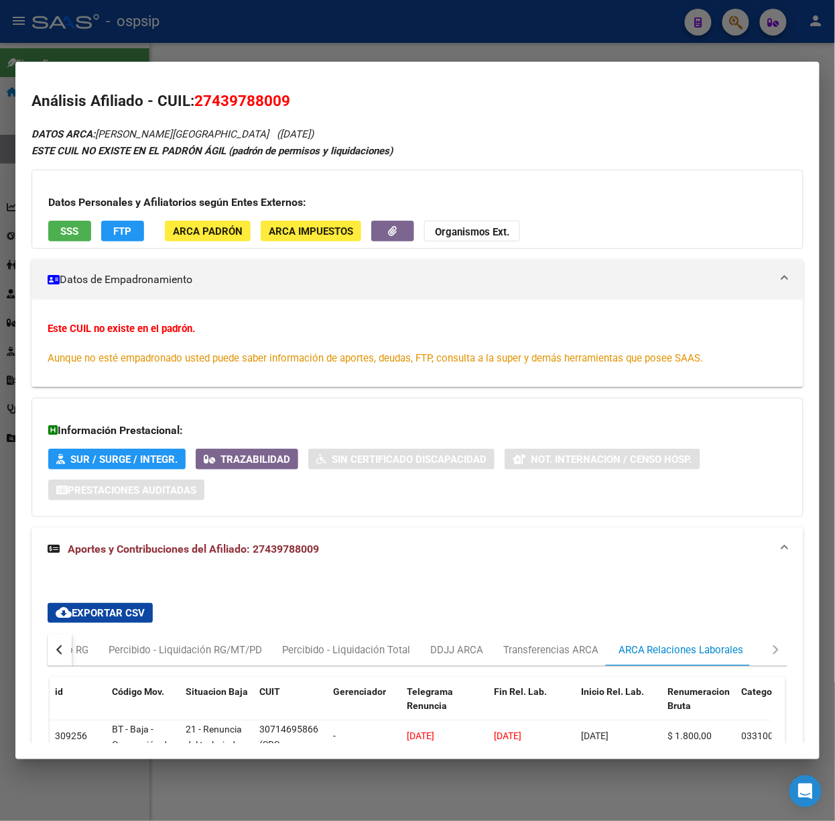
click at [60, 241] on div "Datos Personales y Afiliatorios según Entes Externos: SSS FTP ARCA Padrón ARCA …" at bounding box center [418, 209] width 772 height 79
click at [65, 236] on span "SSS" at bounding box center [70, 231] width 18 height 12
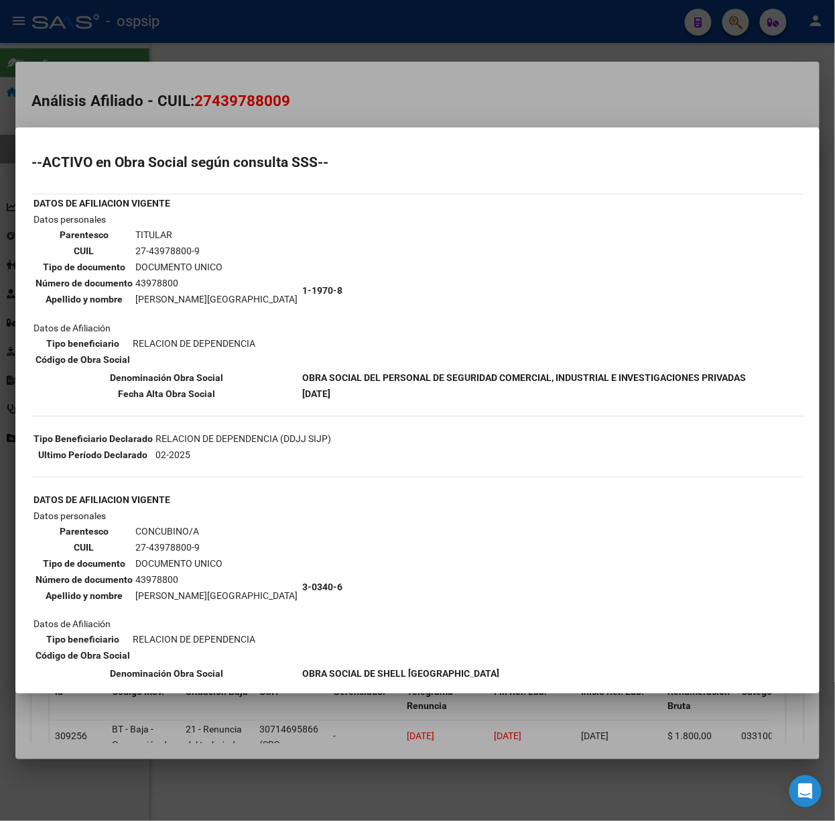
click at [129, 54] on div at bounding box center [417, 410] width 835 height 821
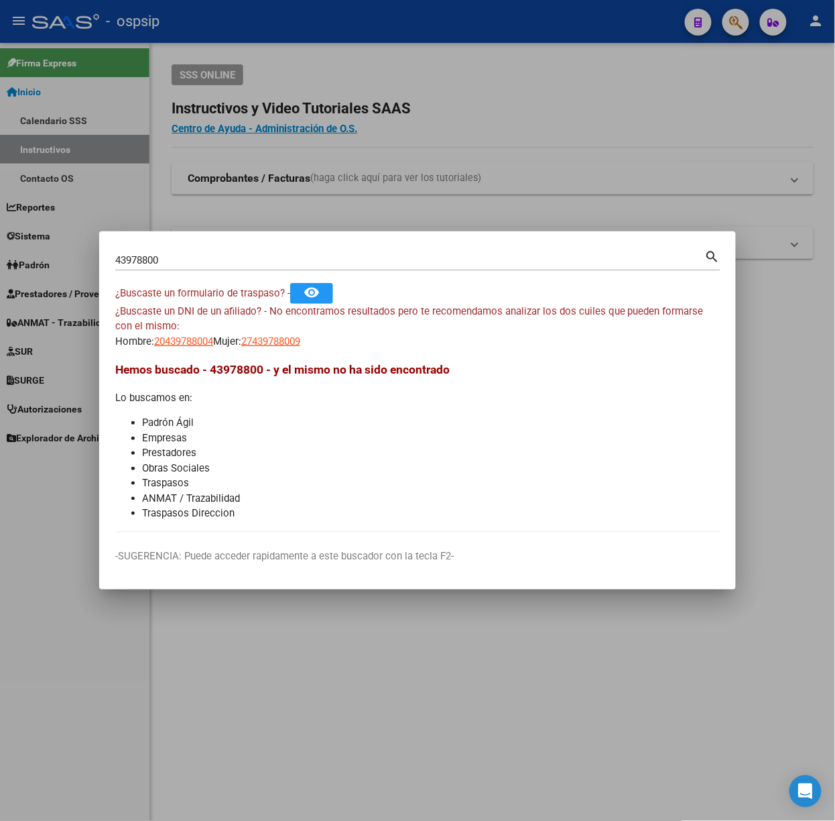
click at [173, 255] on input "43978800" at bounding box center [410, 260] width 590 height 12
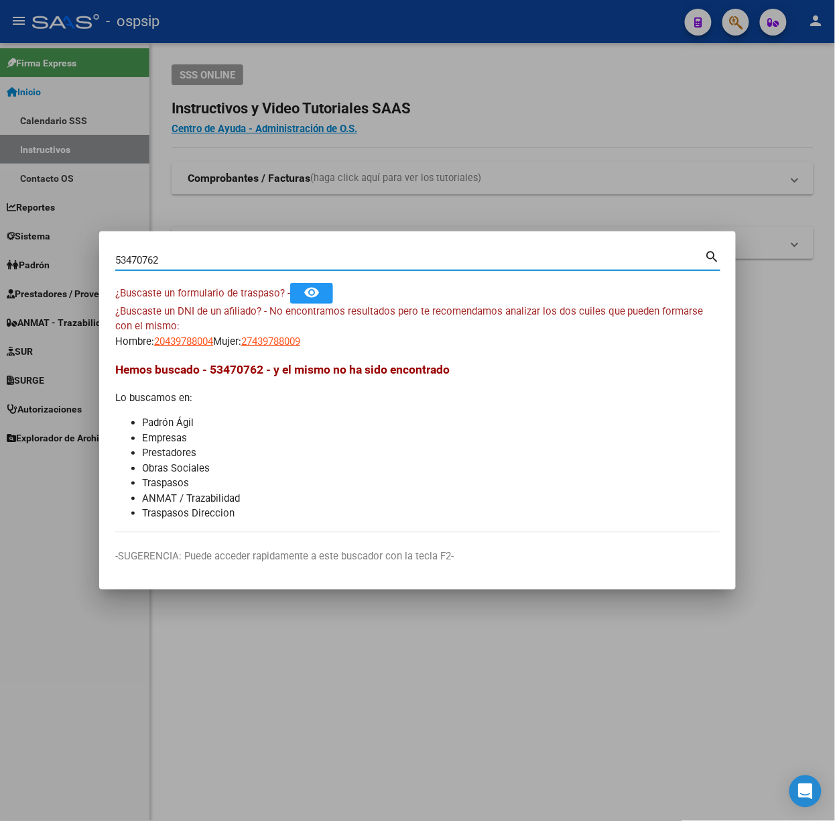
type input "53470762"
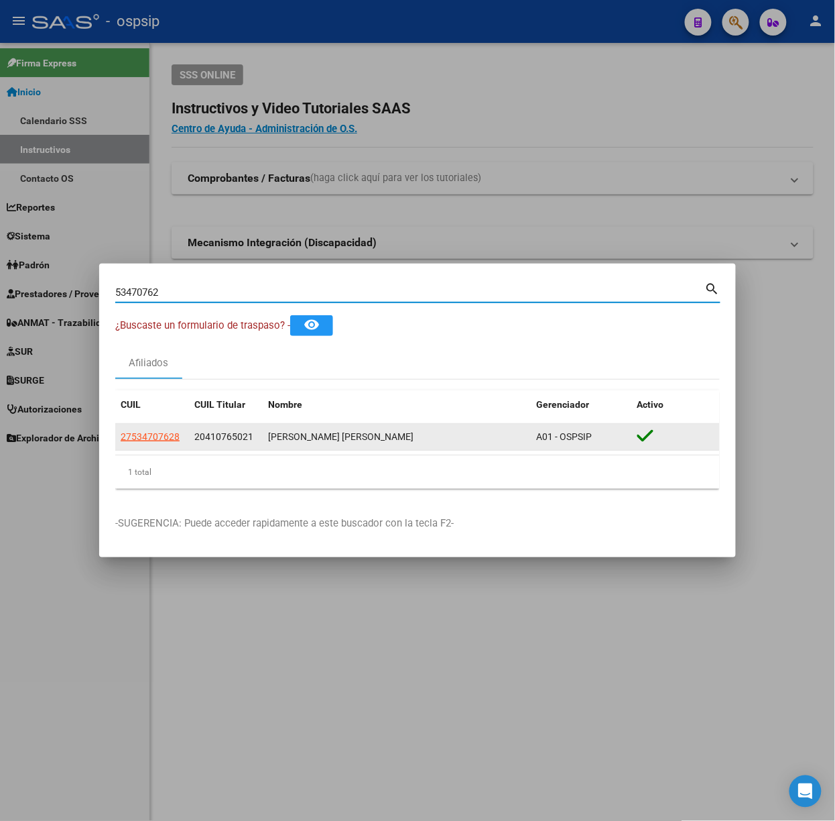
click at [172, 430] on app-link-go-to "27534707628" at bounding box center [150, 436] width 59 height 15
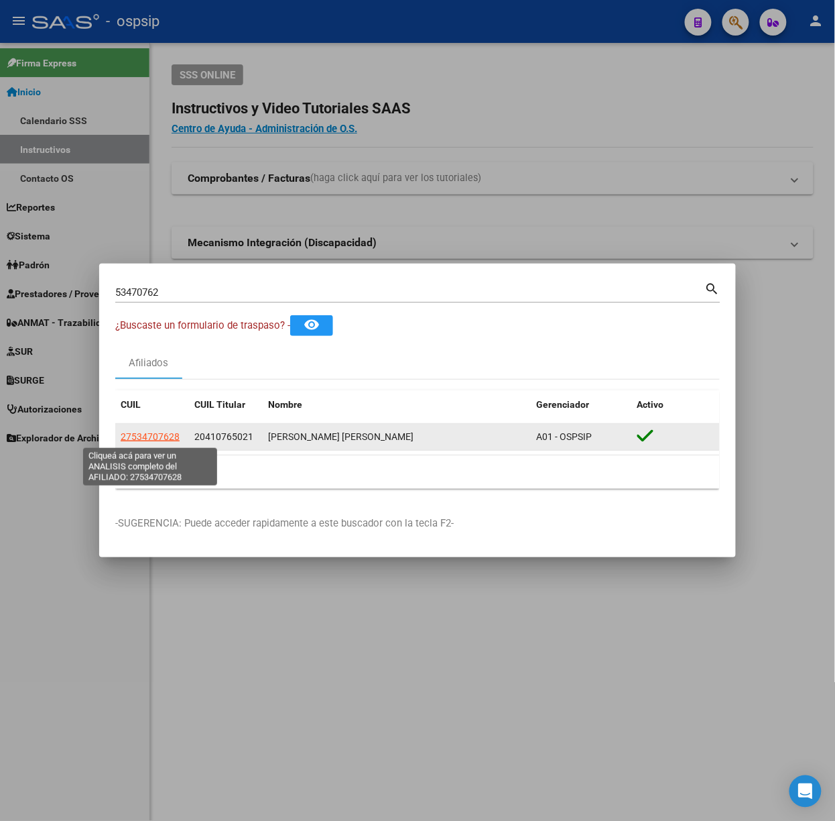
click at [168, 432] on span "27534707628" at bounding box center [150, 436] width 59 height 11
copy span "2753470762"
type textarea "27534707628"
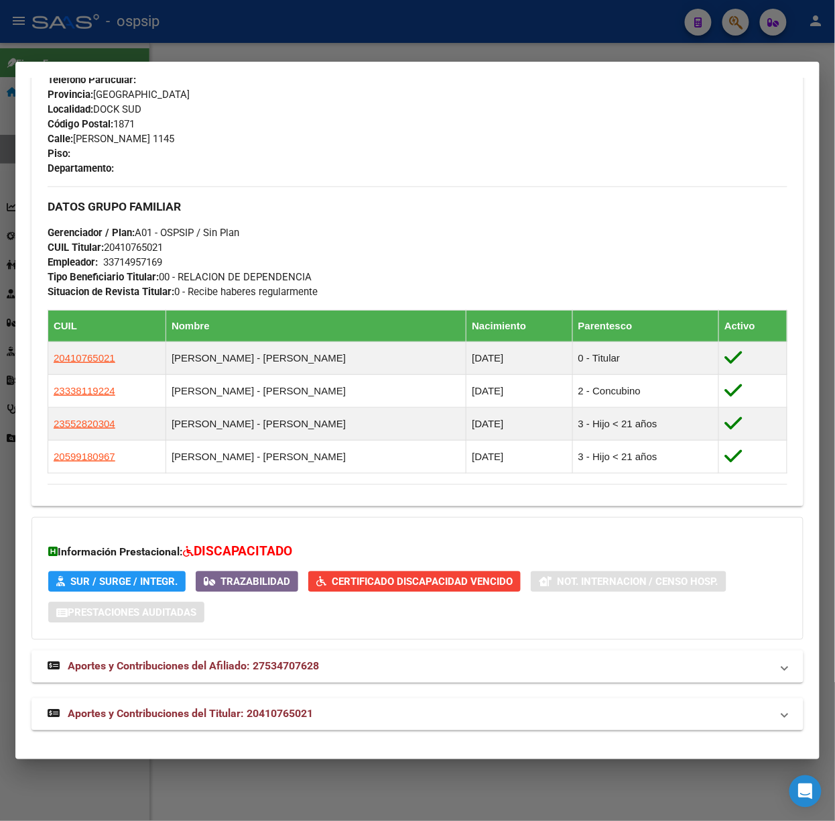
scroll to position [591, 0]
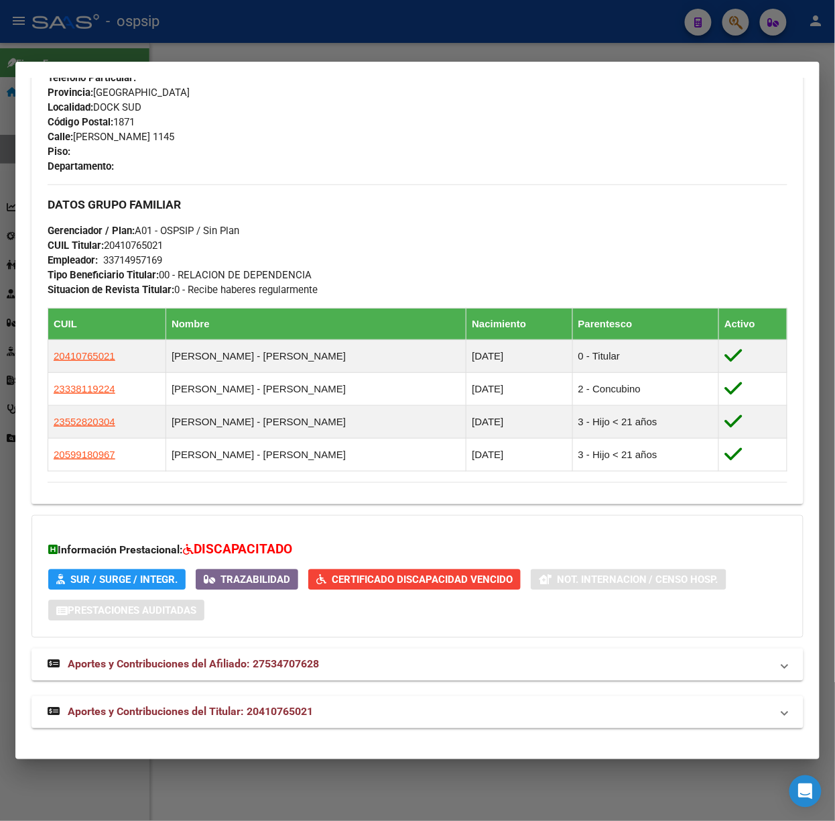
click at [268, 693] on div "DATOS PADRÓN ÁGIL: [PERSON_NAME] [PERSON_NAME] | ACTIVO | FAMILIAR DE: 20410765…" at bounding box center [418, 131] width 772 height 1193
click at [278, 709] on span "Aportes y Contribuciones del Titular: 20410765021" at bounding box center [190, 711] width 245 height 13
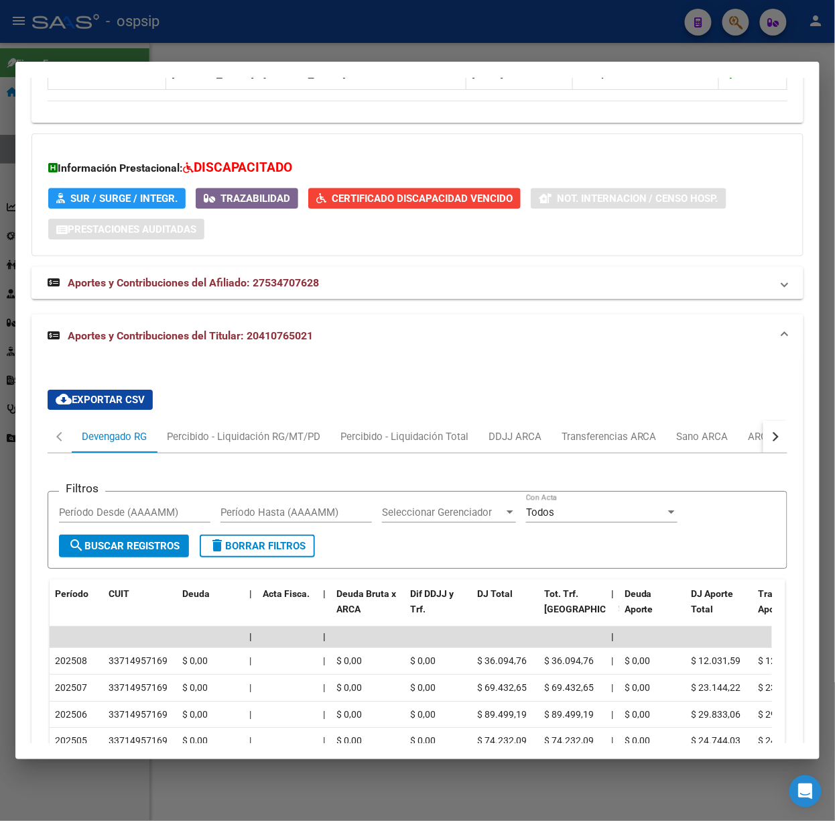
scroll to position [1012, 0]
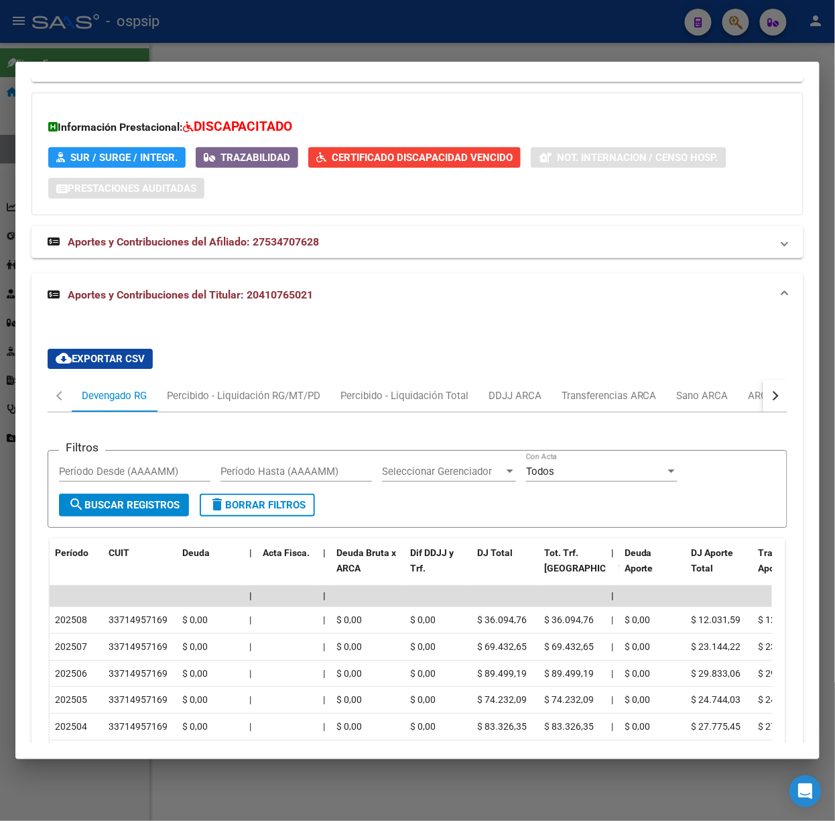
click at [202, 43] on div at bounding box center [417, 410] width 835 height 821
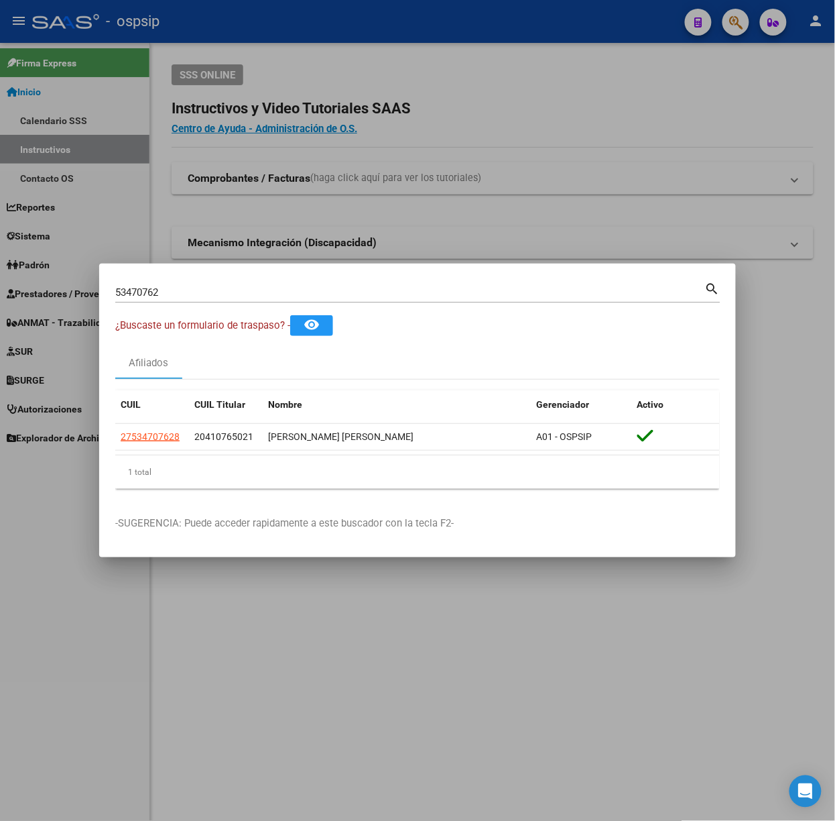
click at [204, 285] on div "53470762 Buscar (apellido, dni, [PERSON_NAME], [PERSON_NAME], cuit, obra social)" at bounding box center [410, 292] width 590 height 20
click at [209, 288] on input "53470762" at bounding box center [410, 292] width 590 height 12
type input "59919341"
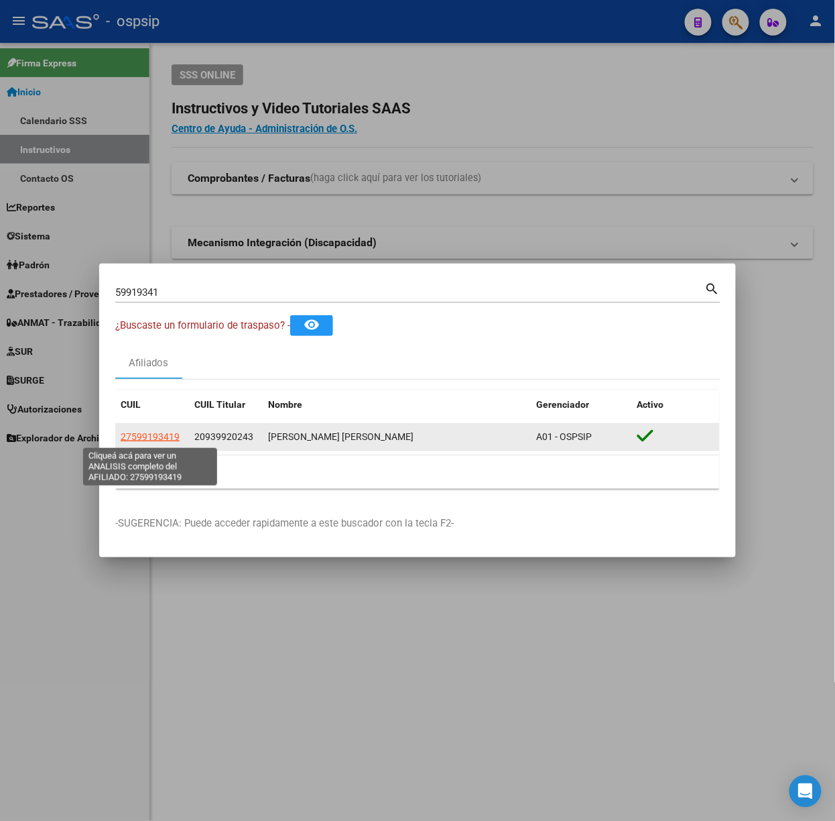
click at [164, 438] on span "27599193419" at bounding box center [150, 436] width 59 height 11
type textarea "27599193419"
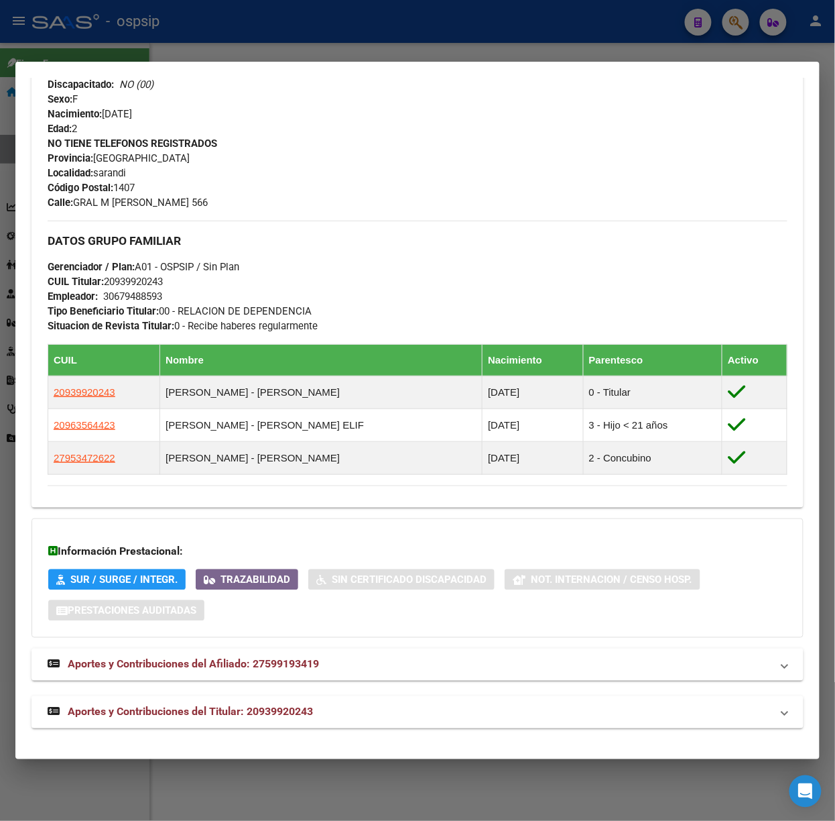
click at [240, 725] on mat-expansion-panel-header "Aportes y Contribuciones del Titular: 20939920243" at bounding box center [418, 712] width 772 height 32
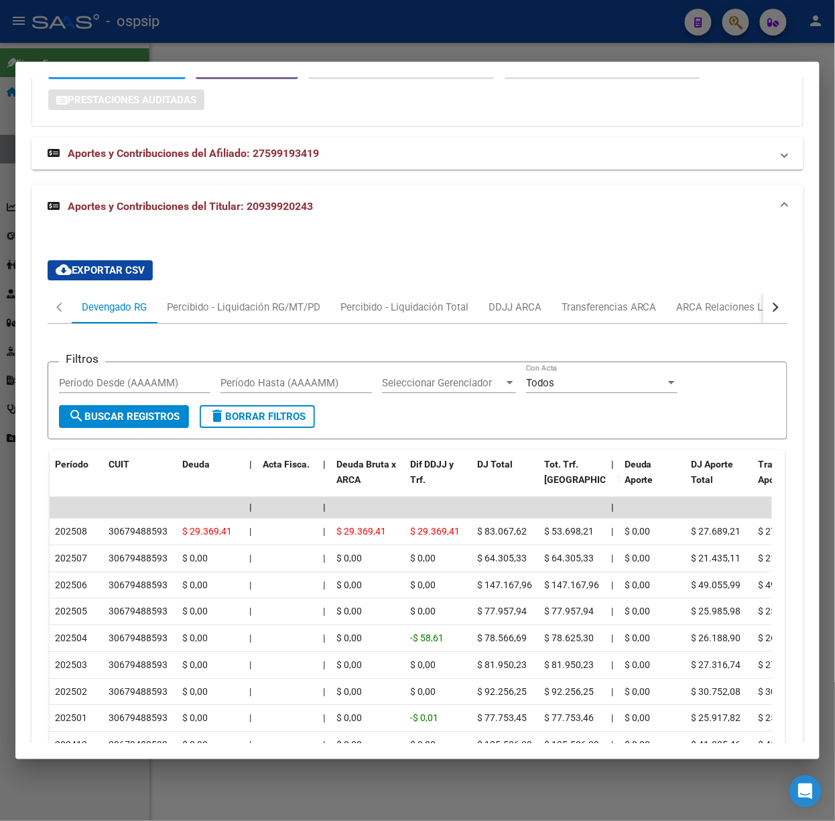
scroll to position [1036, 0]
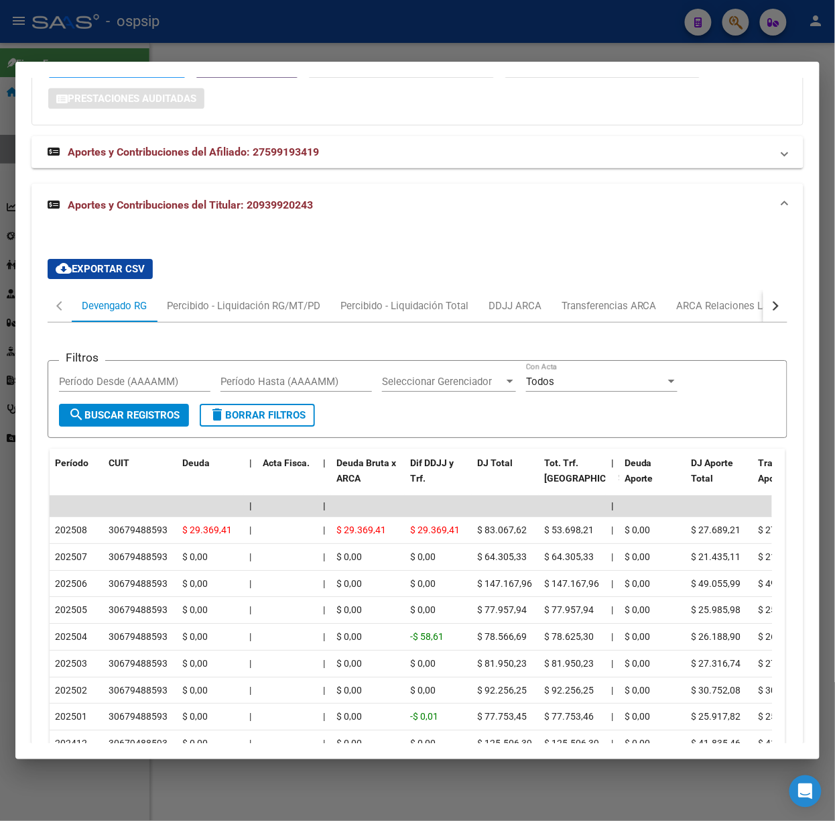
click at [252, 47] on div at bounding box center [417, 410] width 835 height 821
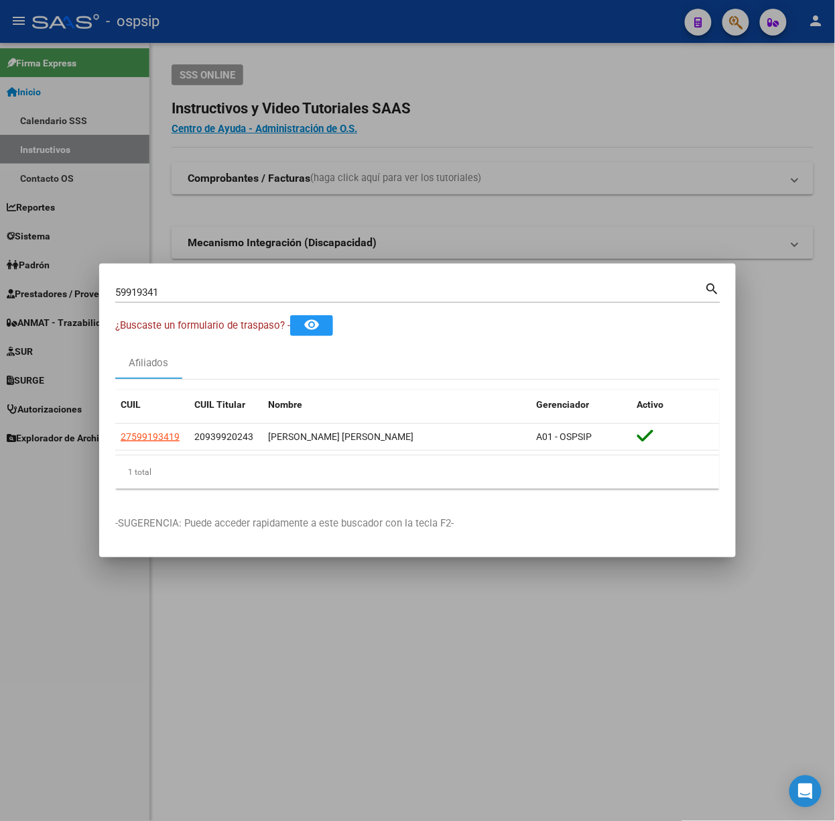
click at [290, 290] on input "59919341" at bounding box center [410, 292] width 590 height 12
type input "57301177"
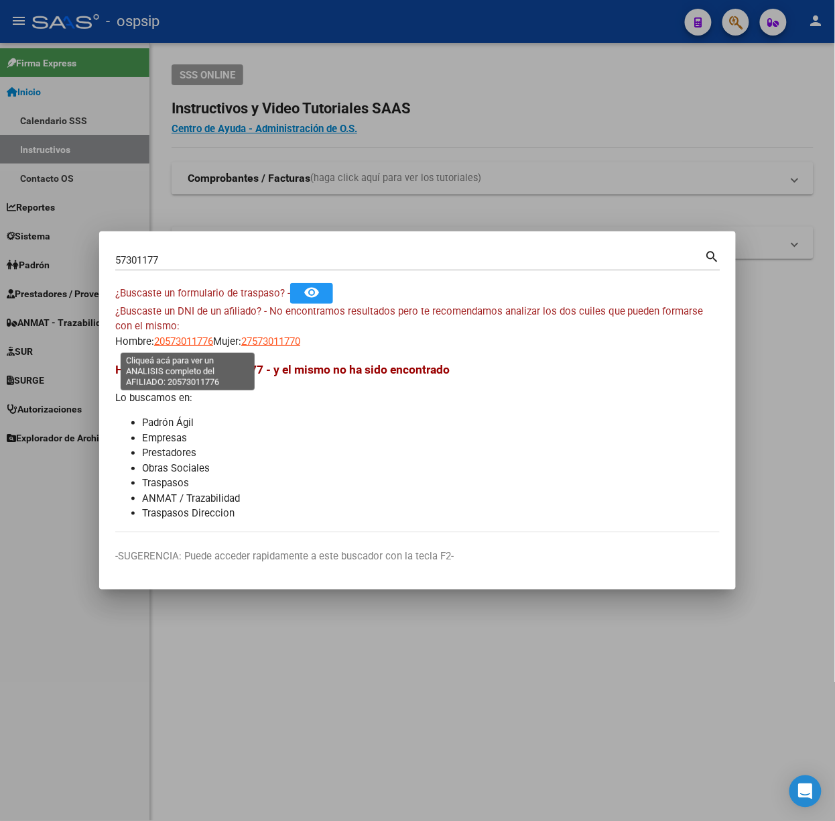
click at [209, 335] on span "20573011776" at bounding box center [183, 341] width 59 height 12
type textarea "20573011776"
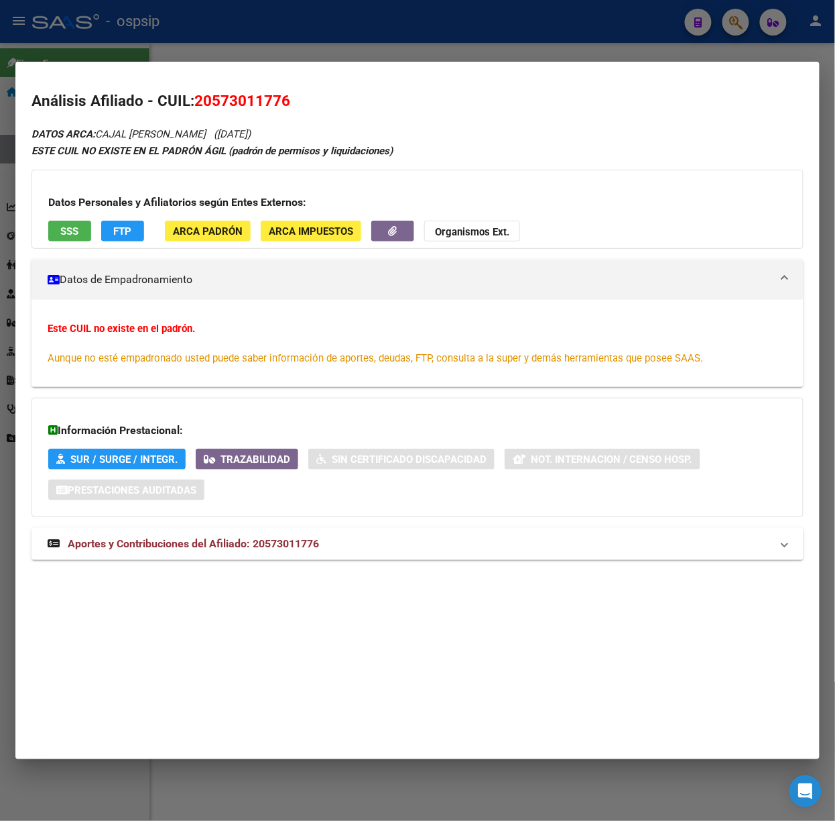
click at [330, 532] on mat-expansion-panel-header "Aportes y Contribuciones del Afiliado: 20573011776" at bounding box center [418, 544] width 772 height 32
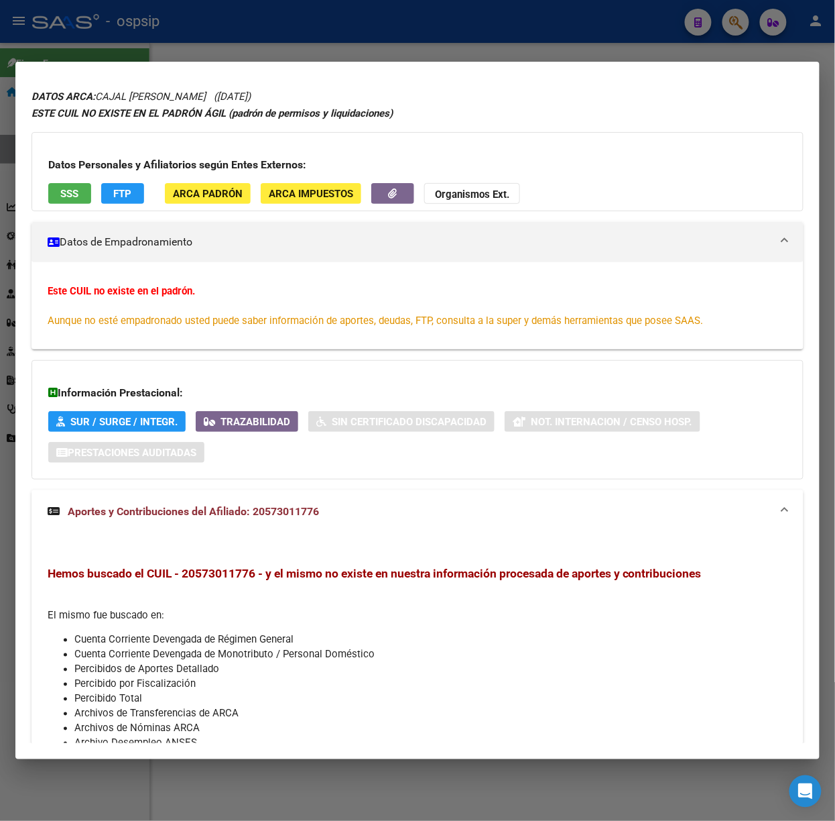
scroll to position [0, 0]
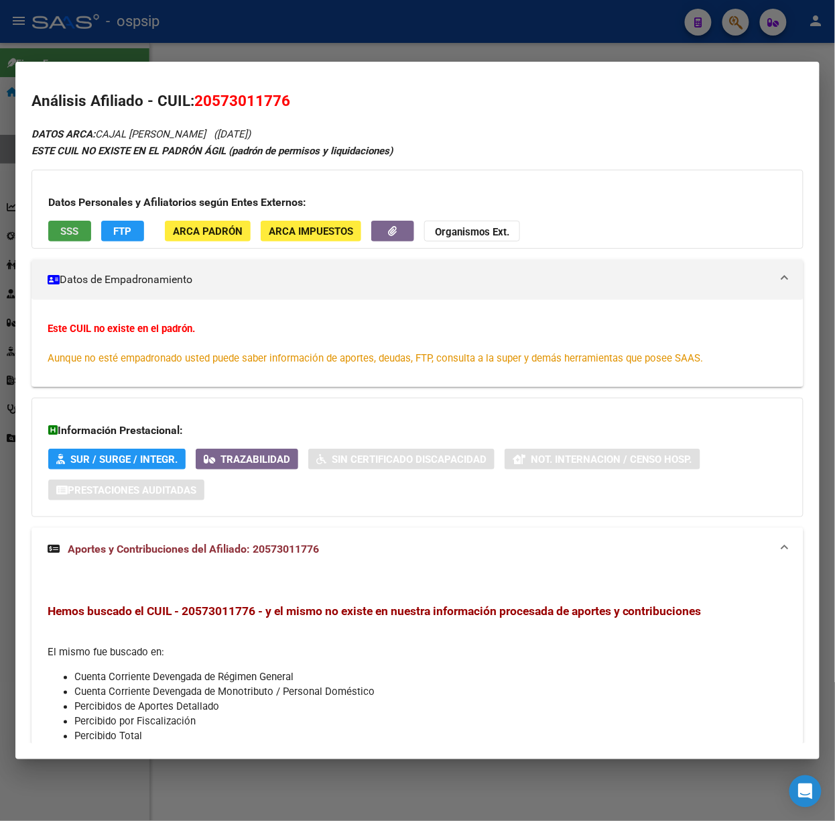
click at [66, 229] on span "SSS" at bounding box center [70, 231] width 18 height 12
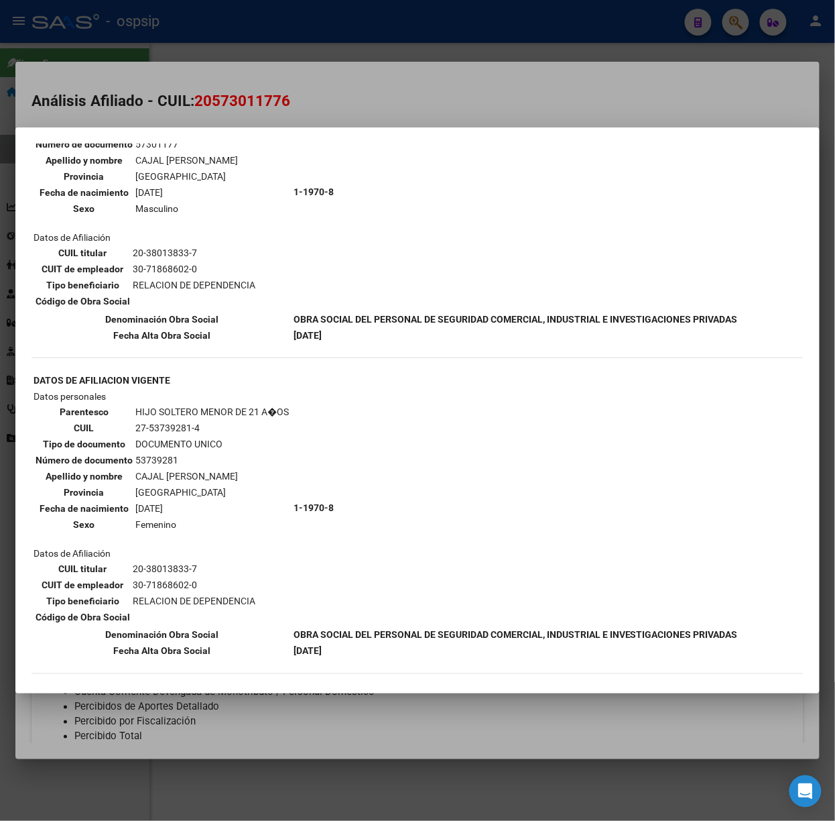
scroll to position [607, 0]
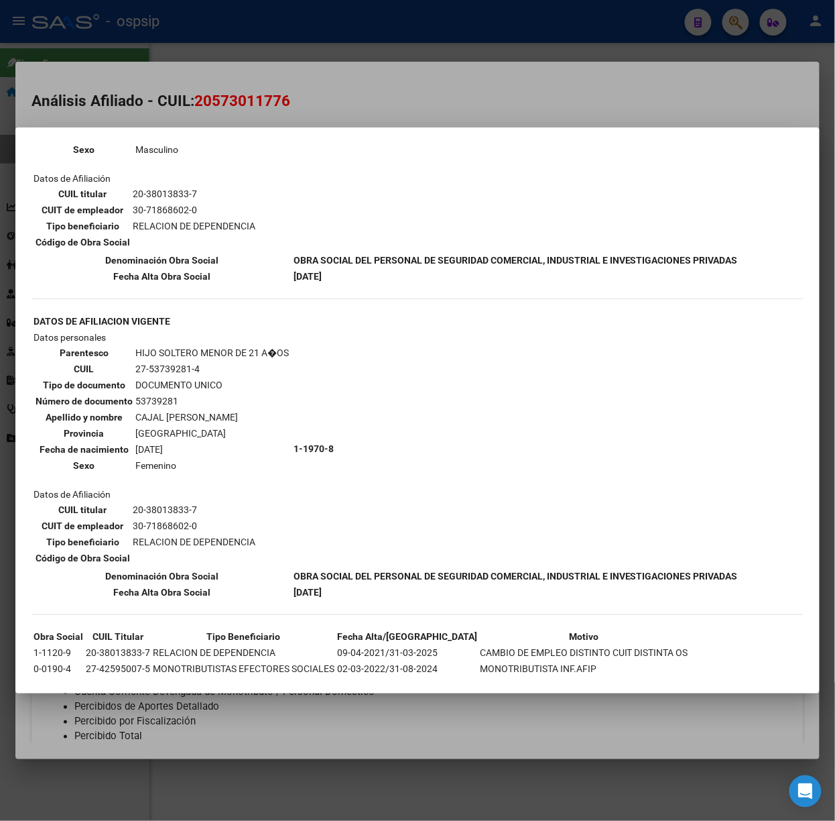
click at [152, 92] on div at bounding box center [417, 410] width 835 height 821
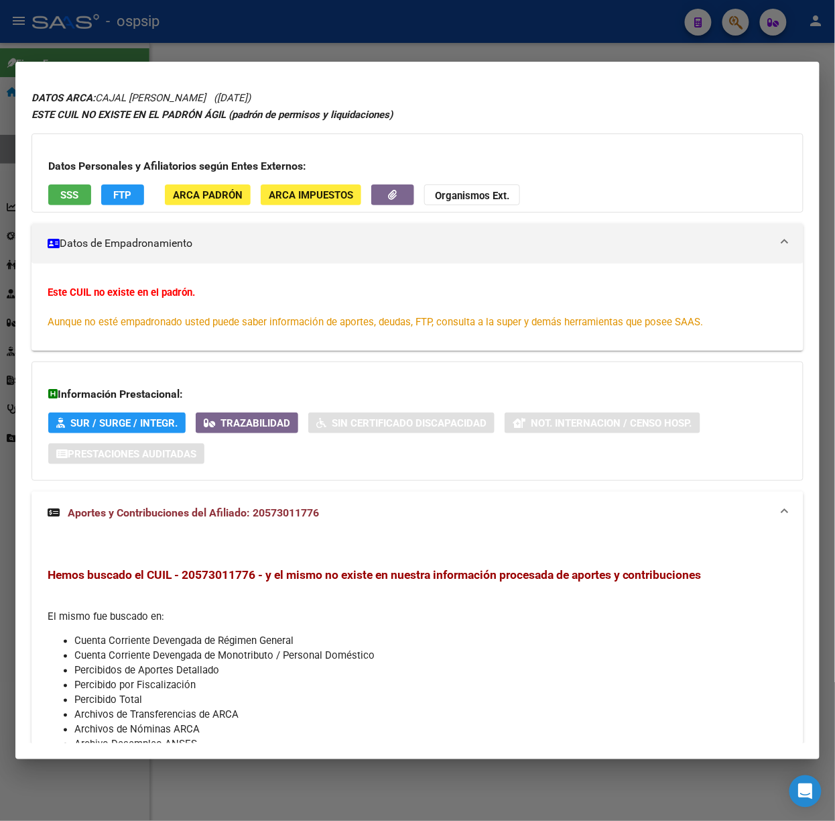
scroll to position [0, 0]
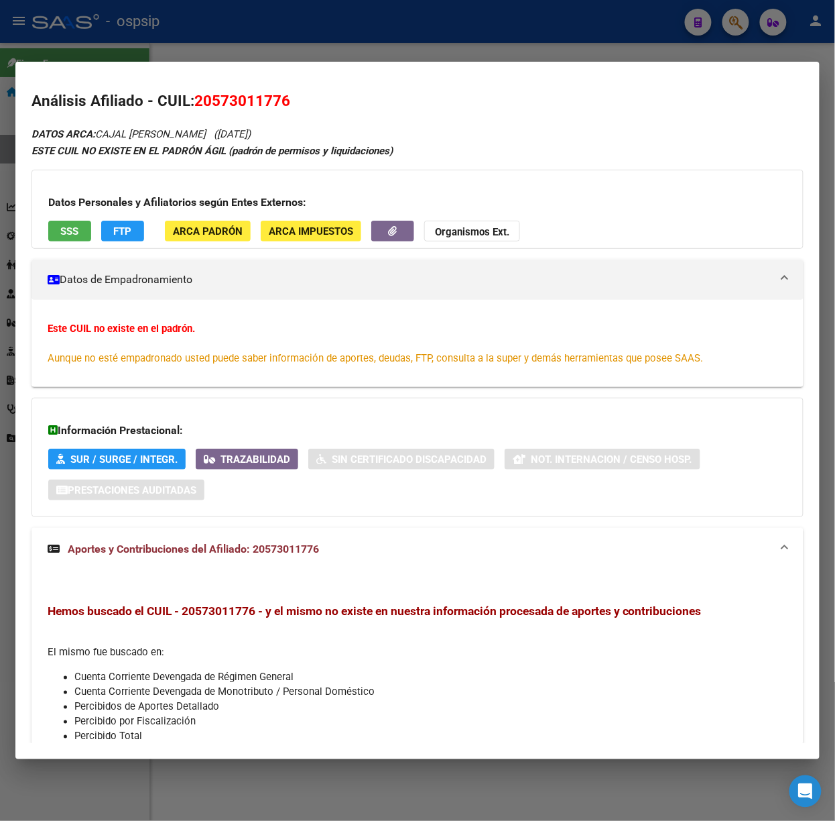
click at [97, 226] on div "Datos Personales y Afiliatorios según Entes Externos: SSS FTP ARCA Padrón ARCA …" at bounding box center [418, 209] width 772 height 79
drag, startPoint x: 95, startPoint y: 231, endPoint x: 86, endPoint y: 234, distance: 9.3
click at [92, 231] on div "Datos Personales y Afiliatorios según Entes Externos: SSS FTP ARCA Padrón ARCA …" at bounding box center [418, 209] width 772 height 79
click at [80, 236] on button "SSS" at bounding box center [69, 231] width 43 height 21
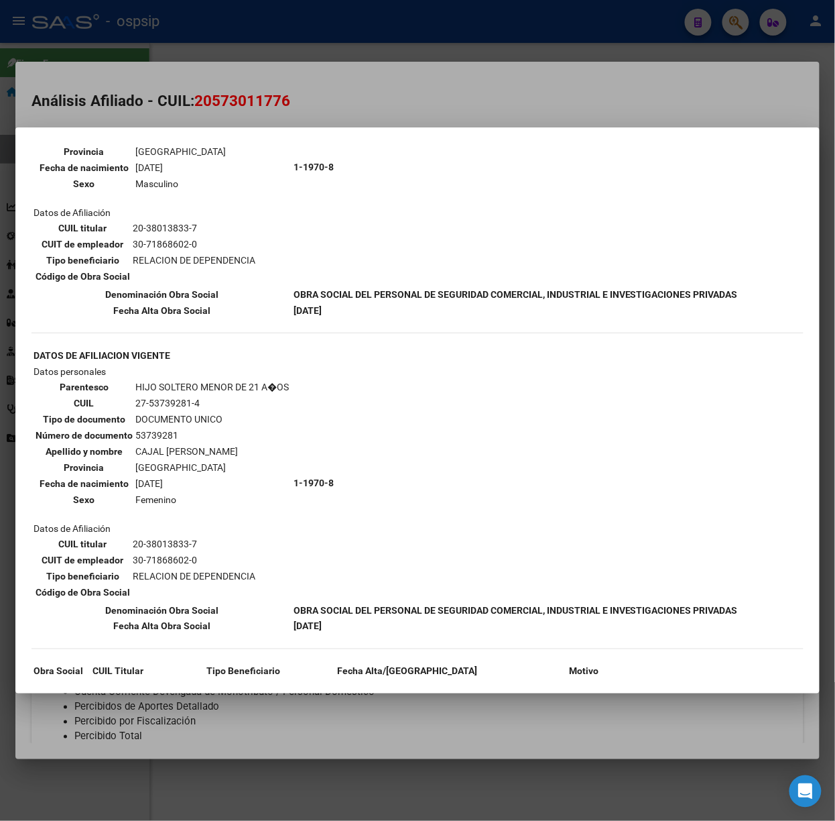
scroll to position [607, 0]
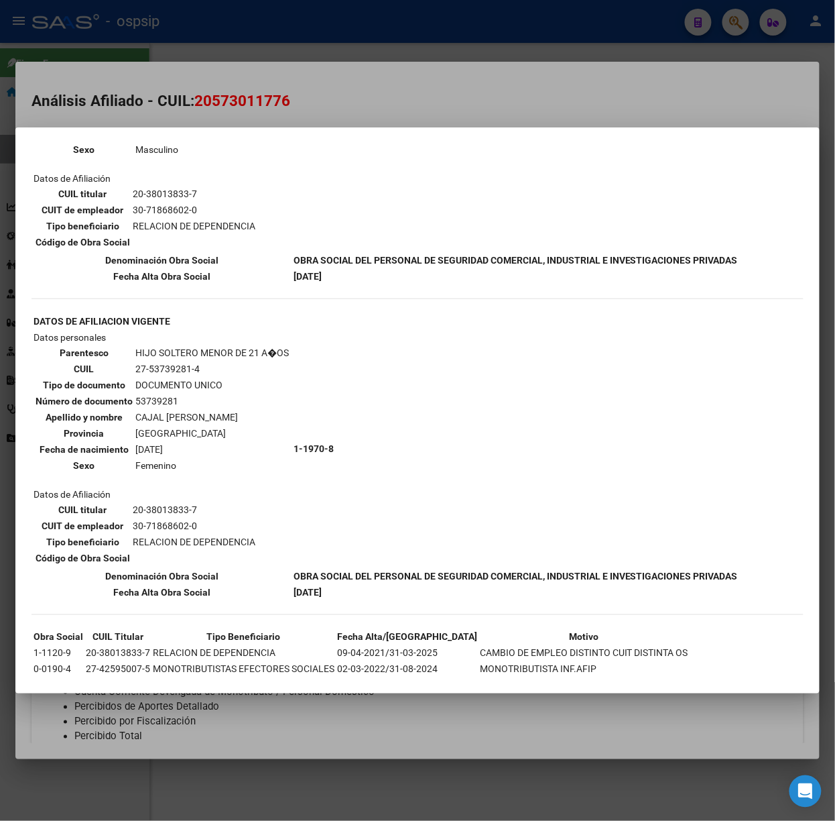
click at [401, 131] on mat-dialog-container "--ACTIVO en Obra Social según consulta SSS-- DATOS DE AFILIACION VIGENTE Datos …" at bounding box center [417, 410] width 804 height 566
click at [389, 84] on div at bounding box center [417, 410] width 835 height 821
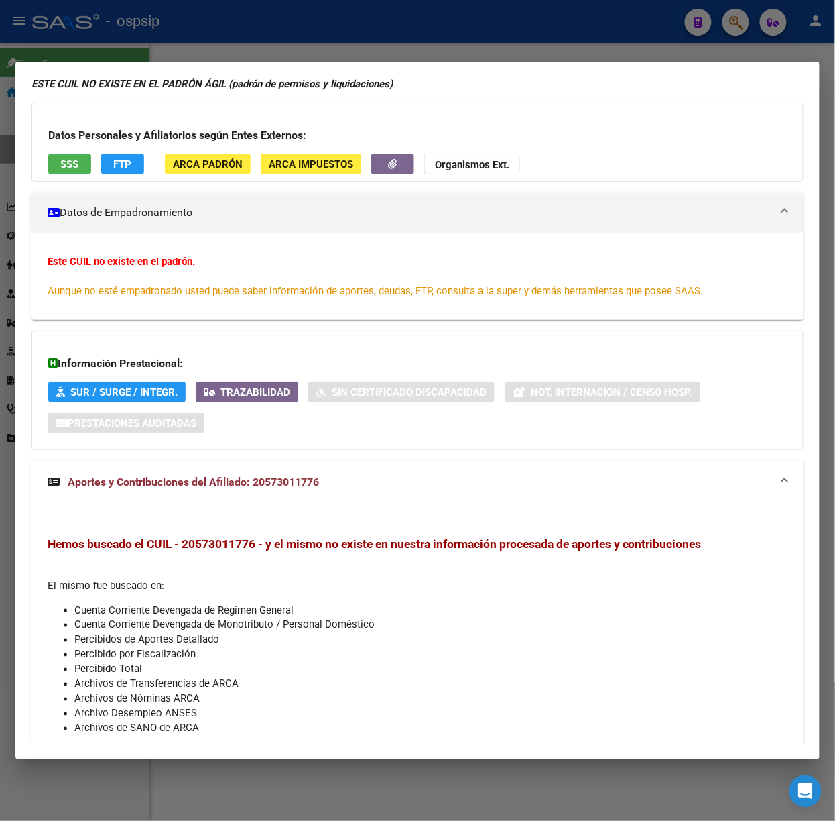
scroll to position [123, 0]
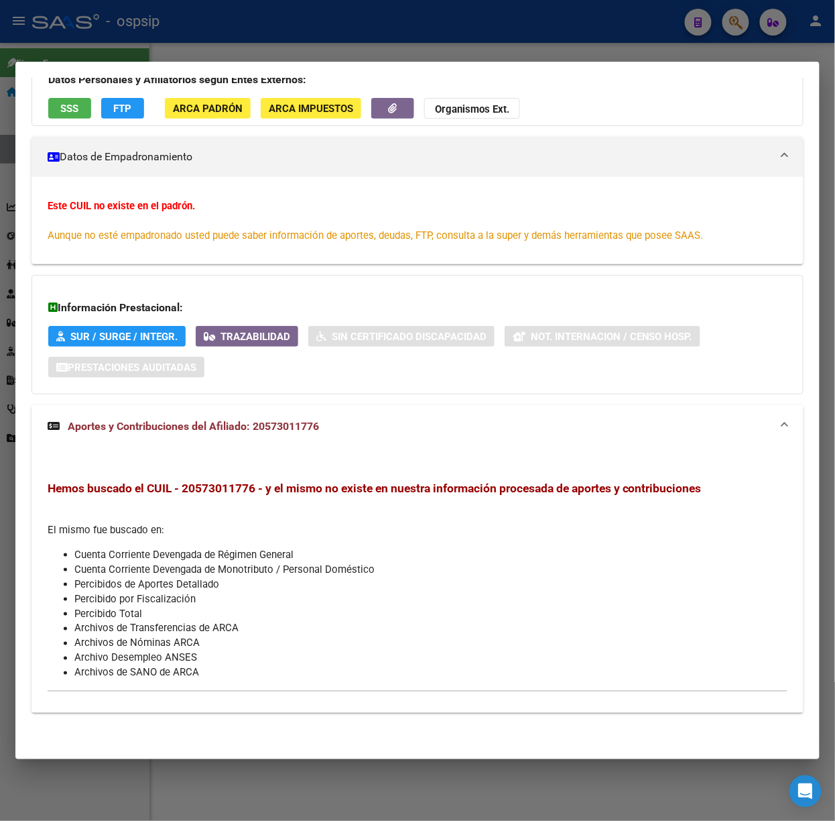
click at [314, 433] on strong "Aportes y Contribuciones del Afiliado: 20573011776" at bounding box center [183, 426] width 271 height 16
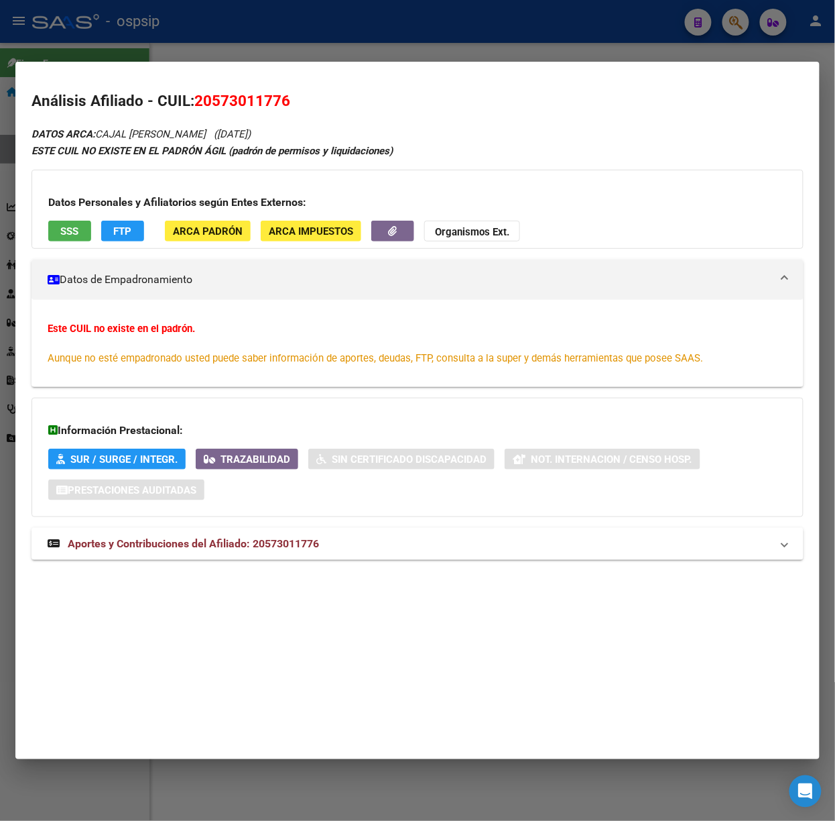
click at [352, 66] on mat-dialog-container "Análisis Afiliado - CUIL: 20573011776 DATOS ARCA: CAJAL [PERSON_NAME] ([DATE]) …" at bounding box center [417, 410] width 804 height 697
click at [338, 52] on div at bounding box center [417, 410] width 835 height 821
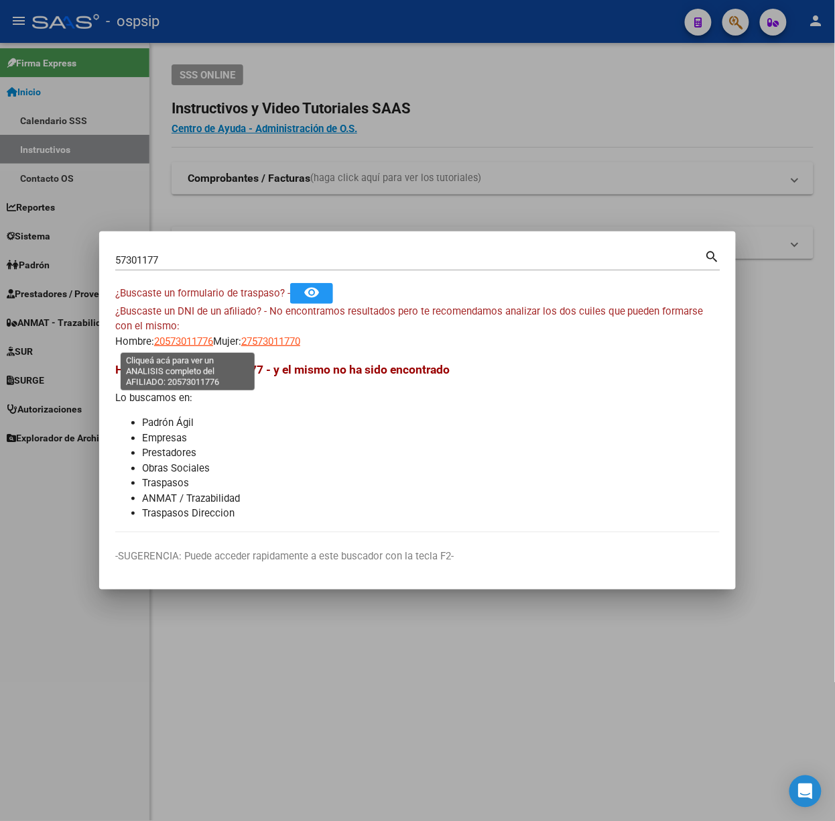
click at [209, 342] on span "20573011776" at bounding box center [183, 341] width 59 height 12
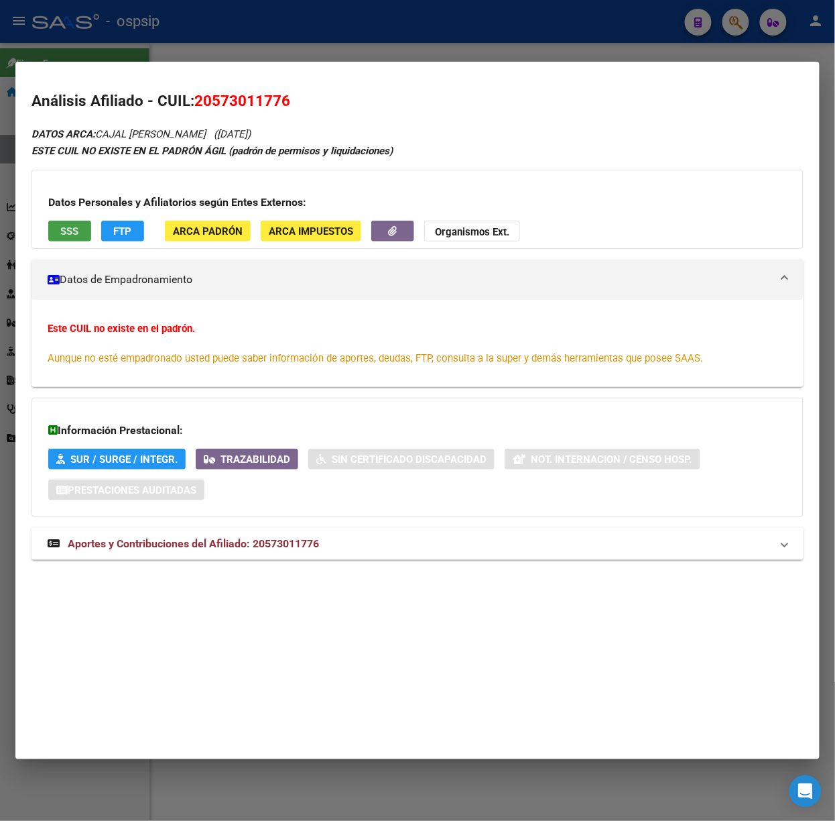
click at [70, 239] on button "SSS" at bounding box center [69, 231] width 43 height 21
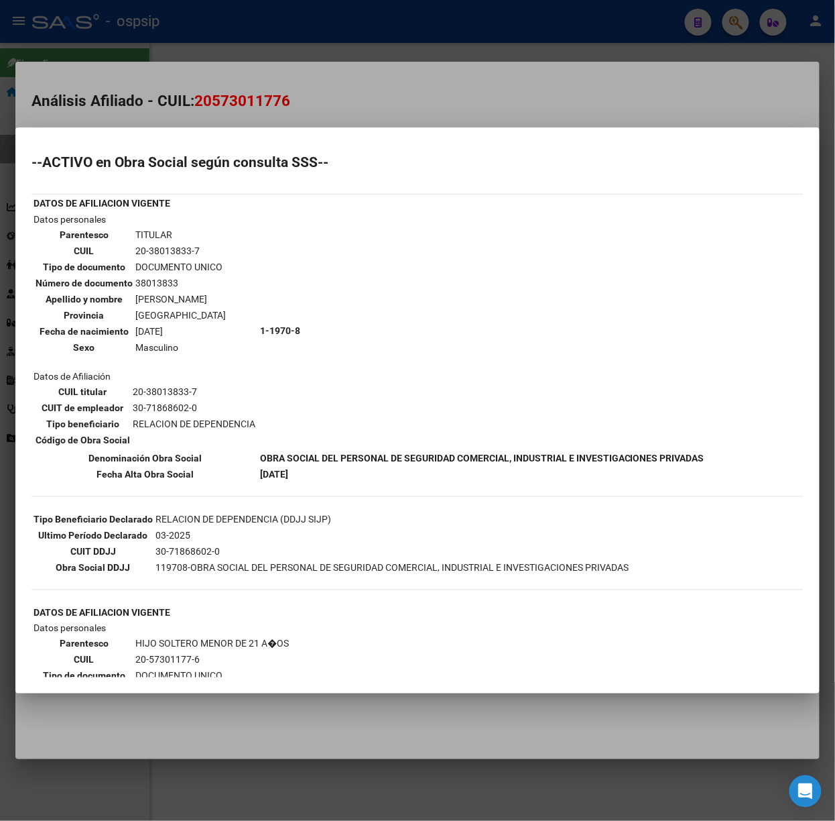
click at [204, 79] on div at bounding box center [417, 410] width 835 height 821
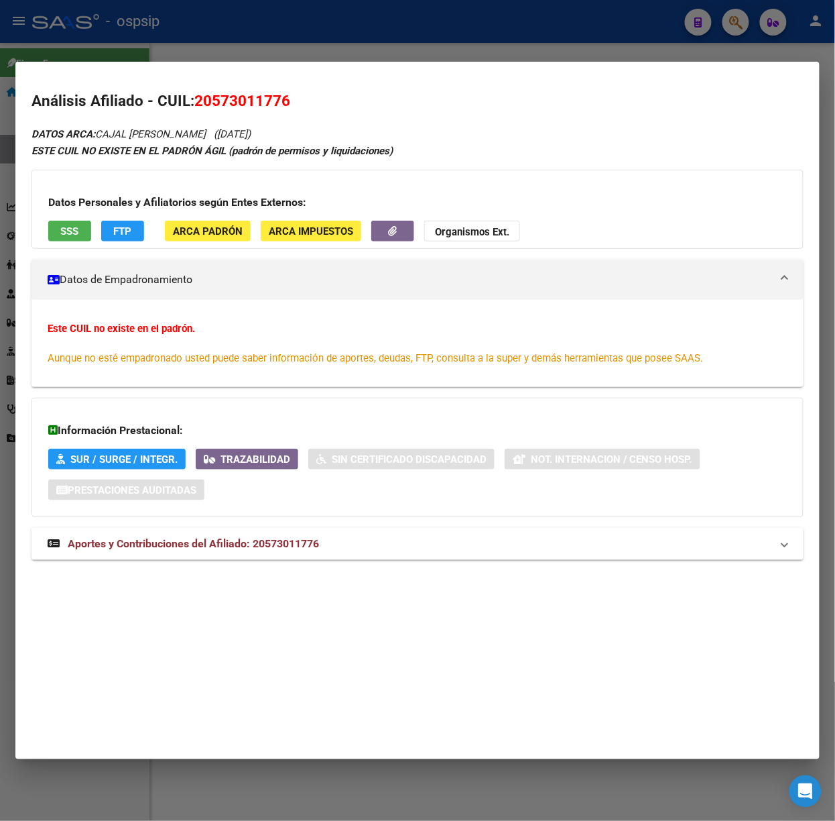
click at [361, 564] on div "DATOS ARCA: CAJAL [PERSON_NAME] ([DATE]) ESTE CUIL NO EXISTE EN EL PADRÓN ÁGIL …" at bounding box center [418, 349] width 772 height 449
click at [360, 558] on mat-expansion-panel-header "Aportes y Contribuciones del Afiliado: 20573011776" at bounding box center [418, 544] width 772 height 32
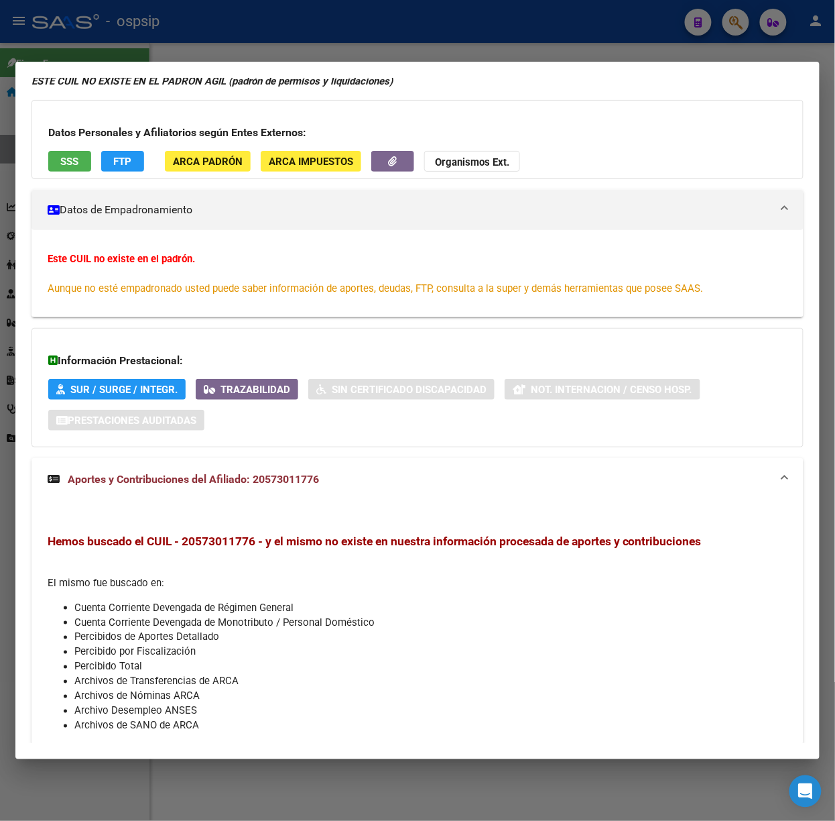
scroll to position [123, 0]
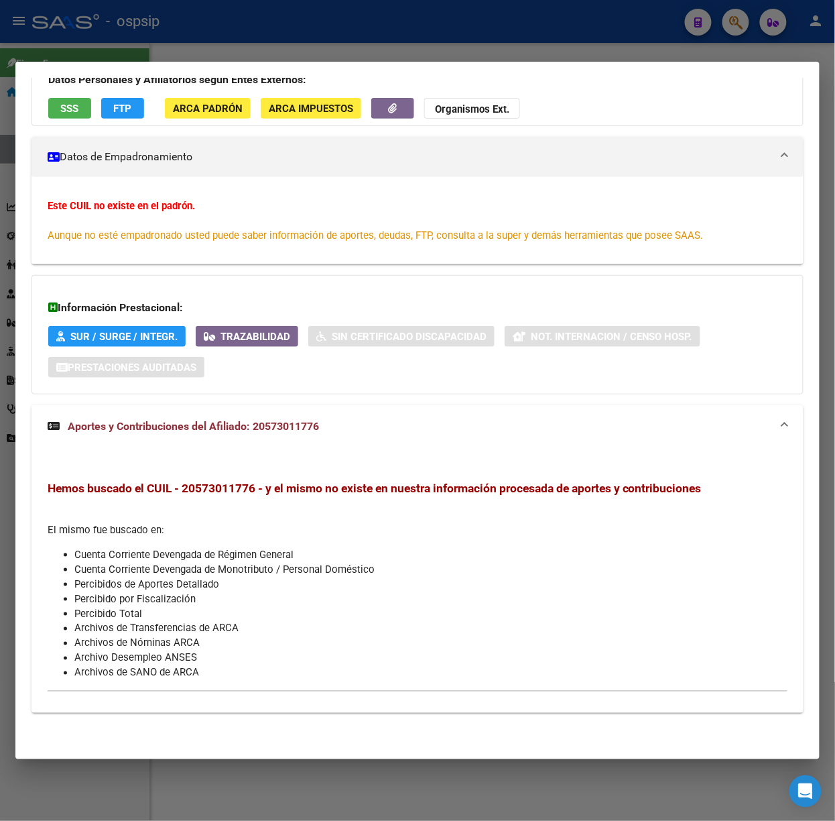
click at [62, 50] on div at bounding box center [417, 410] width 835 height 821
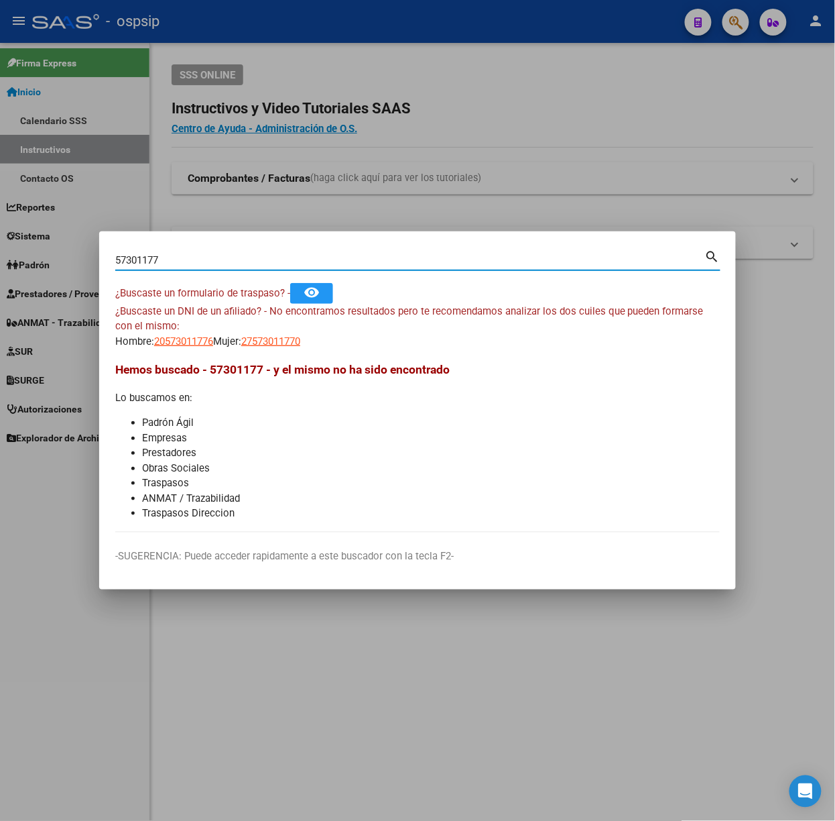
click at [207, 259] on input "57301177" at bounding box center [410, 260] width 590 height 12
type input "94568624"
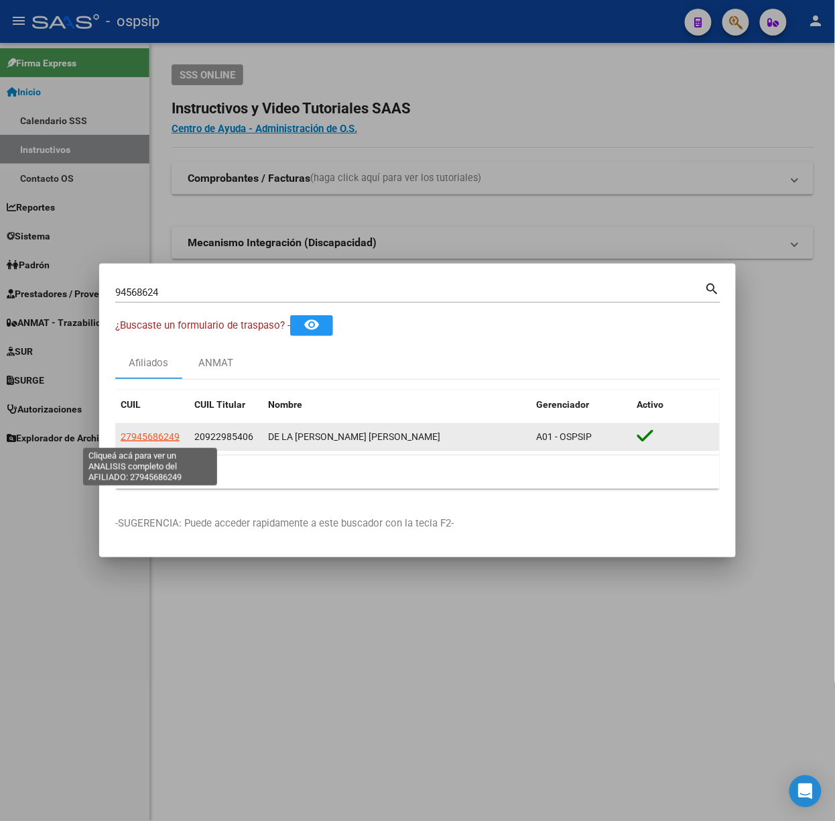
click at [166, 440] on span "27945686249" at bounding box center [150, 436] width 59 height 11
type textarea "27945686249"
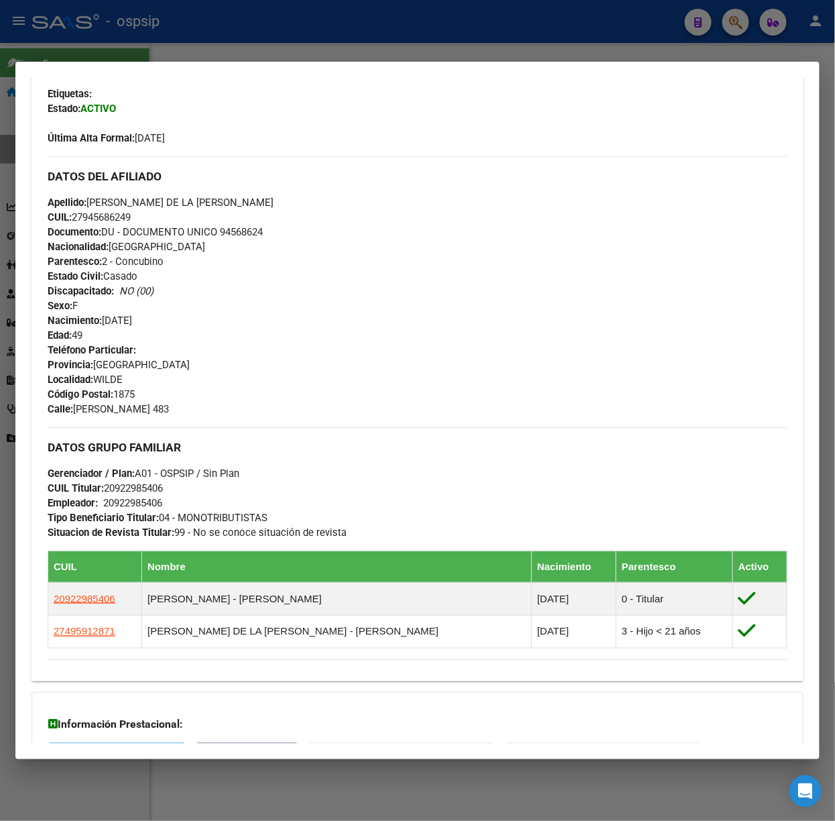
scroll to position [493, 0]
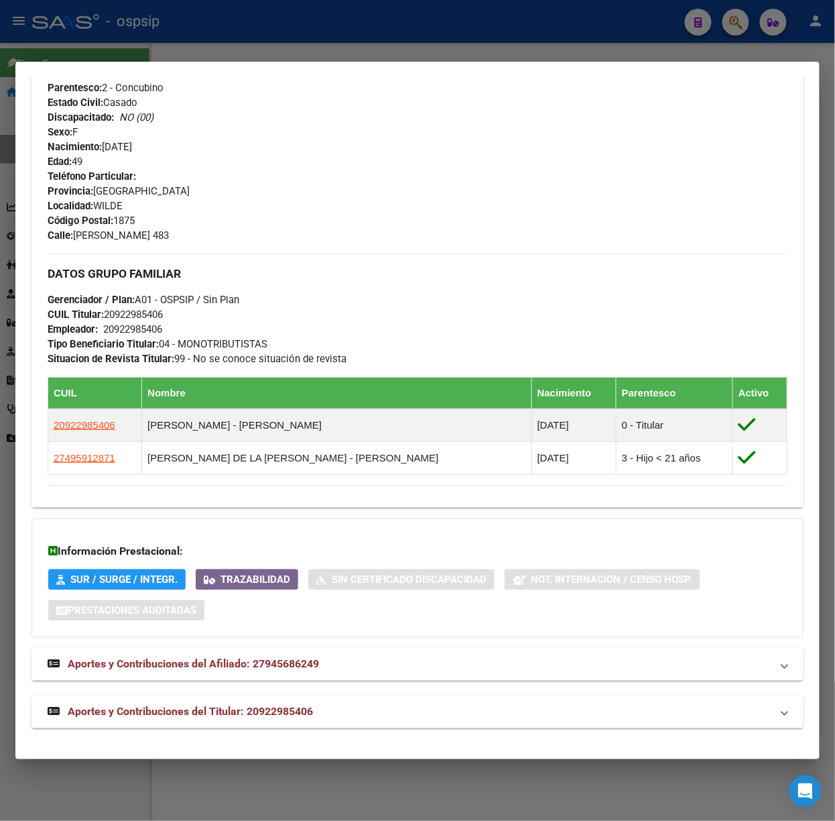
click at [201, 729] on div "Análisis Afiliado - CUIL: 27945686249 DATOS PADRÓN ÁGIL: DE LA [PERSON_NAME] [P…" at bounding box center [418, 170] width 772 height 1144
click at [201, 709] on span "Aportes y Contribuciones del Titular: 20922985406" at bounding box center [190, 711] width 245 height 13
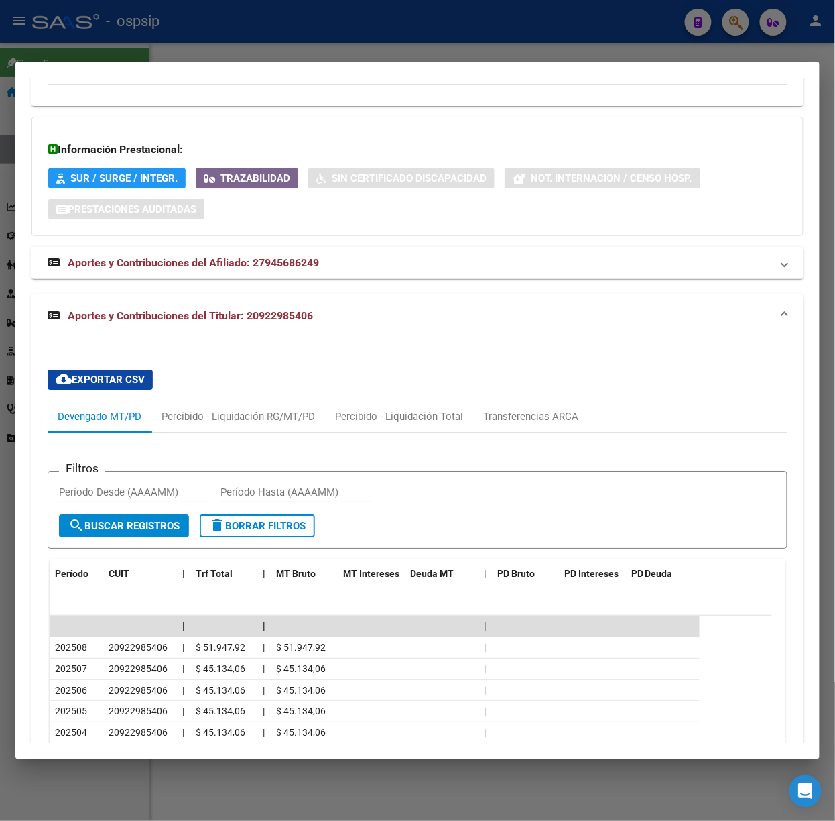
scroll to position [924, 0]
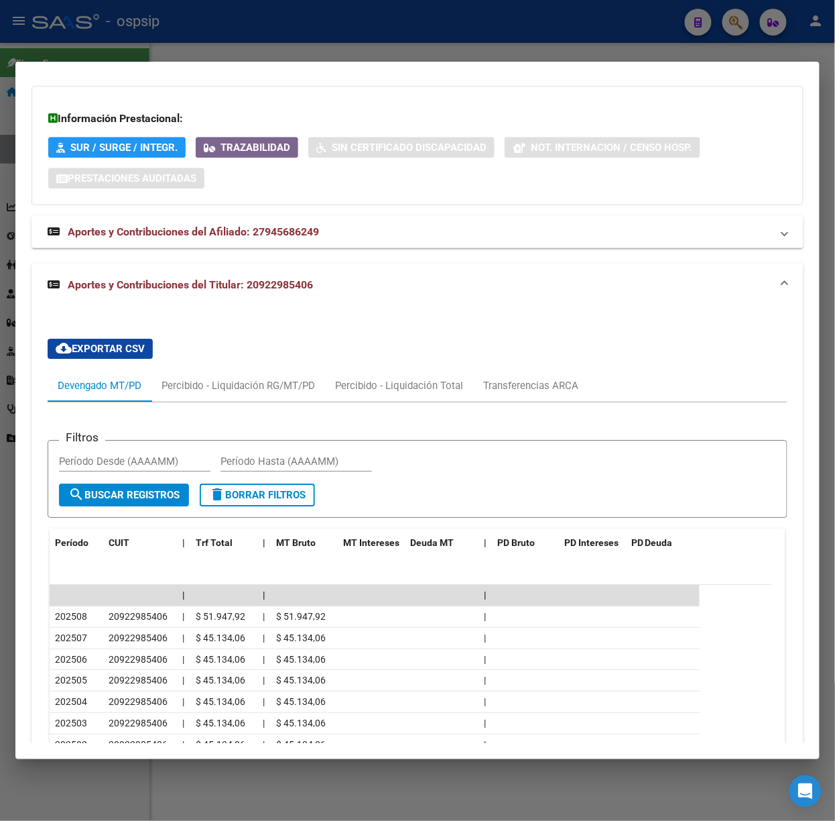
click at [180, 44] on div at bounding box center [417, 410] width 835 height 821
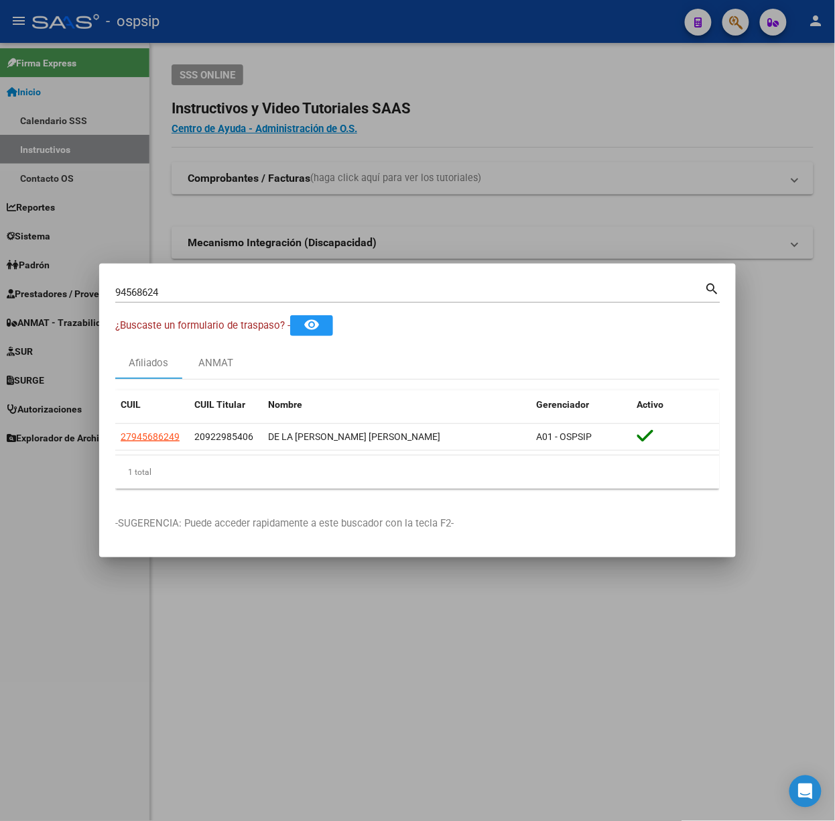
click at [199, 296] on input "94568624" at bounding box center [410, 292] width 590 height 12
type input "40175813"
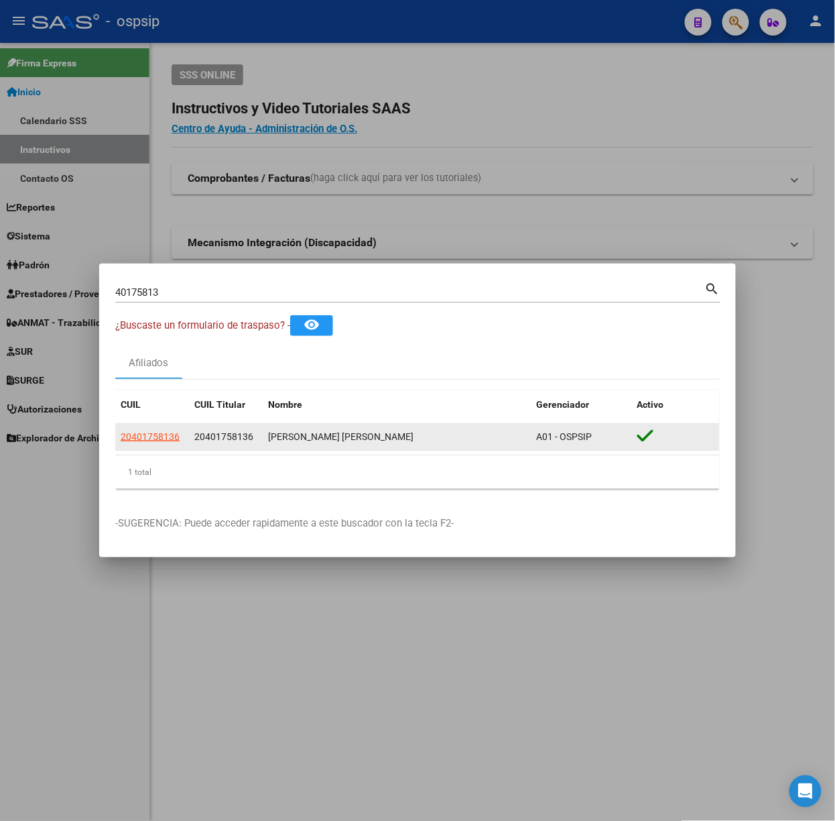
click at [159, 445] on datatable-body-cell "20401758136" at bounding box center [152, 437] width 74 height 26
click at [158, 434] on span "20401758136" at bounding box center [150, 436] width 59 height 11
type textarea "20401758136"
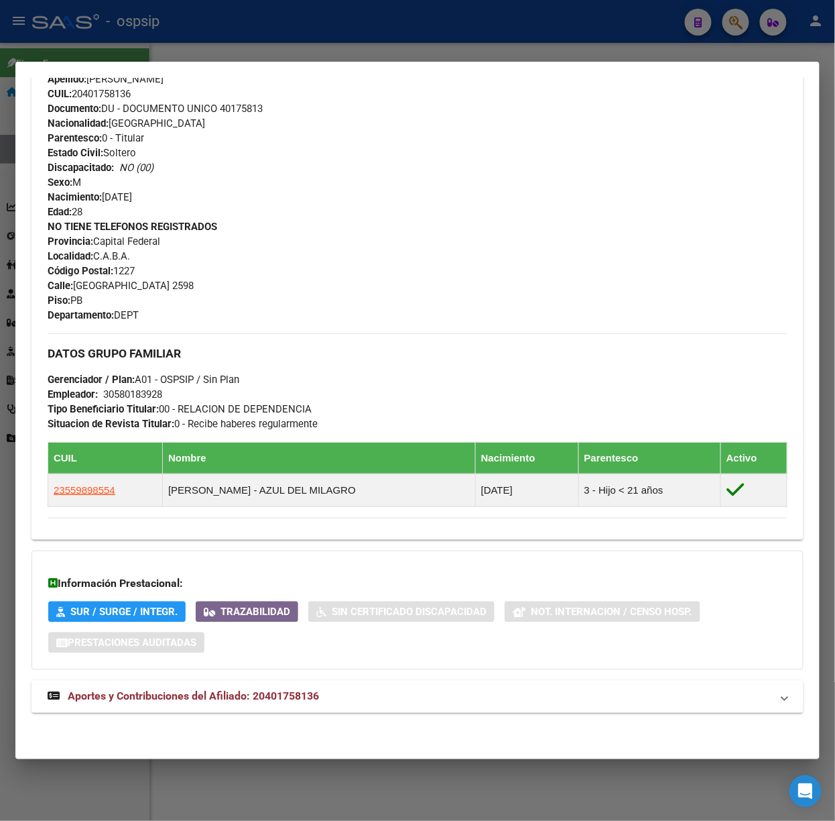
click at [233, 694] on span "Aportes y Contribuciones del Afiliado: 20401758136" at bounding box center [193, 696] width 251 height 13
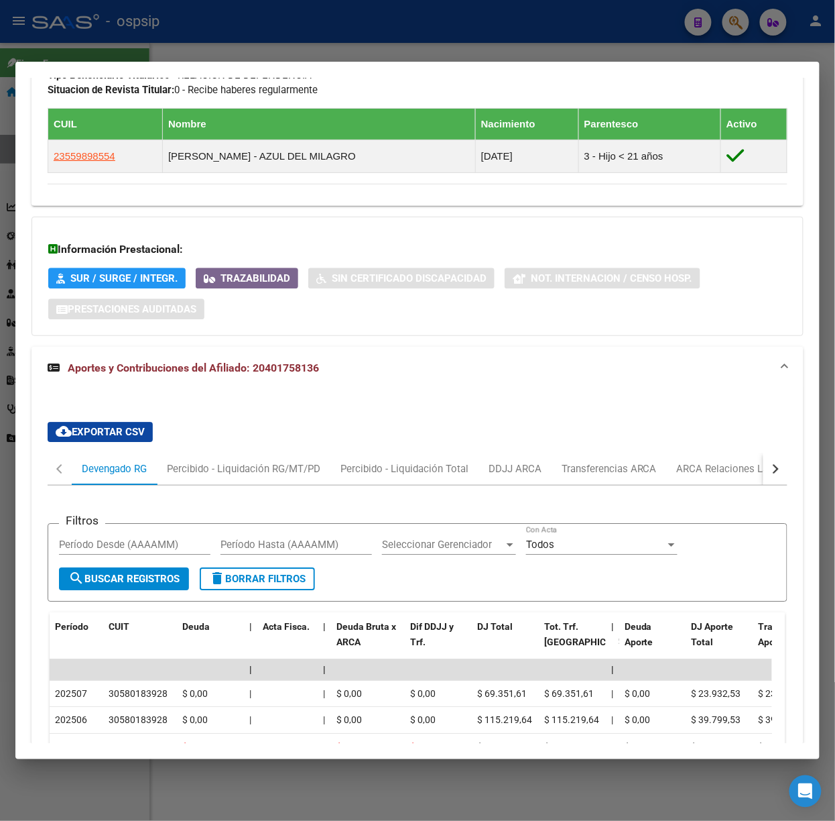
scroll to position [1097, 0]
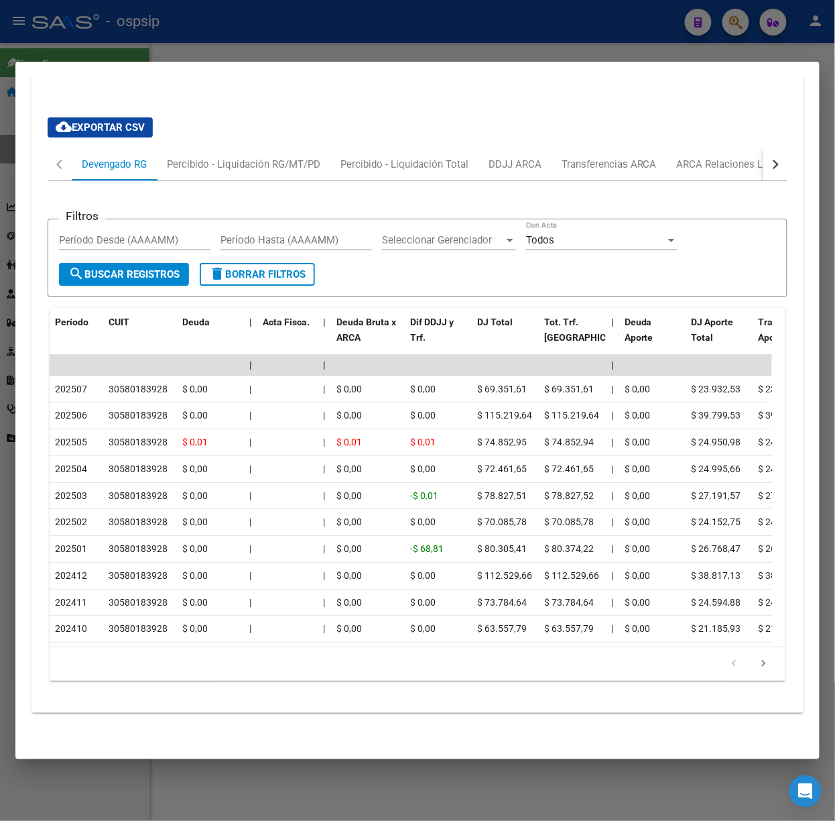
click at [130, 23] on div at bounding box center [417, 410] width 835 height 821
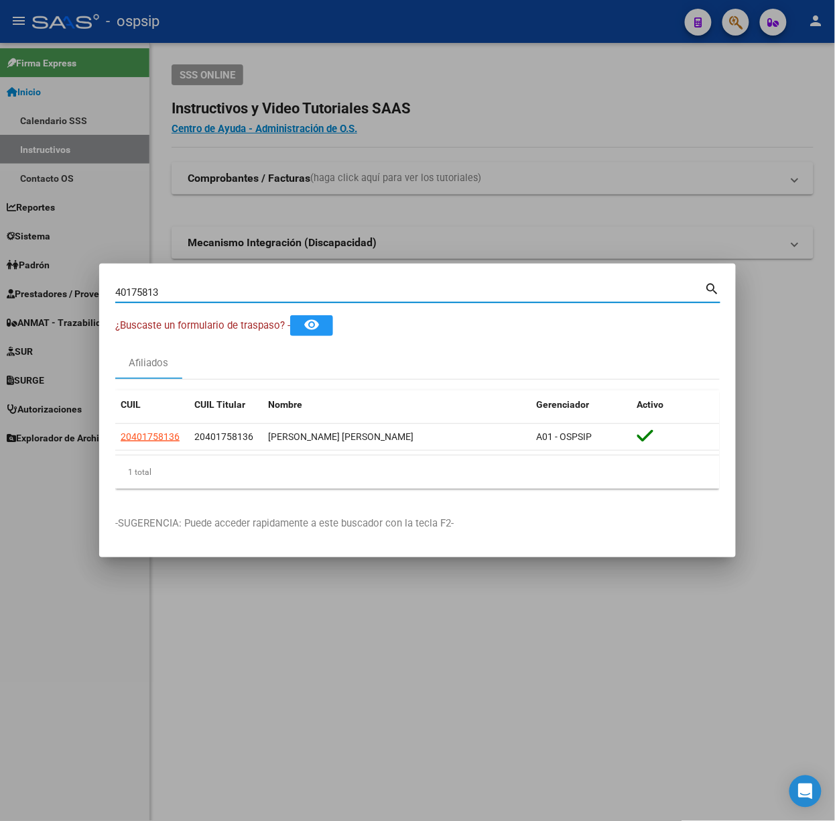
click at [169, 287] on input "40175813" at bounding box center [410, 292] width 590 height 12
type input "27452613"
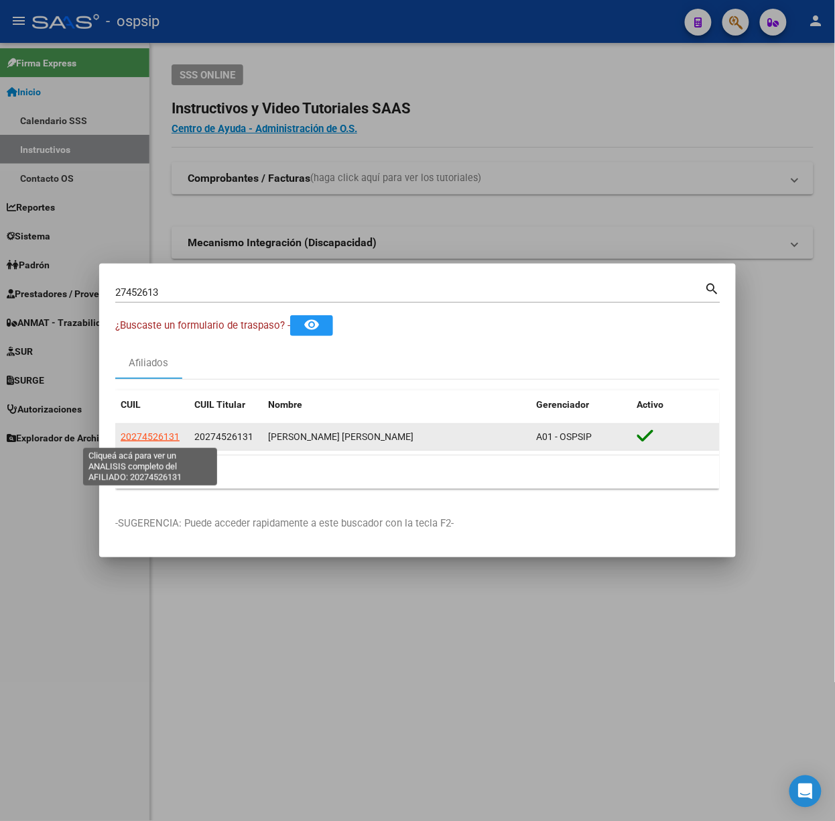
click at [158, 442] on span "20274526131" at bounding box center [150, 436] width 59 height 11
type textarea "20274526131"
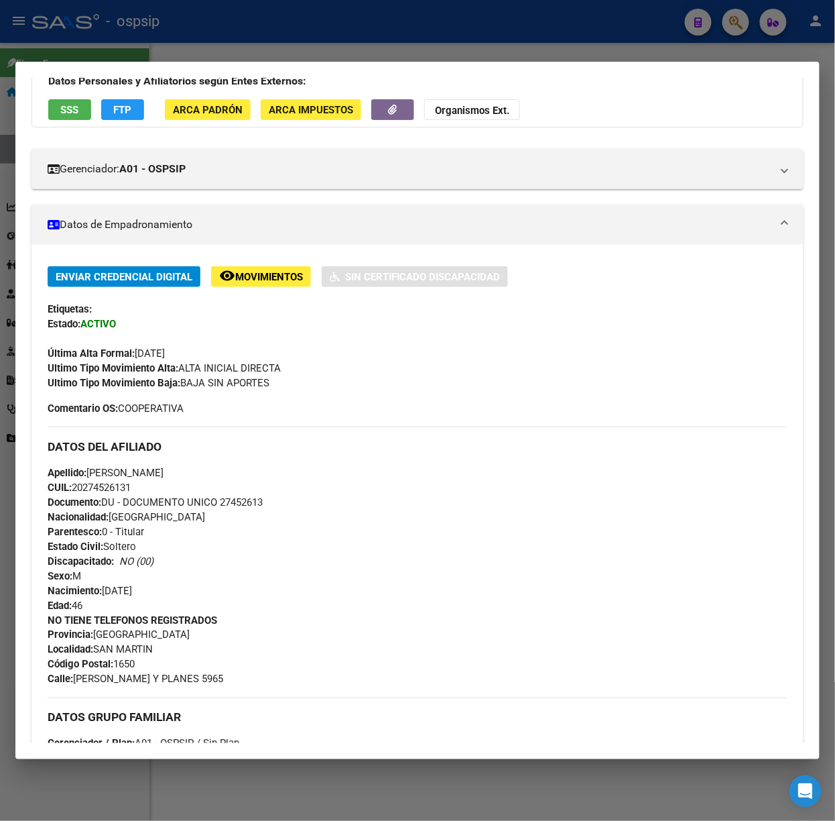
scroll to position [434, 0]
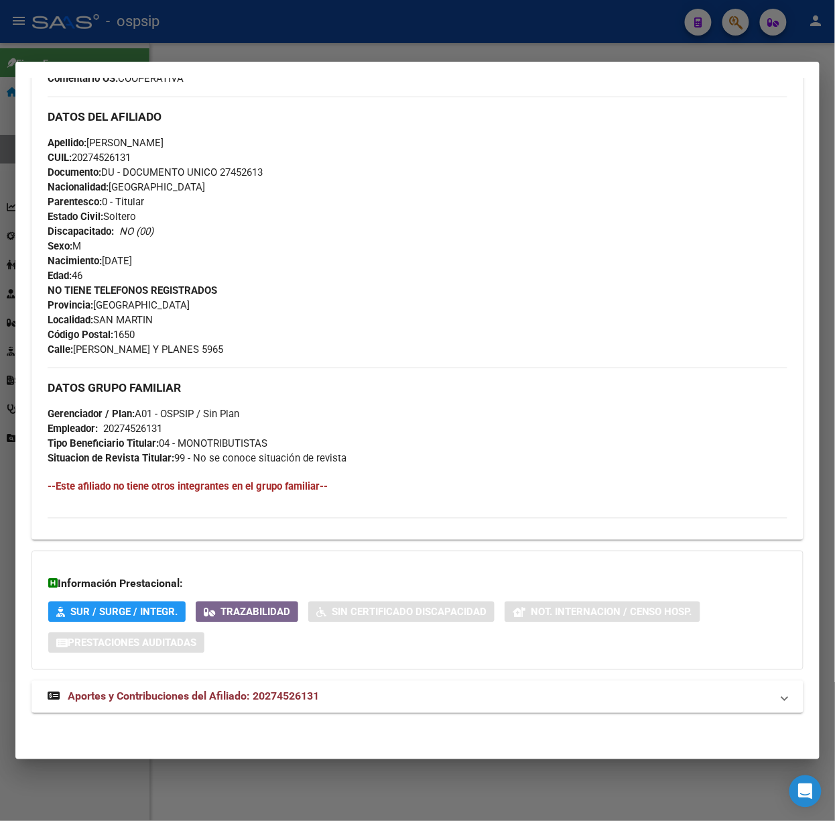
click at [213, 704] on mat-expansion-panel-header "Aportes y Contribuciones del Afiliado: 20274526131" at bounding box center [418, 696] width 772 height 32
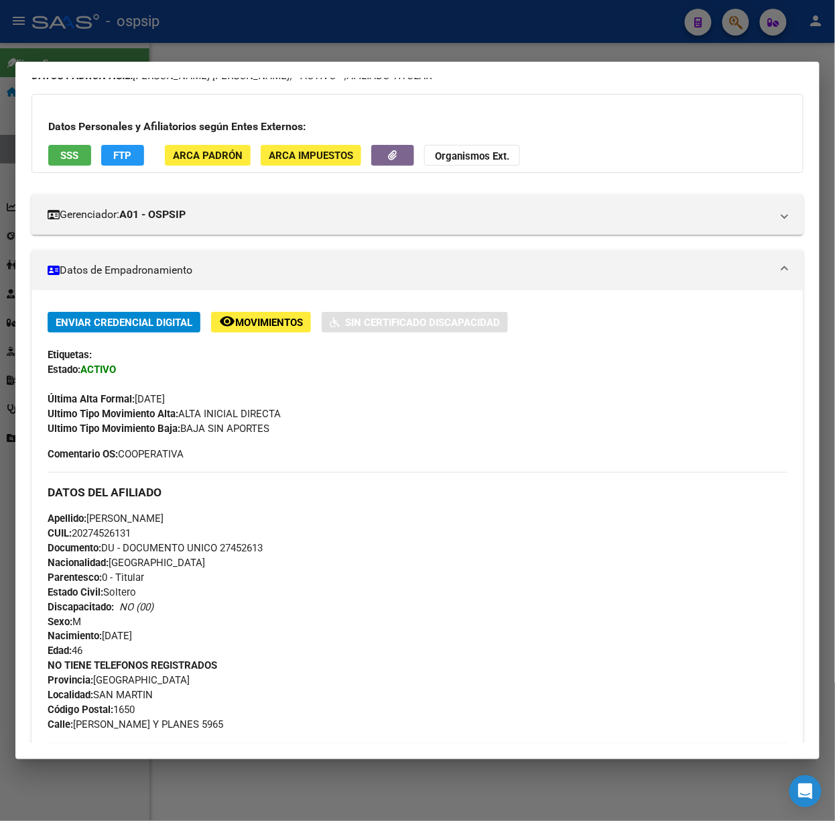
scroll to position [0, 0]
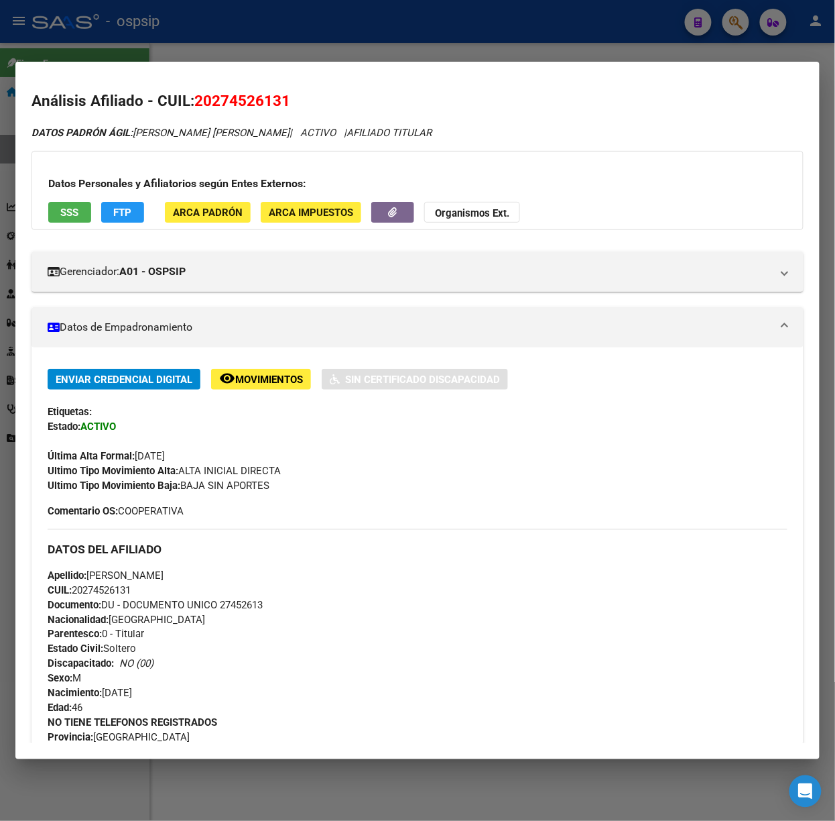
click at [260, 52] on div at bounding box center [417, 410] width 835 height 821
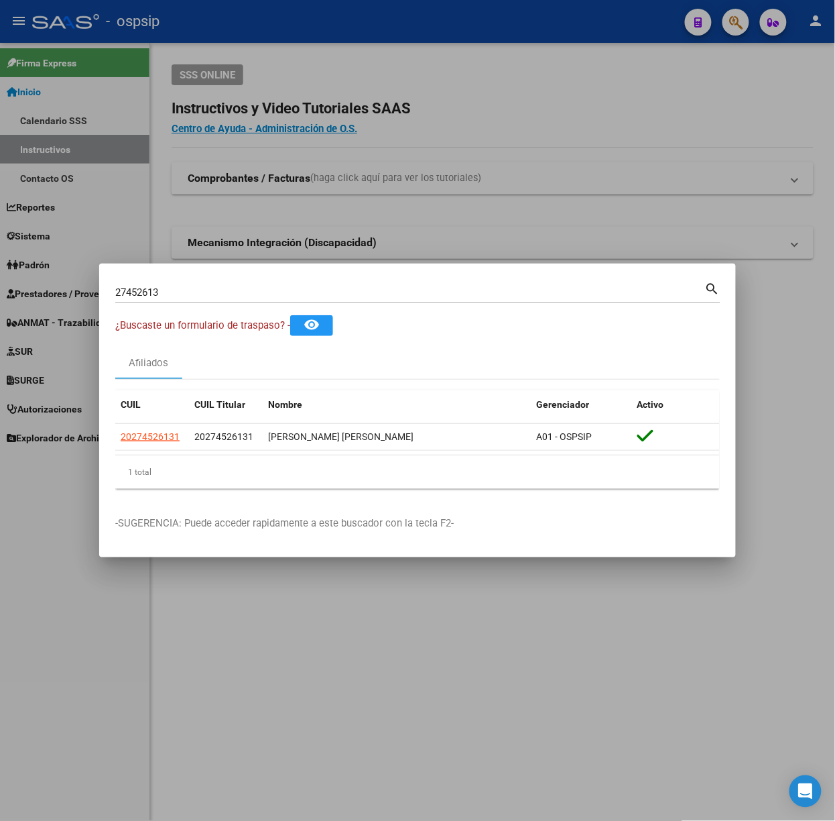
click at [263, 284] on div "27452613 Buscar (apellido, dni, [PERSON_NAME], [PERSON_NAME], cuit, obra social)" at bounding box center [410, 292] width 590 height 20
click at [263, 292] on input "27452613" at bounding box center [410, 292] width 590 height 12
type input "39757826"
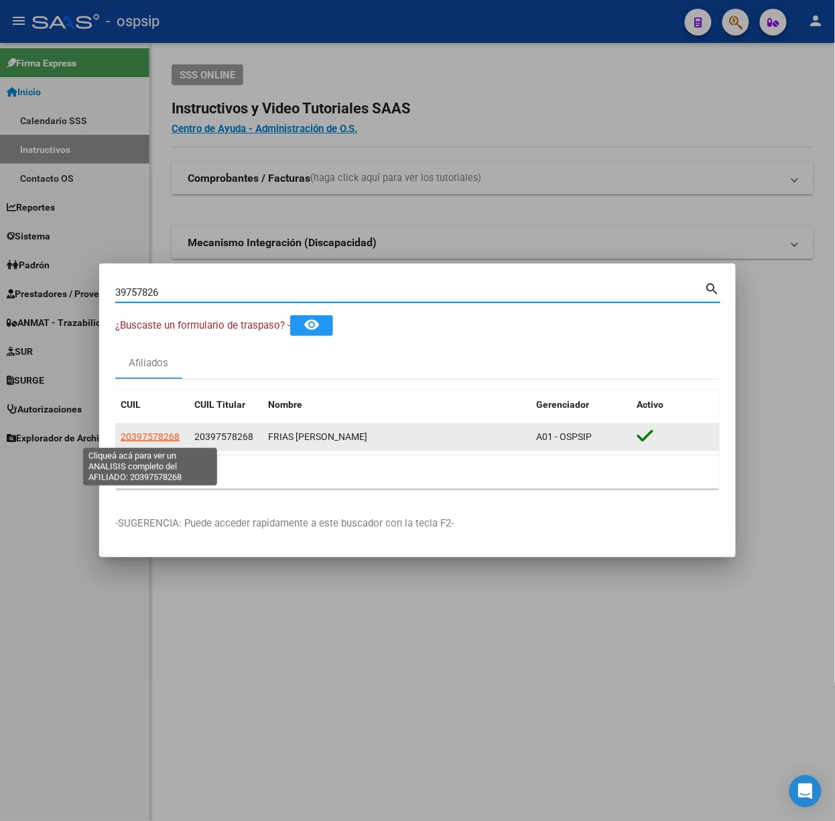
click at [141, 433] on span "20397578268" at bounding box center [150, 436] width 59 height 11
type textarea "20397578268"
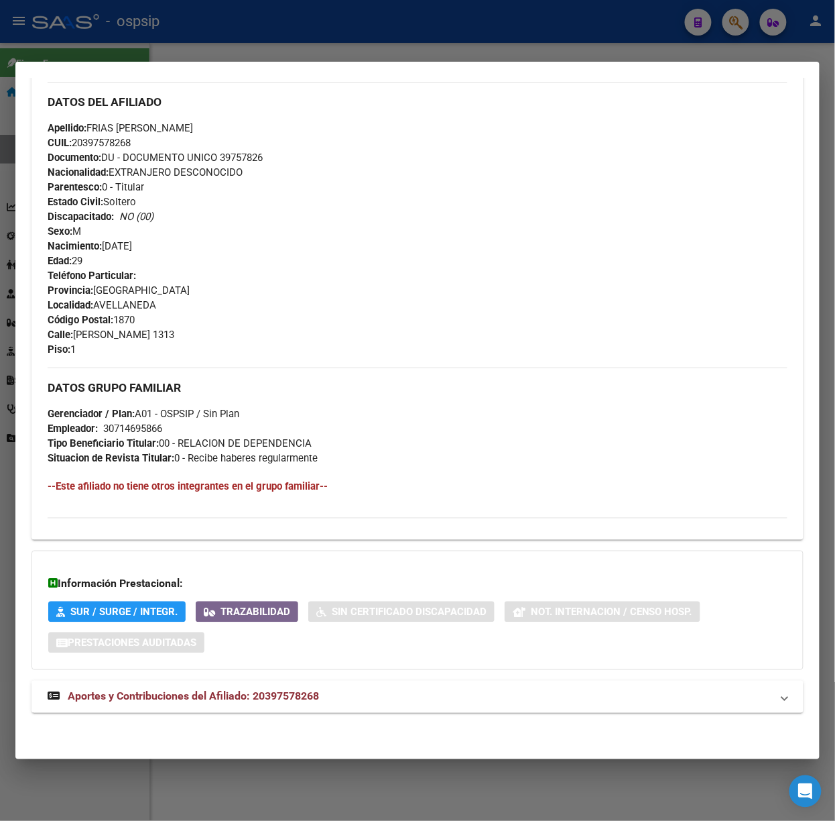
click at [206, 697] on span "Aportes y Contribuciones del Afiliado: 20397578268" at bounding box center [193, 696] width 251 height 13
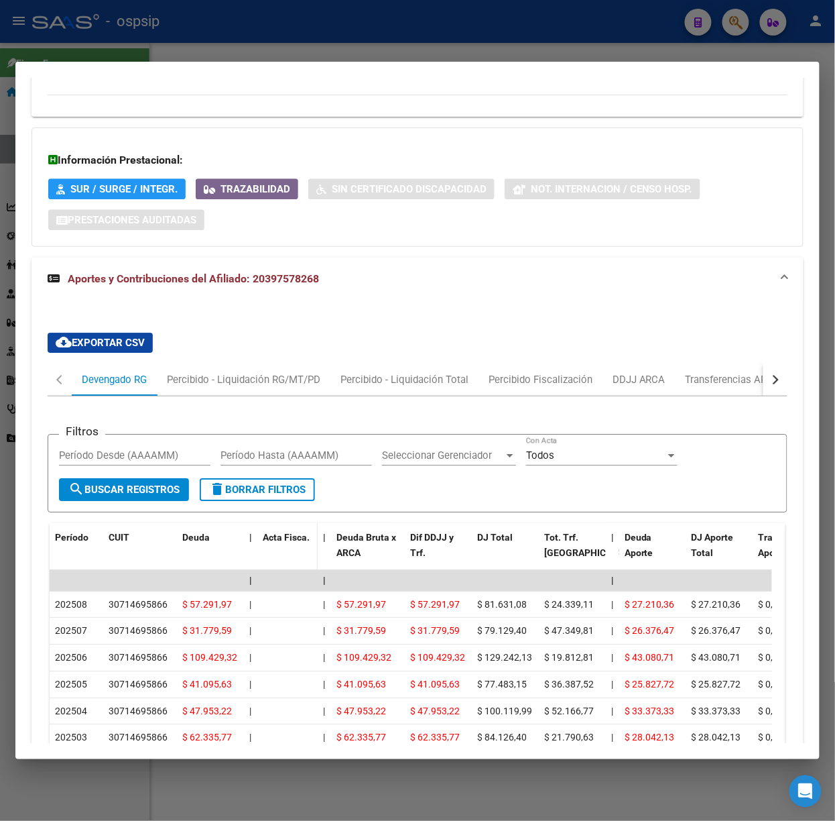
scroll to position [960, 0]
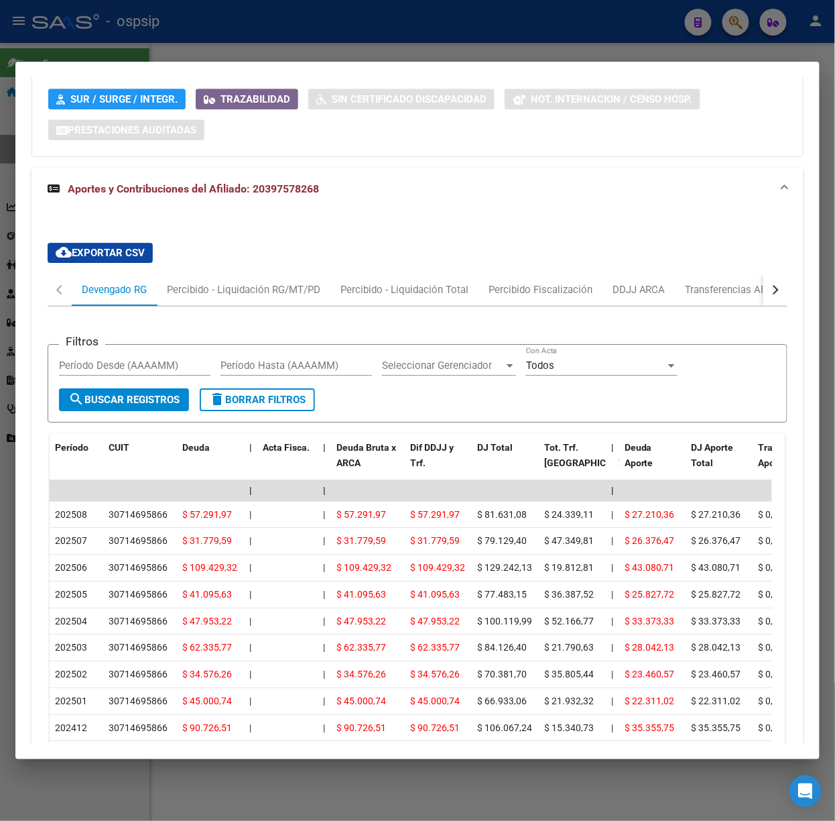
click at [137, 46] on div at bounding box center [417, 410] width 835 height 821
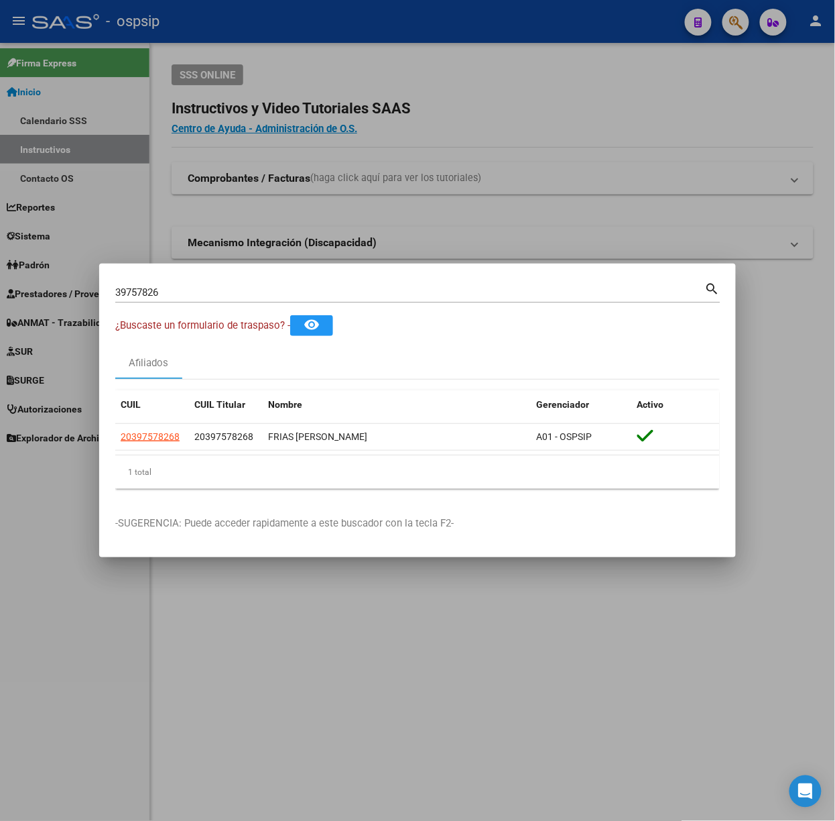
click at [178, 290] on input "39757826" at bounding box center [410, 292] width 590 height 12
type input "93907132"
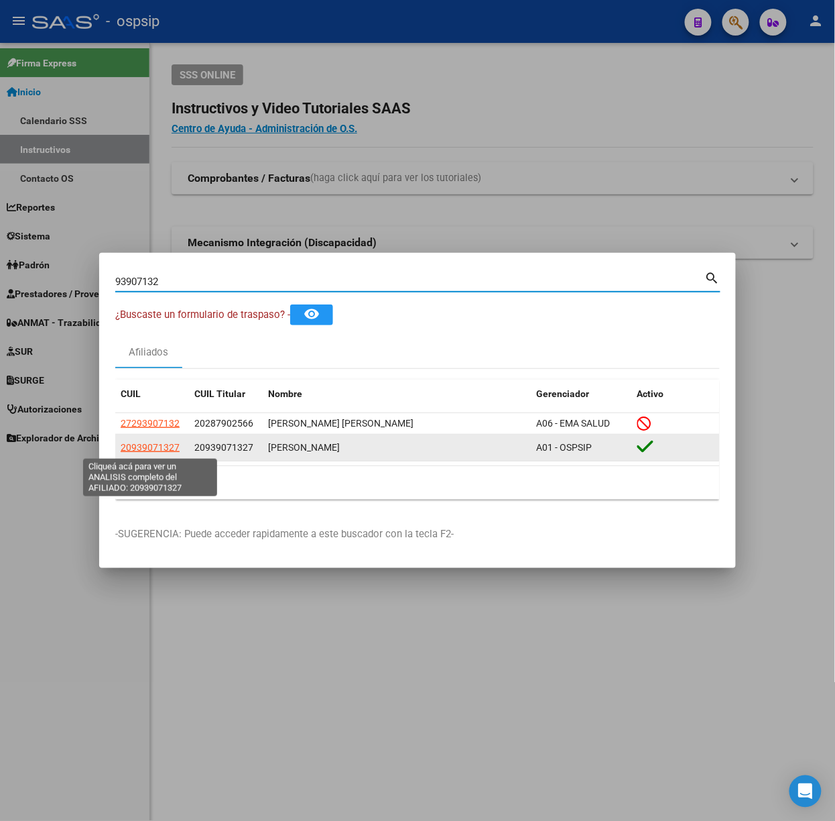
click at [160, 449] on span "20939071327" at bounding box center [150, 447] width 59 height 11
type textarea "20939071327"
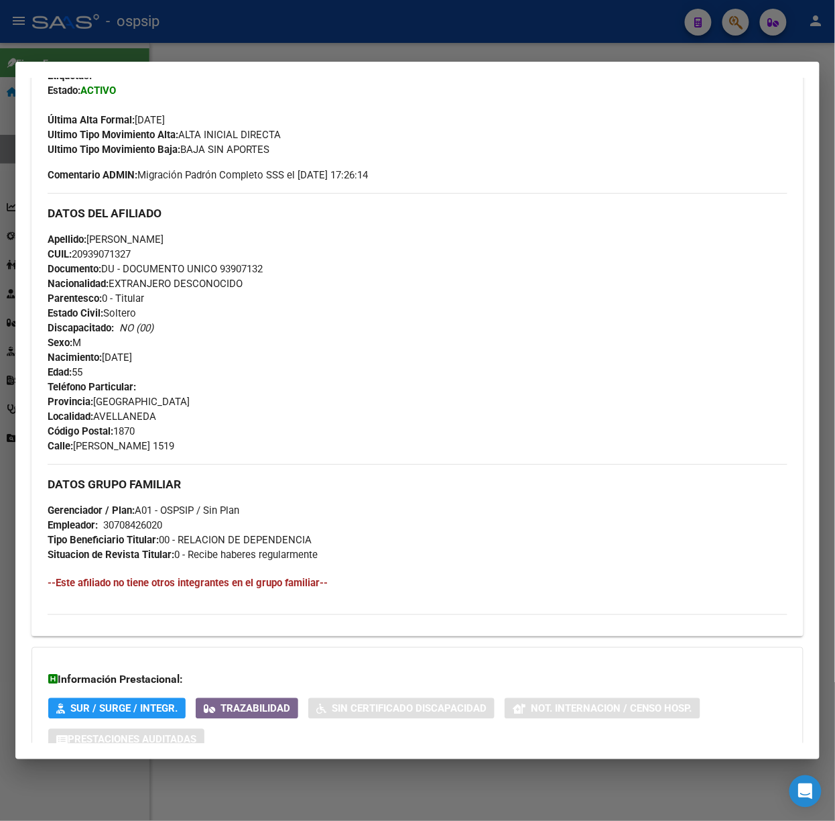
scroll to position [434, 0]
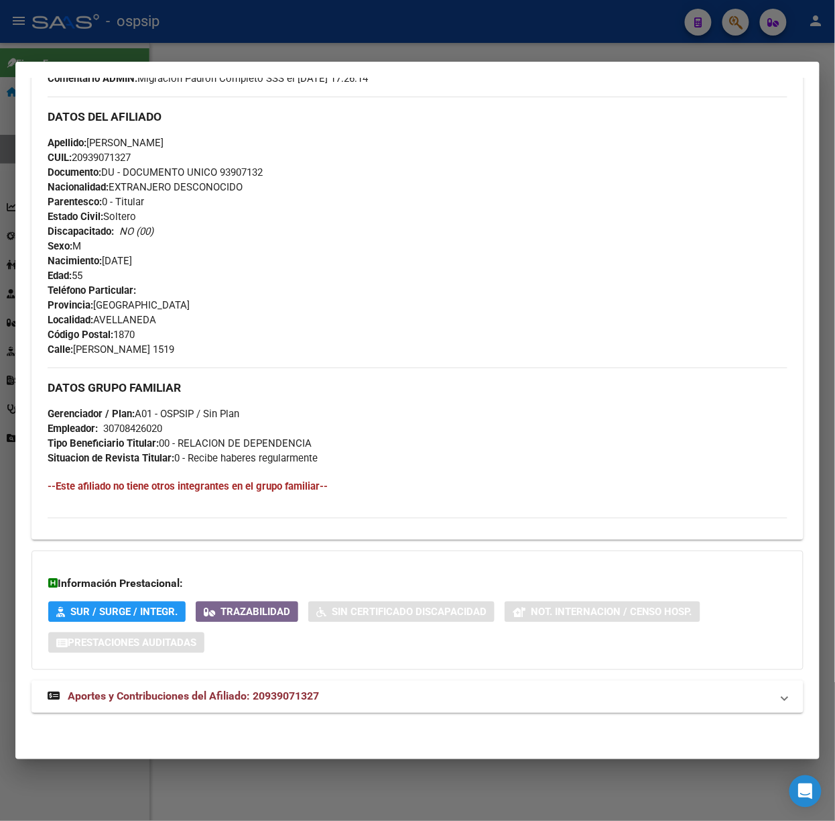
click at [291, 684] on mat-expansion-panel-header "Aportes y Contribuciones del Afiliado: 20939071327" at bounding box center [418, 696] width 772 height 32
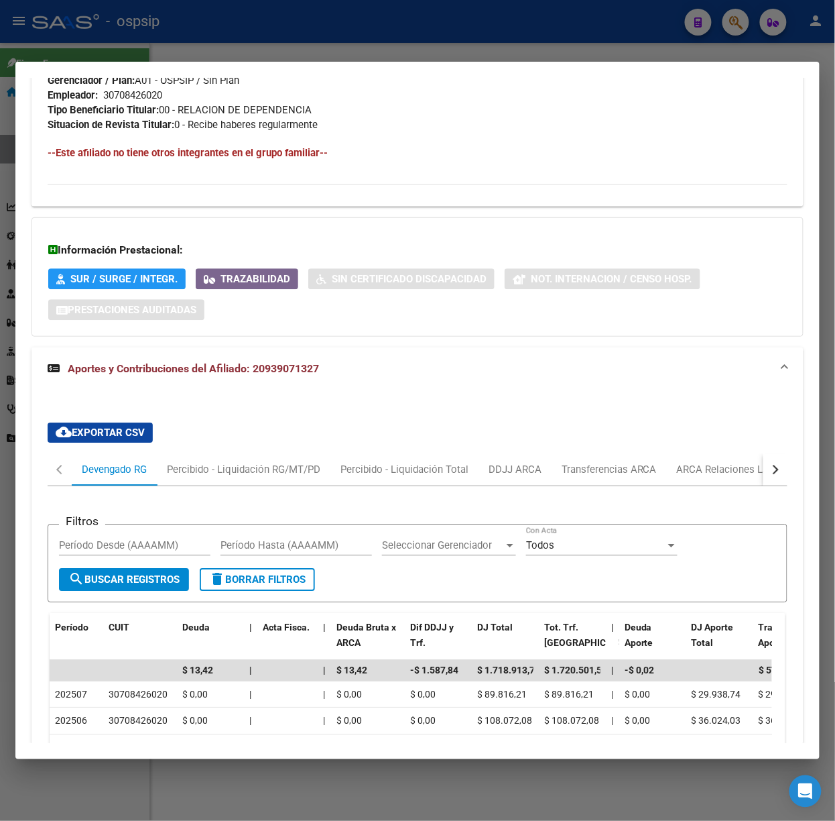
scroll to position [1034, 0]
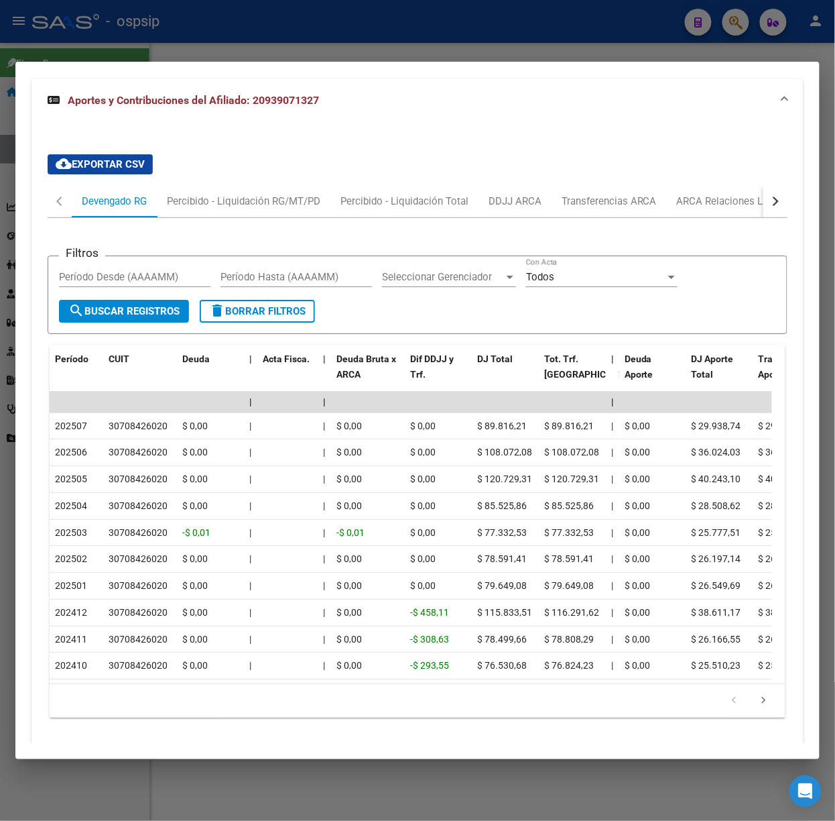
click at [291, 52] on div at bounding box center [417, 410] width 835 height 821
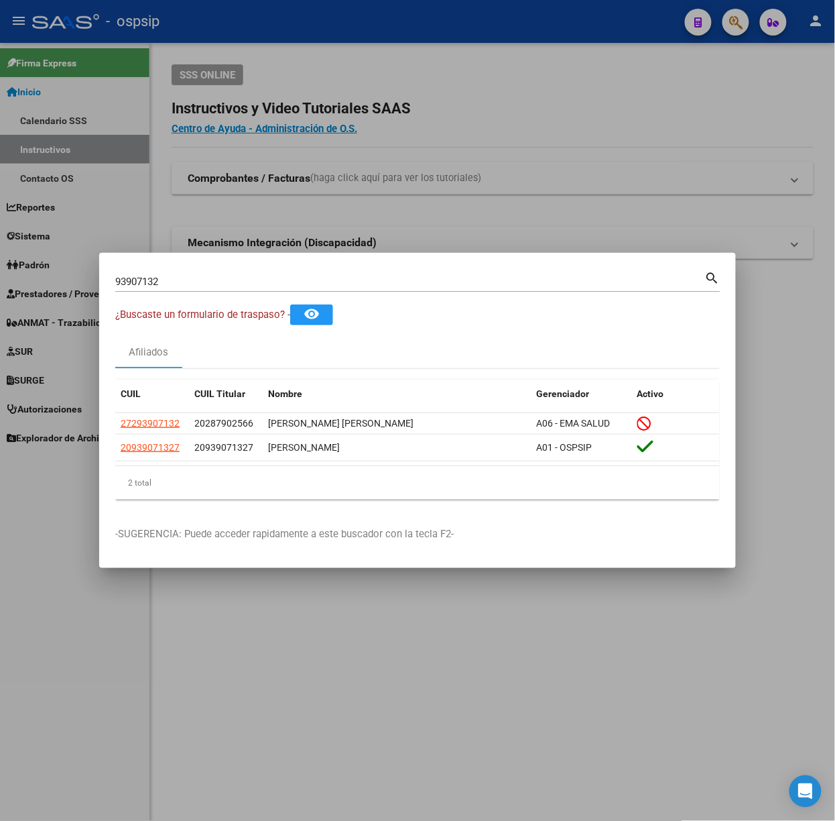
click at [223, 282] on input "93907132" at bounding box center [410, 282] width 590 height 12
type input "92298540"
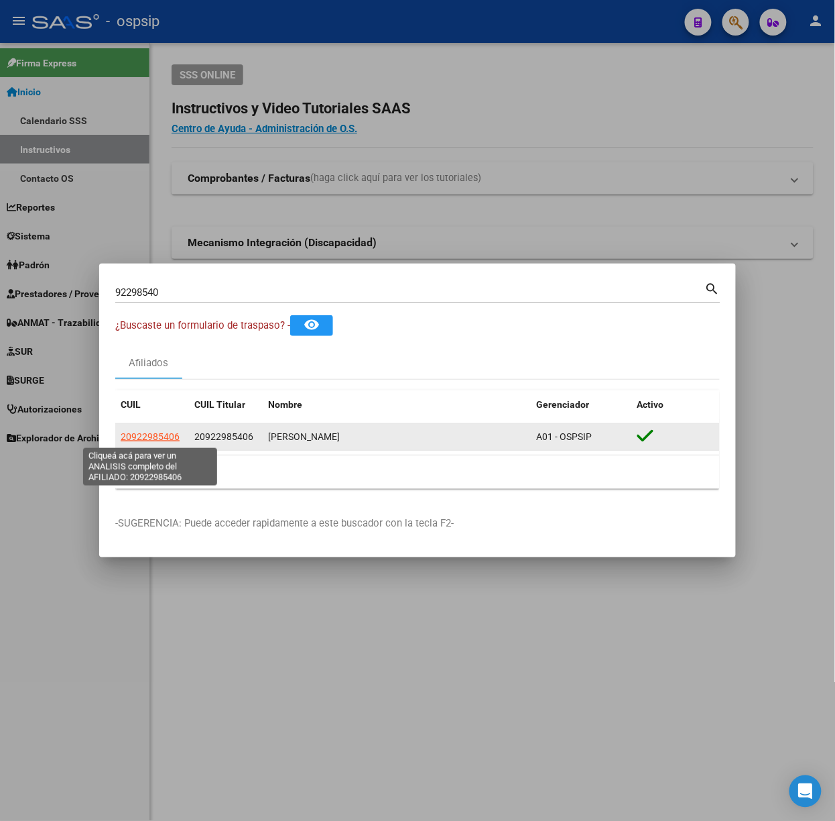
click at [137, 440] on span "20922985406" at bounding box center [150, 436] width 59 height 11
type textarea "20922985406"
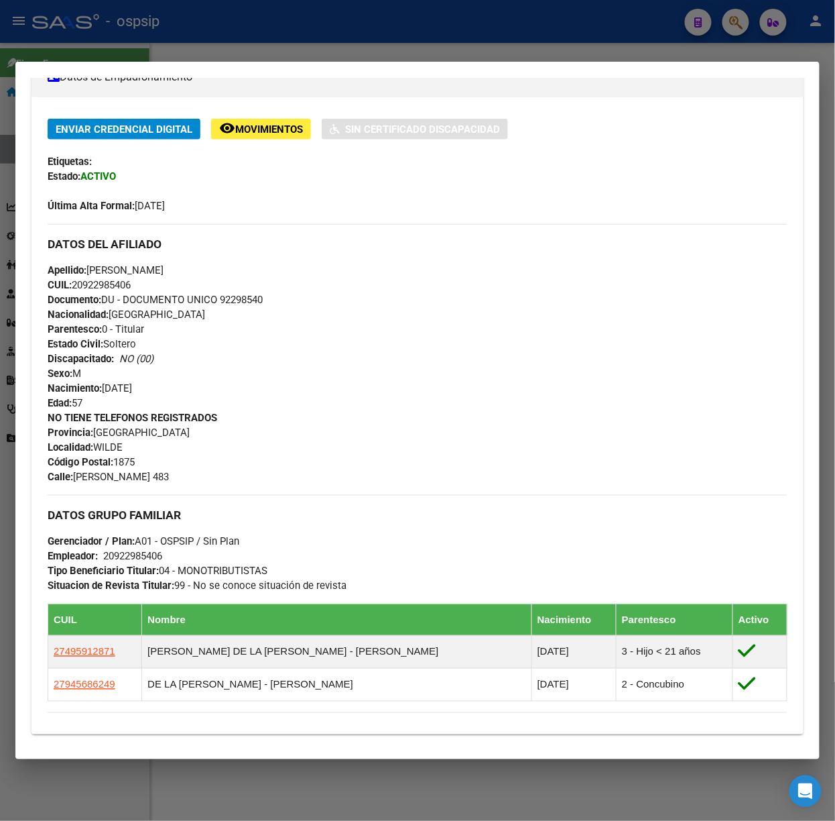
scroll to position [446, 0]
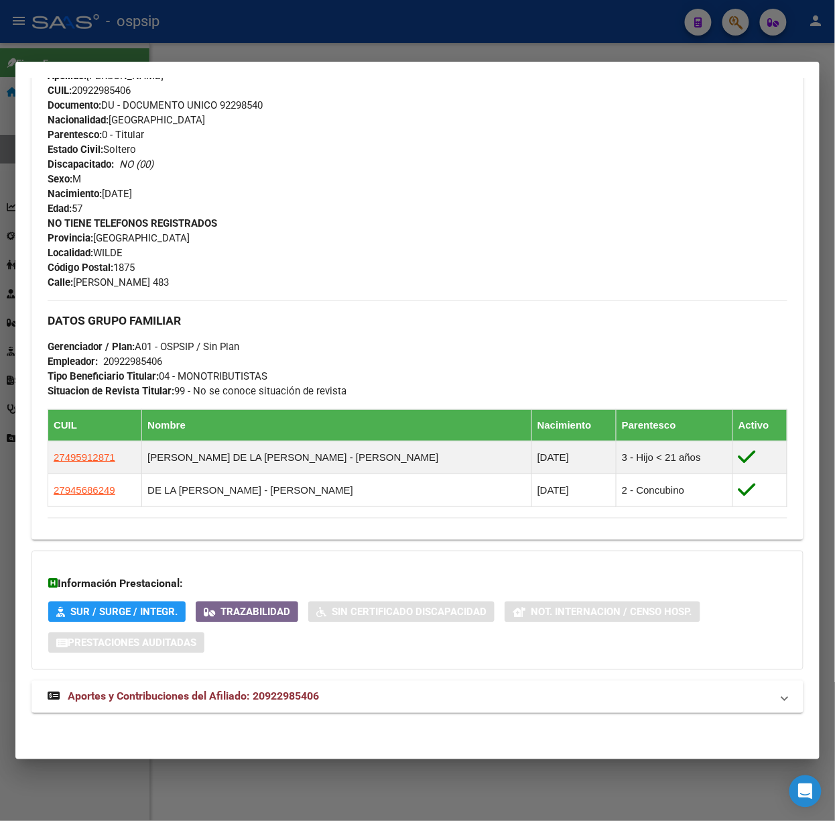
click at [229, 711] on mat-expansion-panel-header "Aportes y Contribuciones del Afiliado: 20922985406" at bounding box center [418, 696] width 772 height 32
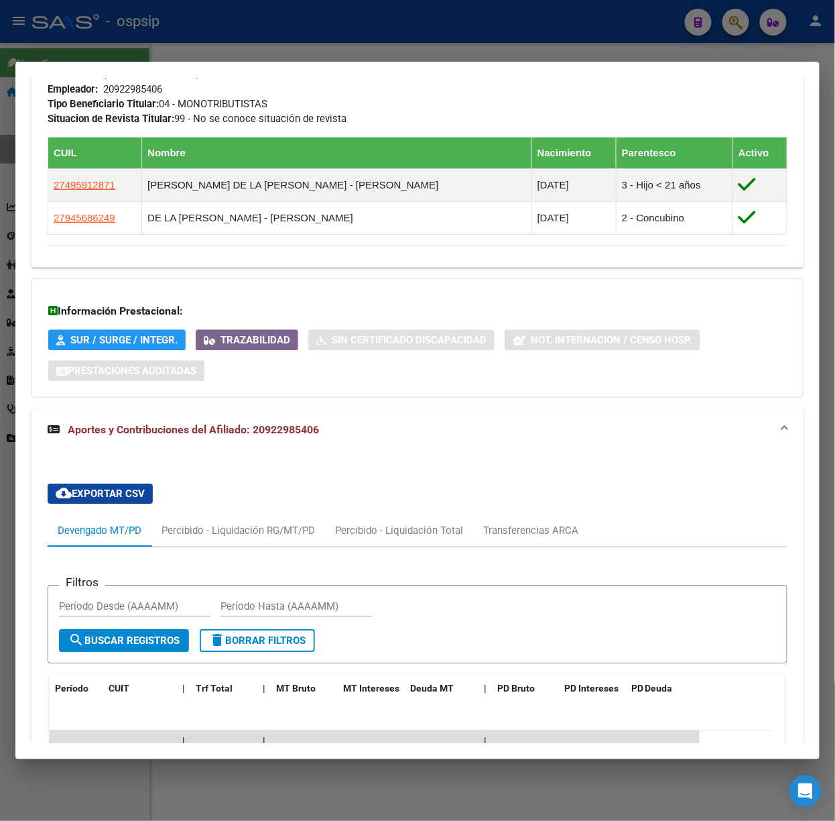
scroll to position [435, 0]
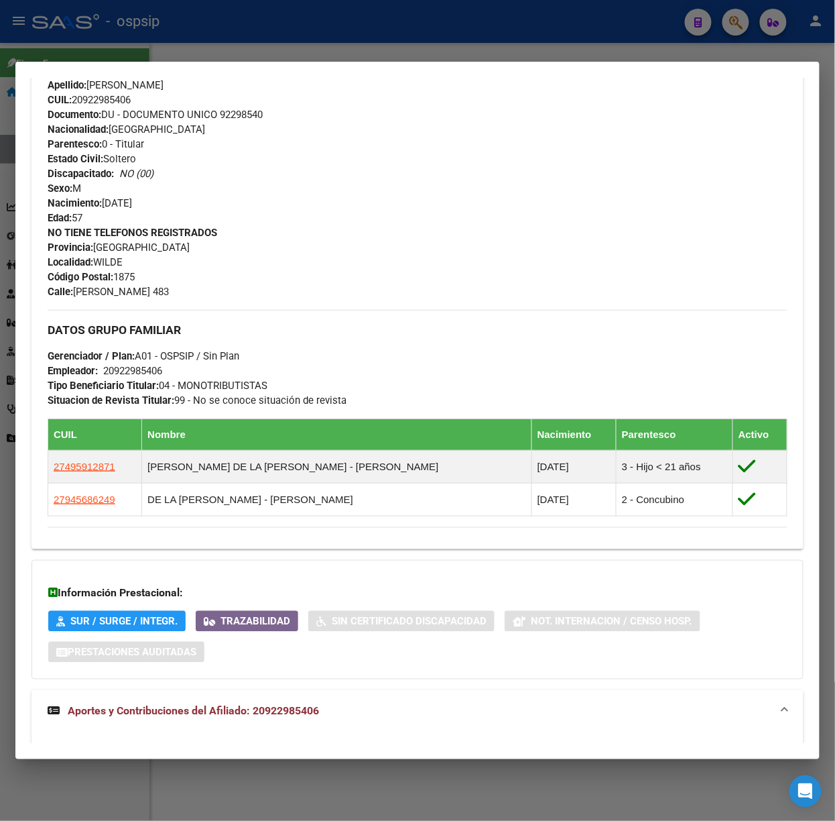
click at [114, 62] on mat-dialog-container "Análisis Afiliado - CUIL: 20922985406 DATOS PADRÓN ÁGIL: [PERSON_NAME] | ACTIVO…" at bounding box center [417, 410] width 804 height 697
click at [138, 31] on div at bounding box center [417, 410] width 835 height 821
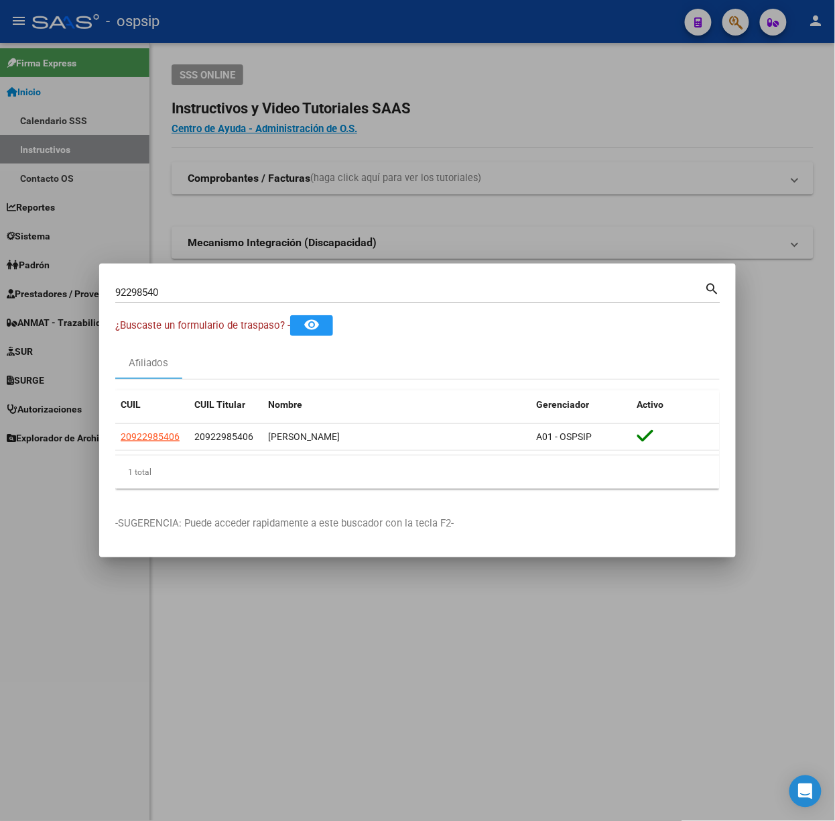
click at [224, 295] on input "92298540" at bounding box center [410, 292] width 590 height 12
type input "36748772"
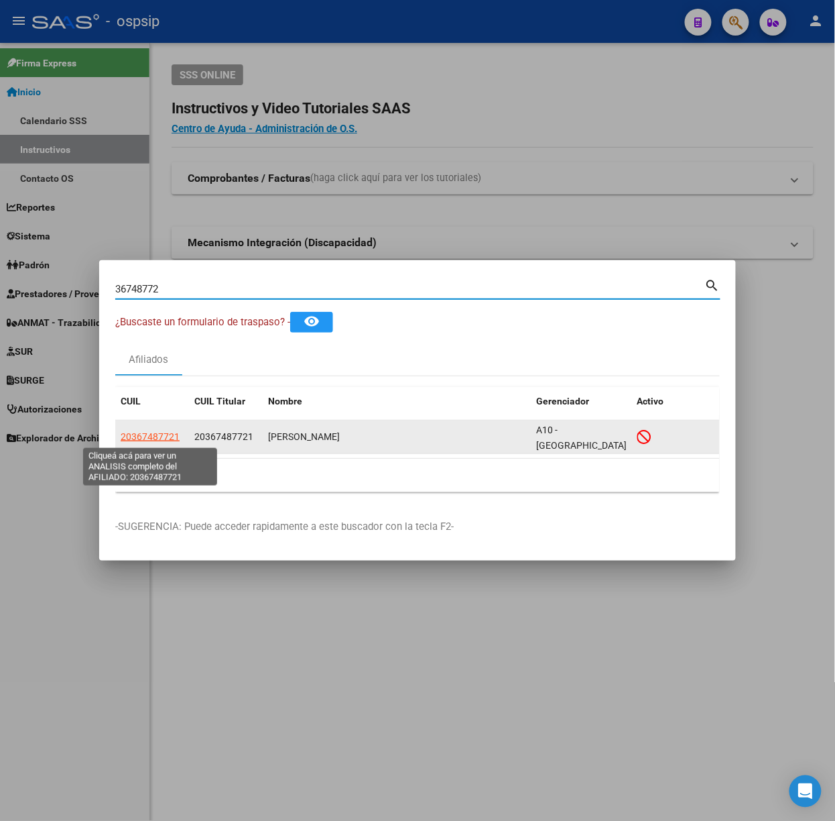
click at [160, 435] on span "20367487721" at bounding box center [150, 436] width 59 height 11
copy span "7"
type textarea "20367487721"
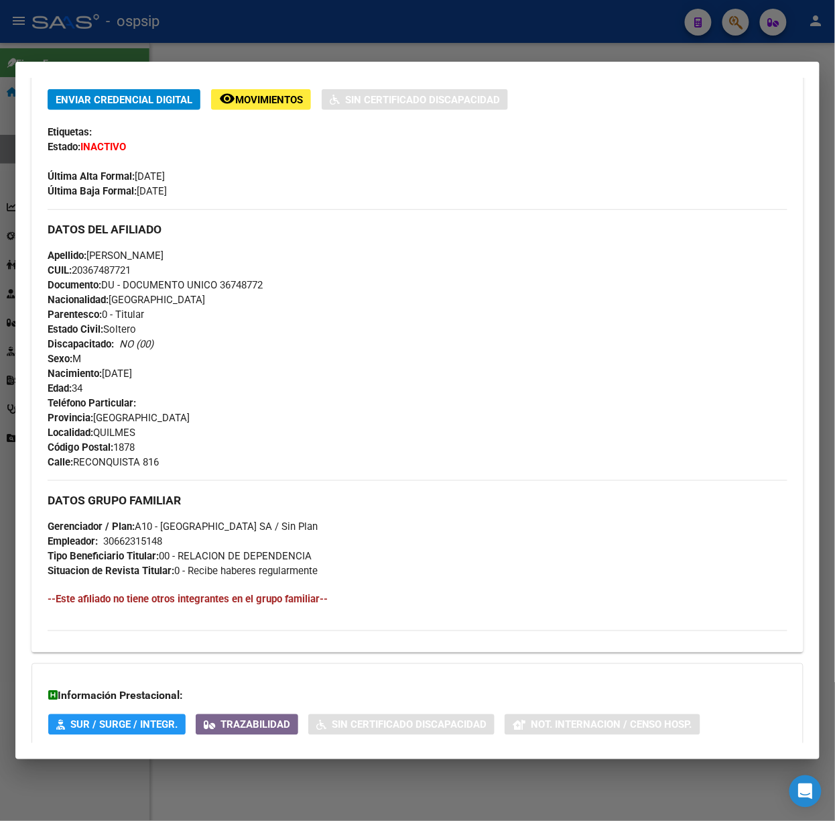
scroll to position [394, 0]
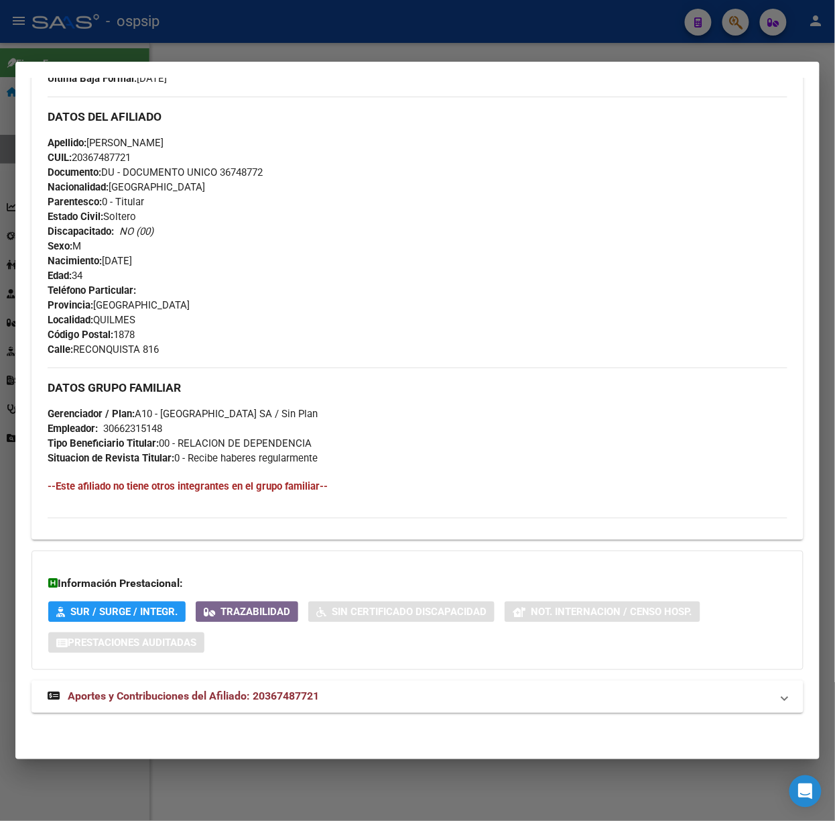
click at [272, 680] on mat-expansion-panel-header "Aportes y Contribuciones del Afiliado: 20367487721" at bounding box center [418, 696] width 772 height 32
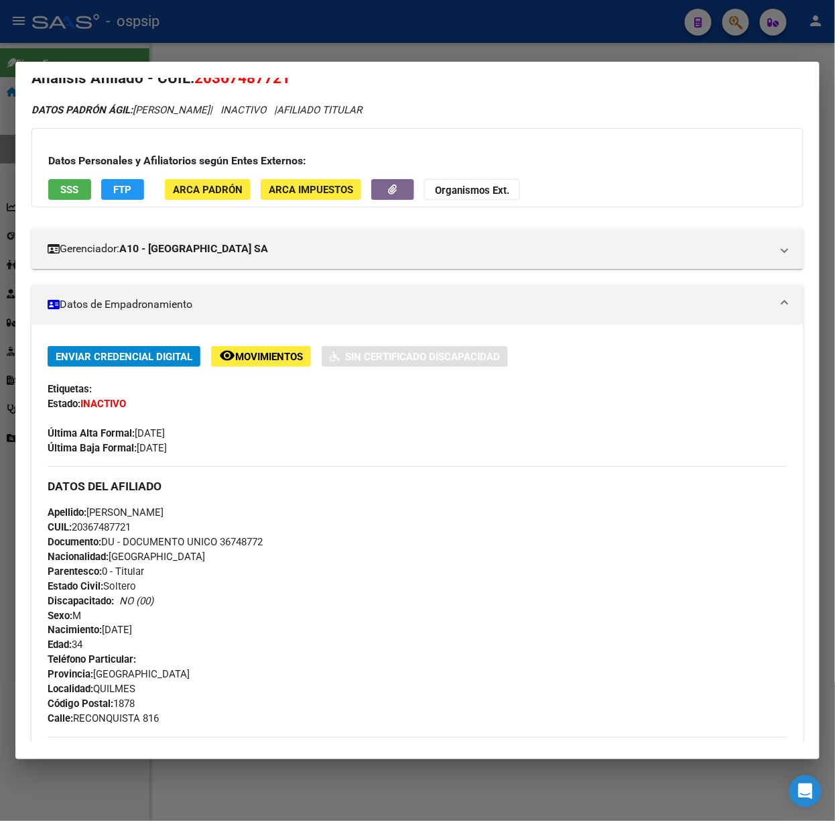
scroll to position [0, 0]
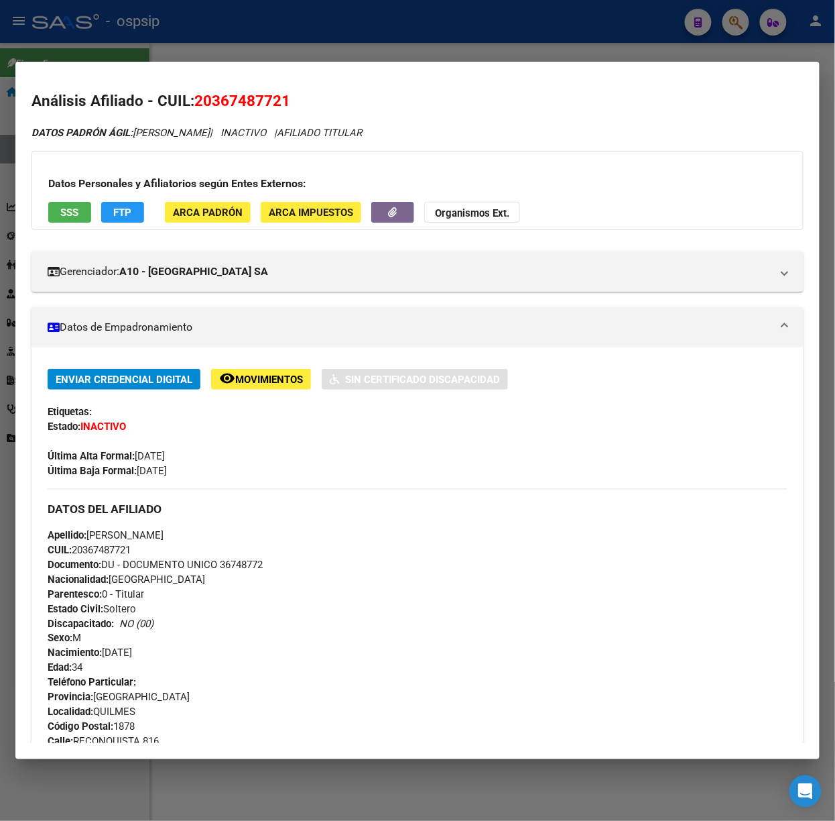
click at [70, 218] on span "SSS" at bounding box center [70, 212] width 18 height 12
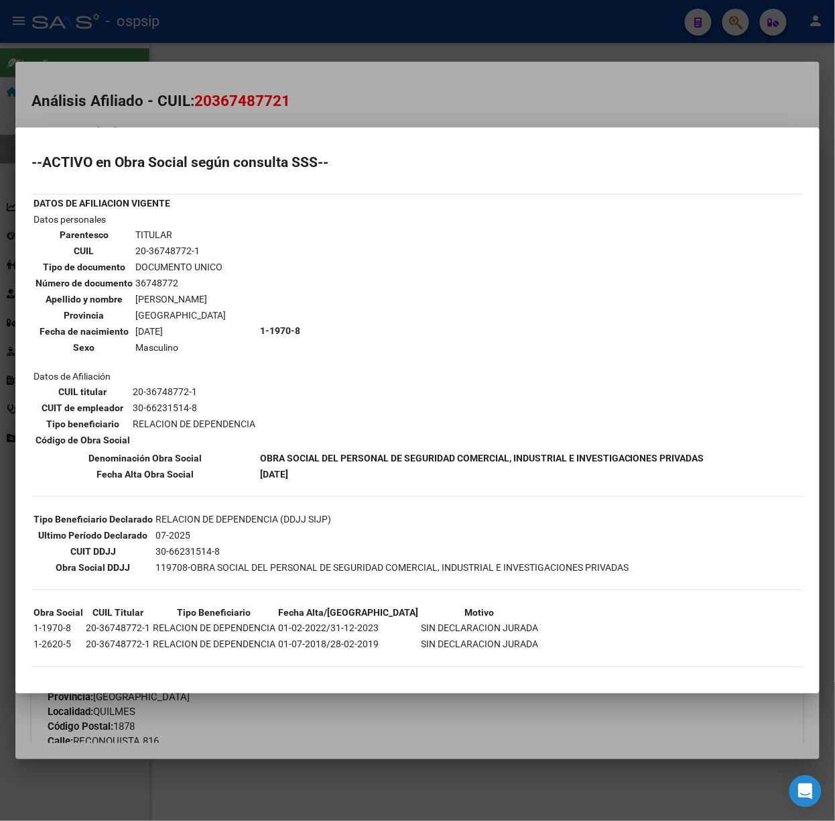
click at [245, 54] on div at bounding box center [417, 410] width 835 height 821
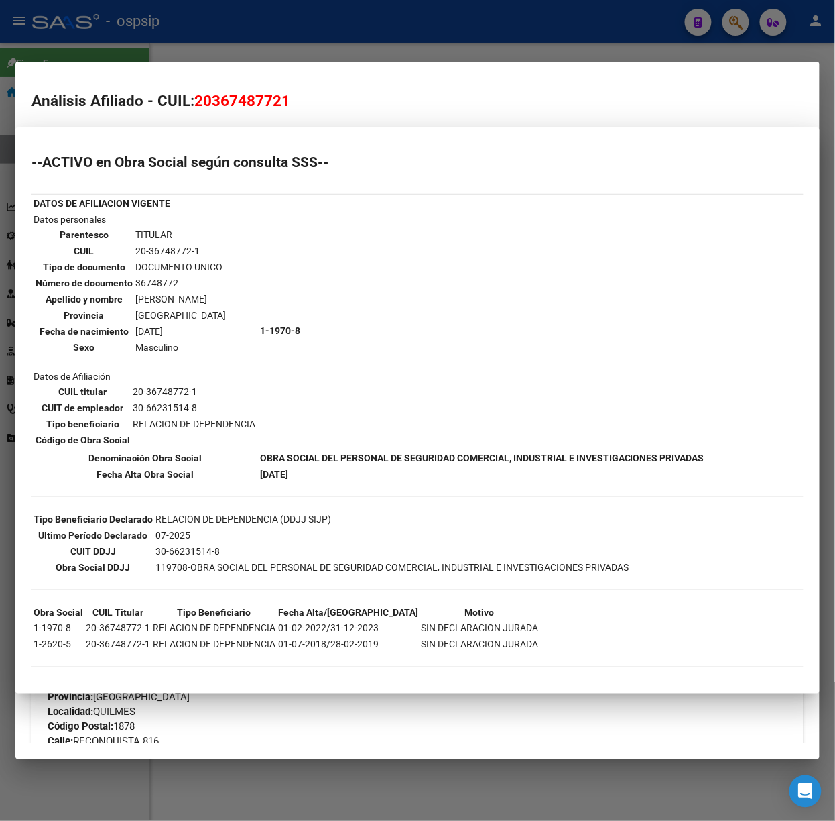
drag, startPoint x: 245, startPoint y: 54, endPoint x: 229, endPoint y: 137, distance: 84.7
click at [241, 54] on div at bounding box center [417, 410] width 835 height 821
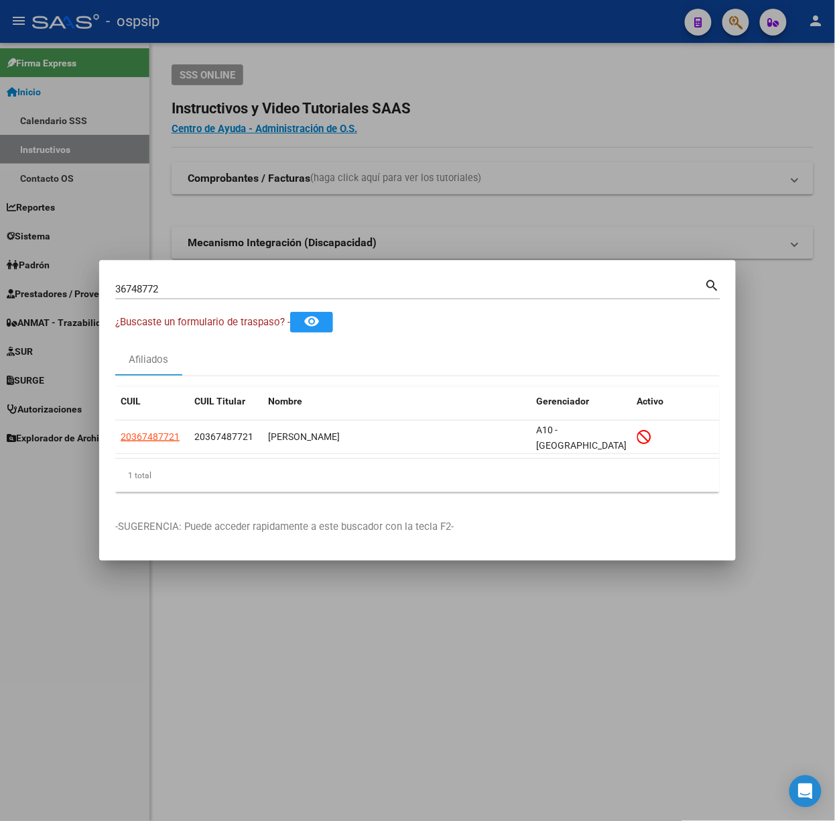
click at [191, 295] on input "36748772" at bounding box center [410, 289] width 590 height 12
type input "35019948"
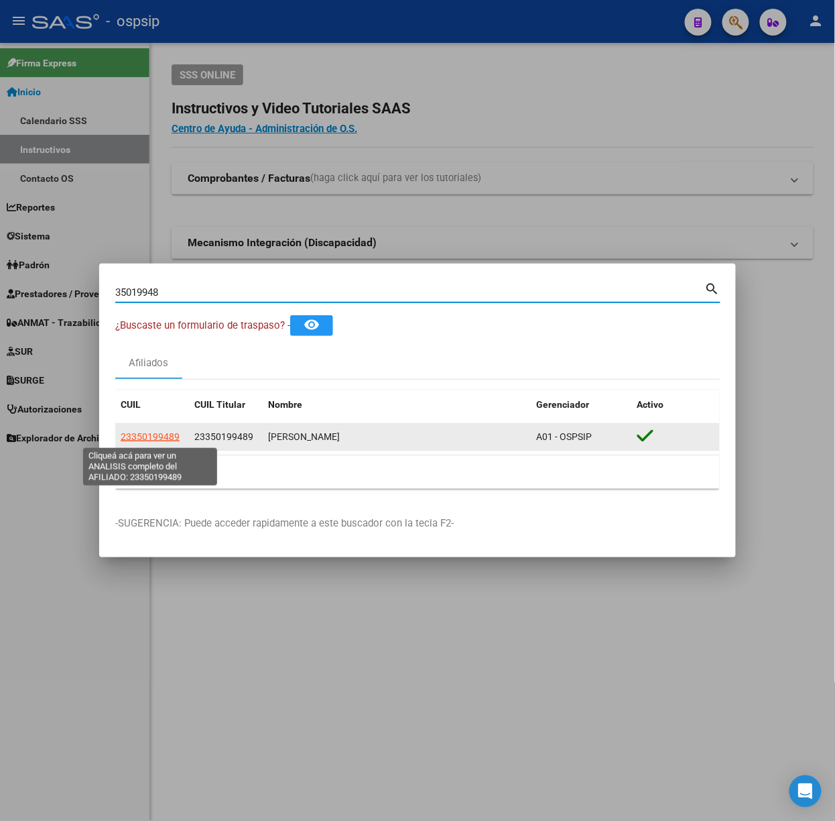
click at [158, 434] on span "23350199489" at bounding box center [150, 436] width 59 height 11
type textarea "23350199489"
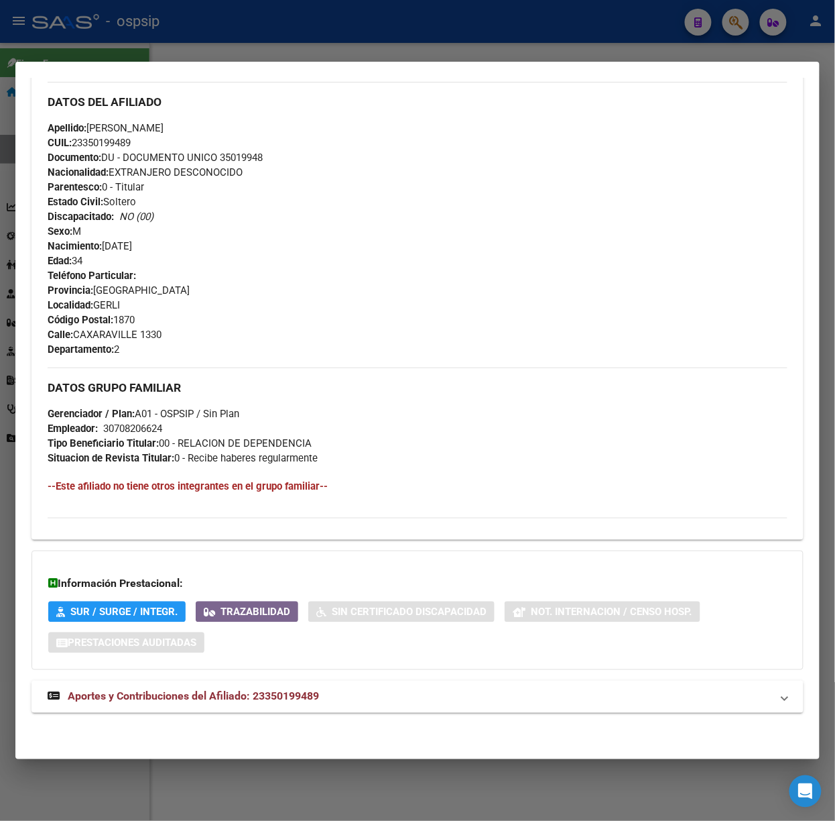
click at [202, 684] on mat-expansion-panel-header "Aportes y Contribuciones del Afiliado: 23350199489" at bounding box center [418, 696] width 772 height 32
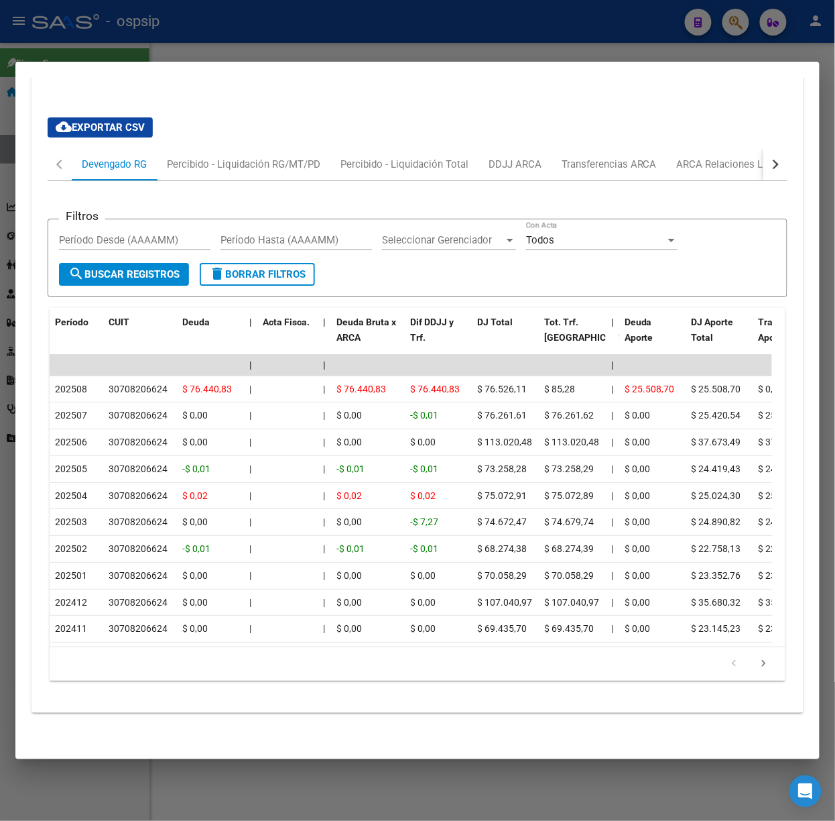
scroll to position [1103, 0]
click at [124, 46] on div at bounding box center [417, 410] width 835 height 821
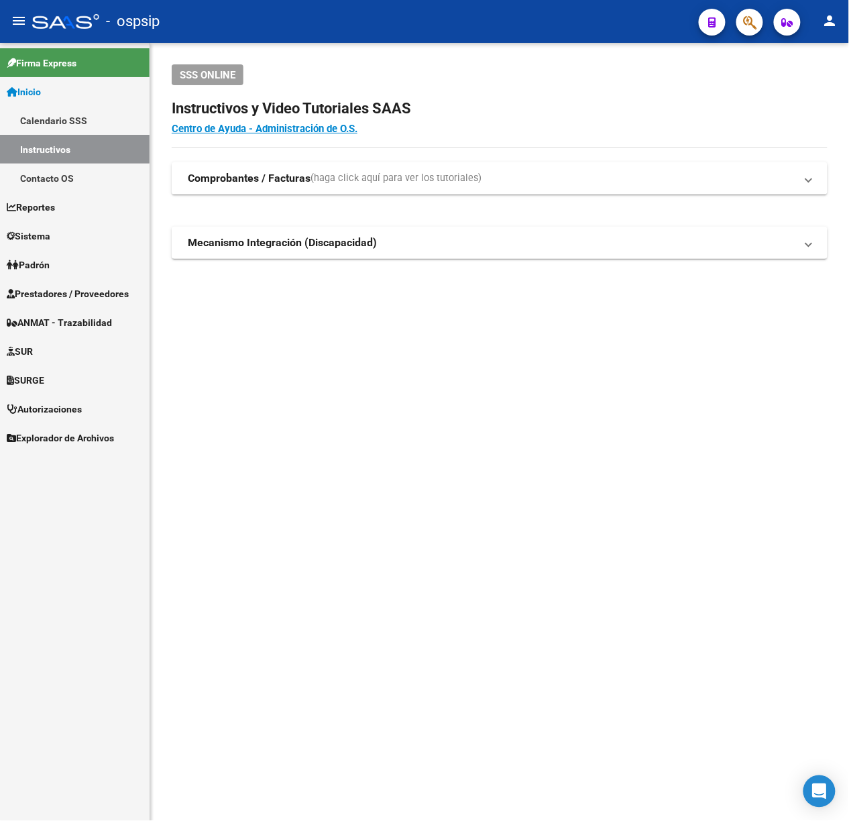
click at [743, 25] on icon "button" at bounding box center [749, 22] width 13 height 15
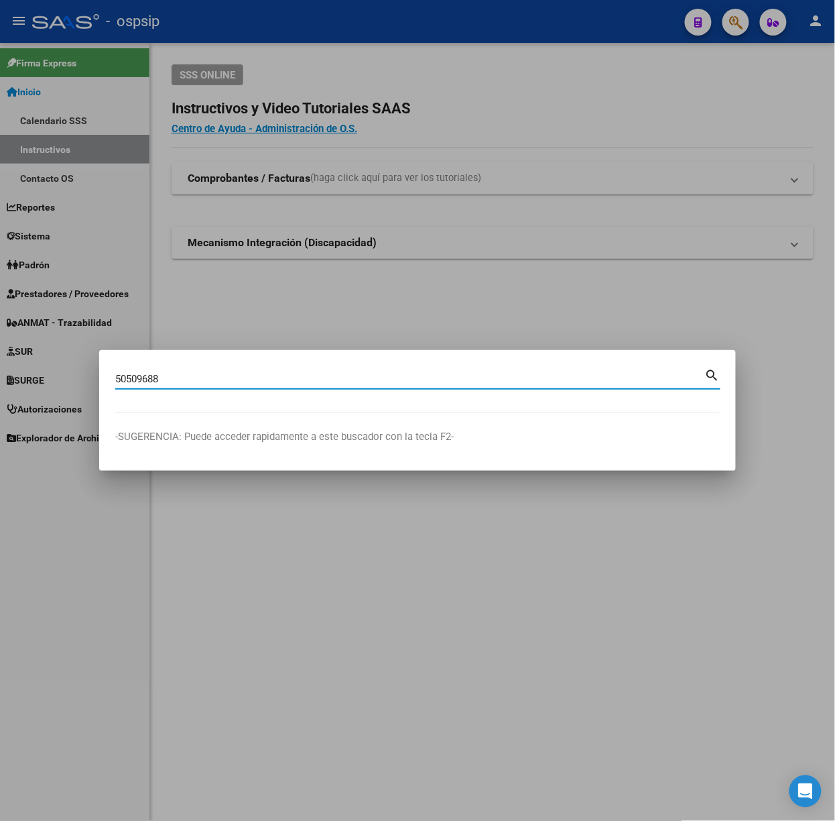
type input "50509688"
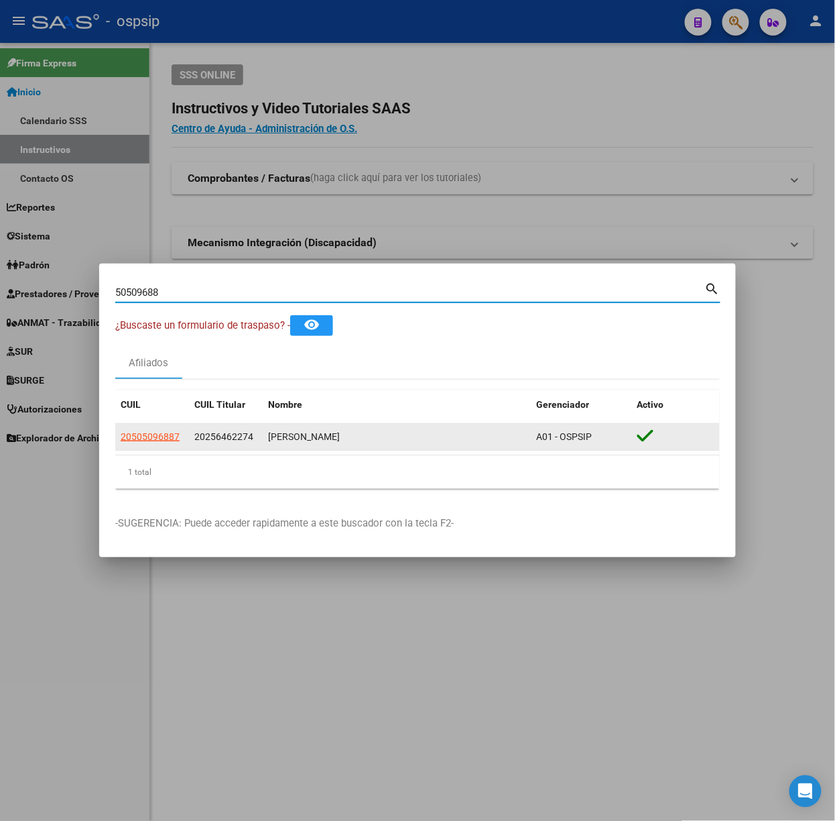
click at [131, 429] on app-link-go-to "20505096887" at bounding box center [150, 436] width 59 height 15
click at [132, 429] on app-link-go-to "20505096887" at bounding box center [150, 436] width 59 height 15
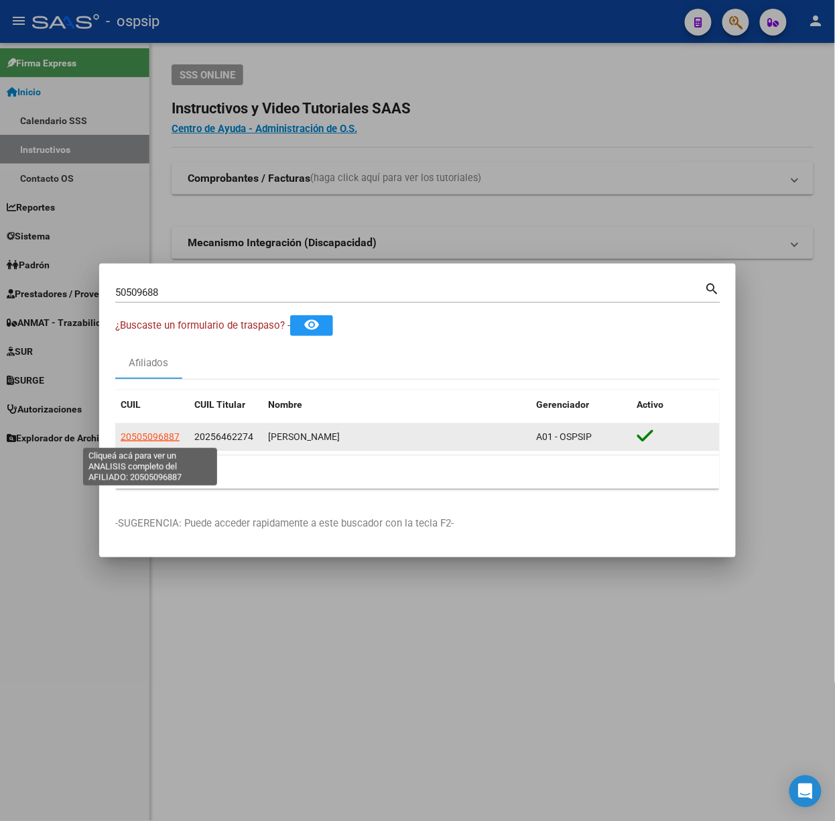
click at [145, 432] on span "20505096887" at bounding box center [150, 436] width 59 height 11
copy span "20505096887"
type textarea "20505096887"
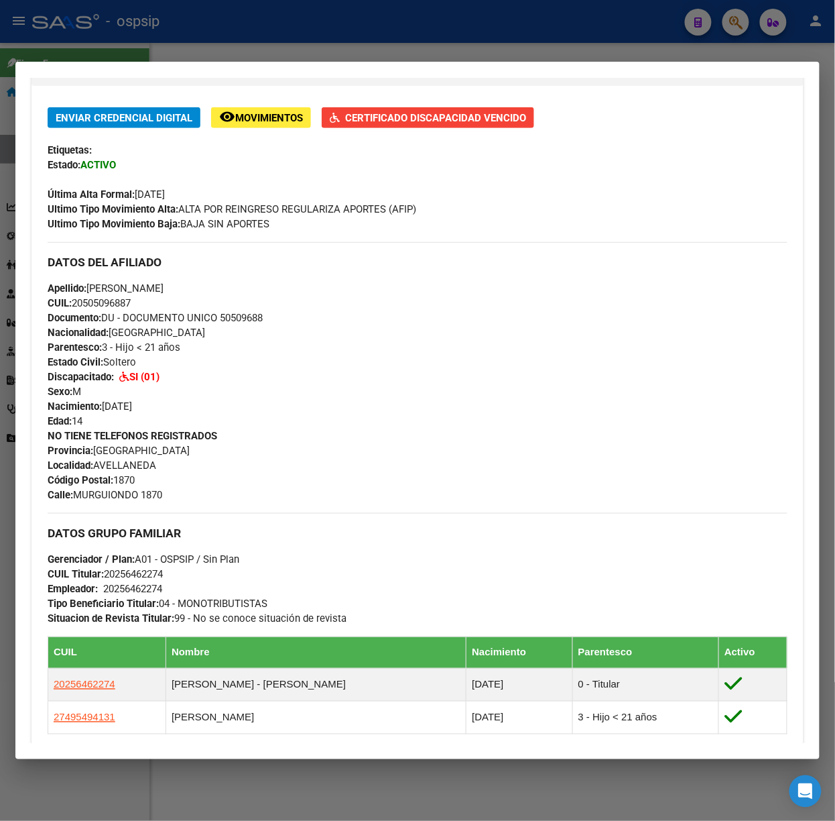
scroll to position [526, 0]
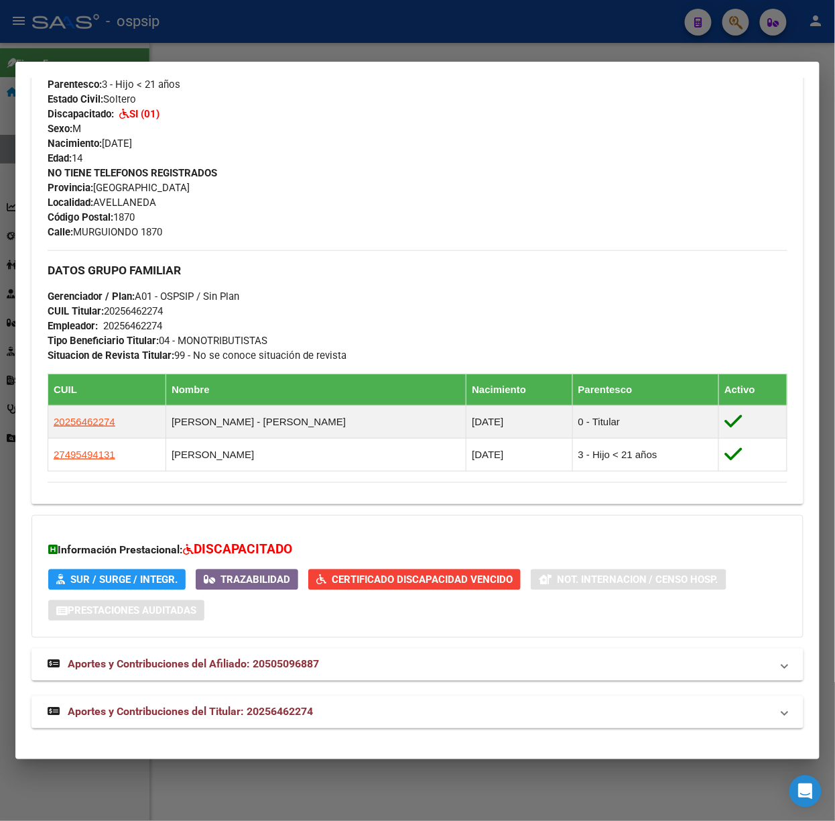
click at [295, 698] on mat-expansion-panel-header "Aportes y Contribuciones del Titular: 20256462274" at bounding box center [418, 712] width 772 height 32
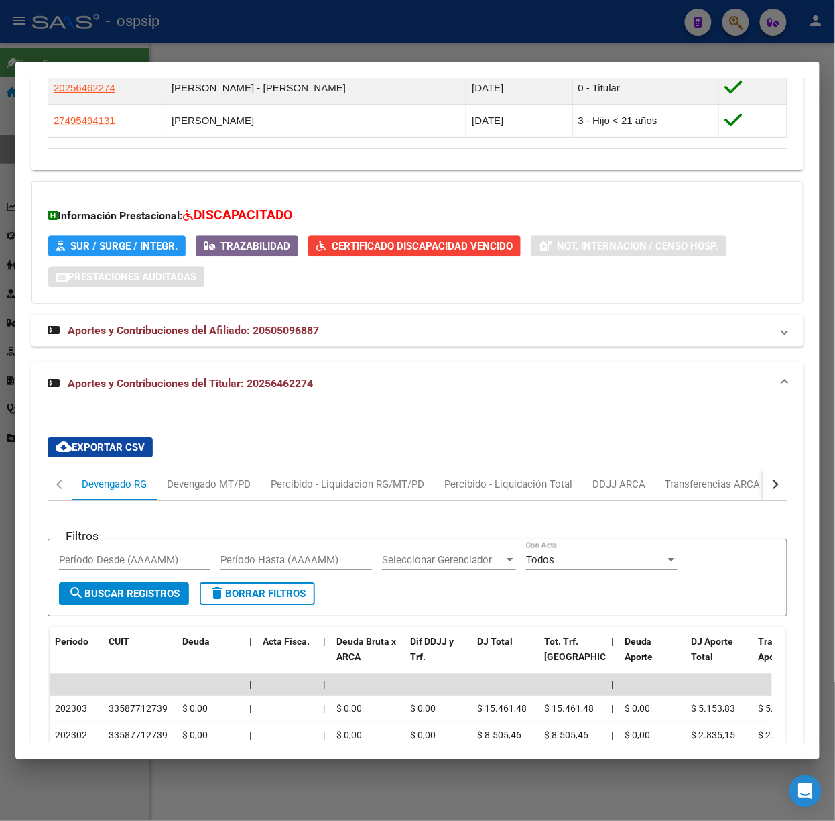
scroll to position [1180, 0]
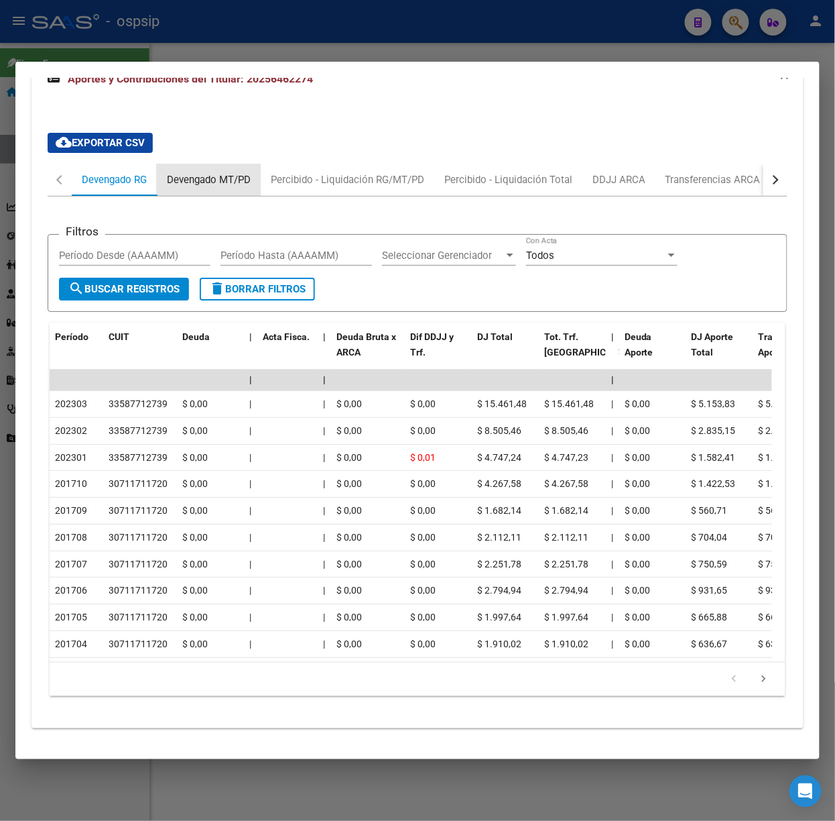
click at [234, 172] on div "Devengado MT/PD" at bounding box center [209, 179] width 84 height 15
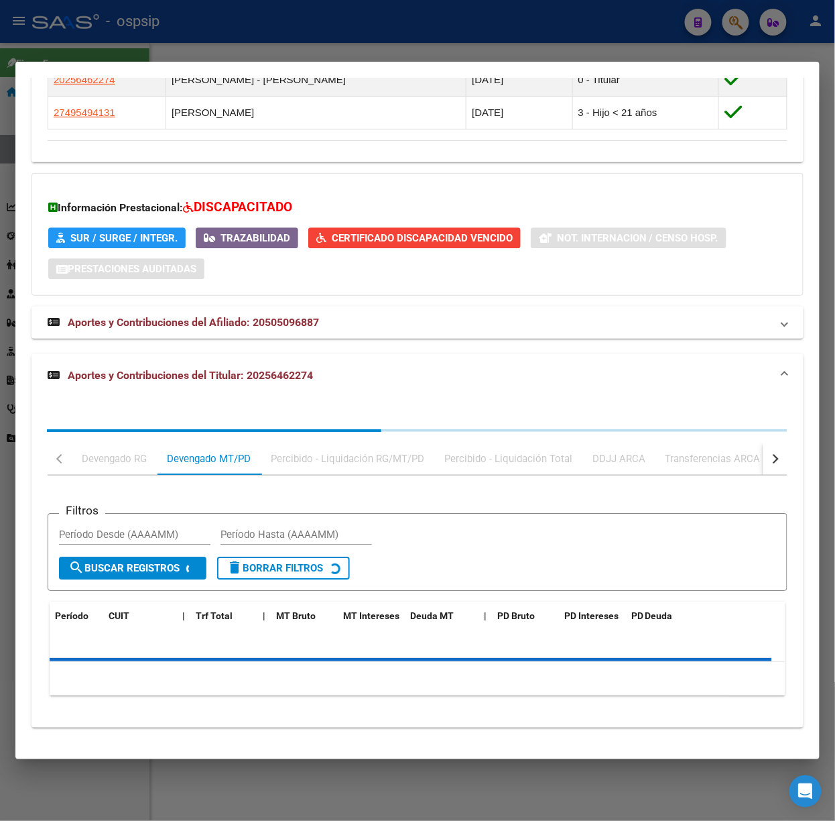
scroll to position [1122, 0]
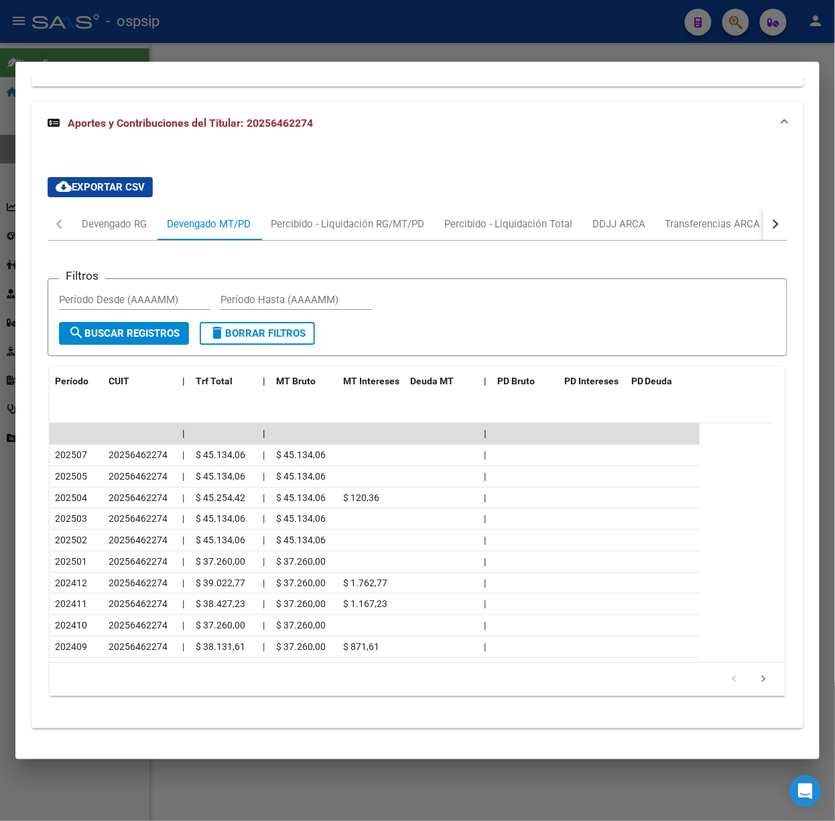
click at [236, 50] on div at bounding box center [417, 410] width 835 height 821
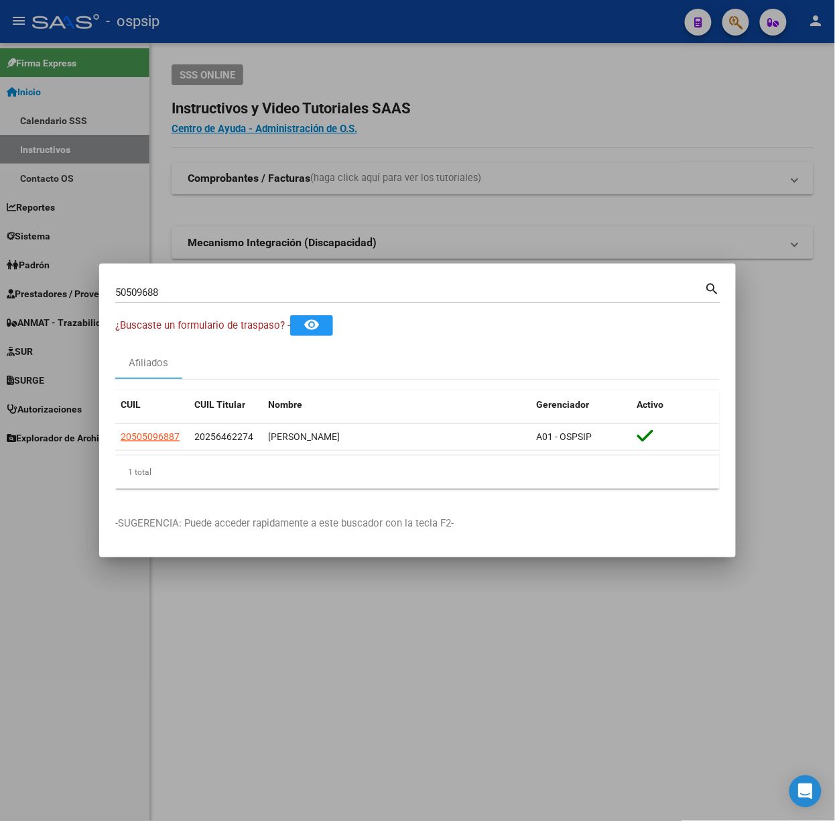
click at [192, 296] on input "50509688" at bounding box center [410, 292] width 590 height 12
type input "54511579"
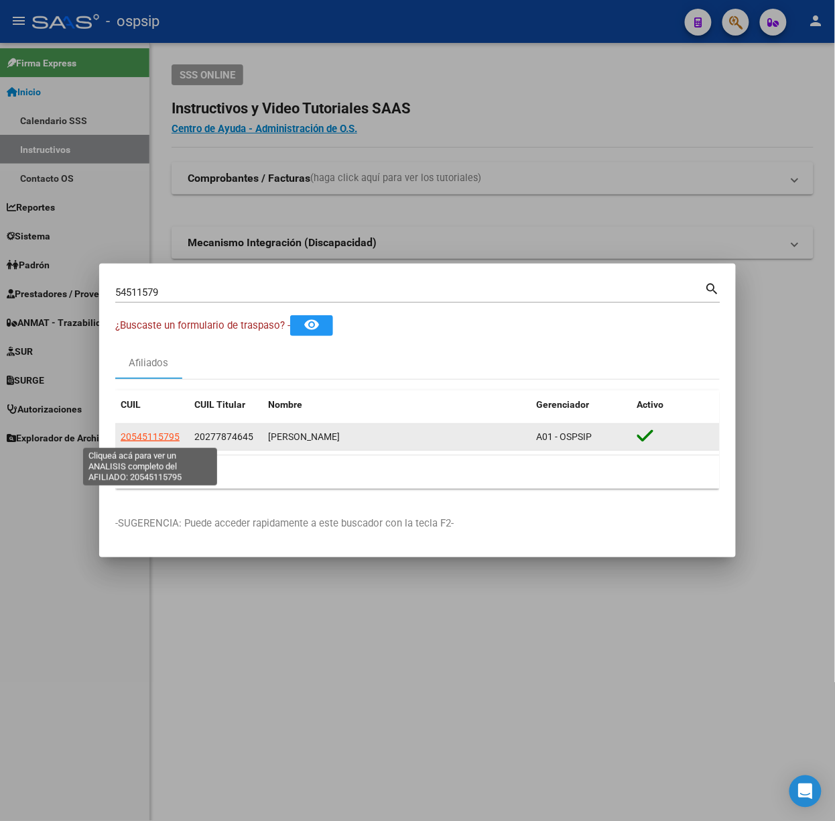
click at [142, 437] on span "20545115795" at bounding box center [150, 436] width 59 height 11
type textarea "20545115795"
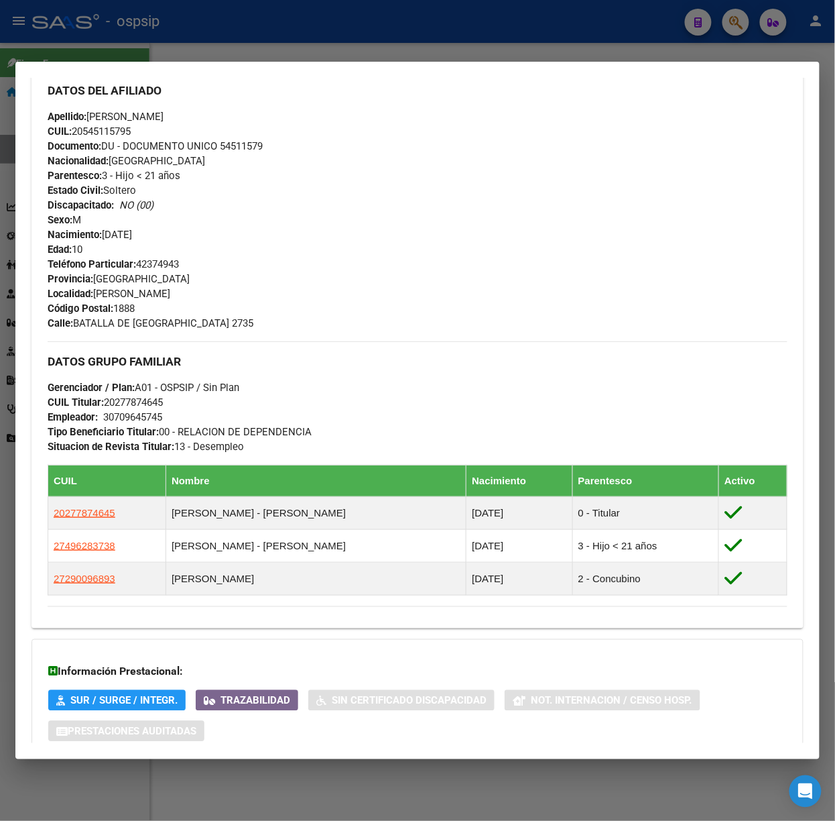
scroll to position [581, 0]
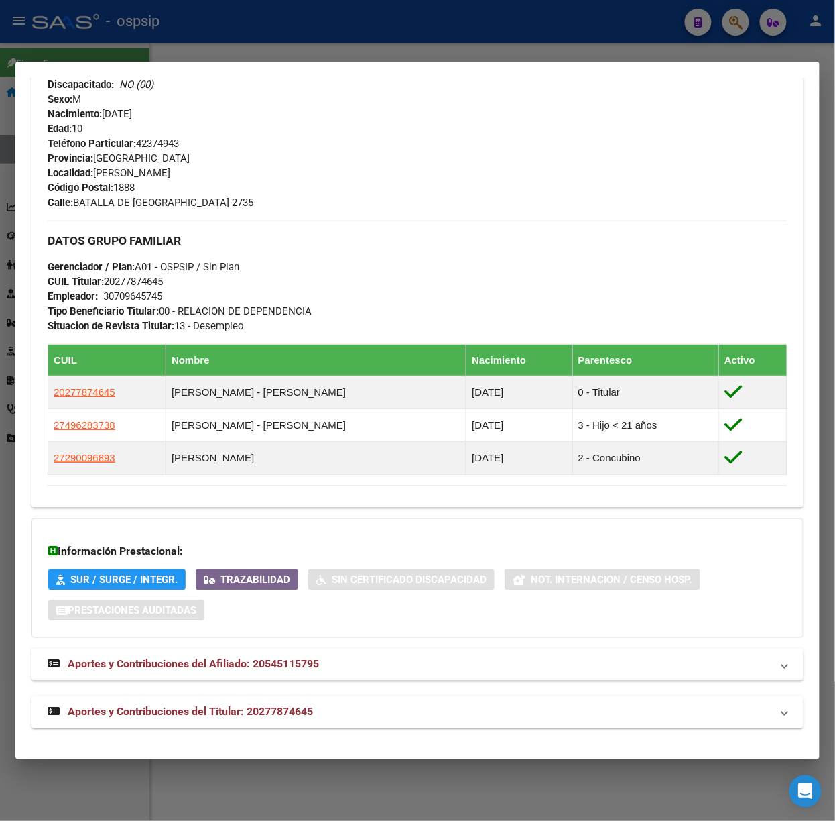
click at [272, 696] on mat-expansion-panel-header "Aportes y Contribuciones del Titular: 20277874645" at bounding box center [418, 712] width 772 height 32
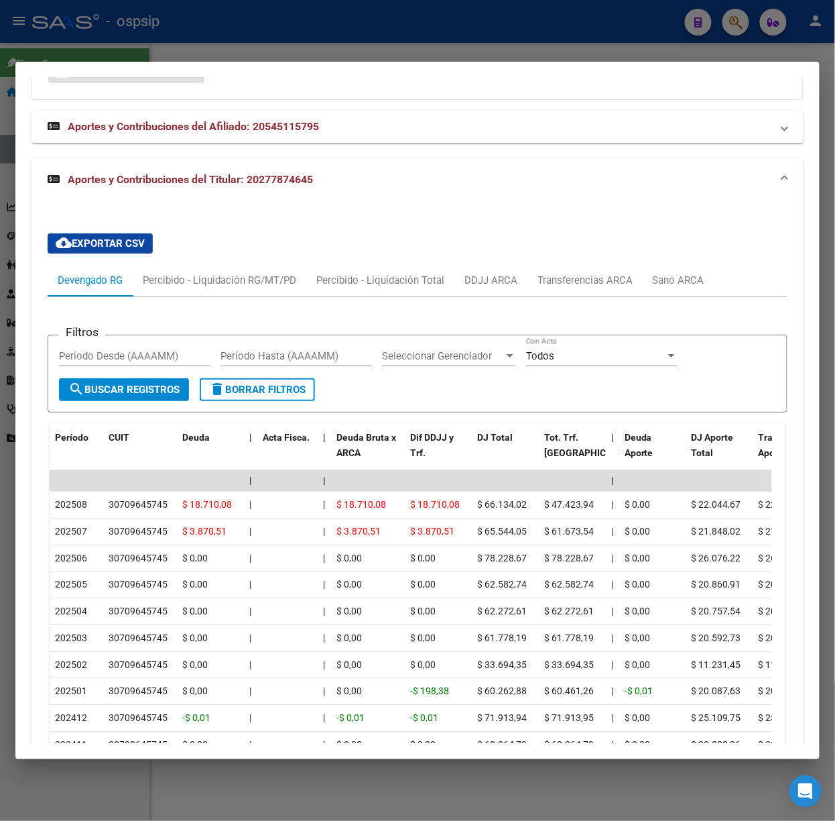
scroll to position [1234, 0]
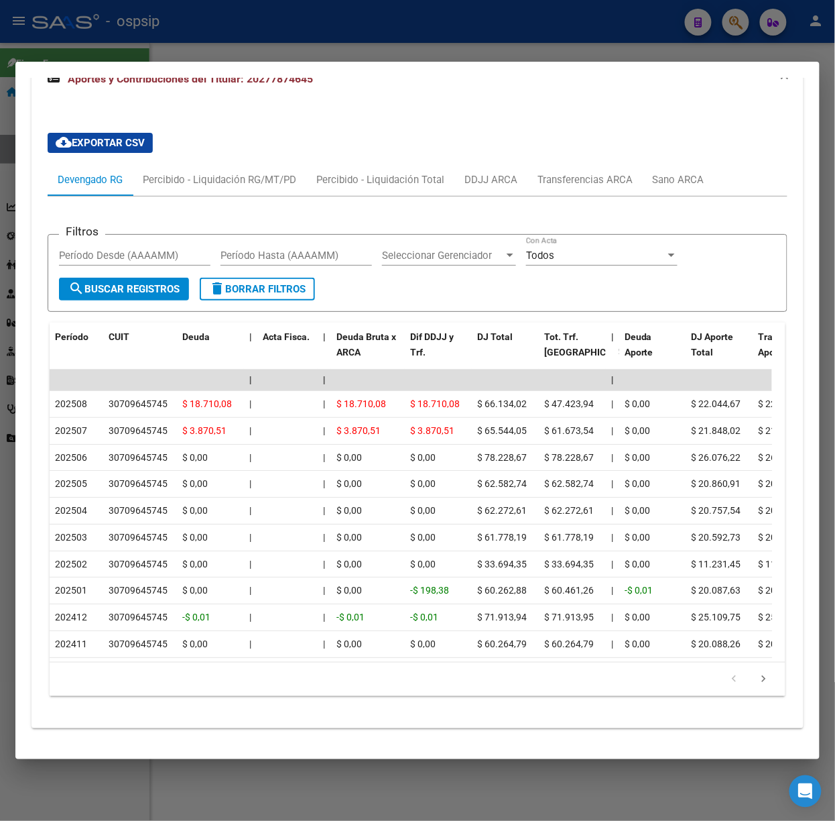
click at [159, 38] on div at bounding box center [417, 410] width 835 height 821
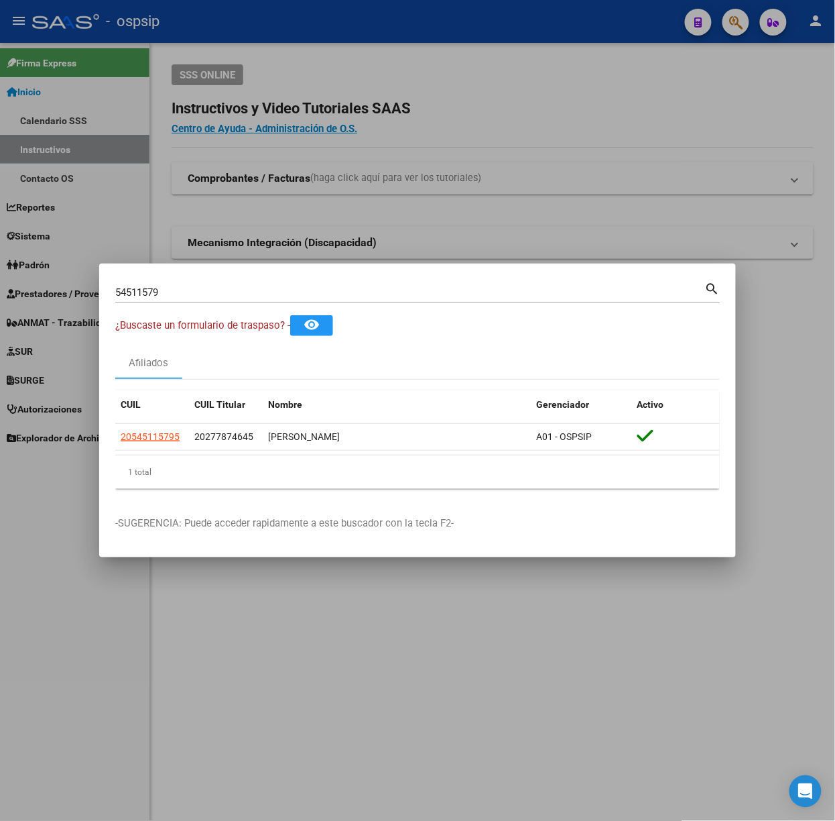
click at [170, 294] on input "54511579" at bounding box center [410, 292] width 590 height 12
type input "56634446"
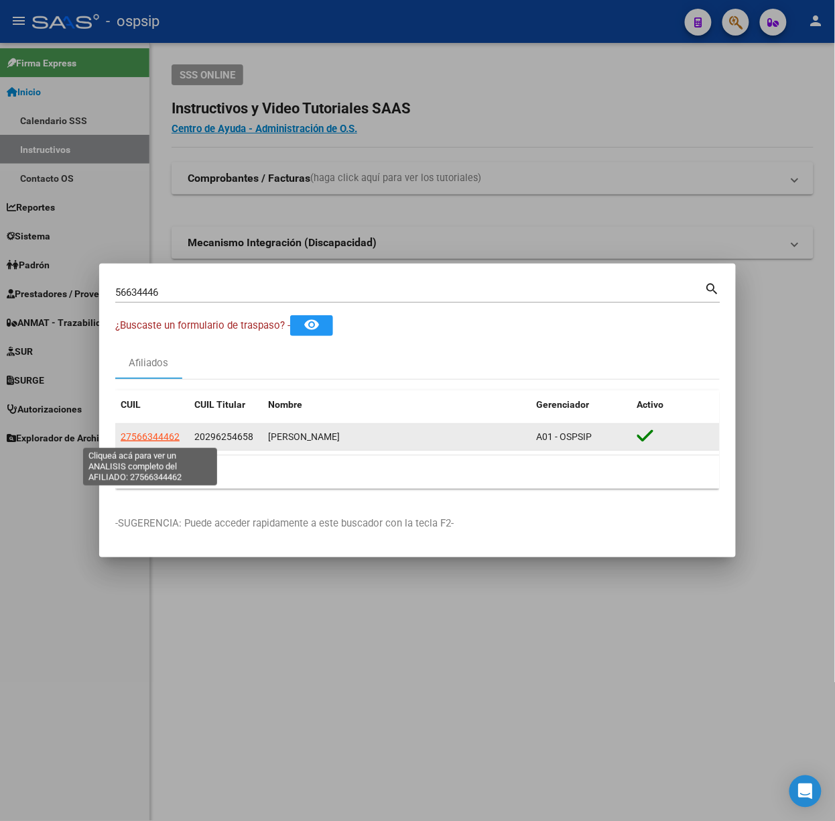
click at [157, 448] on datatable-body-cell "27566344462" at bounding box center [152, 437] width 74 height 26
click at [153, 440] on span "27566344462" at bounding box center [150, 436] width 59 height 11
type textarea "27566344462"
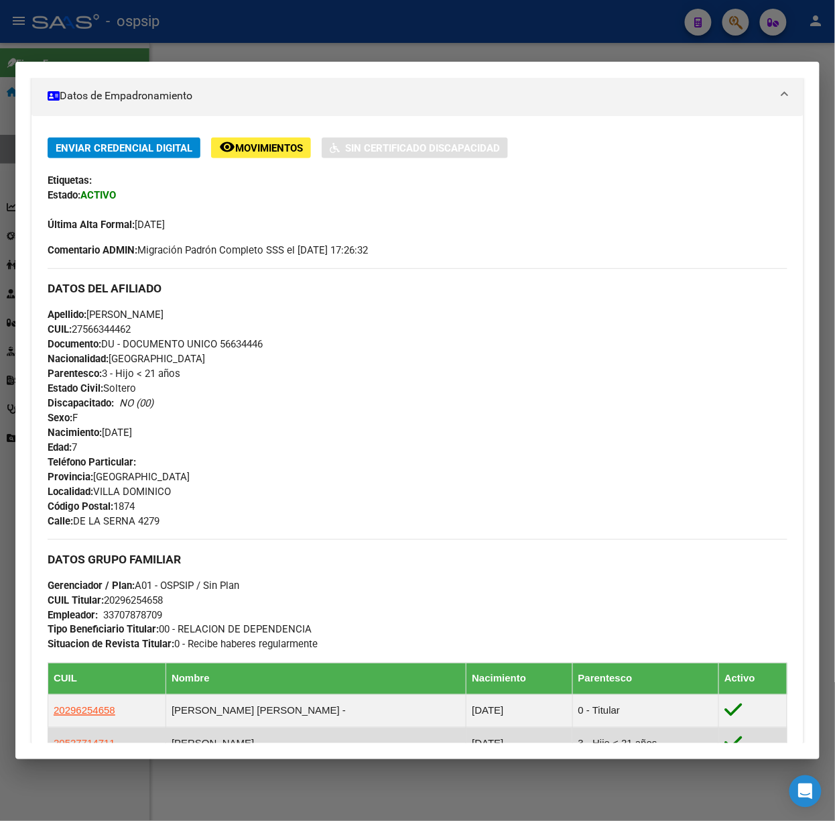
scroll to position [518, 0]
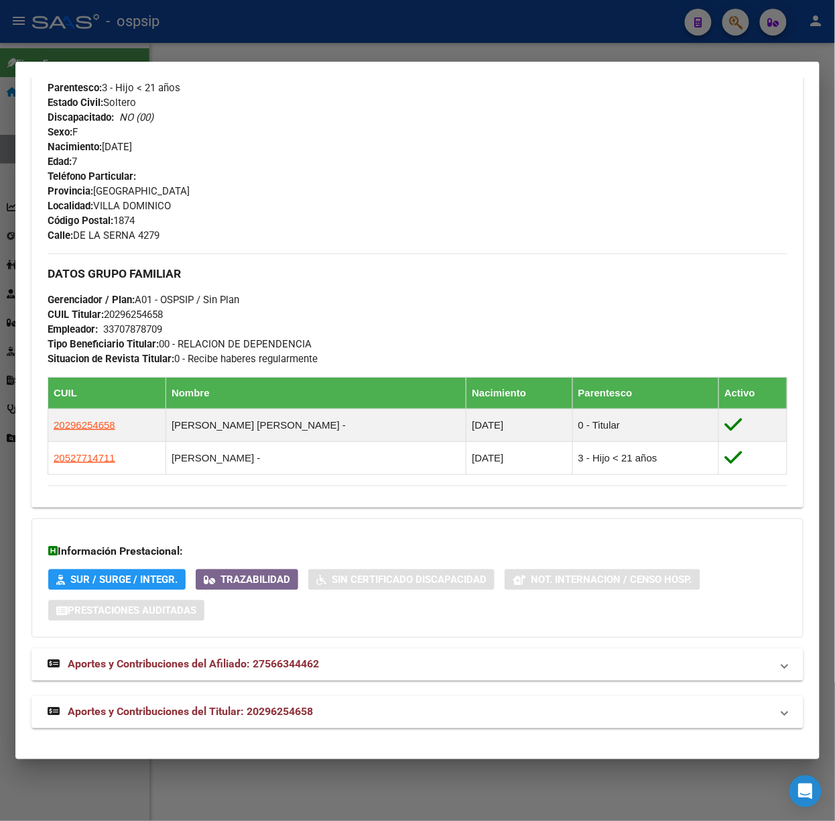
click at [328, 690] on div "DATOS PADRÓN ÁGIL: [PERSON_NAME] | ACTIVO | FAMILIAR DE: 20296254658 Datos Pers…" at bounding box center [418, 169] width 772 height 1120
click at [328, 696] on mat-expansion-panel-header "Aportes y Contribuciones del Titular: 20296254658" at bounding box center [418, 712] width 772 height 32
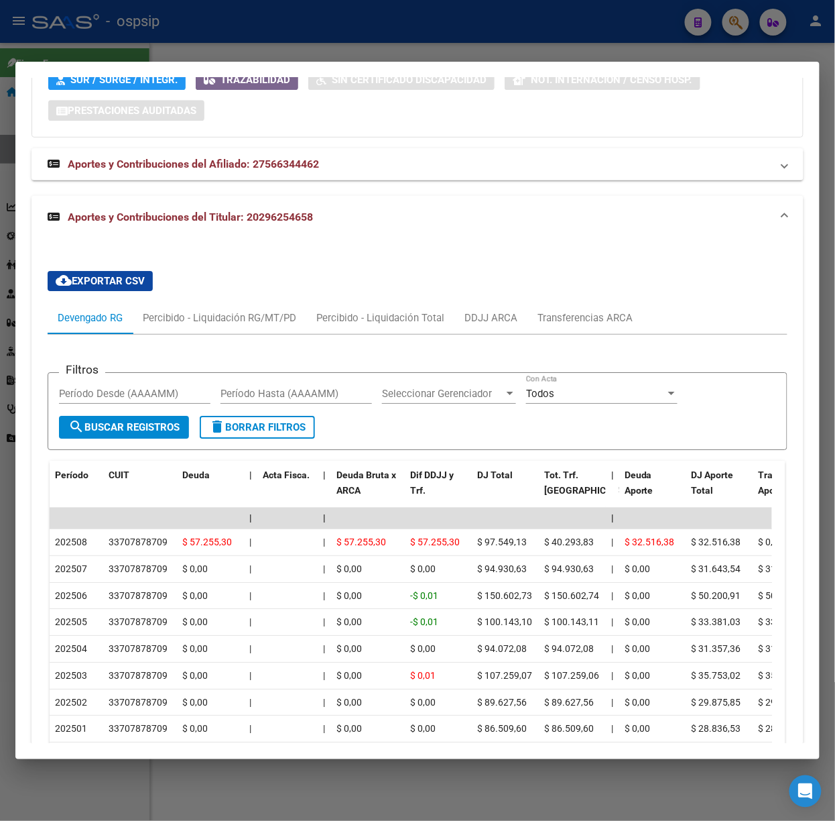
scroll to position [1172, 0]
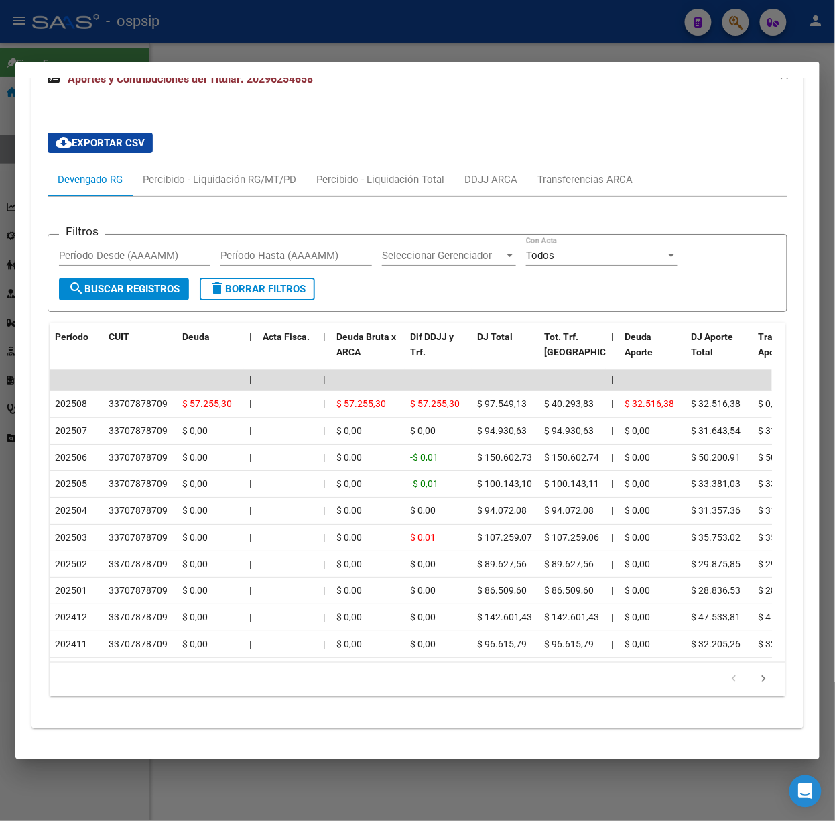
click at [180, 35] on div at bounding box center [417, 410] width 835 height 821
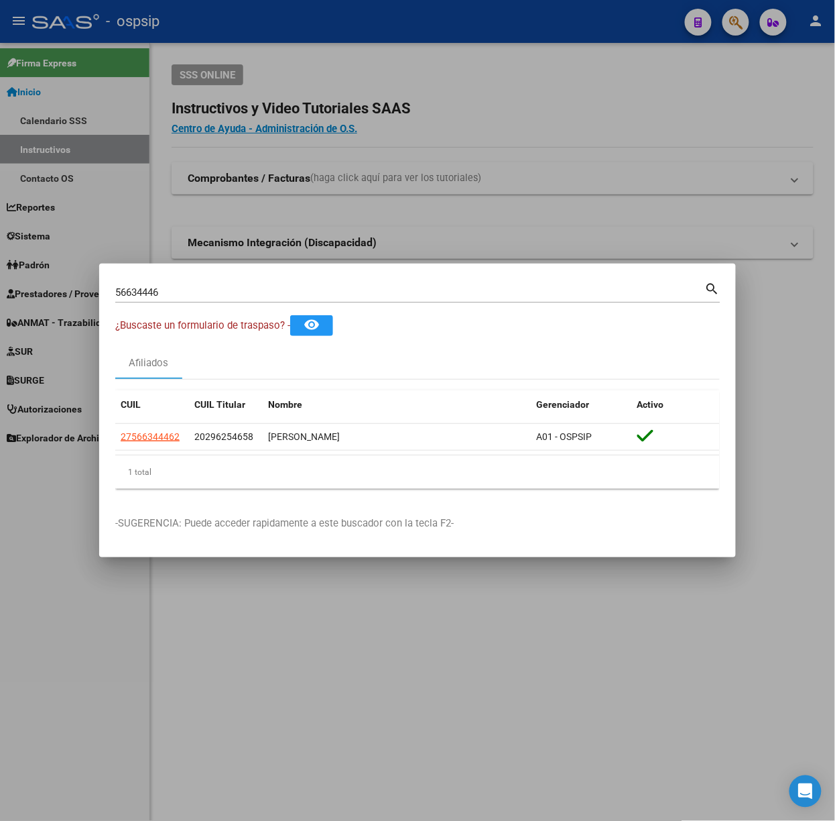
click at [243, 302] on div "56634446 Buscar (apellido, dni, [PERSON_NAME], [PERSON_NAME], cuit, obra social)" at bounding box center [410, 292] width 590 height 20
click at [236, 295] on input "56634446" at bounding box center [410, 292] width 590 height 12
type input "57340820"
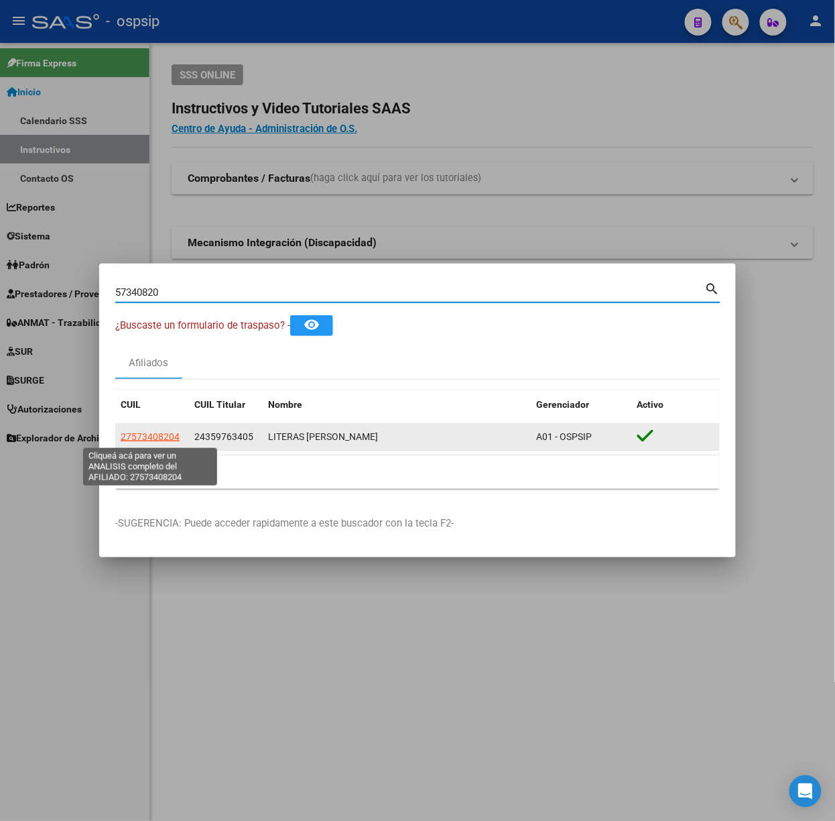
click at [169, 440] on span "27573408204" at bounding box center [150, 436] width 59 height 11
type textarea "27573408204"
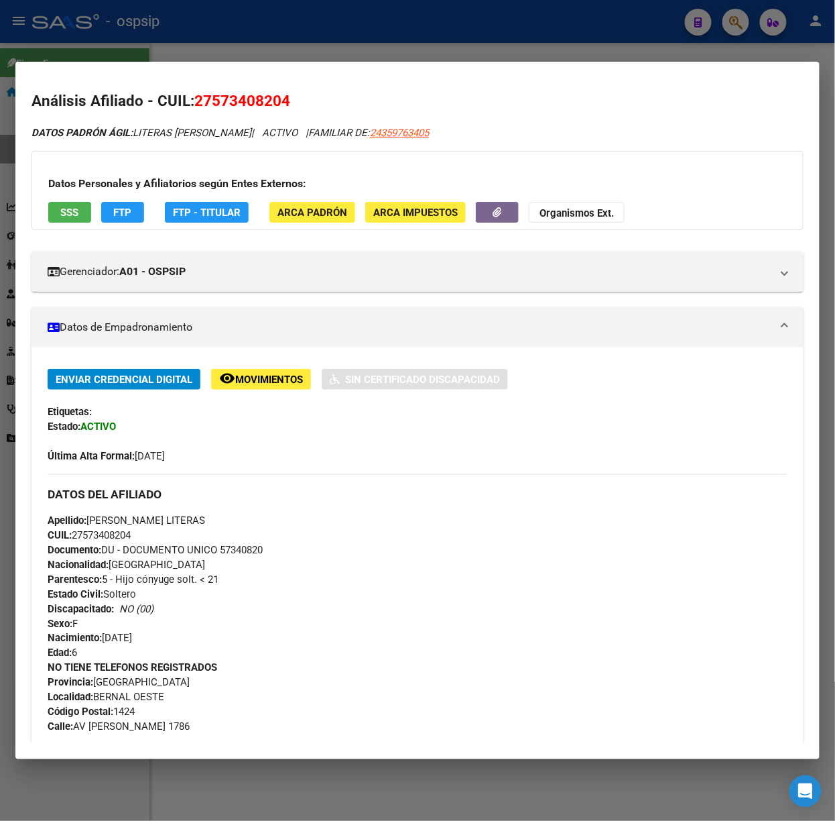
scroll to position [526, 0]
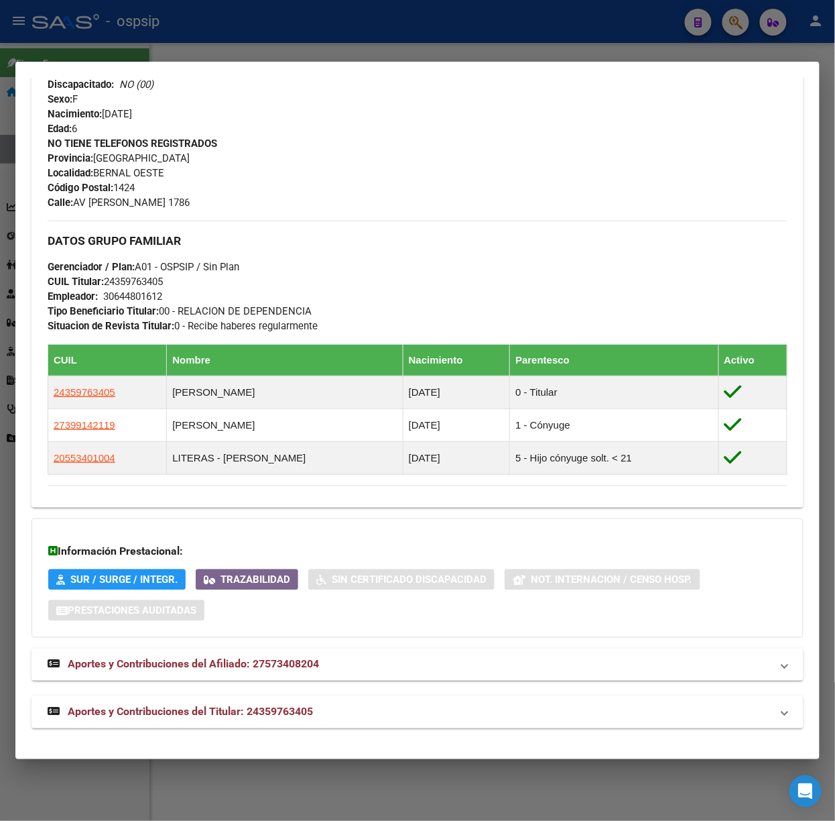
click at [247, 707] on span "Aportes y Contribuciones del Titular: 24359763405" at bounding box center [190, 711] width 245 height 13
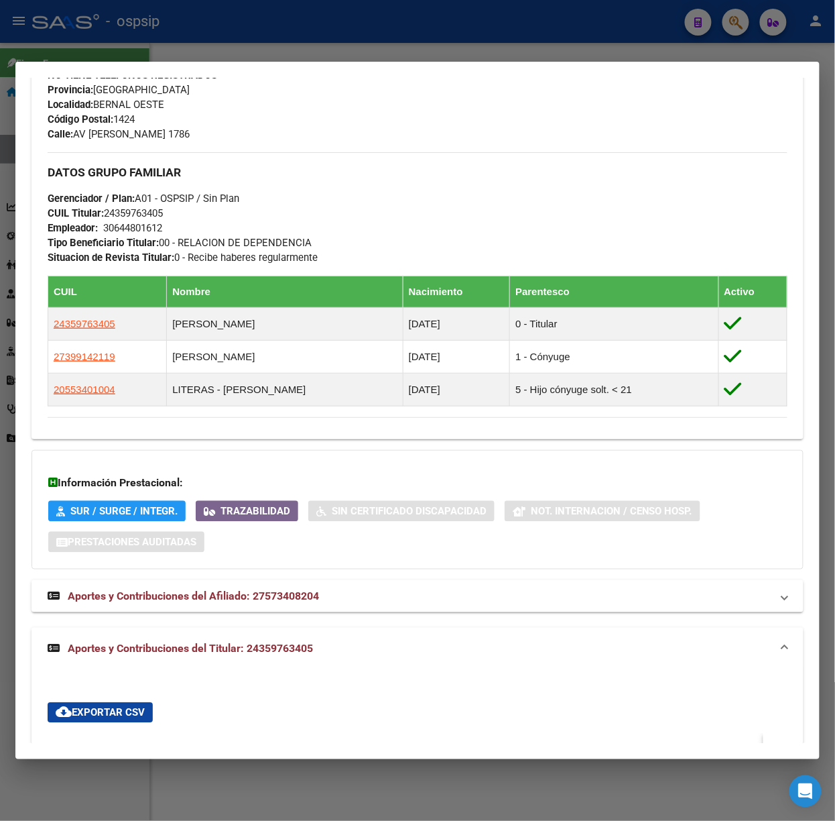
scroll to position [554, 0]
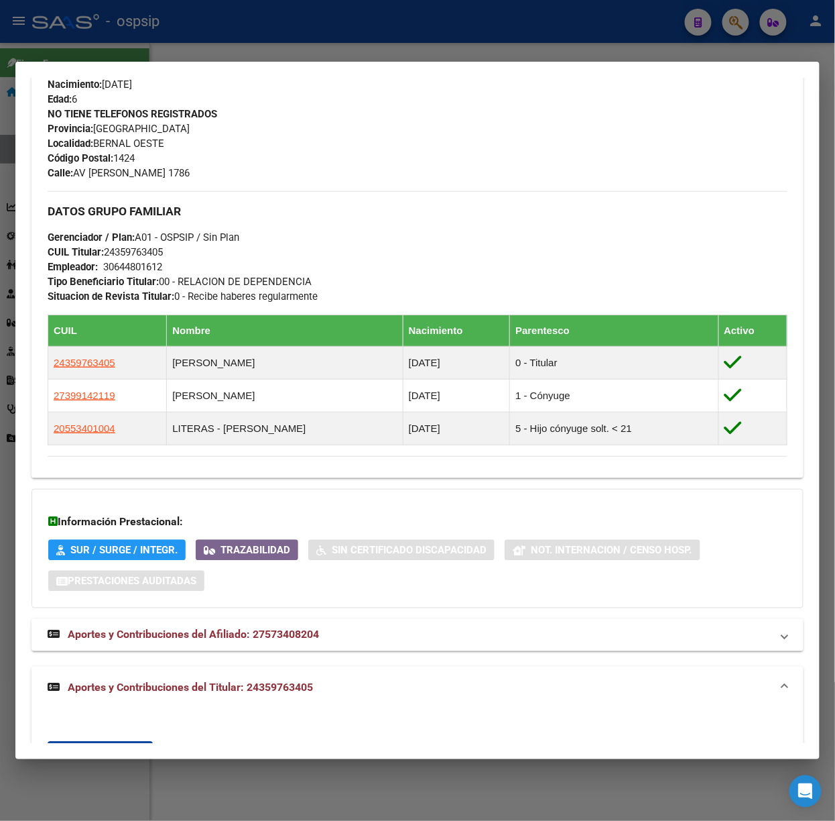
click at [252, 39] on div at bounding box center [417, 410] width 835 height 821
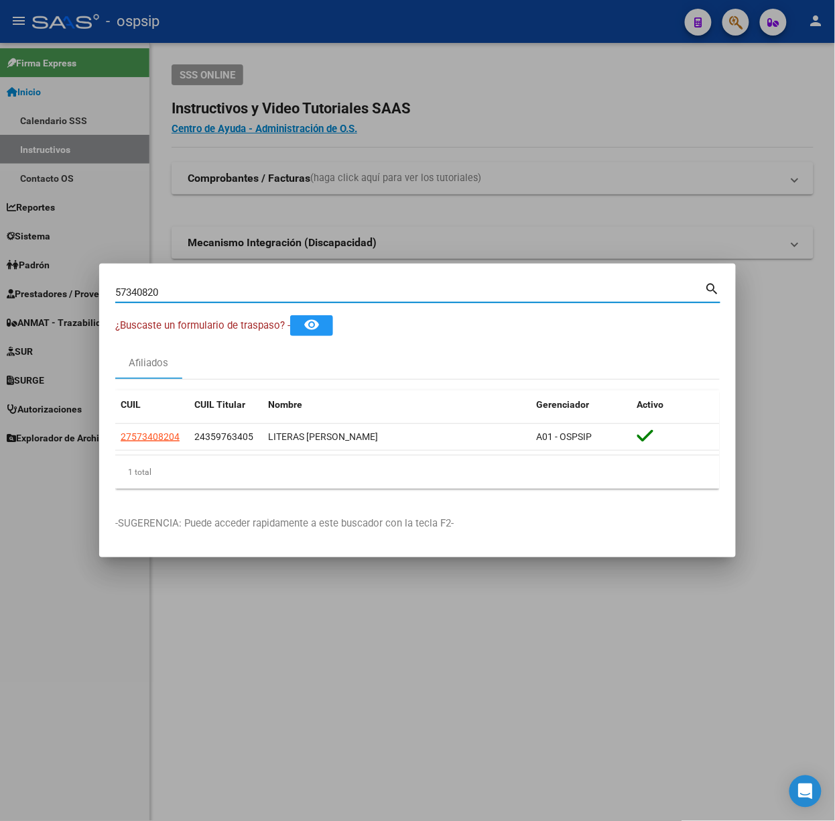
click at [196, 291] on input "57340820" at bounding box center [410, 292] width 590 height 12
type input "18234981"
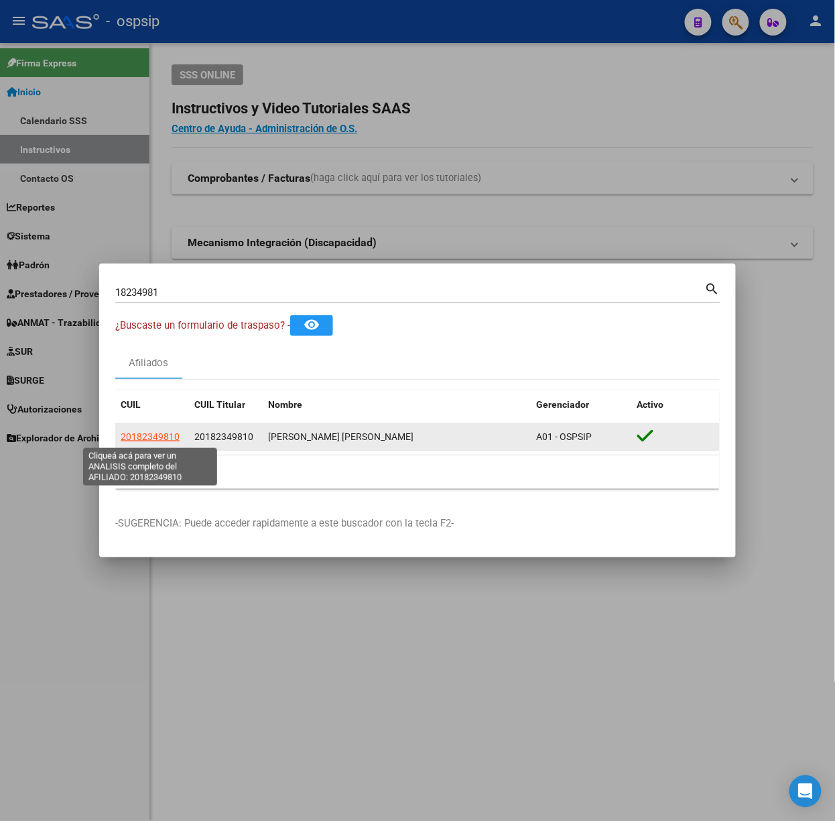
click at [150, 441] on span "20182349810" at bounding box center [150, 436] width 59 height 11
type textarea "20182349810"
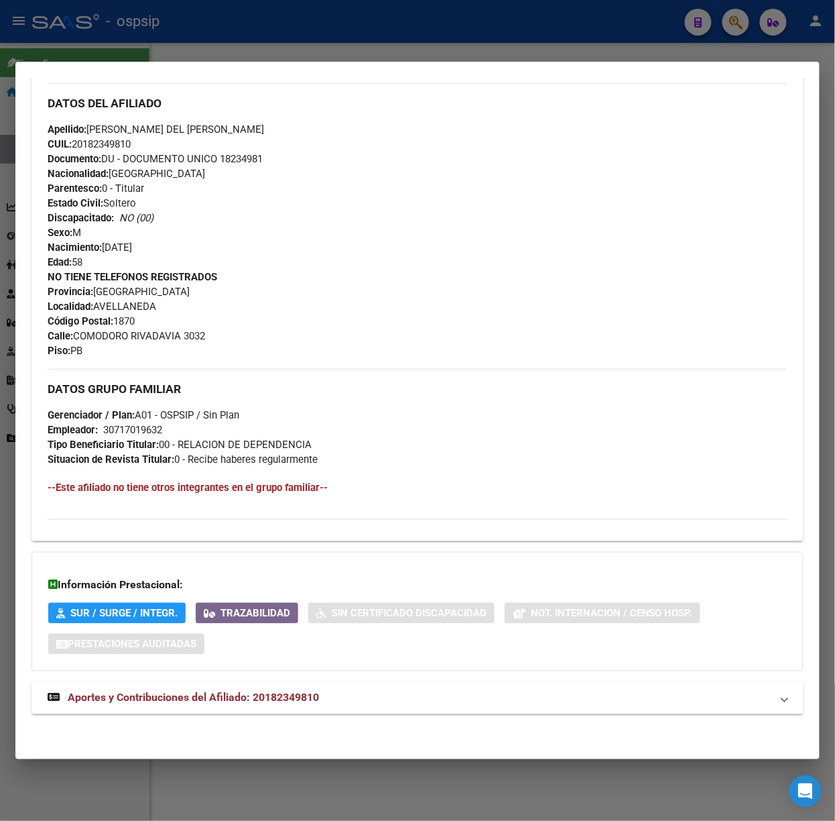
scroll to position [408, 0]
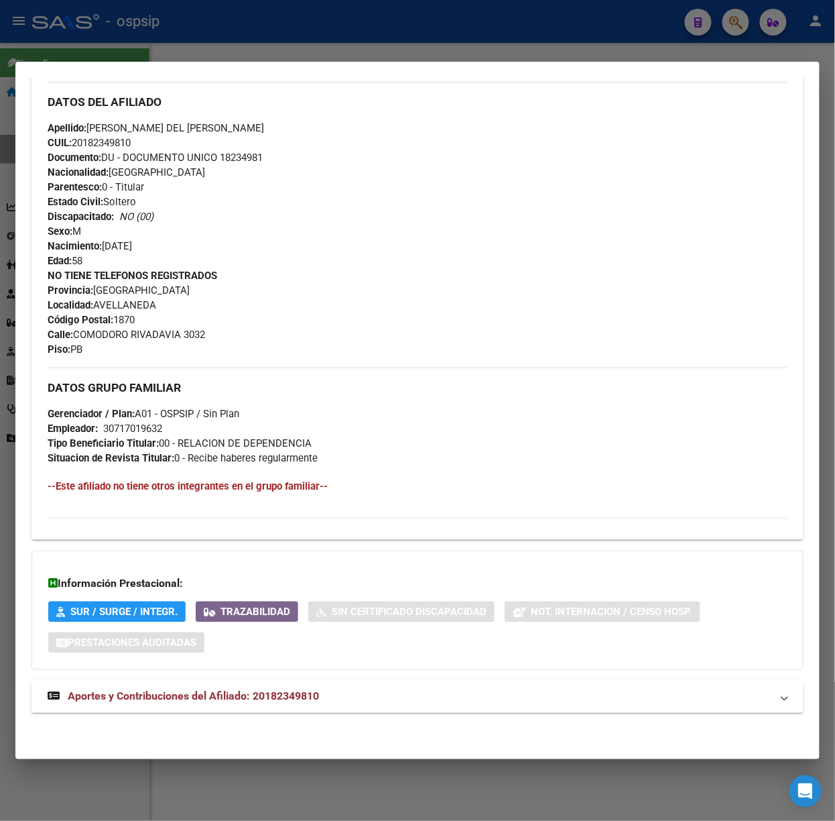
click at [251, 703] on strong "Aportes y Contribuciones del Afiliado: 20182349810" at bounding box center [183, 696] width 271 height 16
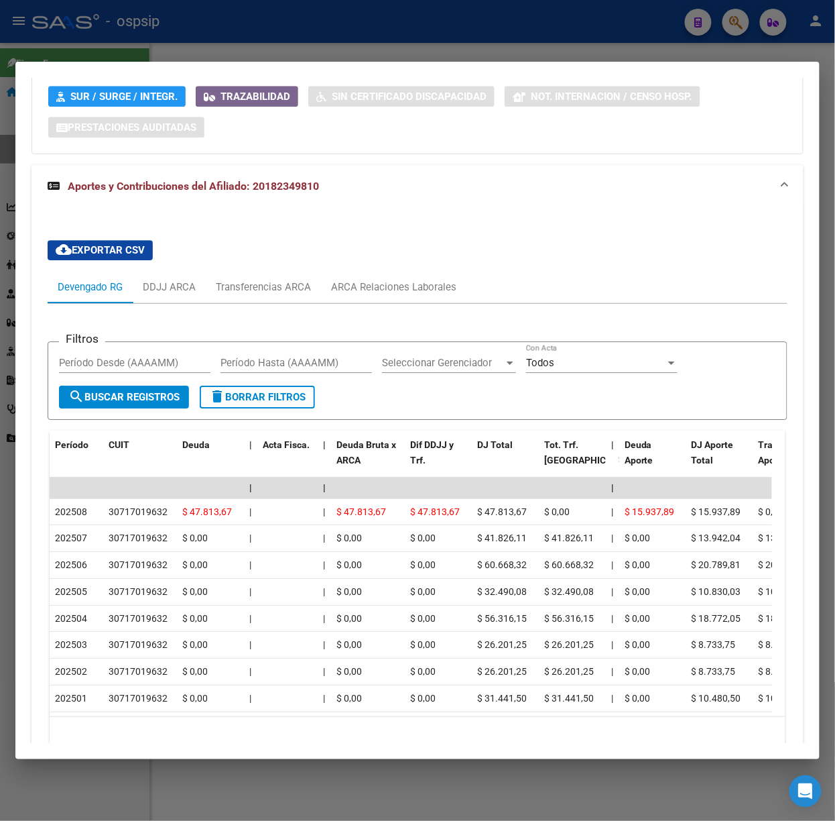
scroll to position [1009, 0]
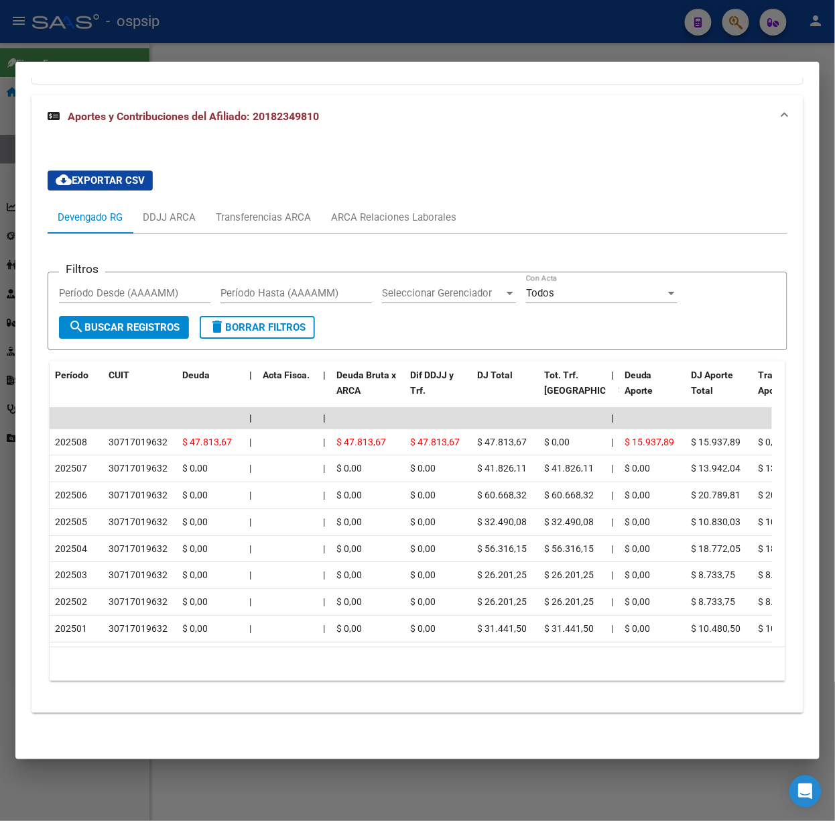
click at [143, 44] on div at bounding box center [417, 410] width 835 height 821
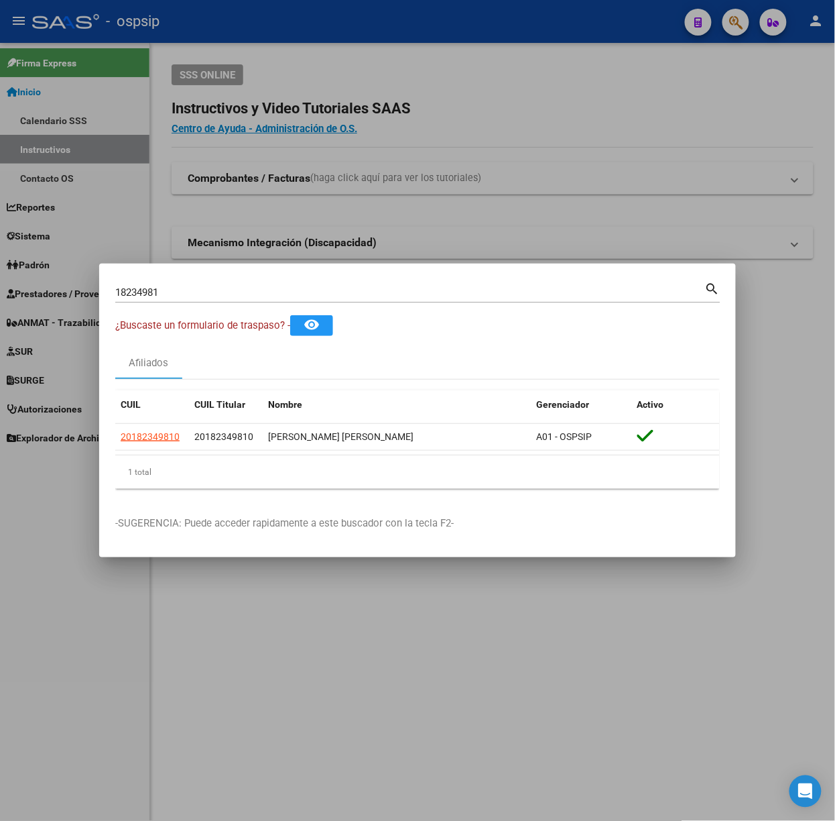
click at [200, 296] on input "18234981" at bounding box center [410, 292] width 590 height 12
type input "34847951"
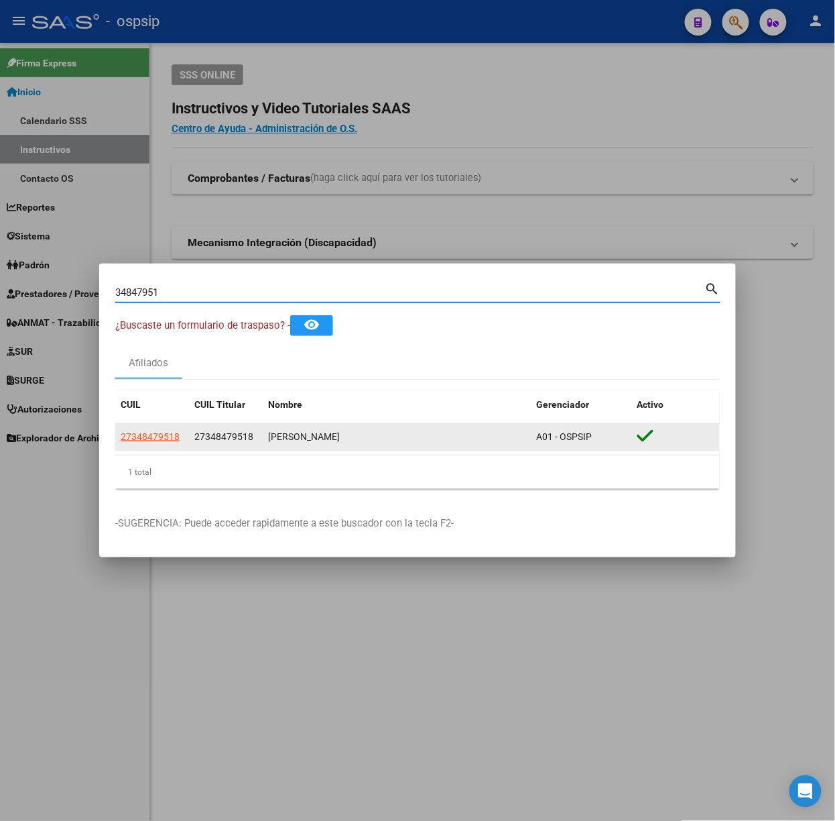
click at [168, 443] on app-link-go-to "27348479518" at bounding box center [150, 436] width 59 height 15
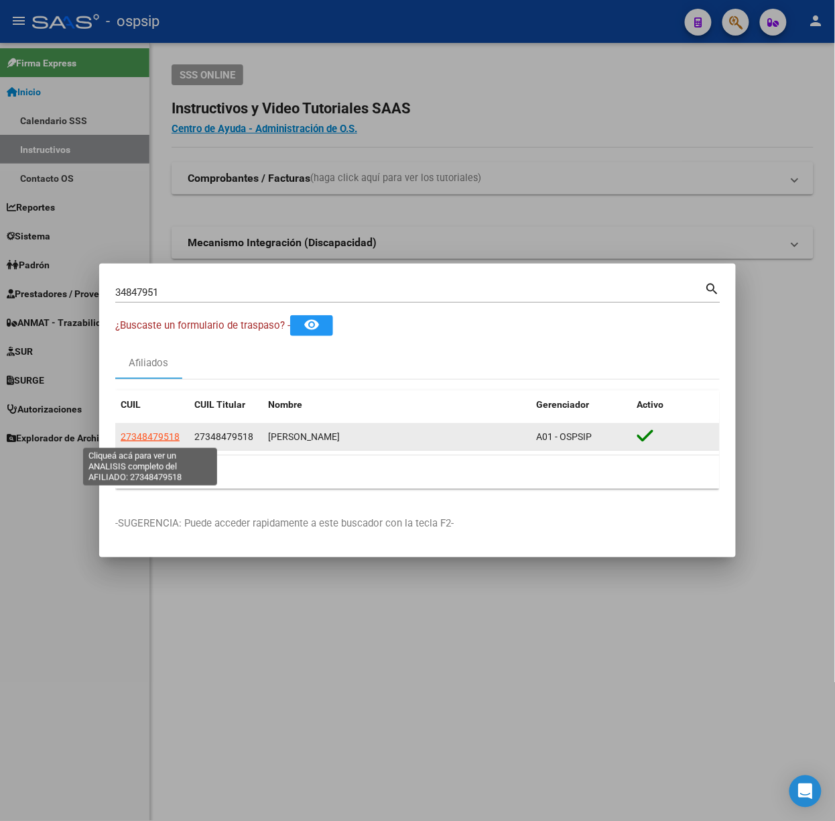
click at [165, 435] on span "27348479518" at bounding box center [150, 436] width 59 height 11
type textarea "27348479518"
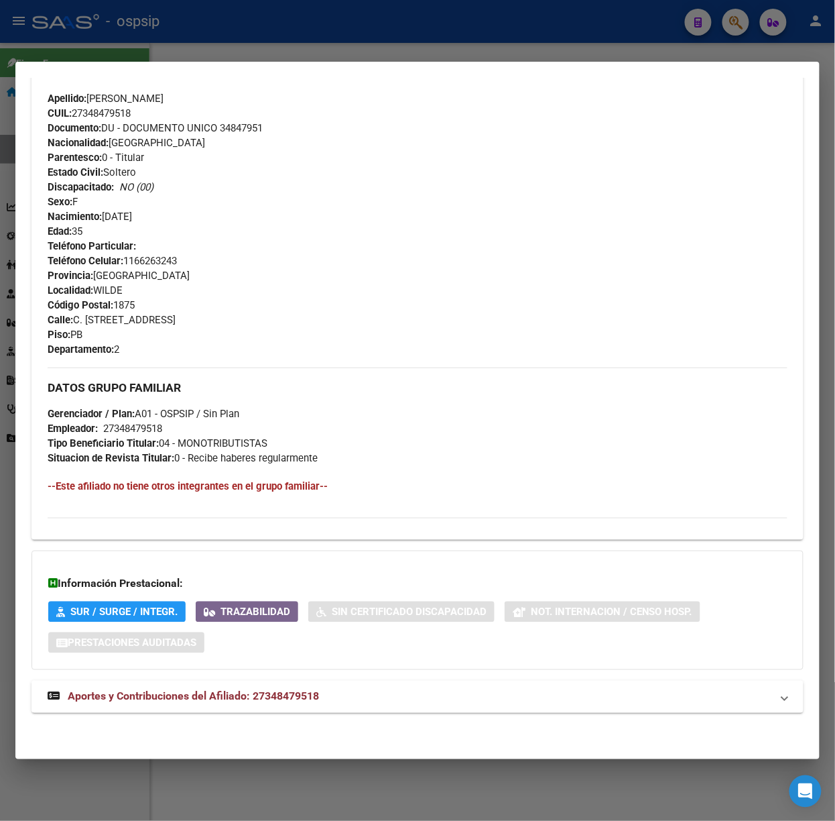
click at [225, 682] on mat-expansion-panel-header "Aportes y Contribuciones del Afiliado: 27348479518" at bounding box center [418, 696] width 772 height 32
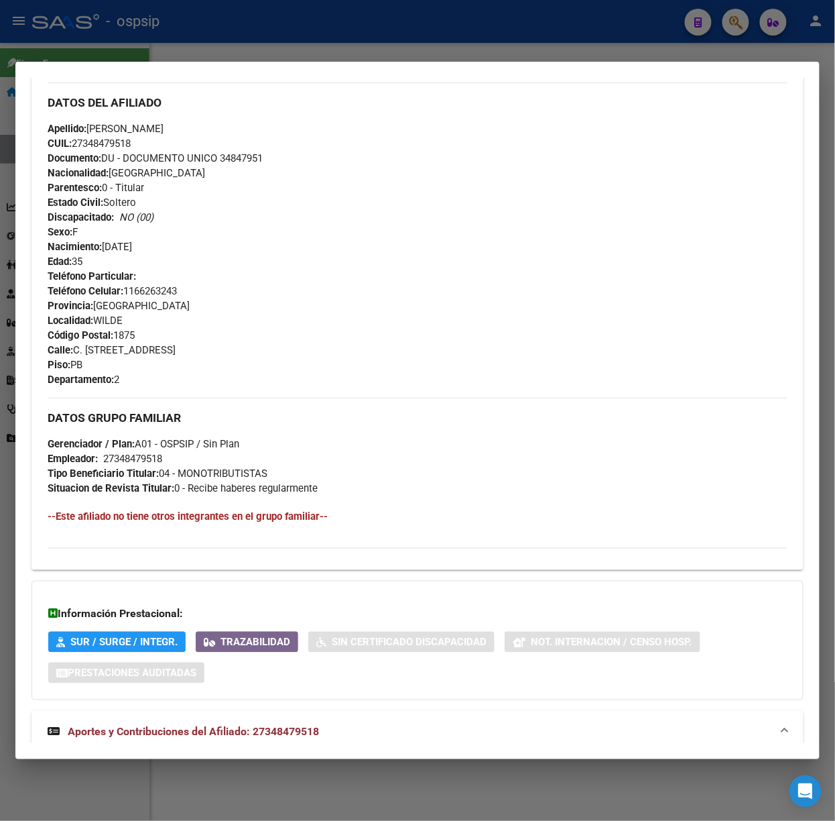
scroll to position [240, 0]
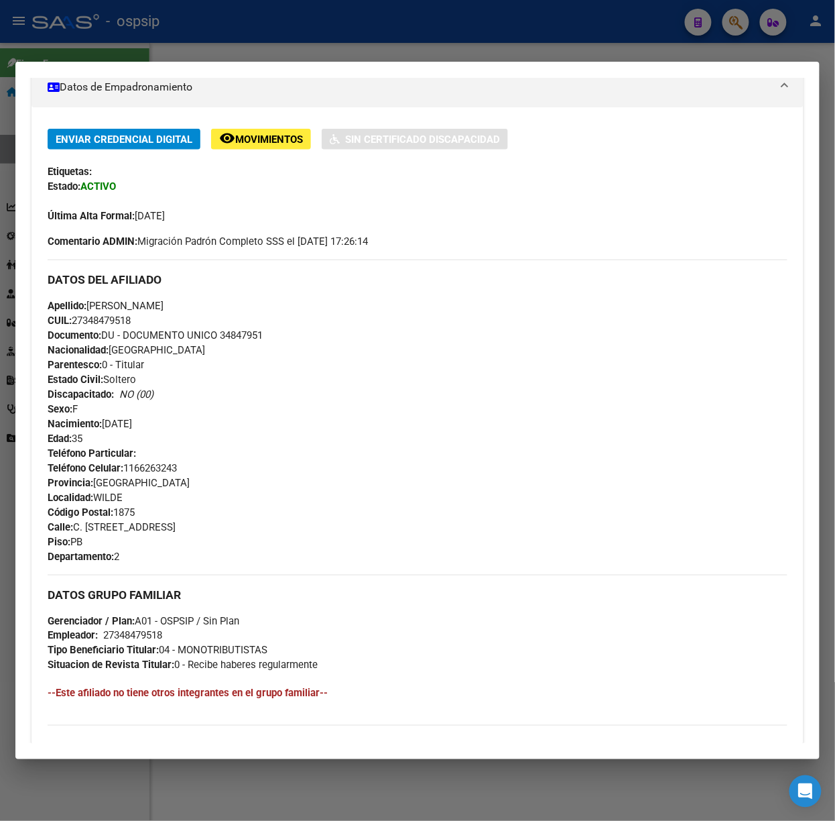
click at [176, 28] on div at bounding box center [417, 410] width 835 height 821
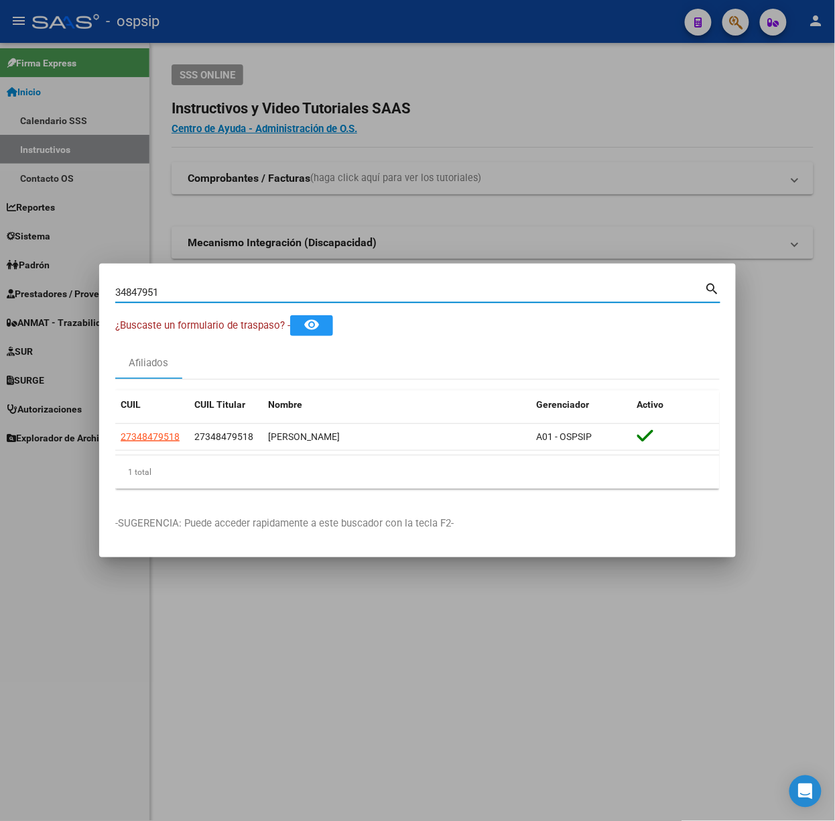
click at [193, 292] on input "34847951" at bounding box center [410, 292] width 590 height 12
type input "51431724"
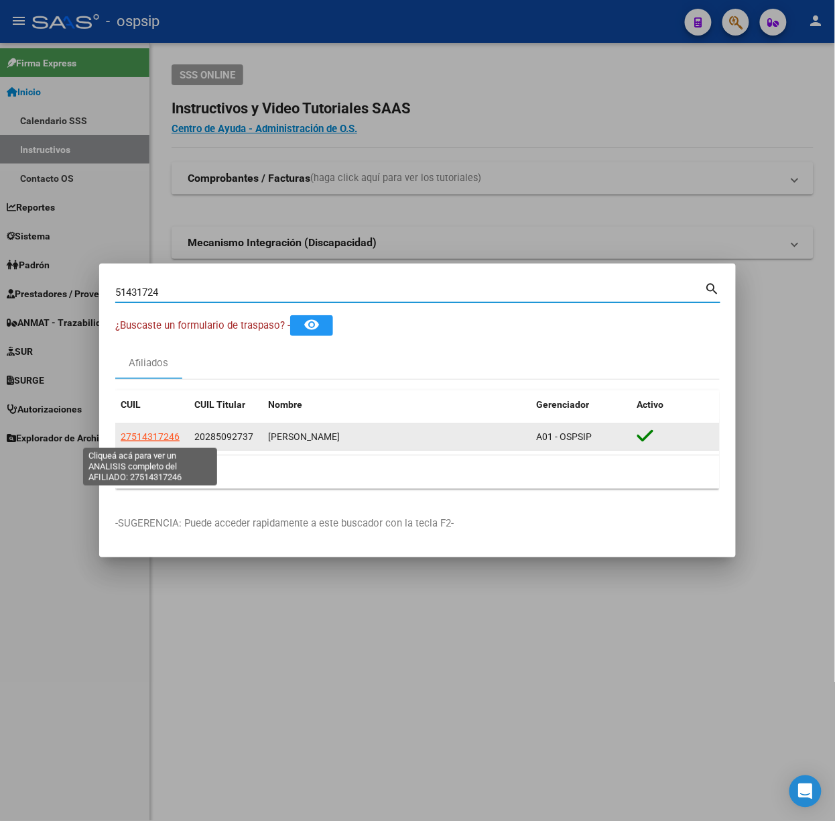
click at [135, 432] on span "27514317246" at bounding box center [150, 436] width 59 height 11
type textarea "27514317246"
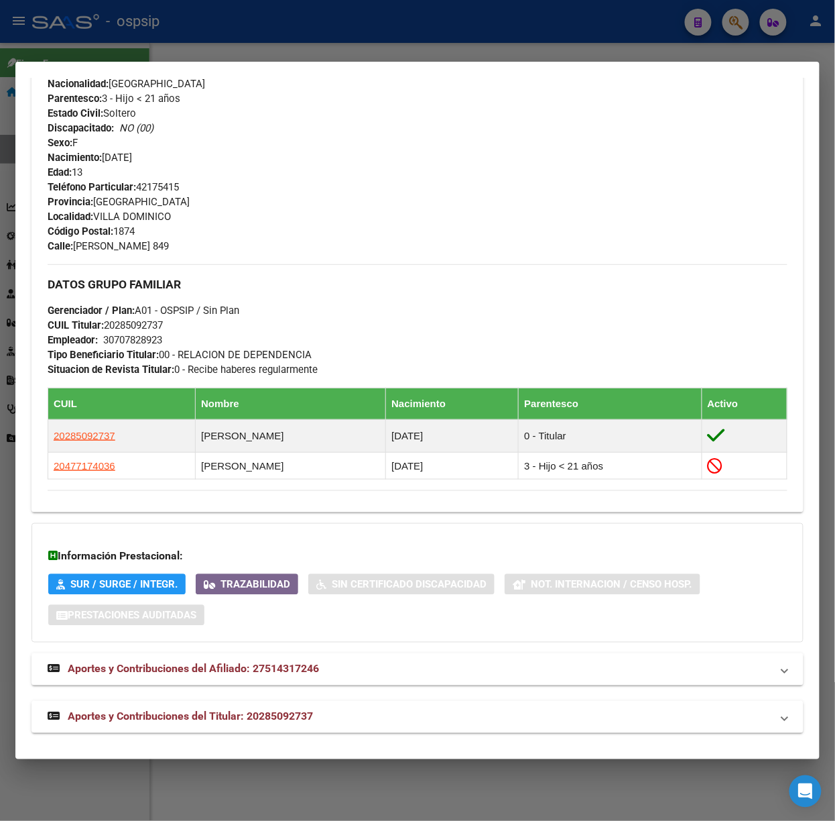
scroll to position [558, 0]
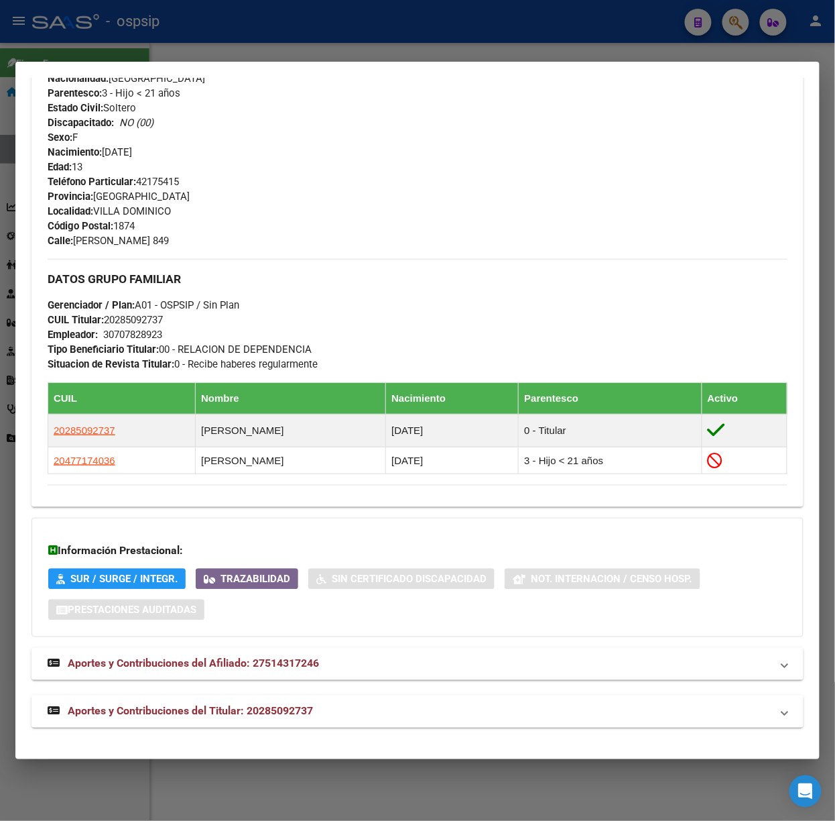
click at [229, 709] on span "Aportes y Contribuciones del Titular: 20285092737" at bounding box center [190, 711] width 245 height 13
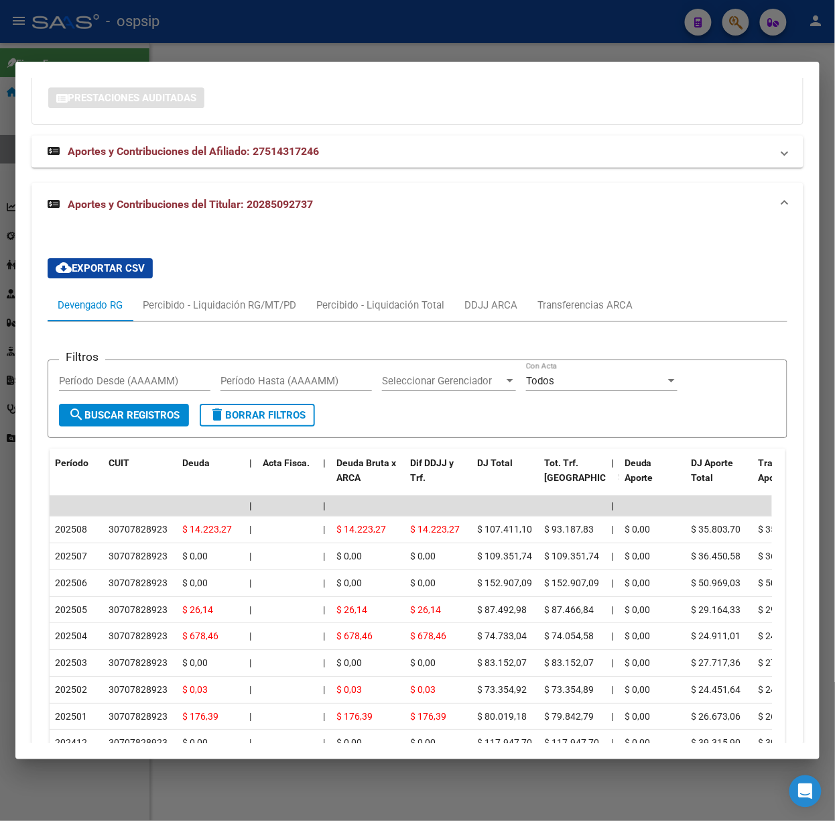
scroll to position [1157, 0]
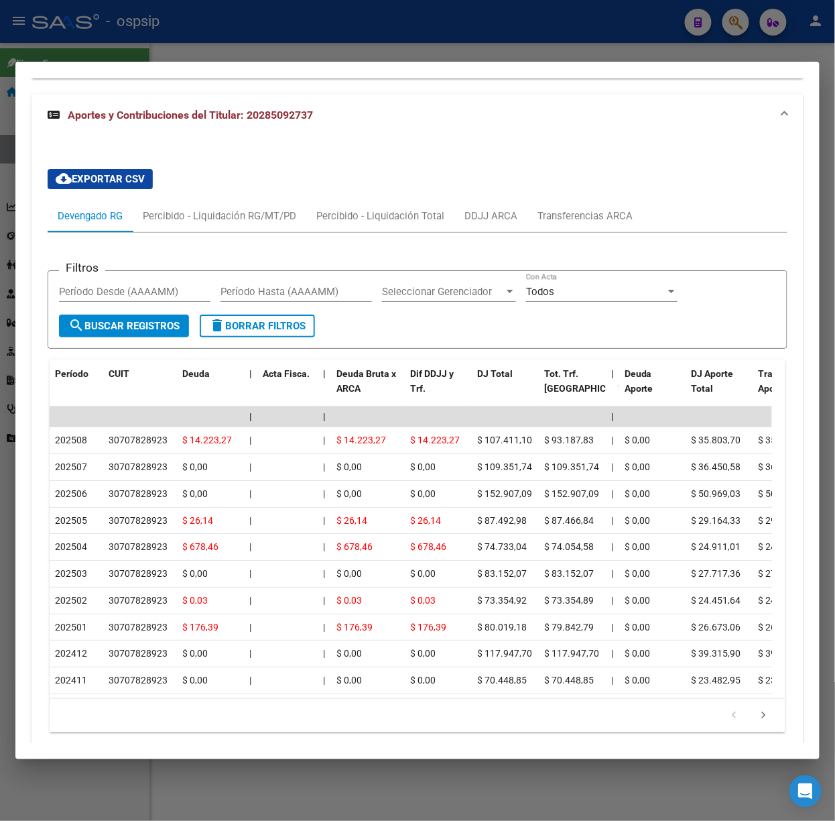
click at [115, 52] on div at bounding box center [417, 410] width 835 height 821
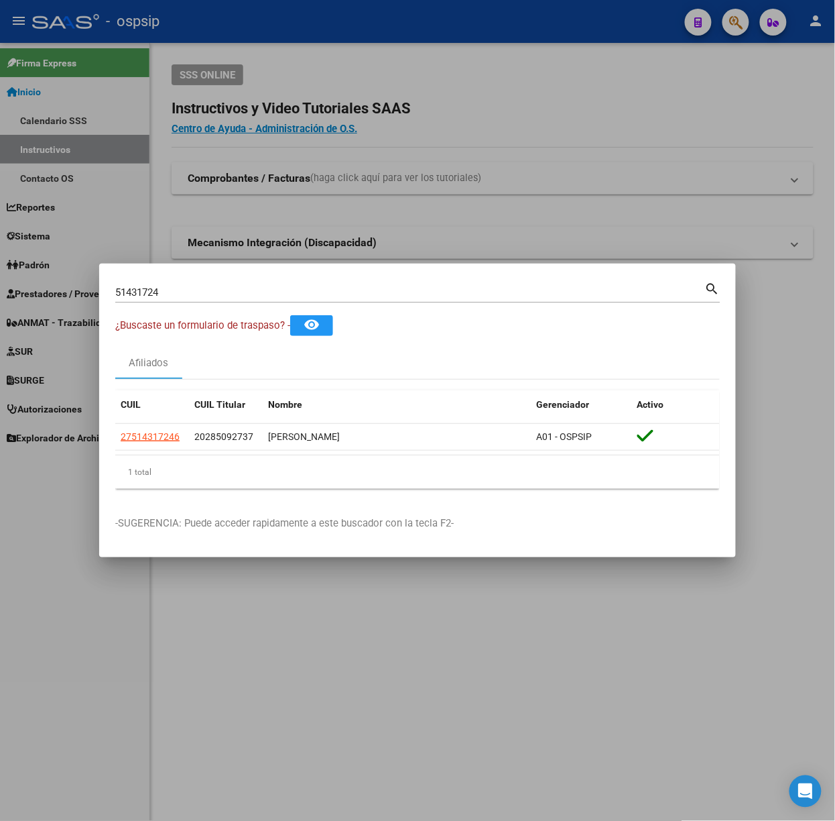
click at [166, 298] on div "51431724 Buscar (apellido, dni, [PERSON_NAME], [PERSON_NAME], cuit, obra social)" at bounding box center [410, 292] width 590 height 20
click at [169, 298] on input "51431724" at bounding box center [410, 292] width 590 height 12
type input "39468442"
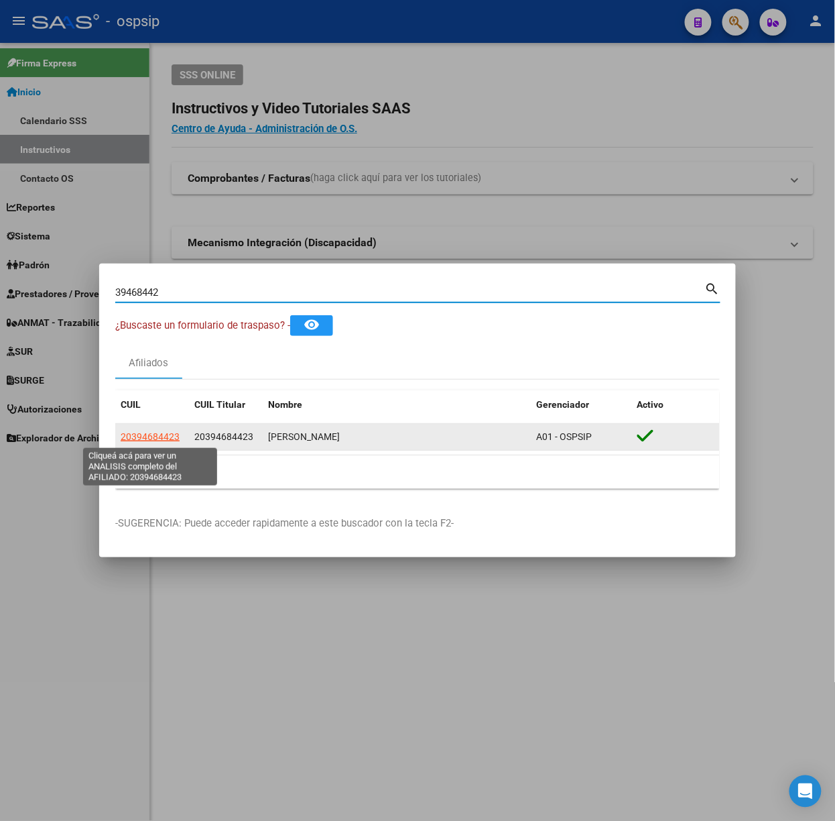
click at [165, 438] on span "20394684423" at bounding box center [150, 436] width 59 height 11
type textarea "20394684423"
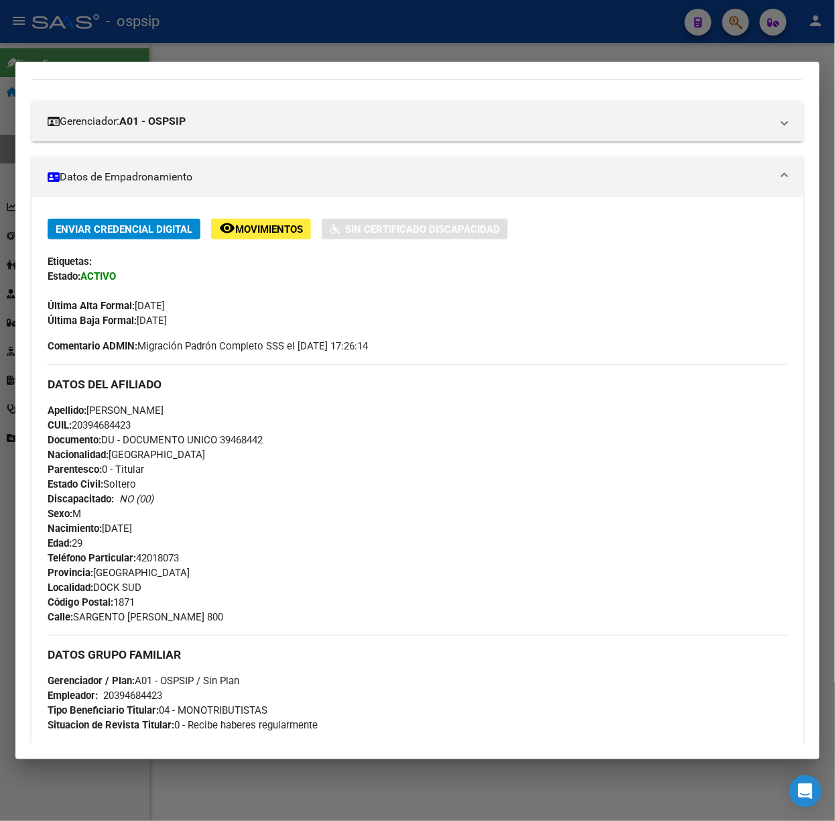
scroll to position [419, 0]
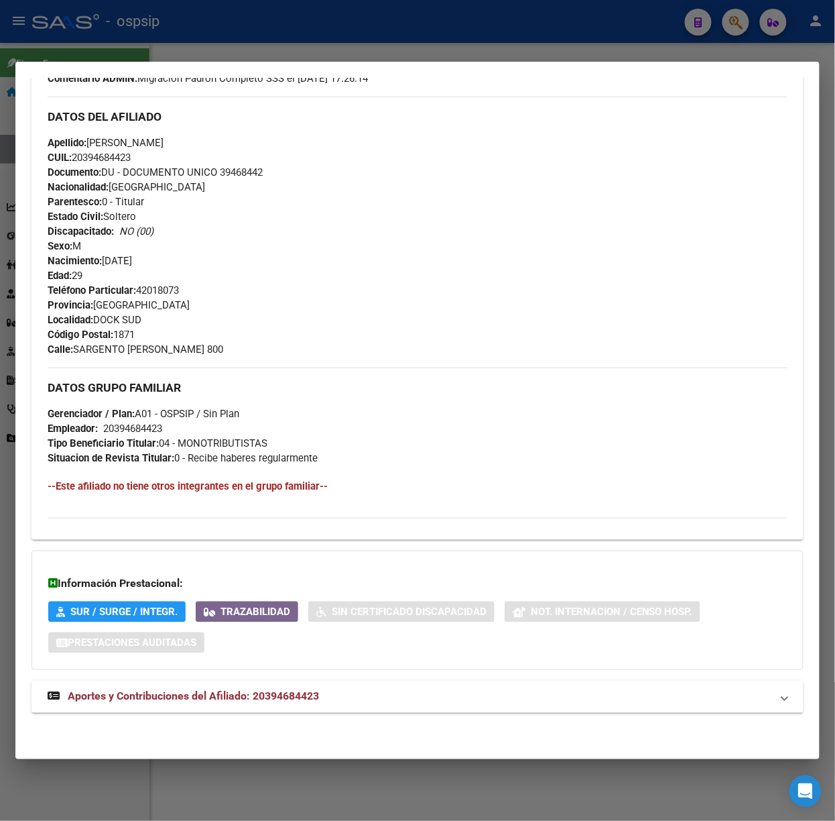
click at [229, 714] on div "DATOS PADRÓN ÁGIL: [PERSON_NAME] | ACTIVO | AFILIADO TITULAR Datos Personales y…" at bounding box center [418, 218] width 772 height 1020
click at [311, 690] on strong "Aportes y Contribuciones del Afiliado: 20394684423" at bounding box center [183, 696] width 271 height 16
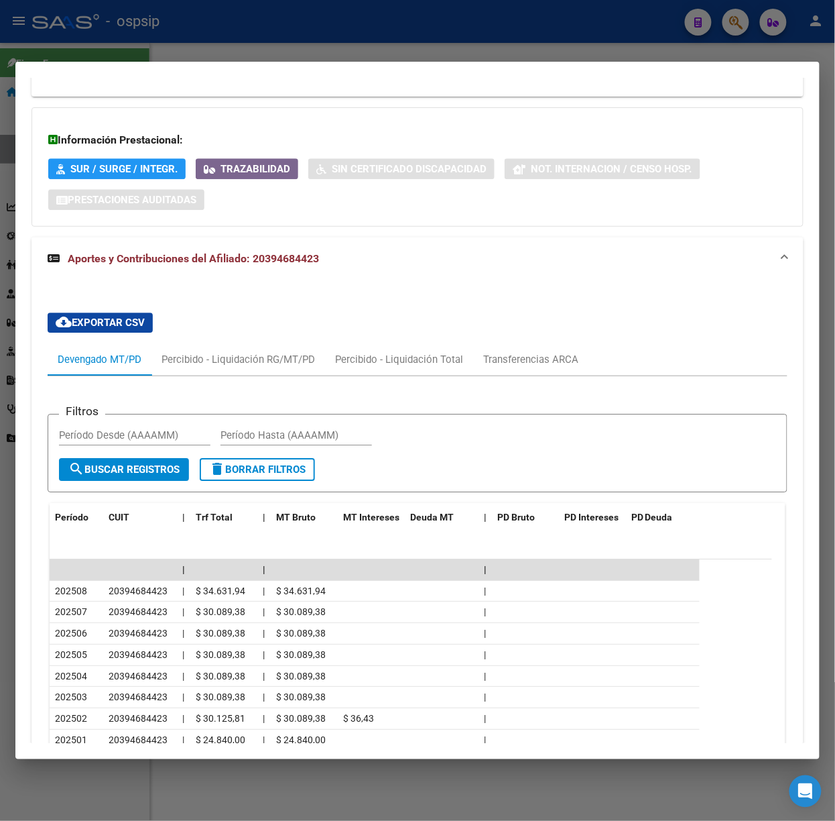
scroll to position [939, 0]
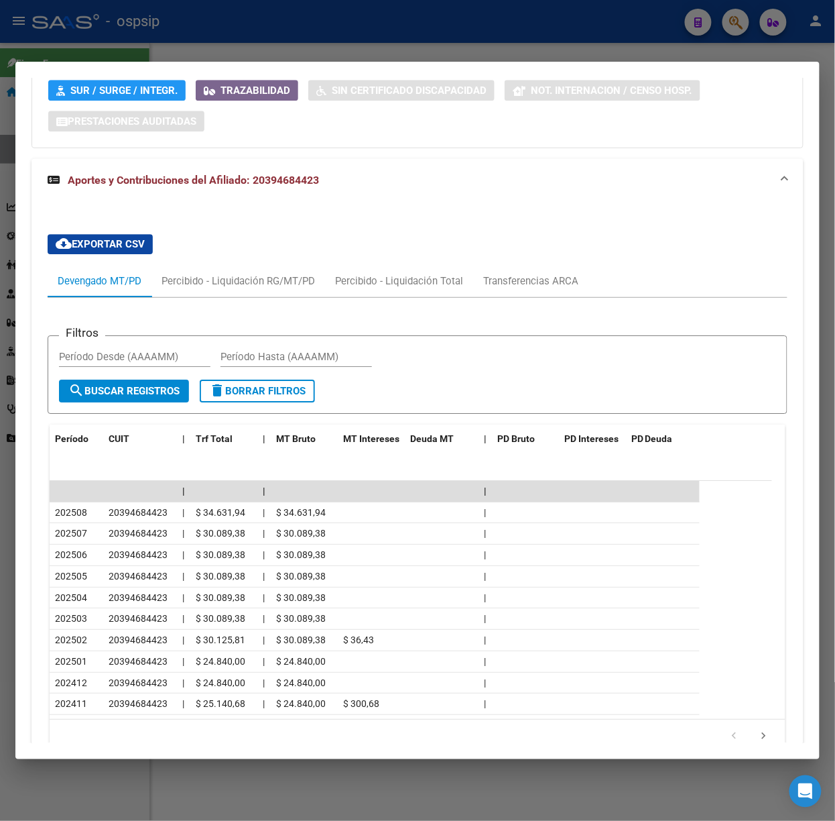
click at [223, 56] on div at bounding box center [417, 410] width 835 height 821
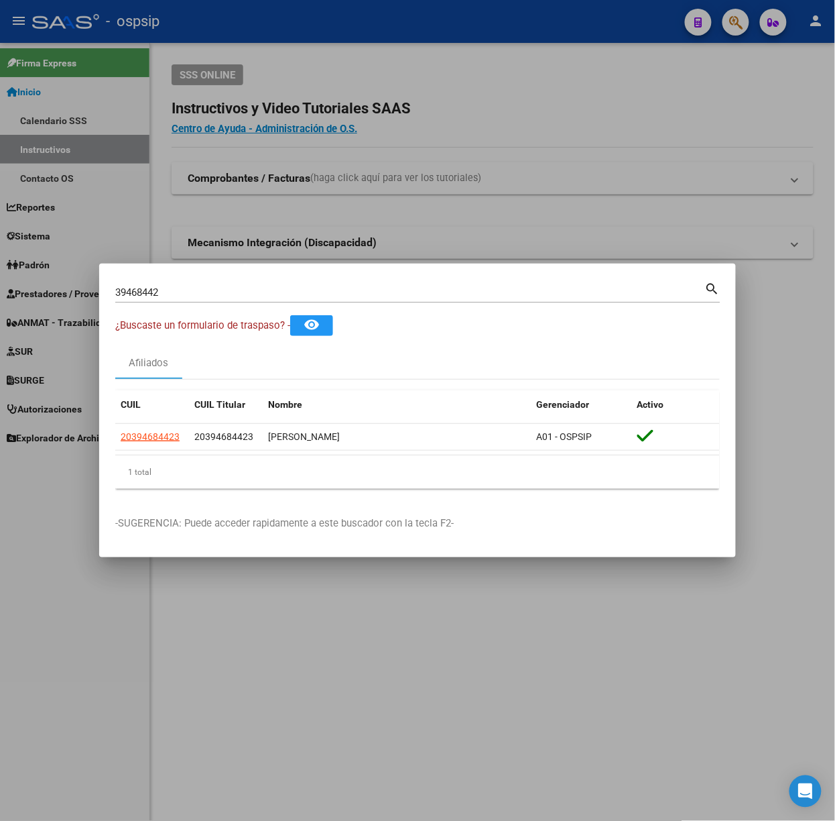
click at [168, 288] on input "39468442" at bounding box center [410, 292] width 590 height 12
type input "45821237"
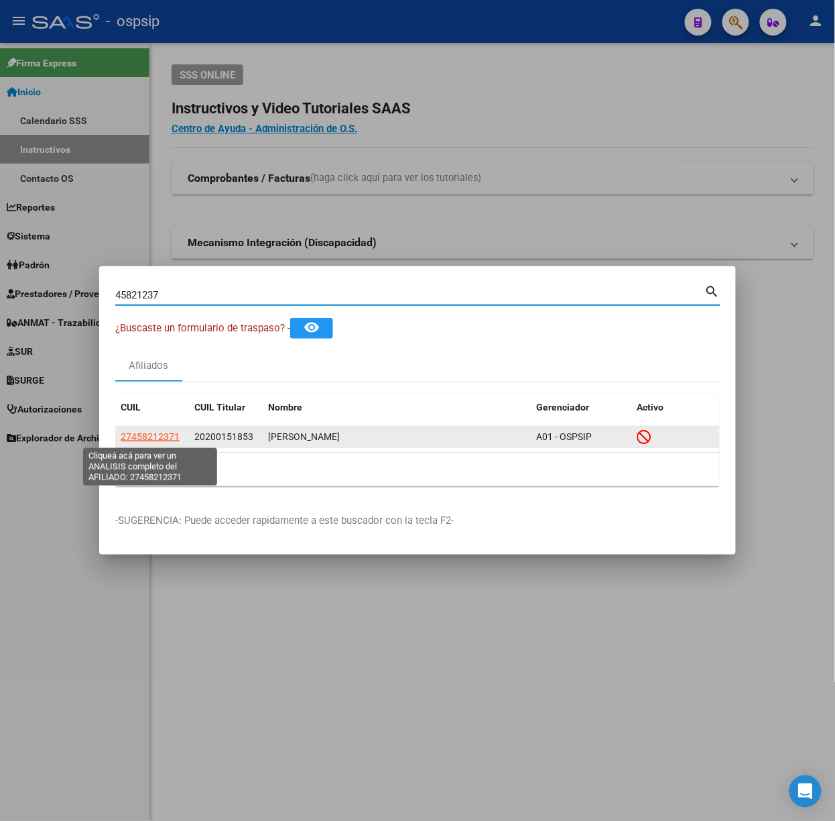
click at [156, 431] on span "27458212371" at bounding box center [150, 436] width 59 height 11
type textarea "27458212371"
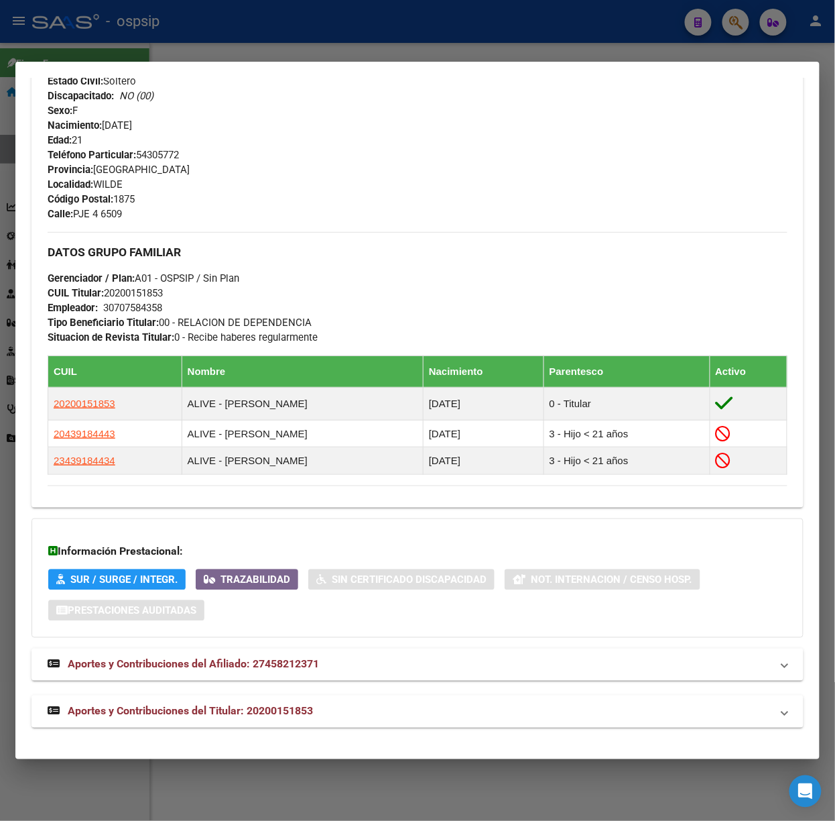
click at [252, 725] on mat-expansion-panel-header "Aportes y Contribuciones del Titular: 20200151853" at bounding box center [418, 711] width 772 height 32
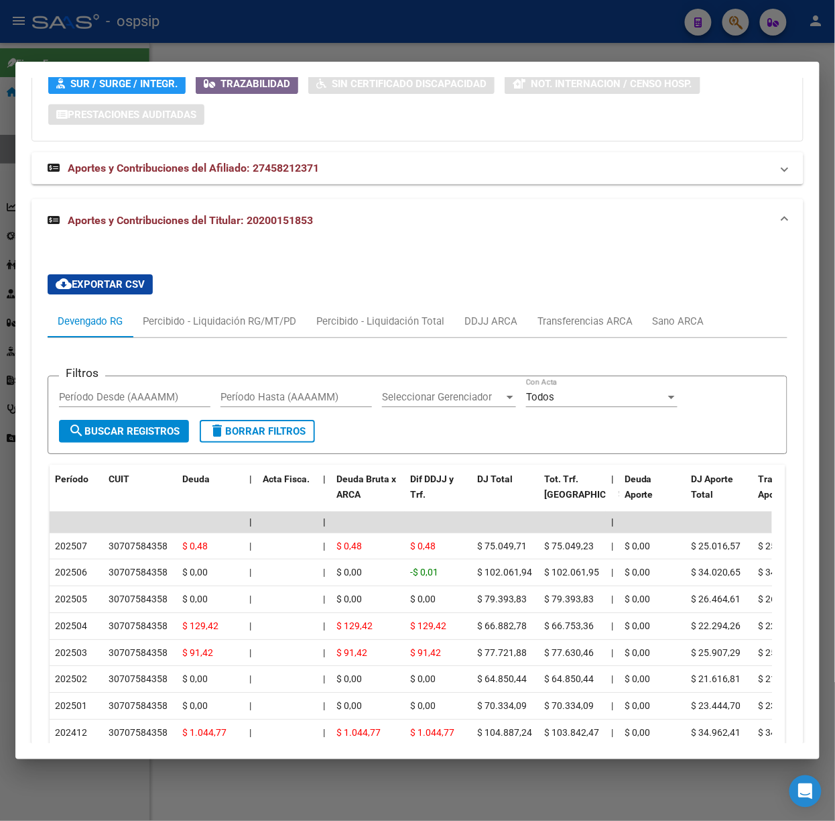
scroll to position [1066, 0]
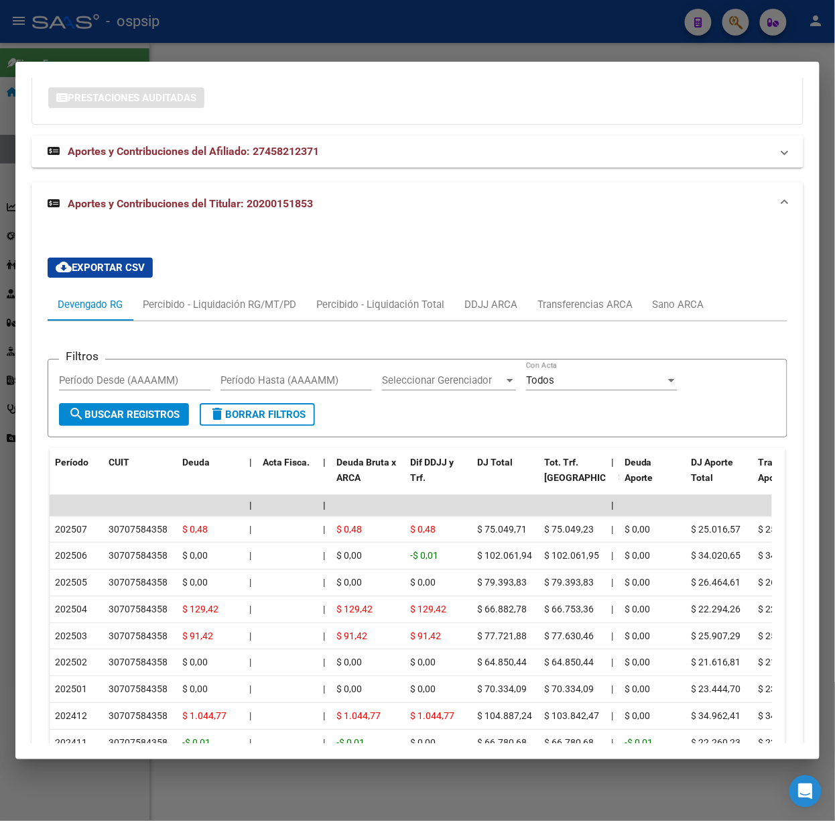
click at [205, 49] on div at bounding box center [417, 410] width 835 height 821
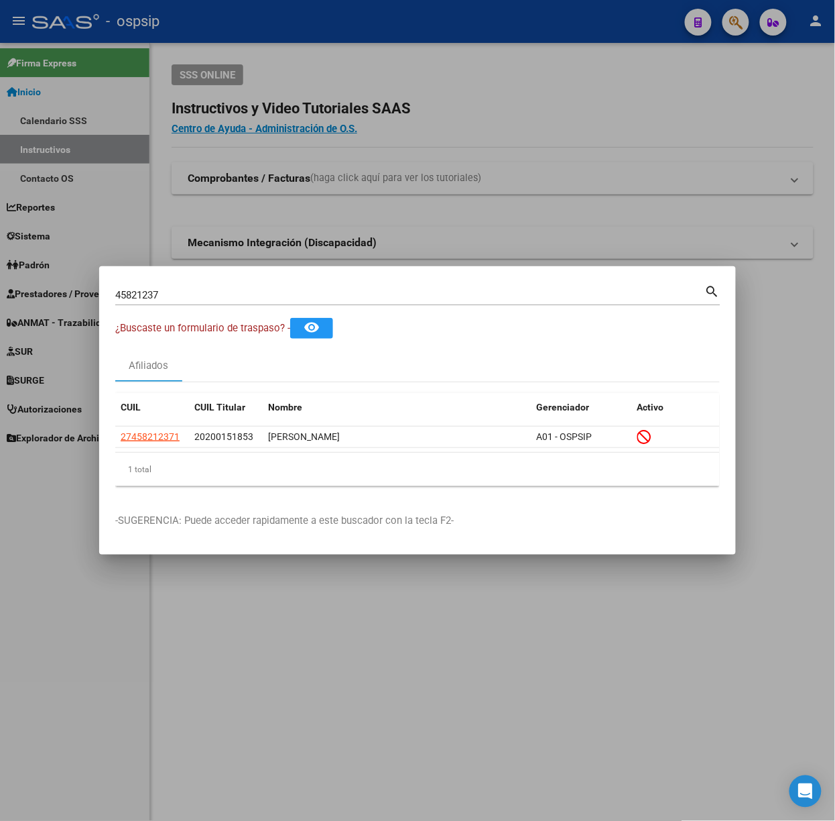
click at [255, 304] on div "45821237 Buscar (apellido, dni, [PERSON_NAME], nro traspaso, cuit, obra social)" at bounding box center [410, 295] width 590 height 20
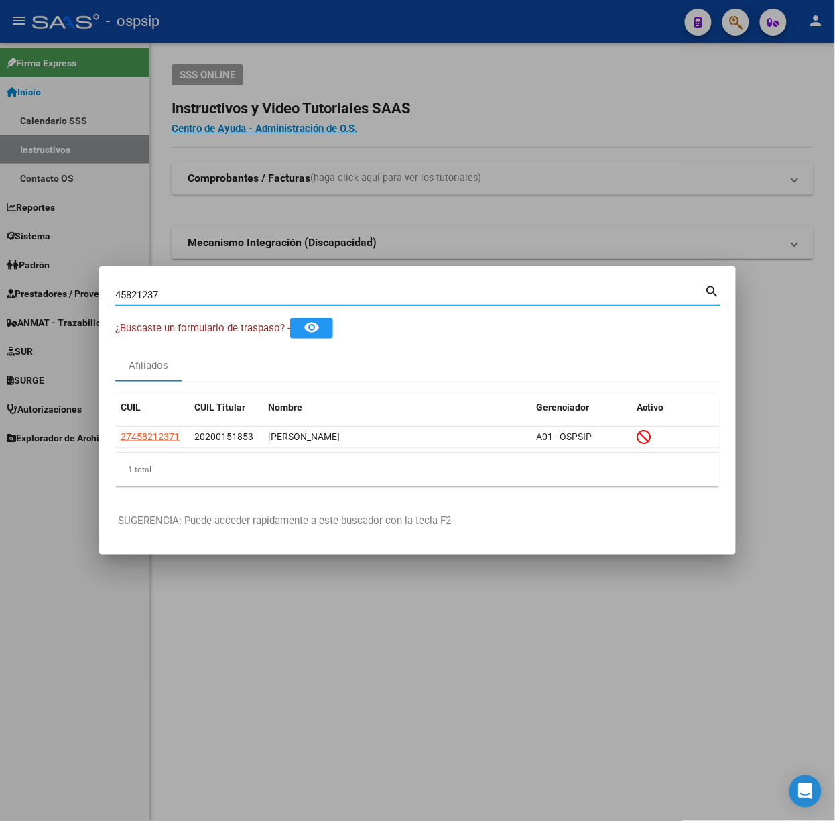
click at [245, 299] on input "45821237" at bounding box center [410, 295] width 590 height 12
type input "31884445"
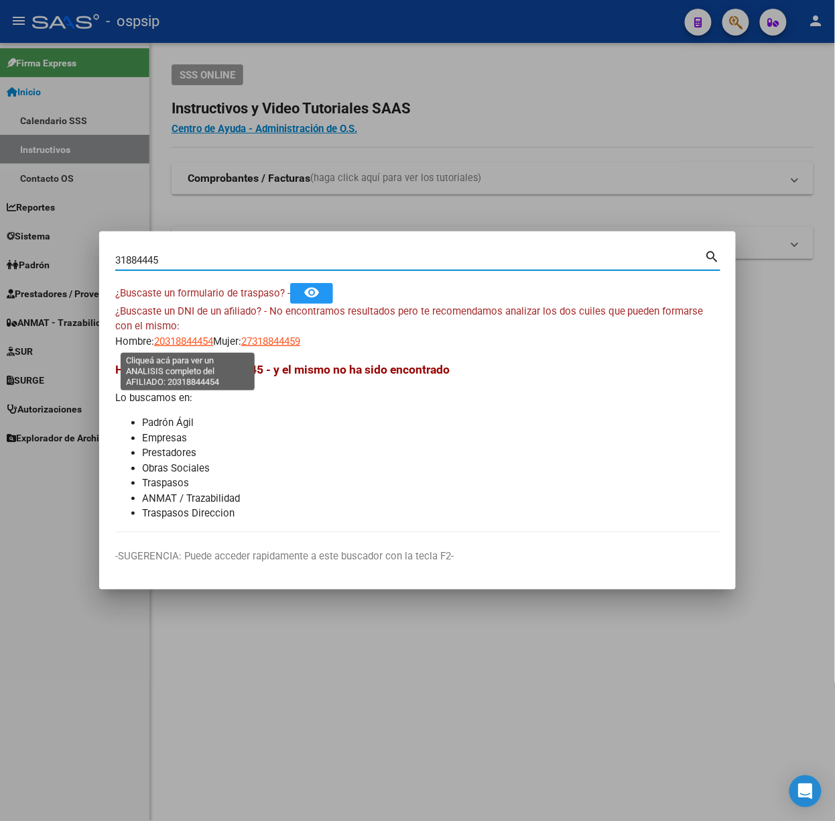
click at [181, 341] on span "20318844454" at bounding box center [183, 341] width 59 height 12
type textarea "20318844454"
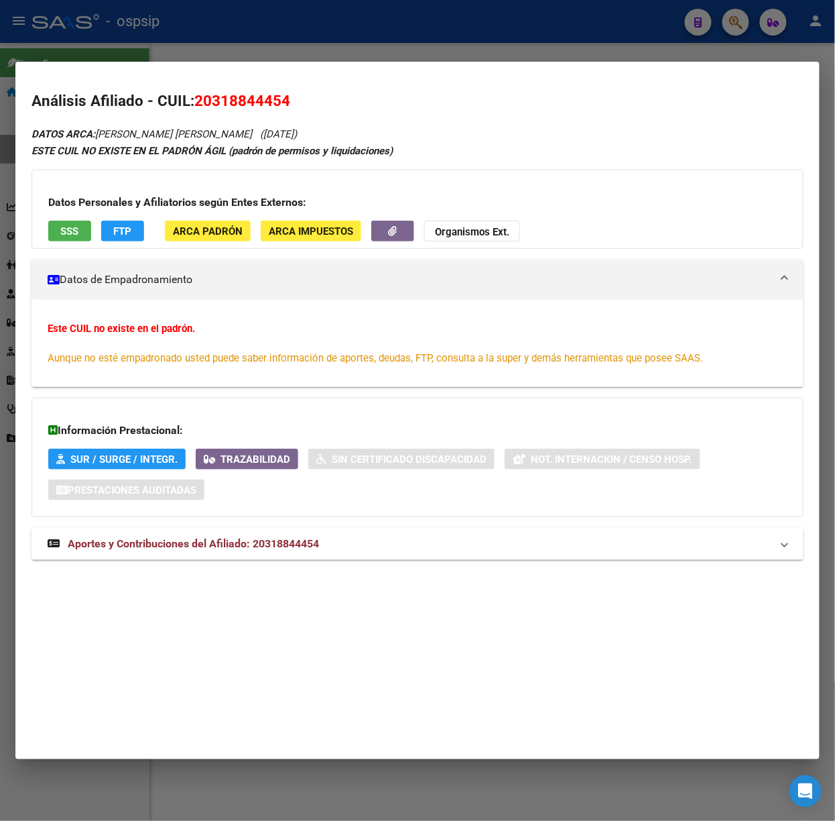
click at [264, 562] on div "DATOS ARCA: [PERSON_NAME] [PERSON_NAME] ([DATE]) ESTE CUIL NO EXISTE EN EL PADR…" at bounding box center [418, 349] width 772 height 449
click at [264, 550] on span "Aportes y Contribuciones del Afiliado: 20318844454" at bounding box center [193, 543] width 251 height 13
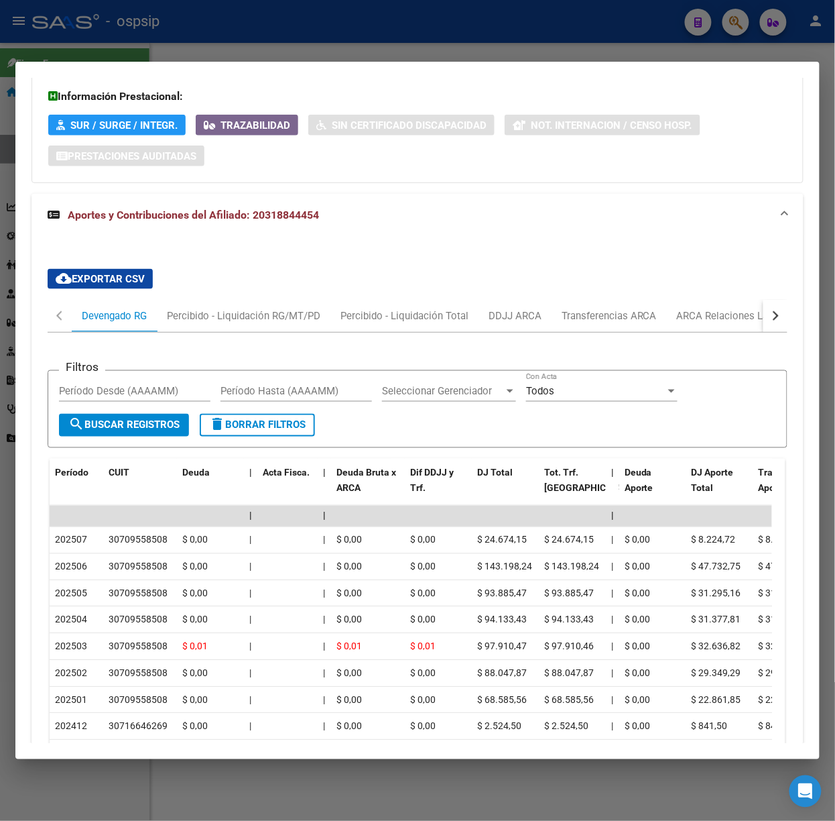
scroll to position [502, 0]
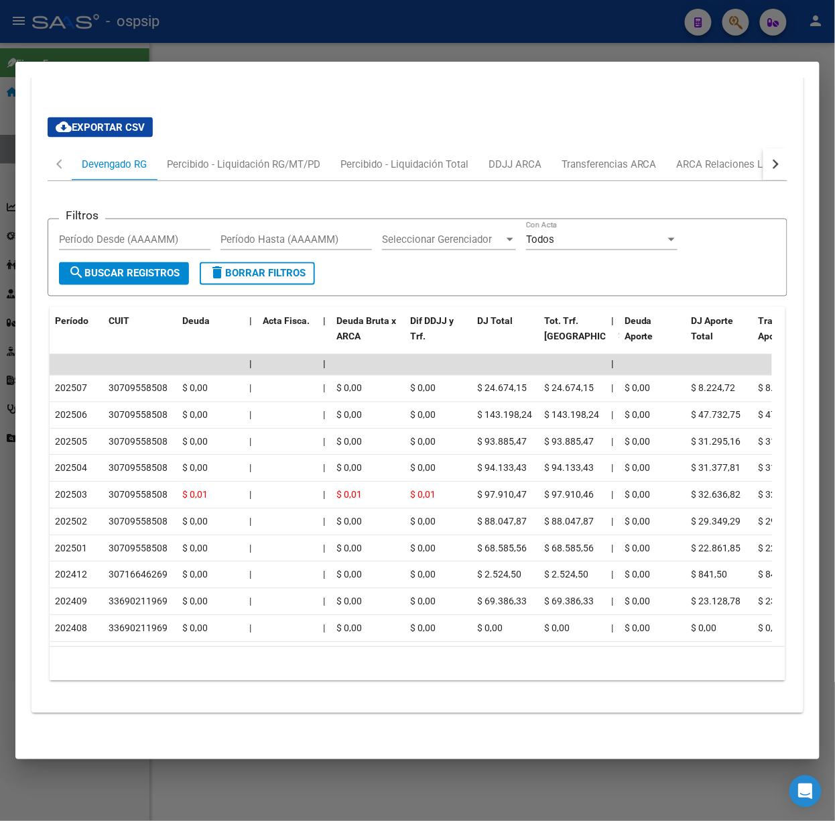
click at [143, 23] on div at bounding box center [417, 410] width 835 height 821
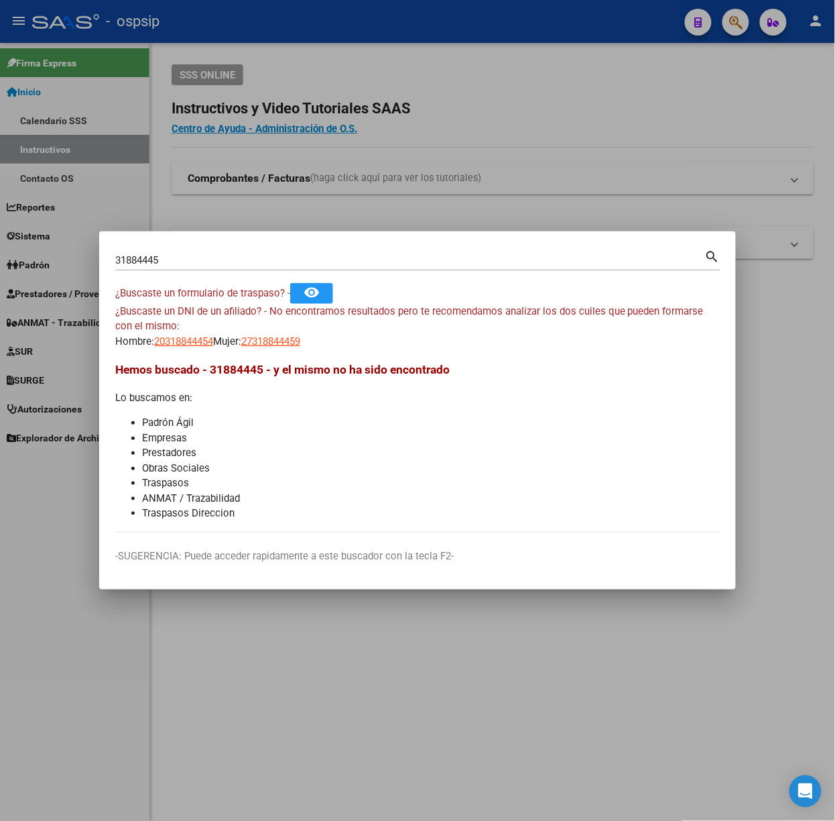
click at [177, 264] on input "31884445" at bounding box center [410, 260] width 590 height 12
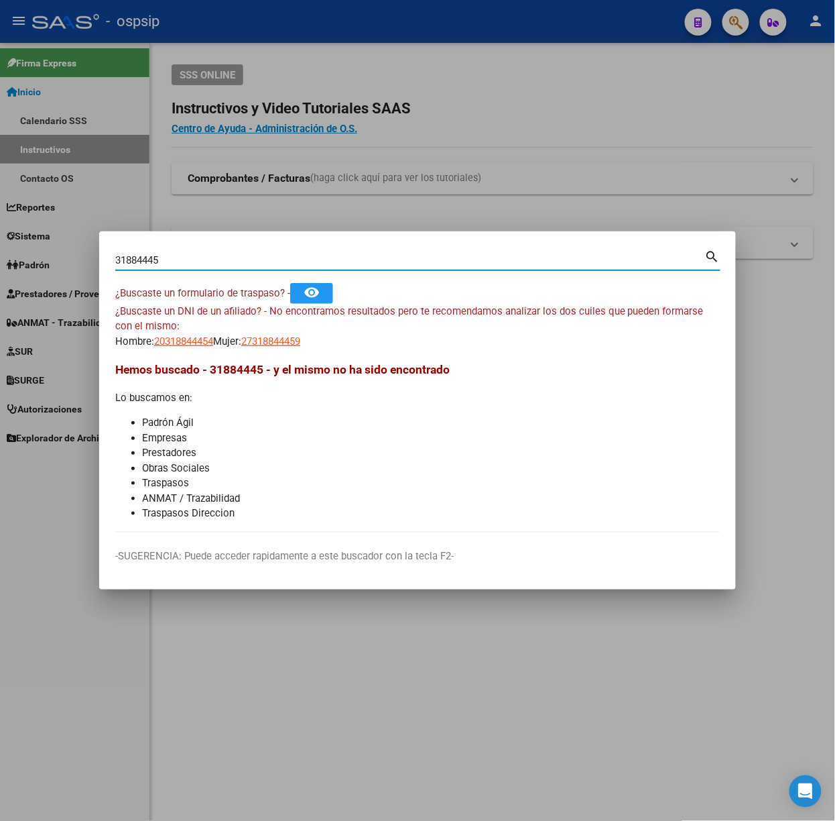
click at [177, 264] on input "31884445" at bounding box center [410, 260] width 590 height 12
type input "26284495"
click at [172, 346] on span "20262844952" at bounding box center [183, 341] width 59 height 12
type textarea "20262844952"
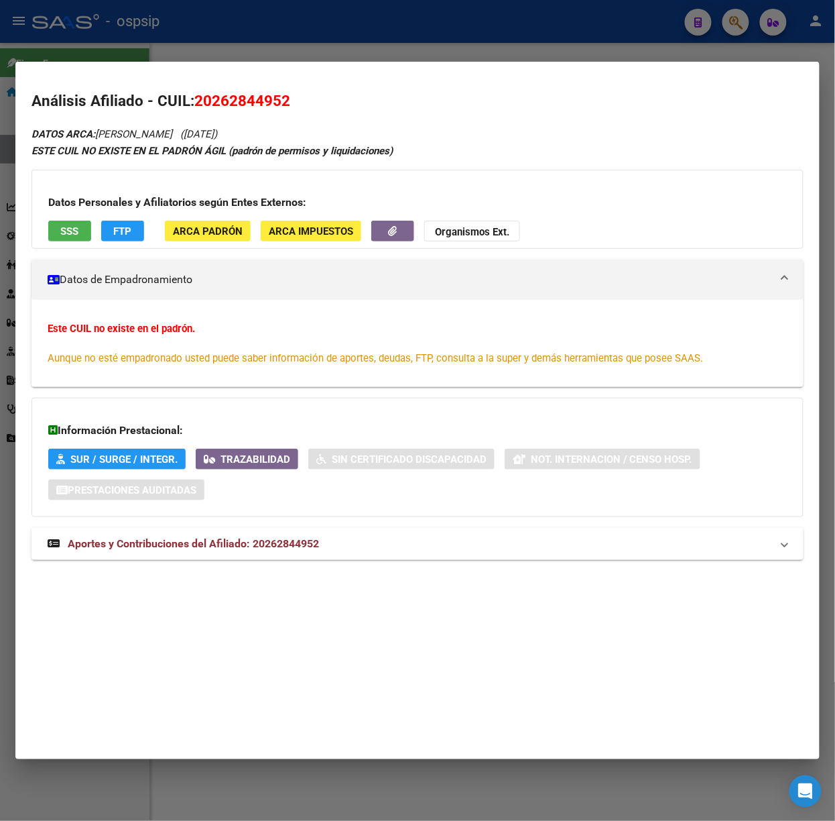
click at [250, 540] on span "Aportes y Contribuciones del Afiliado: 20262844952" at bounding box center [193, 543] width 251 height 13
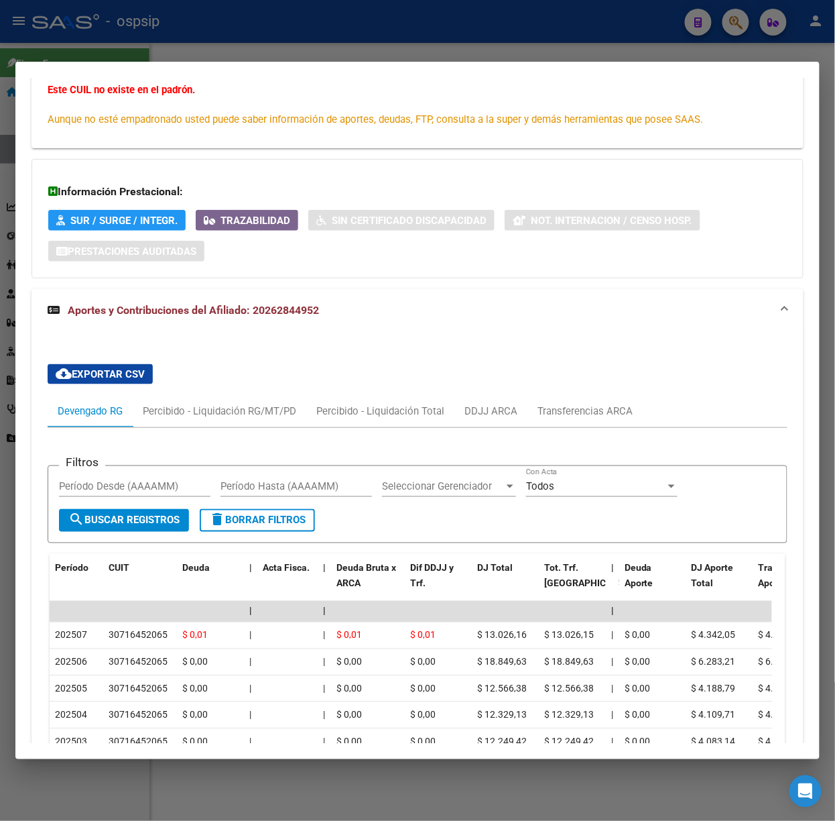
scroll to position [269, 0]
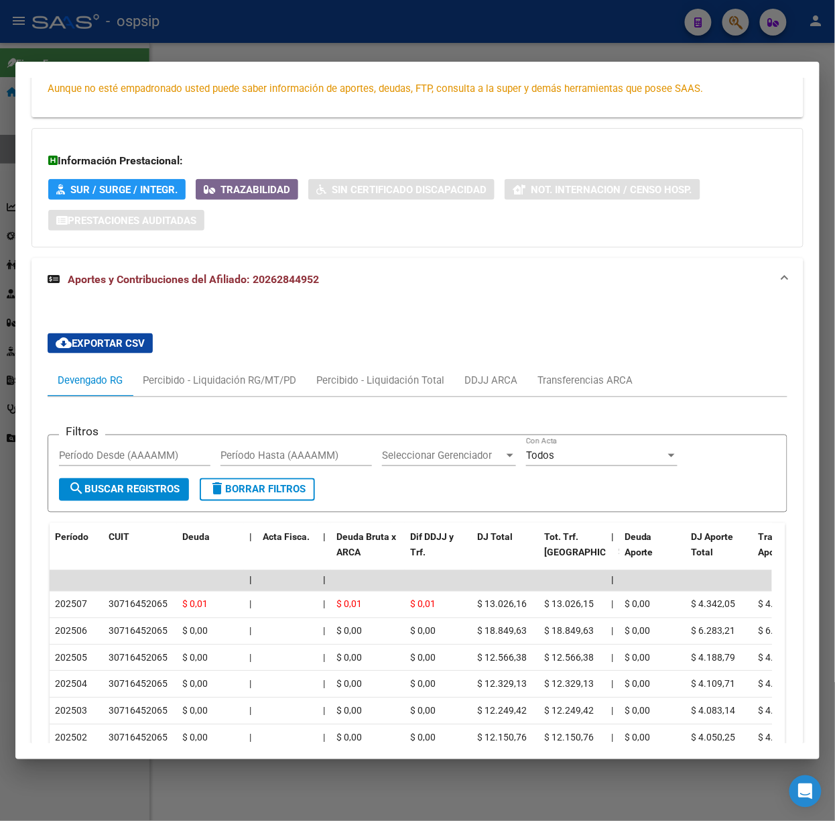
click at [324, 52] on div at bounding box center [417, 410] width 835 height 821
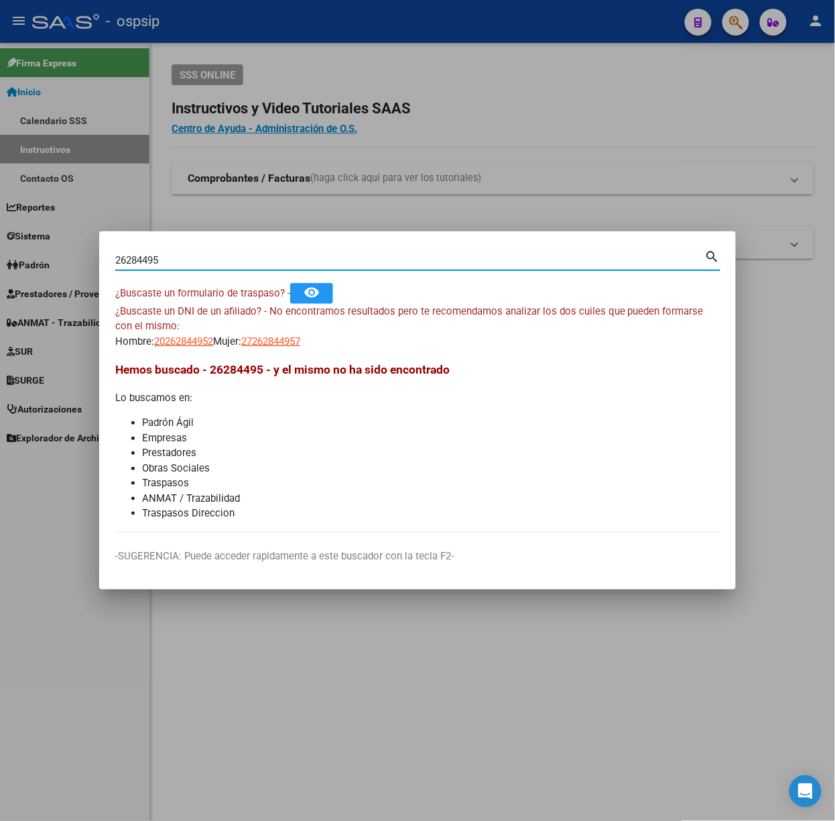
click at [260, 265] on input "26284495" at bounding box center [410, 260] width 590 height 12
type input "43727003"
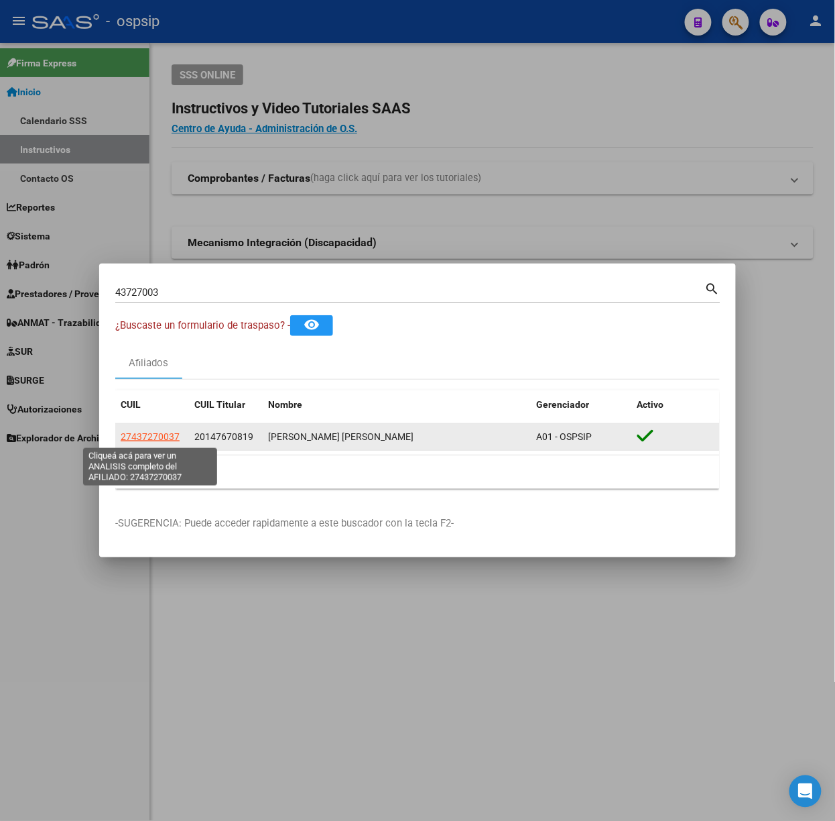
click at [170, 434] on span "27437270037" at bounding box center [150, 436] width 59 height 11
type textarea "27437270037"
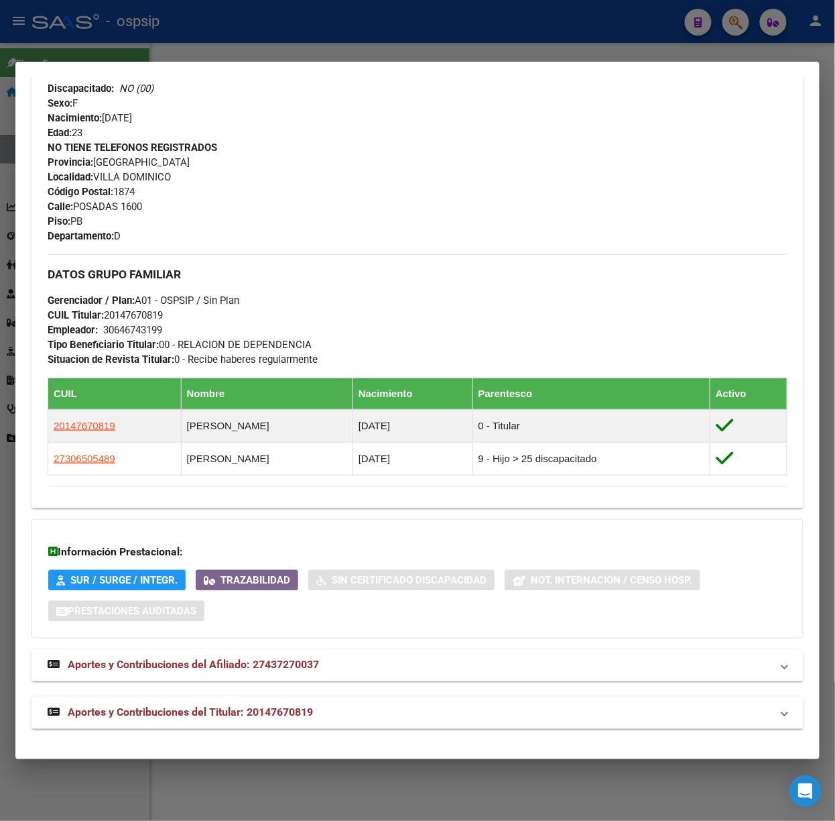
scroll to position [552, 0]
click at [282, 719] on strong "Aportes y Contribuciones del Titular: 20147670819" at bounding box center [180, 712] width 265 height 16
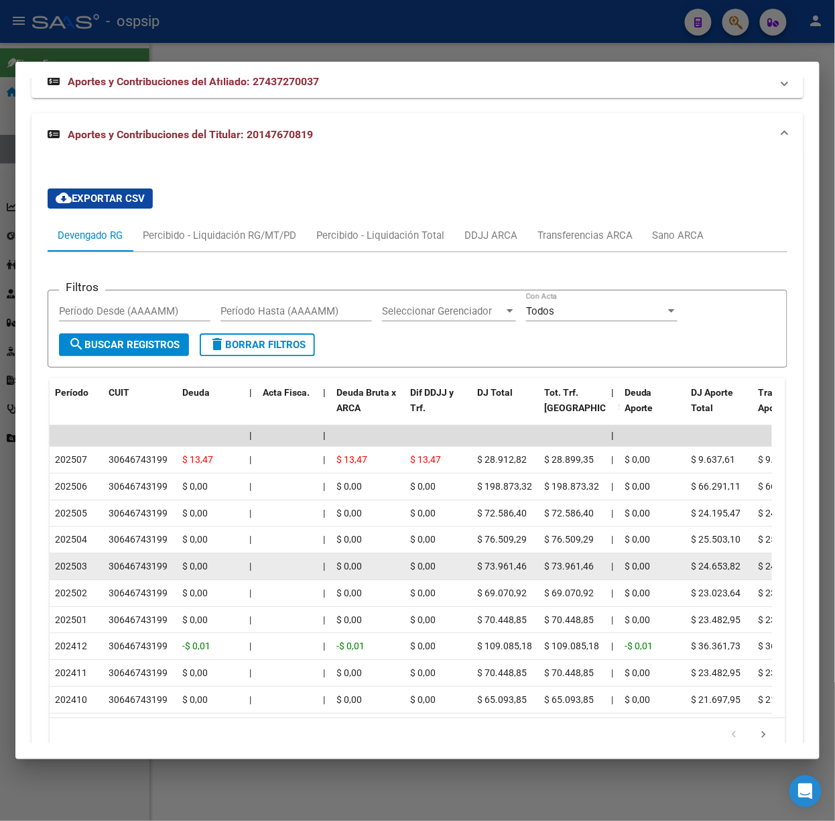
scroll to position [1205, 0]
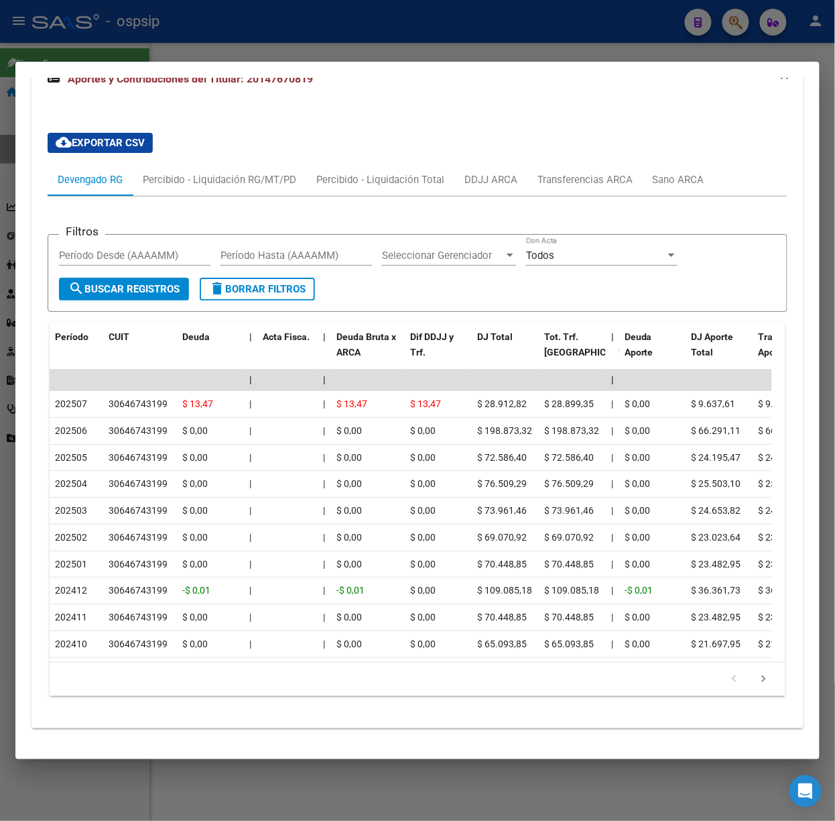
click at [200, 25] on div at bounding box center [417, 410] width 835 height 821
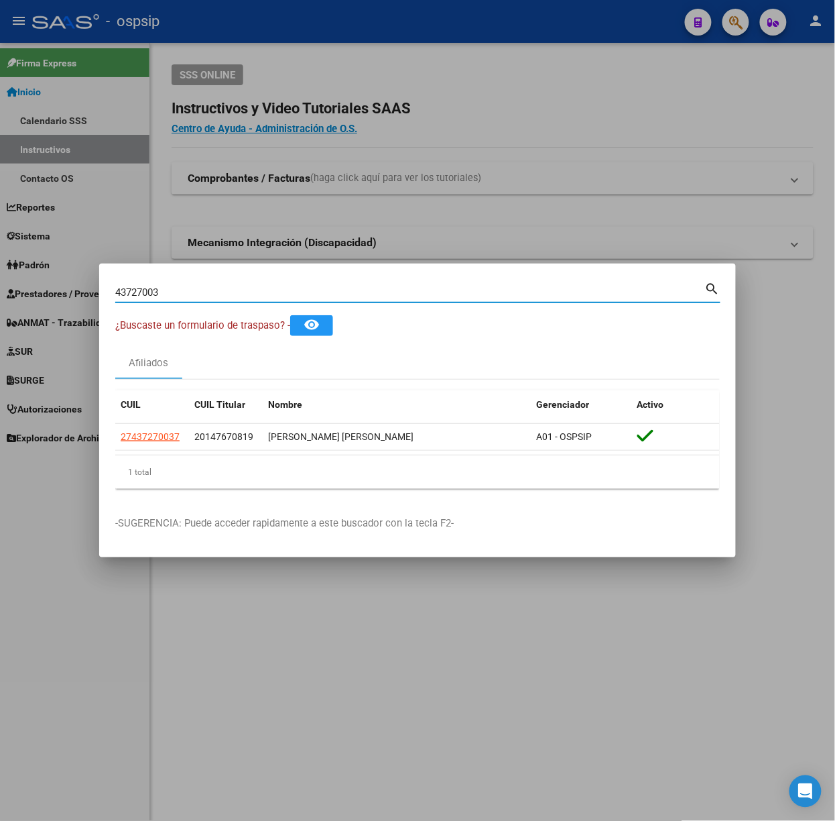
click at [231, 286] on input "43727003" at bounding box center [410, 292] width 590 height 12
type input "55109960"
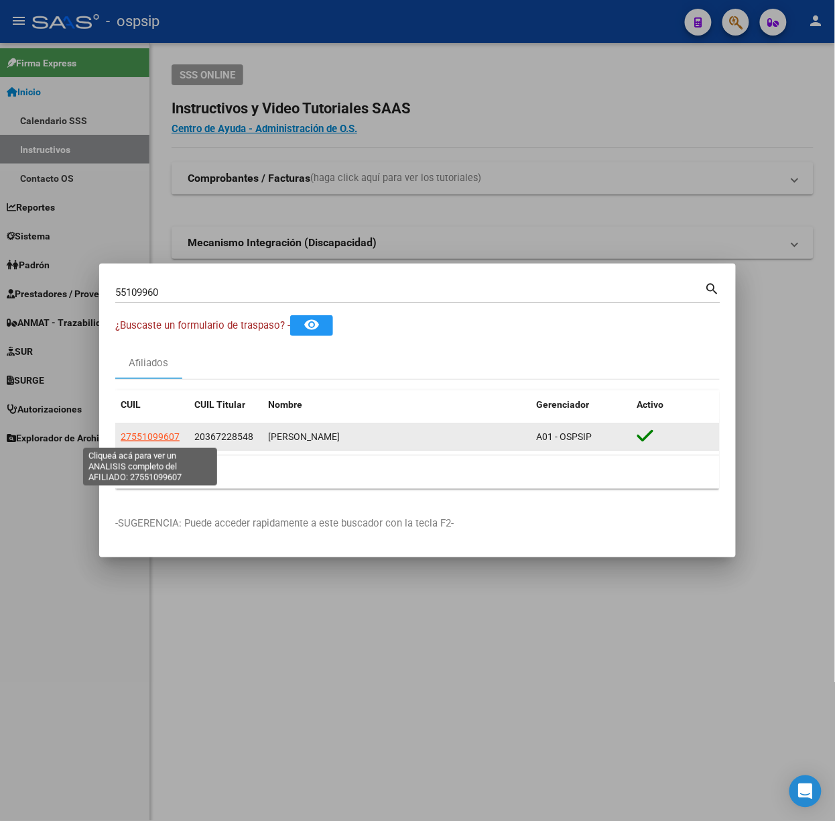
click at [152, 436] on span "27551099607" at bounding box center [150, 436] width 59 height 11
type textarea "27551099607"
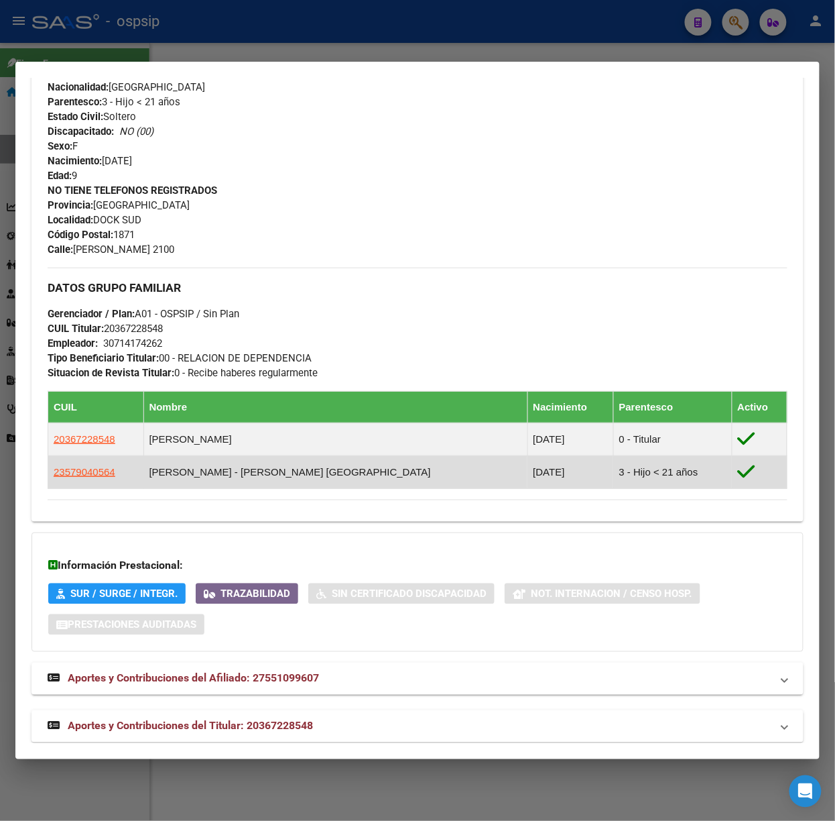
scroll to position [493, 0]
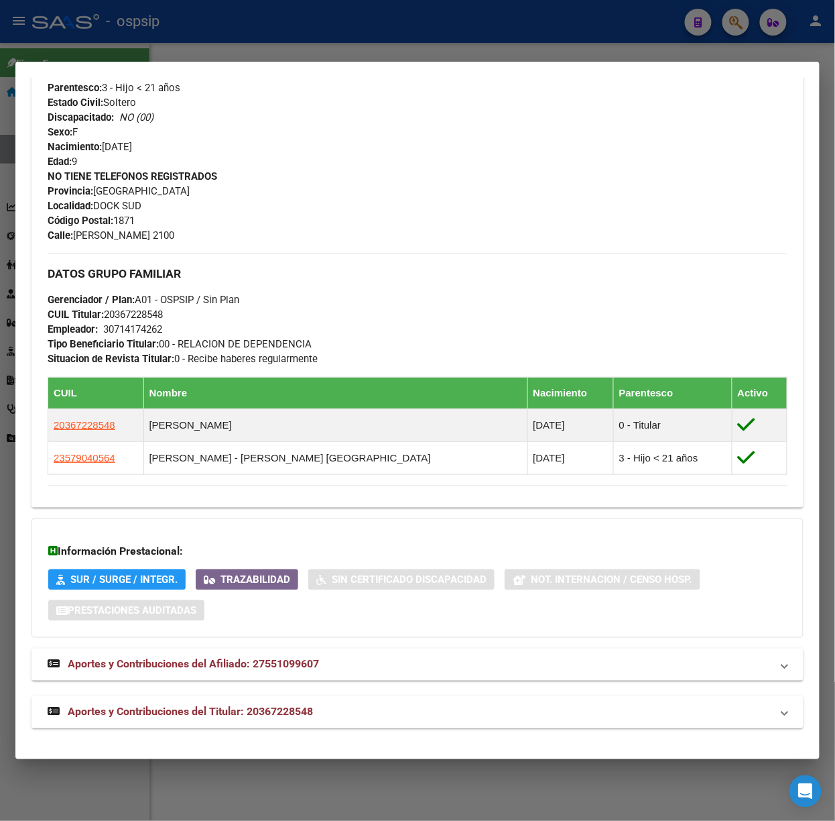
click at [235, 704] on strong "Aportes y Contribuciones del Titular: 20367228548" at bounding box center [180, 712] width 265 height 16
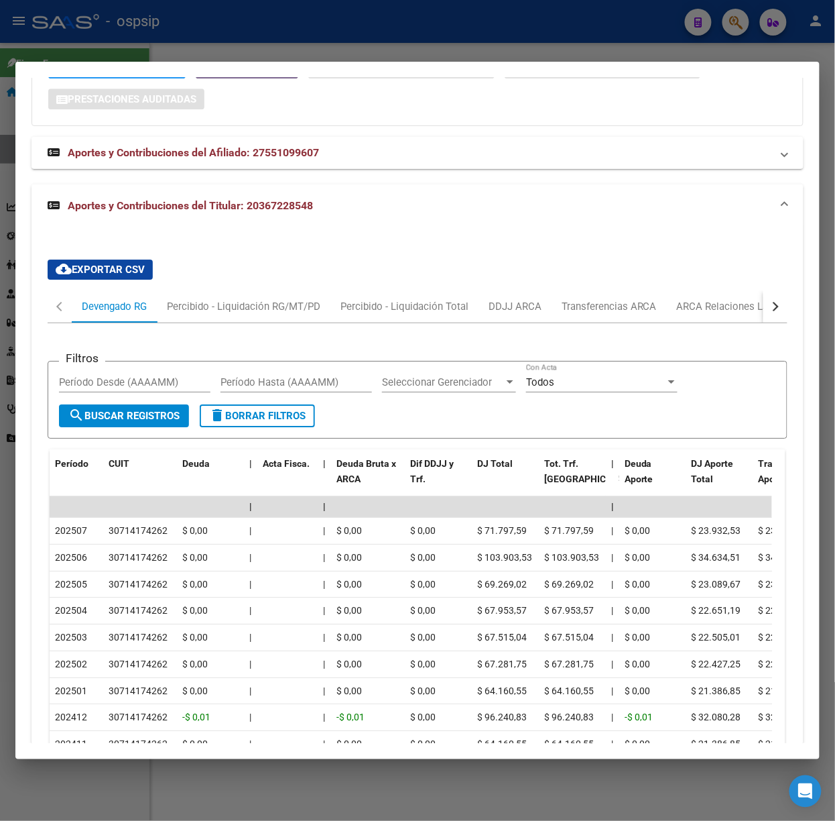
scroll to position [1004, 0]
click at [129, 28] on div at bounding box center [417, 410] width 835 height 821
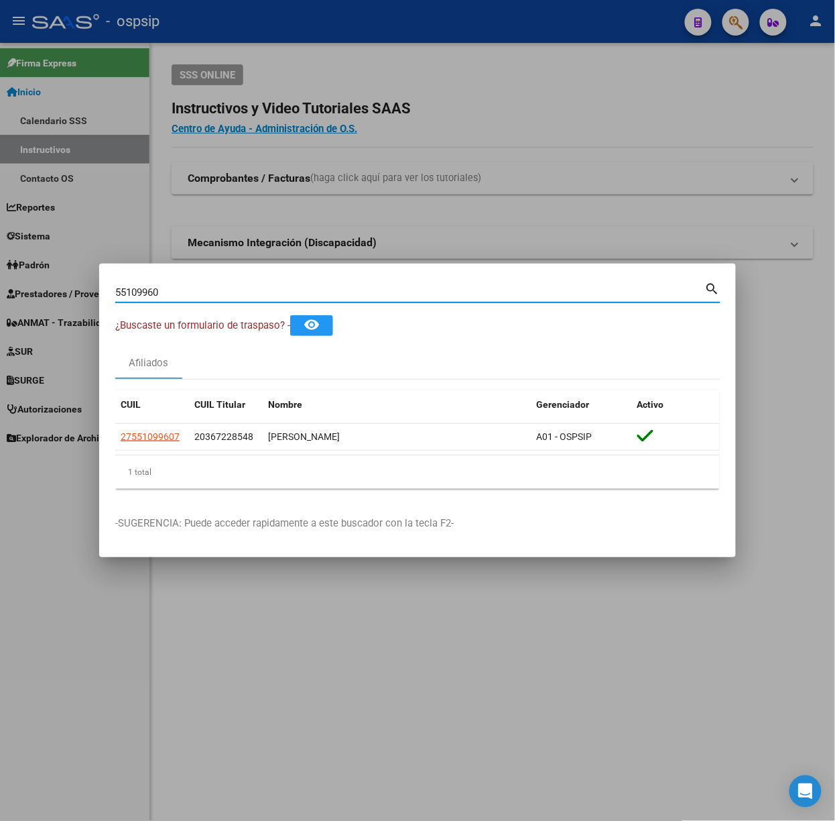
click at [208, 296] on input "55109960" at bounding box center [410, 292] width 590 height 12
type input "44491202"
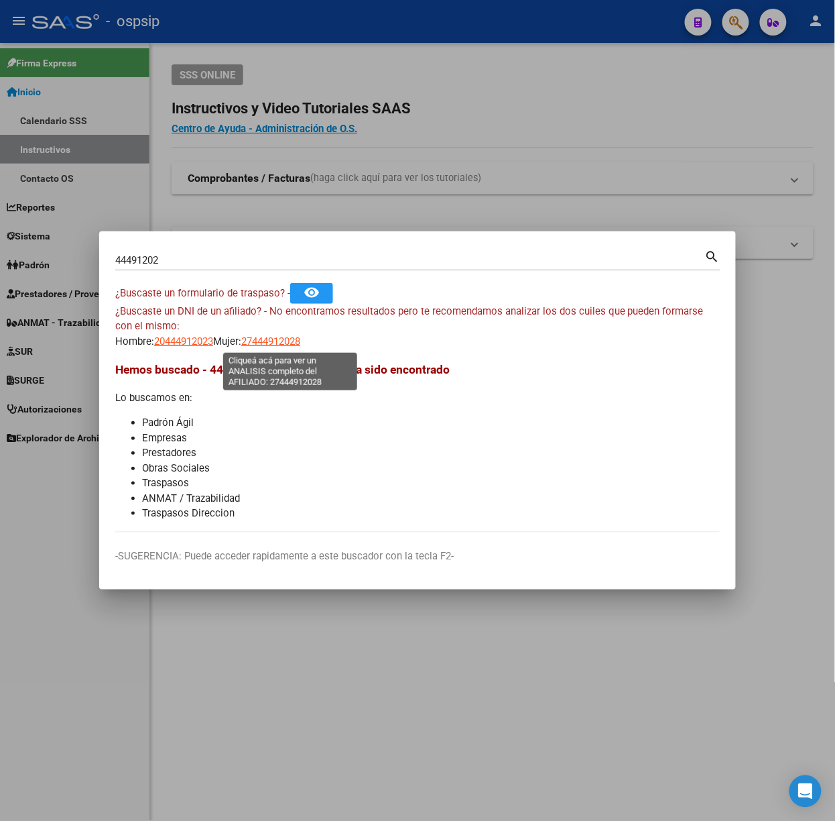
click at [290, 341] on span "27444912028" at bounding box center [270, 341] width 59 height 12
type textarea "27444912028"
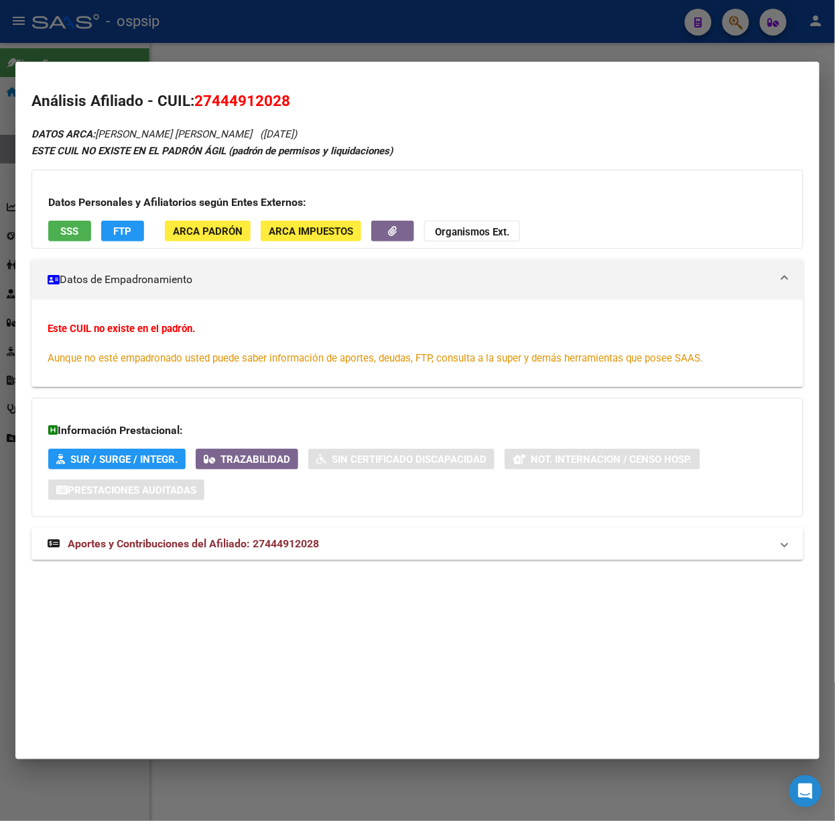
click at [199, 534] on mat-expansion-panel-header "Aportes y Contribuciones del Afiliado: 27444912028" at bounding box center [418, 544] width 772 height 32
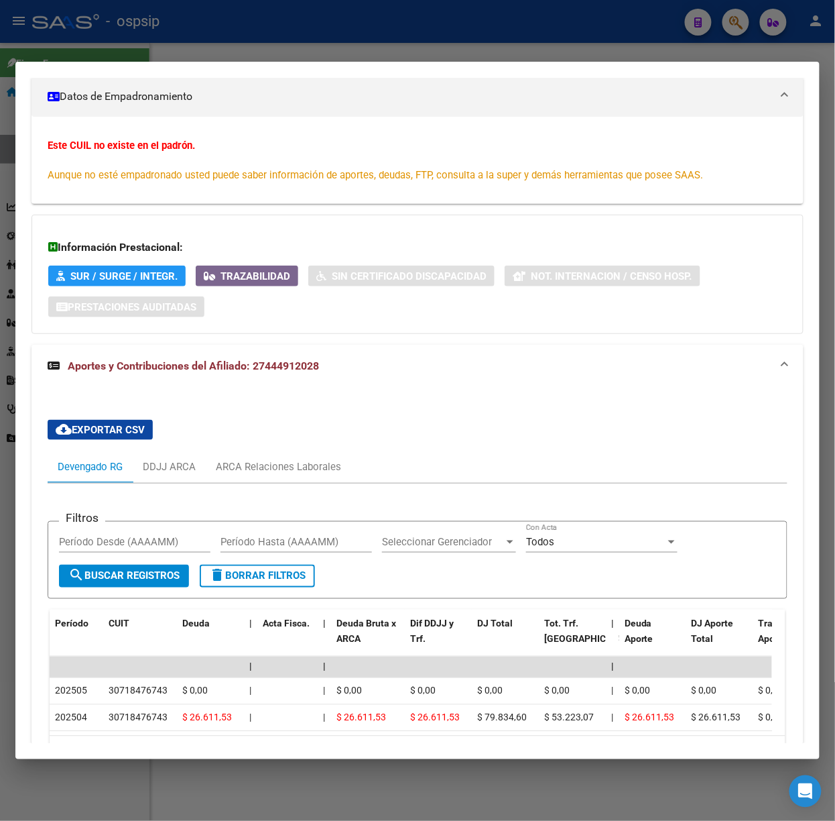
scroll to position [287, 0]
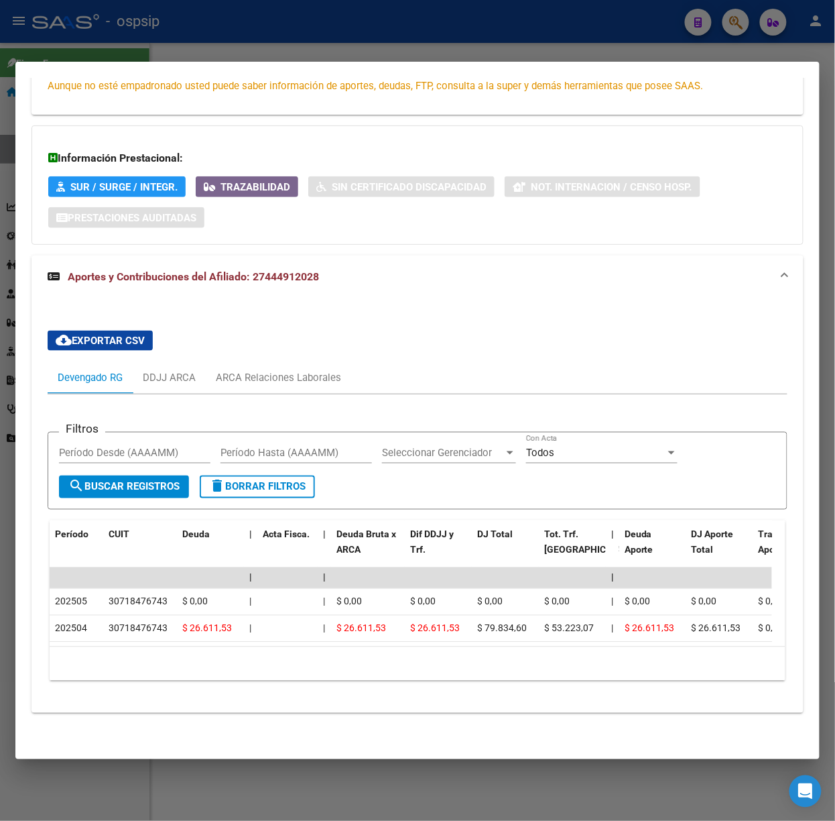
click at [304, 394] on div "Filtros Período Desde (AAAAMM) Período Hasta (AAAAMM) Seleccionar Gerenciador S…" at bounding box center [418, 542] width 740 height 297
click at [296, 375] on div "ARCA Relaciones Laborales" at bounding box center [278, 377] width 145 height 32
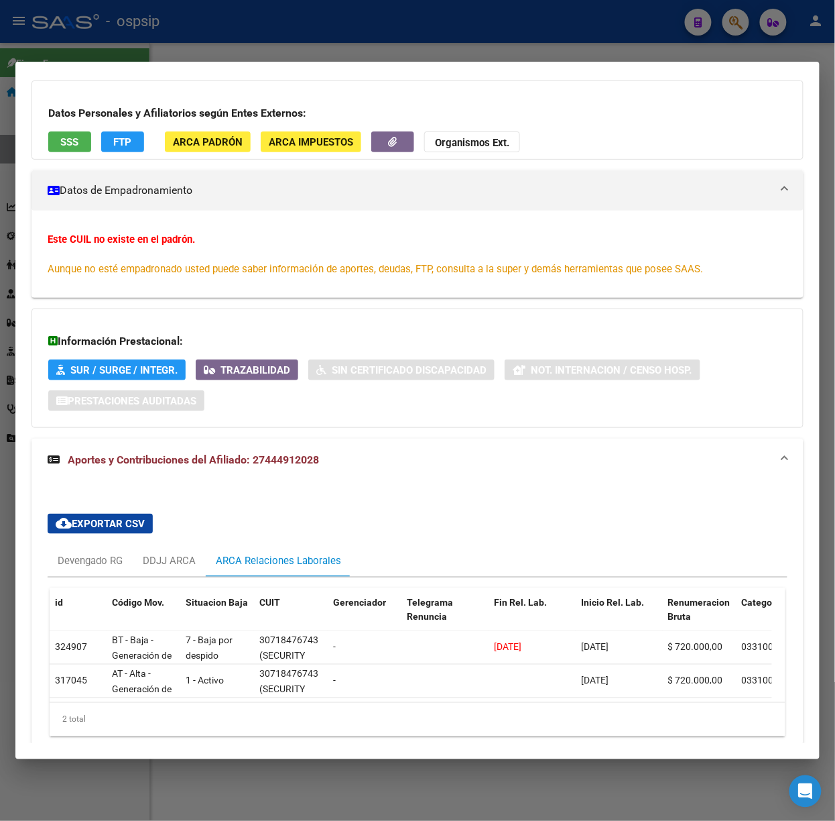
scroll to position [0, 0]
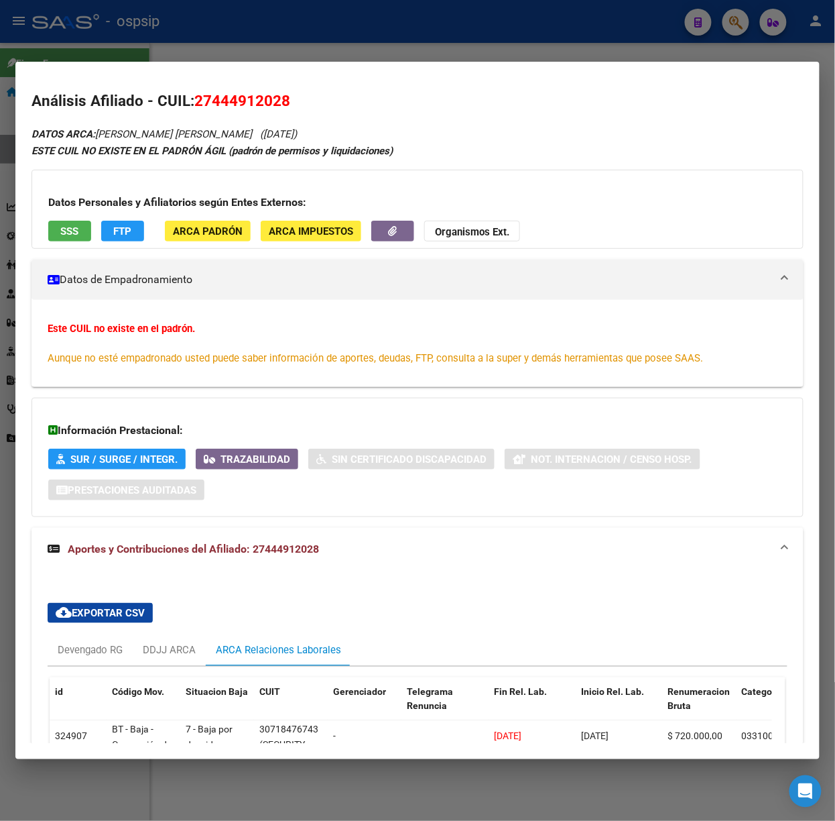
click at [71, 231] on span "SSS" at bounding box center [70, 231] width 18 height 12
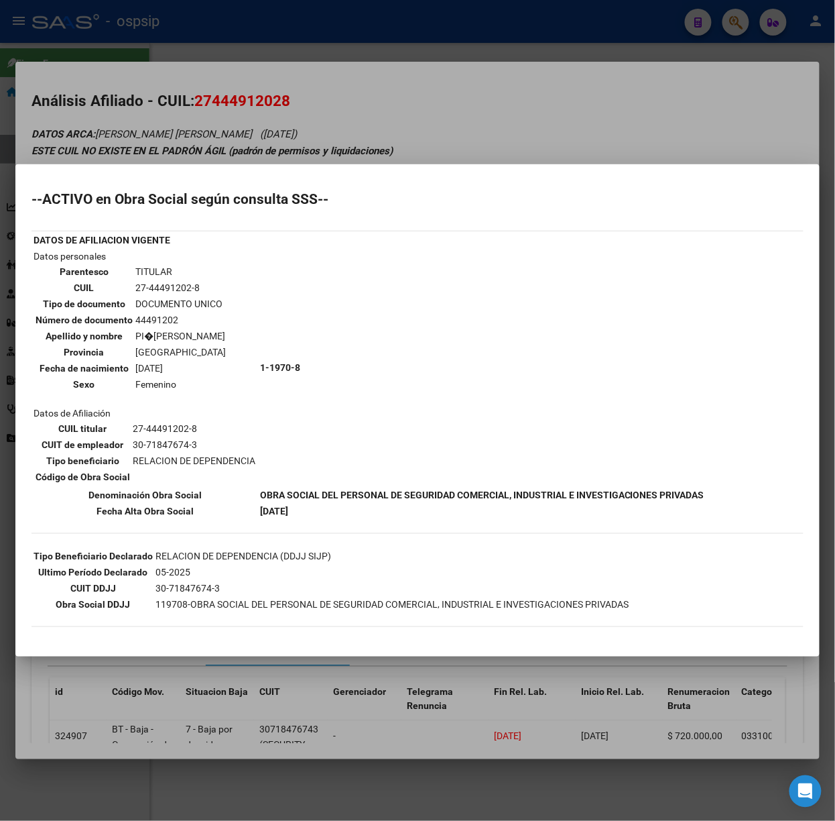
click at [236, 115] on div at bounding box center [417, 410] width 835 height 821
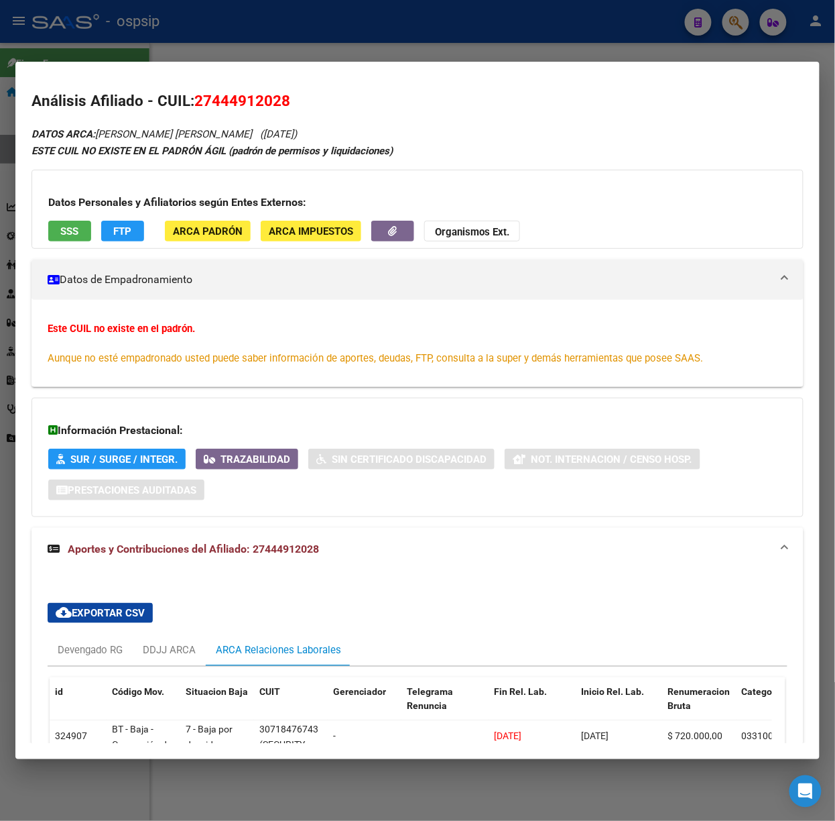
click at [74, 21] on div at bounding box center [417, 410] width 835 height 821
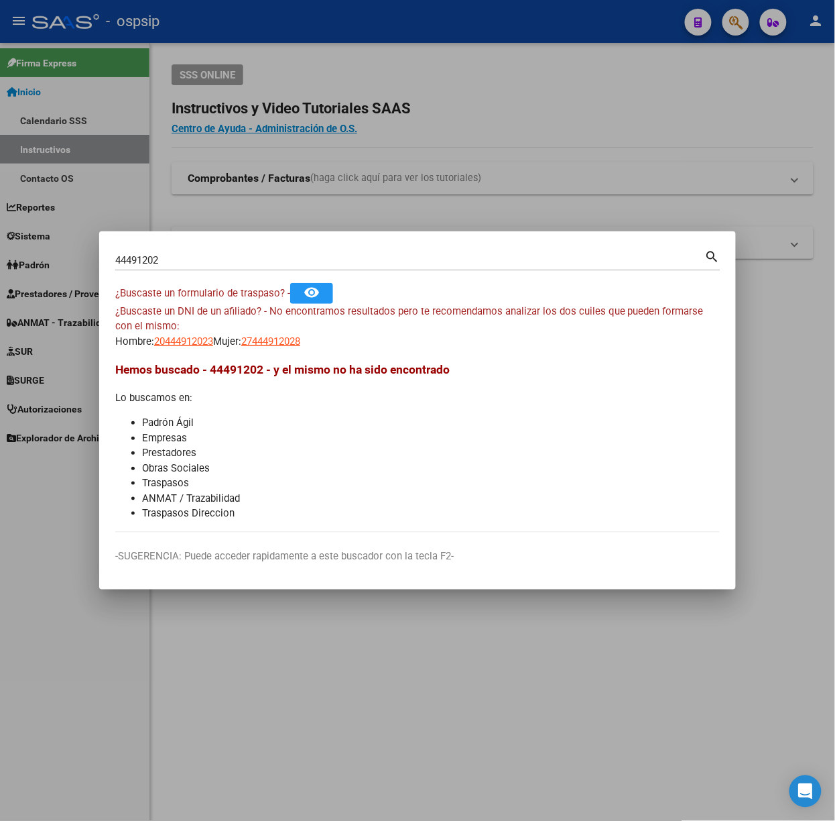
click at [199, 261] on input "44491202" at bounding box center [410, 260] width 590 height 12
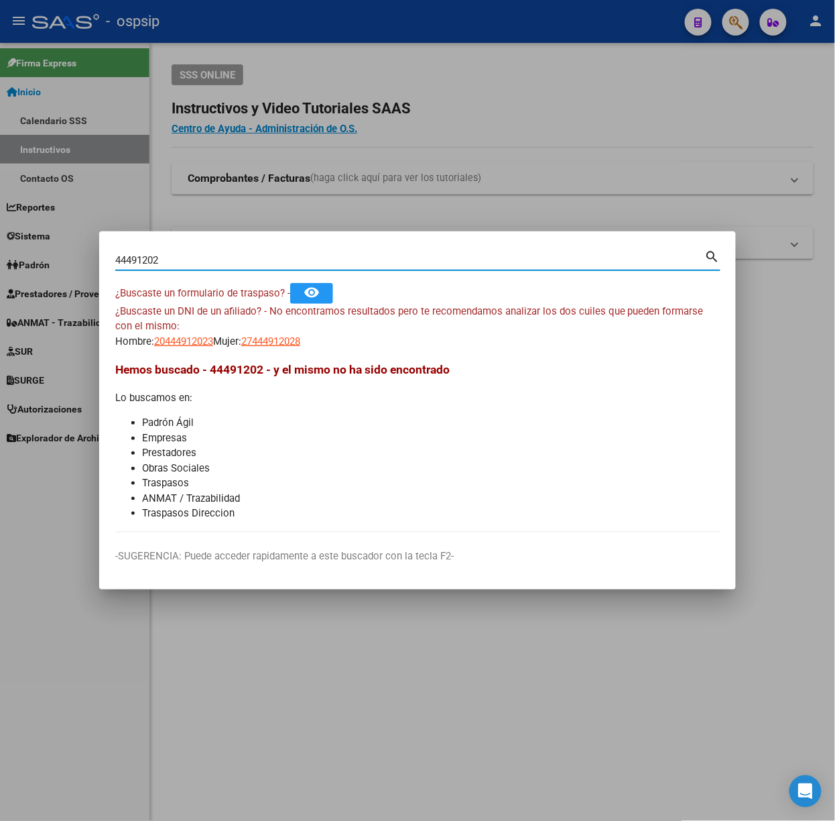
click at [199, 261] on input "44491202" at bounding box center [410, 260] width 590 height 12
type input "43174796"
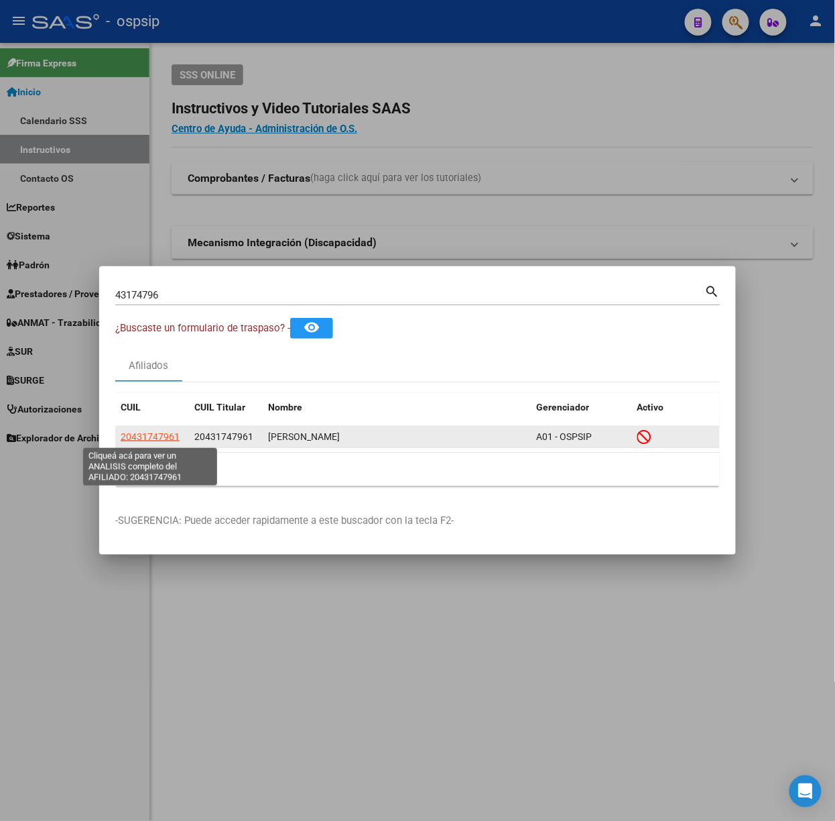
click at [165, 441] on span "20431747961" at bounding box center [150, 436] width 59 height 11
type textarea "20431747961"
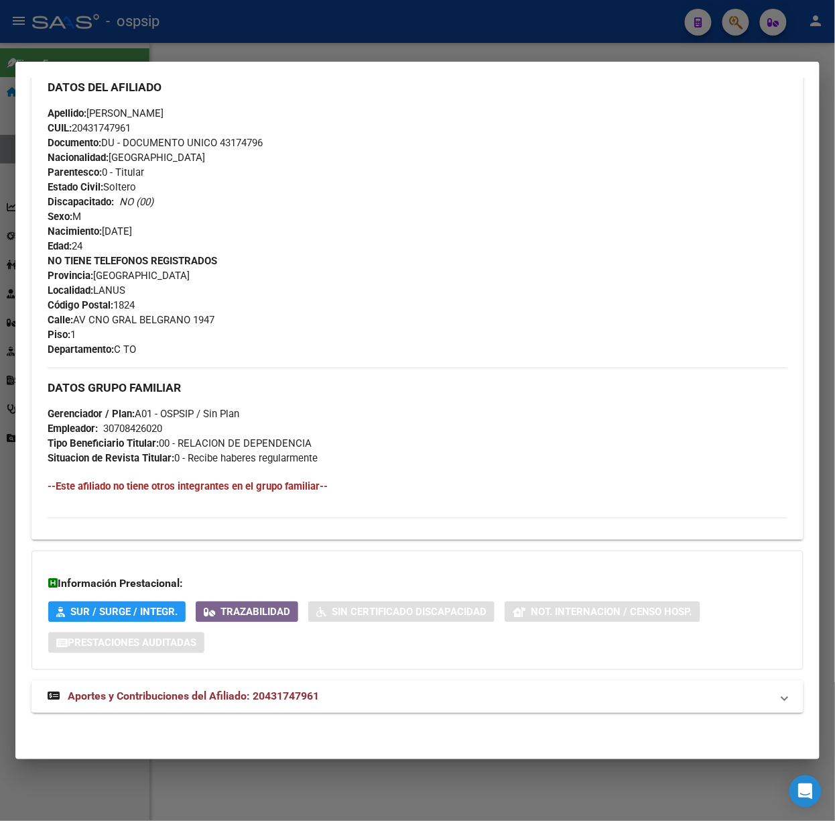
click at [288, 696] on span "Aportes y Contribuciones del Afiliado: 20431747961" at bounding box center [193, 696] width 251 height 13
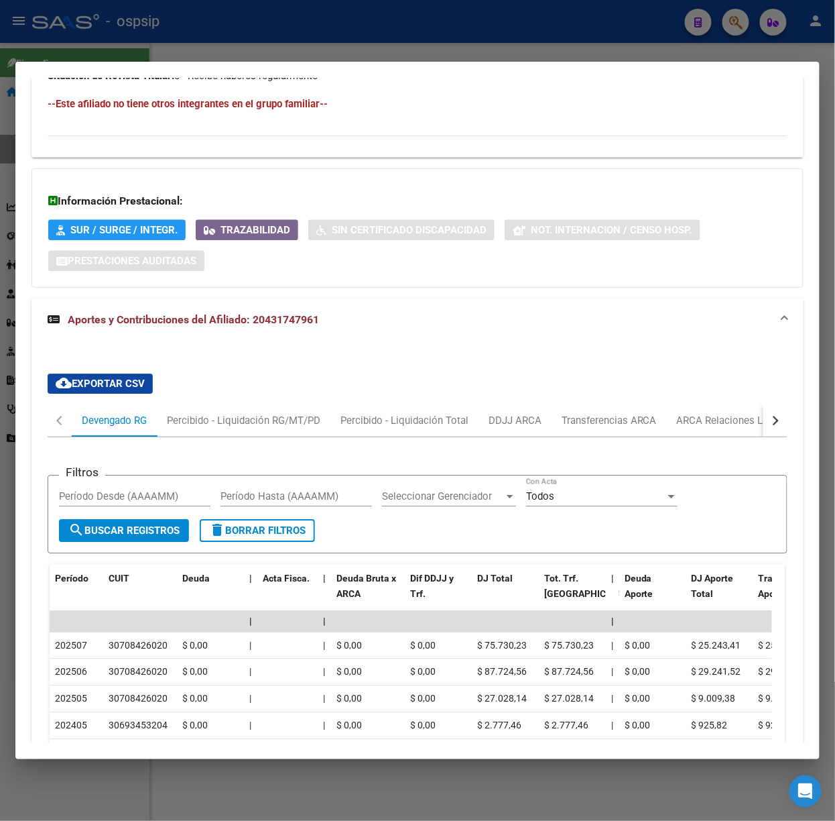
scroll to position [859, 0]
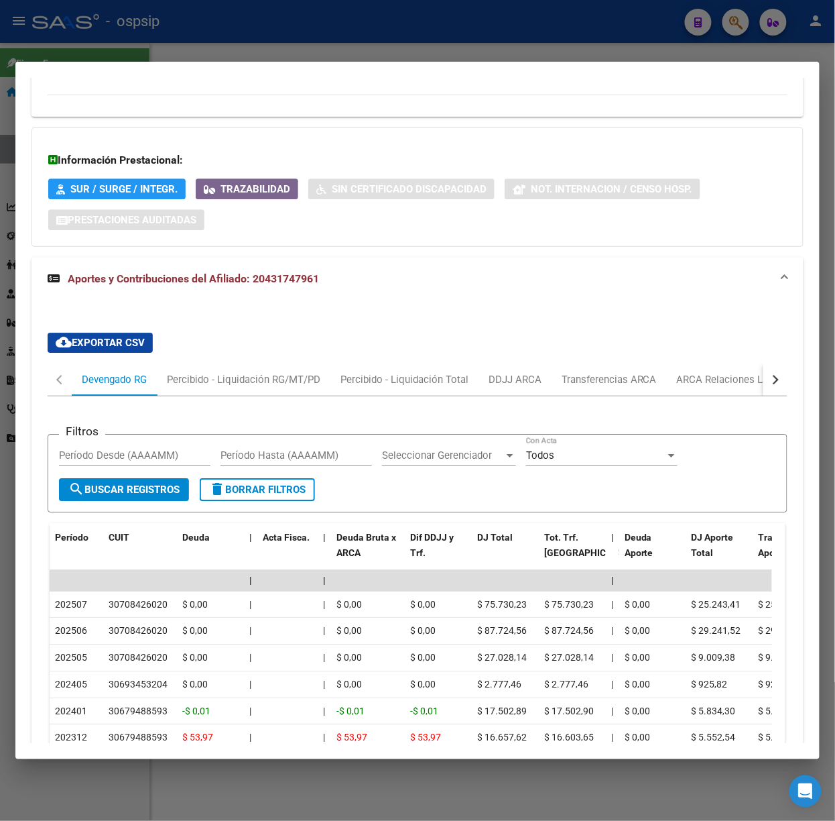
click at [197, 32] on div at bounding box center [417, 410] width 835 height 821
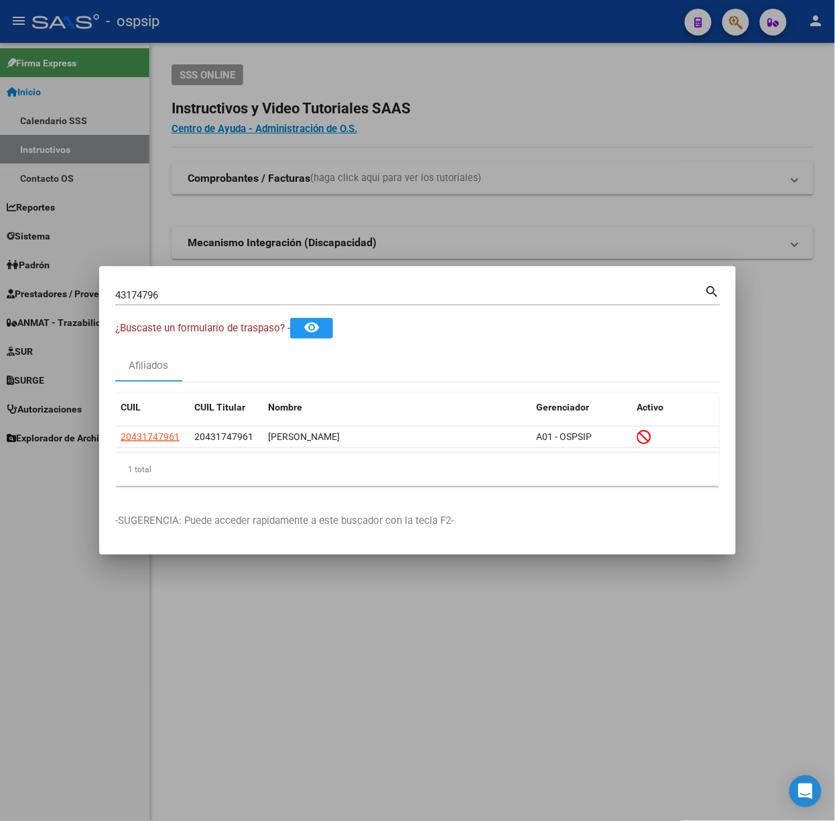
click at [172, 290] on input "43174796" at bounding box center [410, 295] width 590 height 12
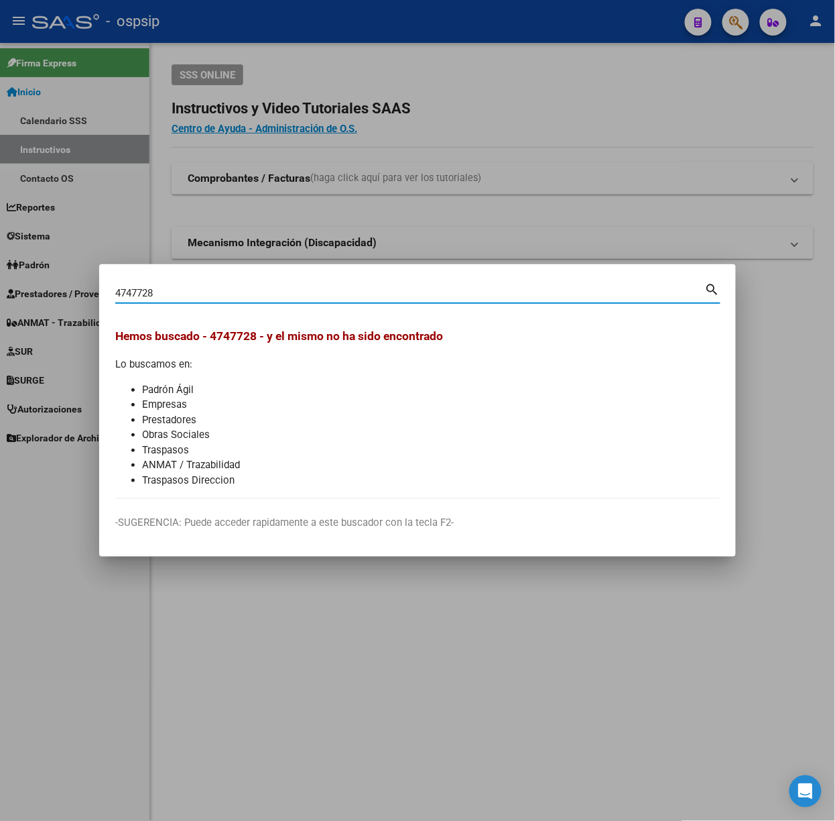
click at [127, 291] on input "4747728" at bounding box center [410, 293] width 590 height 12
click at [127, 290] on input "4747728" at bounding box center [410, 293] width 590 height 12
click at [129, 290] on input "4747728" at bounding box center [410, 293] width 590 height 12
click at [131, 290] on input "4747728" at bounding box center [410, 293] width 590 height 12
click at [139, 300] on div "4747728 Buscar (apellido, dni, cuil, [PERSON_NAME], cuit, obra social)" at bounding box center [410, 293] width 590 height 20
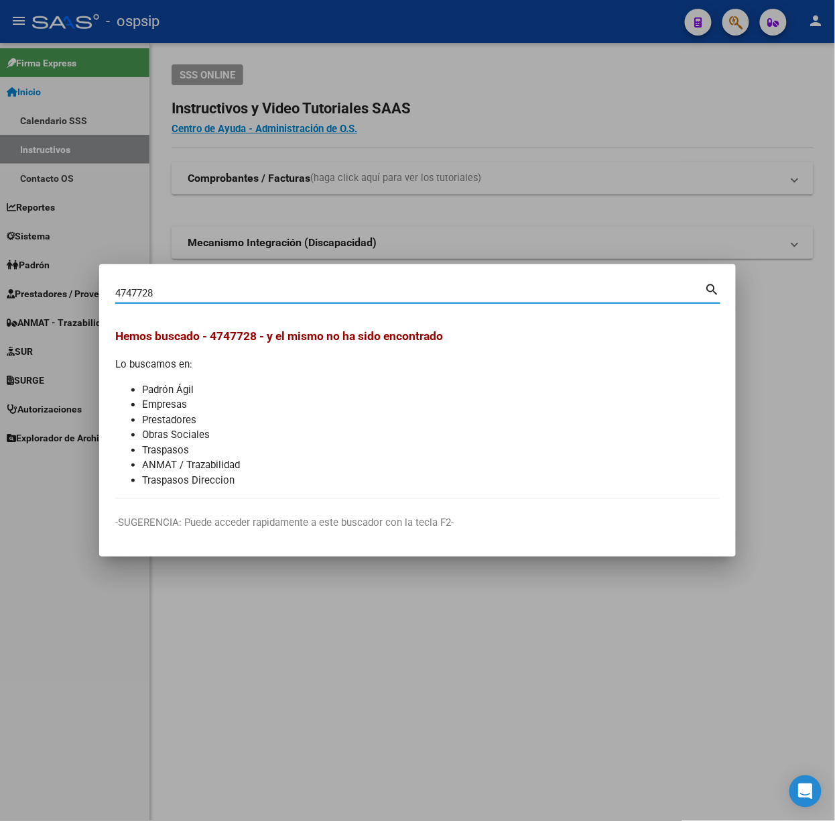
click at [134, 291] on input "4747728" at bounding box center [410, 293] width 590 height 12
type input "47457728"
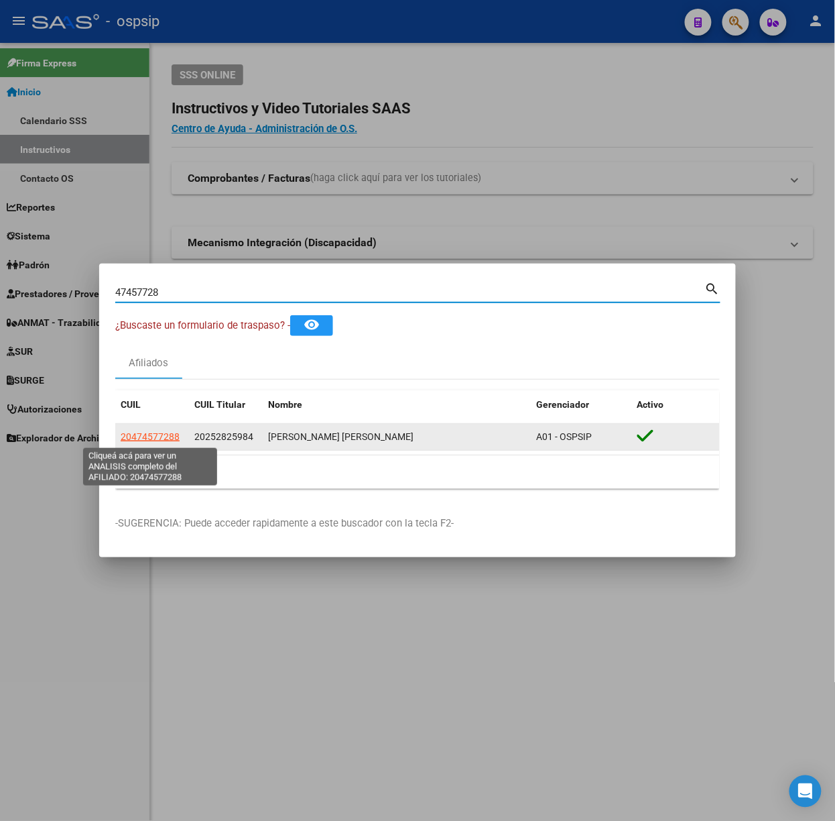
click at [149, 438] on span "20474577288" at bounding box center [150, 436] width 59 height 11
type textarea "20474577288"
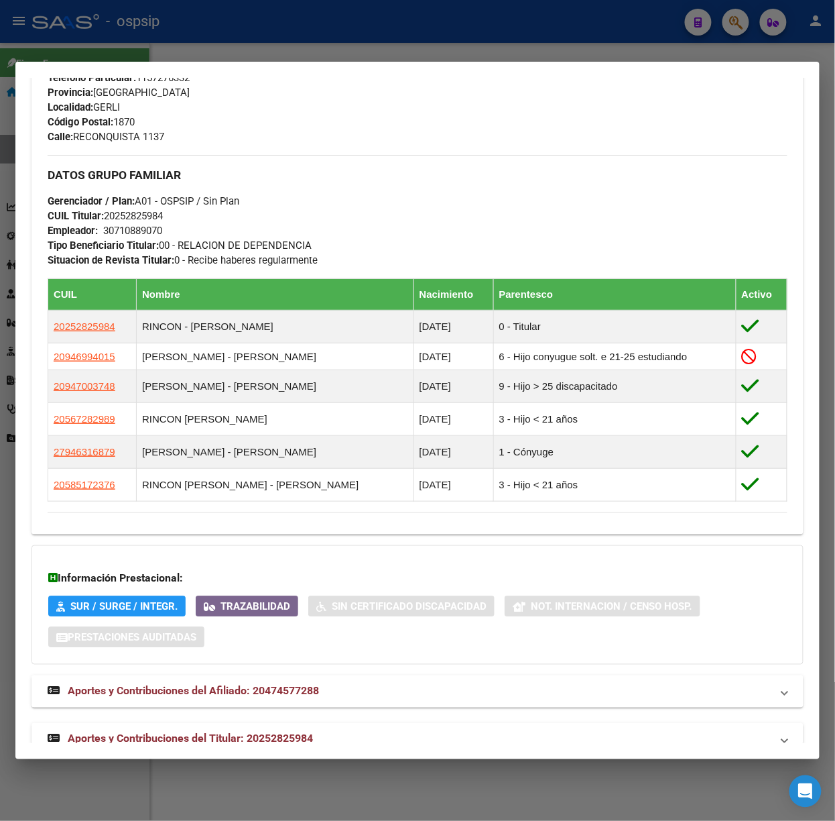
scroll to position [618, 0]
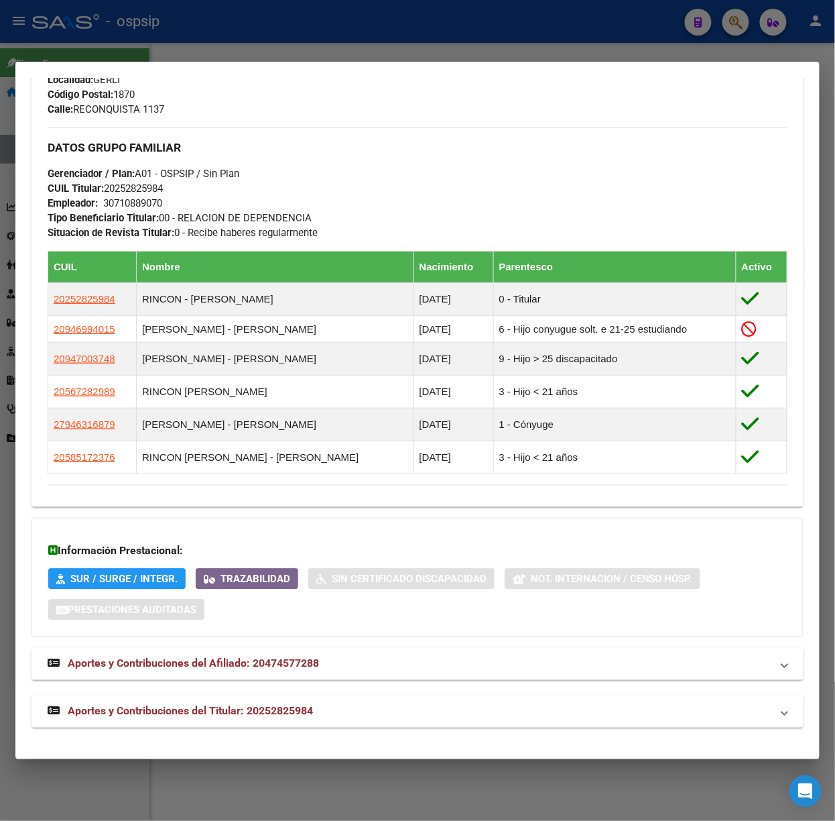
click at [264, 700] on mat-expansion-panel-header "Aportes y Contribuciones del Titular: 20252825984" at bounding box center [418, 711] width 772 height 32
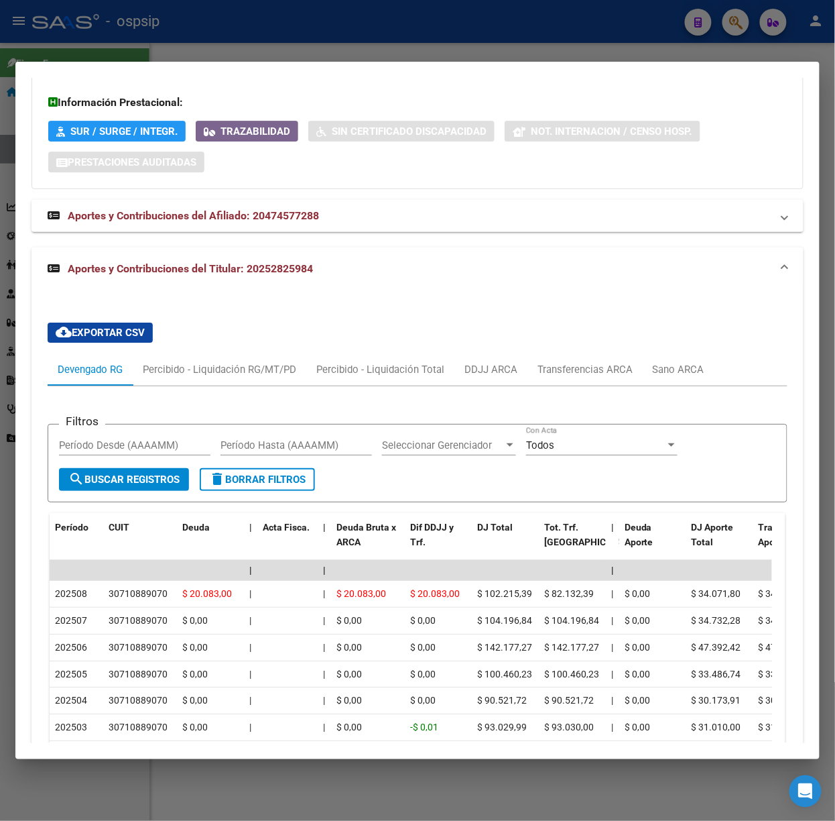
scroll to position [1154, 0]
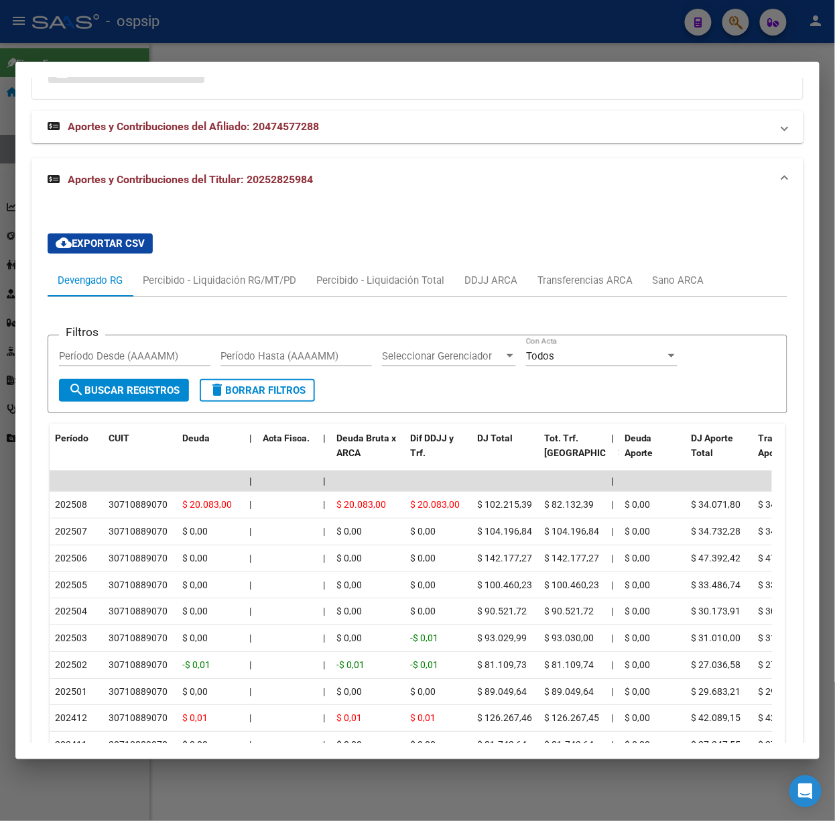
click at [146, 48] on div at bounding box center [417, 410] width 835 height 821
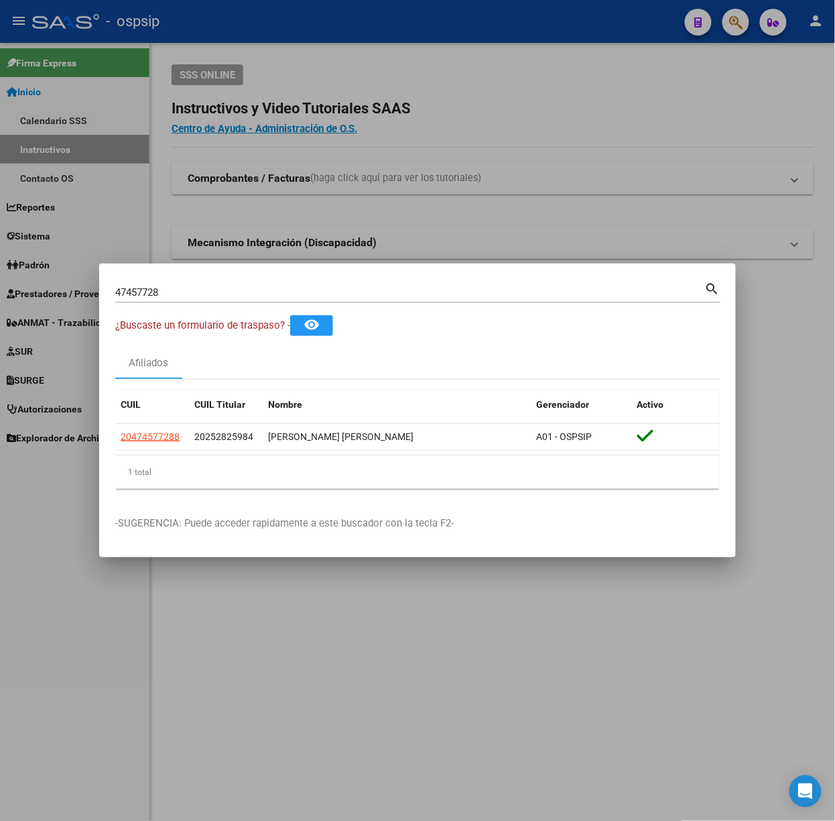
click at [190, 288] on input "47457728" at bounding box center [410, 292] width 590 height 12
type input "25826105"
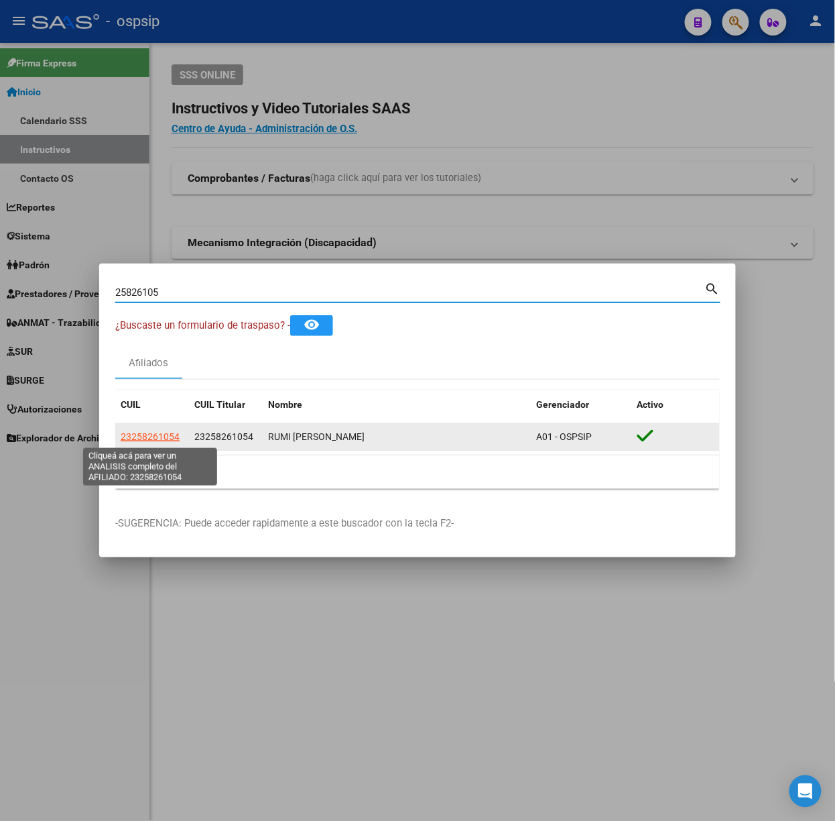
click at [167, 435] on span "23258261054" at bounding box center [150, 436] width 59 height 11
type textarea "23258261054"
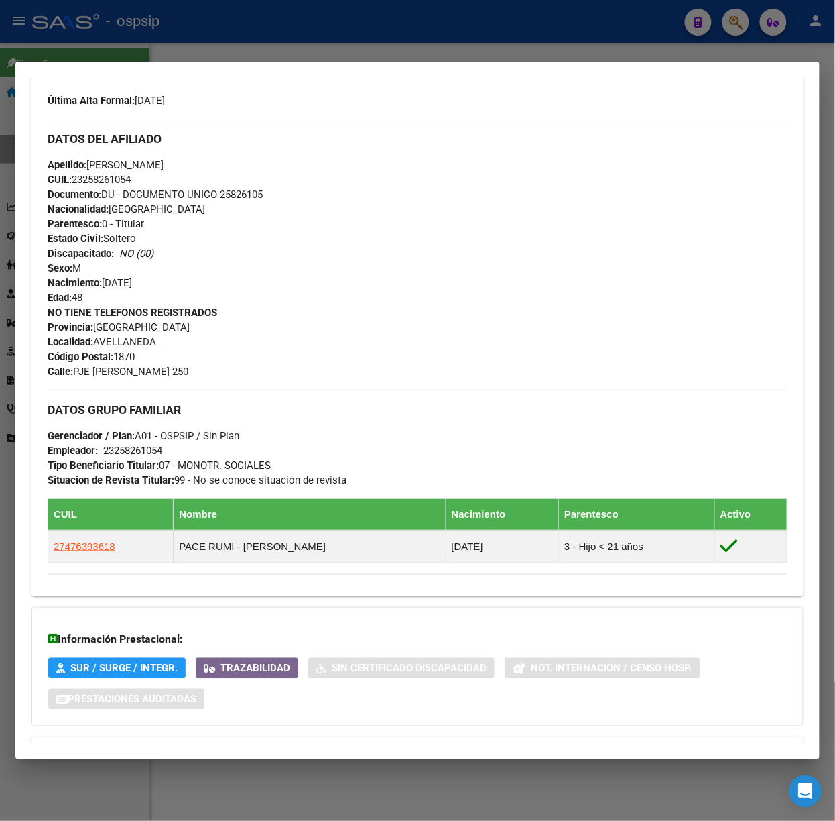
scroll to position [414, 0]
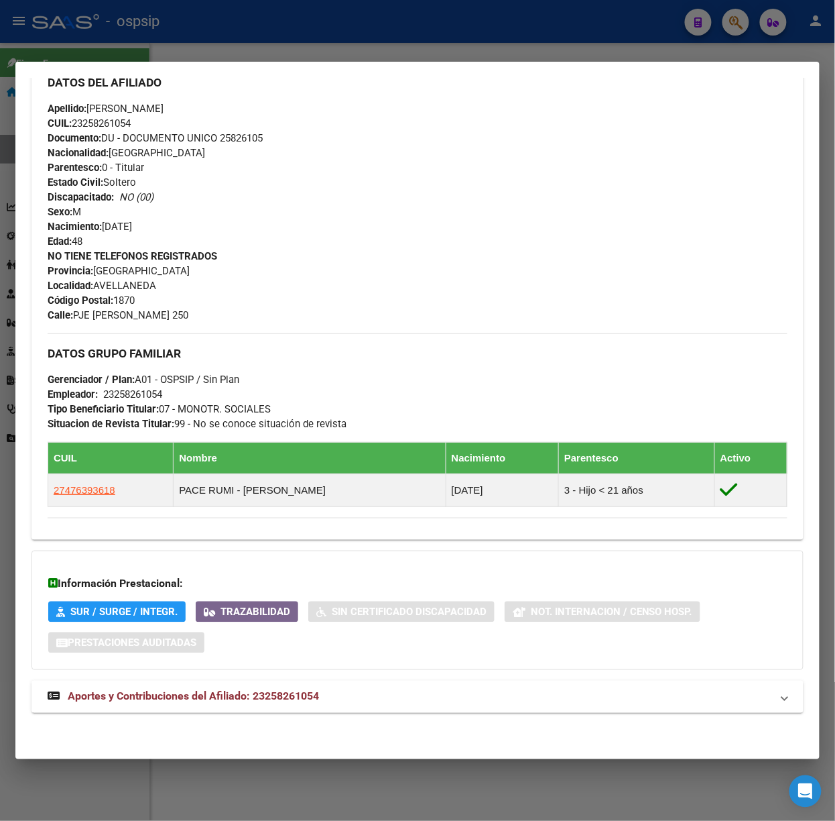
click at [247, 711] on mat-expansion-panel-header "Aportes y Contribuciones del Afiliado: 23258261054" at bounding box center [418, 696] width 772 height 32
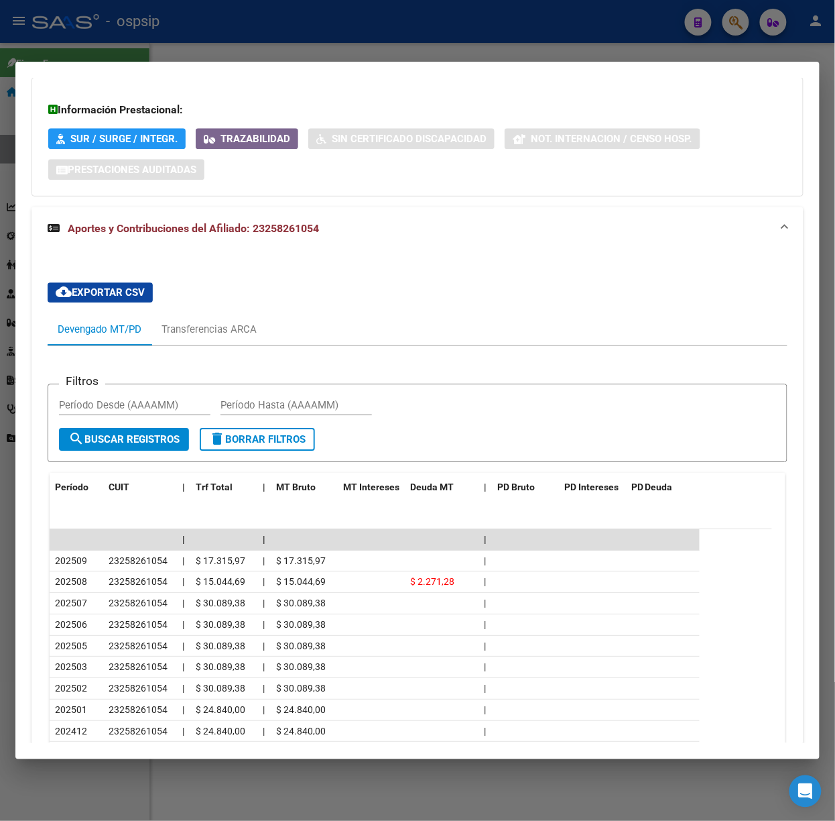
scroll to position [988, 0]
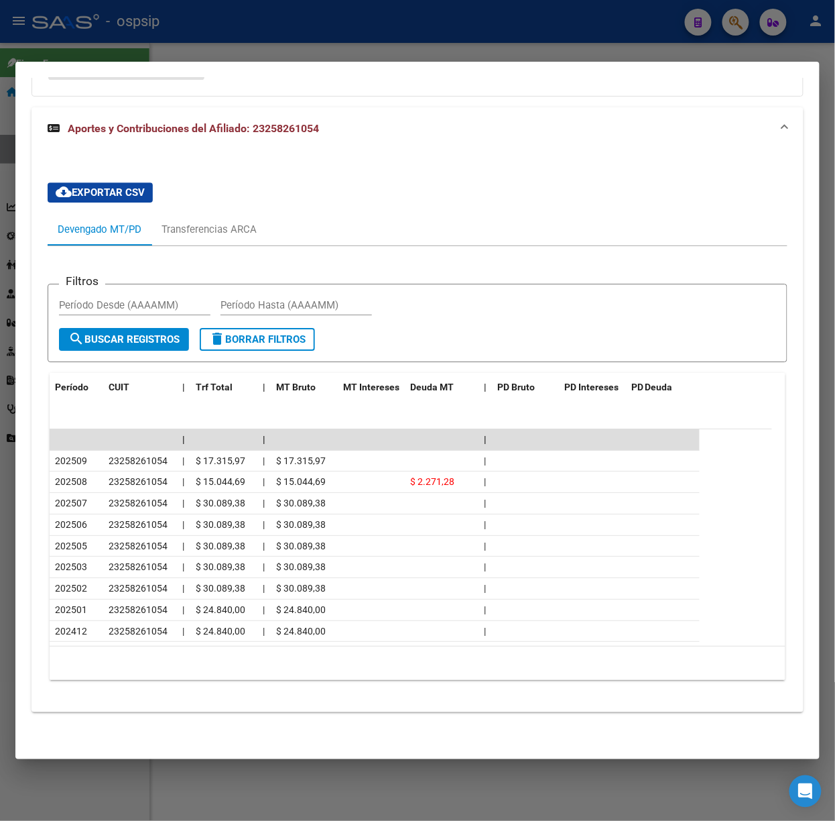
click at [135, 35] on div at bounding box center [417, 410] width 835 height 821
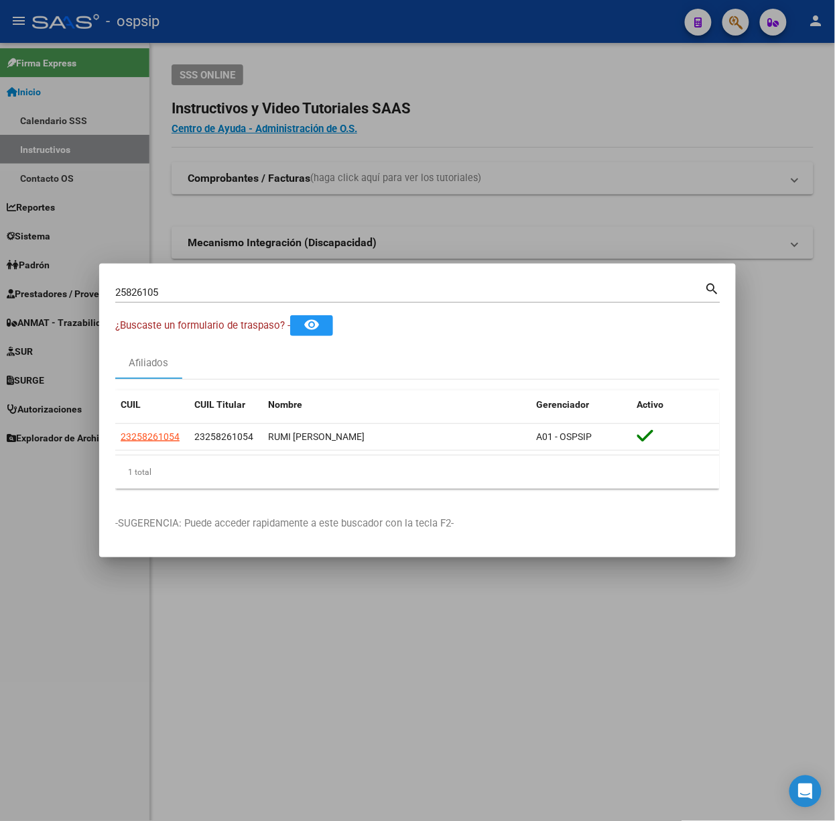
click at [223, 301] on div "25826105 Buscar (apellido, dni, cuil, [PERSON_NAME], cuit, obra social)" at bounding box center [410, 292] width 590 height 20
click at [216, 298] on input "25826105" at bounding box center [410, 292] width 590 height 12
type input "4"
type input "58496170"
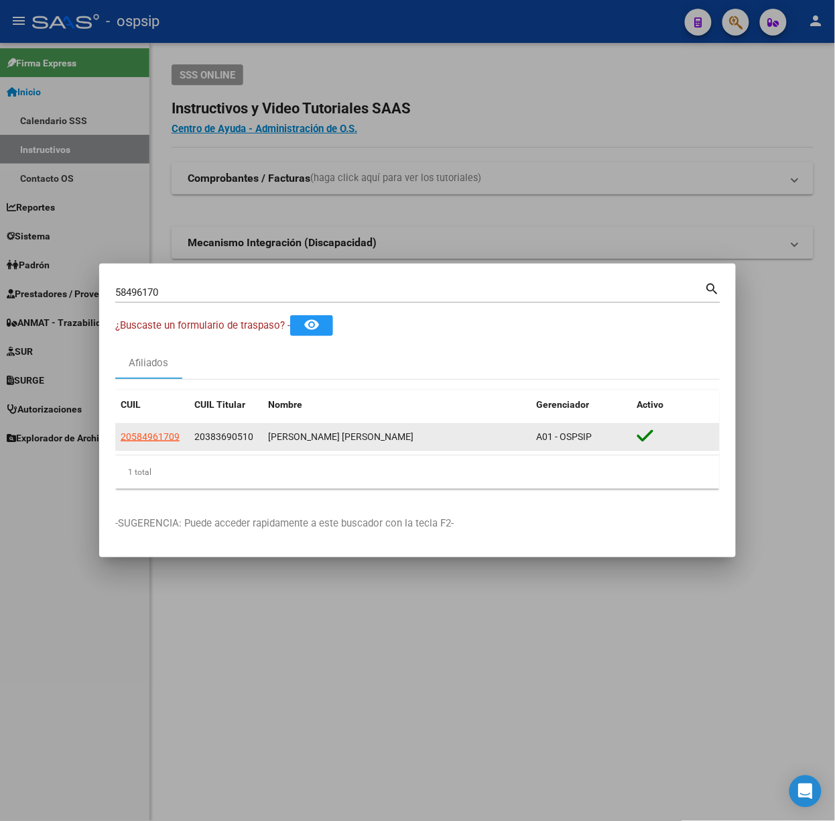
click at [159, 443] on app-link-go-to "20584961709" at bounding box center [150, 436] width 59 height 15
click at [168, 434] on span "20584961709" at bounding box center [150, 436] width 59 height 11
type textarea "20584961709"
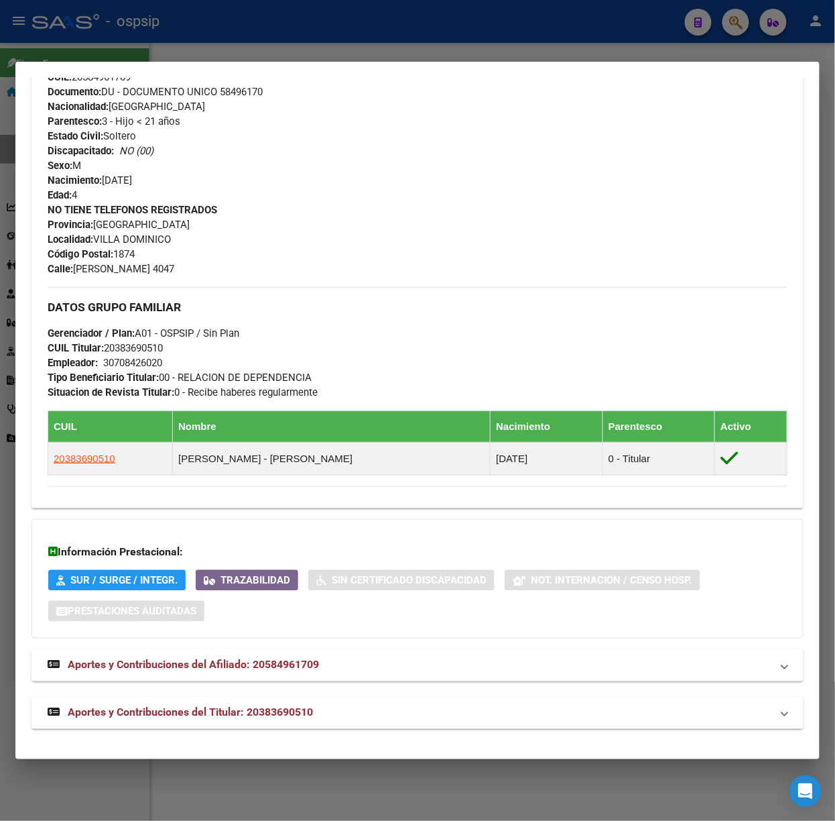
scroll to position [475, 0]
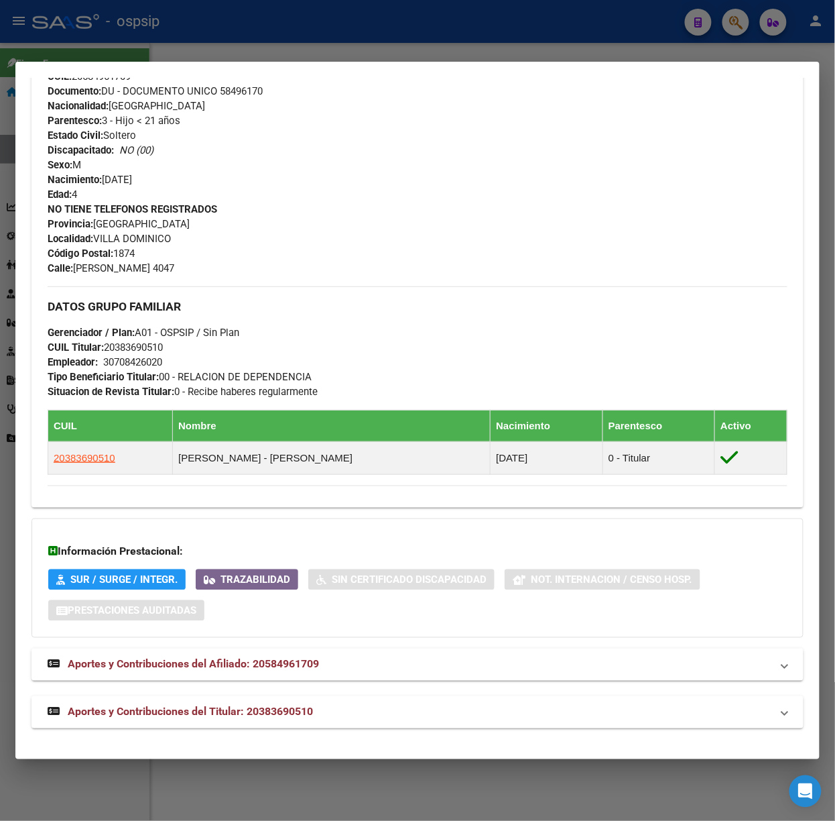
click at [276, 723] on mat-expansion-panel-header "Aportes y Contribuciones del Titular: 20383690510" at bounding box center [418, 712] width 772 height 32
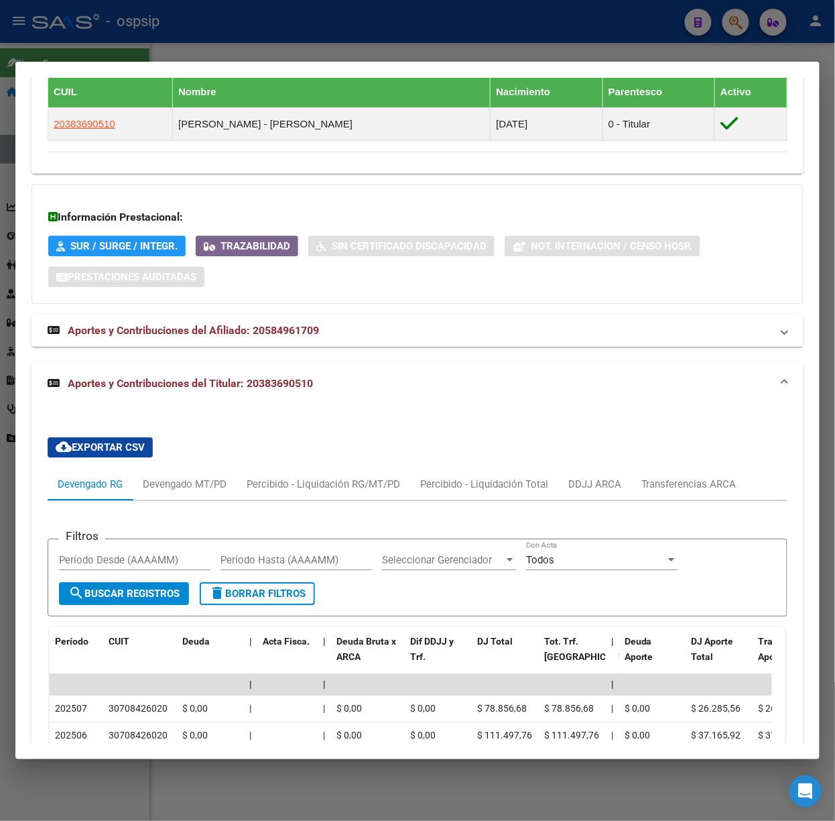
scroll to position [896, 0]
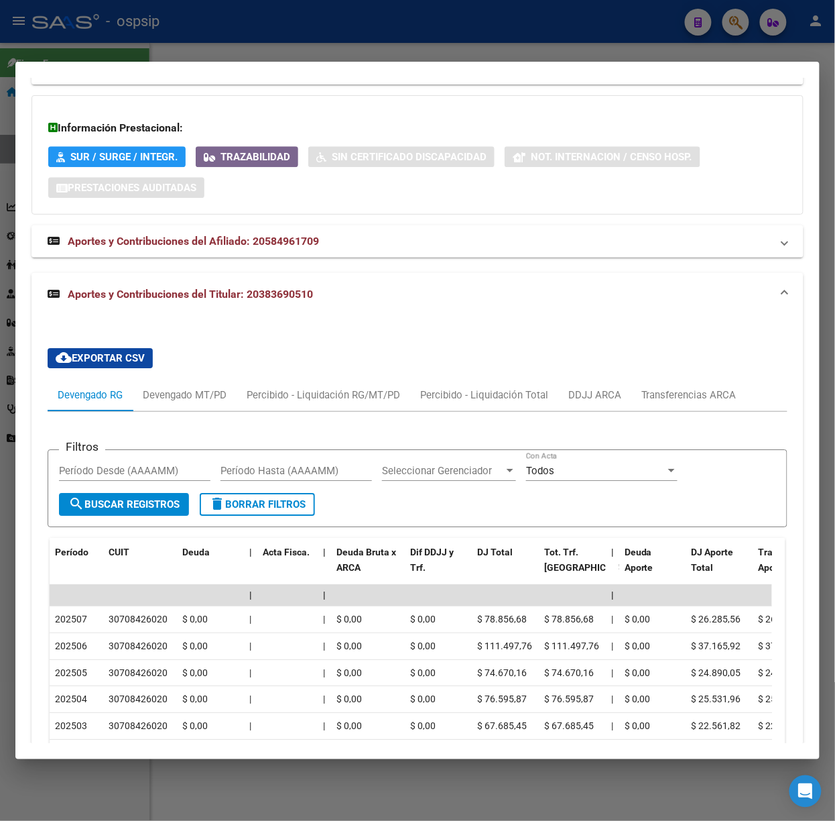
click at [175, 58] on div at bounding box center [417, 410] width 835 height 821
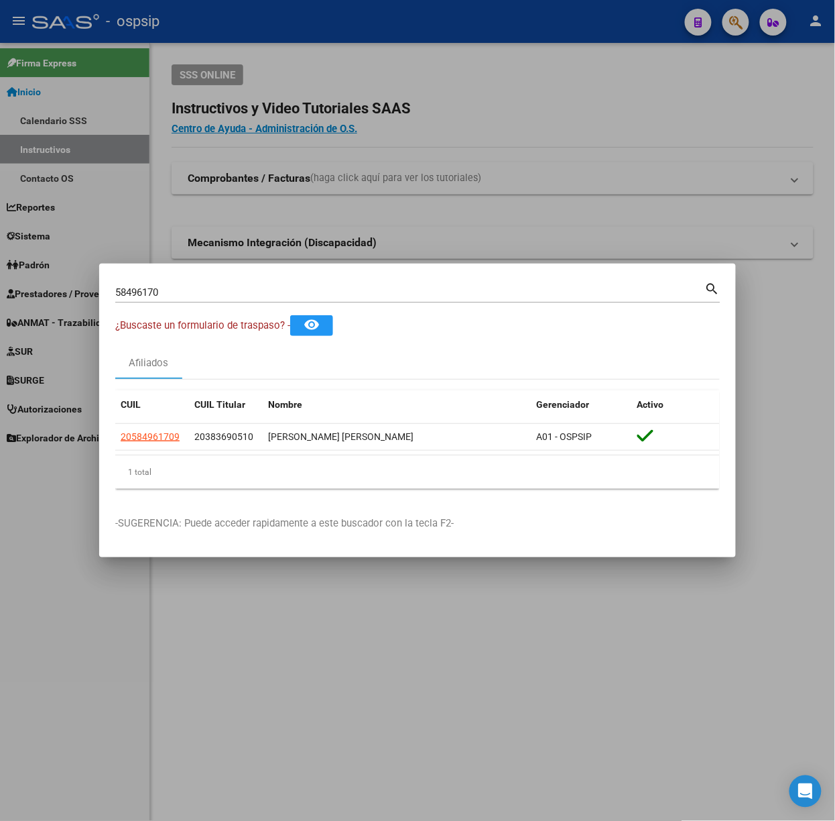
click at [186, 284] on div "58496170 Buscar (apellido, dni, cuil, nro traspaso, cuit, obra social)" at bounding box center [410, 292] width 590 height 20
click at [189, 288] on input "58496170" at bounding box center [410, 292] width 590 height 12
type input "47396345"
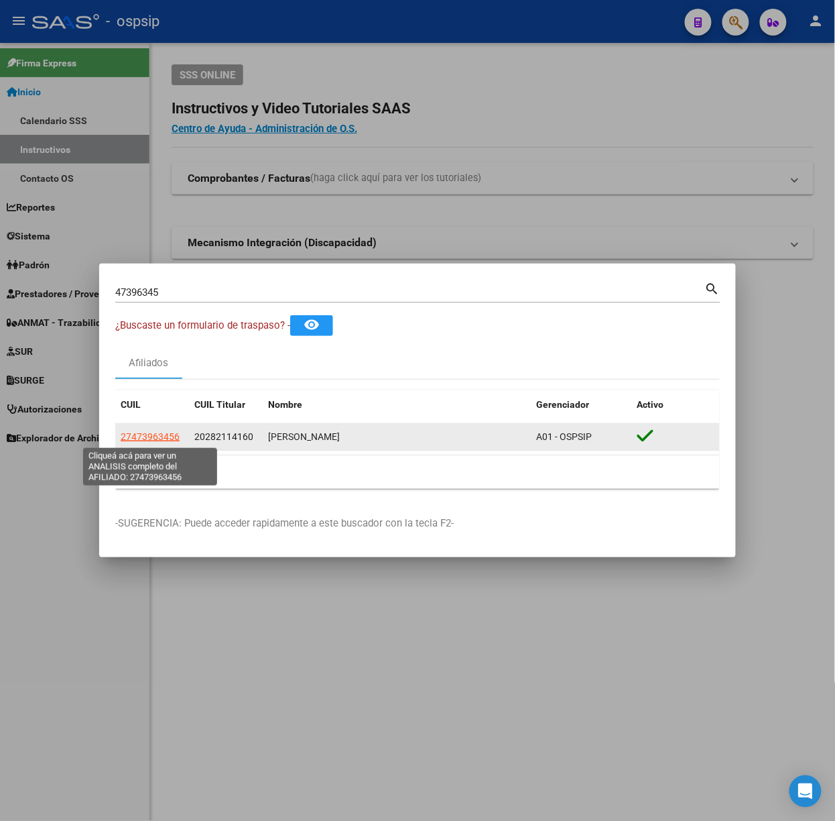
click at [145, 432] on span "27473963456" at bounding box center [150, 436] width 59 height 11
type textarea "27473963456"
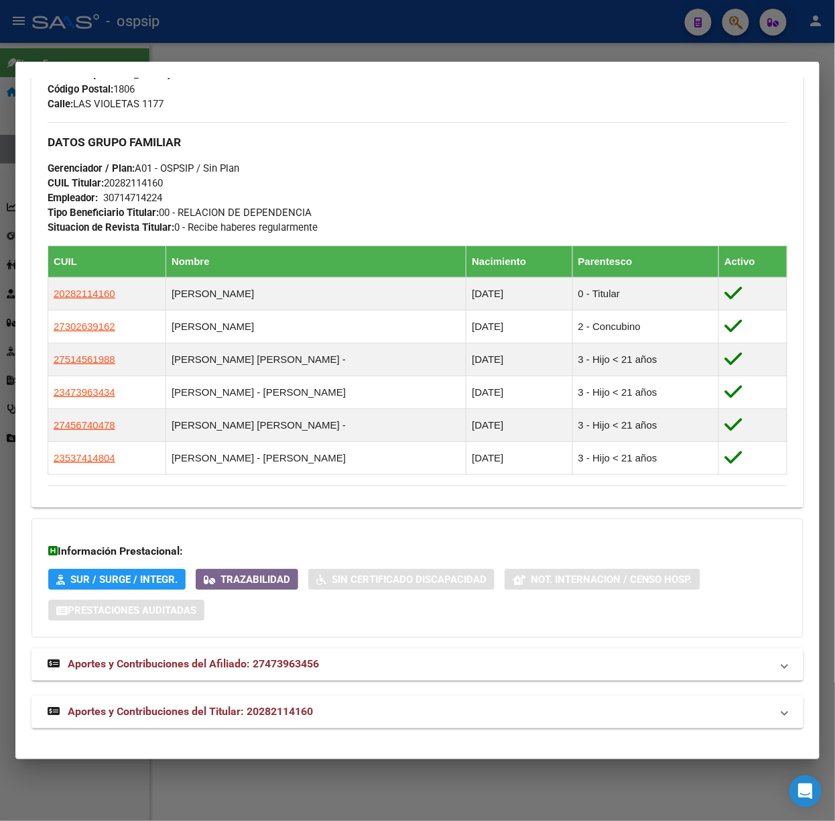
click at [290, 709] on span "Aportes y Contribuciones del Titular: 20282114160" at bounding box center [190, 711] width 245 height 13
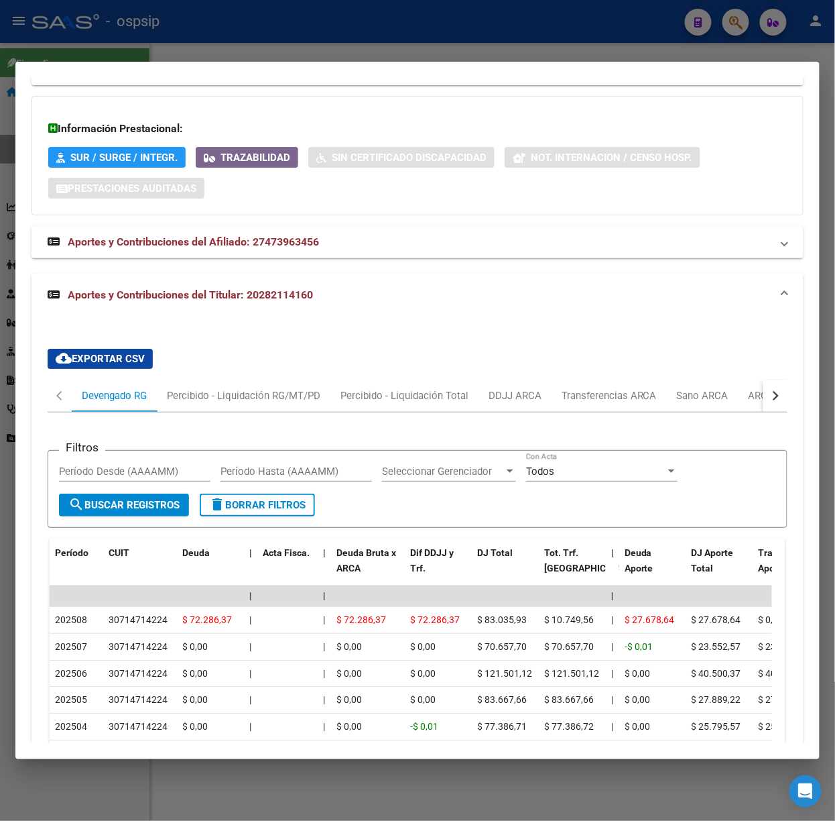
scroll to position [1189, 0]
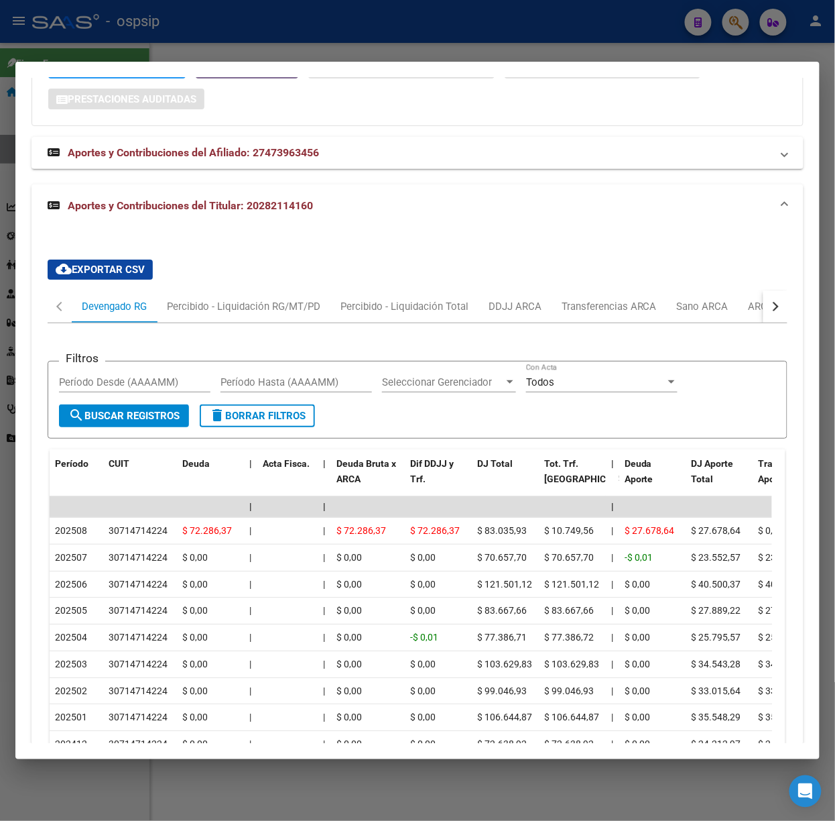
click at [233, 55] on div at bounding box center [417, 410] width 835 height 821
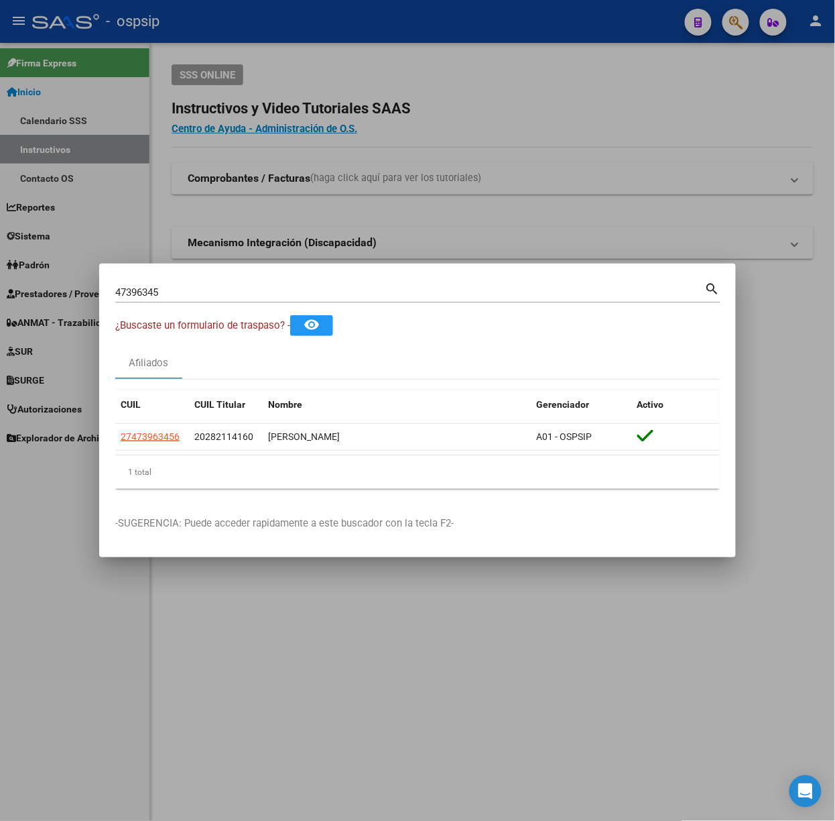
click at [233, 298] on div "47396345 Buscar (apellido, dni, [PERSON_NAME], [PERSON_NAME], cuit, obra social)" at bounding box center [410, 292] width 590 height 20
click at [231, 296] on input "47396345" at bounding box center [410, 292] width 590 height 12
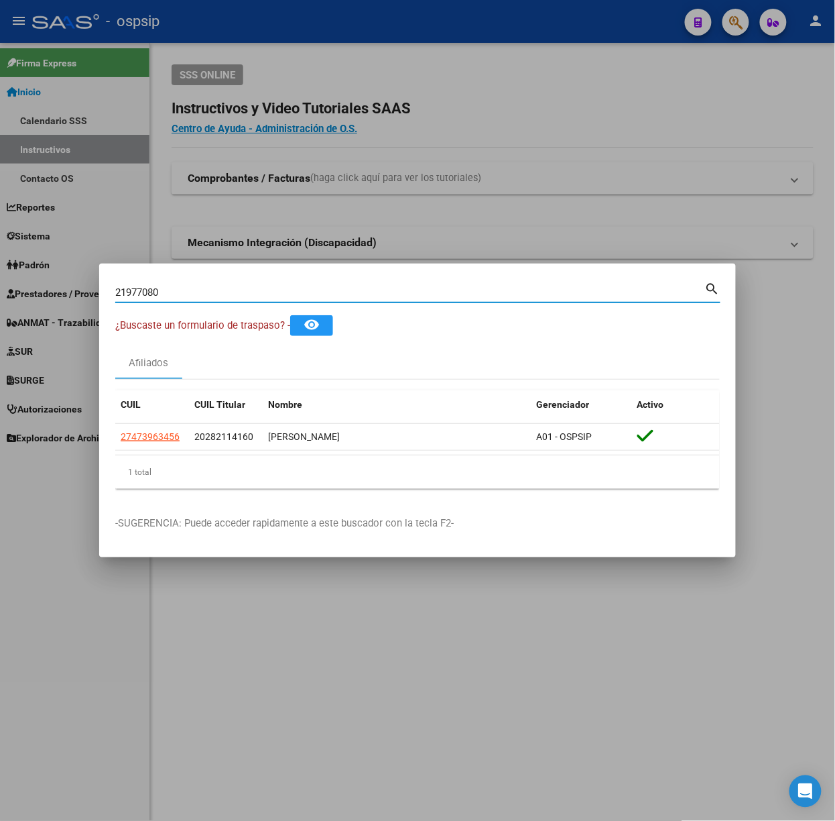
type input "21977080"
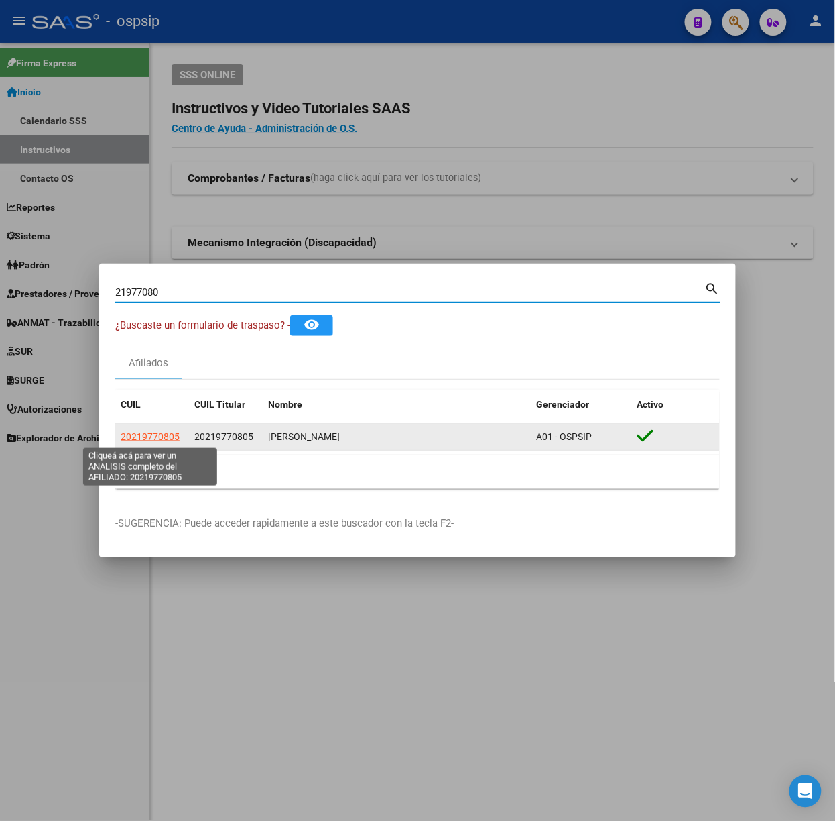
click at [164, 436] on span "20219770805" at bounding box center [150, 436] width 59 height 11
type textarea "20219770805"
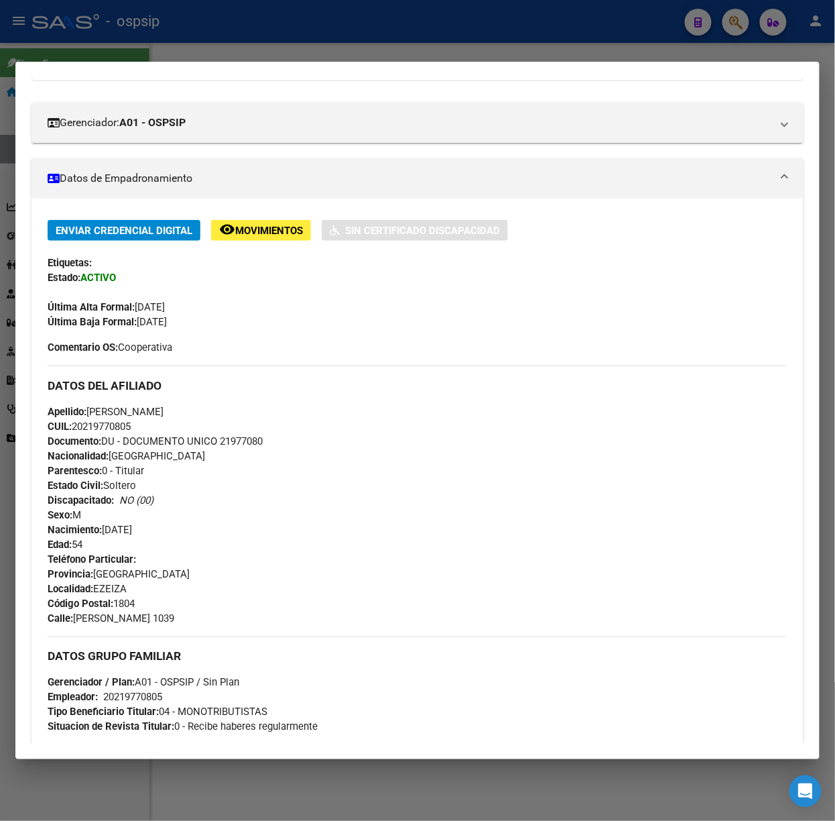
scroll to position [419, 0]
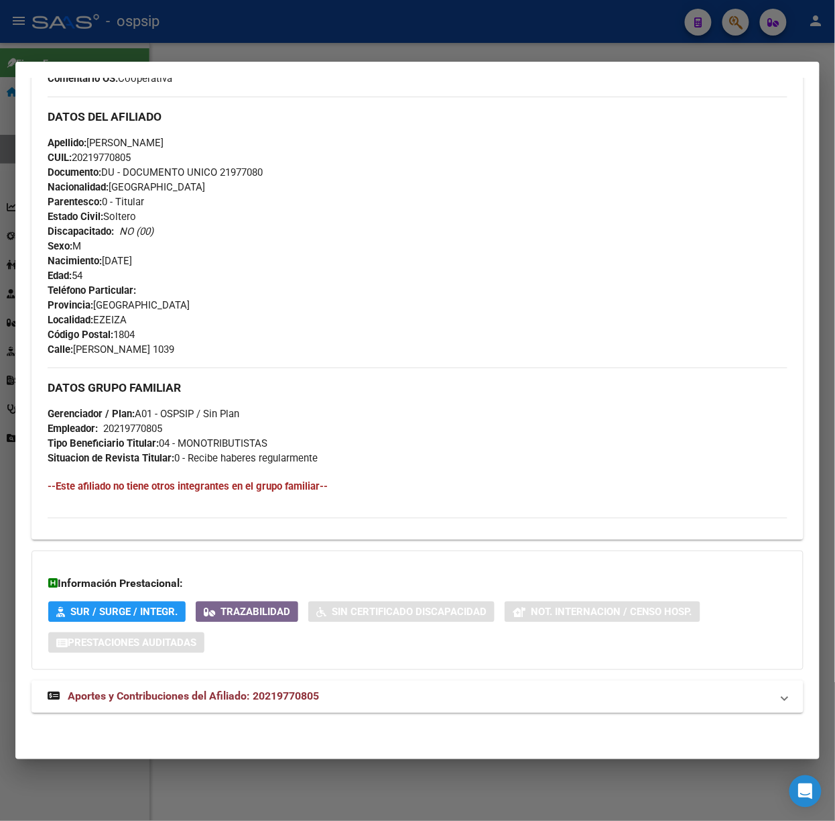
click at [223, 705] on mat-expansion-panel-header "Aportes y Contribuciones del Afiliado: 20219770805" at bounding box center [418, 696] width 772 height 32
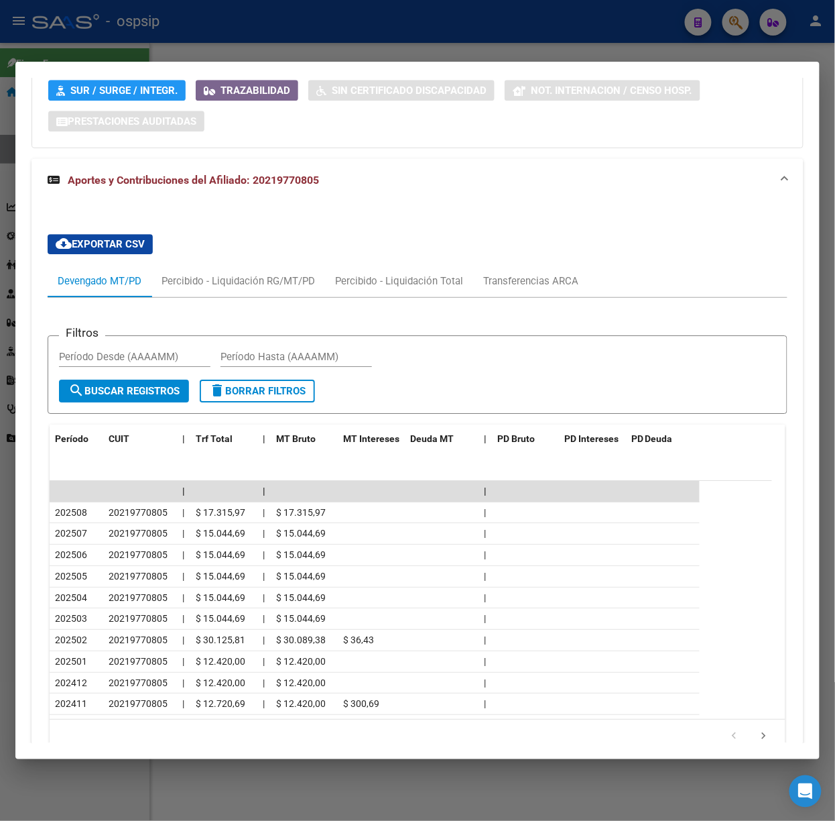
scroll to position [1015, 0]
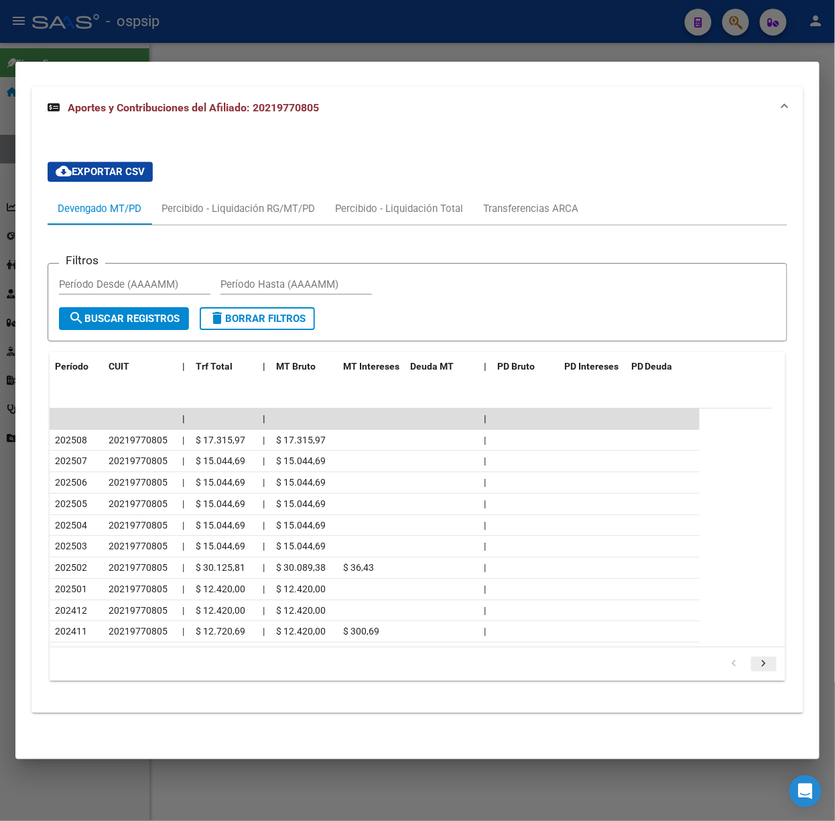
click at [756, 663] on icon "go to next page" at bounding box center [764, 665] width 17 height 16
click at [190, 54] on div at bounding box center [417, 410] width 835 height 821
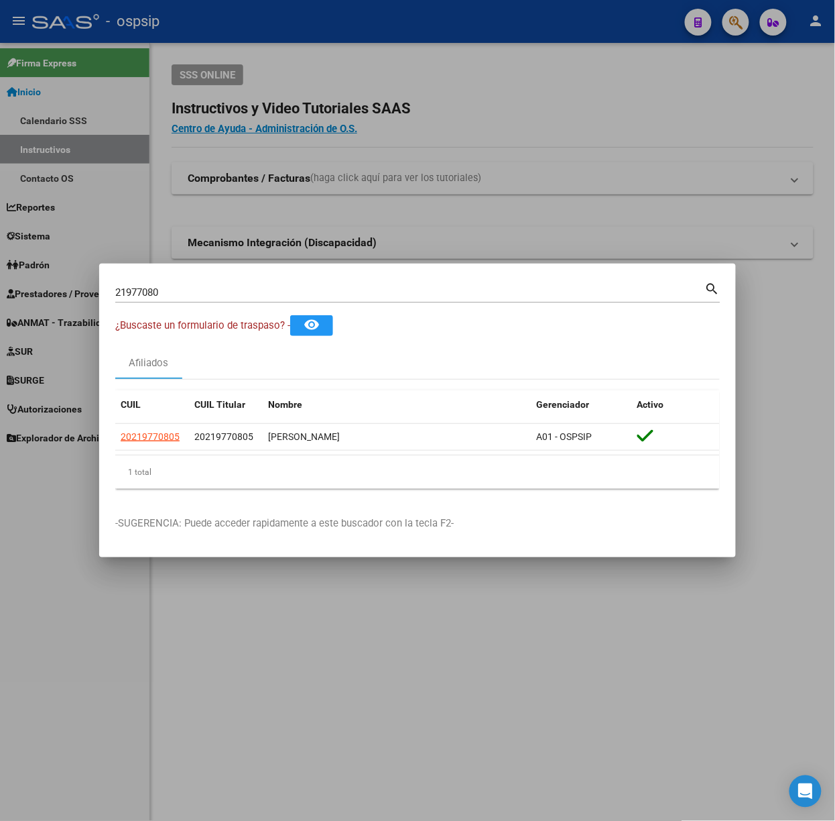
click at [178, 280] on div "21977080 Buscar (apellido, dni, cuil, nro traspaso, cuit, obra social) search" at bounding box center [417, 291] width 605 height 23
click at [184, 288] on input "21977080" at bounding box center [410, 292] width 590 height 12
type input "52596657"
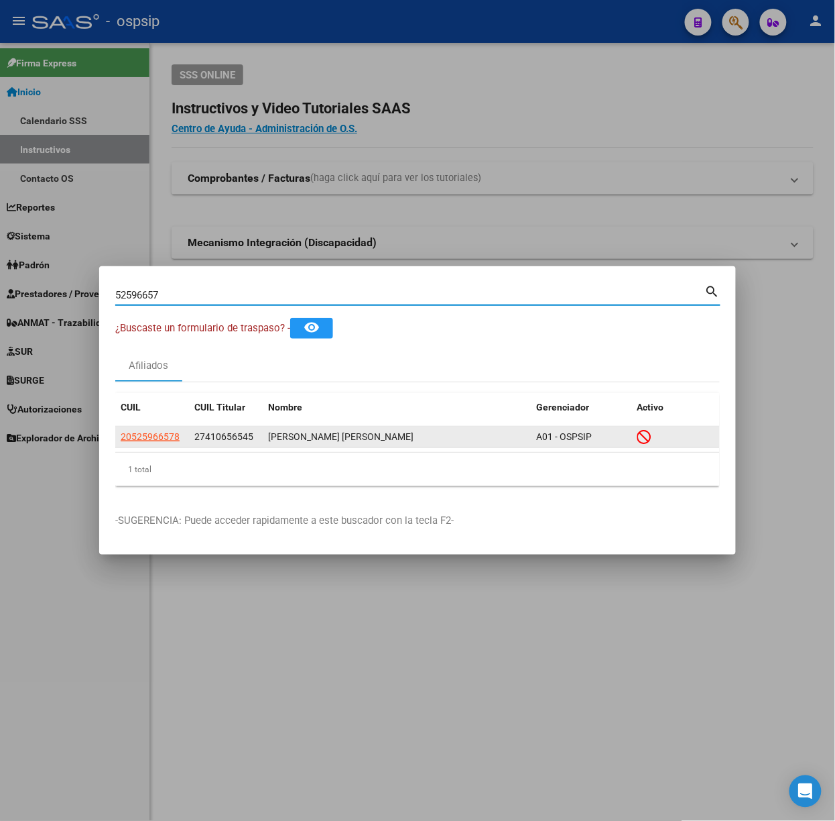
click at [141, 445] on datatable-body-cell "20525966578" at bounding box center [152, 436] width 74 height 21
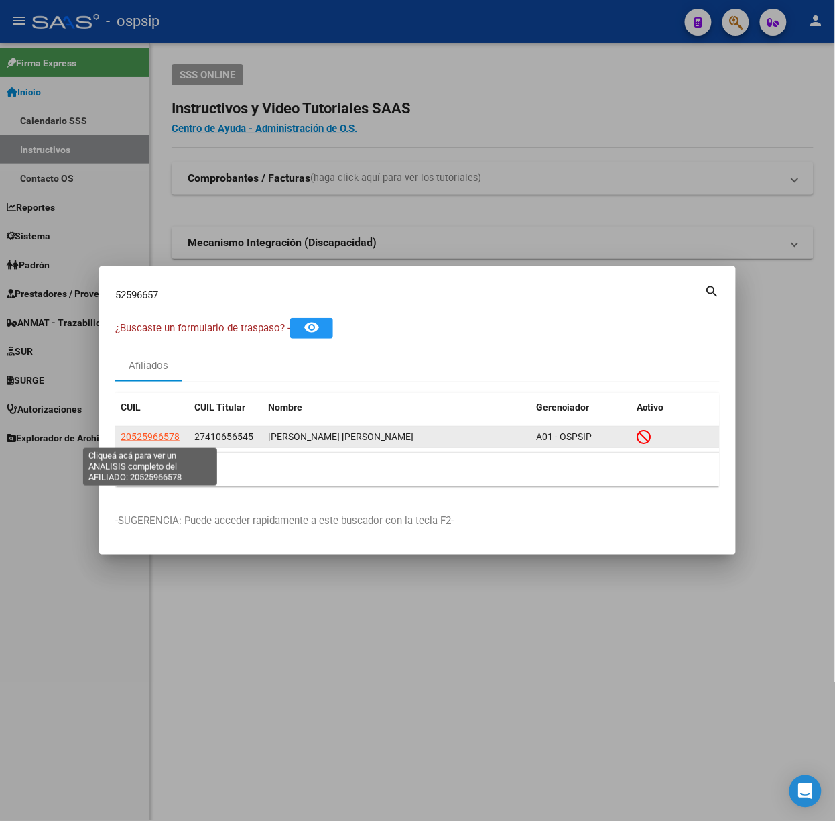
click at [154, 437] on span "20525966578" at bounding box center [150, 436] width 59 height 11
type textarea "20525966578"
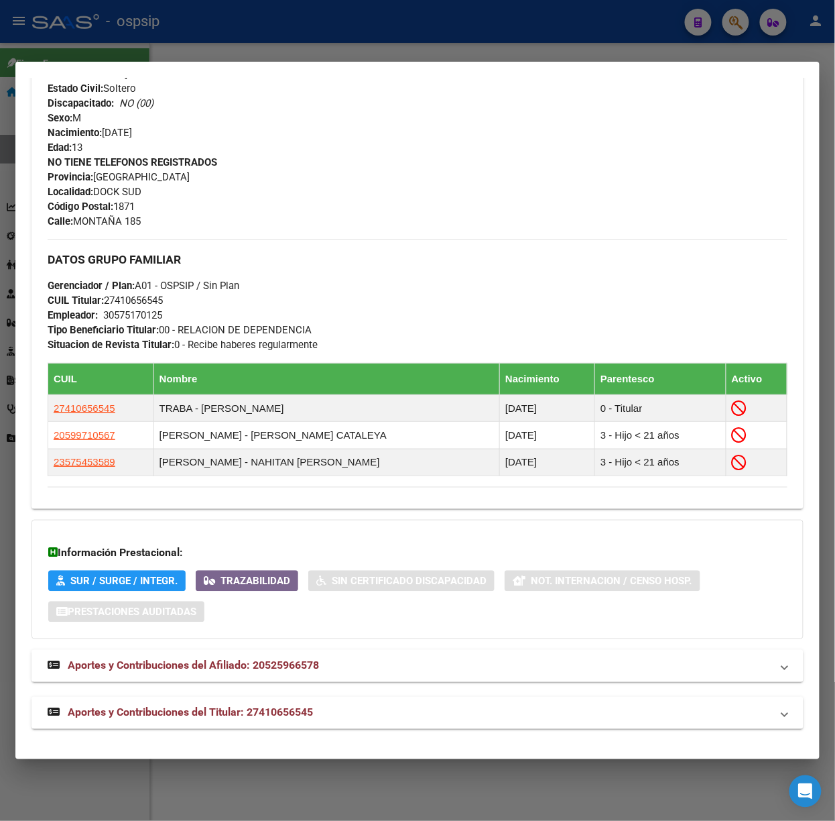
scroll to position [553, 0]
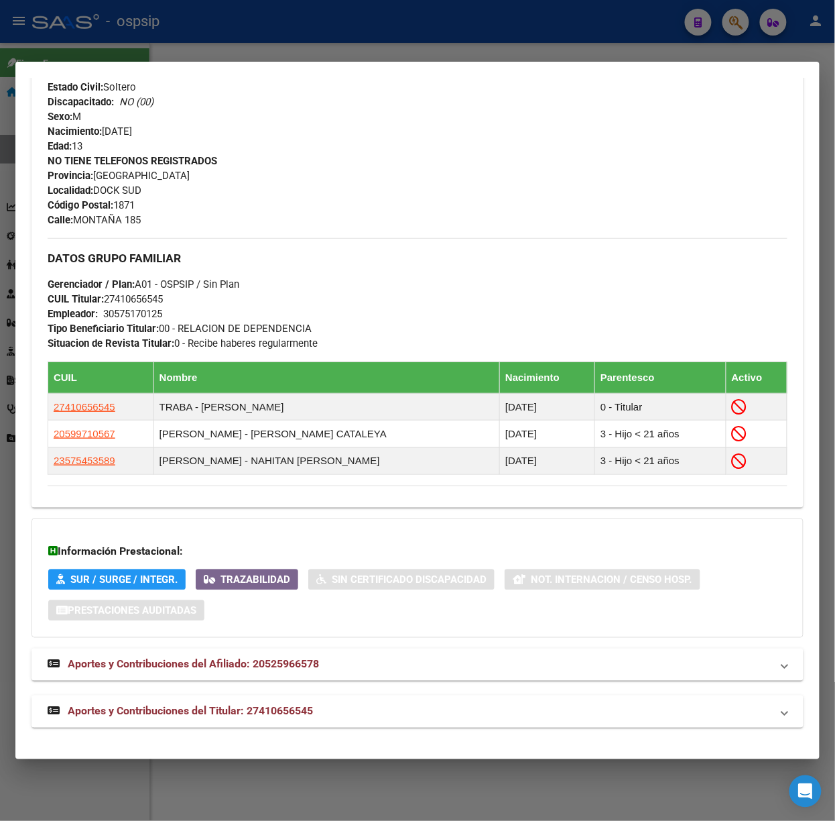
click at [260, 720] on mat-expansion-panel-header "Aportes y Contribuciones del Titular: 27410656545" at bounding box center [418, 711] width 772 height 32
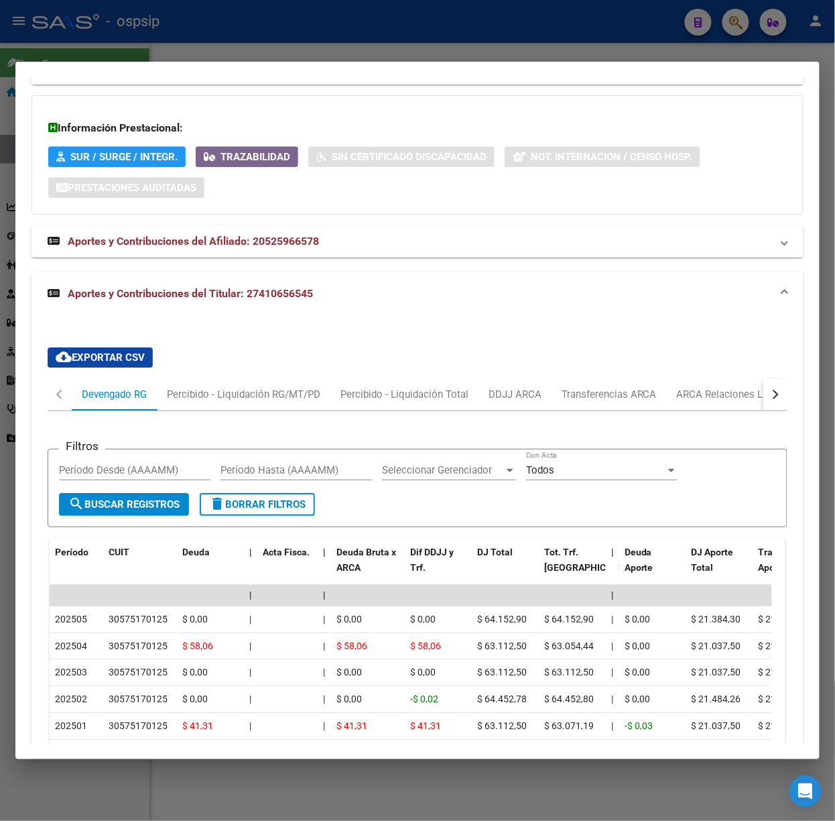
scroll to position [975, 0]
click at [186, 54] on div at bounding box center [417, 410] width 835 height 821
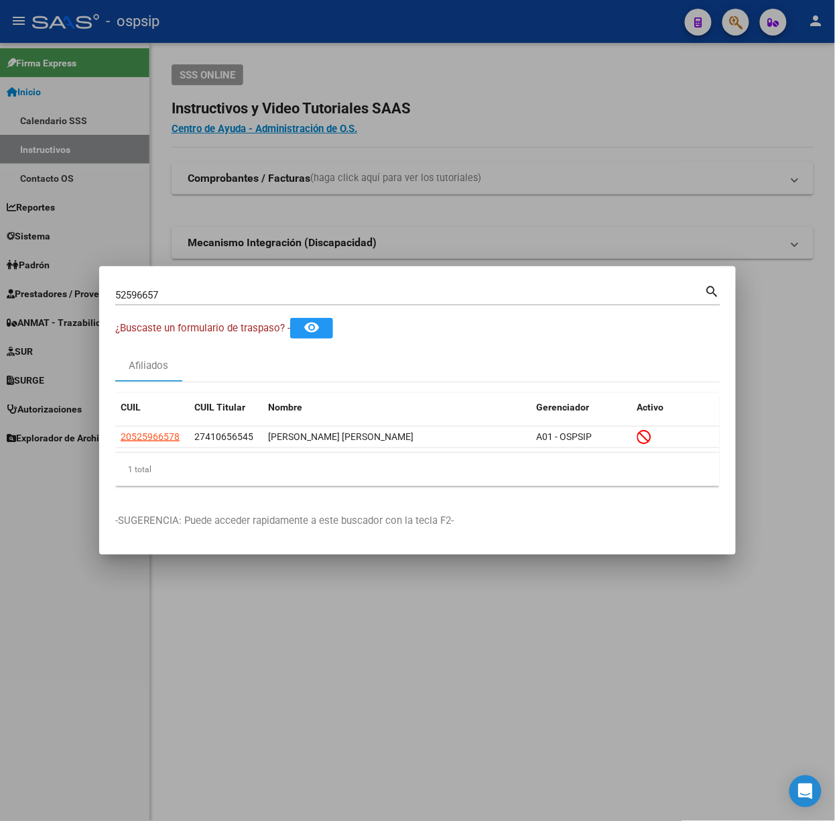
click at [180, 301] on div "52596657 Buscar (apellido, dni, [PERSON_NAME], [PERSON_NAME], cuit, obra social)" at bounding box center [410, 295] width 590 height 20
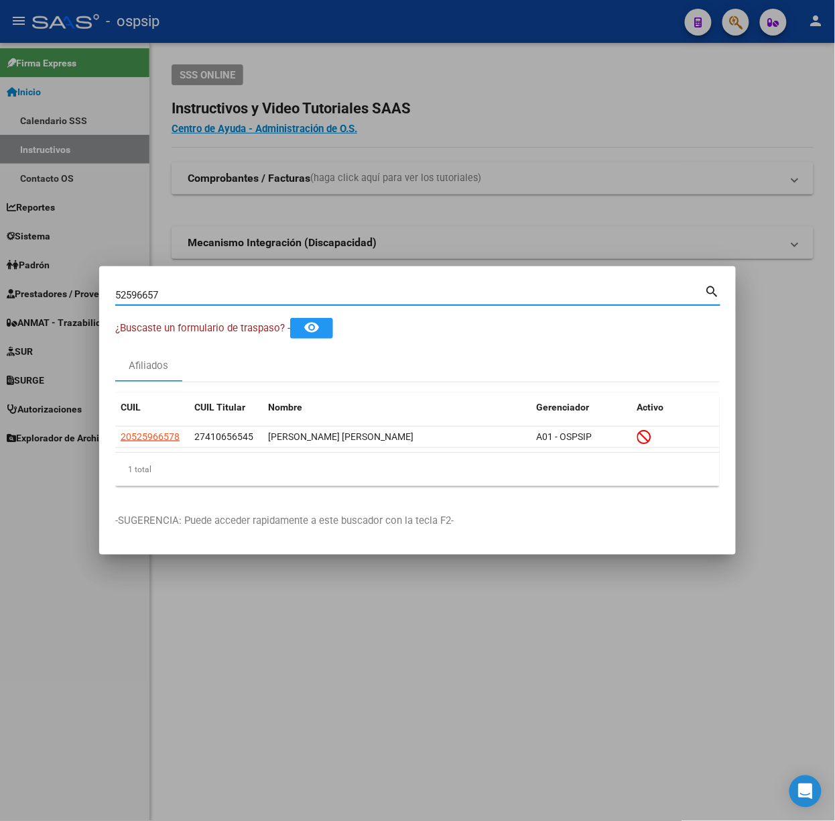
click at [178, 295] on input "52596657" at bounding box center [410, 295] width 590 height 12
type input "20767148"
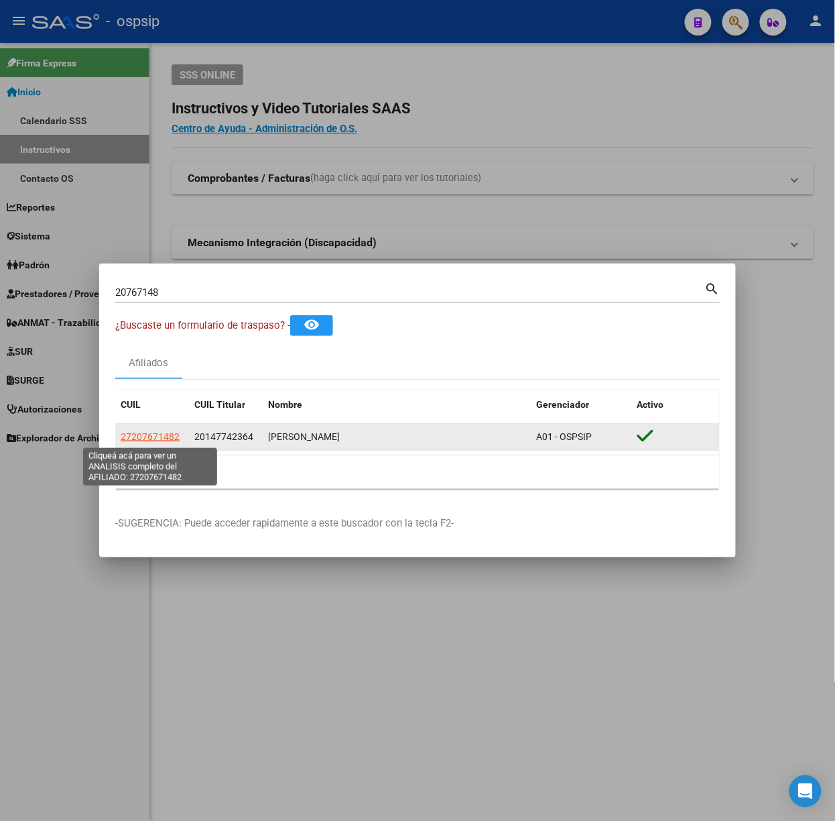
click at [139, 438] on span "27207671482" at bounding box center [150, 436] width 59 height 11
type textarea "27207671482"
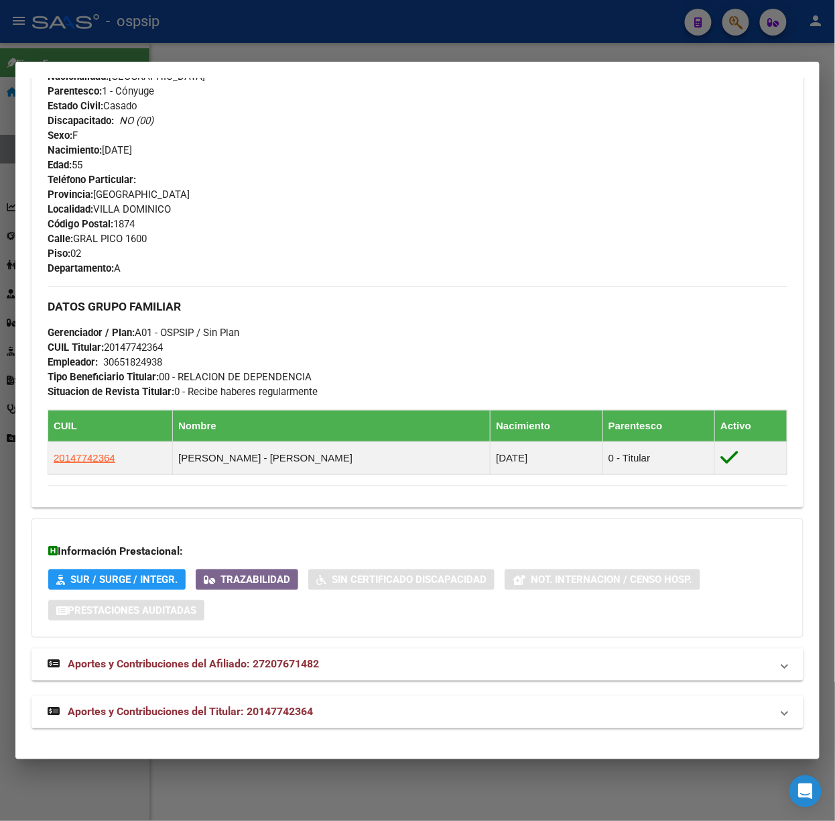
click at [263, 711] on span "Aportes y Contribuciones del Titular: 20147742364" at bounding box center [190, 711] width 245 height 13
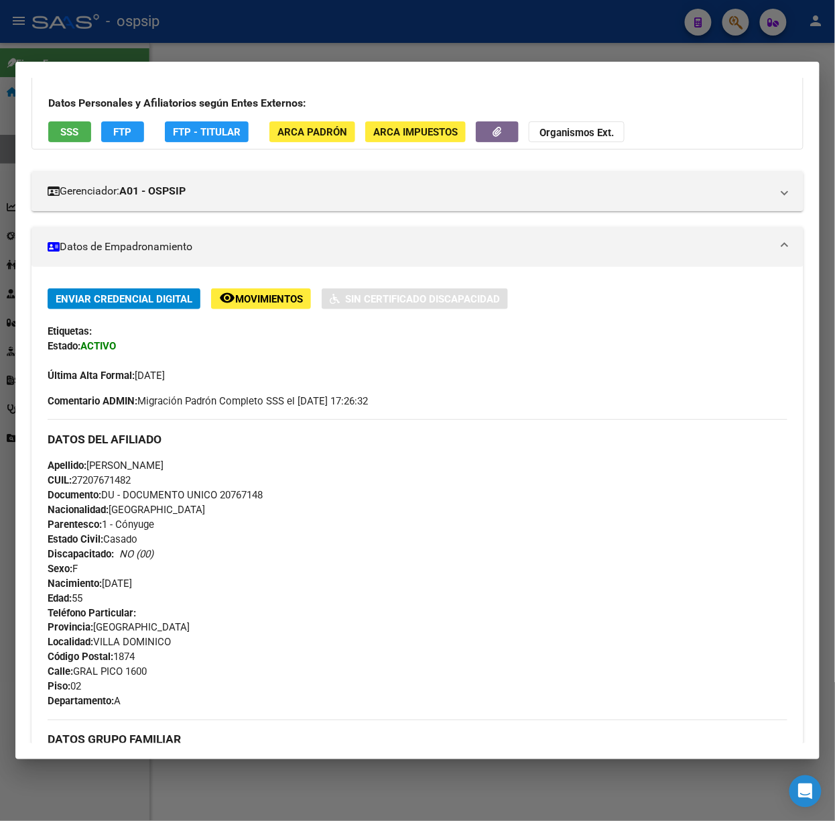
scroll to position [0, 0]
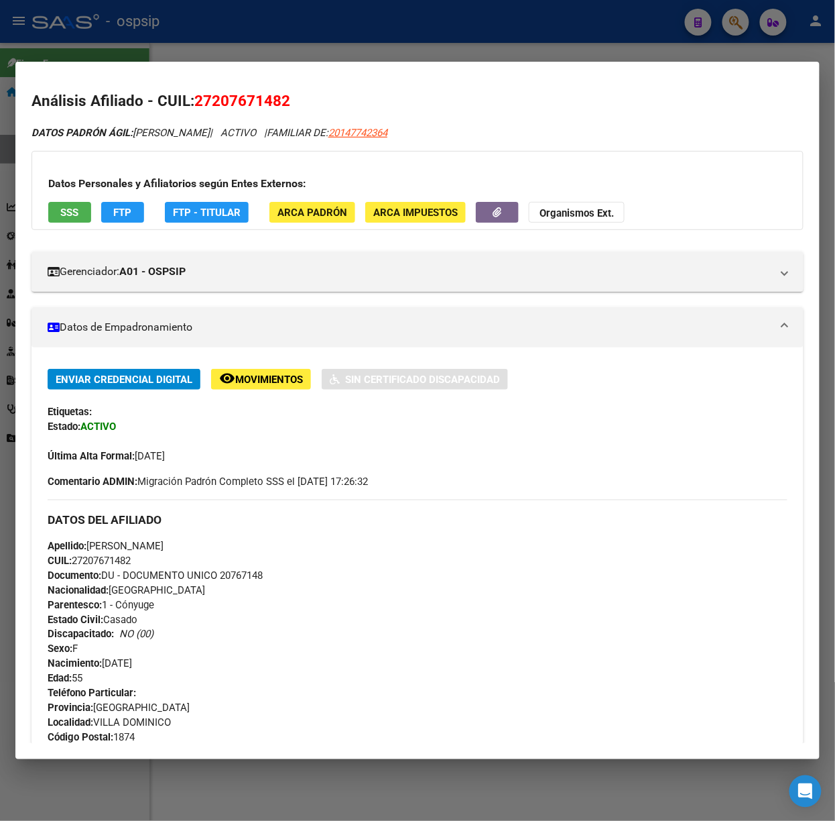
click at [64, 221] on button "SSS" at bounding box center [69, 212] width 43 height 21
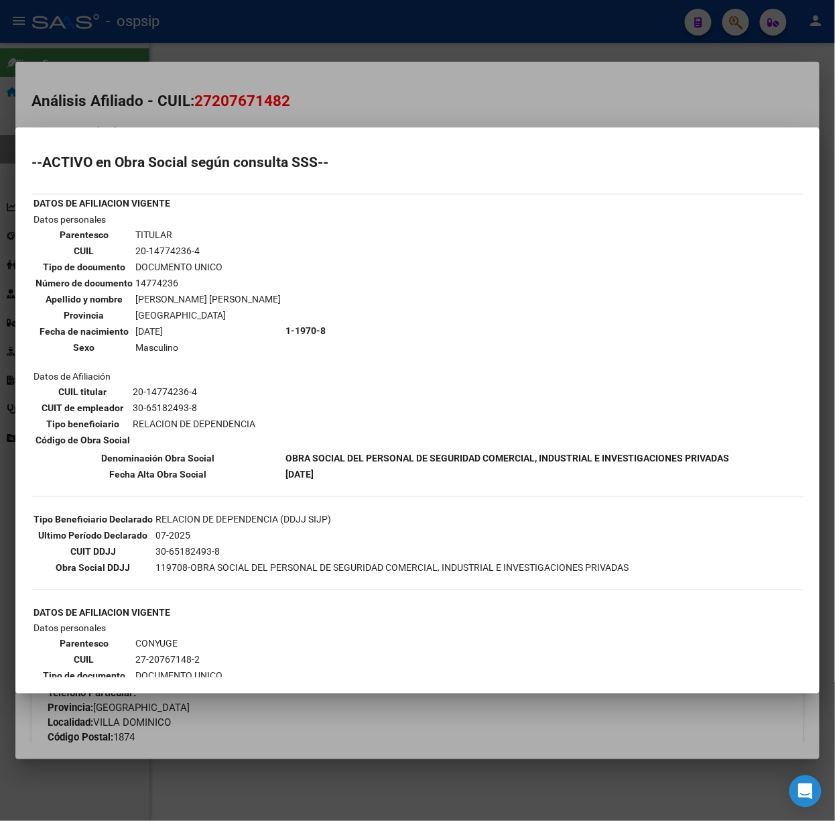
click at [219, 125] on div at bounding box center [417, 410] width 835 height 821
